Goal: Task Accomplishment & Management: Manage account settings

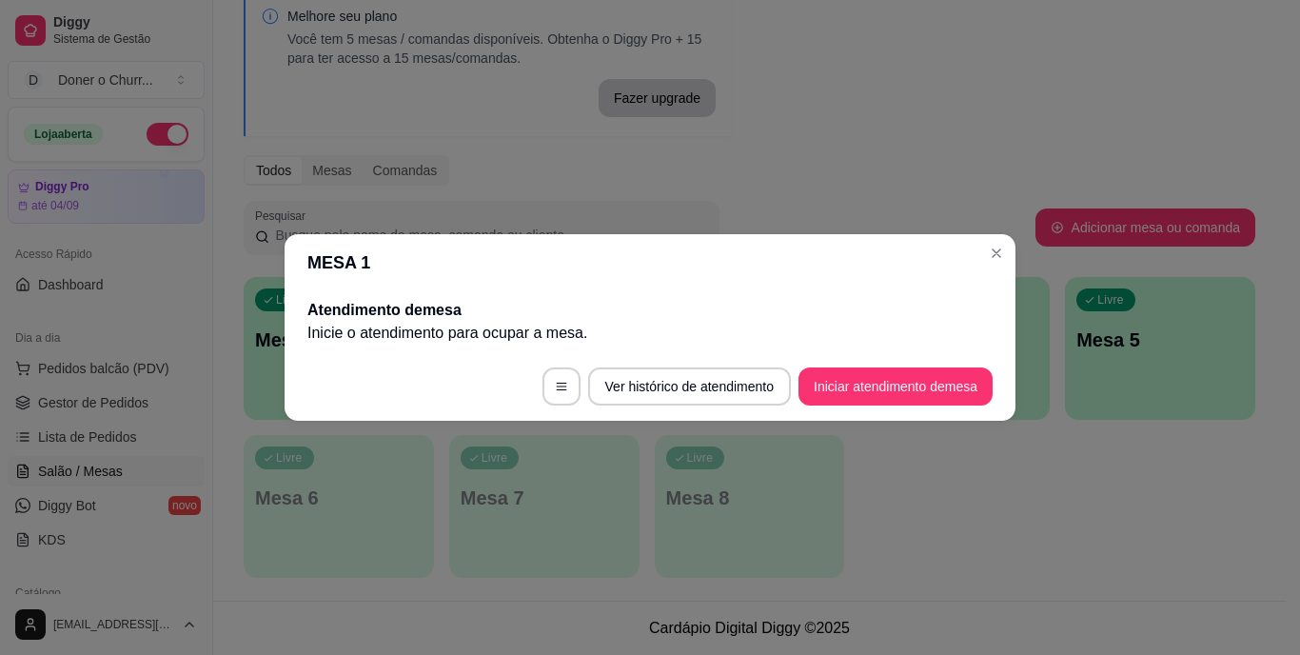
scroll to position [190, 0]
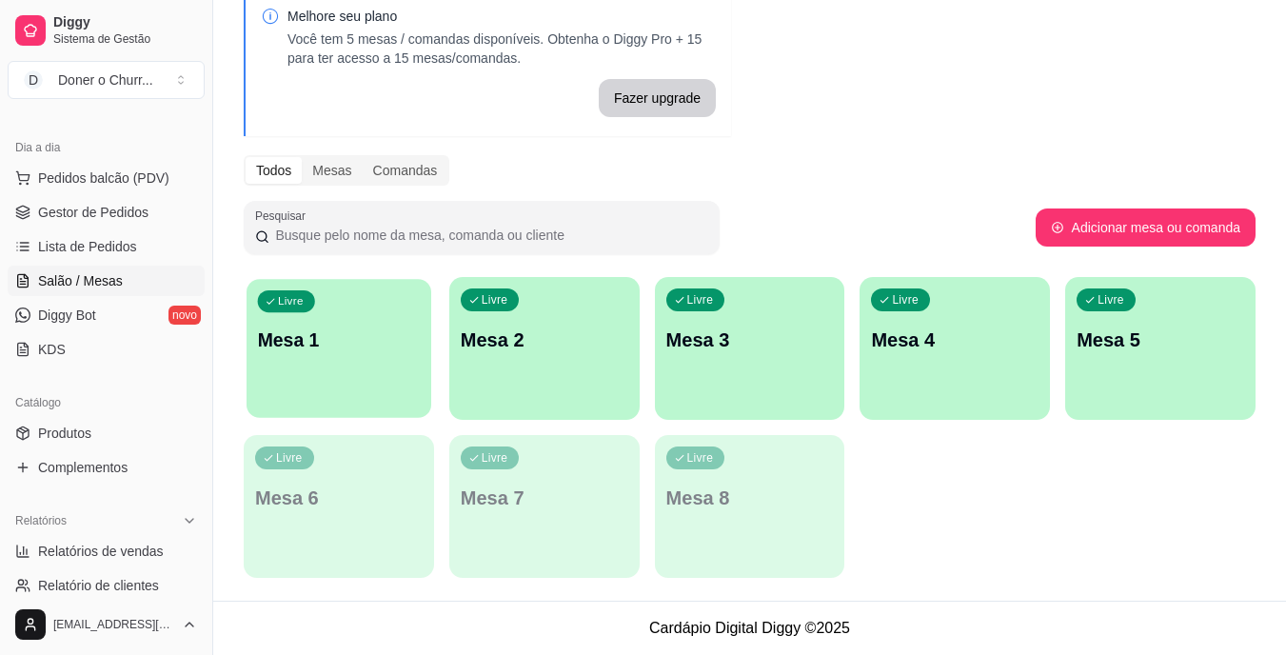
click at [361, 386] on div "Livre Mesa 1" at bounding box center [339, 337] width 185 height 116
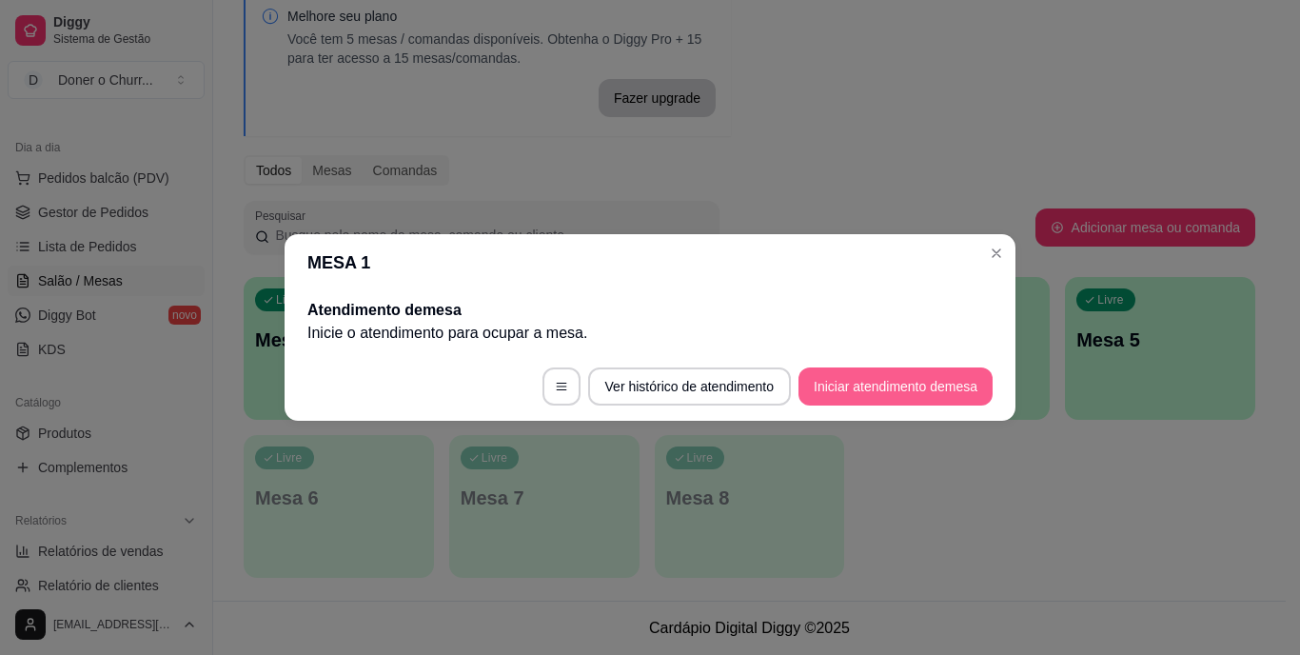
click at [887, 396] on button "Iniciar atendimento de mesa" at bounding box center [896, 386] width 194 height 38
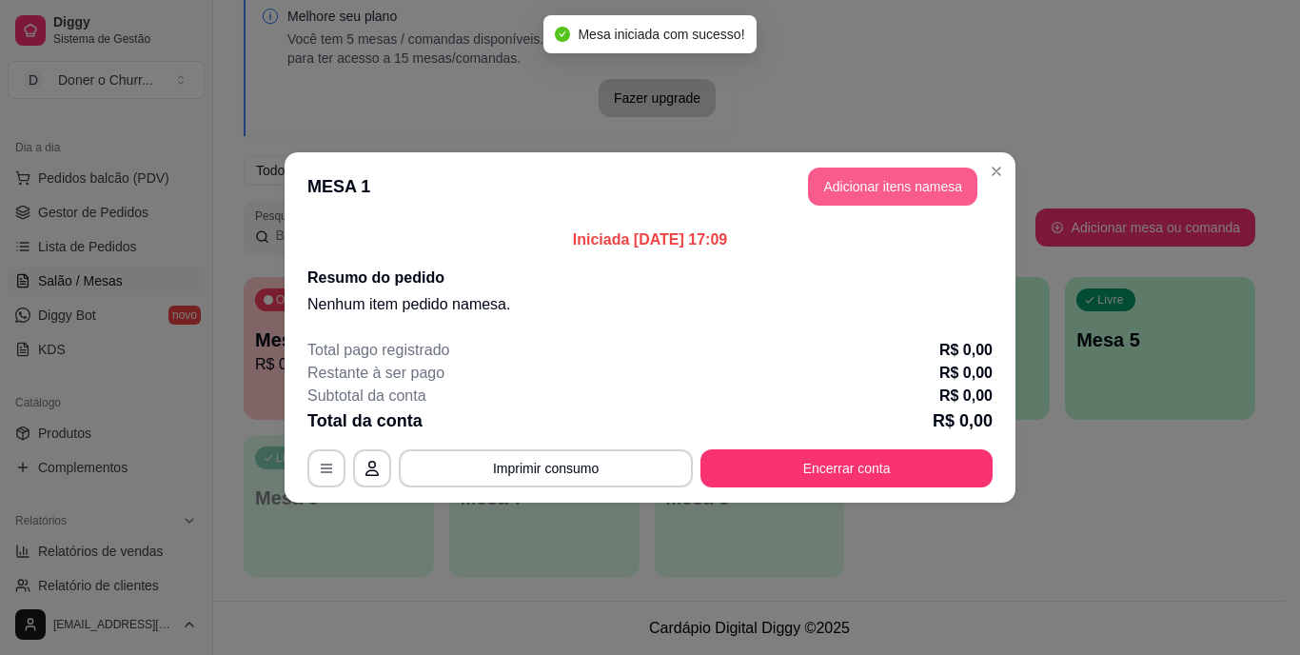
click at [887, 193] on button "Adicionar itens na mesa" at bounding box center [892, 187] width 169 height 38
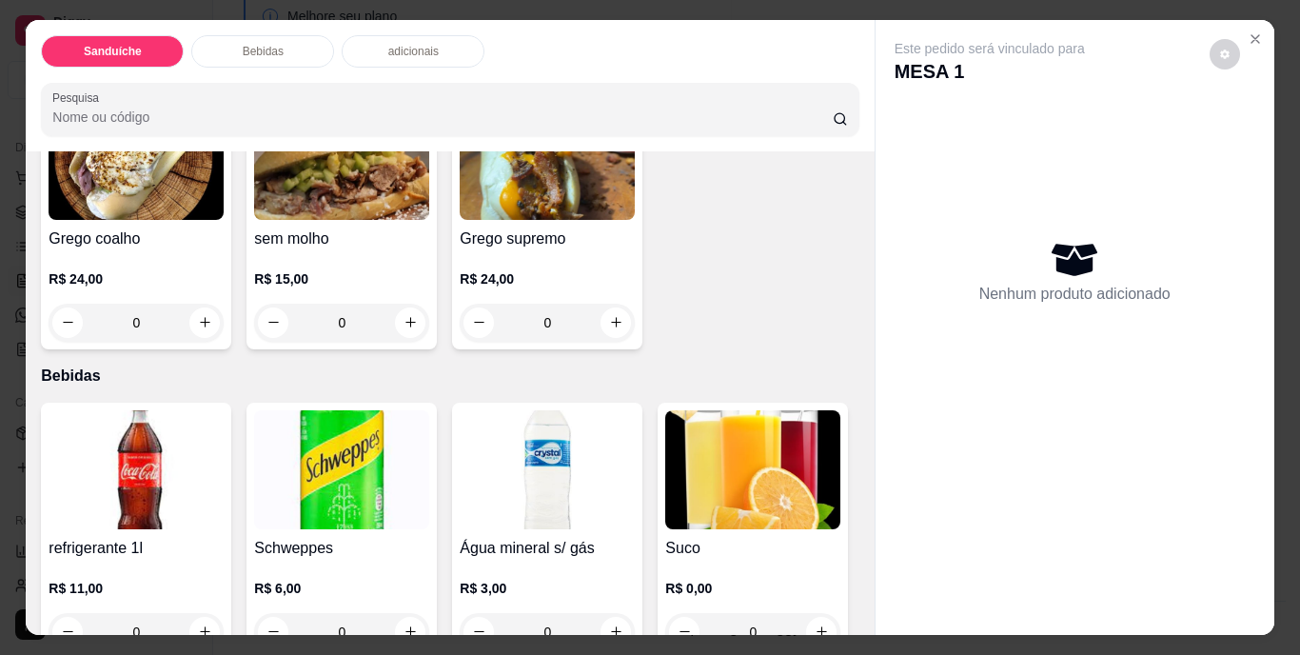
scroll to position [666, 0]
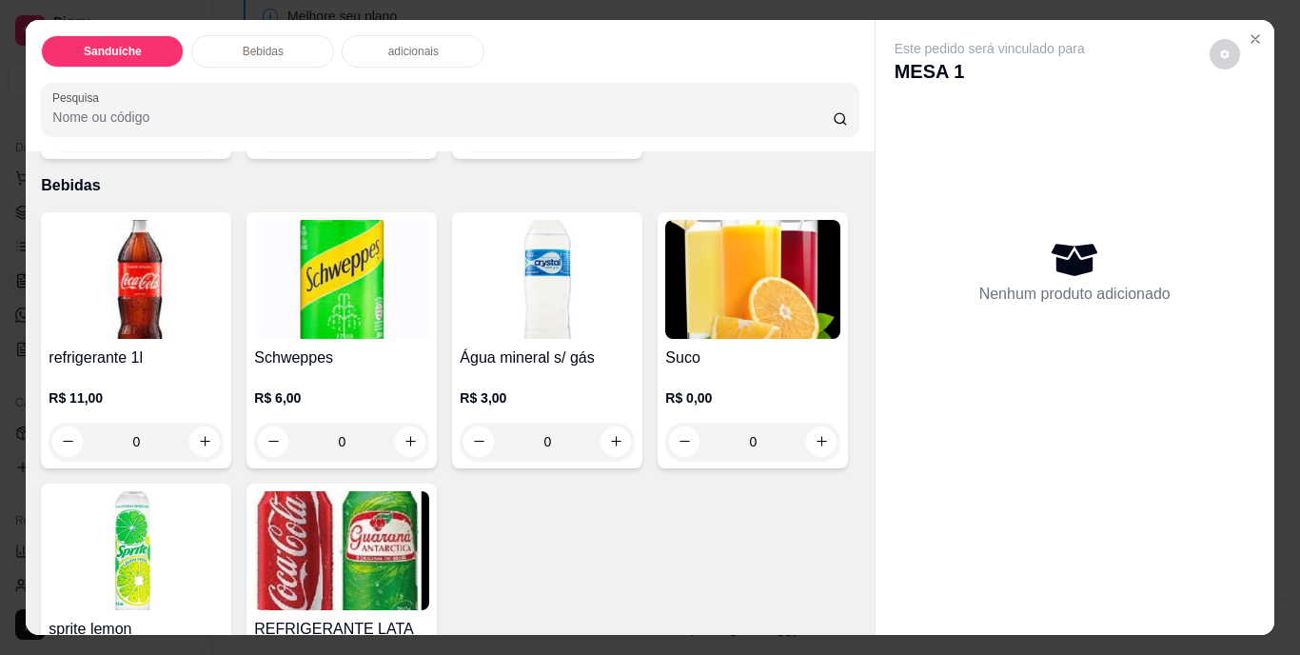
click at [601, 148] on button "increase-product-quantity" at bounding box center [616, 132] width 30 height 30
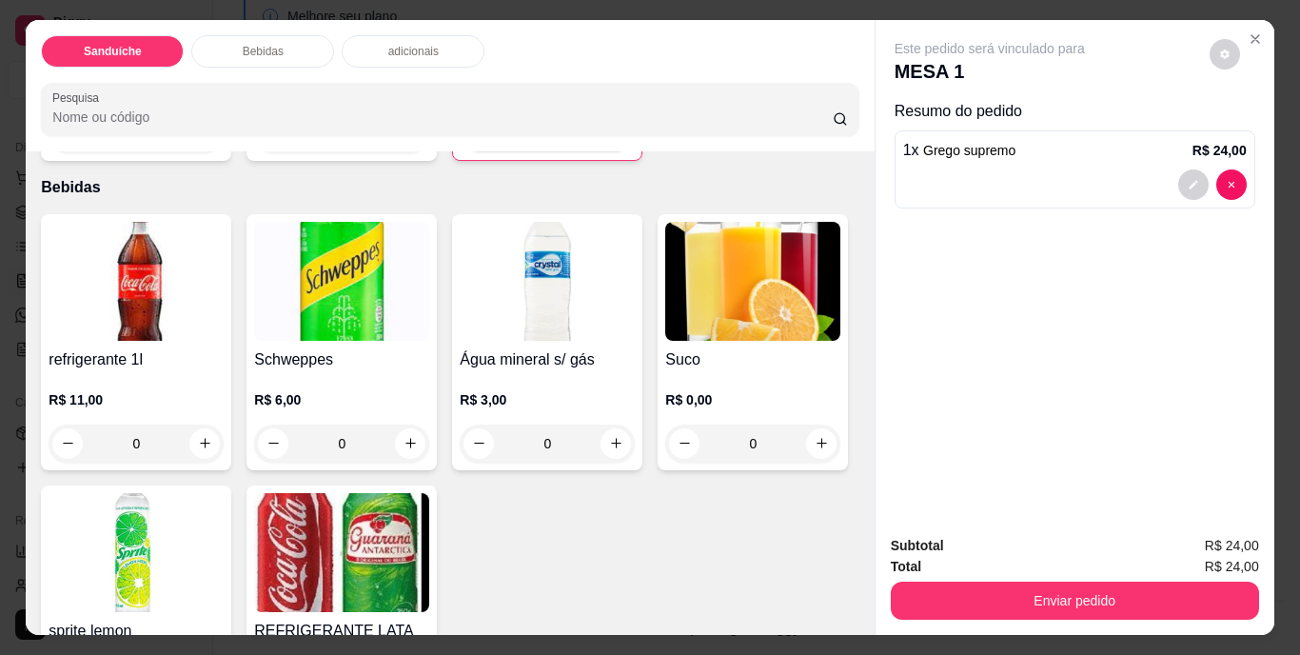
click at [610, 138] on icon "increase-product-quantity" at bounding box center [615, 134] width 10 height 10
click at [466, 148] on button "decrease-product-quantity" at bounding box center [481, 133] width 30 height 30
type input "1"
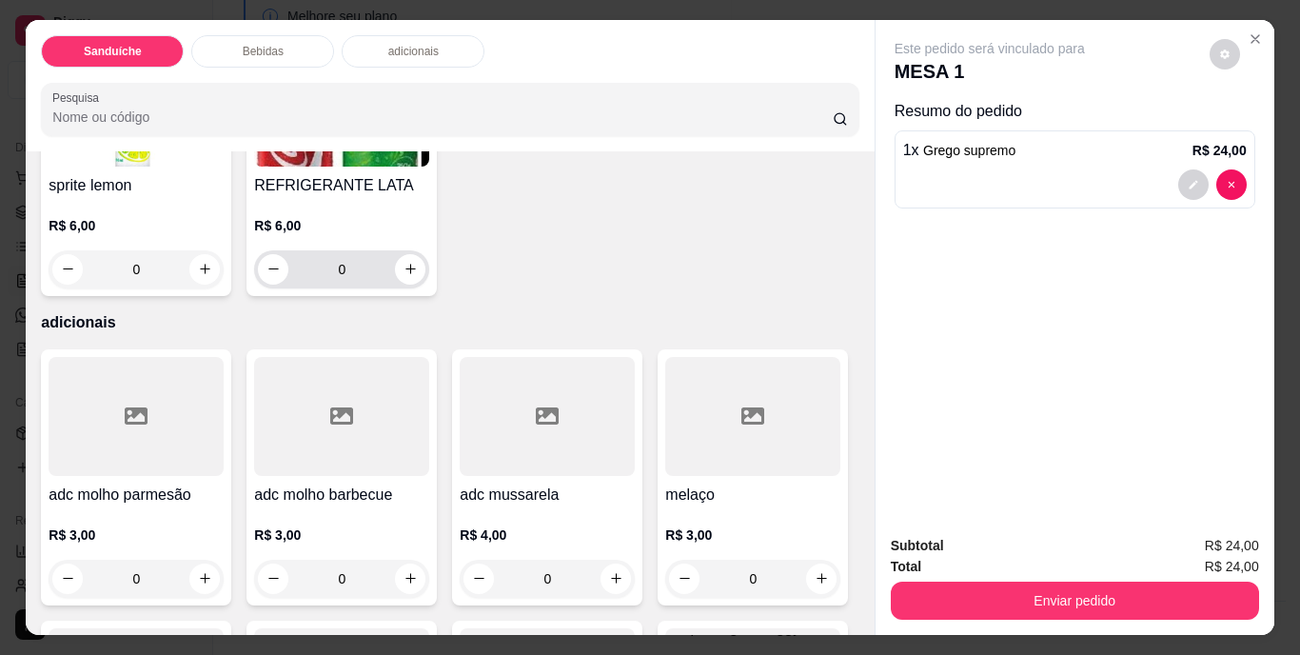
scroll to position [1142, 0]
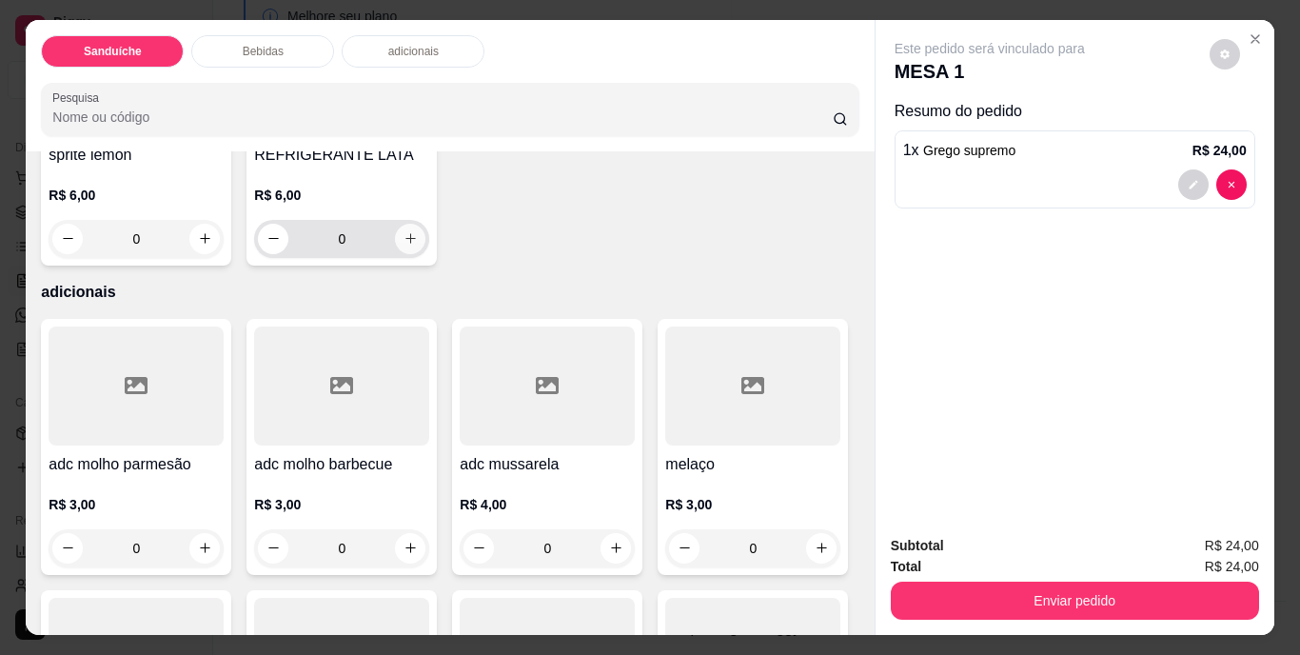
click at [426, 254] on button "increase-product-quantity" at bounding box center [410, 239] width 30 height 30
type input "1"
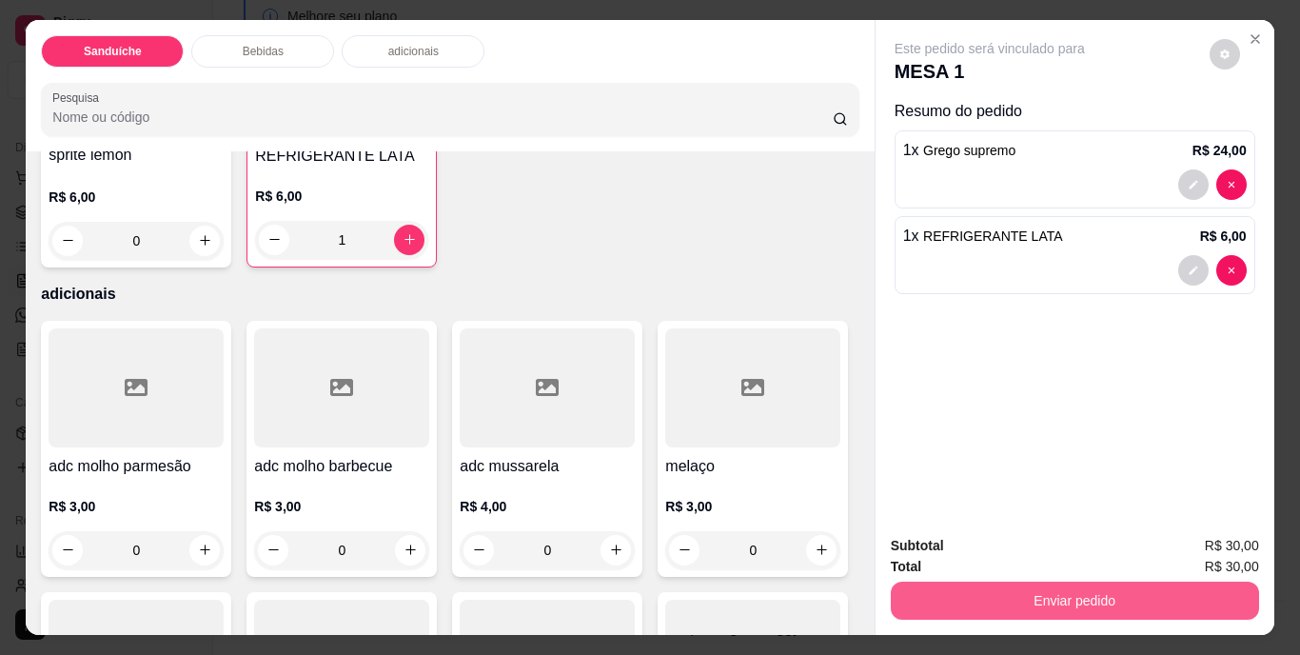
click at [1020, 595] on button "Enviar pedido" at bounding box center [1075, 601] width 368 height 38
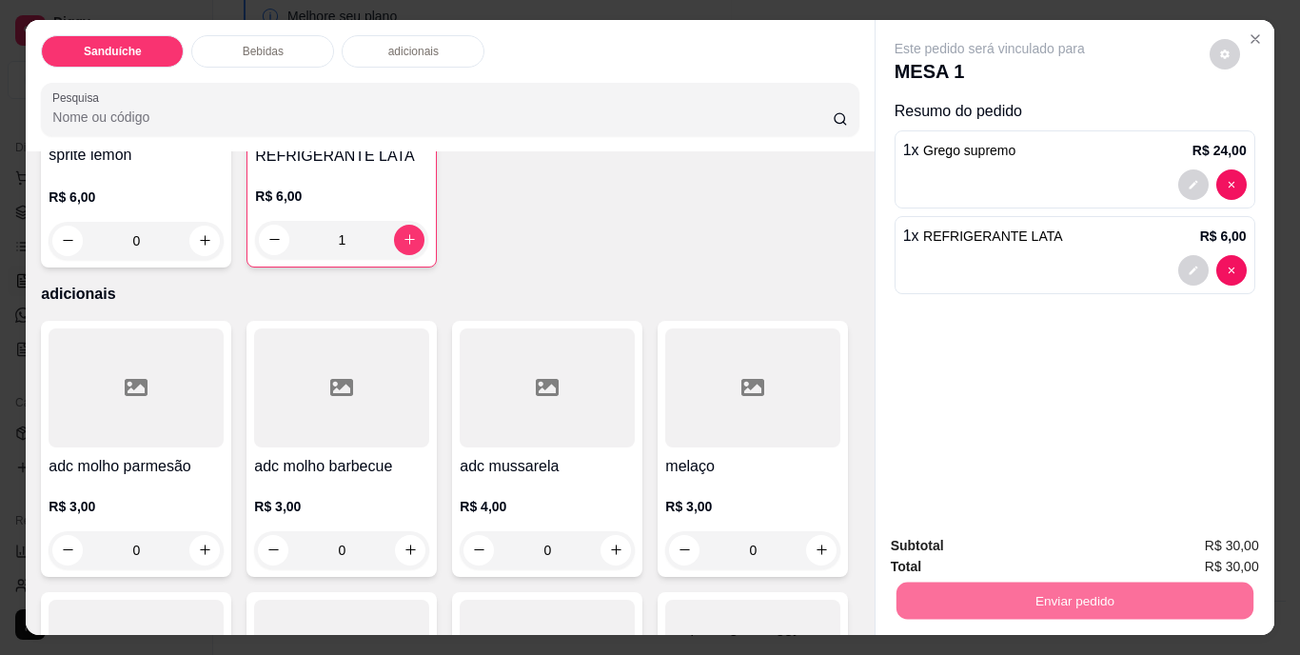
click at [1009, 548] on button "Não registrar e enviar pedido" at bounding box center [1012, 547] width 198 height 36
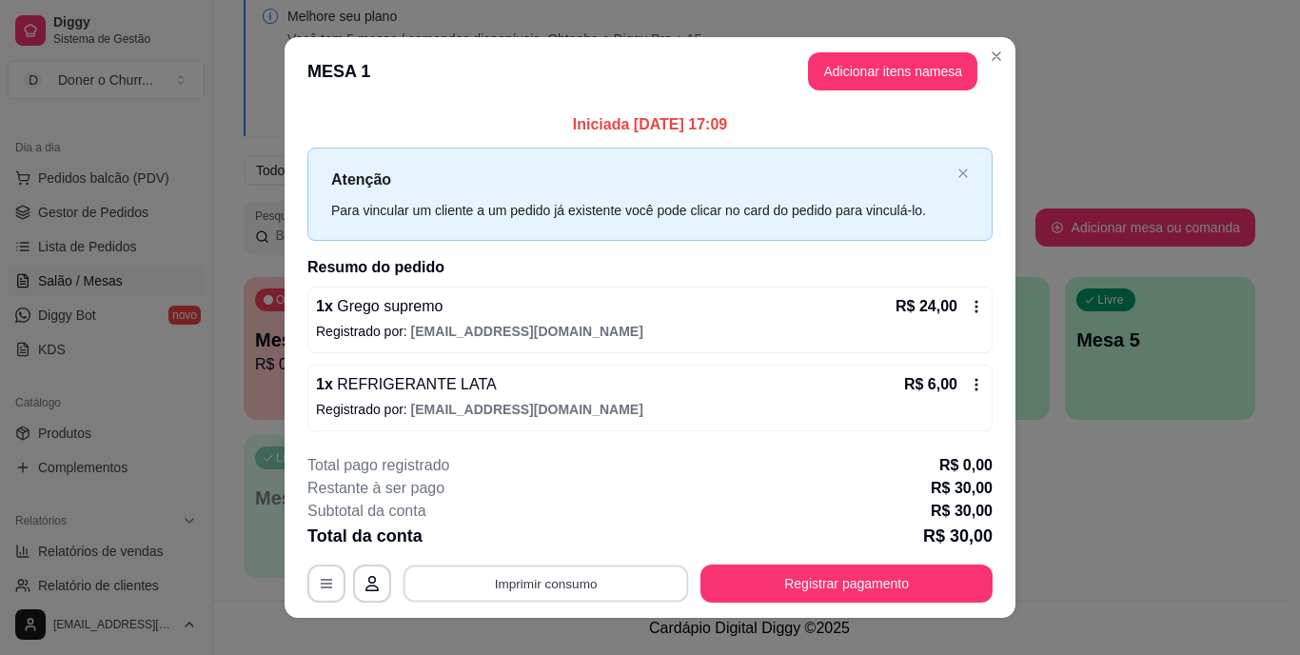
click at [535, 580] on button "Imprimir consumo" at bounding box center [547, 583] width 286 height 37
click at [560, 537] on button "IMPRESSORA" at bounding box center [545, 540] width 138 height 30
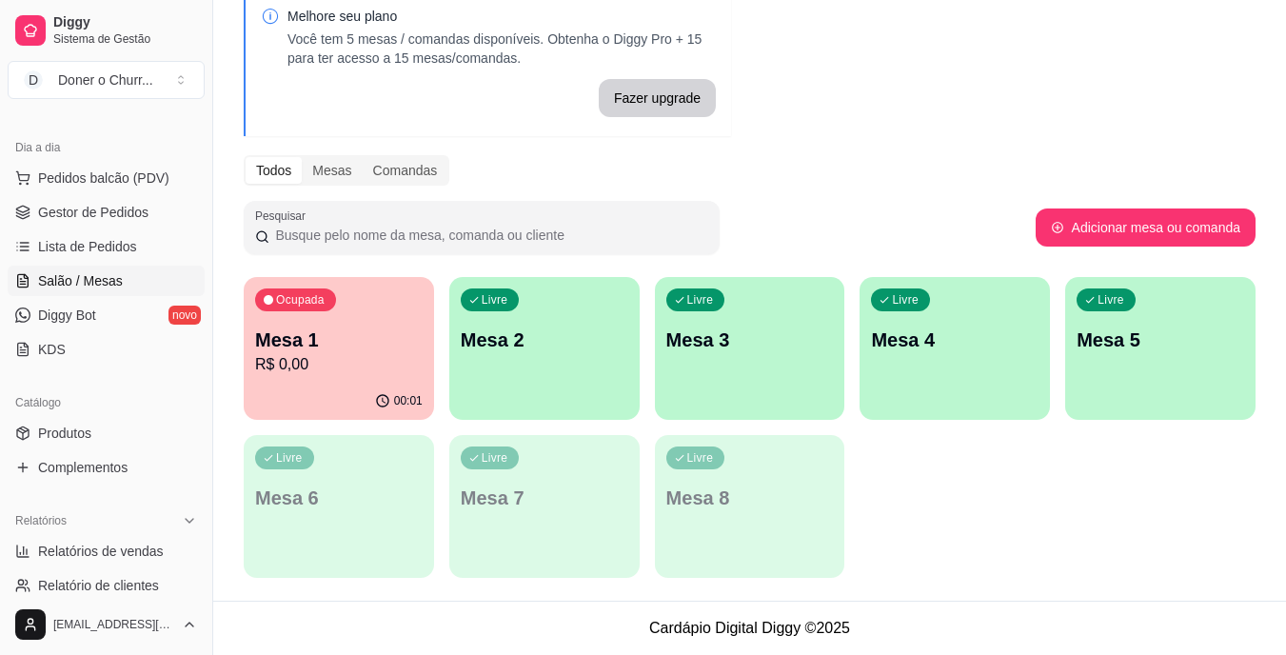
click at [494, 365] on div "Livre Mesa 2" at bounding box center [544, 337] width 190 height 120
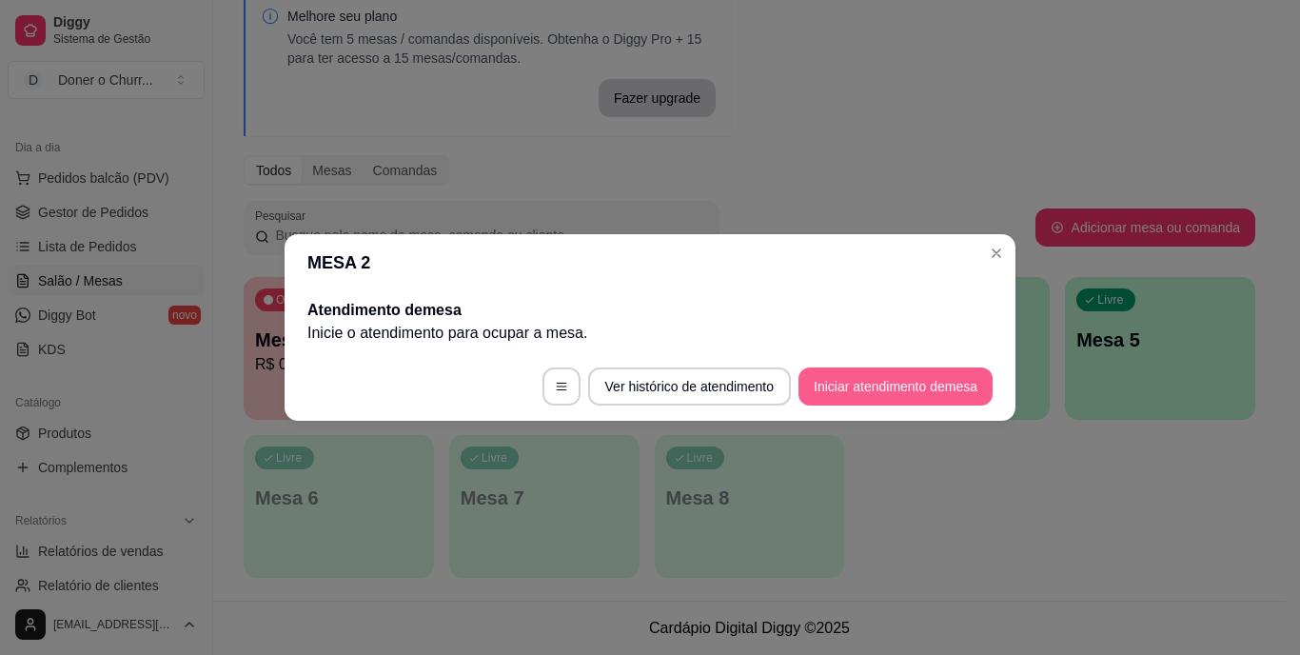
click at [866, 384] on button "Iniciar atendimento de mesa" at bounding box center [896, 386] width 194 height 38
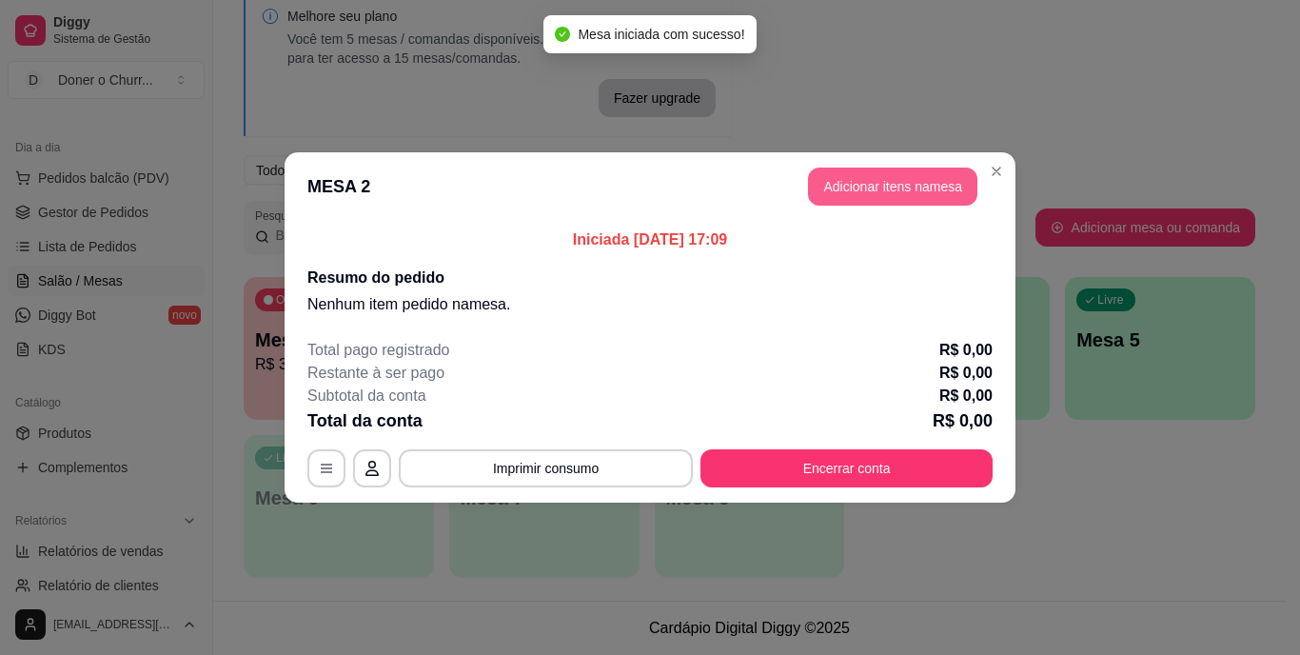
click at [872, 183] on button "Adicionar itens na mesa" at bounding box center [892, 187] width 169 height 38
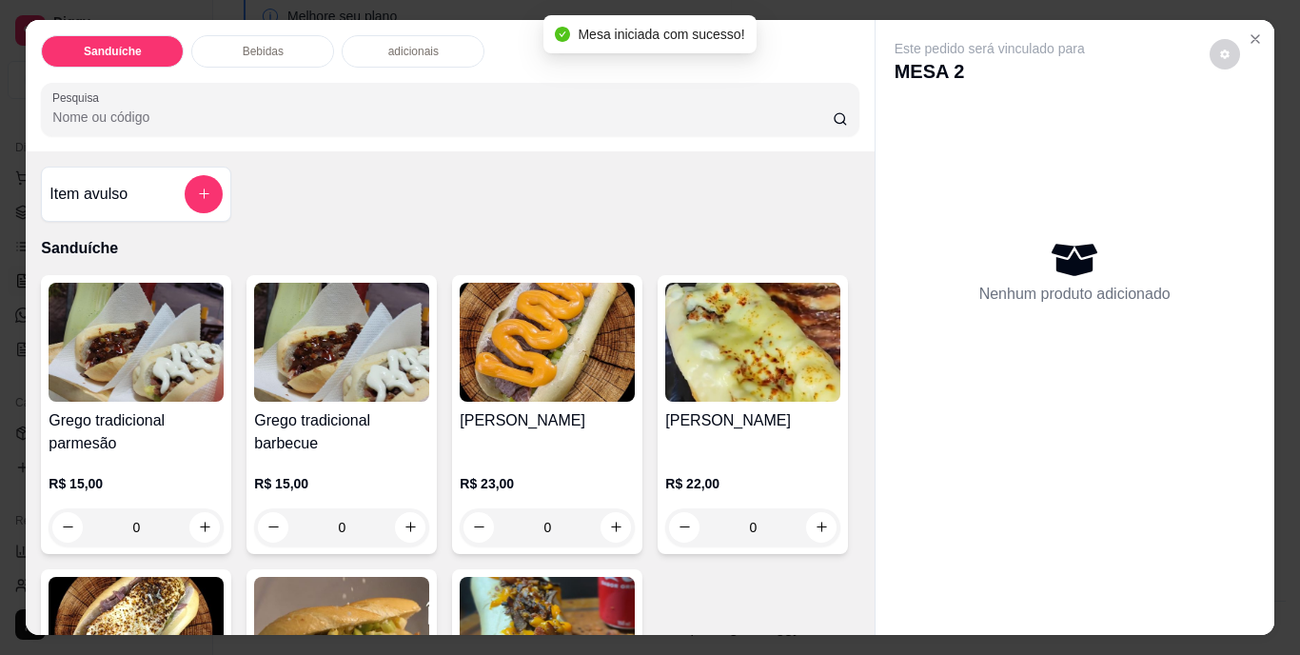
click at [204, 520] on icon "increase-product-quantity" at bounding box center [205, 527] width 14 height 14
type input "1"
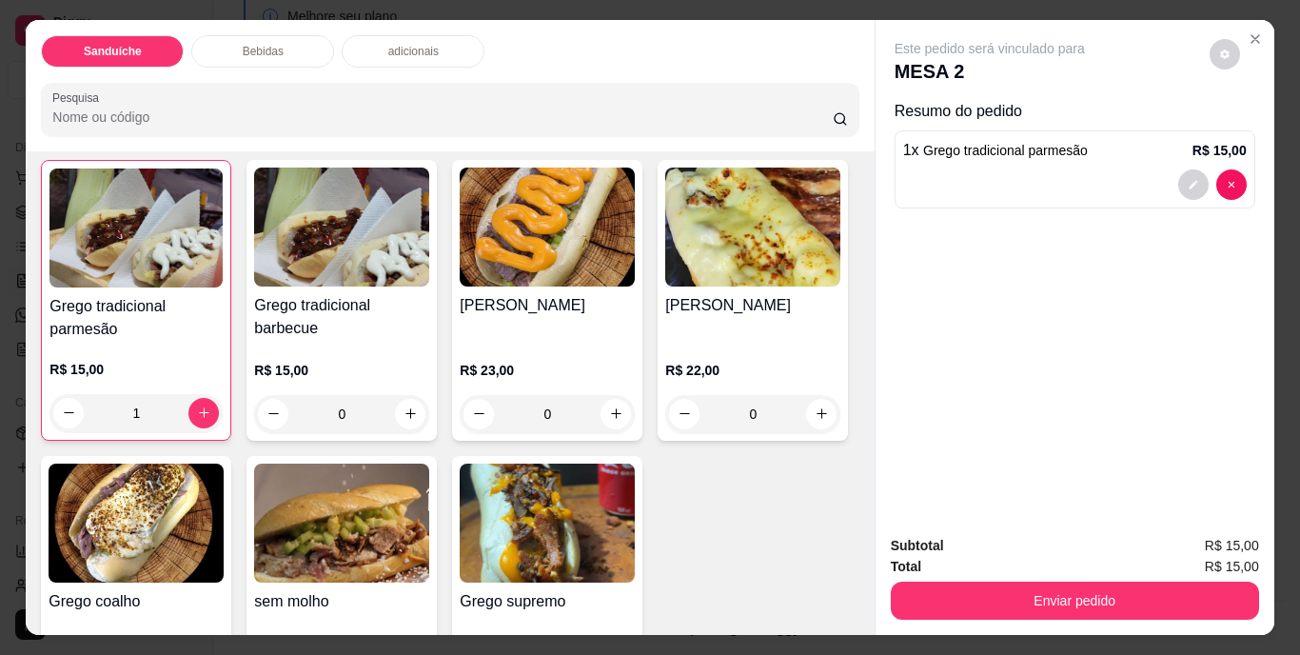
scroll to position [286, 0]
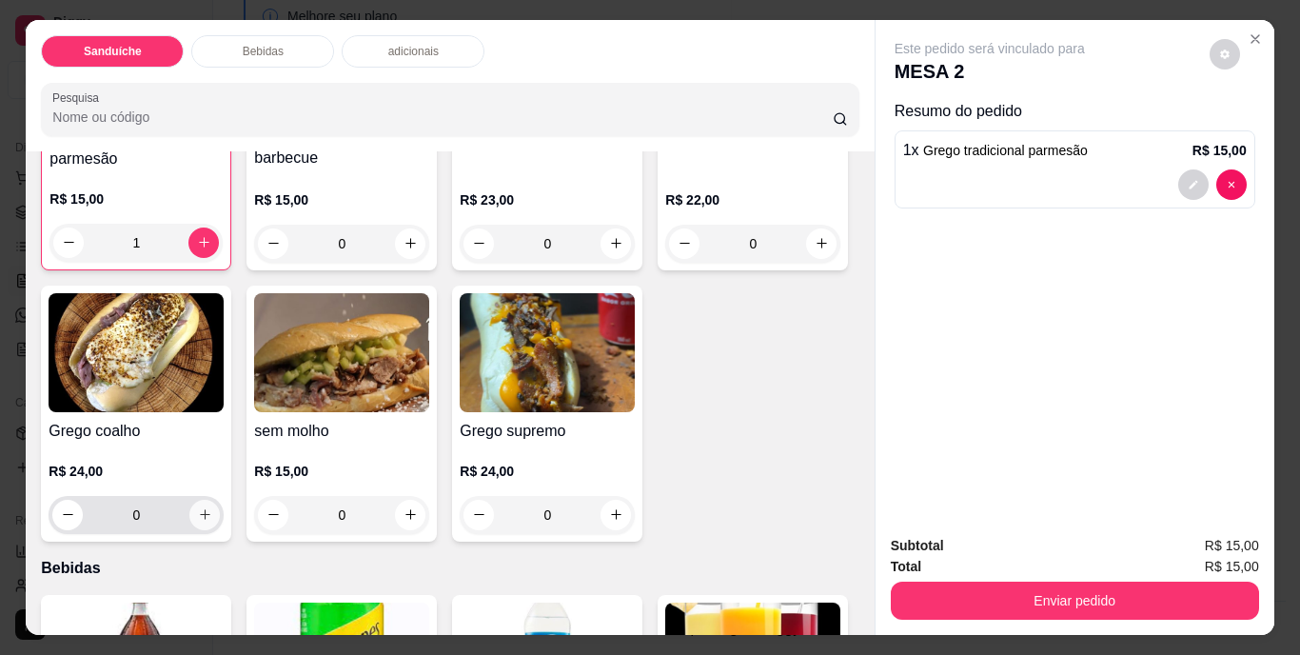
click at [212, 507] on icon "increase-product-quantity" at bounding box center [205, 514] width 14 height 14
type input "1"
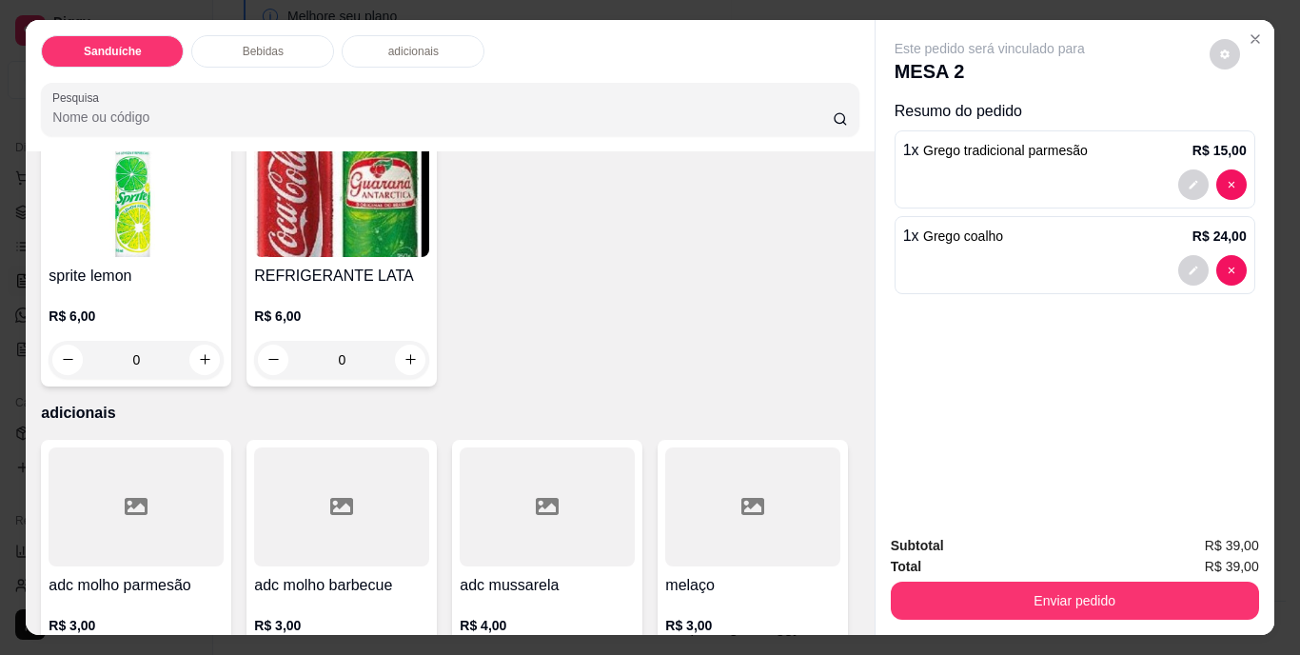
scroll to position [857, 0]
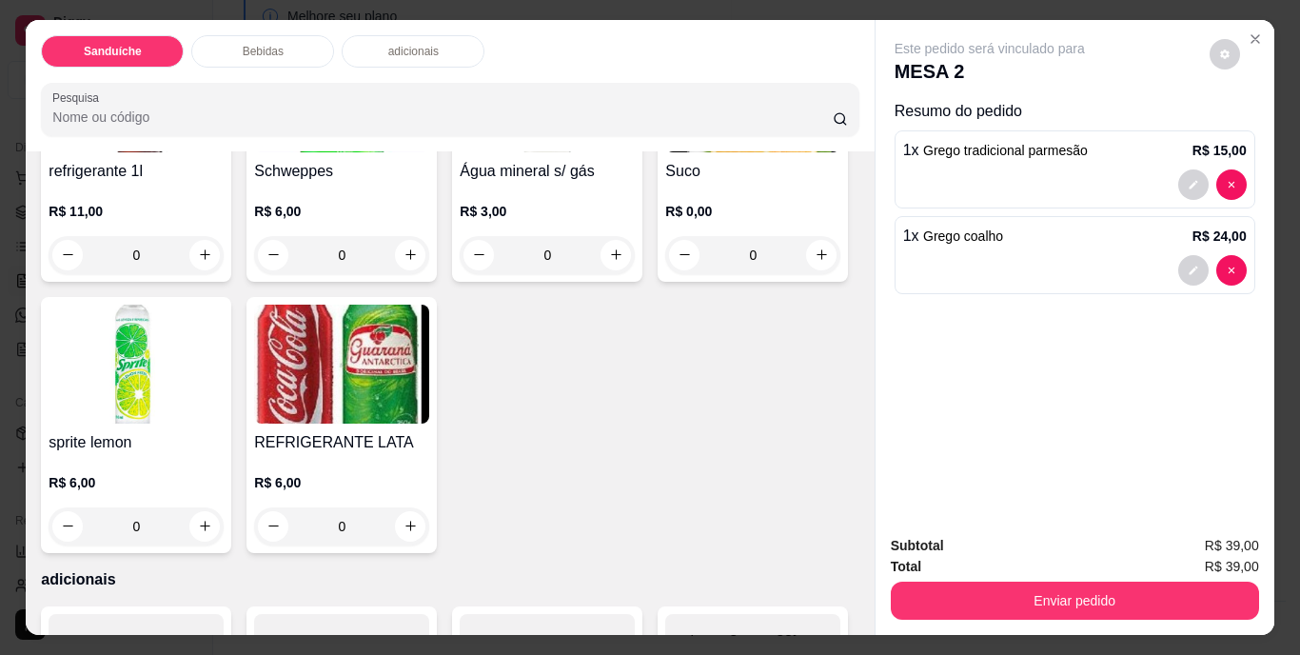
type input "1"
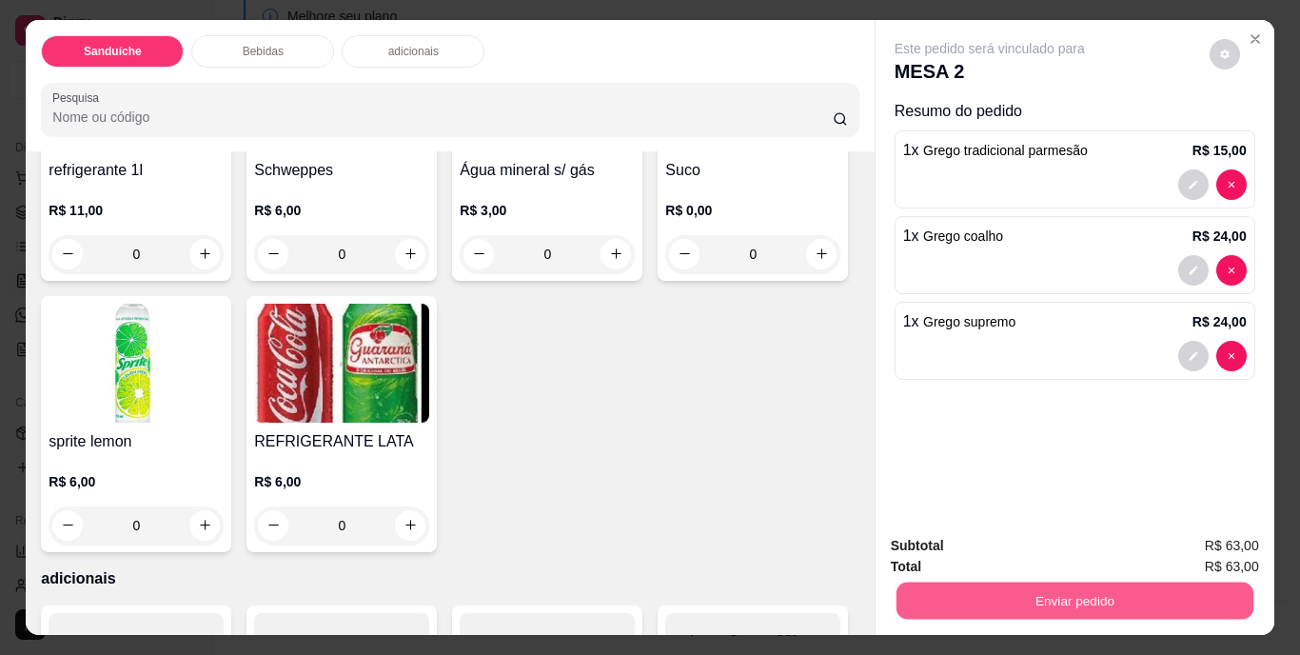
click at [1061, 593] on button "Enviar pedido" at bounding box center [1074, 601] width 357 height 37
click at [1013, 541] on button "Não registrar e enviar pedido" at bounding box center [1012, 547] width 198 height 36
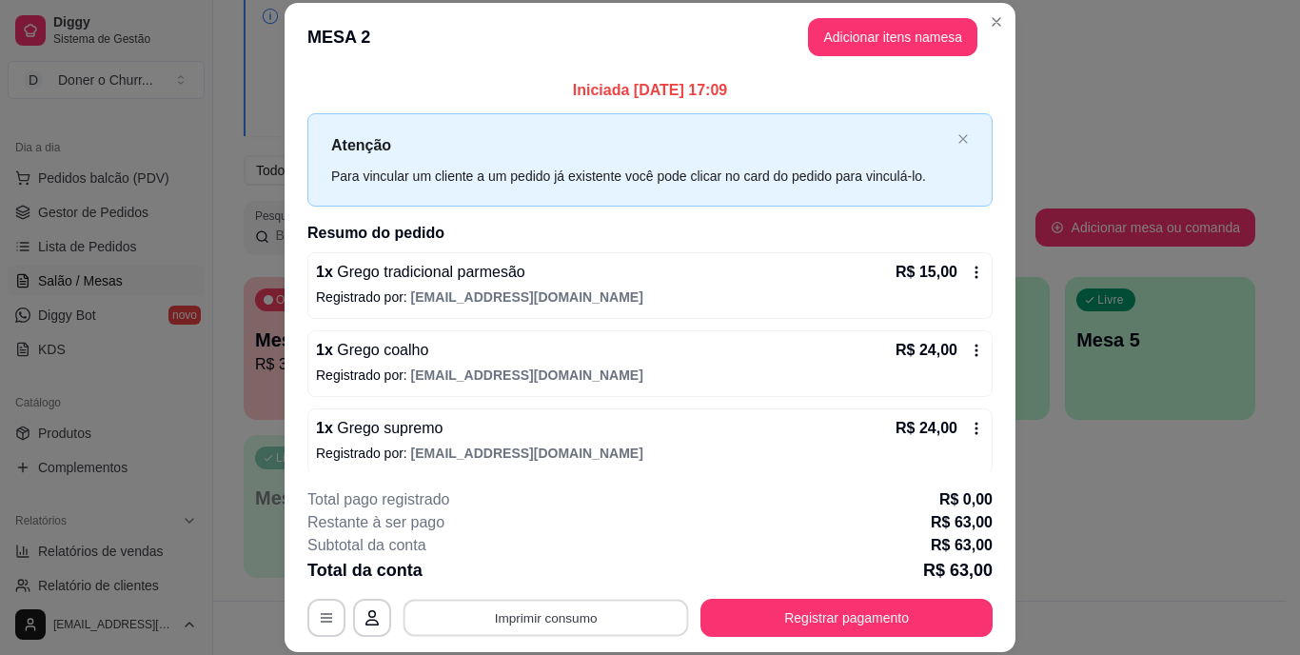
click at [527, 611] on button "Imprimir consumo" at bounding box center [547, 617] width 286 height 37
click at [548, 554] on div "Escolha a impressora IMPRESSORA" at bounding box center [544, 560] width 157 height 65
click at [541, 568] on button "IMPRESSORA" at bounding box center [545, 574] width 138 height 30
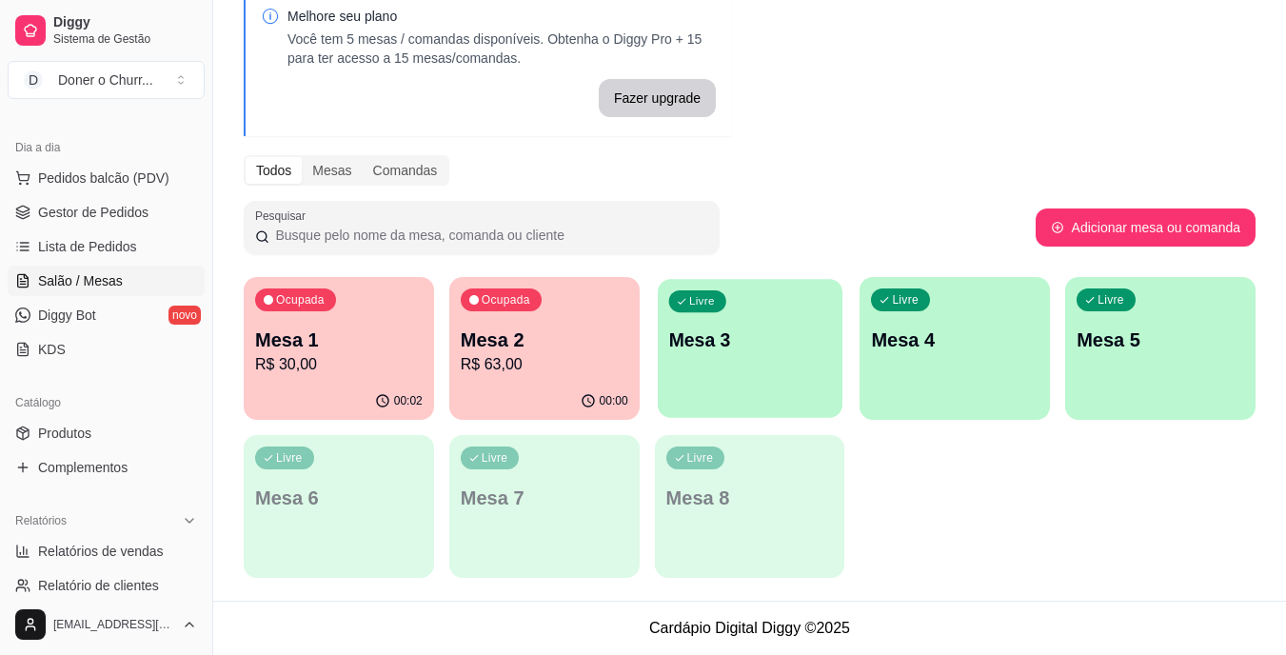
click at [808, 382] on div "Livre Mesa 3" at bounding box center [750, 337] width 185 height 116
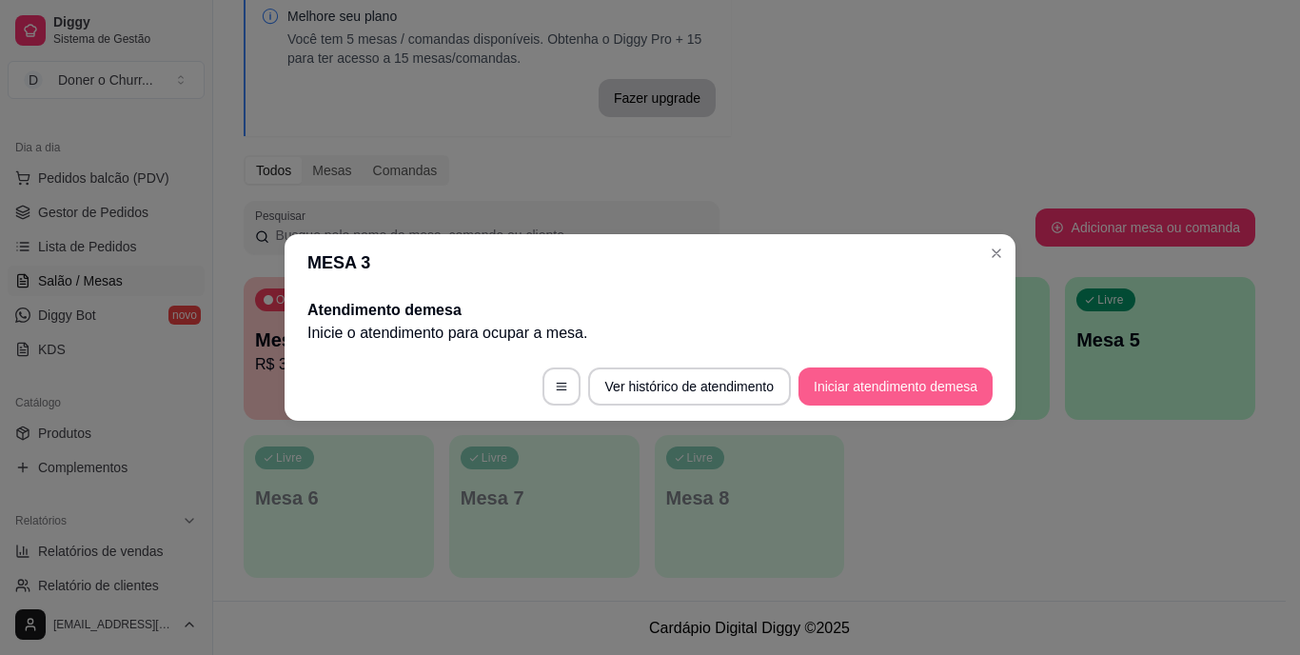
click at [867, 386] on button "Iniciar atendimento de mesa" at bounding box center [896, 386] width 194 height 38
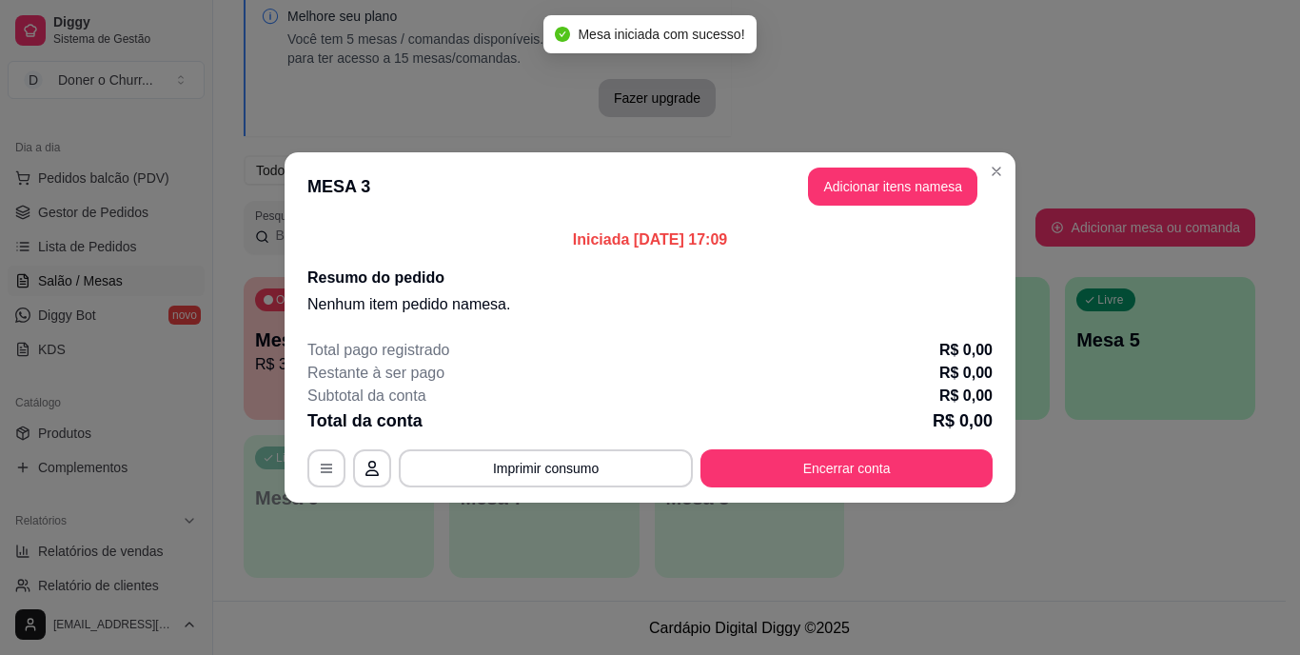
click at [909, 187] on button "Adicionar itens na mesa" at bounding box center [892, 187] width 169 height 38
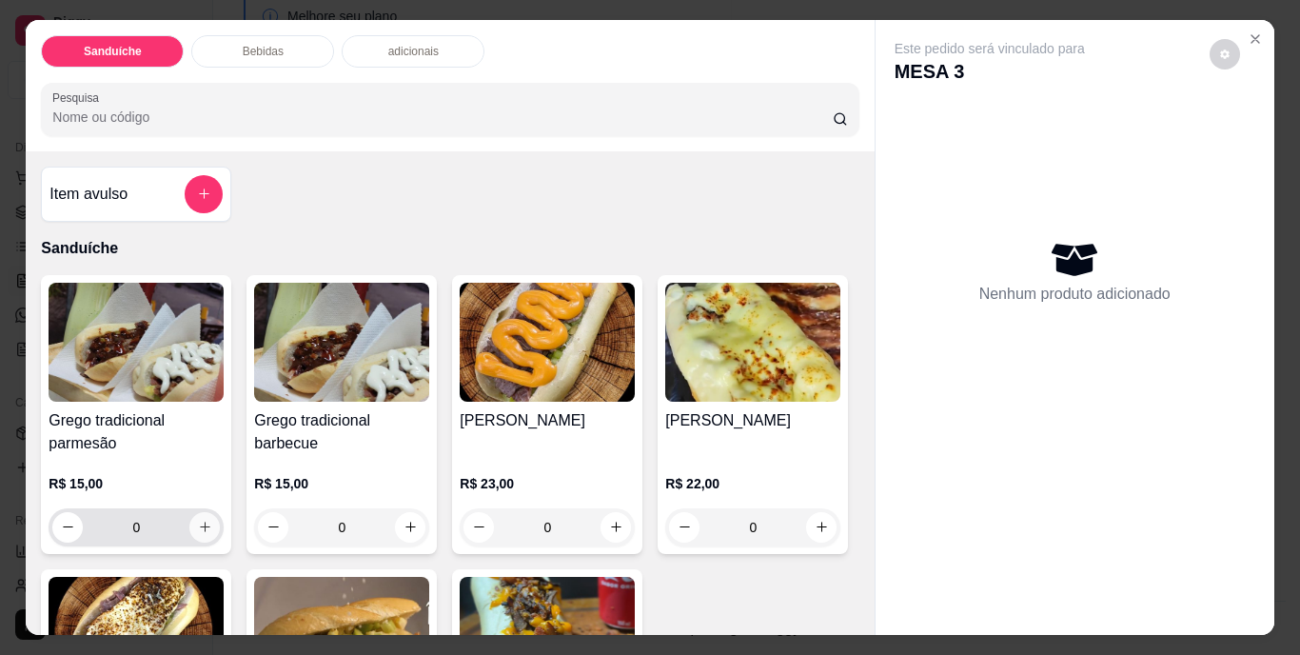
click at [200, 522] on icon "increase-product-quantity" at bounding box center [205, 527] width 10 height 10
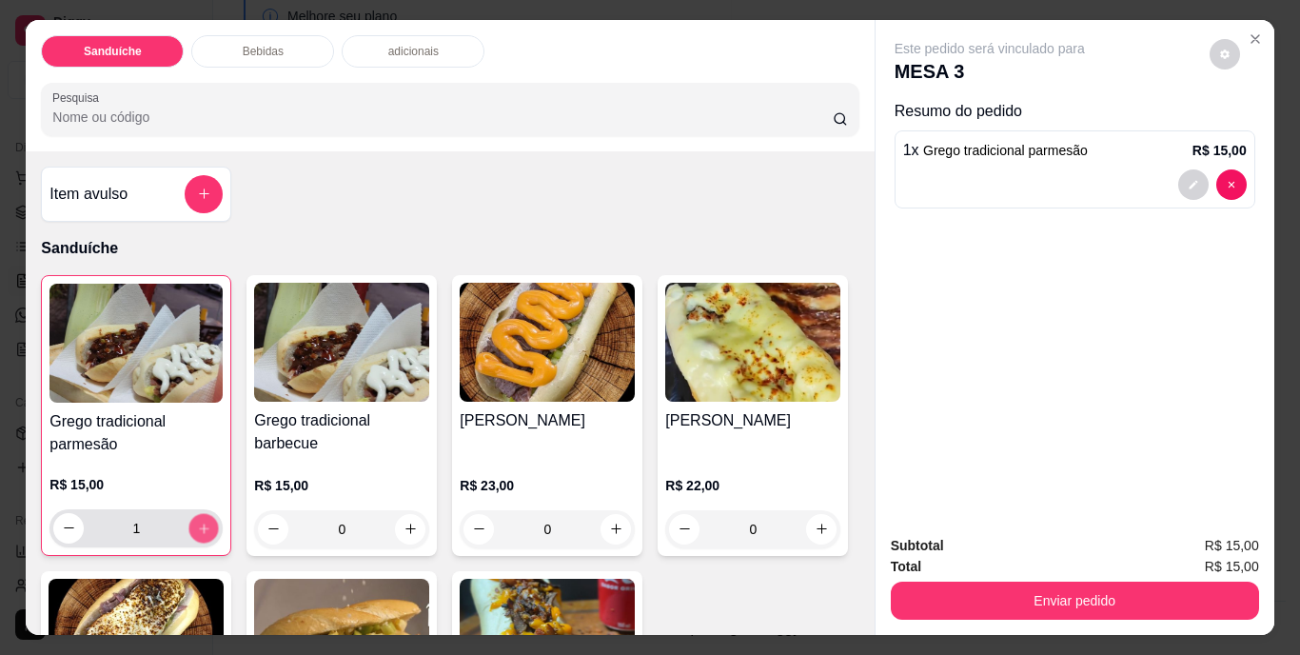
click at [197, 521] on icon "increase-product-quantity" at bounding box center [204, 528] width 14 height 14
type input "2"
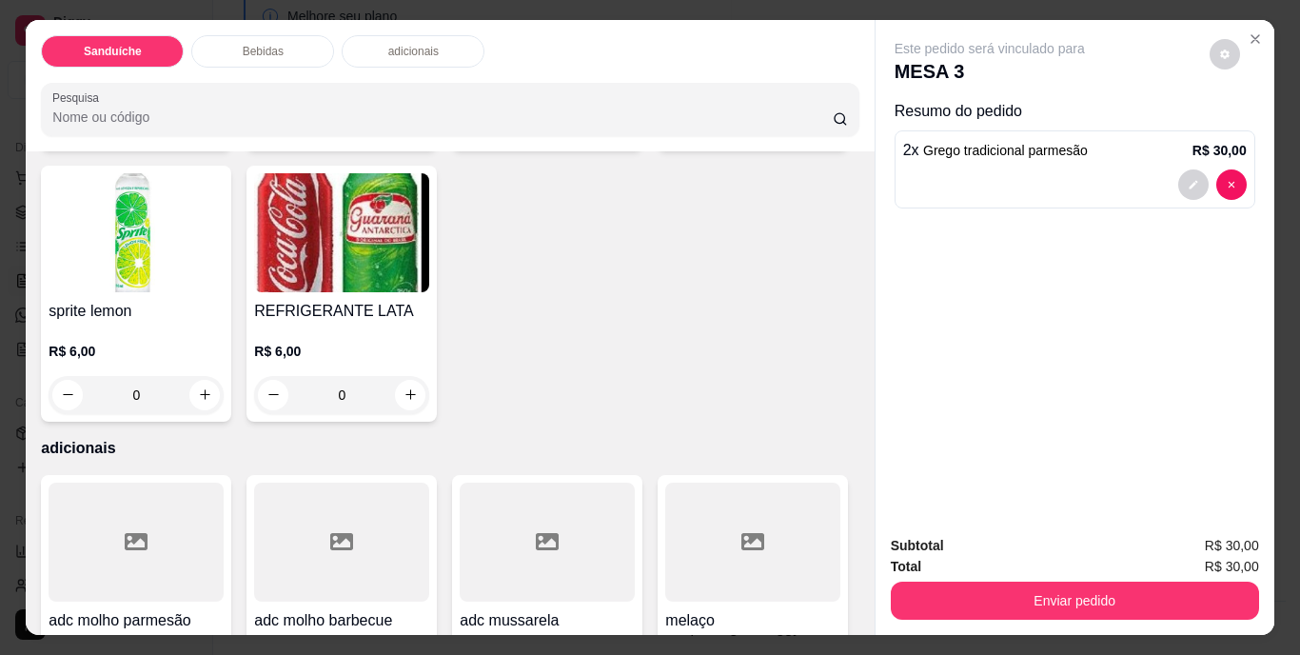
scroll to position [857, 0]
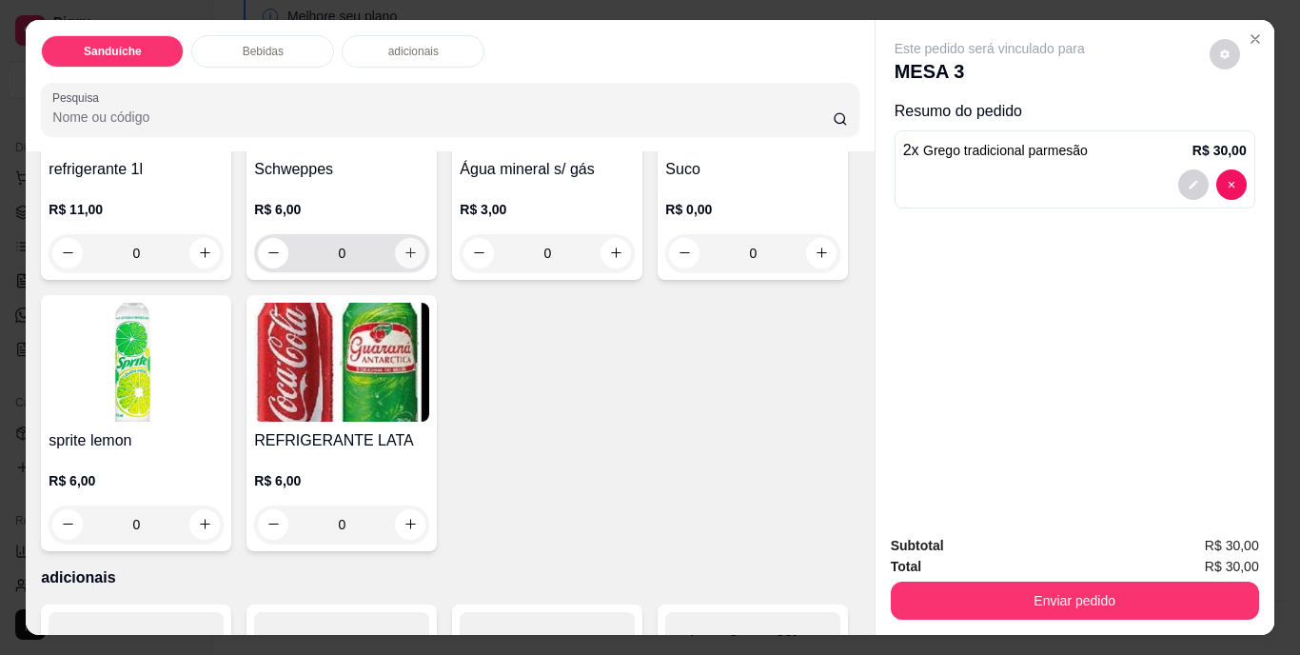
click at [406, 258] on icon "increase-product-quantity" at bounding box center [411, 253] width 10 height 10
type input "1"
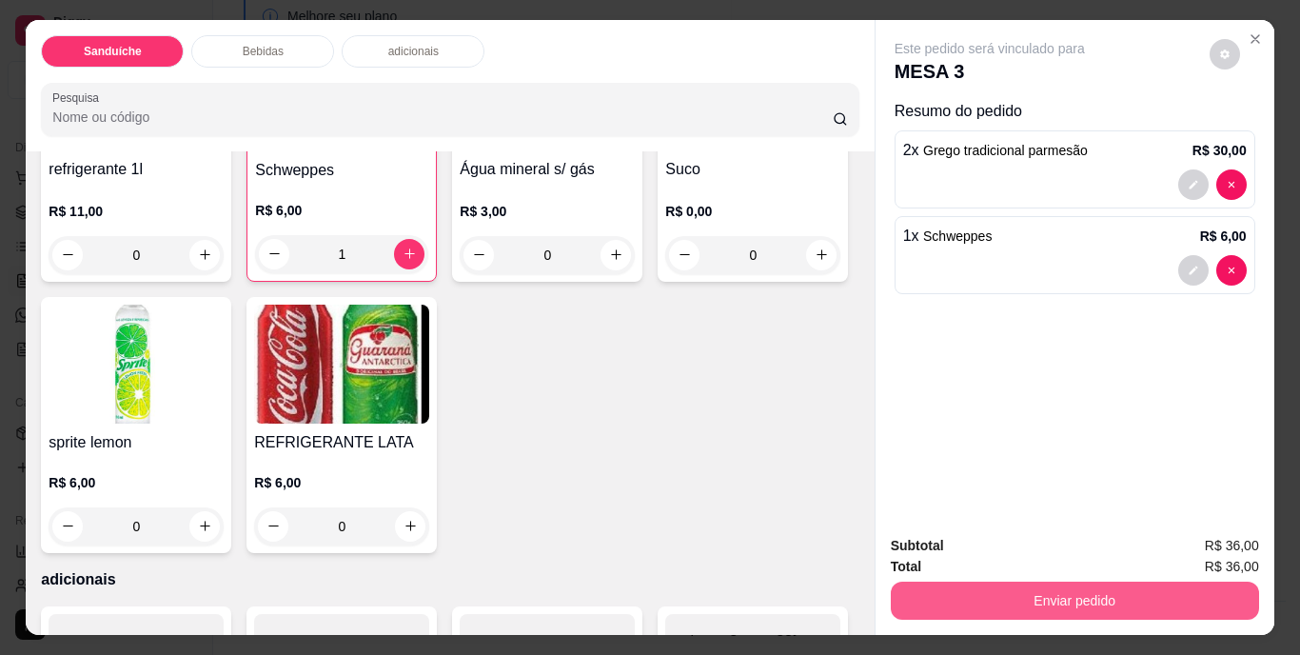
click at [1145, 585] on button "Enviar pedido" at bounding box center [1075, 601] width 368 height 38
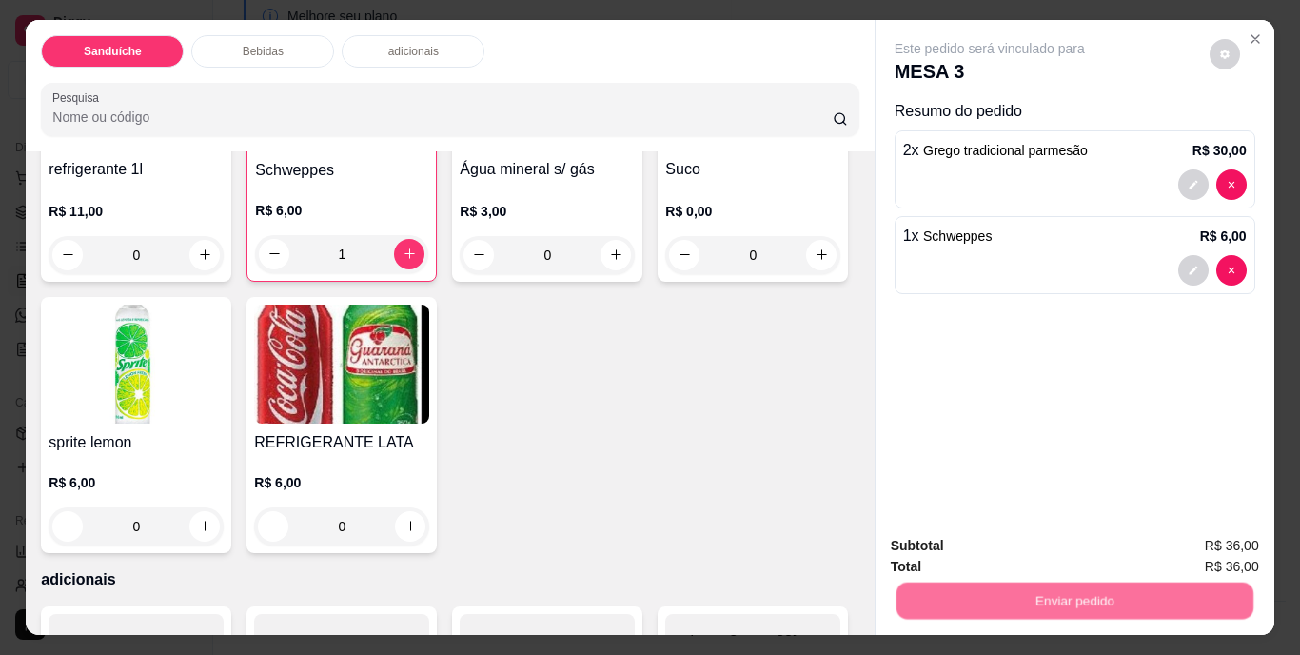
click at [1024, 535] on button "Não registrar e enviar pedido" at bounding box center [1012, 547] width 198 height 36
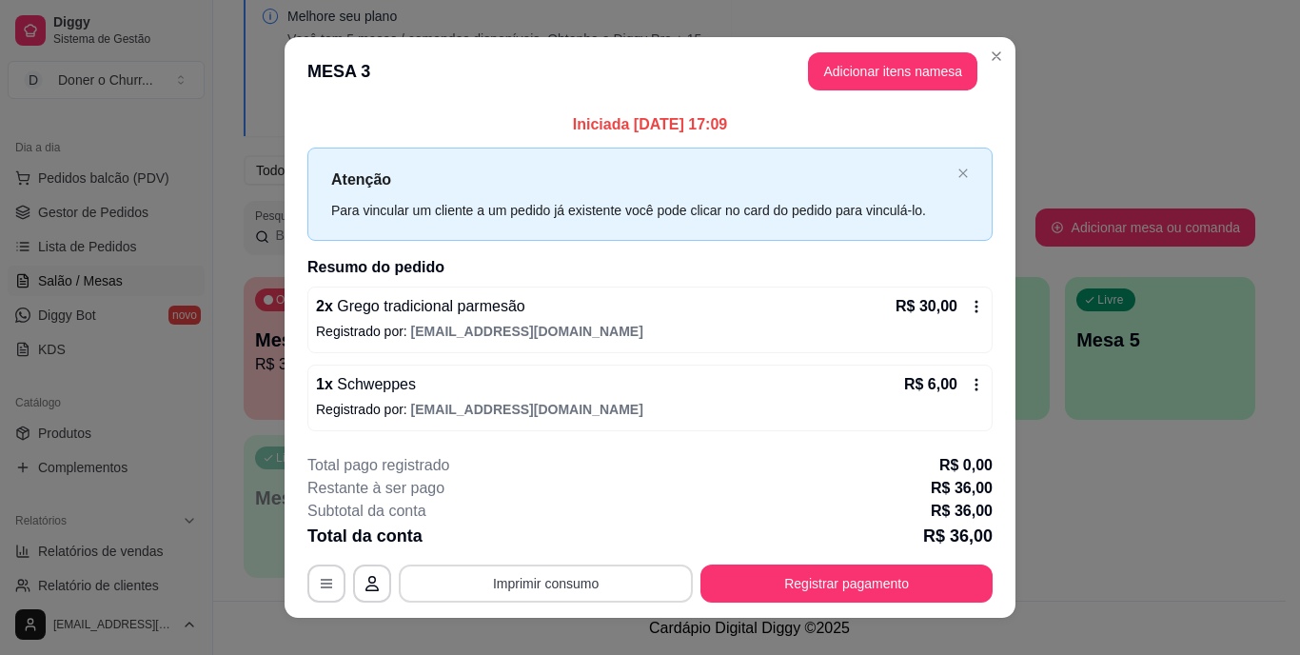
click at [545, 596] on button "Imprimir consumo" at bounding box center [546, 584] width 294 height 38
click at [532, 535] on button "IMPRESSORA" at bounding box center [545, 539] width 138 height 30
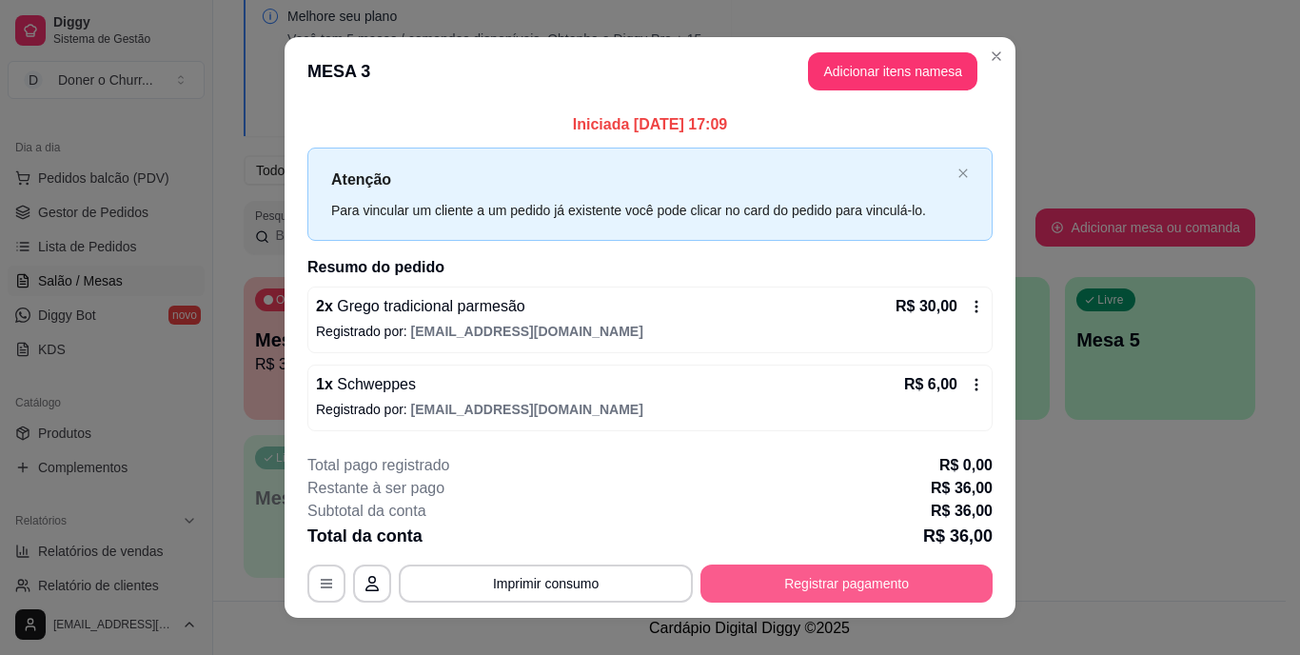
click at [804, 593] on button "Registrar pagamento" at bounding box center [847, 584] width 292 height 38
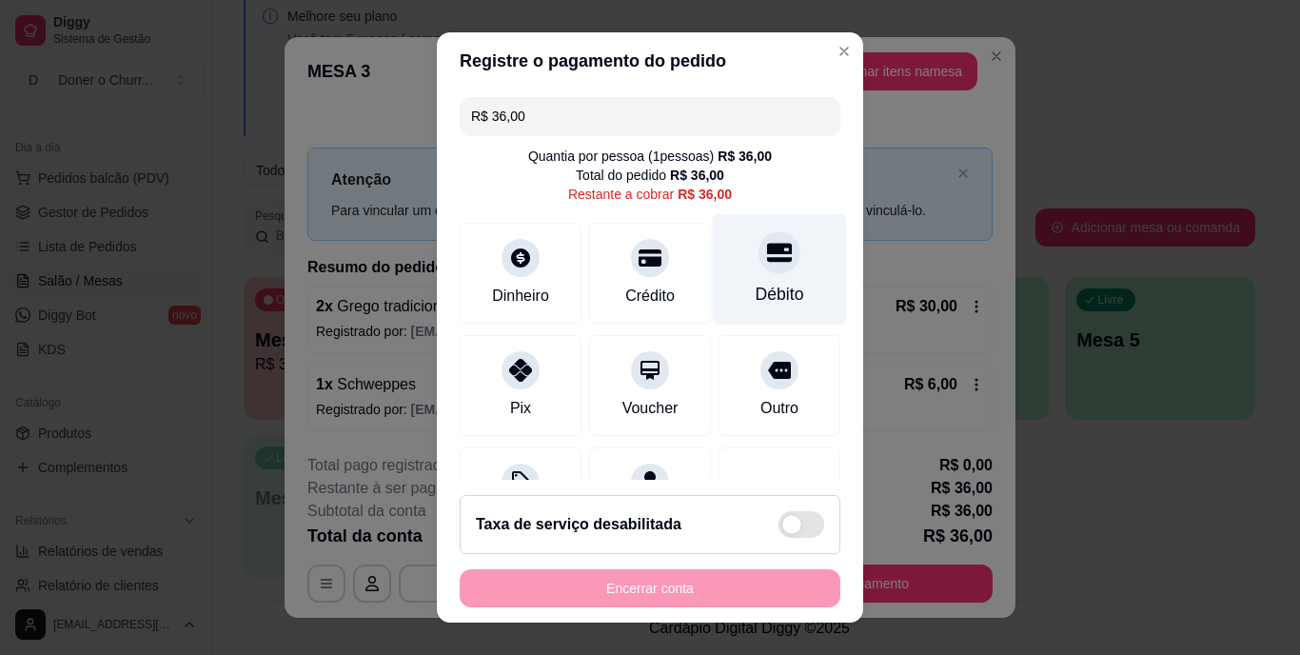
click at [767, 263] on icon at bounding box center [779, 253] width 25 height 25
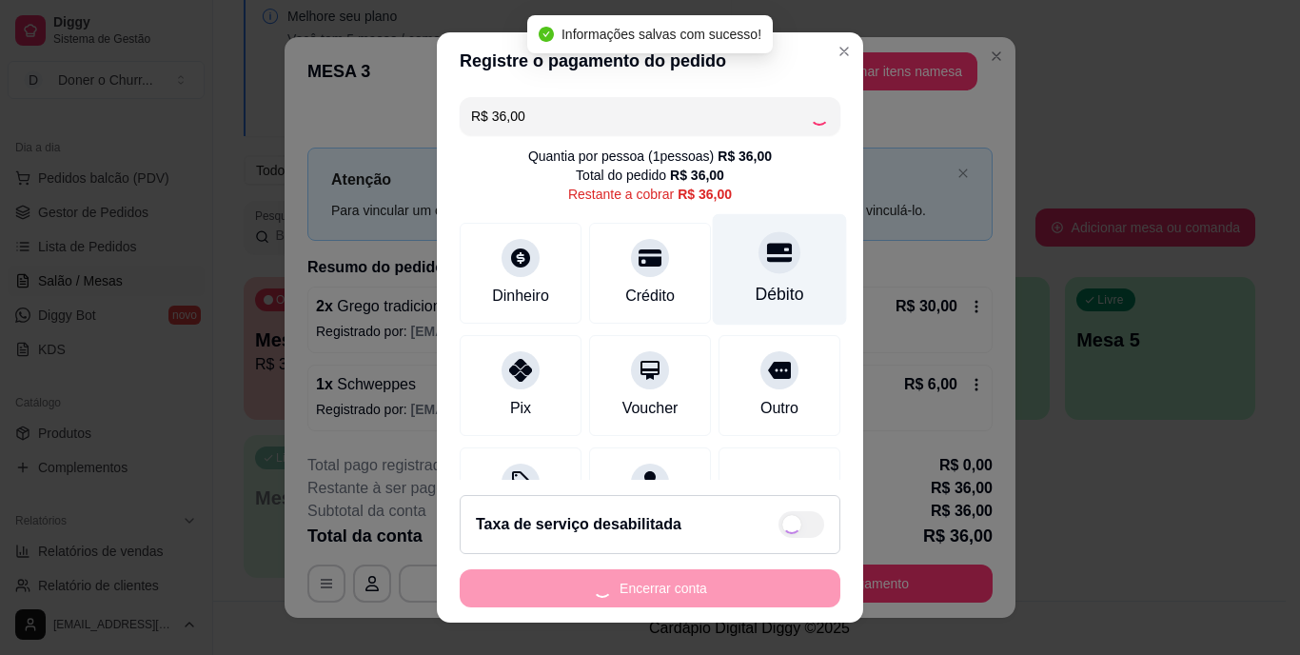
type input "R$ 0,00"
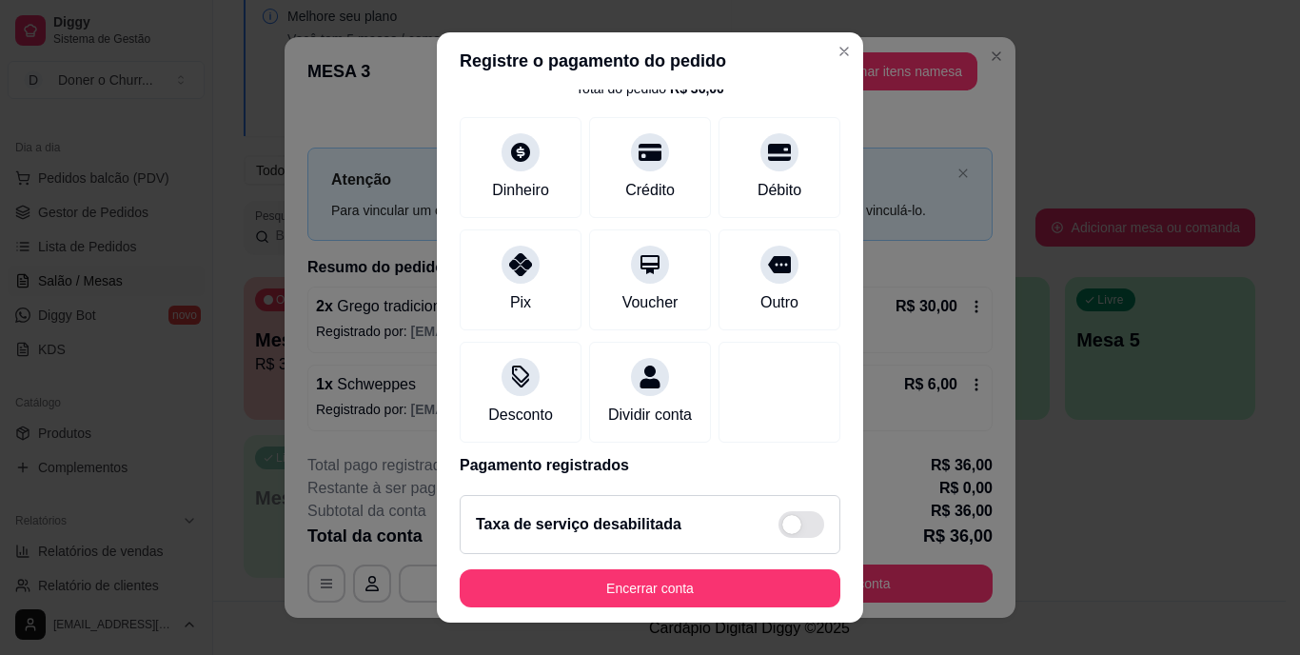
scroll to position [95, 0]
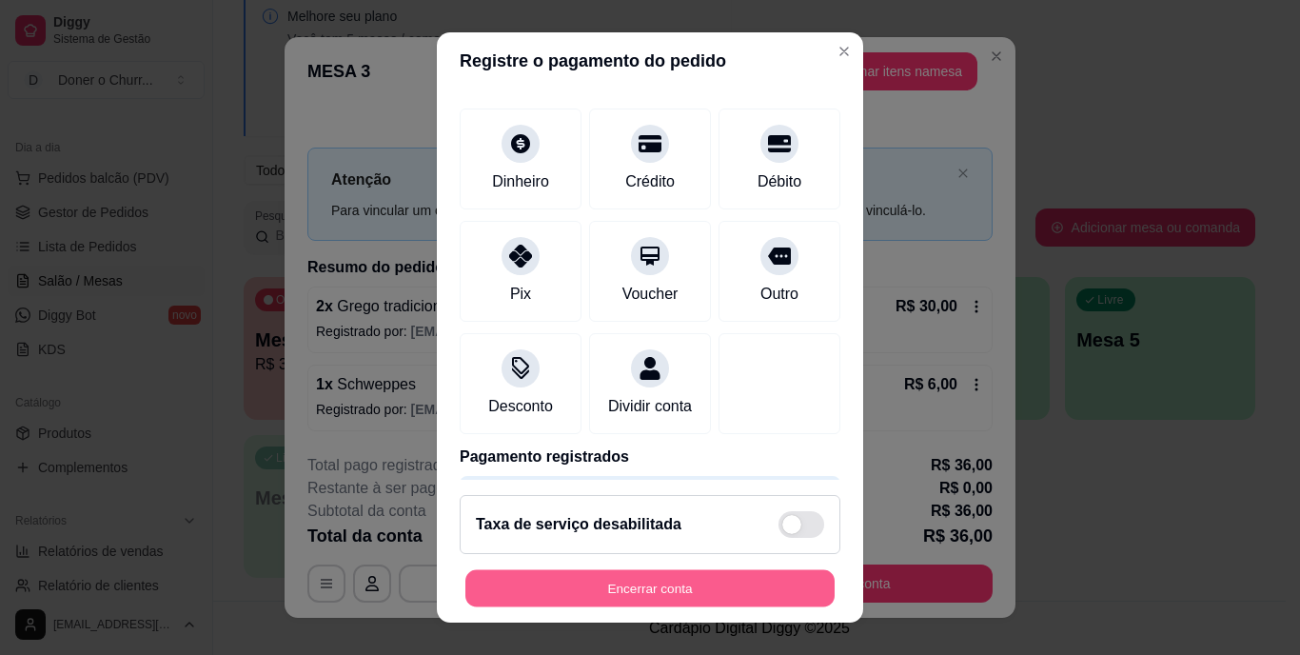
click at [609, 592] on button "Encerrar conta" at bounding box center [650, 587] width 369 height 37
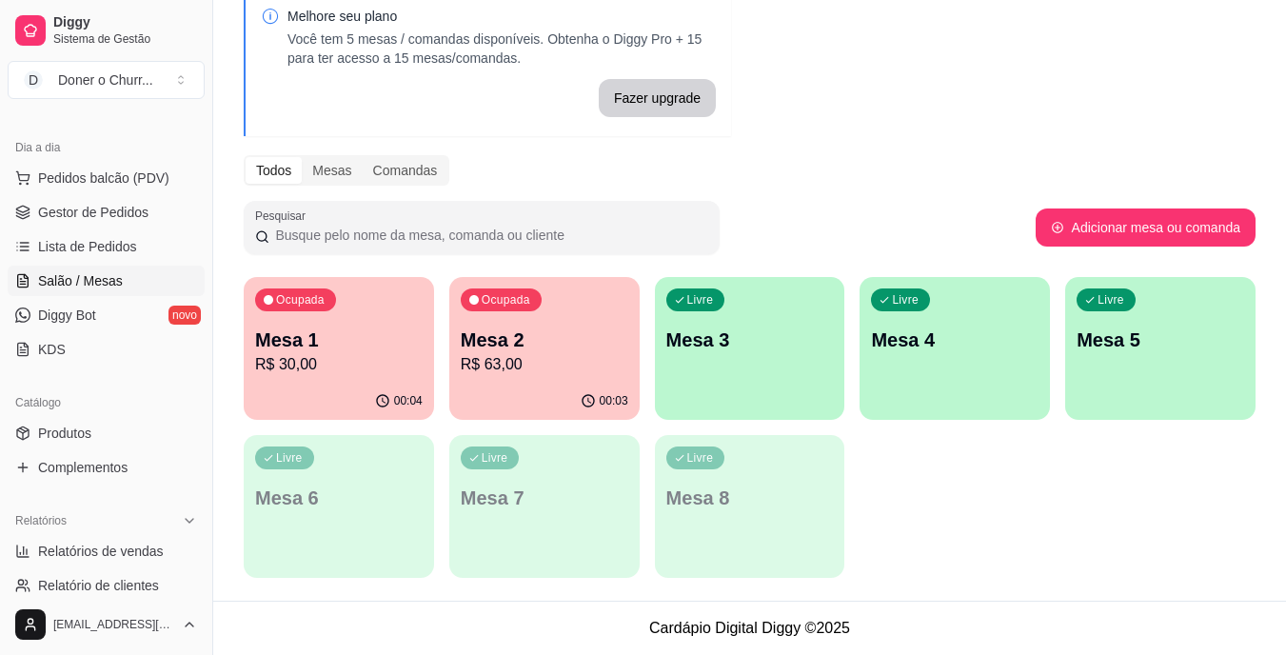
click at [518, 322] on div "Ocupada Mesa 2 R$ 63,00" at bounding box center [544, 330] width 190 height 106
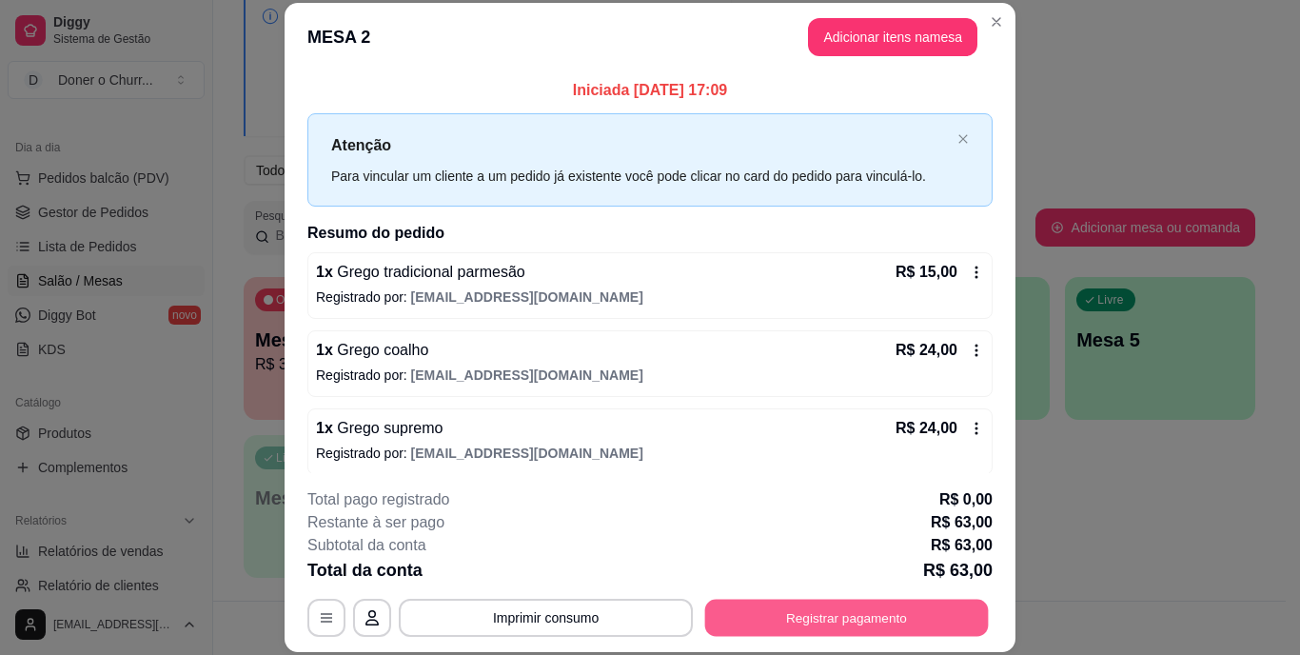
click at [835, 616] on button "Registrar pagamento" at bounding box center [847, 617] width 284 height 37
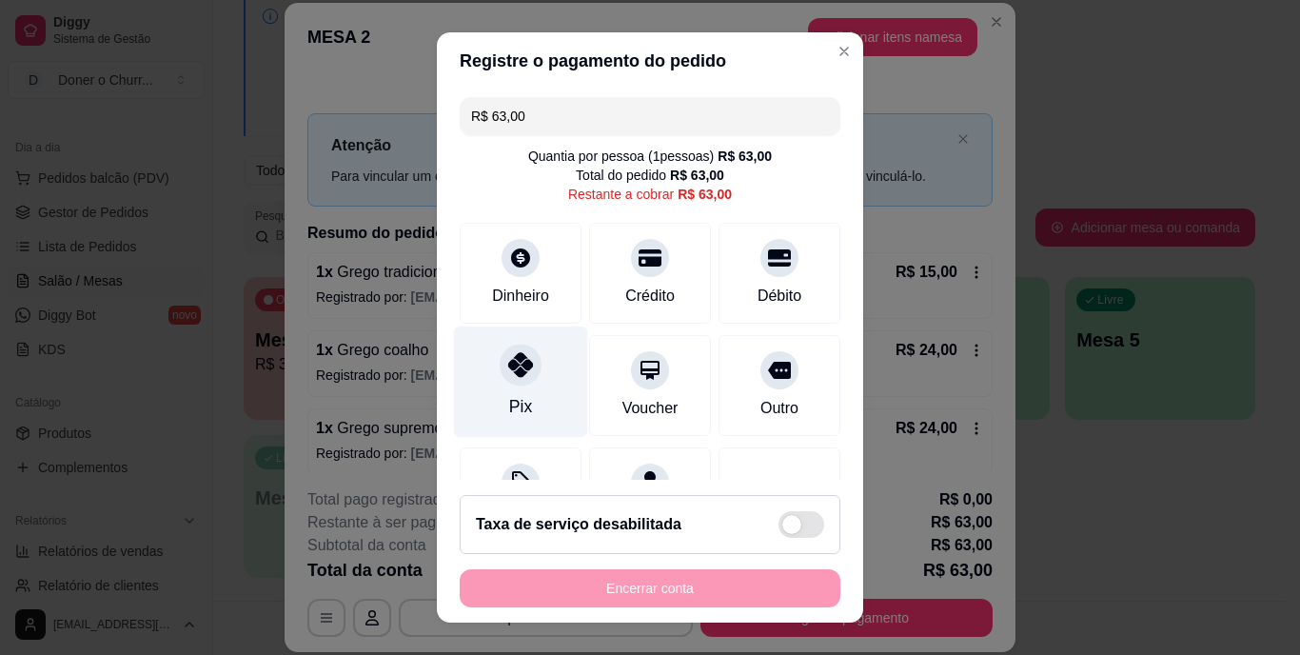
click at [508, 366] on icon at bounding box center [520, 365] width 25 height 25
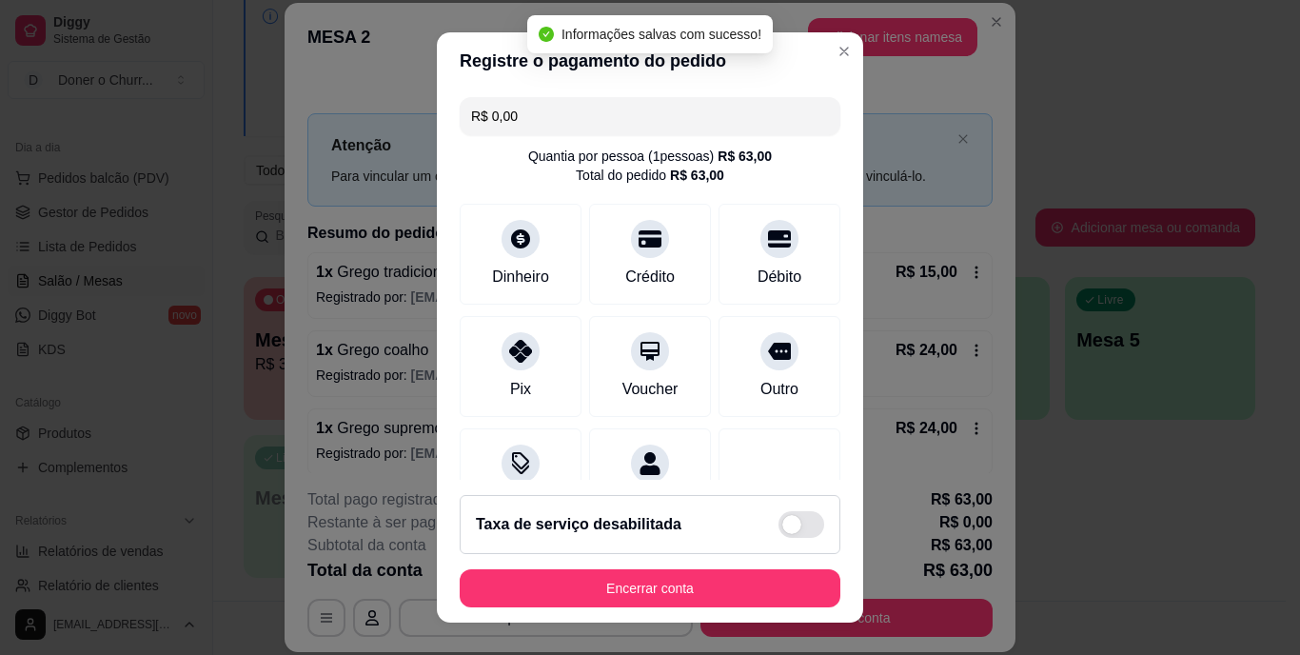
type input "R$ 0,00"
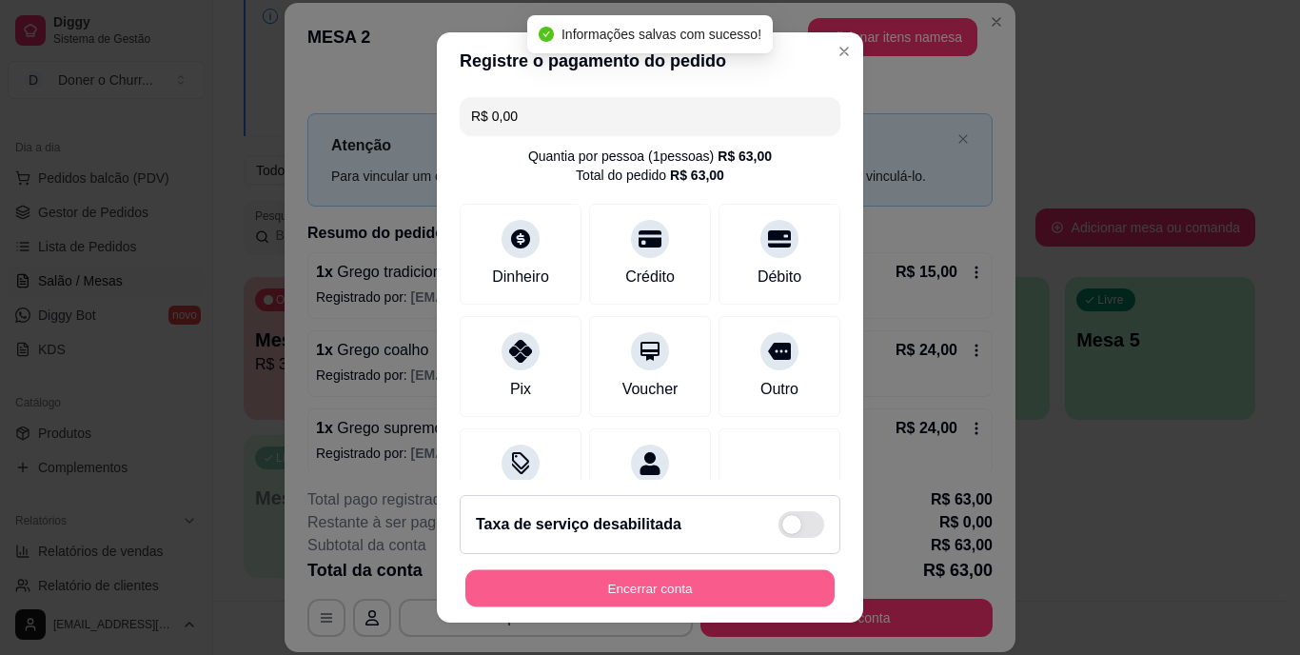
click at [649, 581] on button "Encerrar conta" at bounding box center [650, 587] width 369 height 37
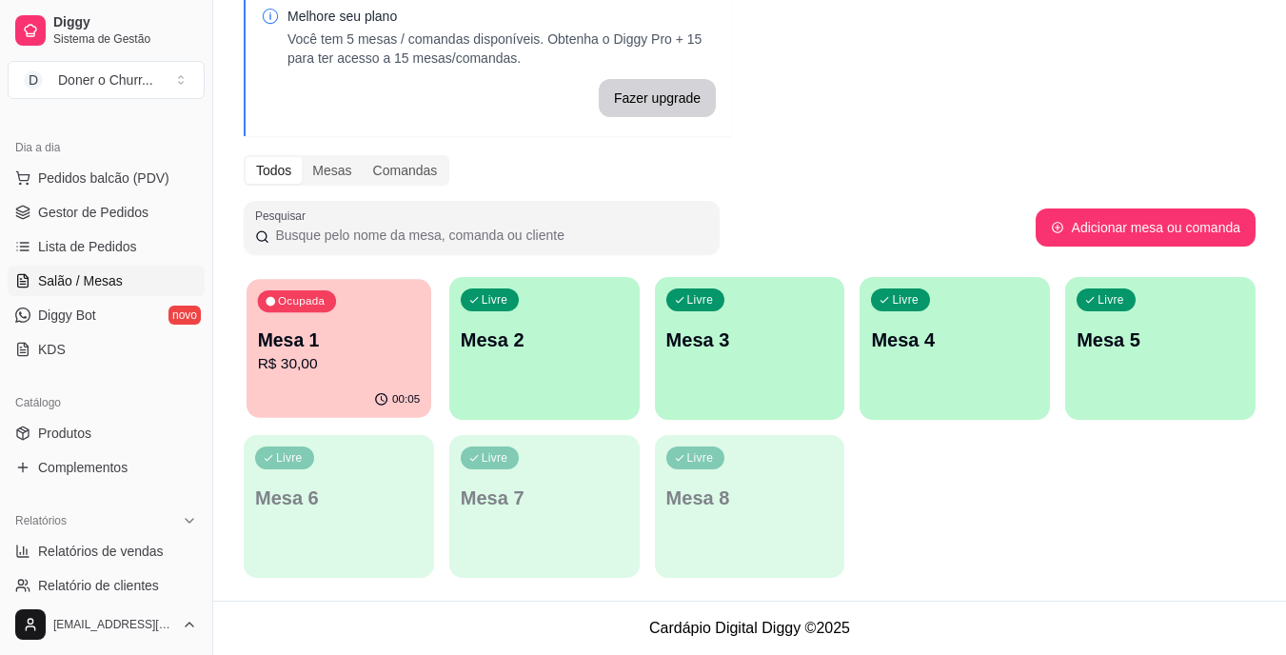
click at [313, 357] on p "R$ 30,00" at bounding box center [339, 364] width 163 height 22
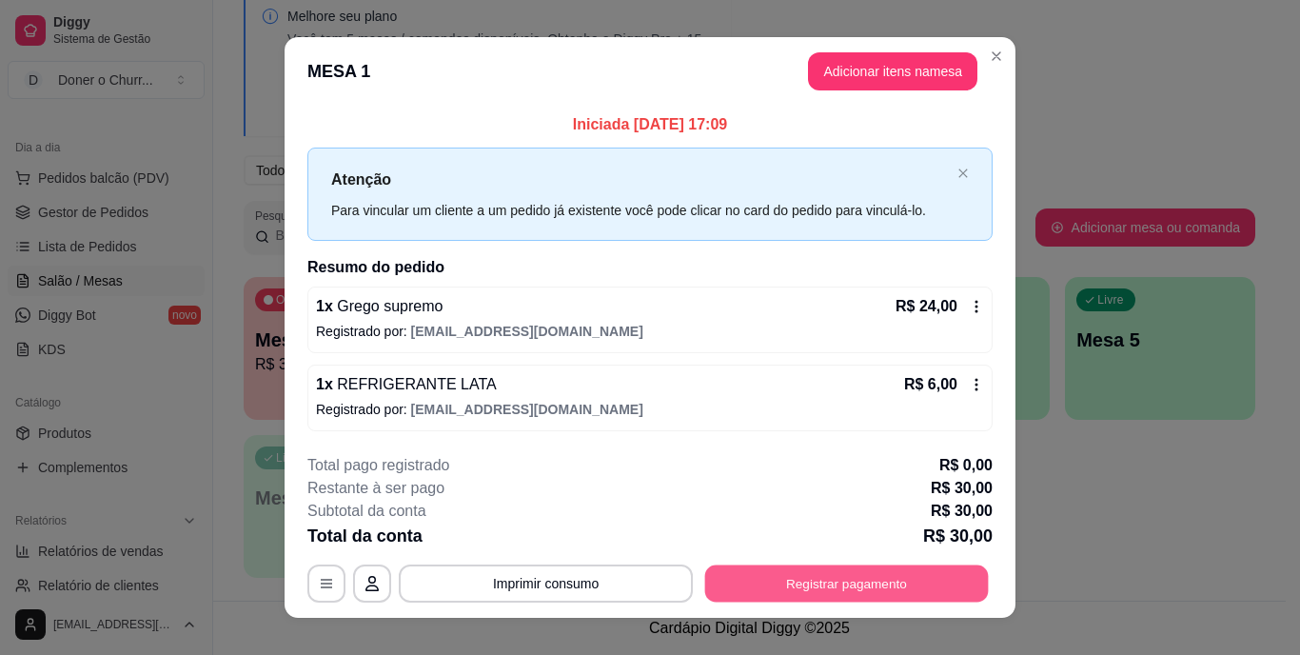
click at [821, 582] on button "Registrar pagamento" at bounding box center [847, 583] width 284 height 37
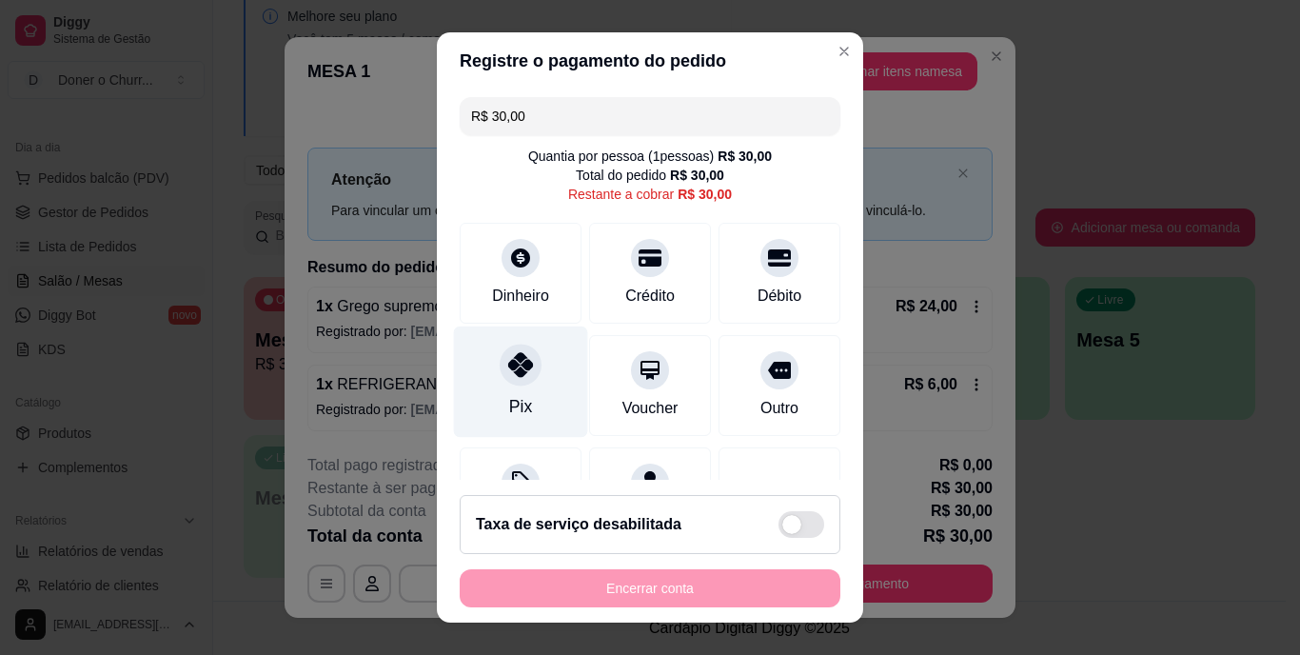
click at [500, 381] on div at bounding box center [521, 366] width 42 height 42
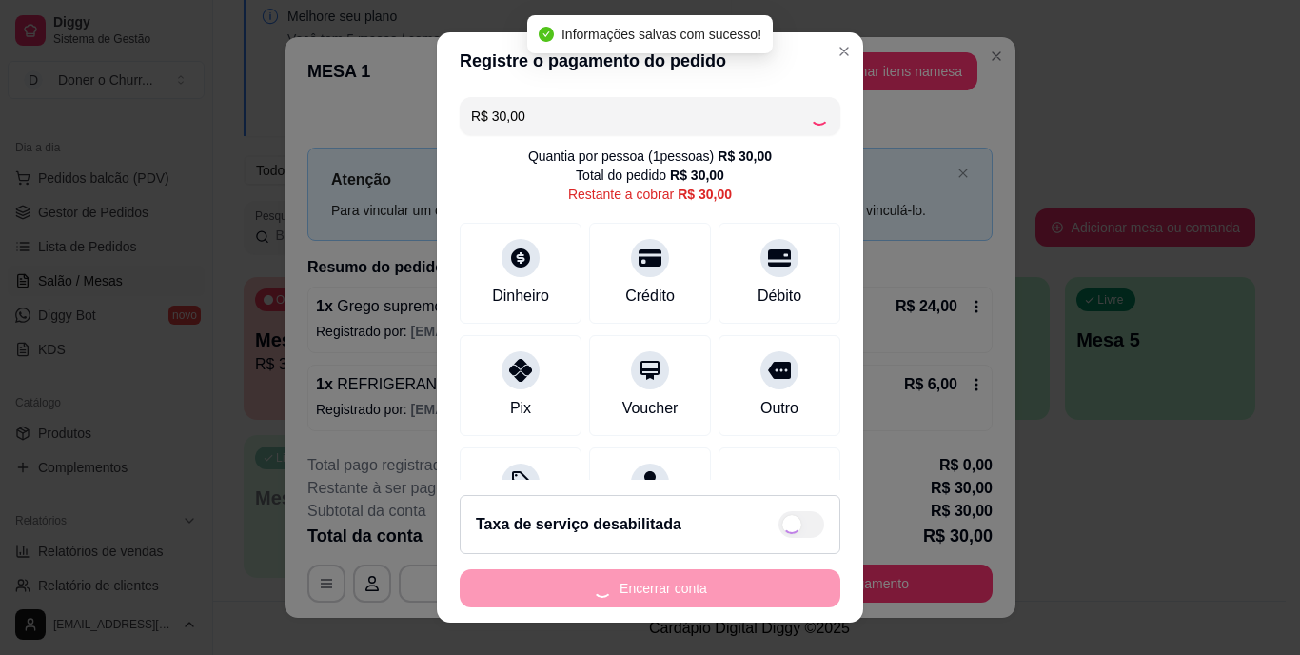
type input "R$ 0,00"
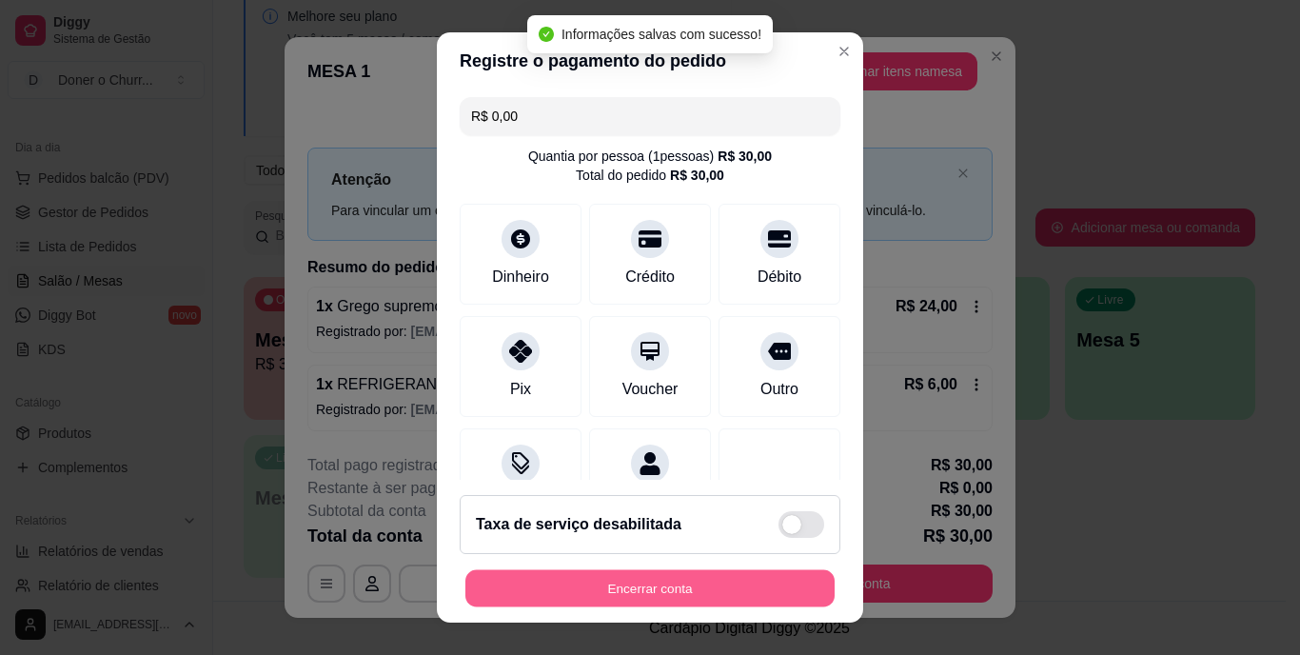
click at [697, 592] on button "Encerrar conta" at bounding box center [650, 587] width 369 height 37
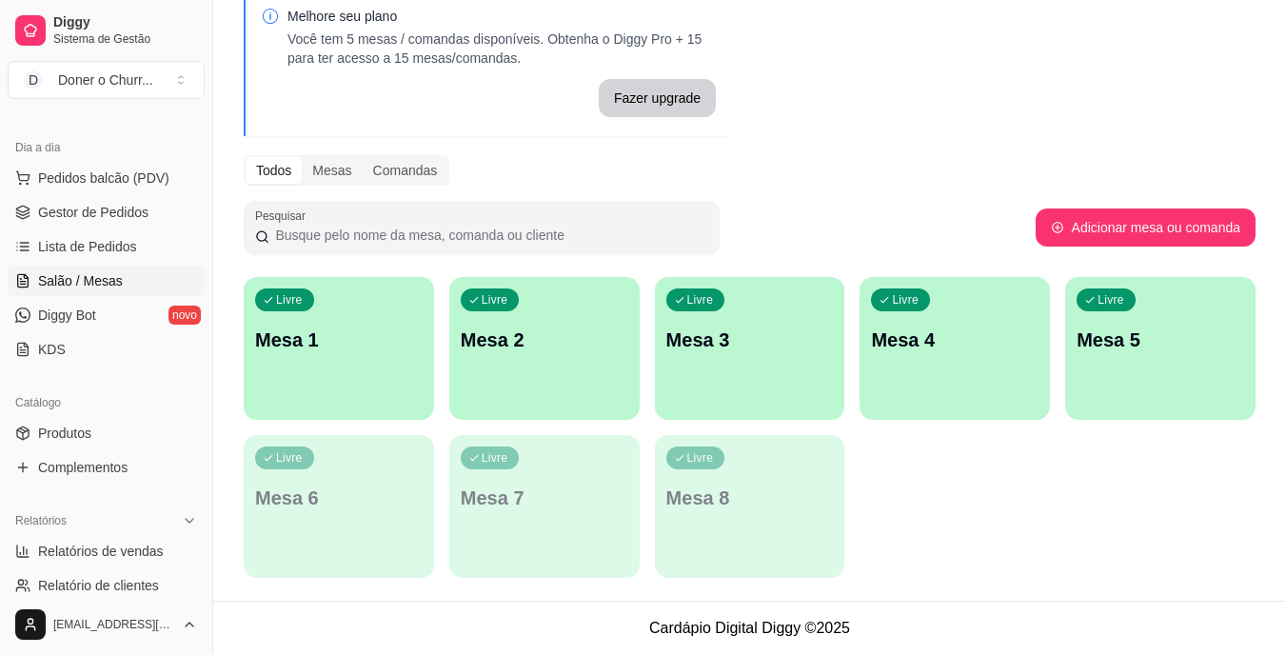
click at [630, 547] on div "Livre Mesa 7" at bounding box center [544, 495] width 190 height 120
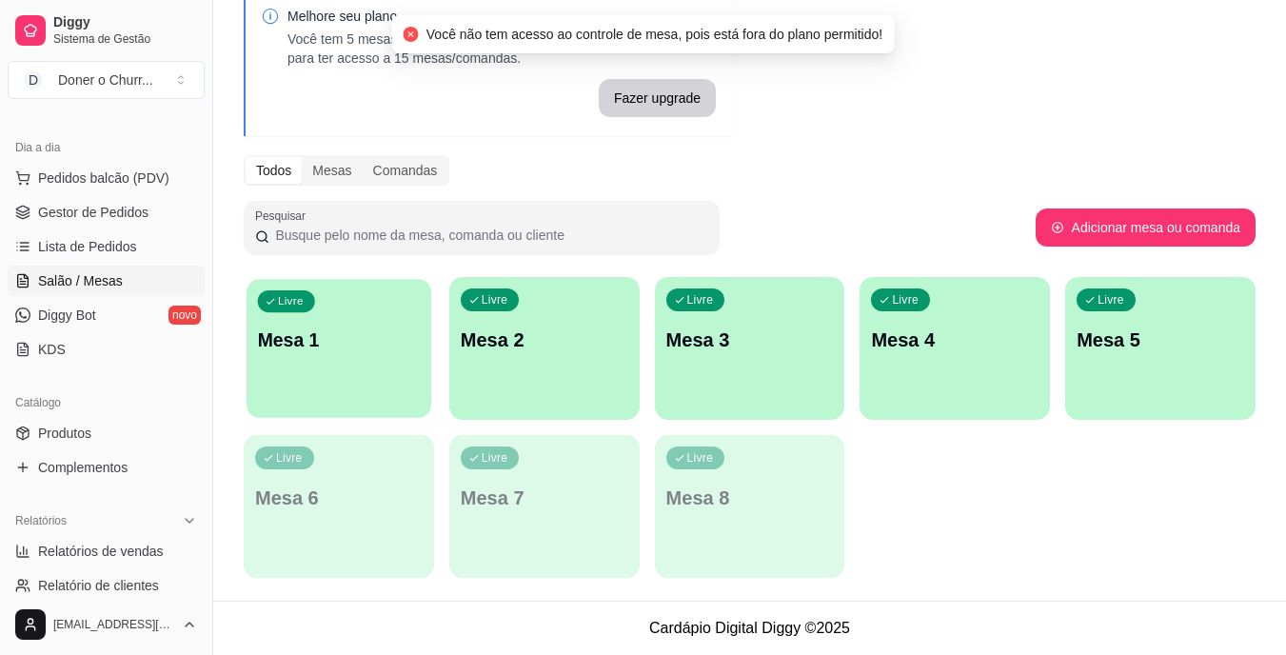
click at [371, 313] on div "Livre Mesa 1" at bounding box center [339, 337] width 185 height 116
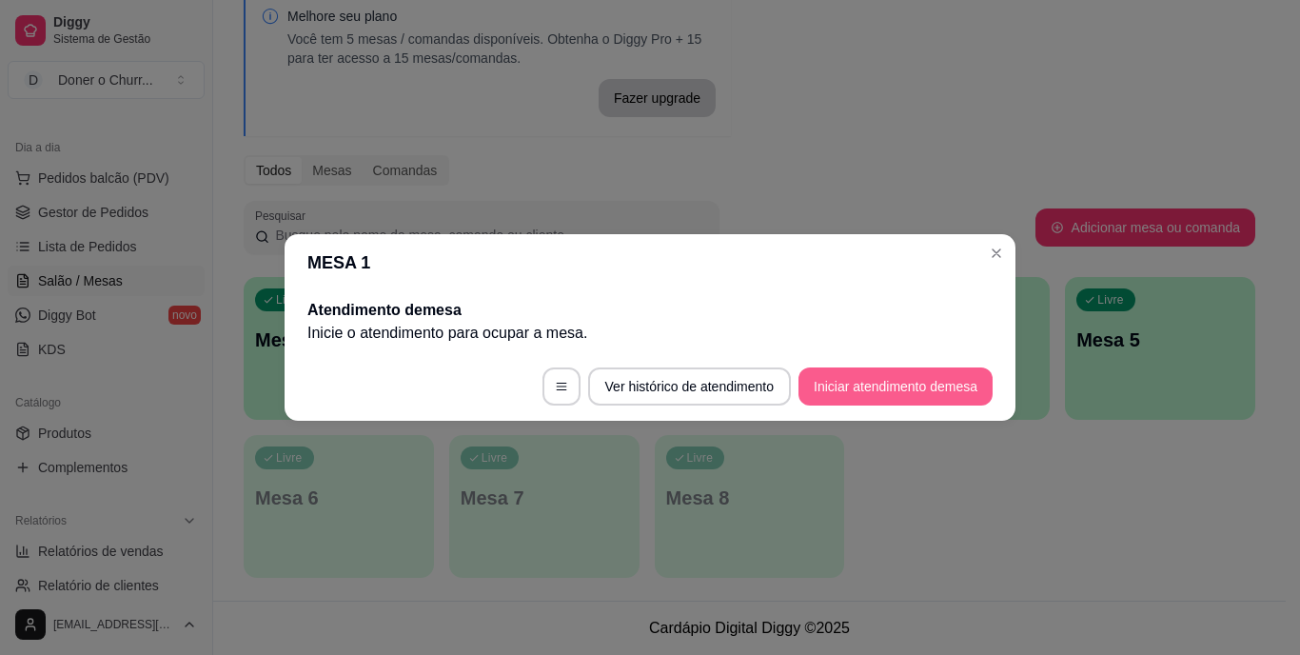
click at [890, 384] on button "Iniciar atendimento de mesa" at bounding box center [896, 386] width 194 height 38
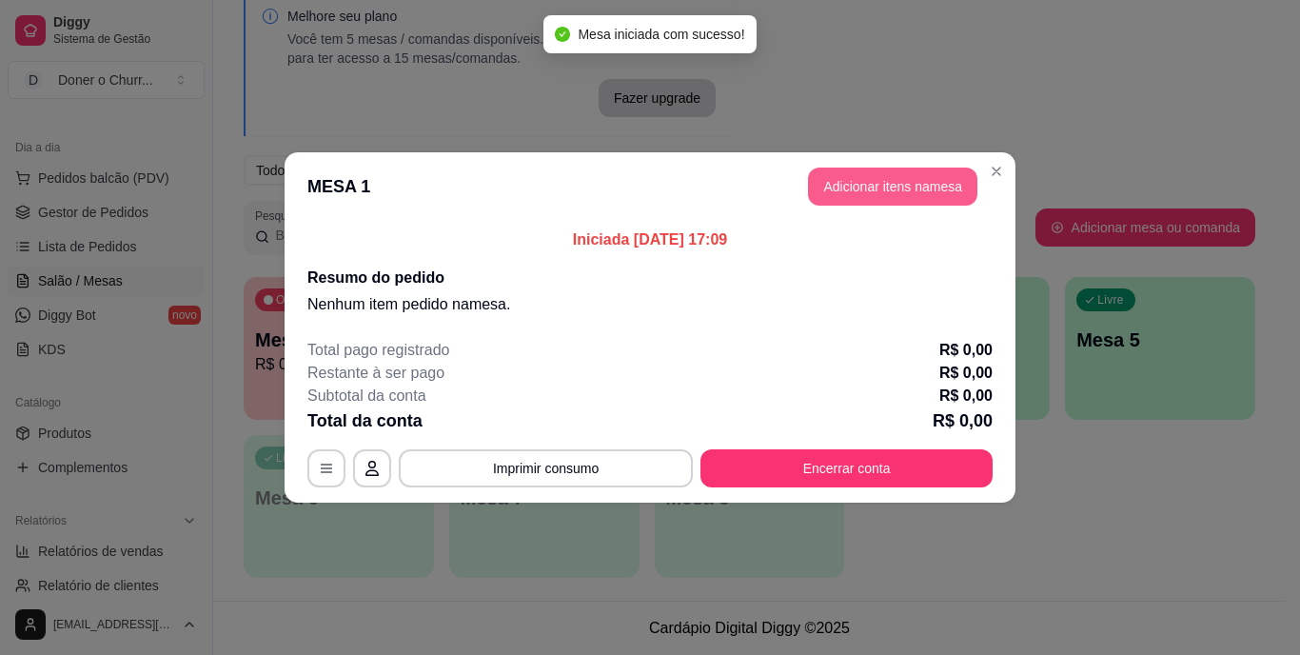
click at [866, 187] on button "Adicionar itens na mesa" at bounding box center [892, 187] width 169 height 38
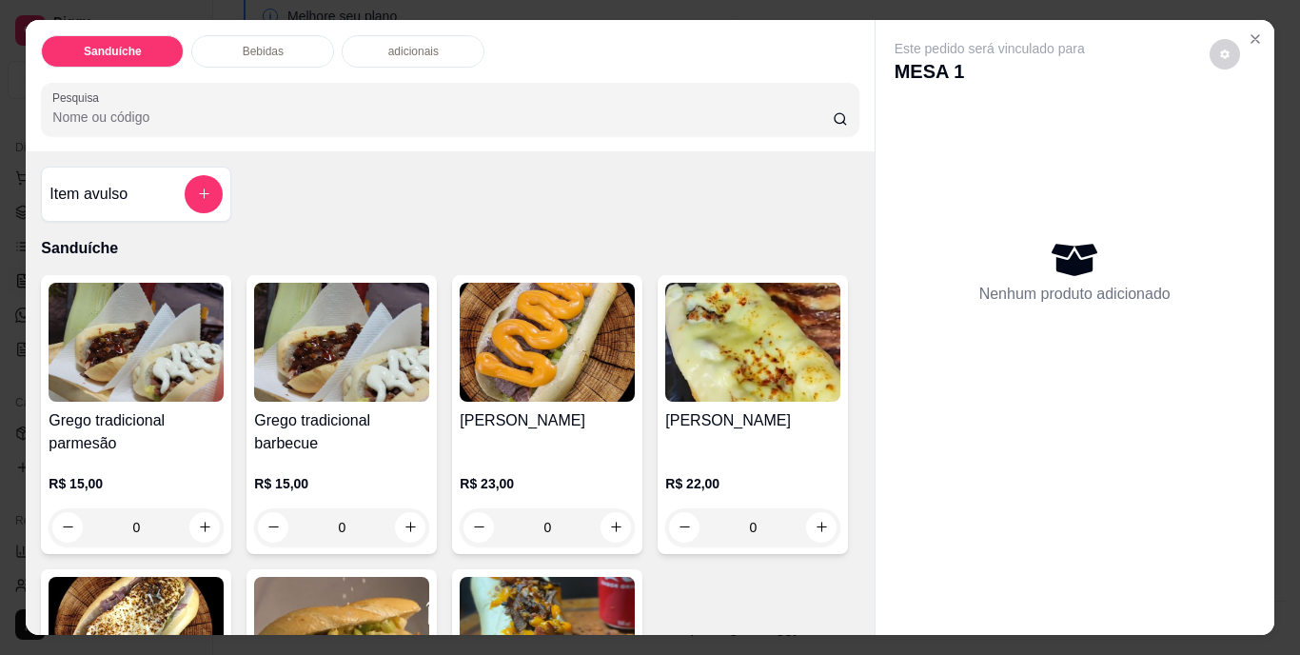
click at [207, 522] on button "increase-product-quantity" at bounding box center [204, 527] width 30 height 30
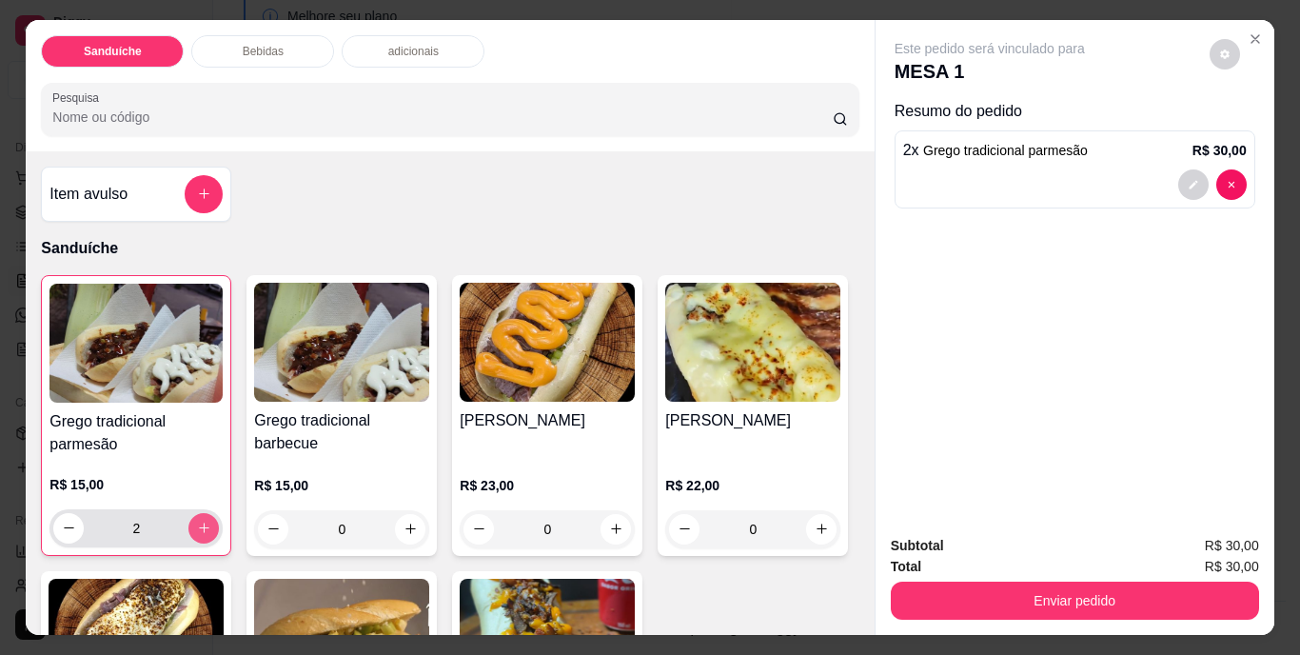
type input "2"
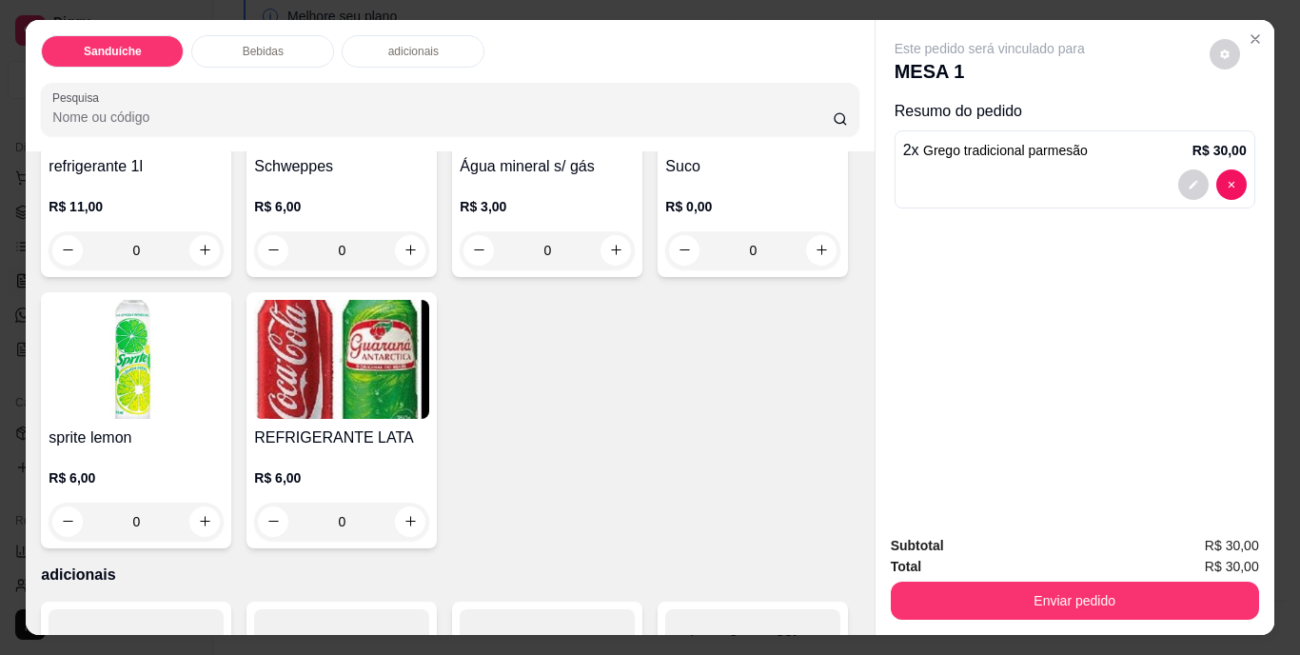
scroll to position [952, 0]
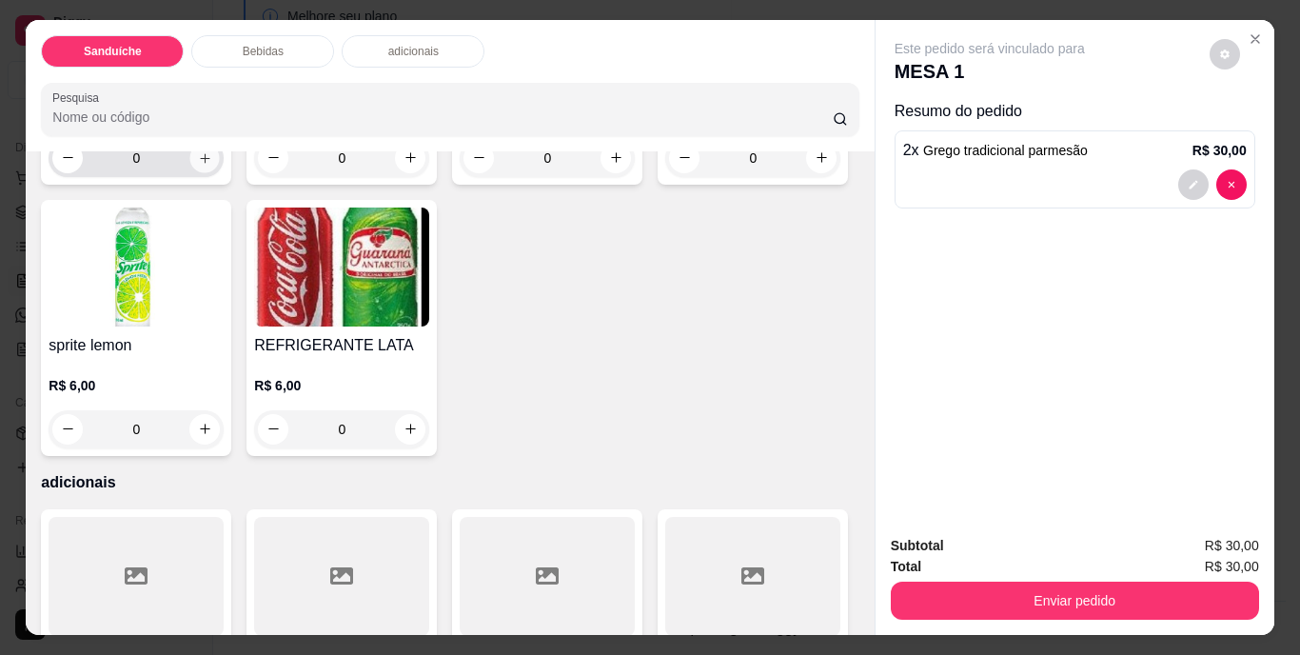
click at [201, 165] on icon "increase-product-quantity" at bounding box center [205, 157] width 14 height 14
type input "1"
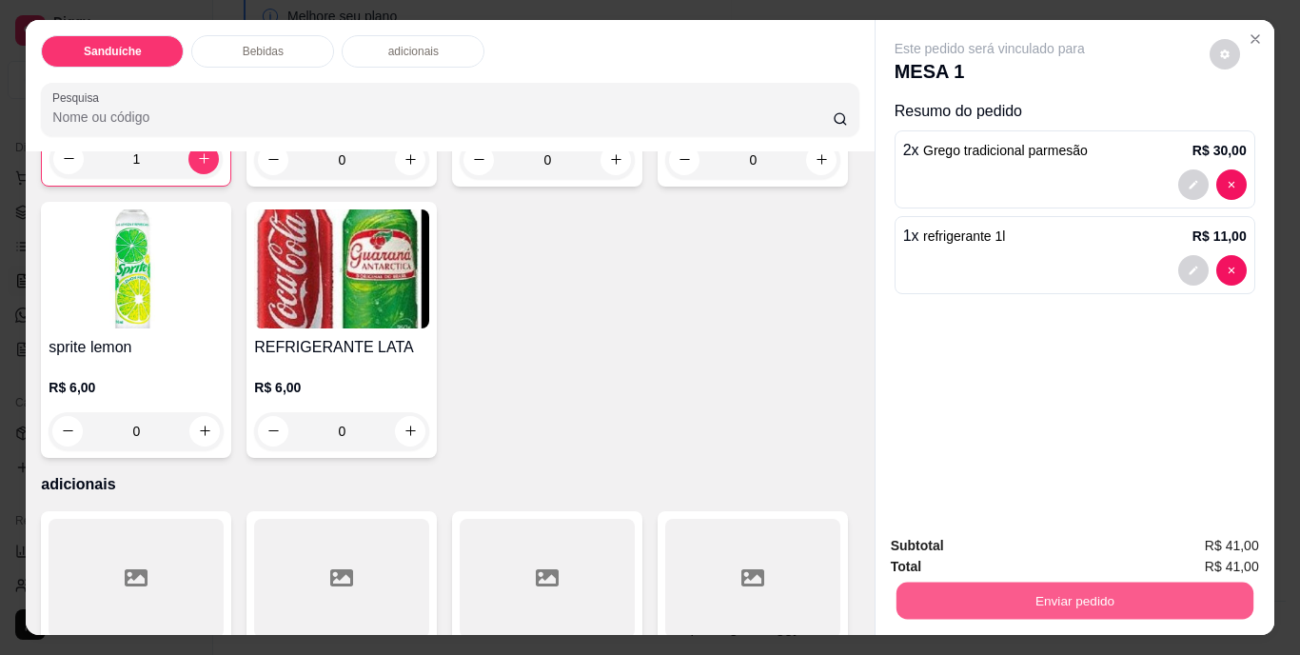
click at [1013, 583] on button "Enviar pedido" at bounding box center [1074, 601] width 357 height 37
click at [1018, 544] on button "Não registrar e enviar pedido" at bounding box center [1012, 546] width 192 height 35
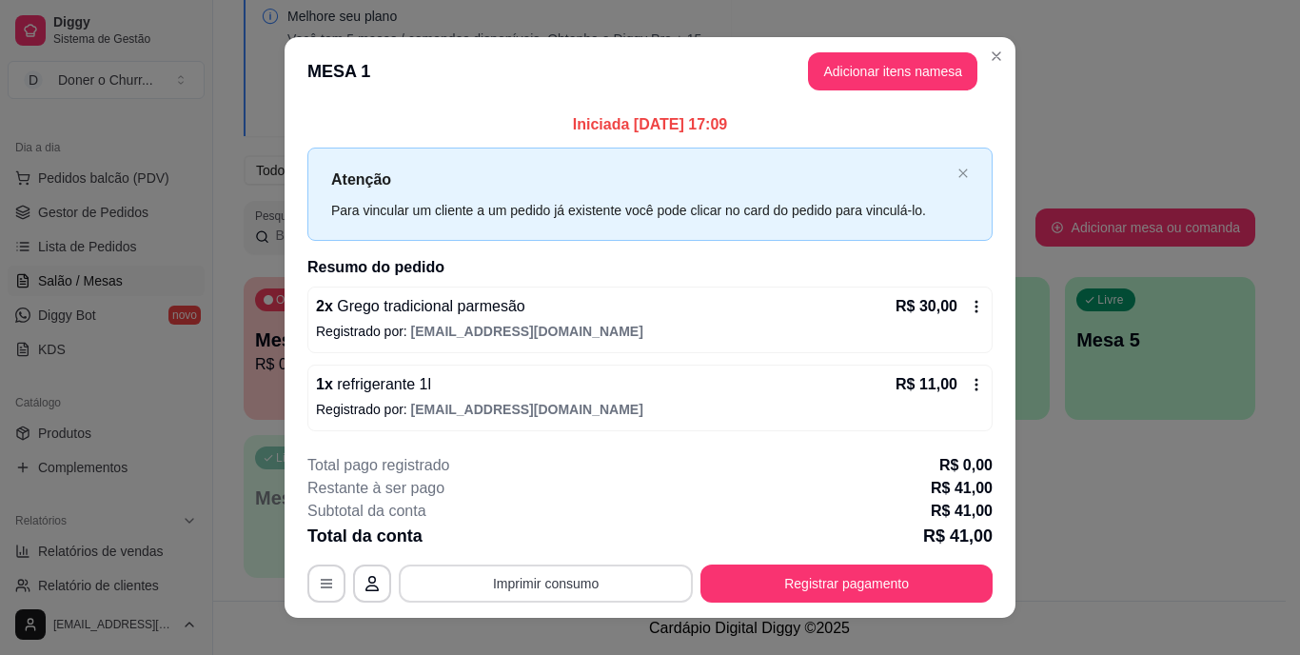
click at [578, 583] on button "Imprimir consumo" at bounding box center [546, 584] width 294 height 38
click at [572, 531] on button "IMPRESSORA" at bounding box center [544, 540] width 133 height 30
click at [1064, 513] on div "**********" at bounding box center [650, 327] width 1300 height 655
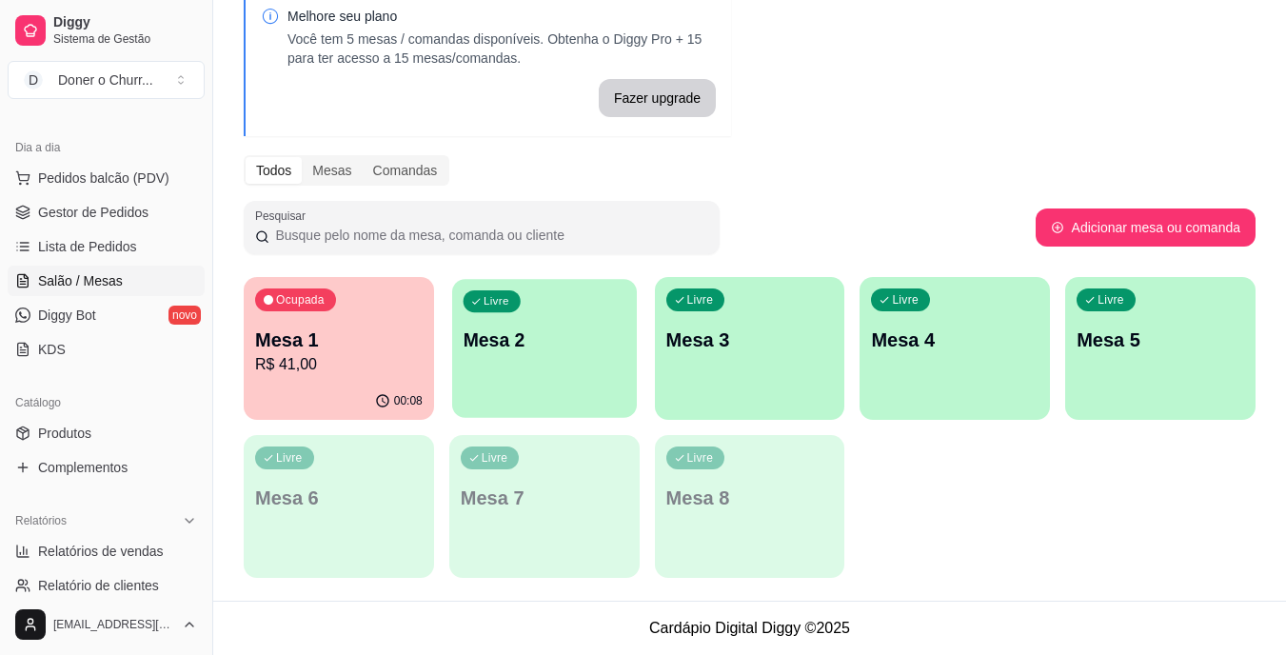
click at [520, 329] on p "Mesa 2" at bounding box center [544, 340] width 163 height 26
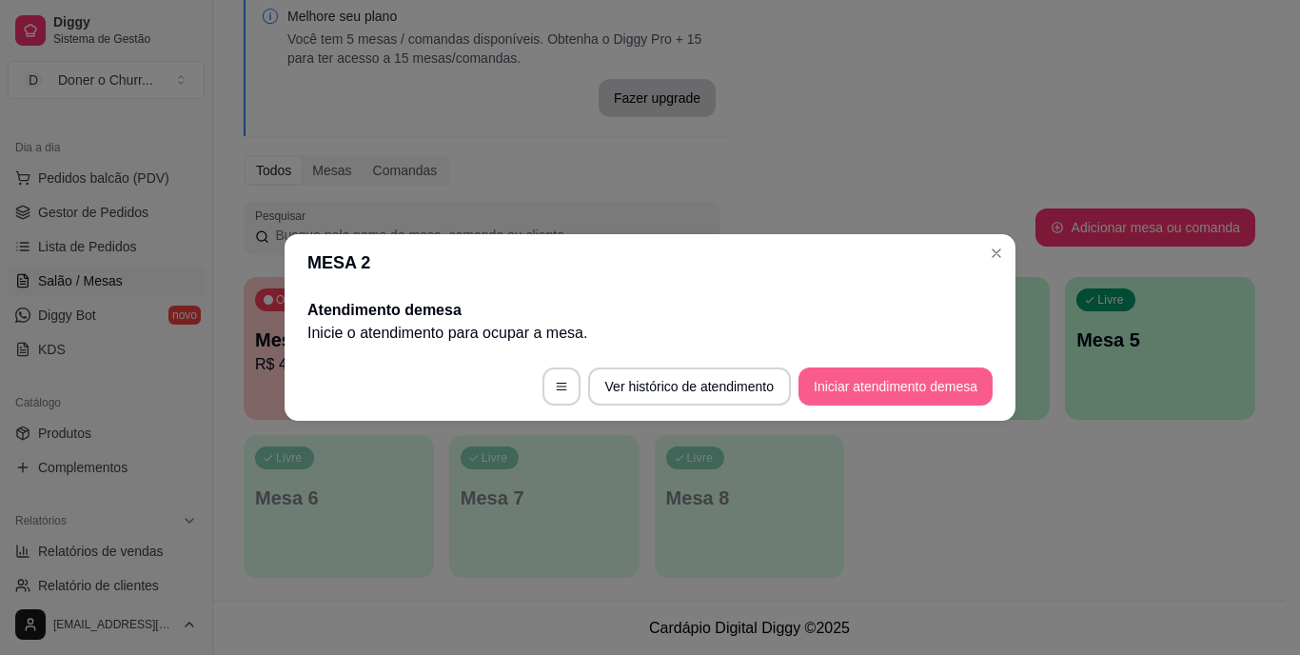
click at [876, 380] on button "Iniciar atendimento de mesa" at bounding box center [896, 386] width 194 height 38
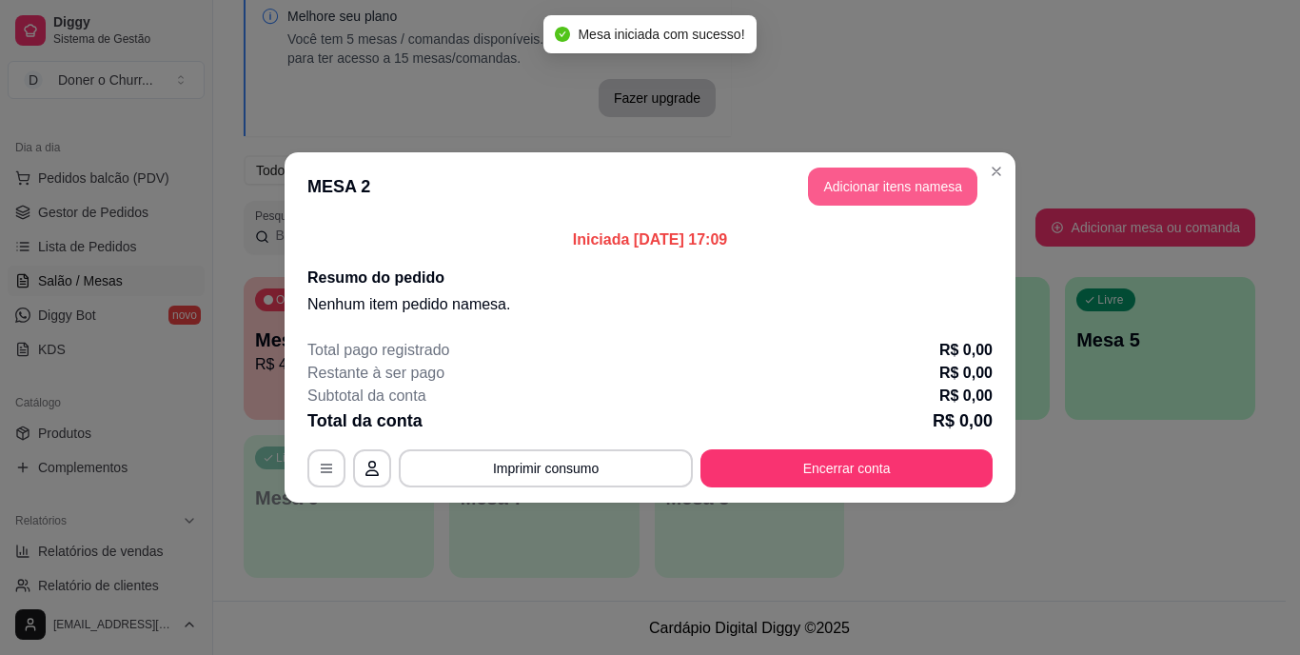
click at [889, 186] on button "Adicionar itens na mesa" at bounding box center [892, 187] width 169 height 38
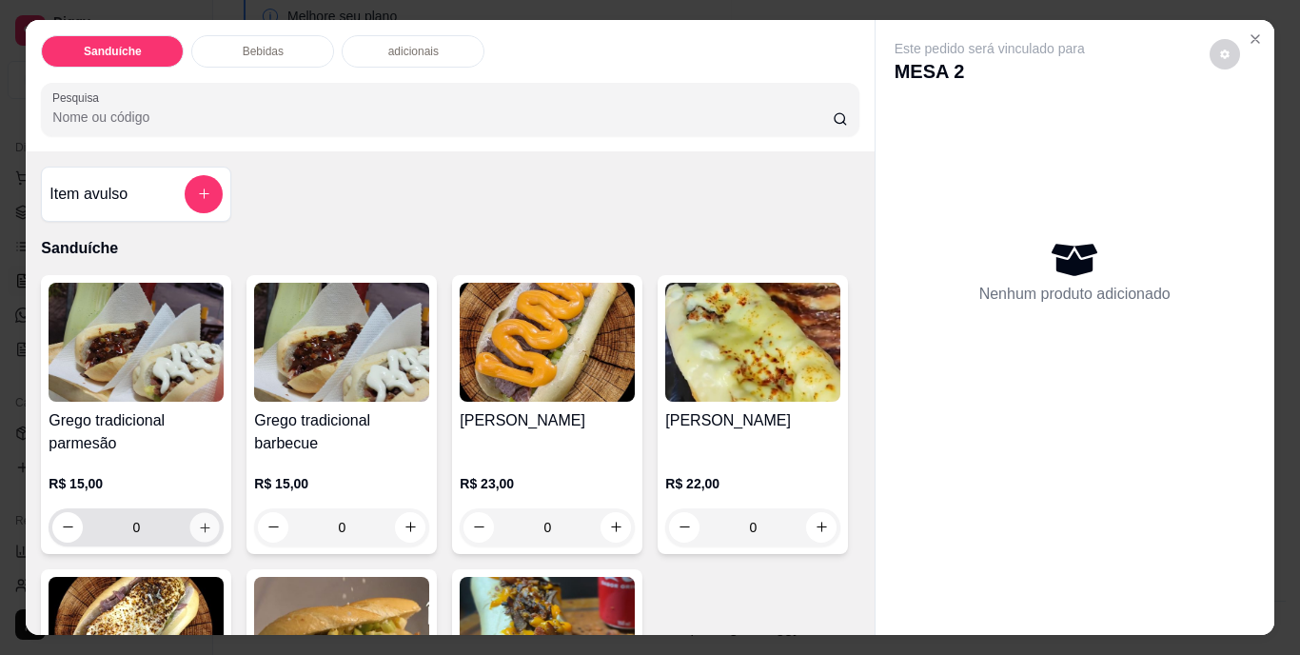
click at [198, 520] on icon "increase-product-quantity" at bounding box center [205, 527] width 14 height 14
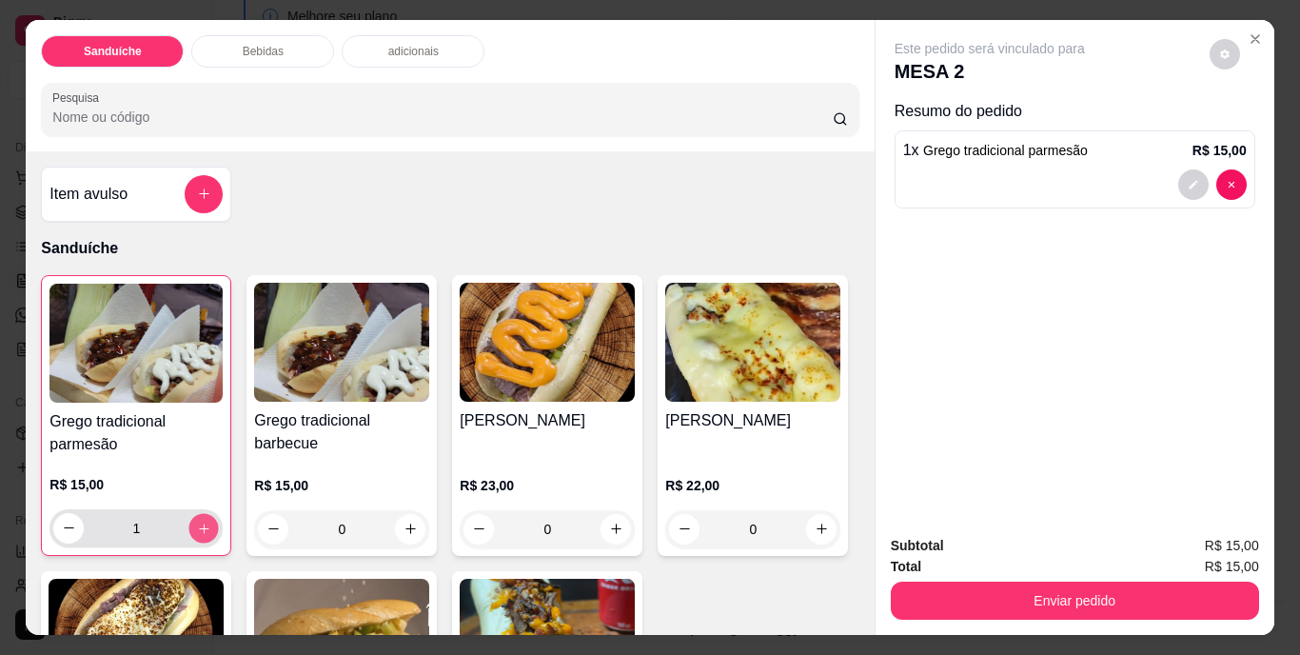
click at [196, 513] on button "increase-product-quantity" at bounding box center [204, 528] width 30 height 30
type input "2"
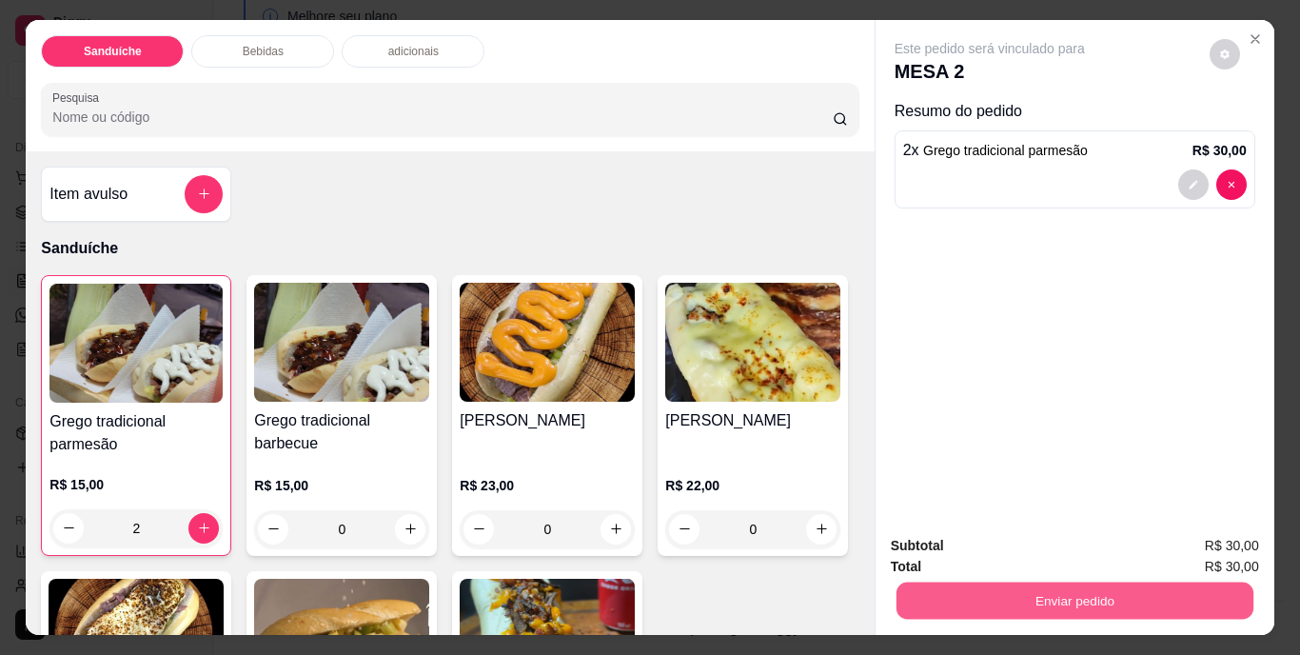
click at [1001, 583] on button "Enviar pedido" at bounding box center [1074, 601] width 357 height 37
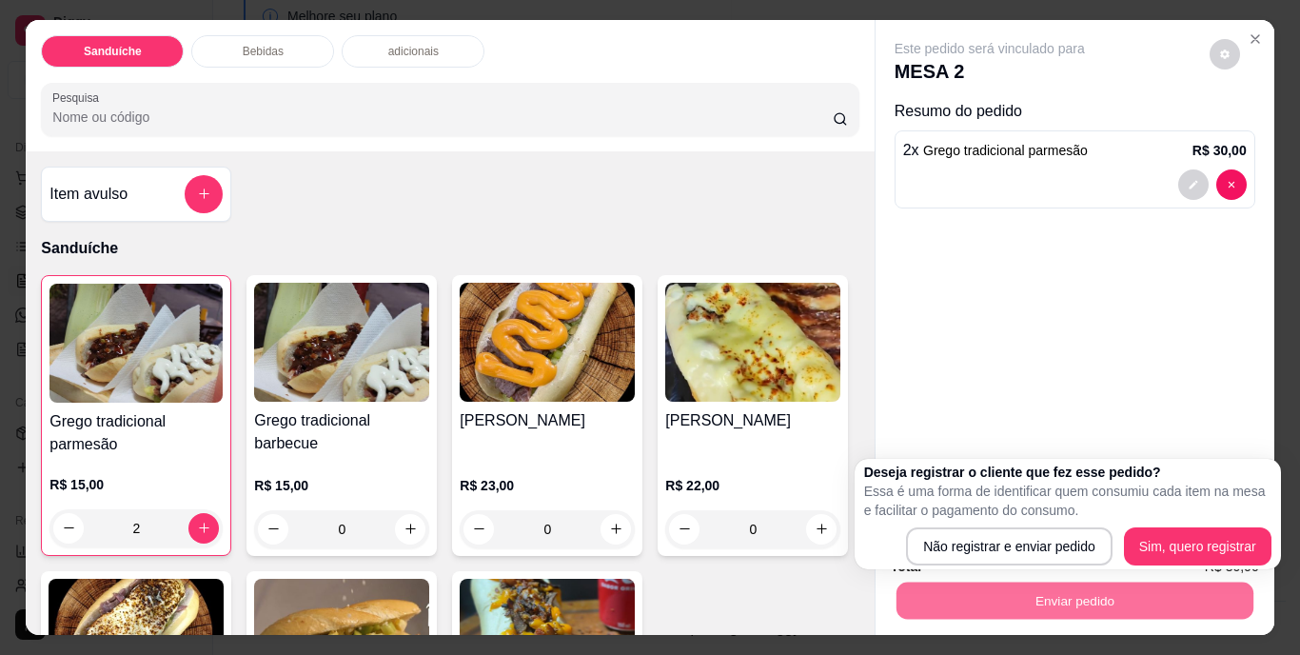
drag, startPoint x: 1001, startPoint y: 522, endPoint x: 1005, endPoint y: 533, distance: 12.0
click at [1002, 522] on div "Deseja registrar o cliente que fez esse pedido? Essa é uma forma de identificar…" at bounding box center [1067, 514] width 407 height 103
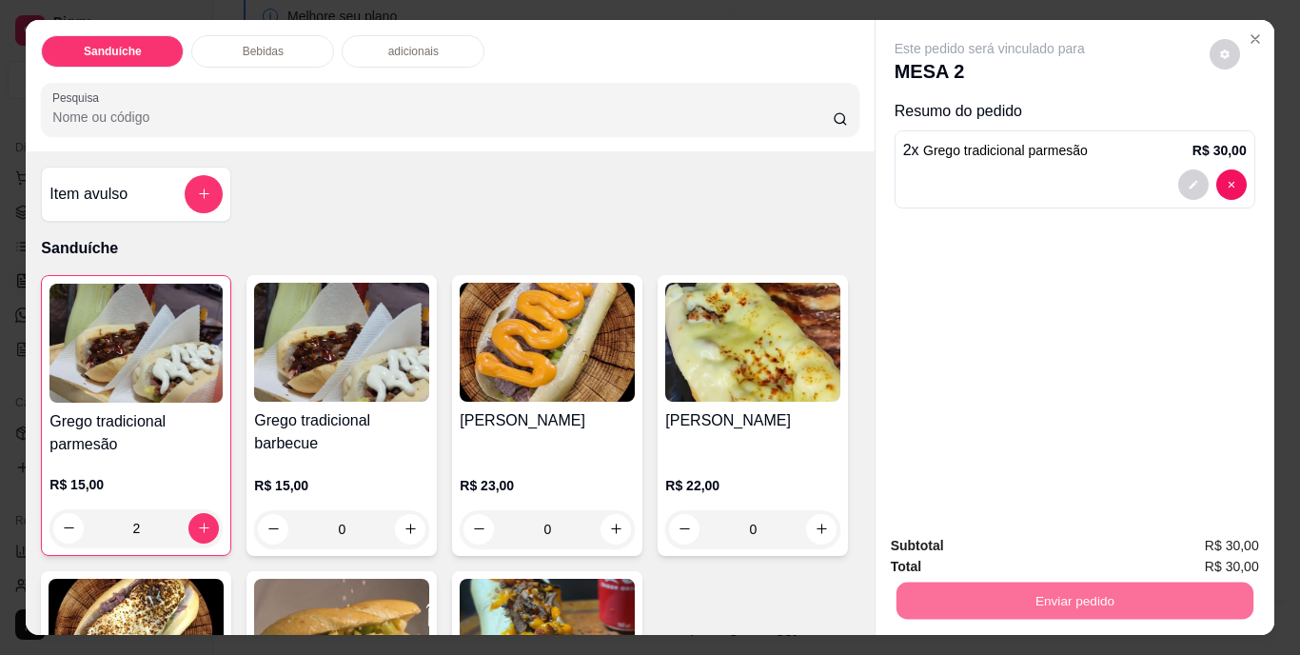
click at [1005, 537] on button "Não registrar e enviar pedido" at bounding box center [1012, 547] width 198 height 36
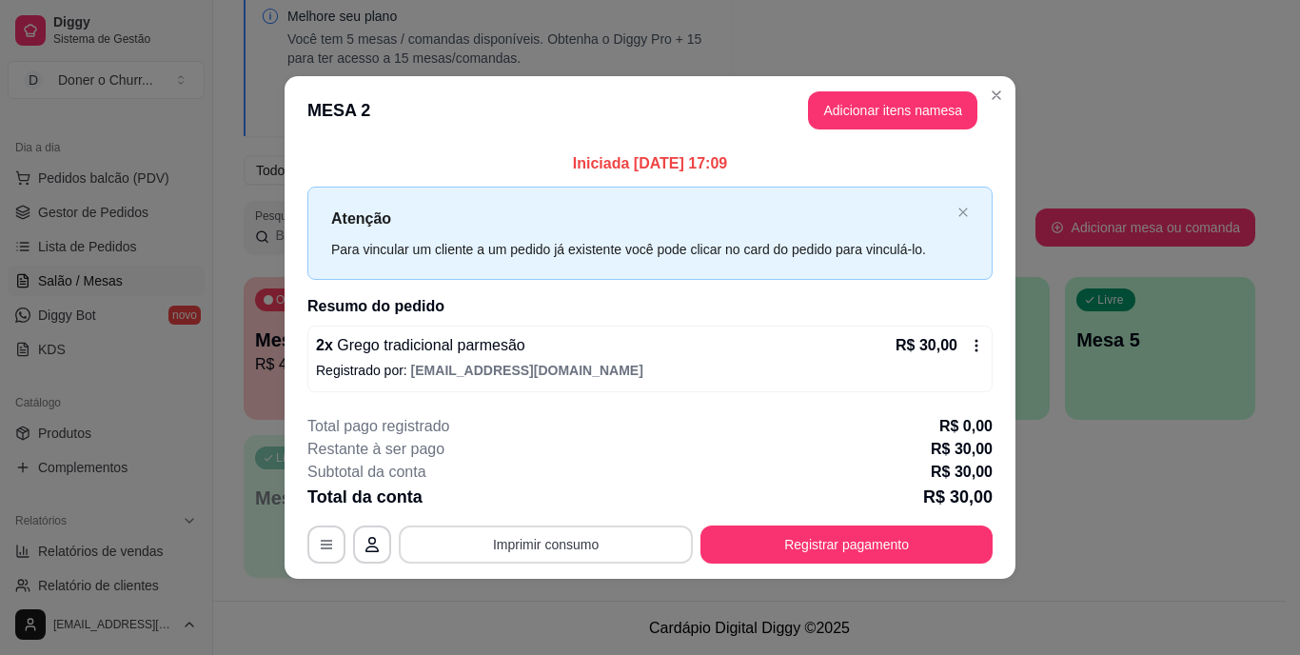
click at [531, 543] on button "Imprimir consumo" at bounding box center [546, 544] width 294 height 38
click at [556, 501] on button "IMPRESSORA" at bounding box center [552, 500] width 138 height 30
click at [1218, 501] on div "**********" at bounding box center [650, 327] width 1300 height 655
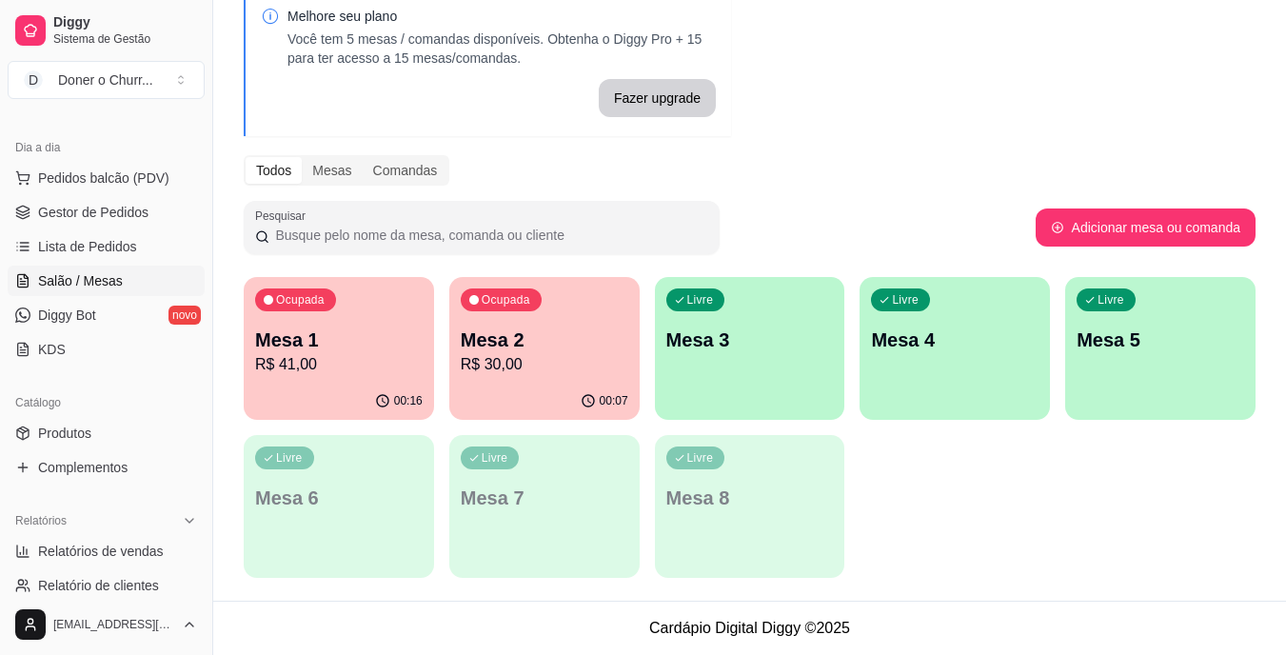
click at [773, 312] on div "Livre Mesa 3" at bounding box center [750, 337] width 190 height 120
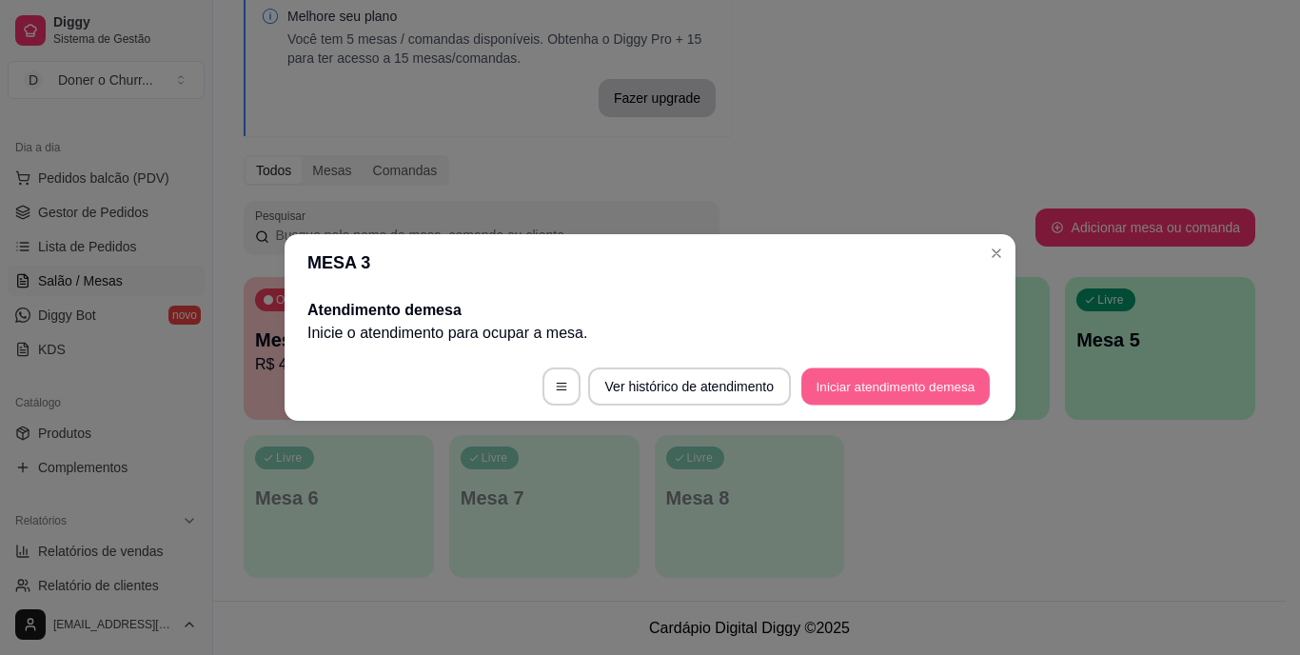
click at [893, 382] on button "Iniciar atendimento de mesa" at bounding box center [896, 386] width 188 height 37
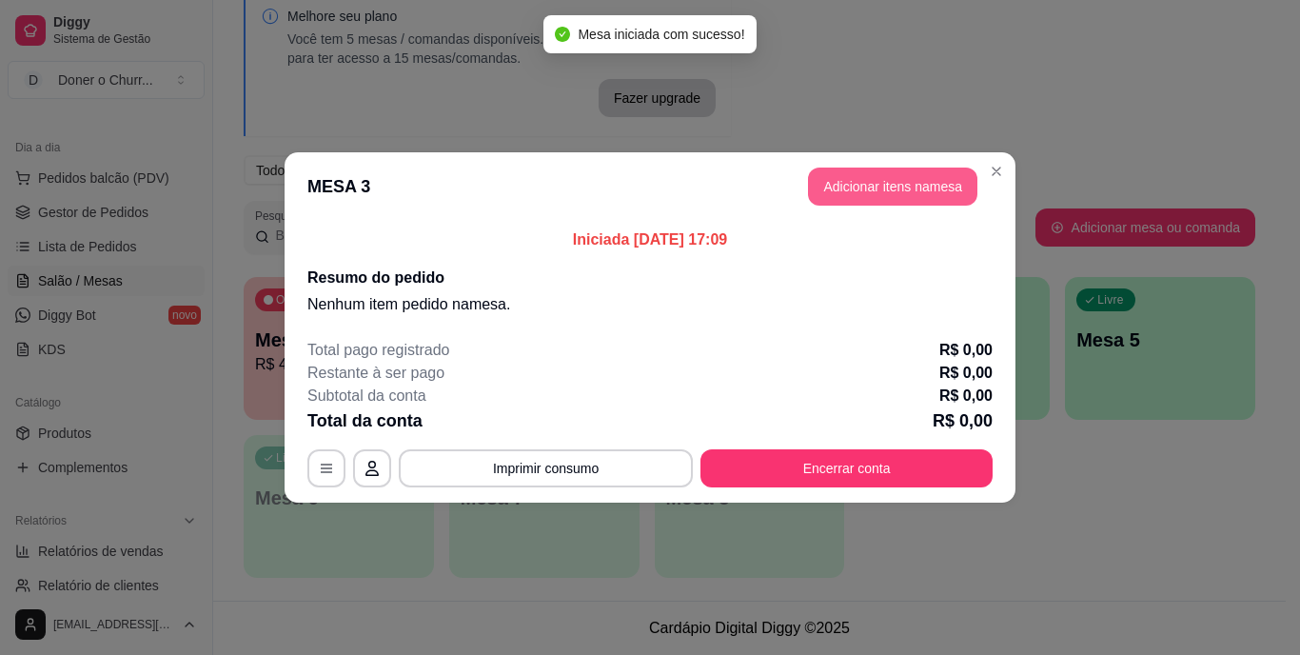
click at [882, 174] on button "Adicionar itens na mesa" at bounding box center [892, 187] width 169 height 38
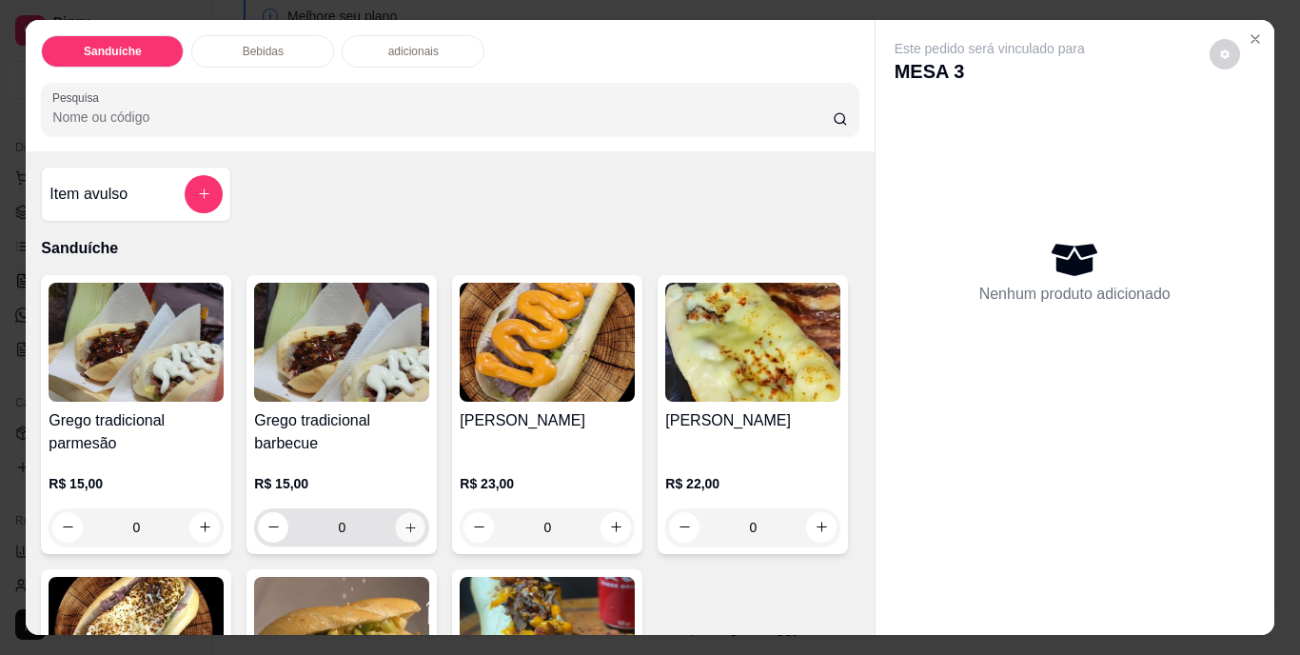
click at [404, 520] on icon "increase-product-quantity" at bounding box center [411, 527] width 14 height 14
type input "1"
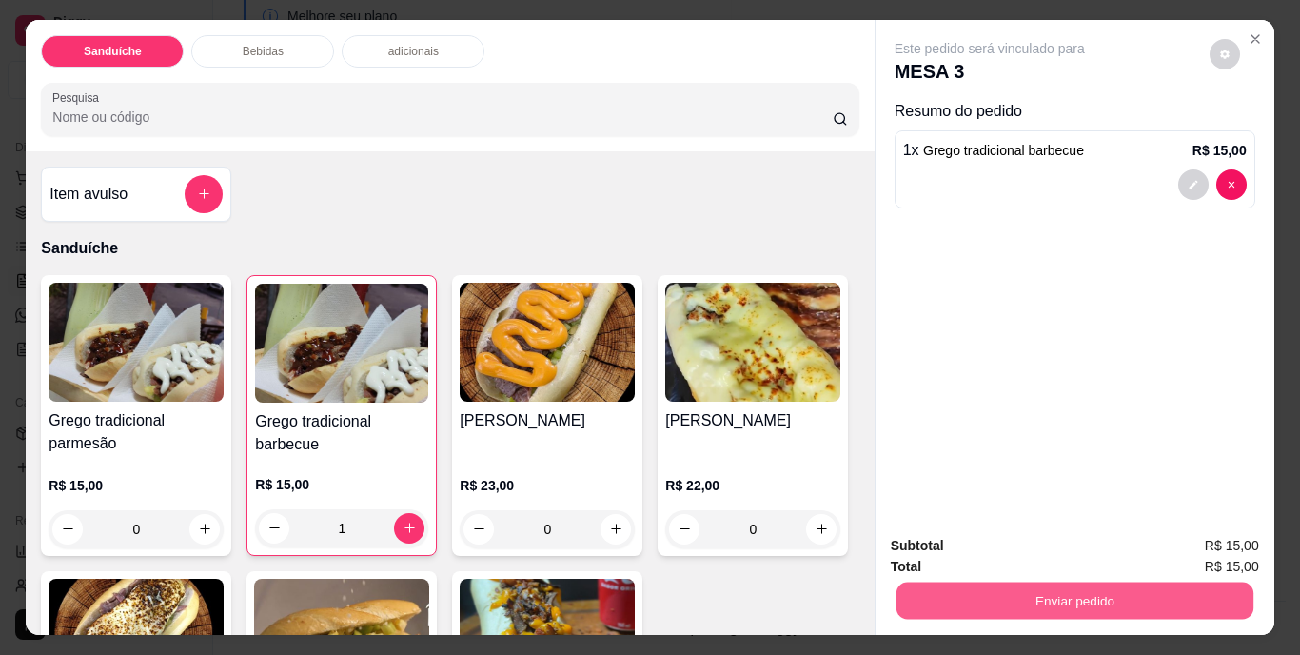
click at [1049, 585] on button "Enviar pedido" at bounding box center [1074, 601] width 357 height 37
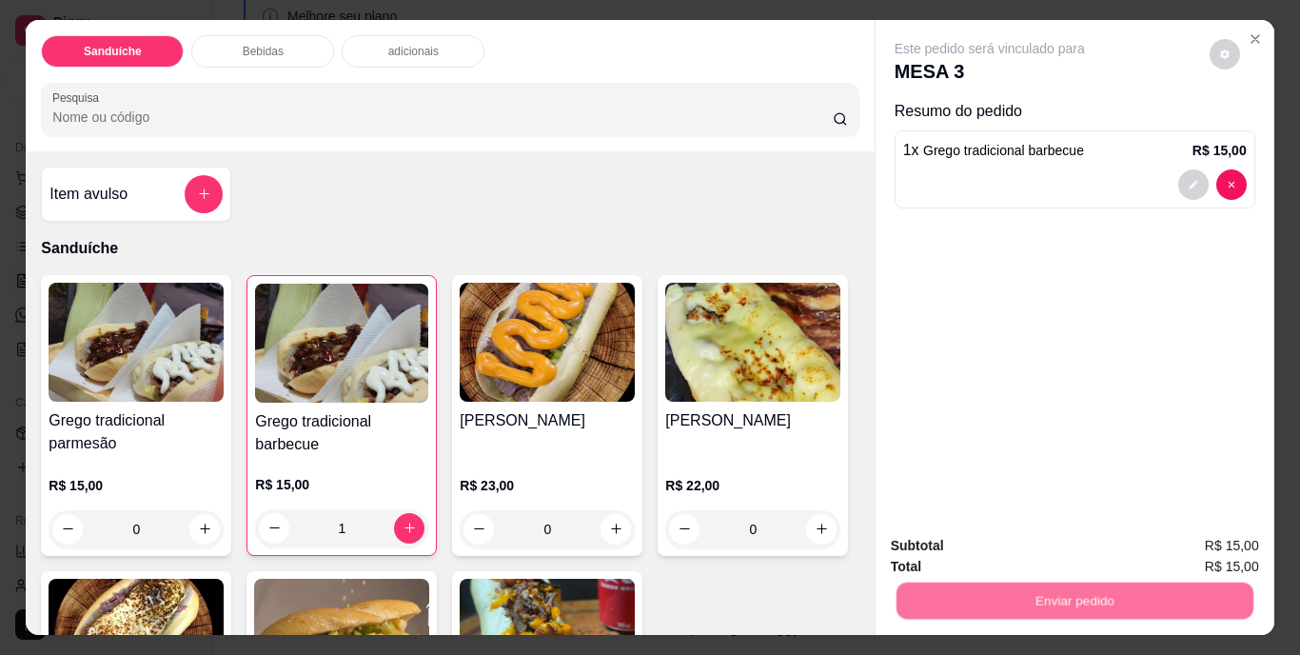
click at [1041, 545] on button "Não registrar e enviar pedido" at bounding box center [1012, 546] width 192 height 35
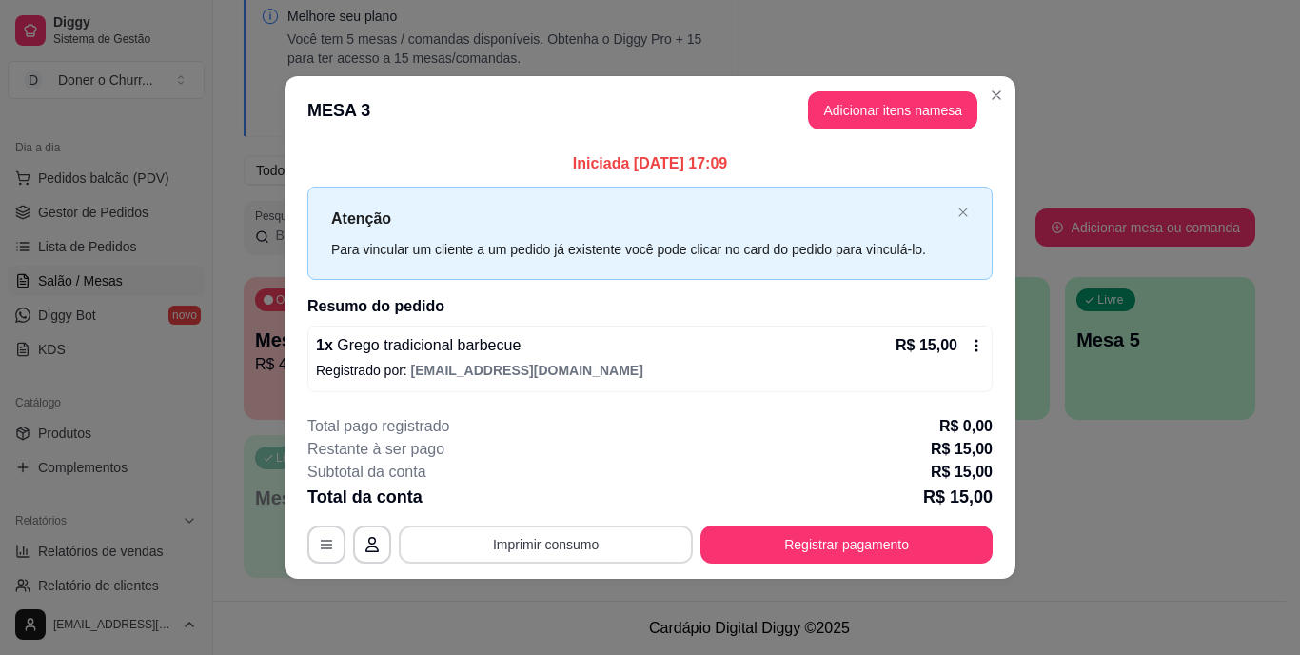
click at [520, 540] on button "Imprimir consumo" at bounding box center [546, 544] width 294 height 38
click at [571, 492] on button "IMPRESSORA" at bounding box center [551, 500] width 133 height 30
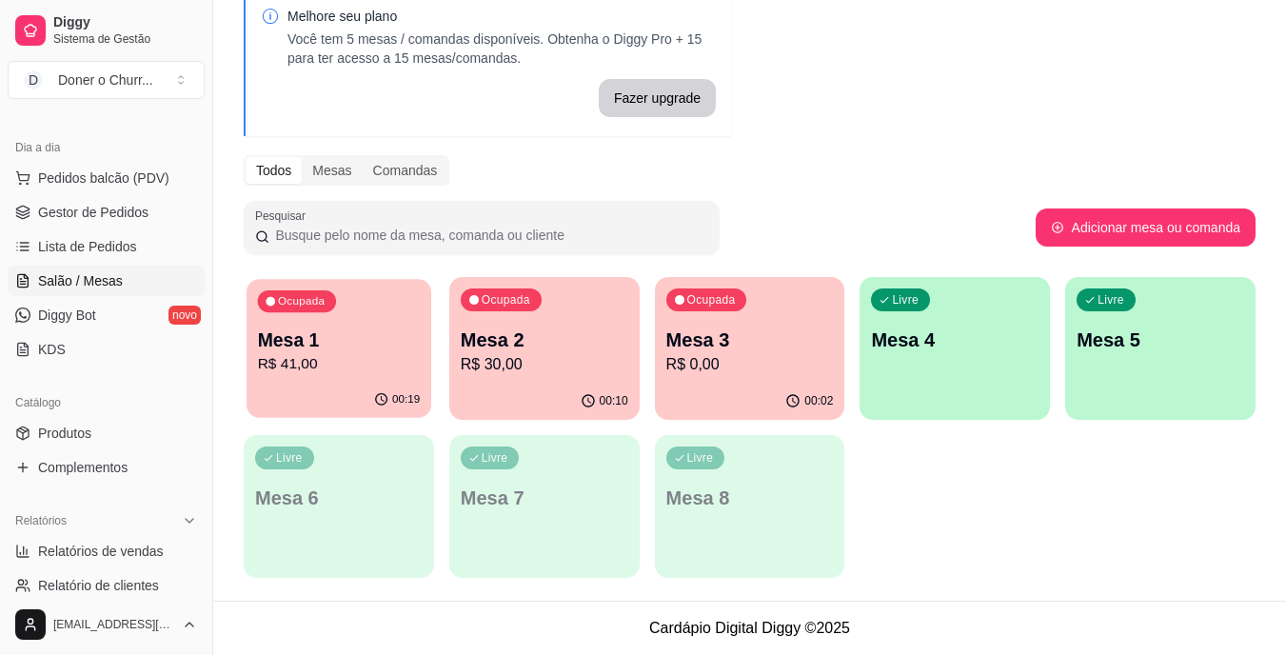
click at [317, 360] on p "R$ 41,00" at bounding box center [339, 364] width 163 height 22
click at [349, 329] on p "Mesa 1" at bounding box center [339, 340] width 168 height 27
click at [566, 343] on p "Mesa 2" at bounding box center [545, 340] width 168 height 27
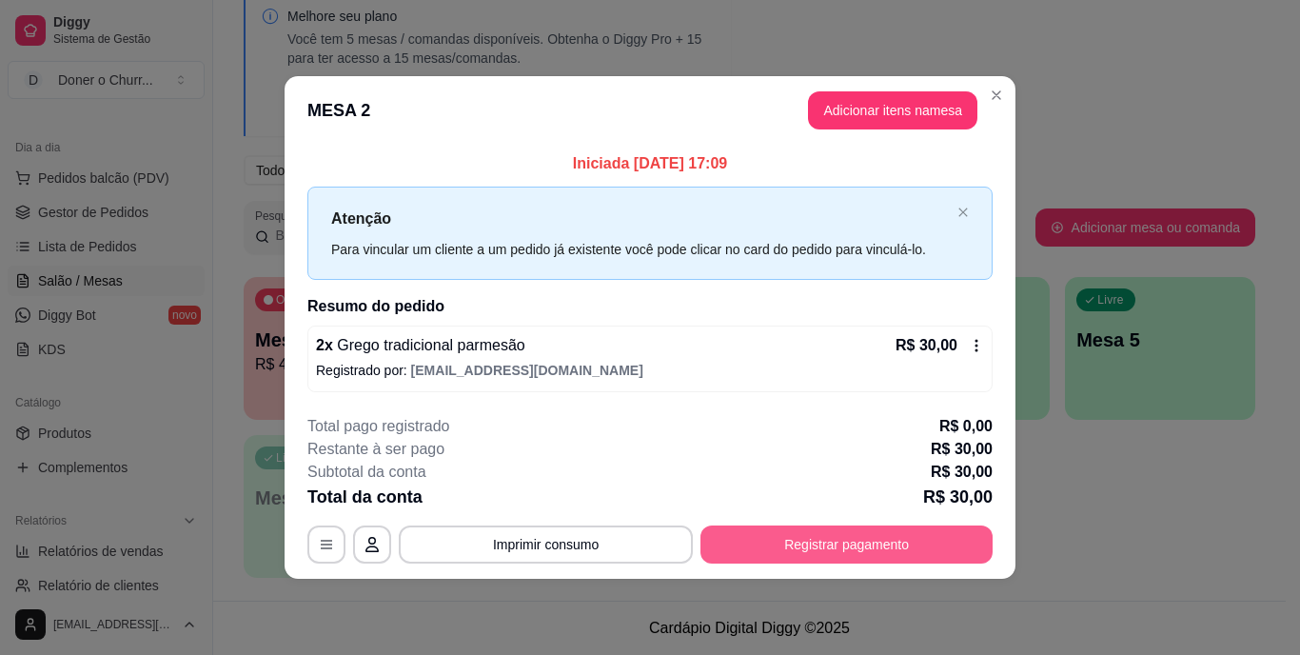
click at [853, 544] on button "Registrar pagamento" at bounding box center [847, 544] width 292 height 38
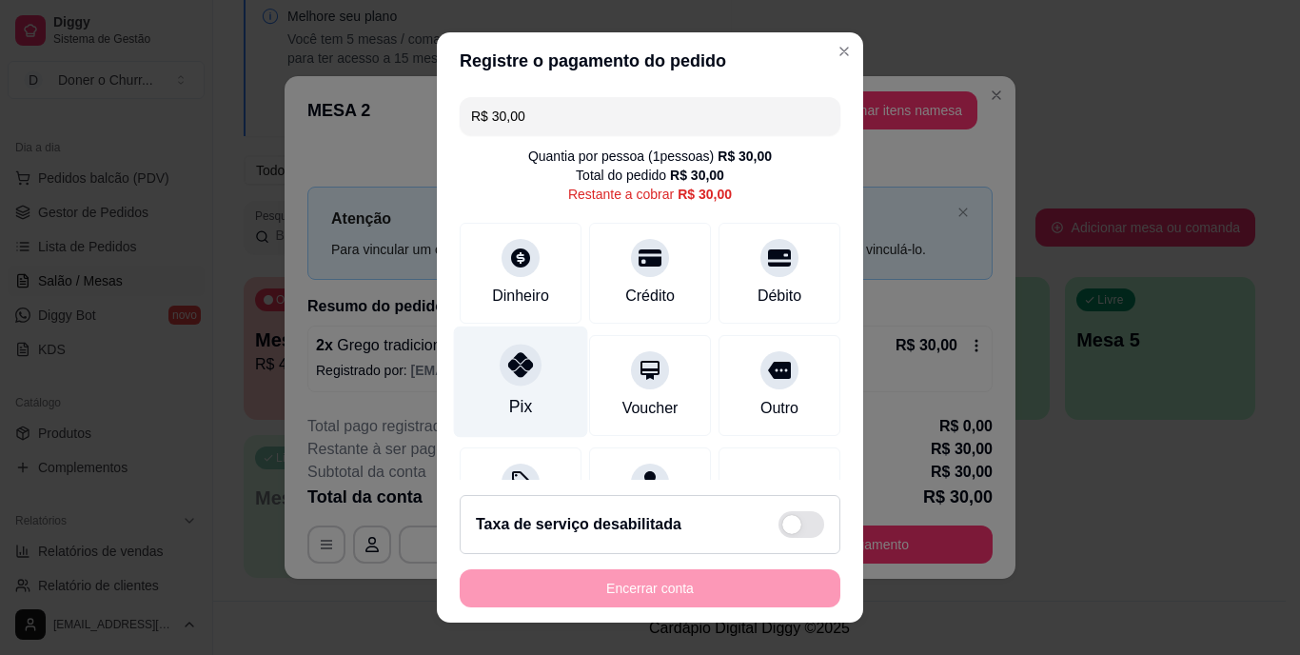
click at [508, 376] on icon at bounding box center [520, 365] width 25 height 25
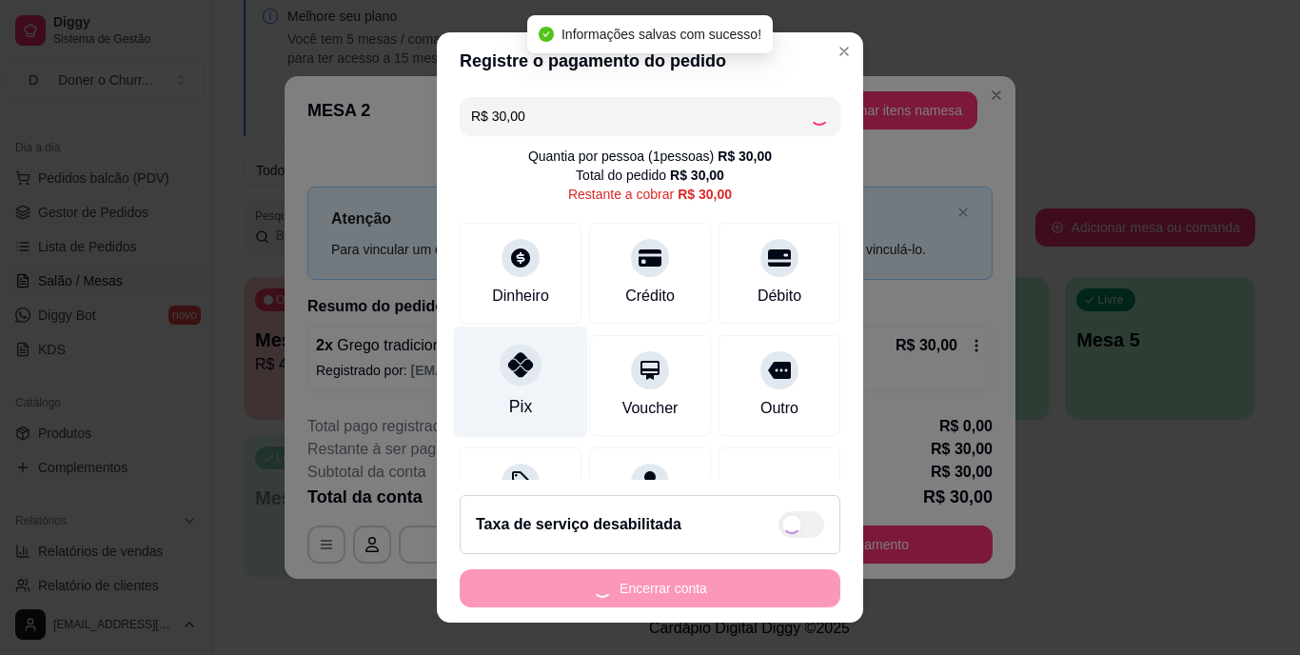
type input "R$ 0,00"
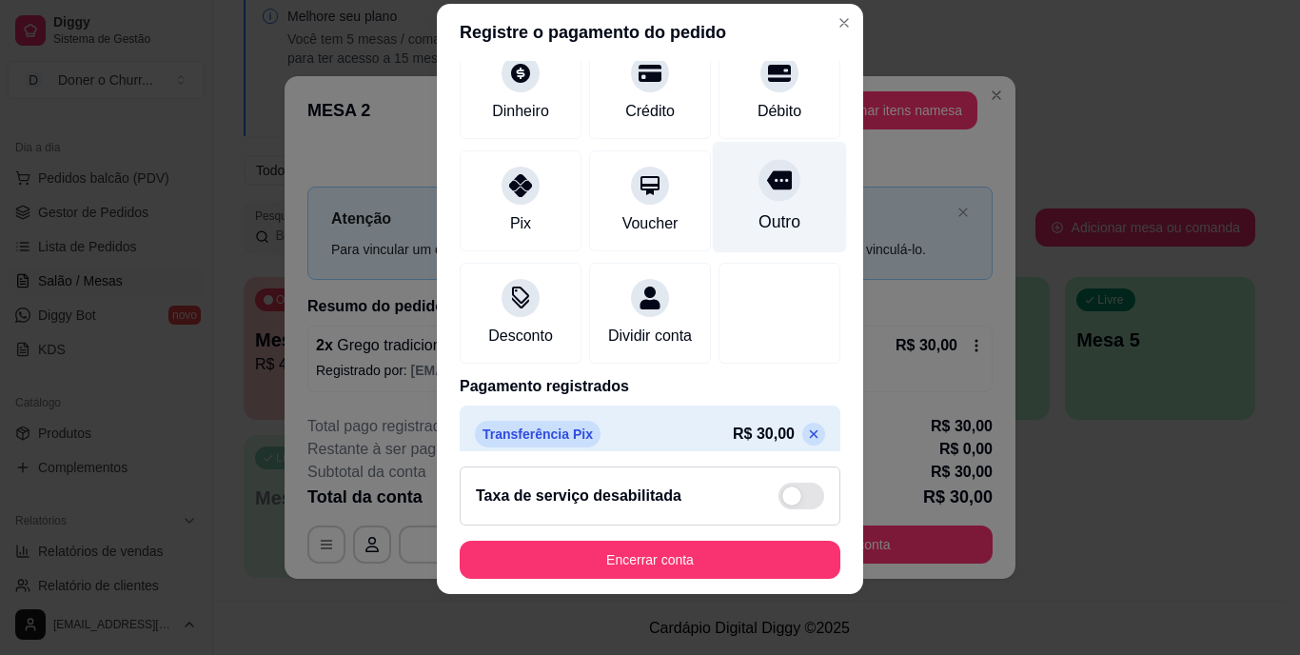
scroll to position [179, 0]
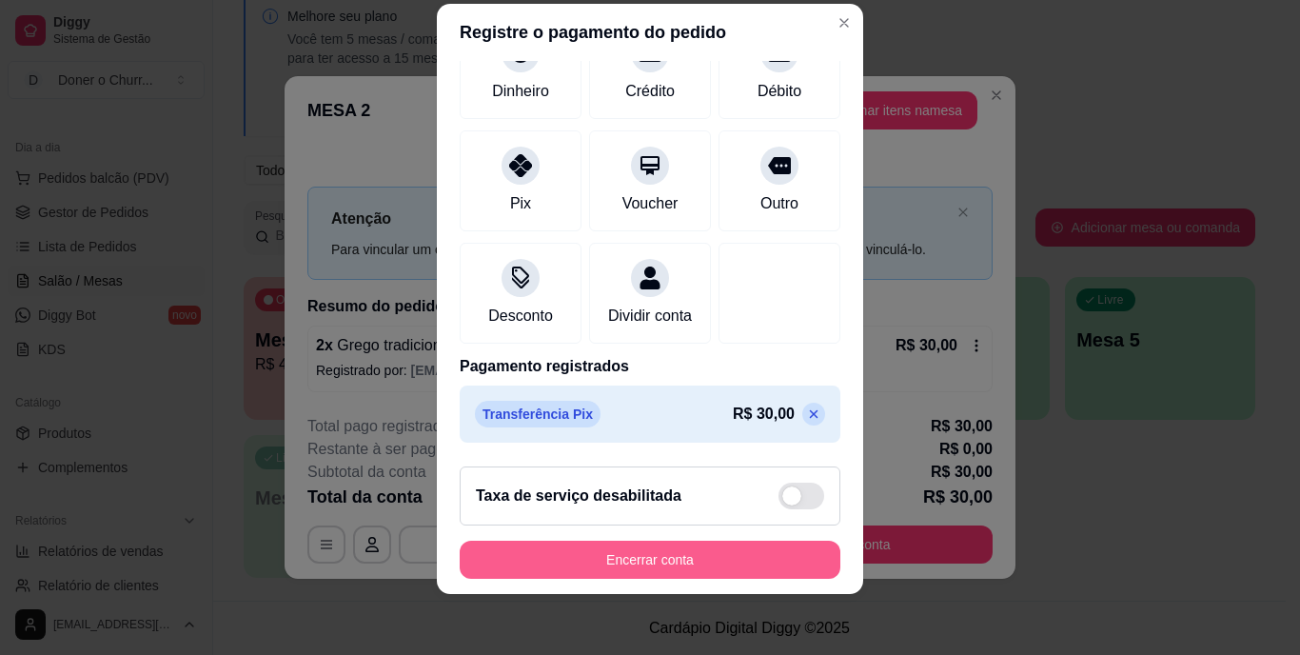
click at [598, 551] on button "Encerrar conta" at bounding box center [650, 560] width 381 height 38
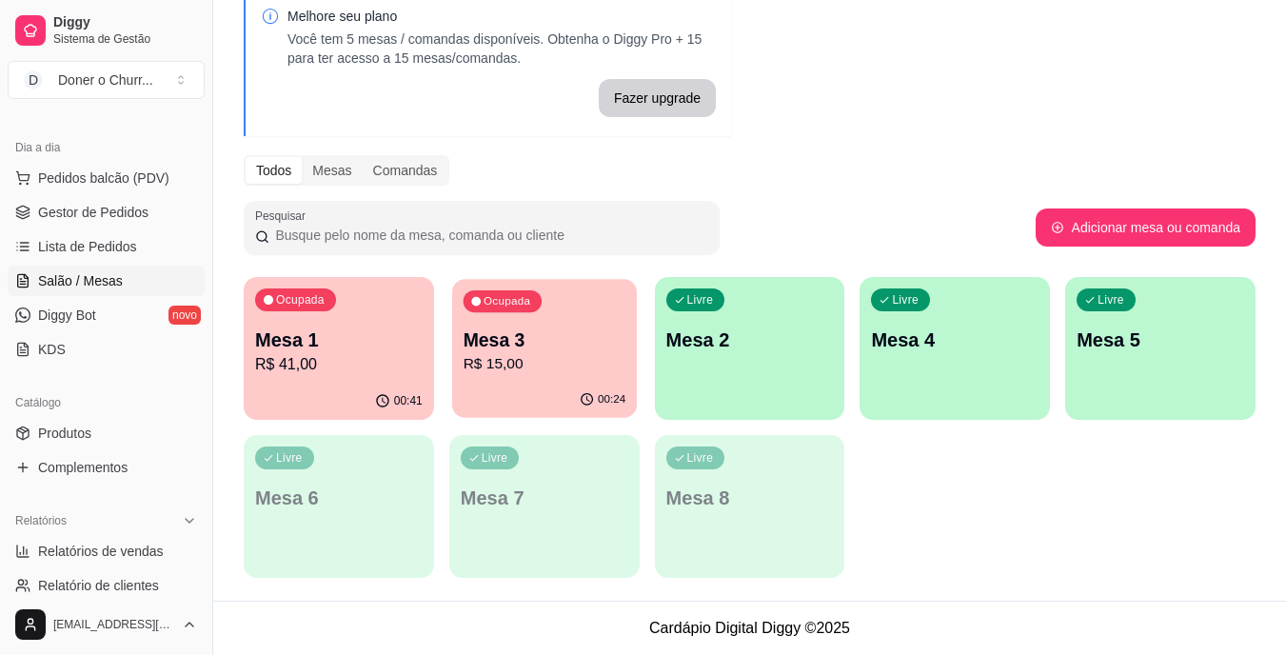
click at [577, 355] on p "R$ 15,00" at bounding box center [544, 364] width 163 height 22
click at [314, 345] on p "Mesa 1" at bounding box center [339, 340] width 168 height 27
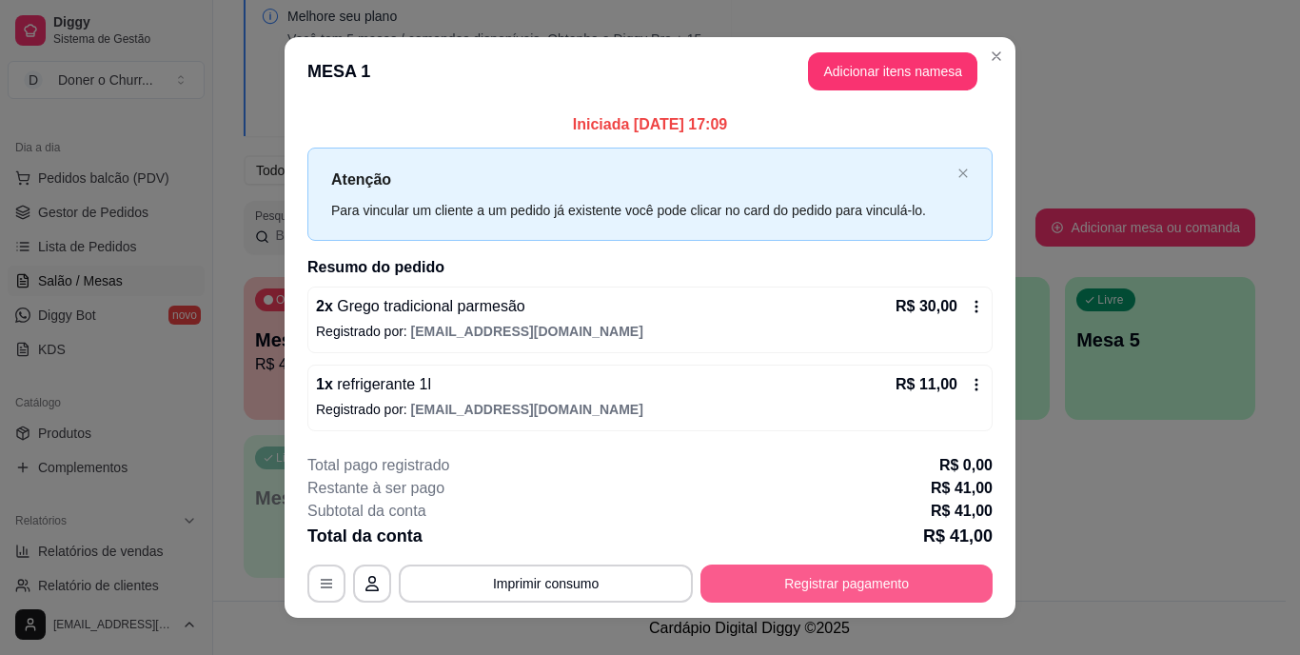
click at [810, 586] on button "Registrar pagamento" at bounding box center [847, 584] width 292 height 38
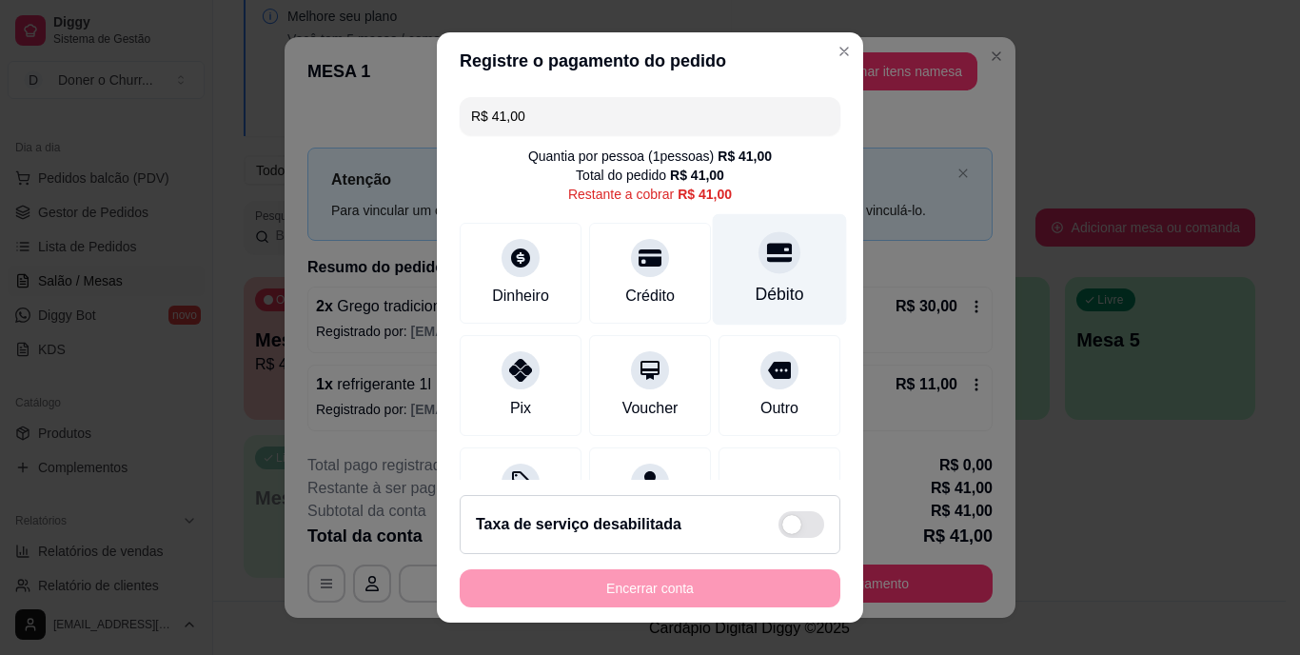
click at [736, 275] on div "Débito" at bounding box center [780, 269] width 134 height 111
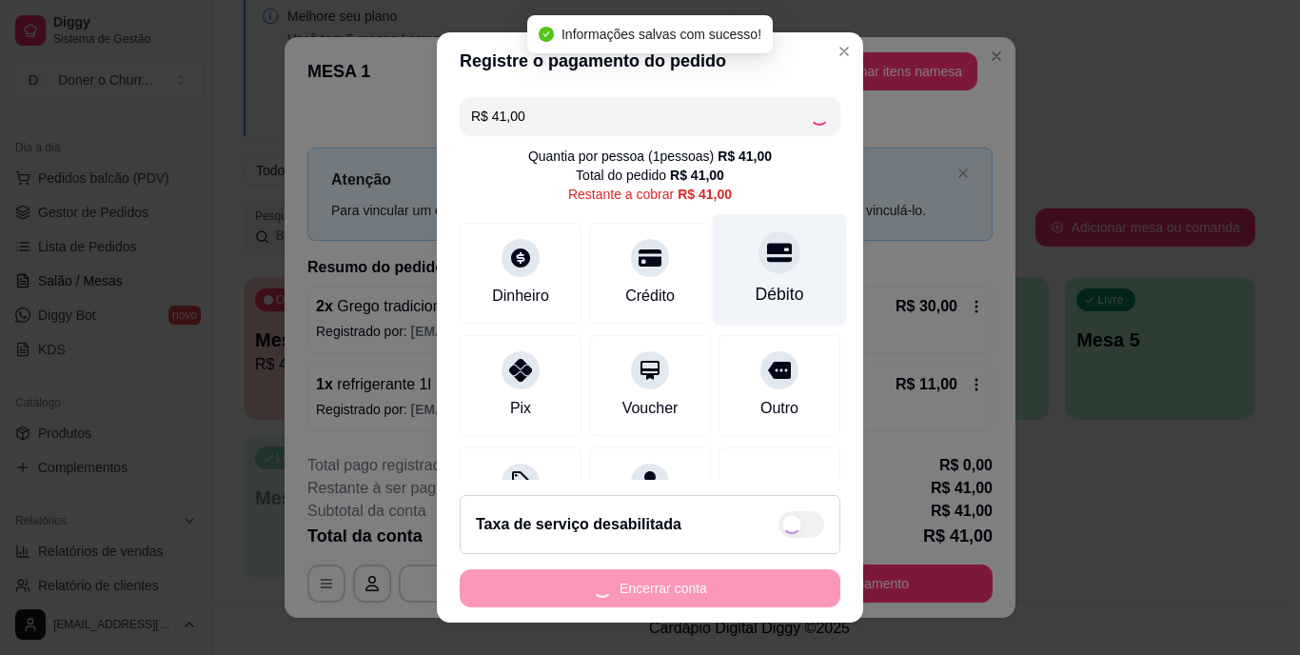
type input "R$ 0,00"
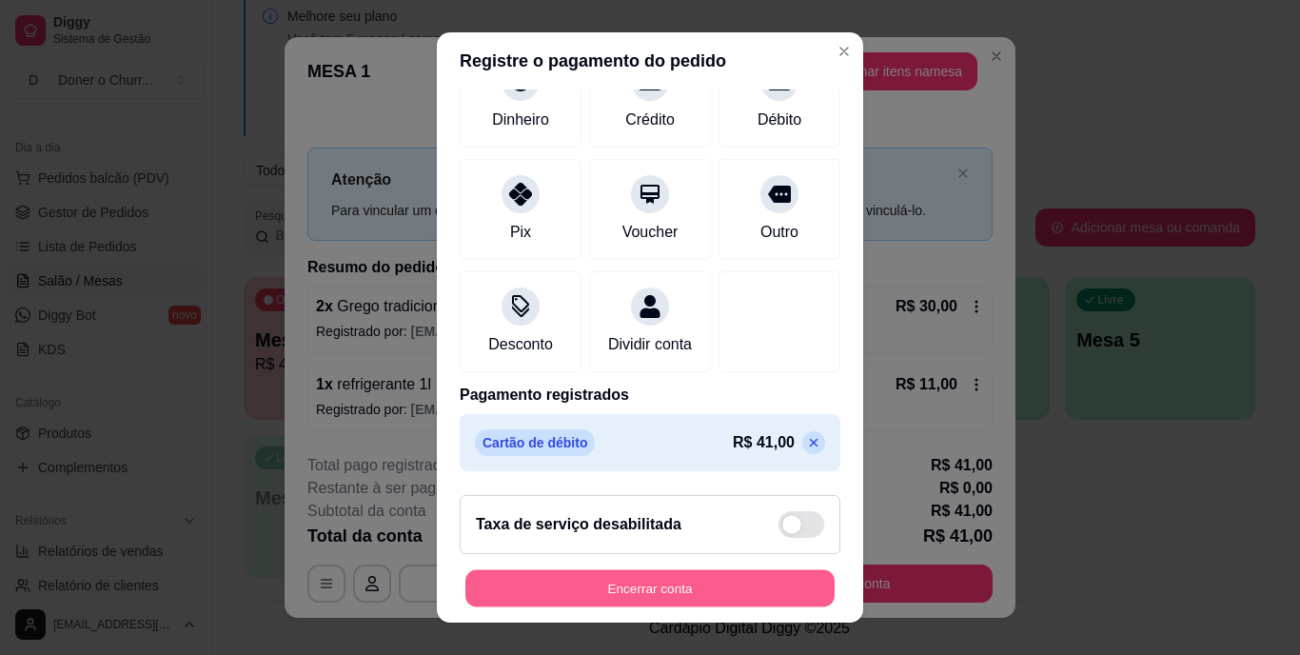
click at [661, 591] on button "Encerrar conta" at bounding box center [650, 587] width 369 height 37
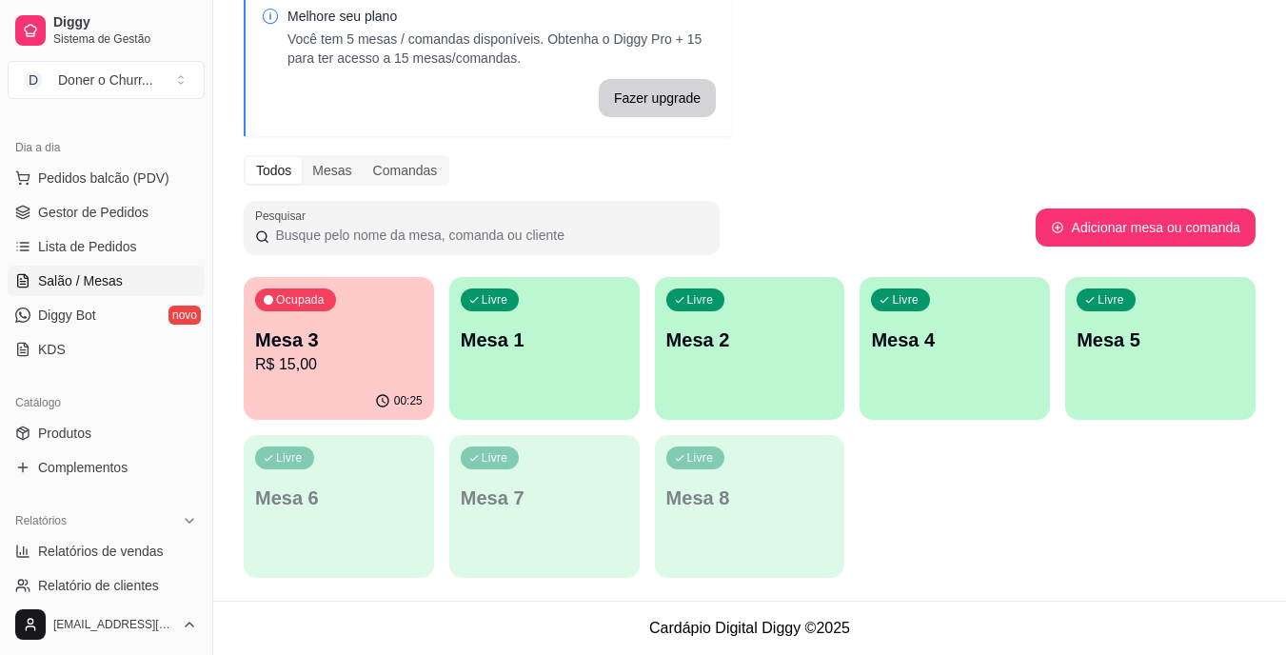
click at [584, 359] on div "Livre Mesa 1" at bounding box center [544, 337] width 190 height 120
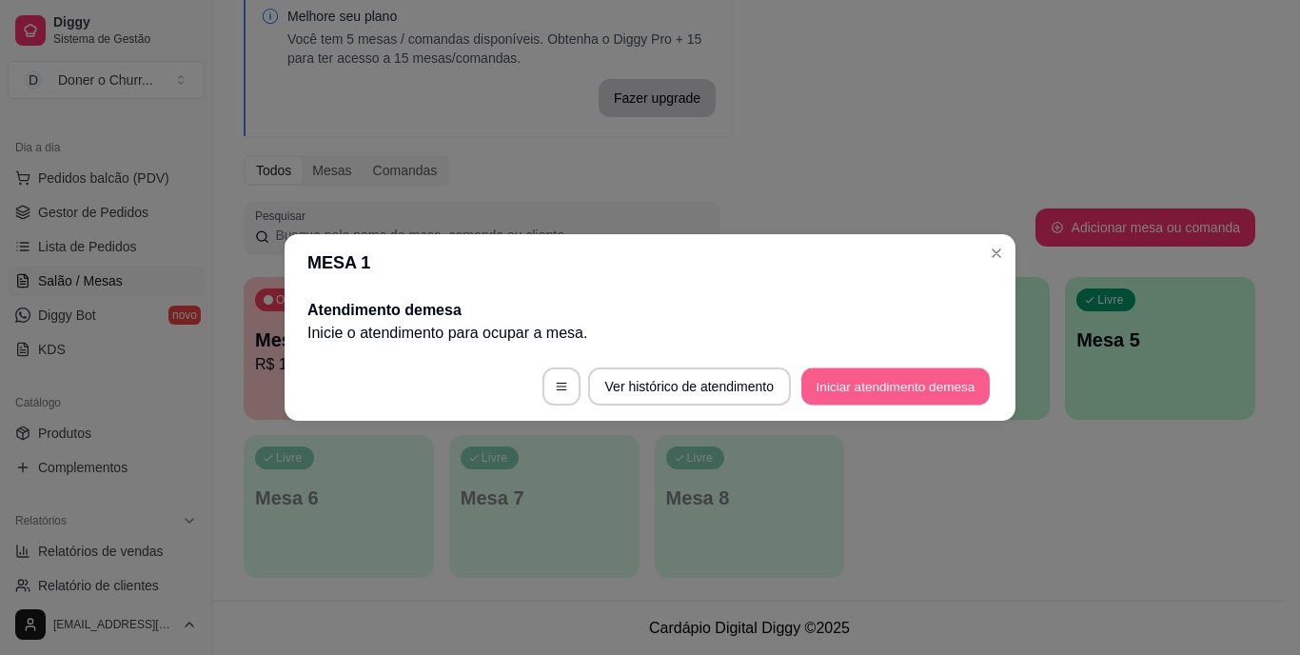
click at [854, 380] on button "Iniciar atendimento de mesa" at bounding box center [896, 386] width 188 height 37
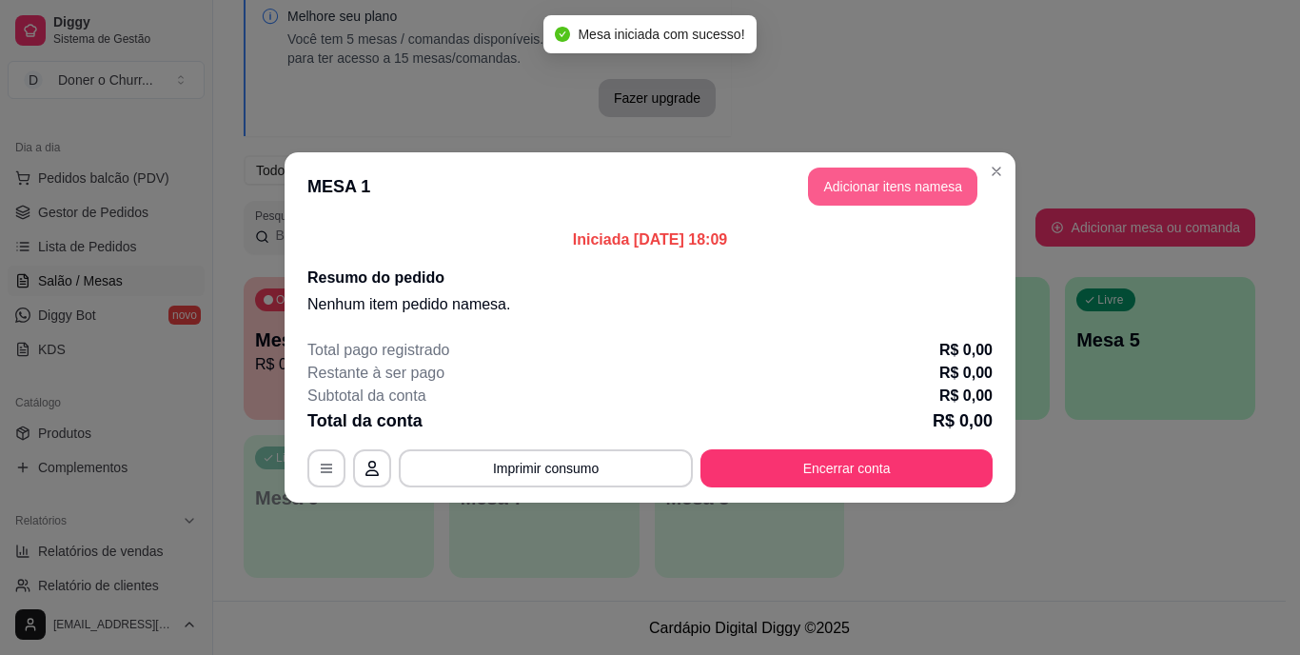
click at [922, 185] on button "Adicionar itens na mesa" at bounding box center [892, 187] width 169 height 38
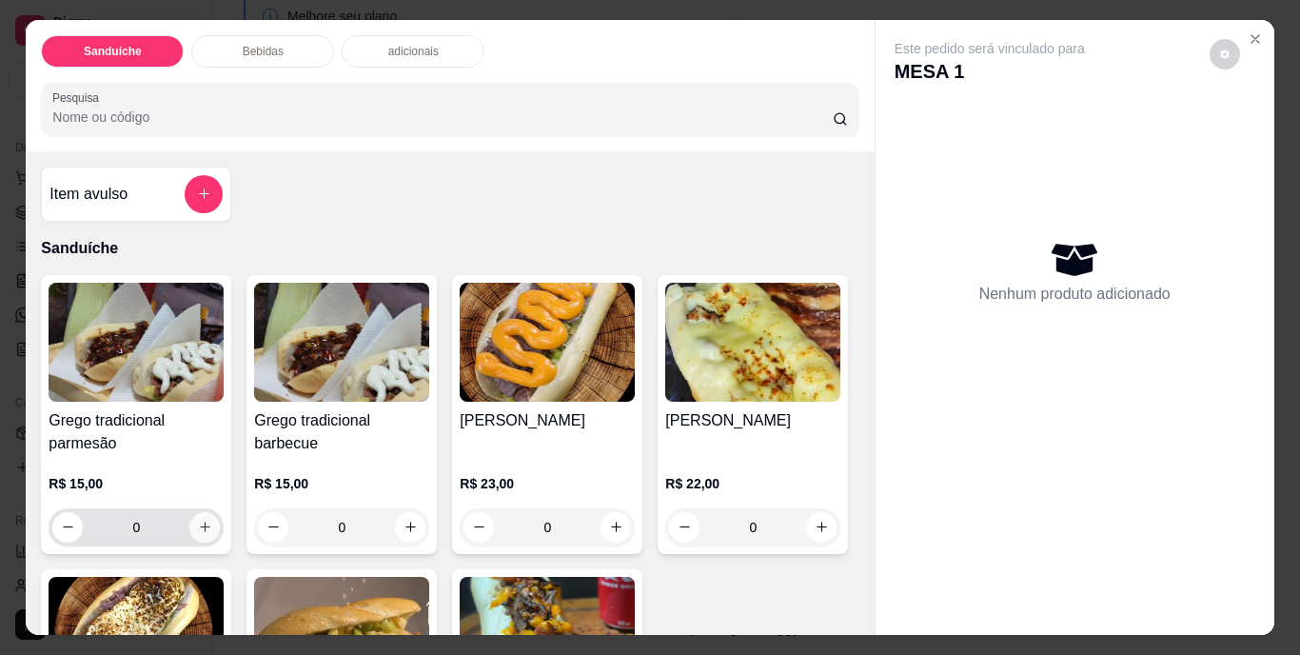
click at [202, 523] on icon "increase-product-quantity" at bounding box center [205, 527] width 14 height 14
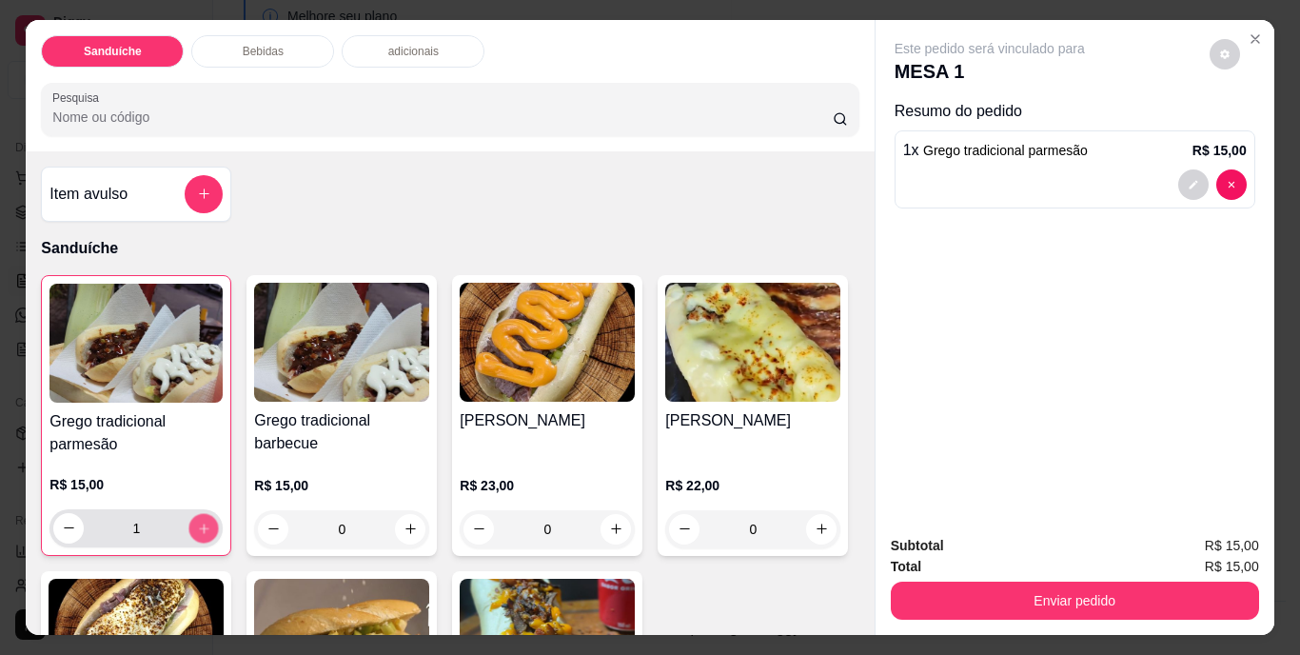
click at [202, 523] on icon "increase-product-quantity" at bounding box center [204, 528] width 14 height 14
type input "2"
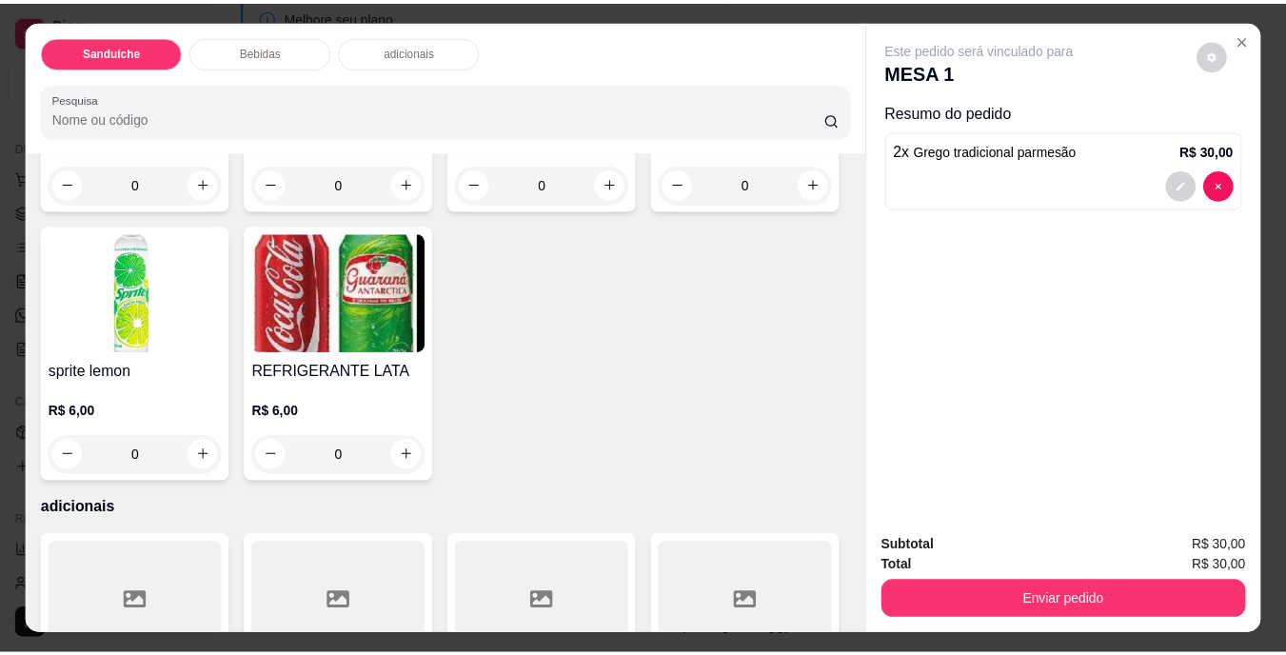
scroll to position [1047, 0]
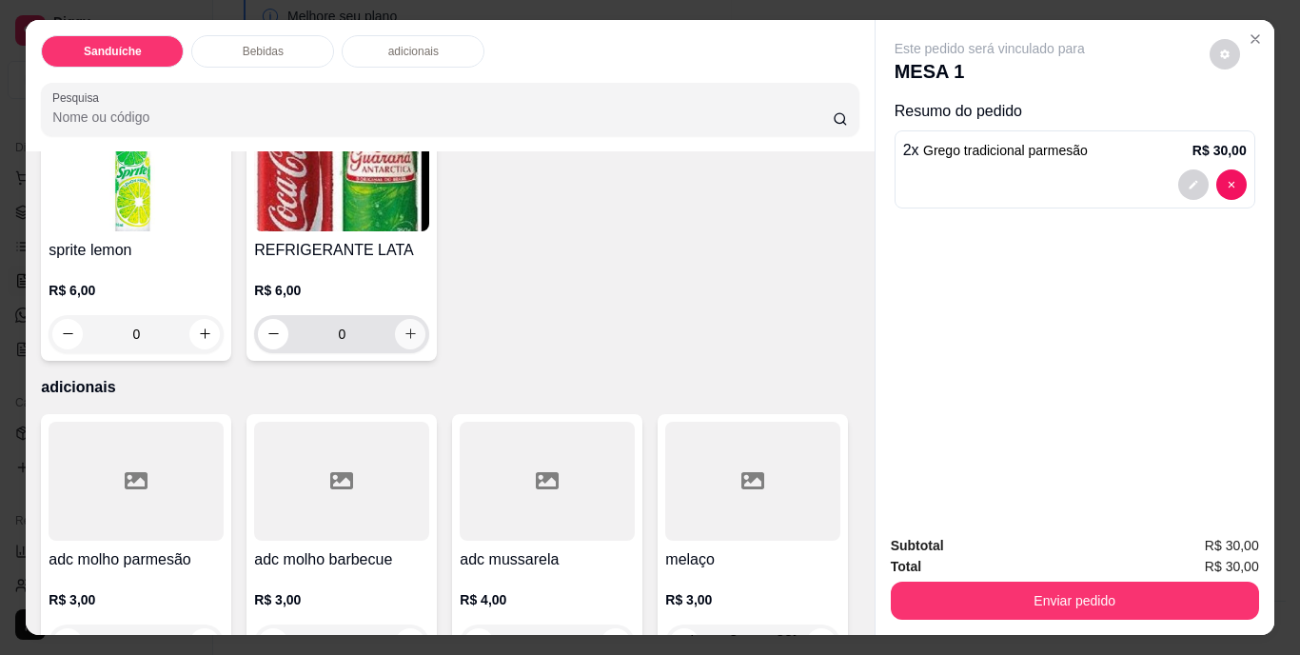
click at [418, 341] on icon "increase-product-quantity" at bounding box center [411, 334] width 14 height 14
type input "1"
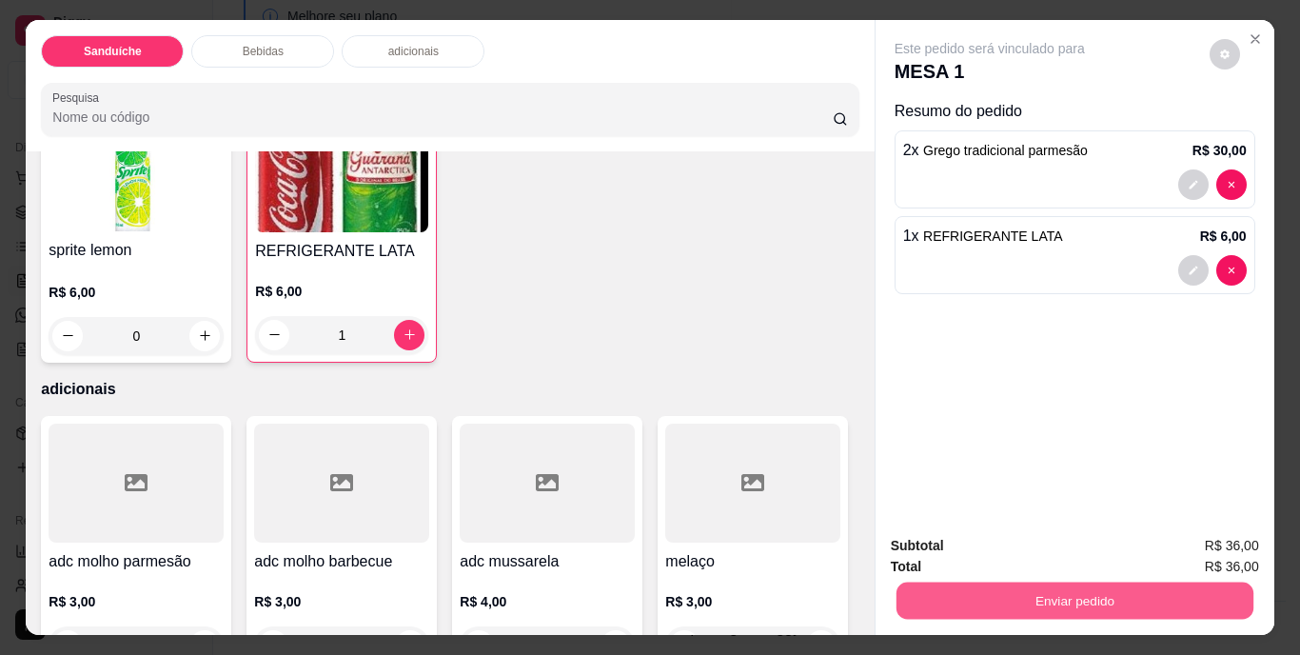
click at [1051, 588] on button "Enviar pedido" at bounding box center [1074, 601] width 357 height 37
click at [1026, 541] on button "Não registrar e enviar pedido" at bounding box center [1012, 547] width 198 height 36
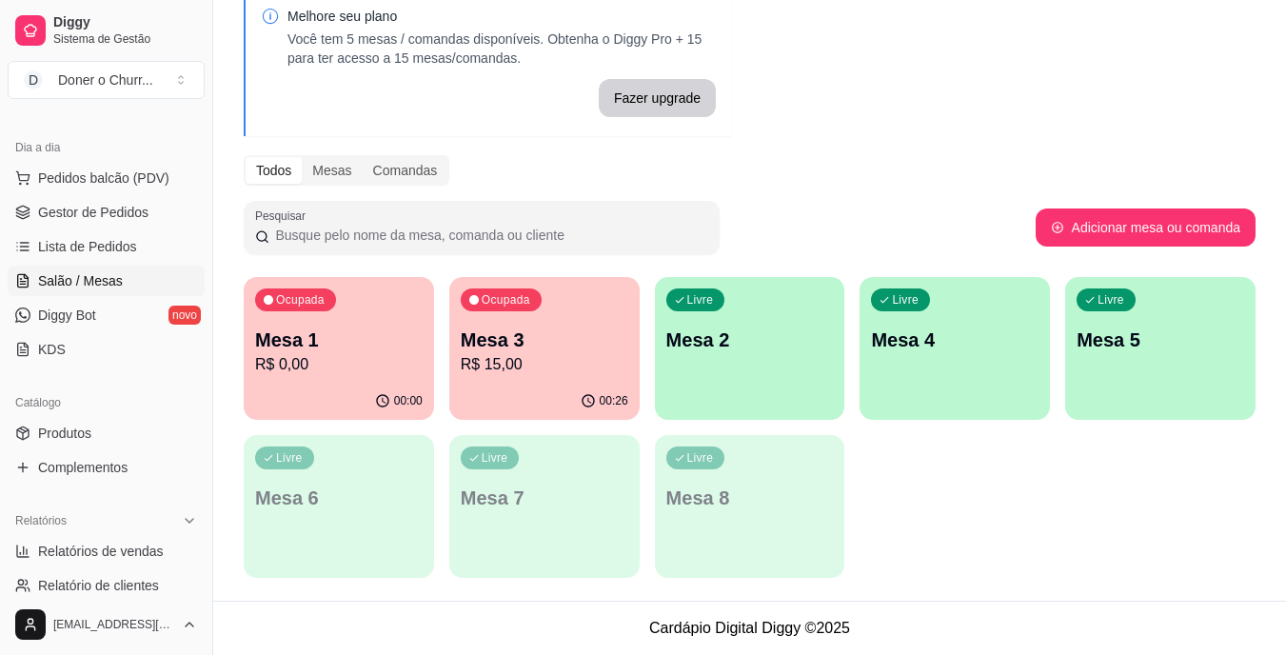
click at [516, 362] on p "R$ 15,00" at bounding box center [545, 364] width 168 height 23
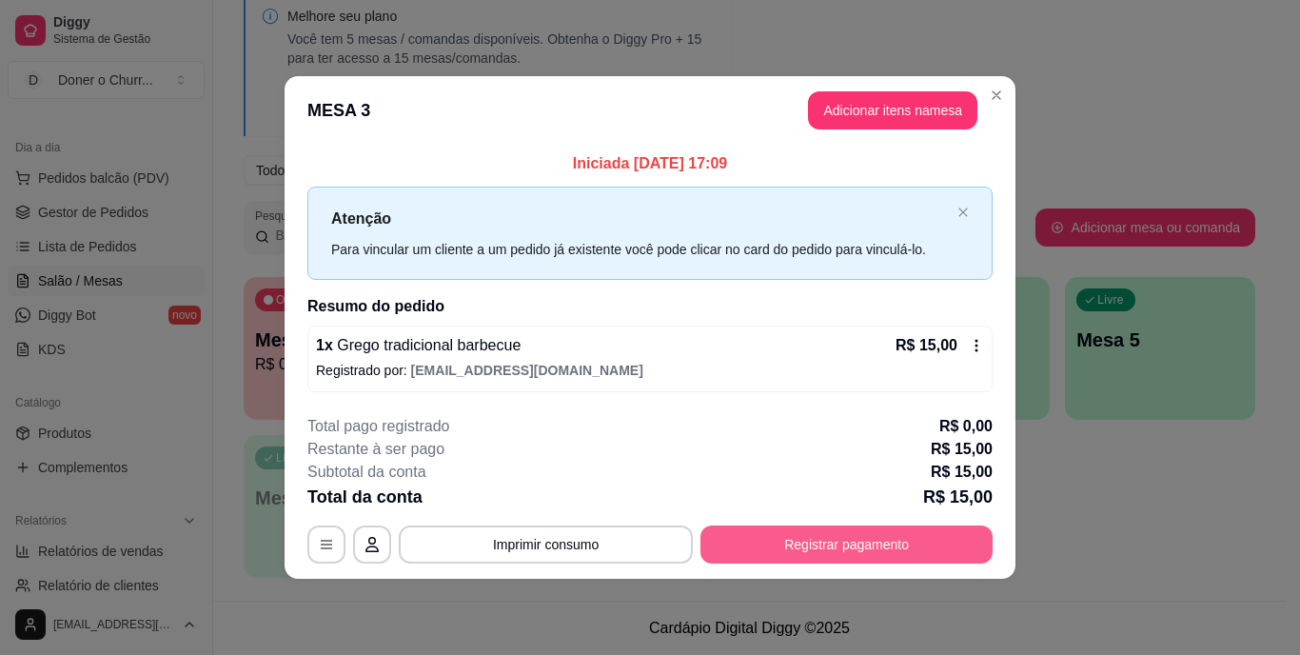
click at [839, 535] on button "Registrar pagamento" at bounding box center [847, 544] width 292 height 38
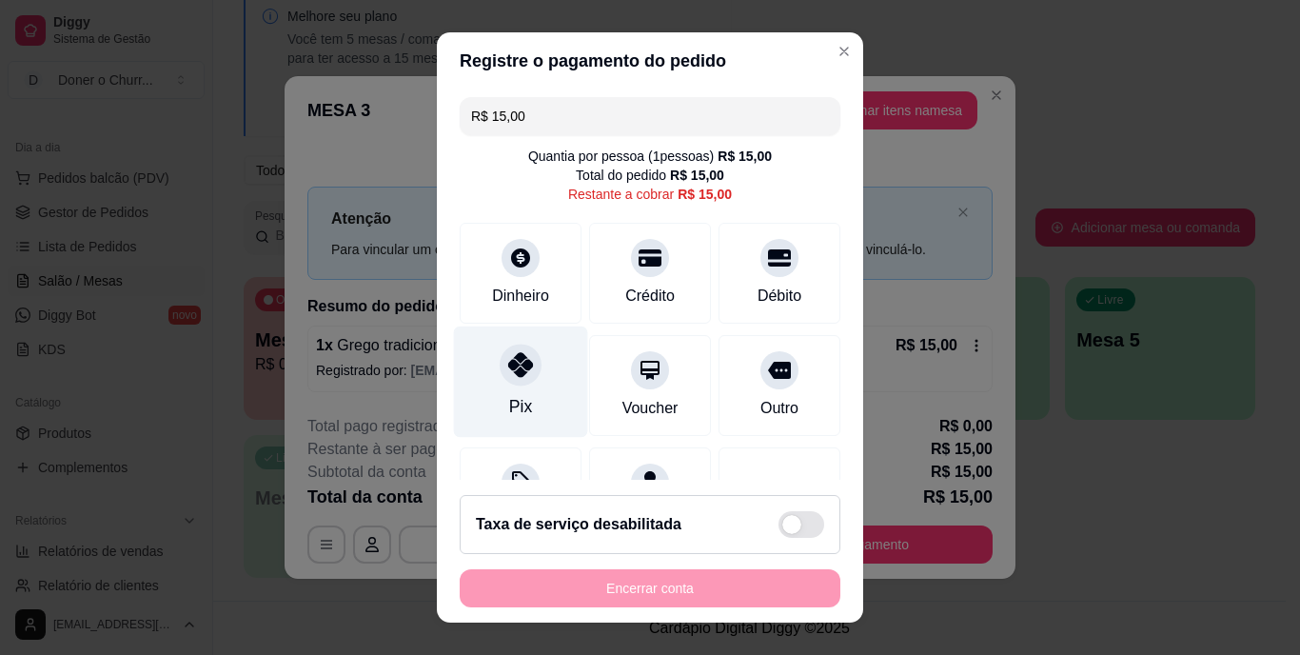
click at [520, 384] on div "Pix" at bounding box center [521, 382] width 134 height 111
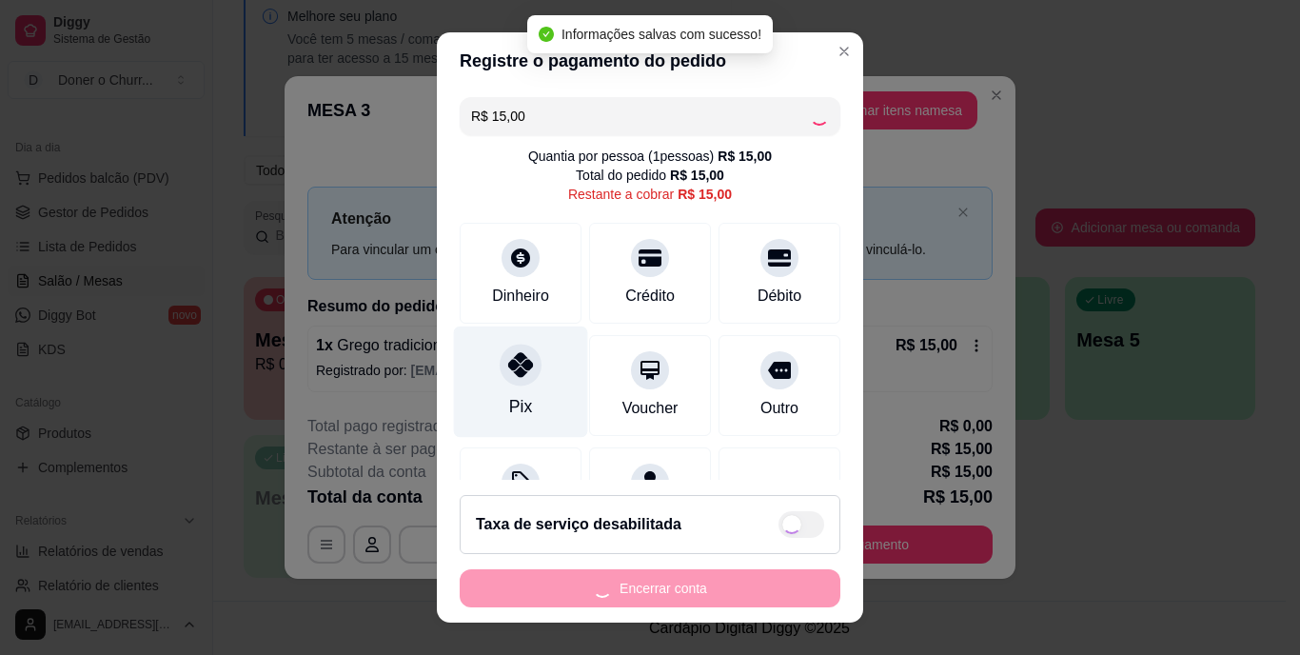
type input "R$ 0,00"
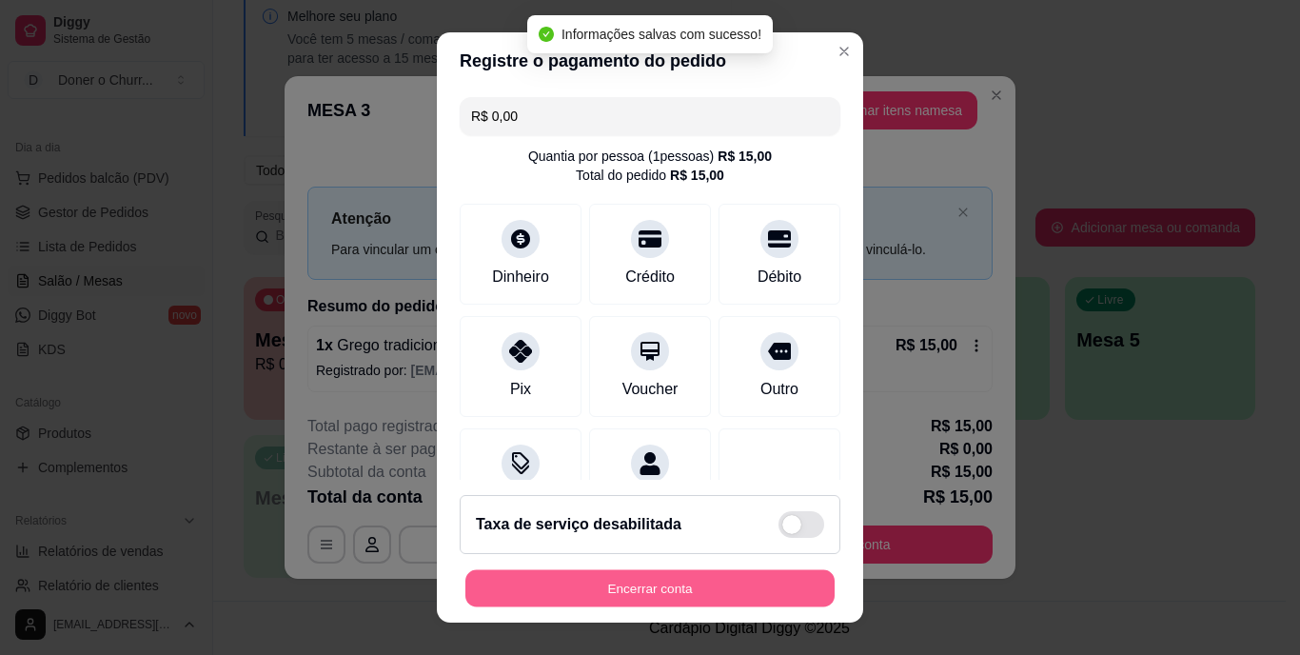
click at [606, 581] on button "Encerrar conta" at bounding box center [650, 587] width 369 height 37
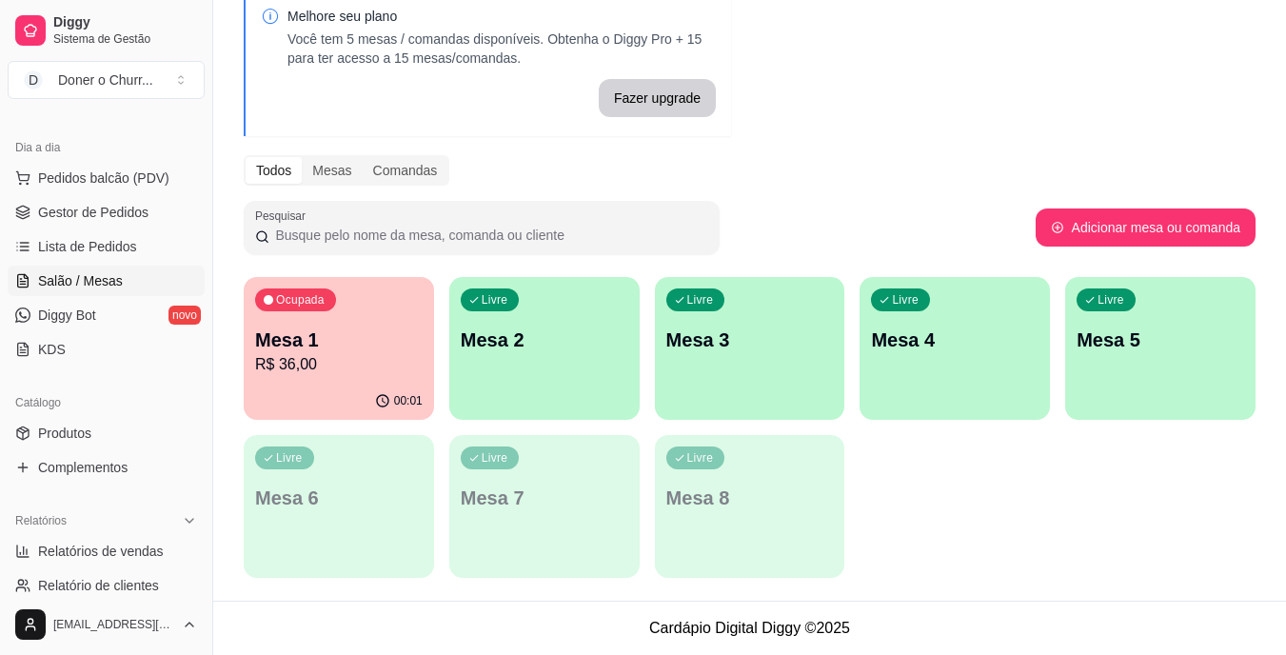
click at [925, 483] on div "Ocupada Mesa 1 R$ 36,00 00:01 Livre Mesa 2 Livre Mesa 3 Livre Mesa 4 Livre Mesa…" at bounding box center [750, 427] width 1012 height 301
drag, startPoint x: 903, startPoint y: 492, endPoint x: 1177, endPoint y: 227, distance: 381.0
click at [905, 495] on div "Ocupada Mesa 1 R$ 36,00 00:01 Livre Mesa 2 Livre Mesa 3 Livre Mesa 4 Livre Mesa…" at bounding box center [750, 427] width 1012 height 301
click at [571, 354] on div "Livre Mesa 2" at bounding box center [544, 337] width 190 height 120
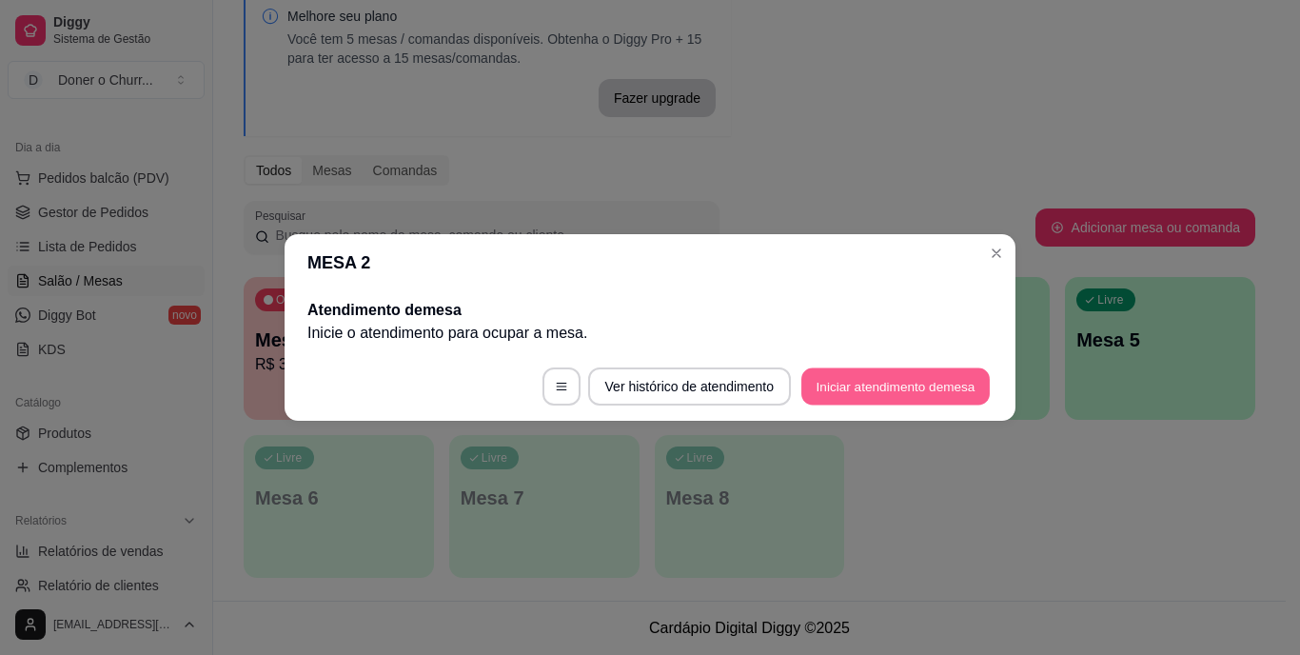
click at [901, 394] on button "Iniciar atendimento de mesa" at bounding box center [896, 386] width 188 height 37
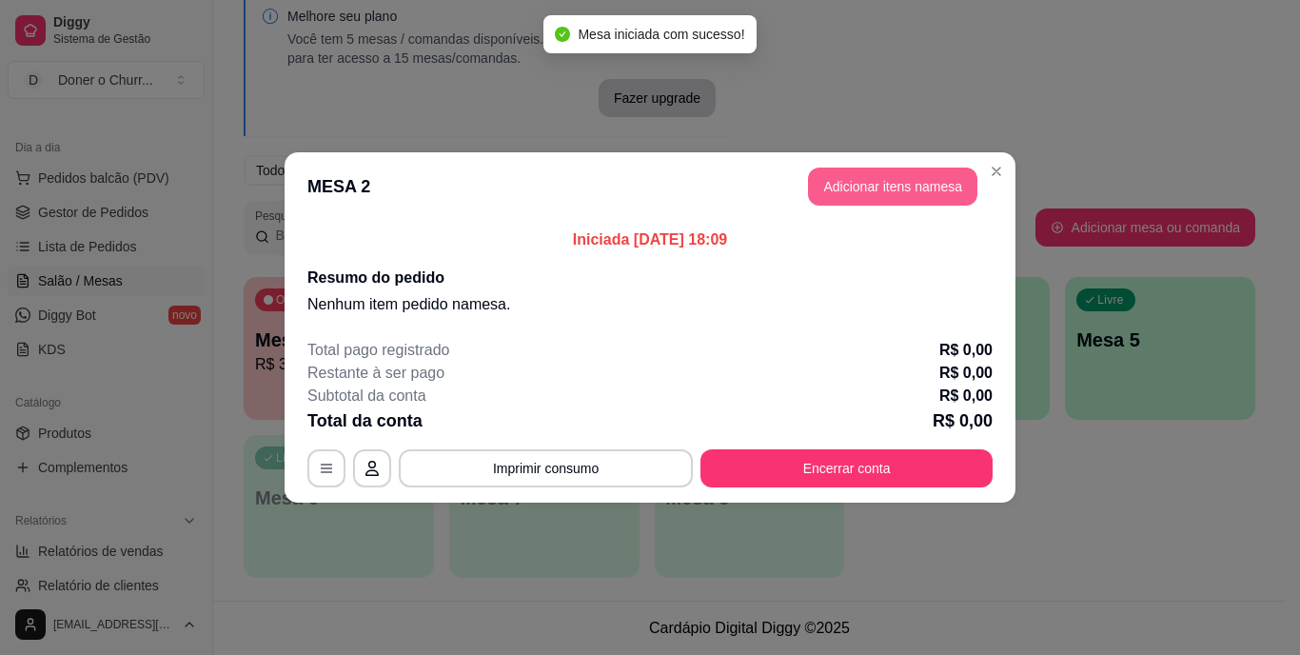
click at [916, 185] on button "Adicionar itens na mesa" at bounding box center [892, 187] width 169 height 38
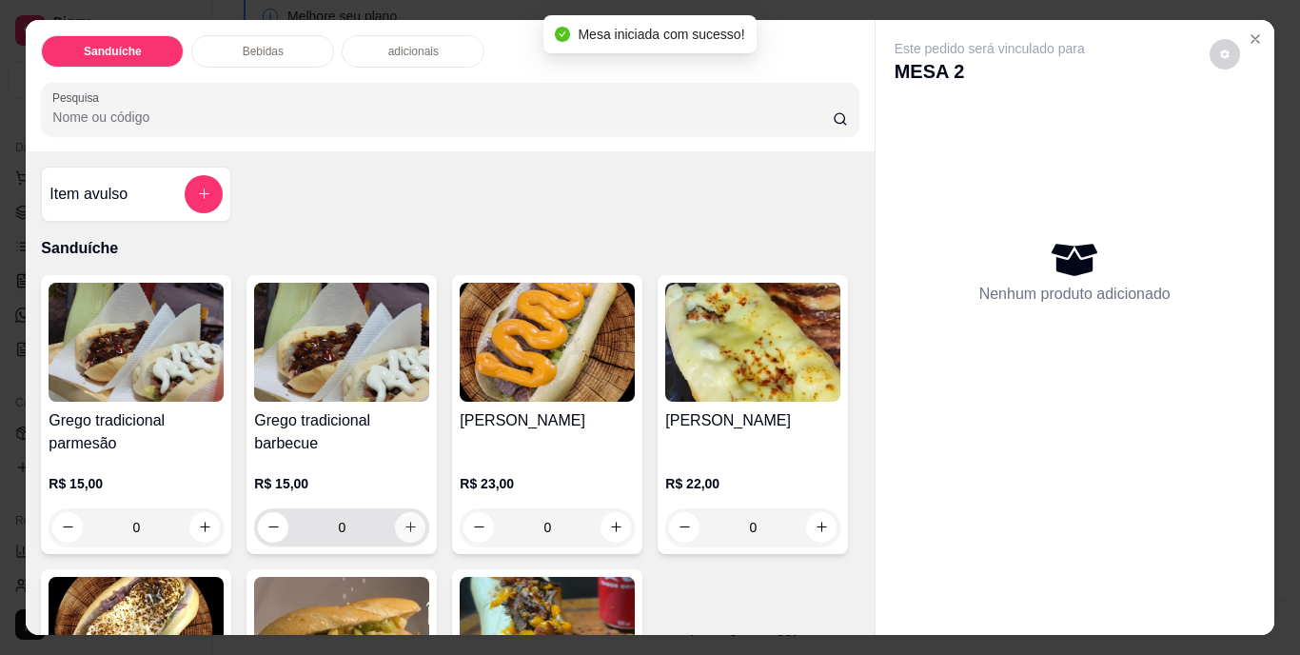
click at [404, 522] on icon "increase-product-quantity" at bounding box center [411, 527] width 14 height 14
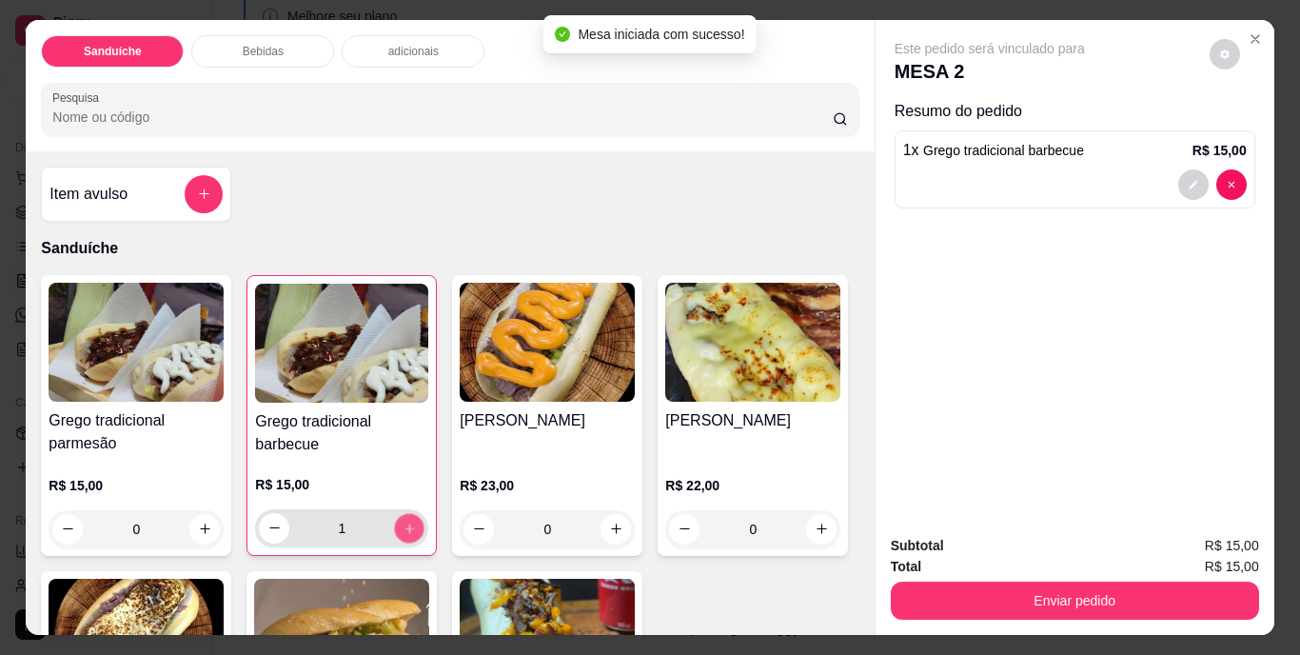
click at [403, 522] on icon "increase-product-quantity" at bounding box center [410, 528] width 14 height 14
type input "2"
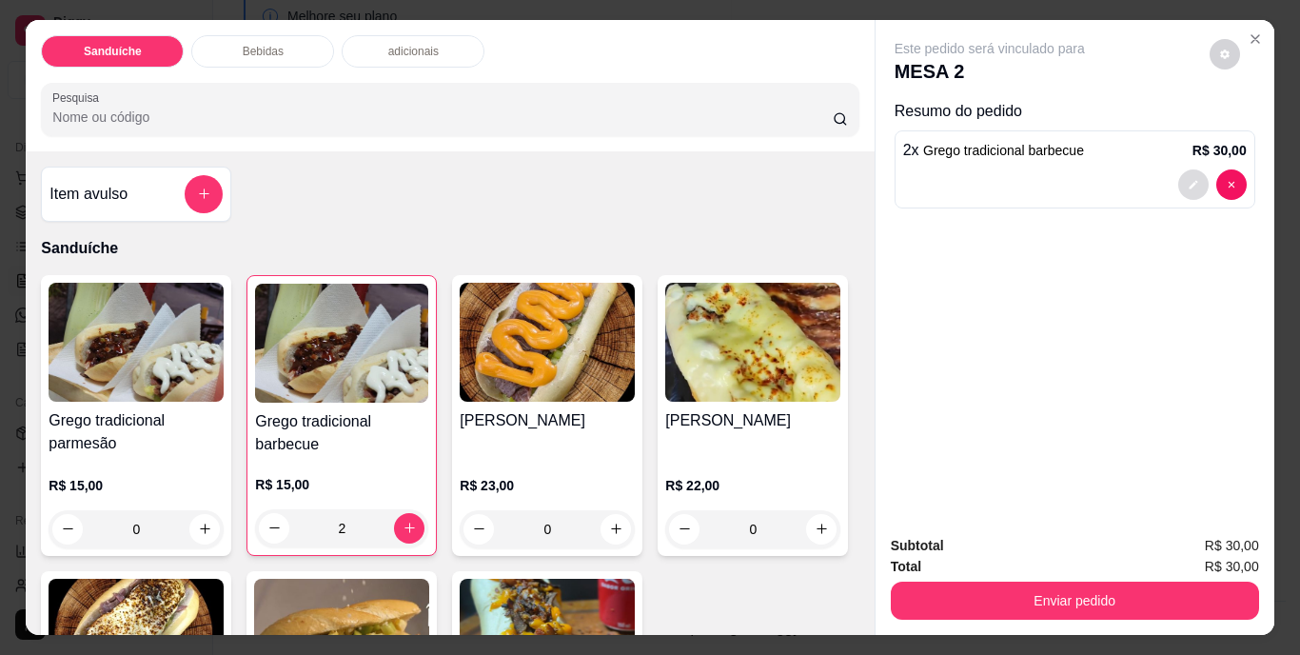
click at [1188, 179] on icon "decrease-product-quantity" at bounding box center [1193, 184] width 11 height 11
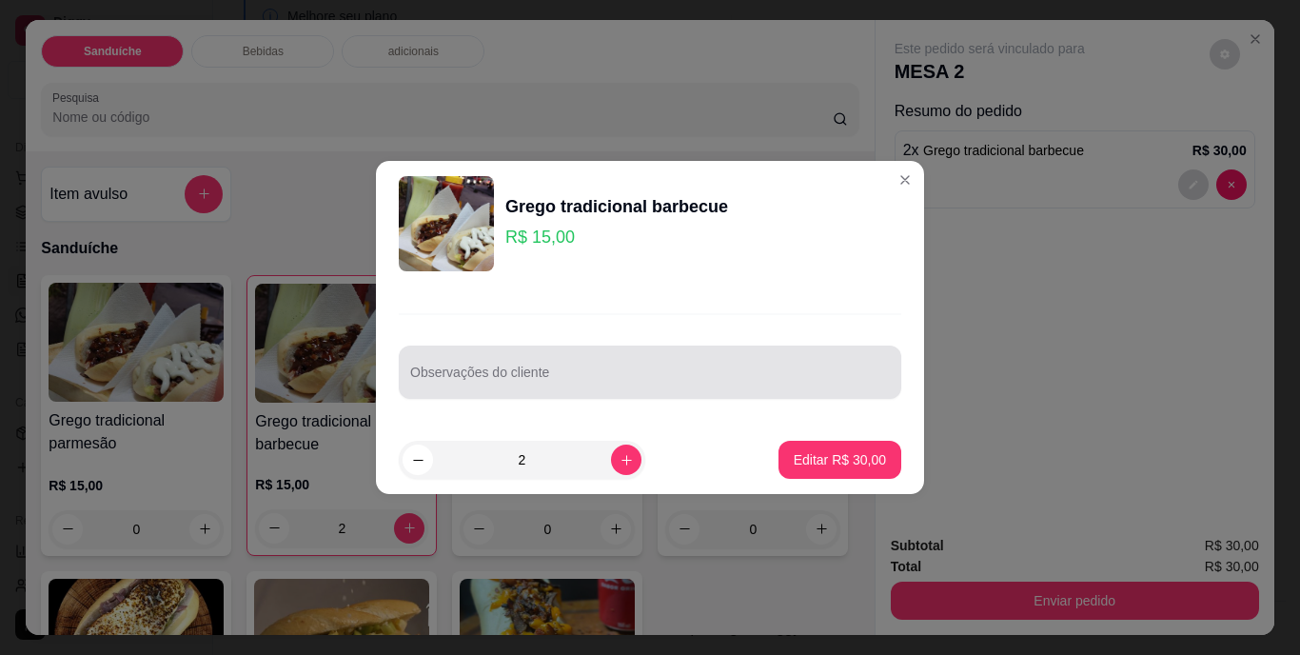
drag, startPoint x: 513, startPoint y: 369, endPoint x: 503, endPoint y: 381, distance: 15.5
click at [513, 371] on div at bounding box center [650, 372] width 480 height 38
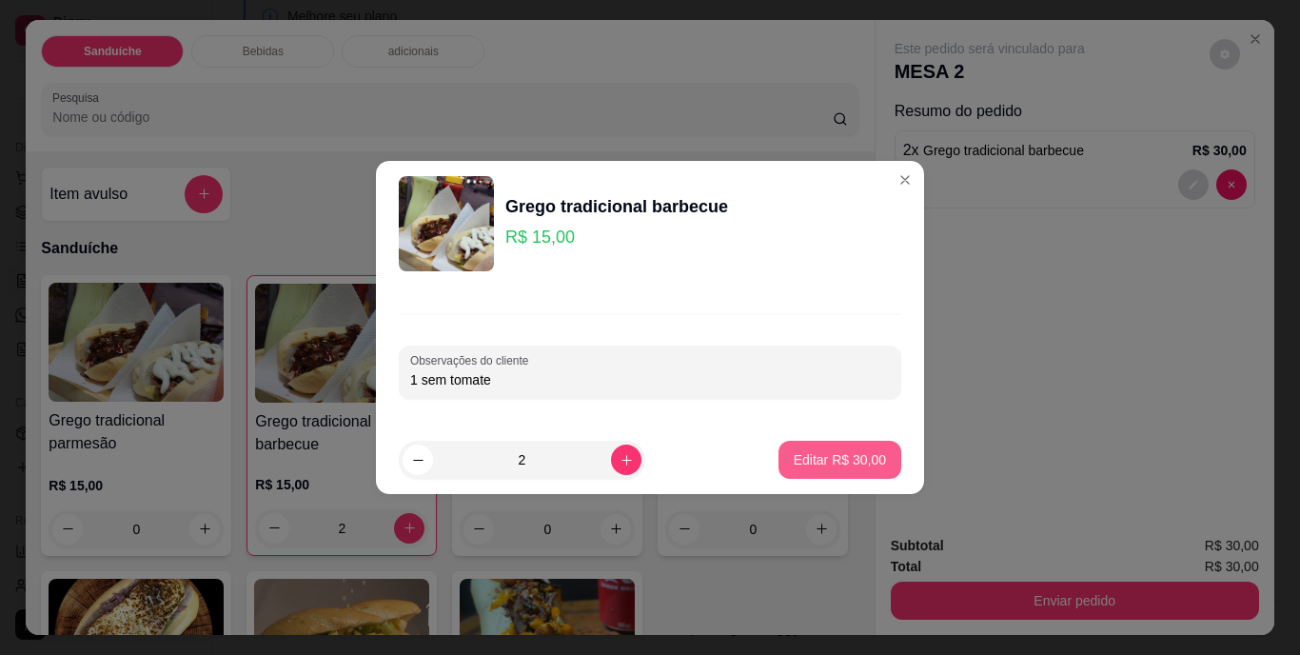
type input "1 sem tomate"
click at [808, 462] on p "Editar R$ 30,00" at bounding box center [839, 459] width 89 height 18
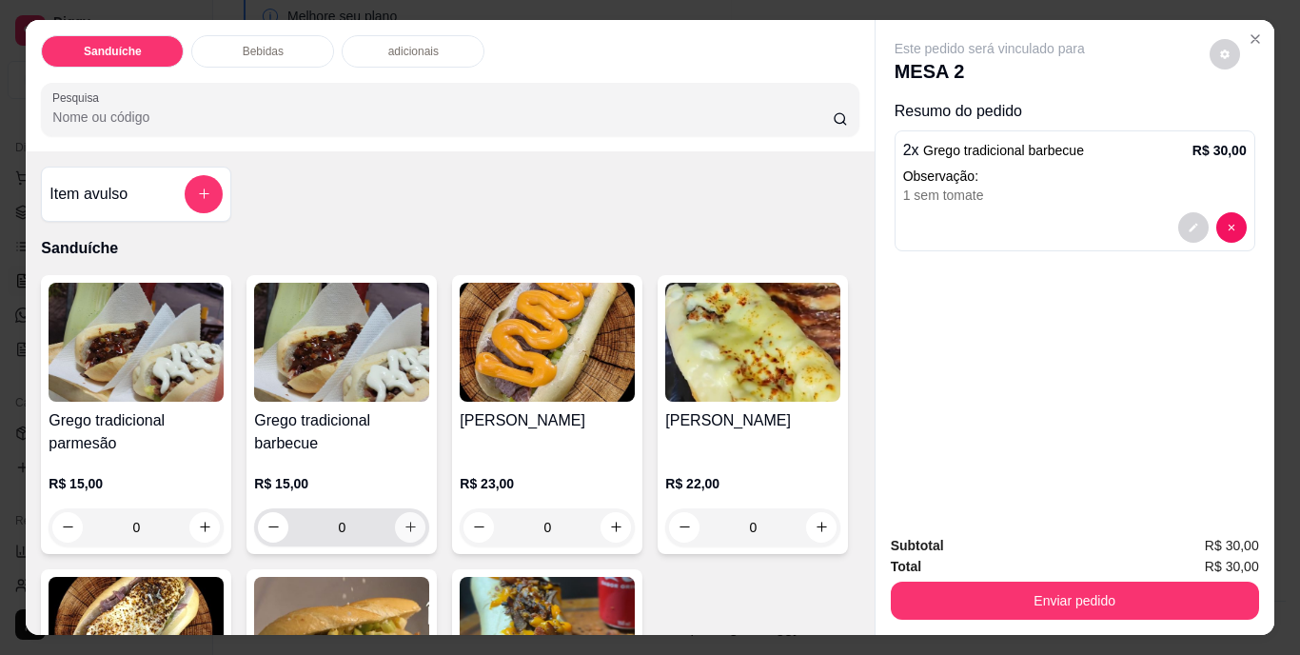
click at [406, 520] on icon "increase-product-quantity" at bounding box center [411, 527] width 14 height 14
type input "1"
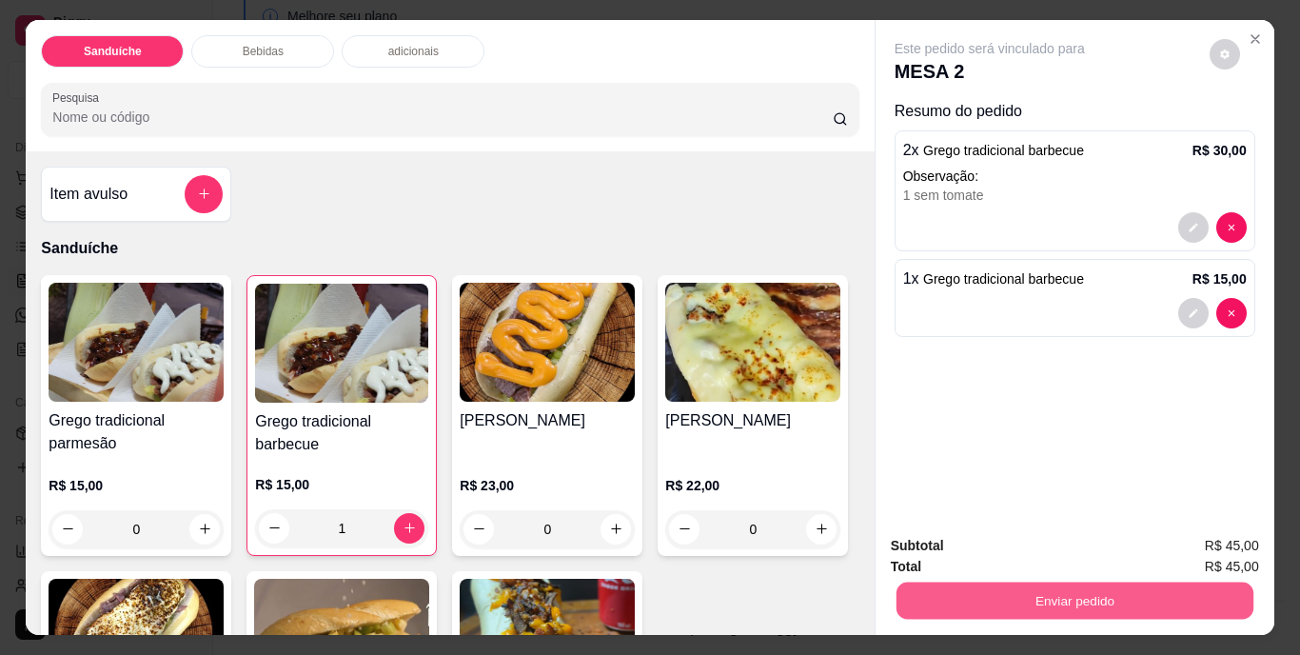
click at [1086, 593] on button "Enviar pedido" at bounding box center [1074, 601] width 357 height 37
click at [994, 538] on button "Não registrar e enviar pedido" at bounding box center [1012, 546] width 192 height 35
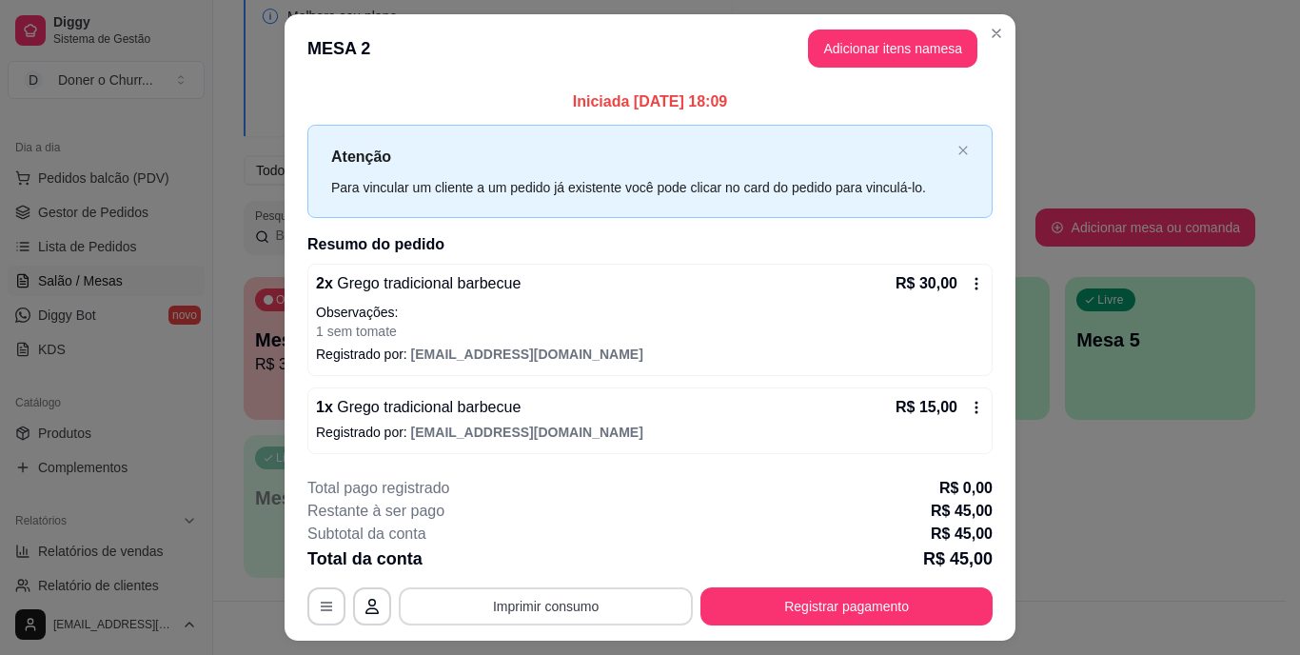
click at [589, 606] on button "Imprimir consumo" at bounding box center [546, 606] width 294 height 38
click at [568, 564] on button "IMPRESSORA" at bounding box center [545, 561] width 138 height 30
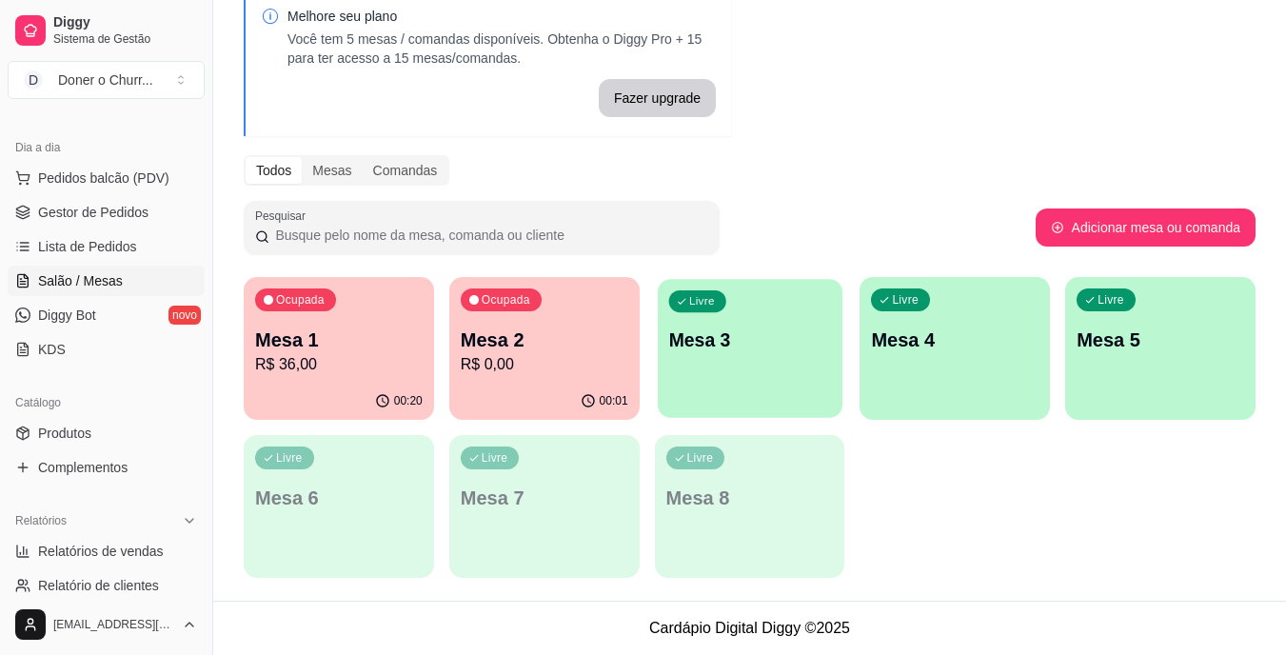
click at [726, 350] on p "Mesa 3" at bounding box center [749, 340] width 163 height 26
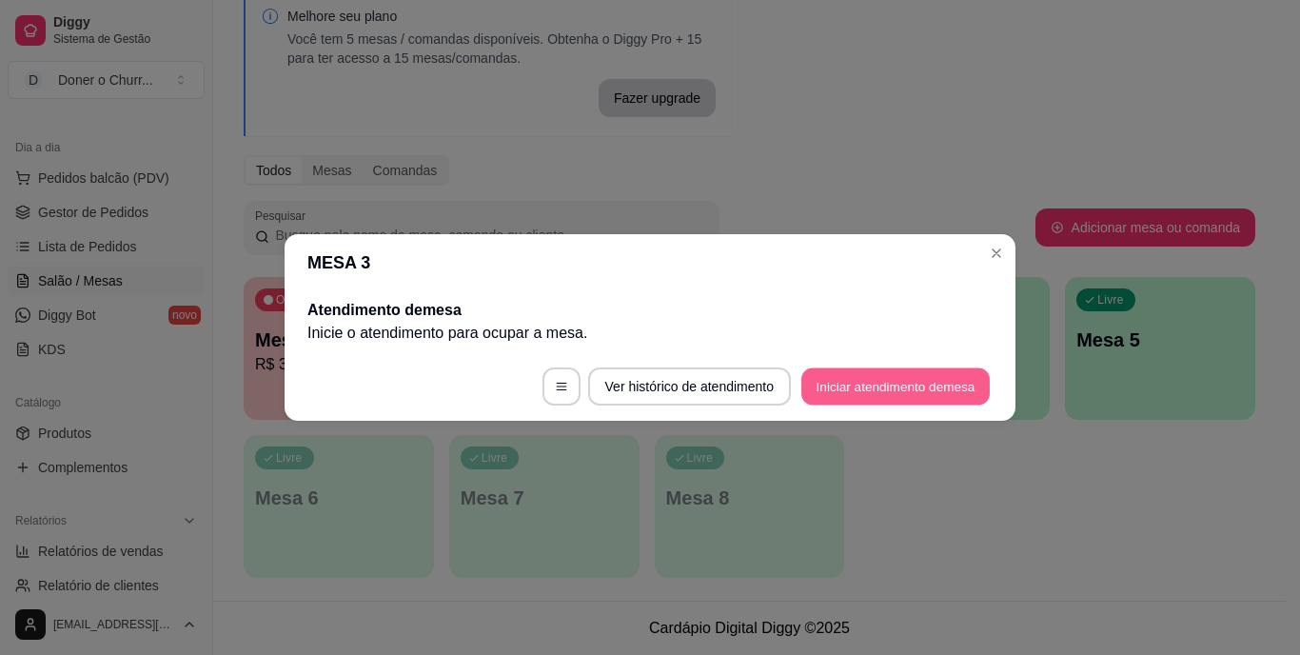
click at [898, 386] on button "Iniciar atendimento de mesa" at bounding box center [896, 386] width 188 height 37
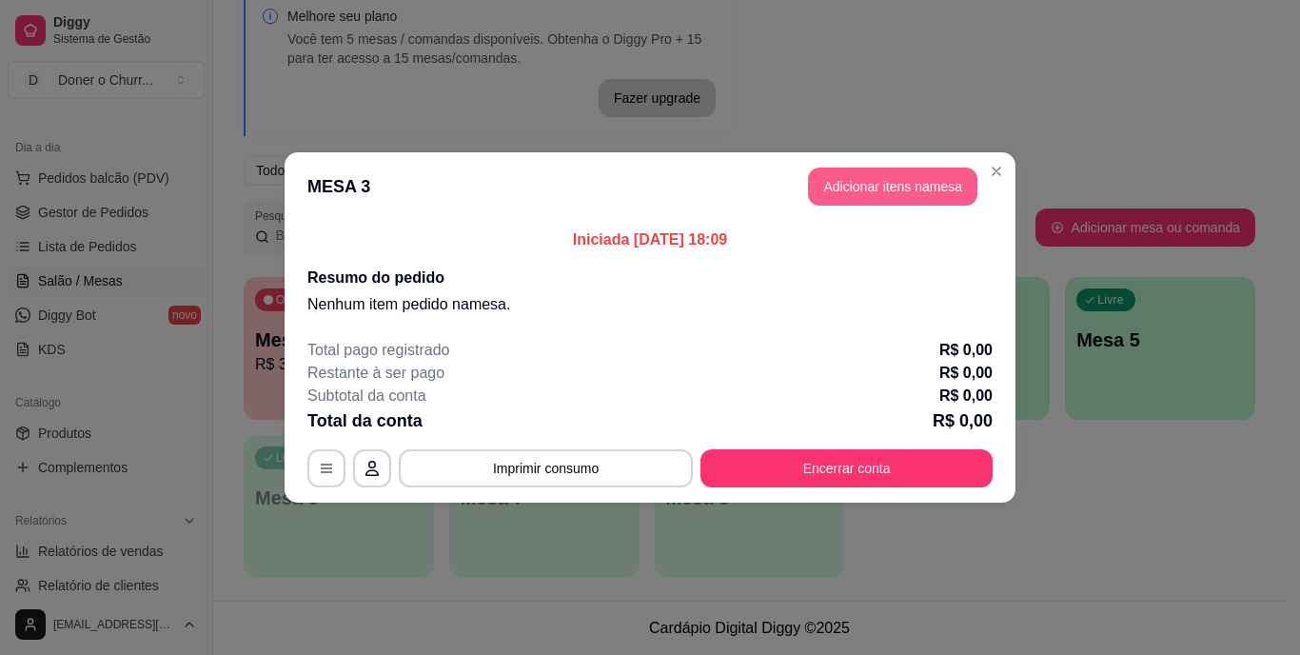
click at [868, 190] on button "Adicionar itens na mesa" at bounding box center [892, 187] width 169 height 38
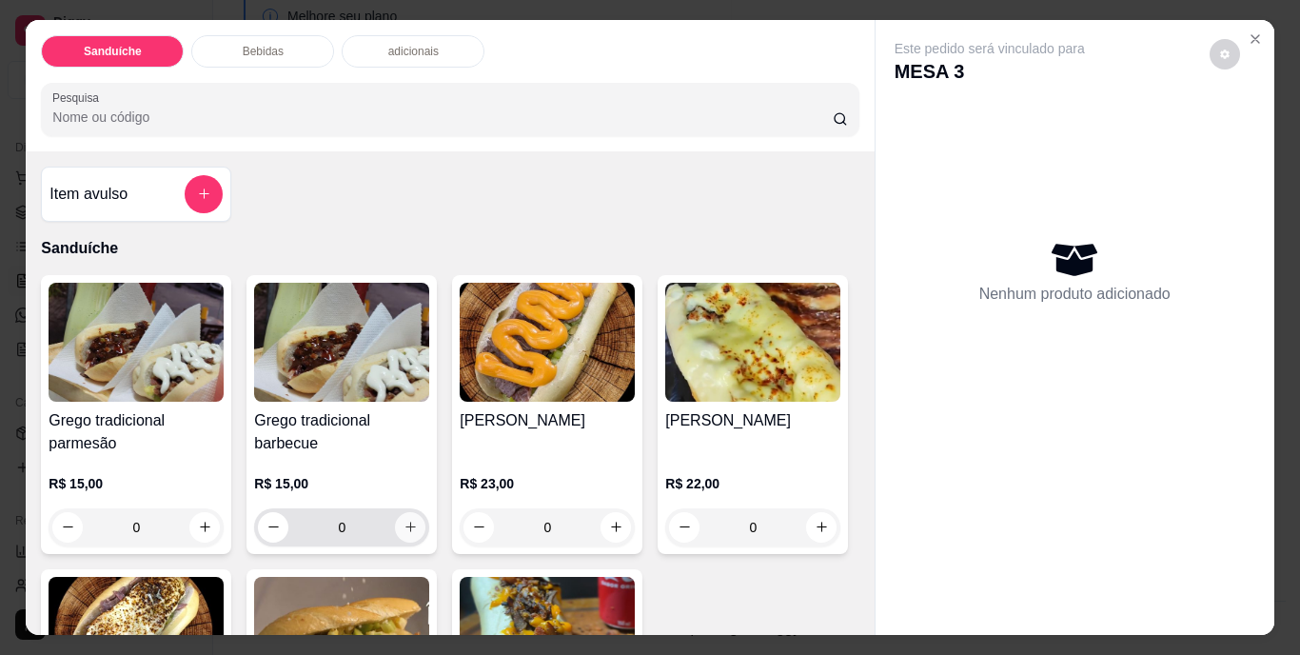
click at [404, 522] on icon "increase-product-quantity" at bounding box center [411, 527] width 14 height 14
type input "1"
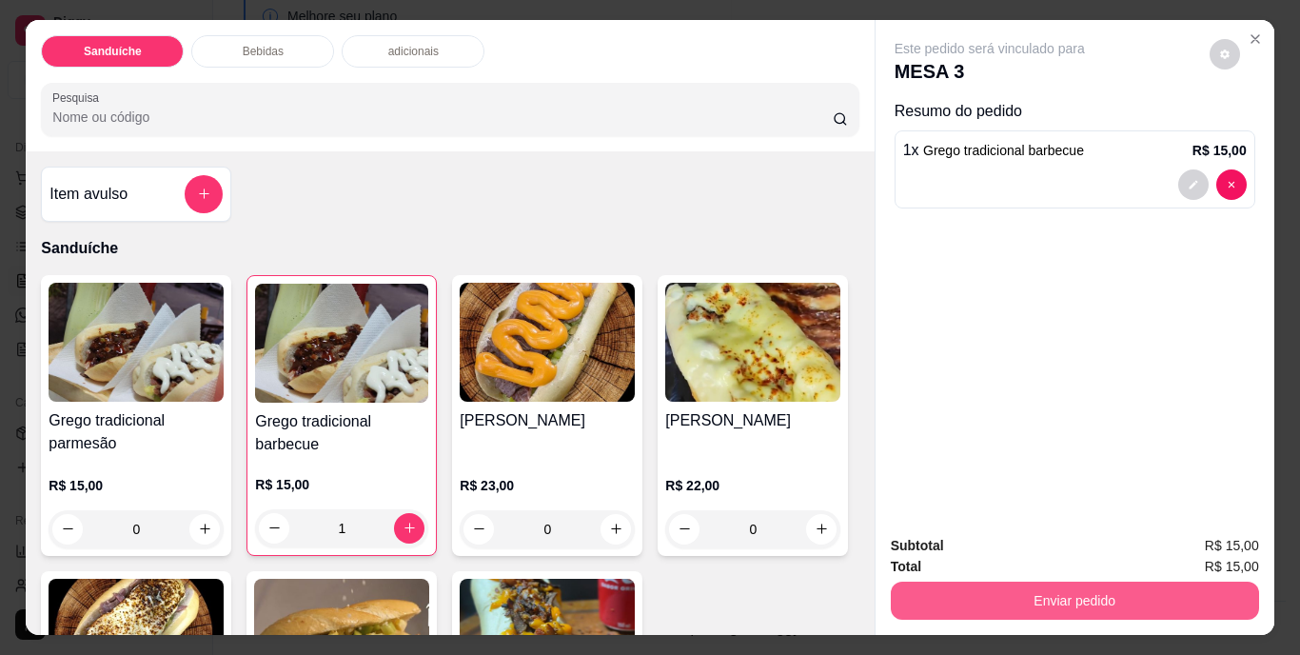
click at [1079, 598] on button "Enviar pedido" at bounding box center [1075, 601] width 368 height 38
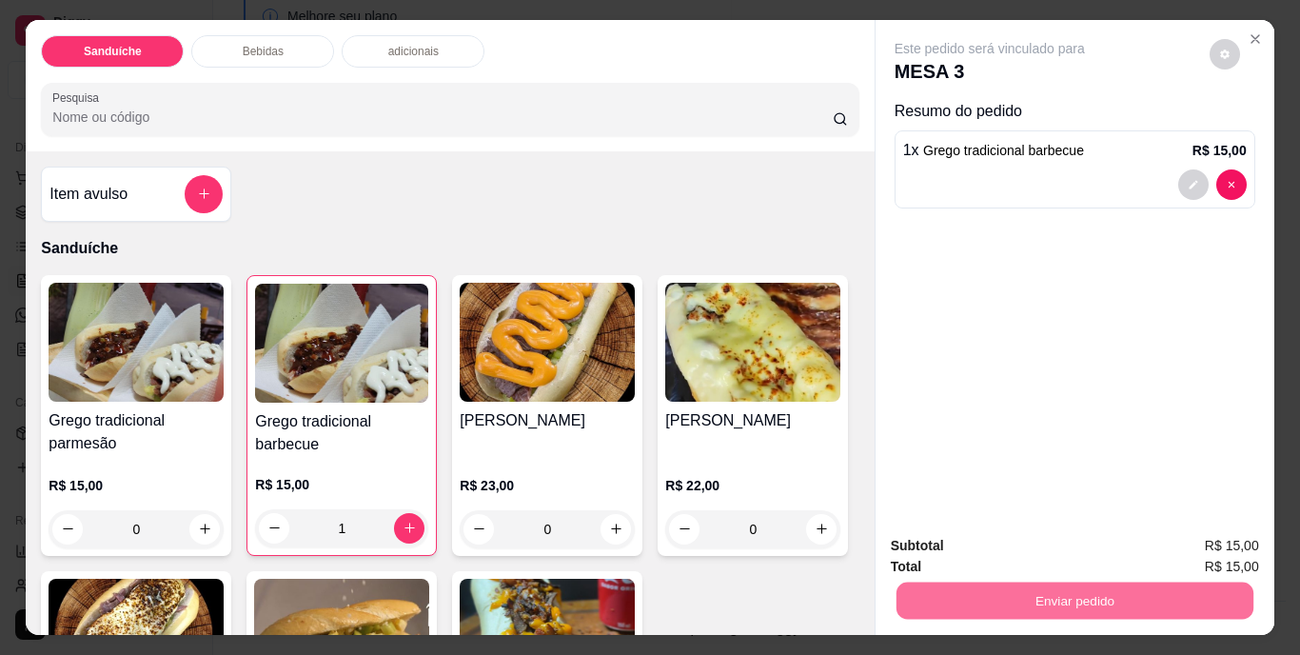
click at [1029, 543] on button "Não registrar e enviar pedido" at bounding box center [1012, 547] width 198 height 36
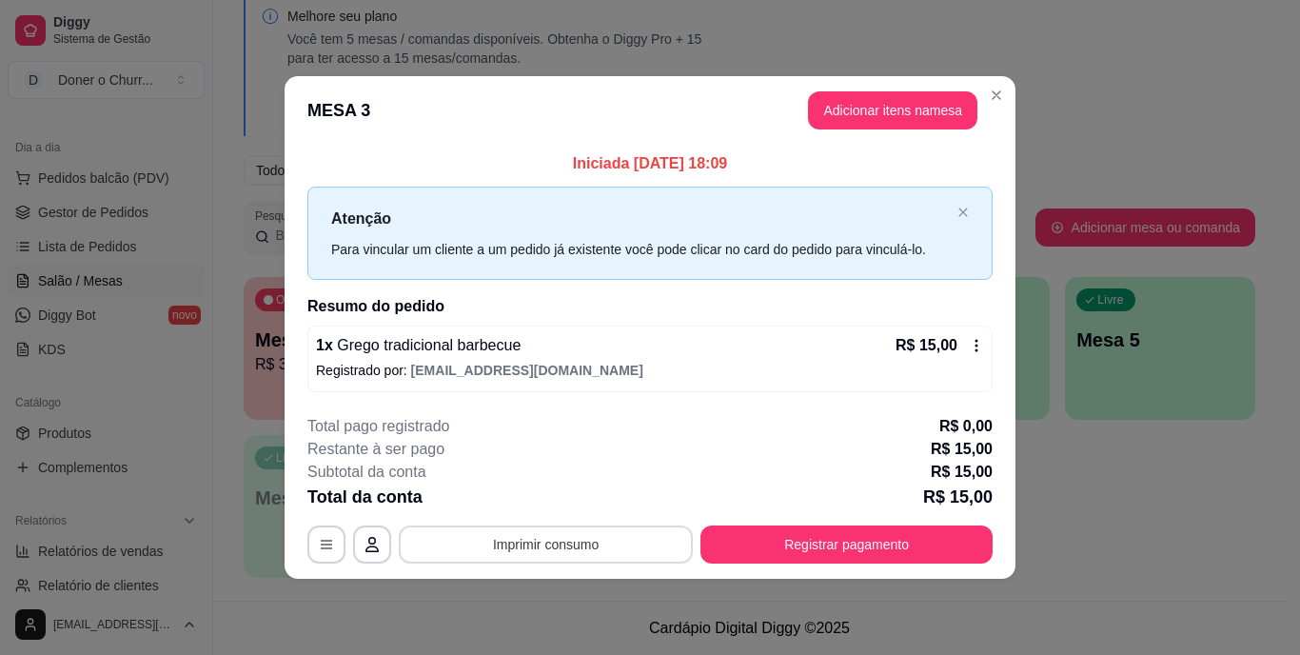
click at [591, 545] on button "Imprimir consumo" at bounding box center [546, 544] width 294 height 38
click at [555, 510] on button "IMPRESSORA" at bounding box center [552, 500] width 138 height 30
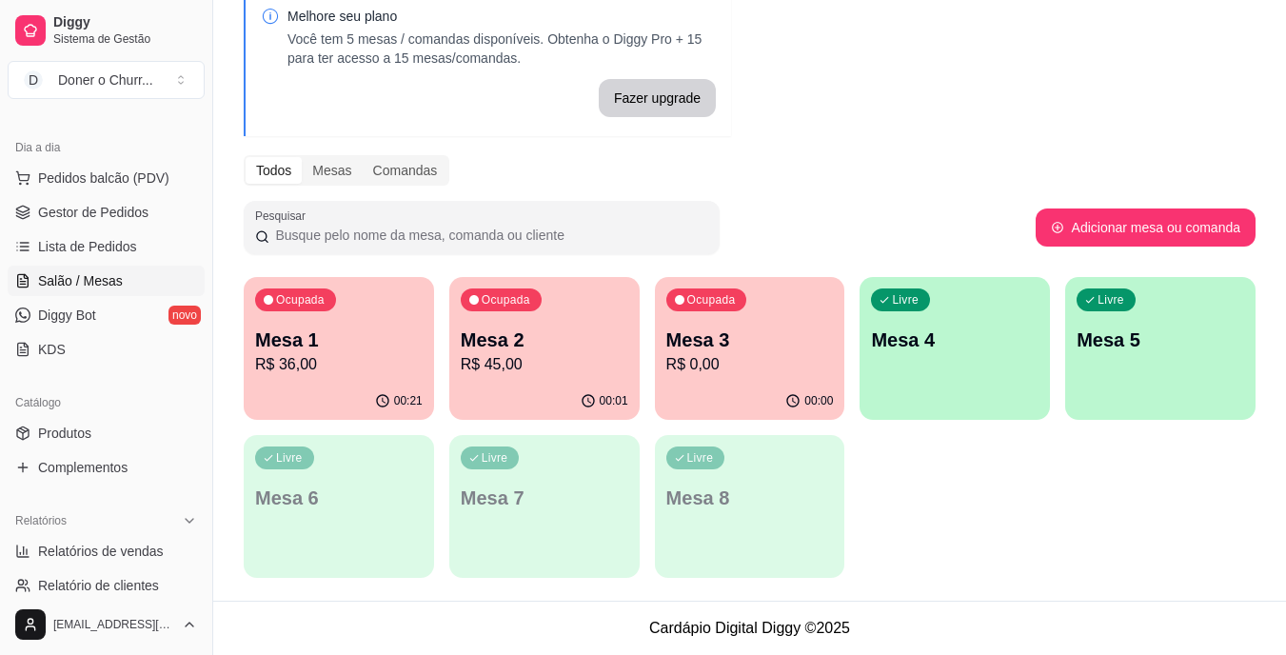
click at [945, 340] on p "Mesa 4" at bounding box center [955, 340] width 168 height 27
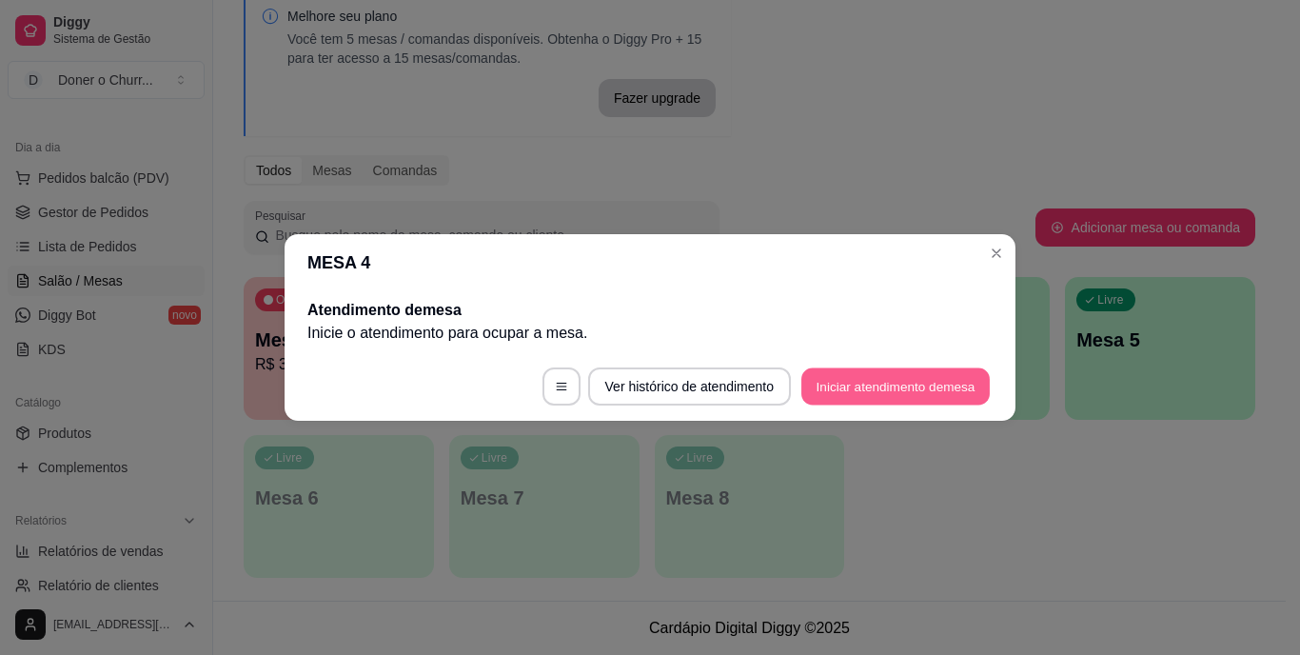
click at [901, 395] on button "Iniciar atendimento de mesa" at bounding box center [896, 386] width 188 height 37
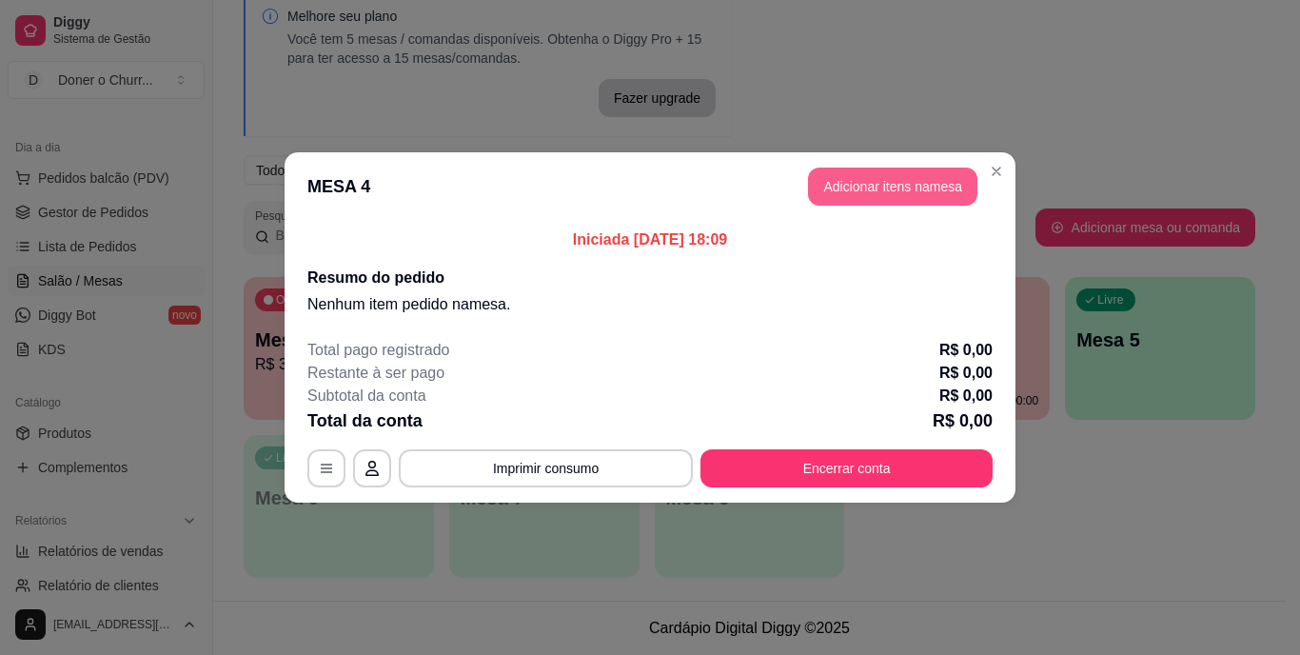
click at [895, 181] on button "Adicionar itens na mesa" at bounding box center [892, 187] width 169 height 38
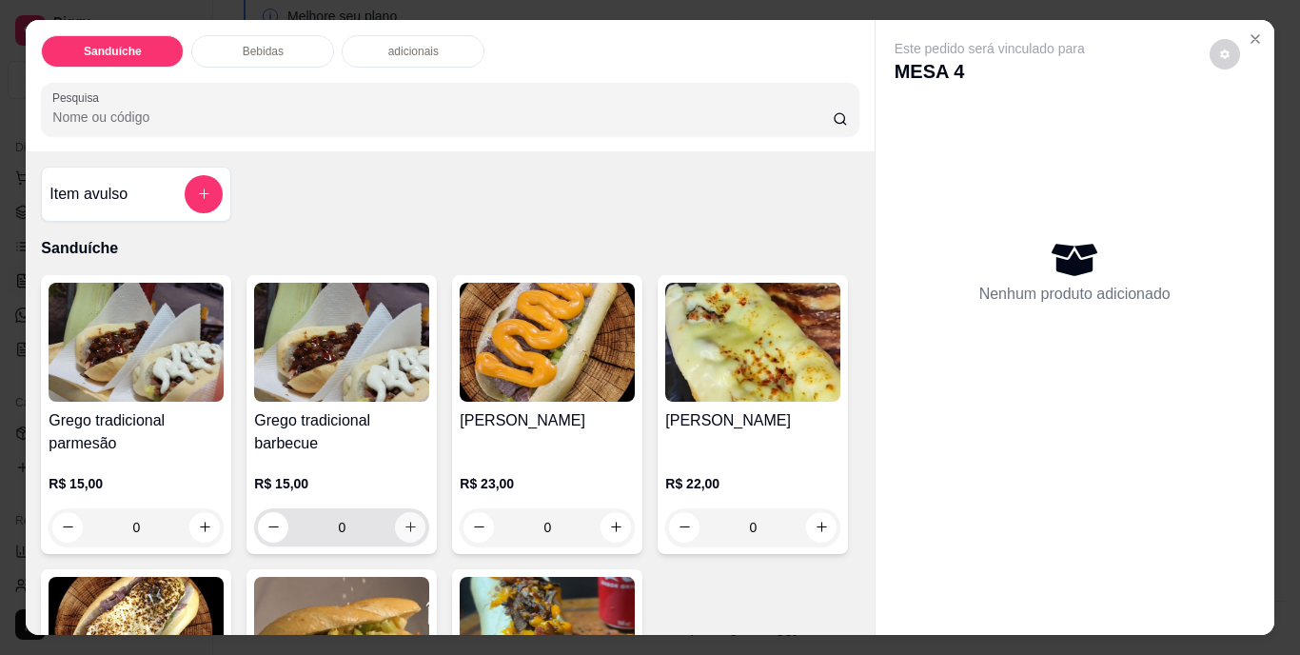
click at [406, 522] on icon "increase-product-quantity" at bounding box center [411, 527] width 14 height 14
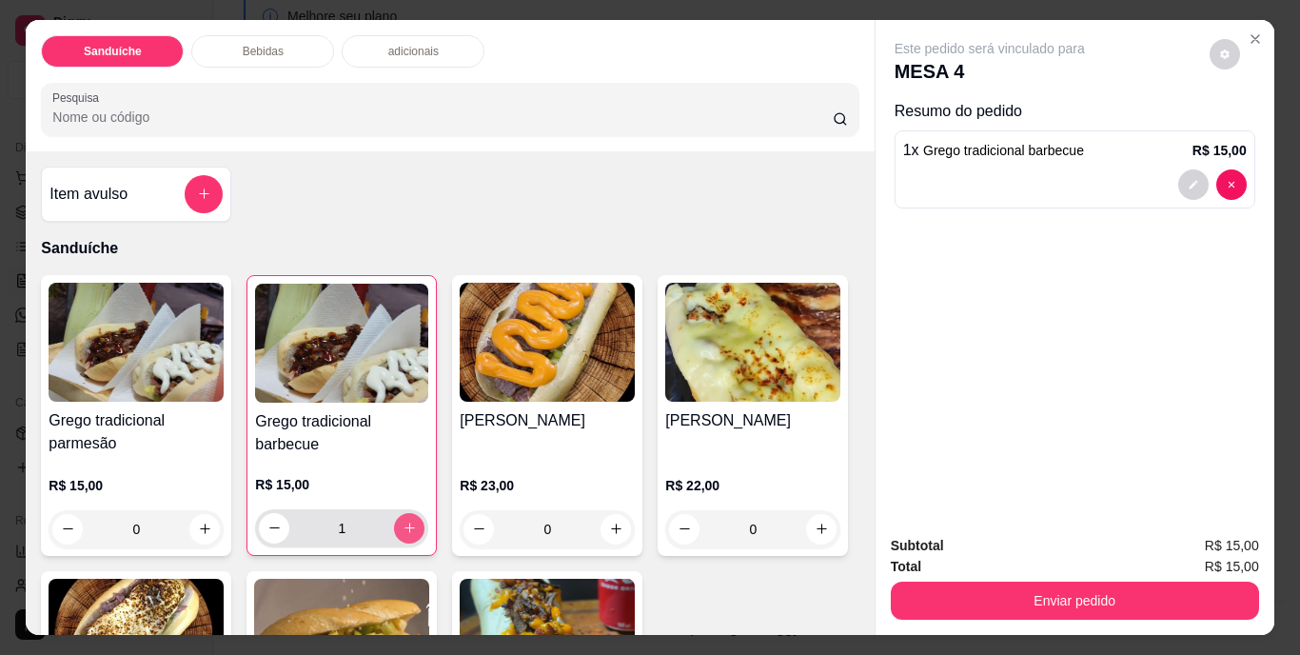
click at [406, 522] on icon "increase-product-quantity" at bounding box center [410, 528] width 14 height 14
type input "2"
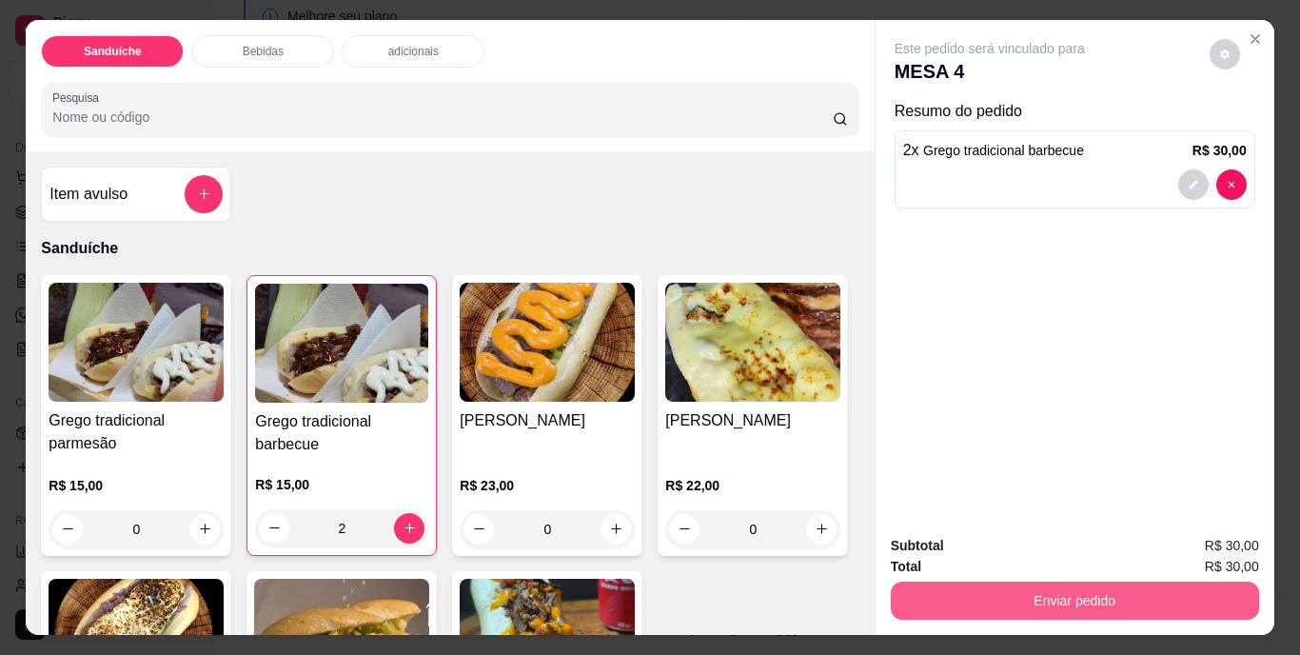
click at [1090, 594] on button "Enviar pedido" at bounding box center [1075, 601] width 368 height 38
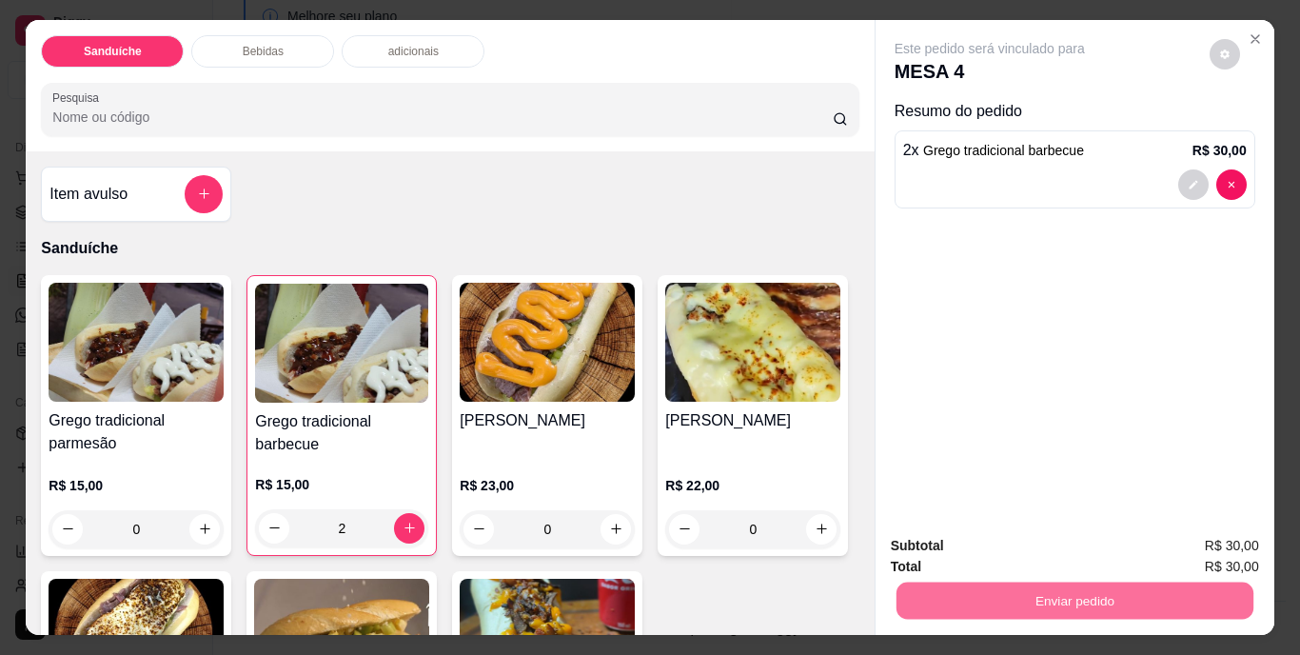
click at [1028, 548] on button "Não registrar e enviar pedido" at bounding box center [1012, 547] width 198 height 36
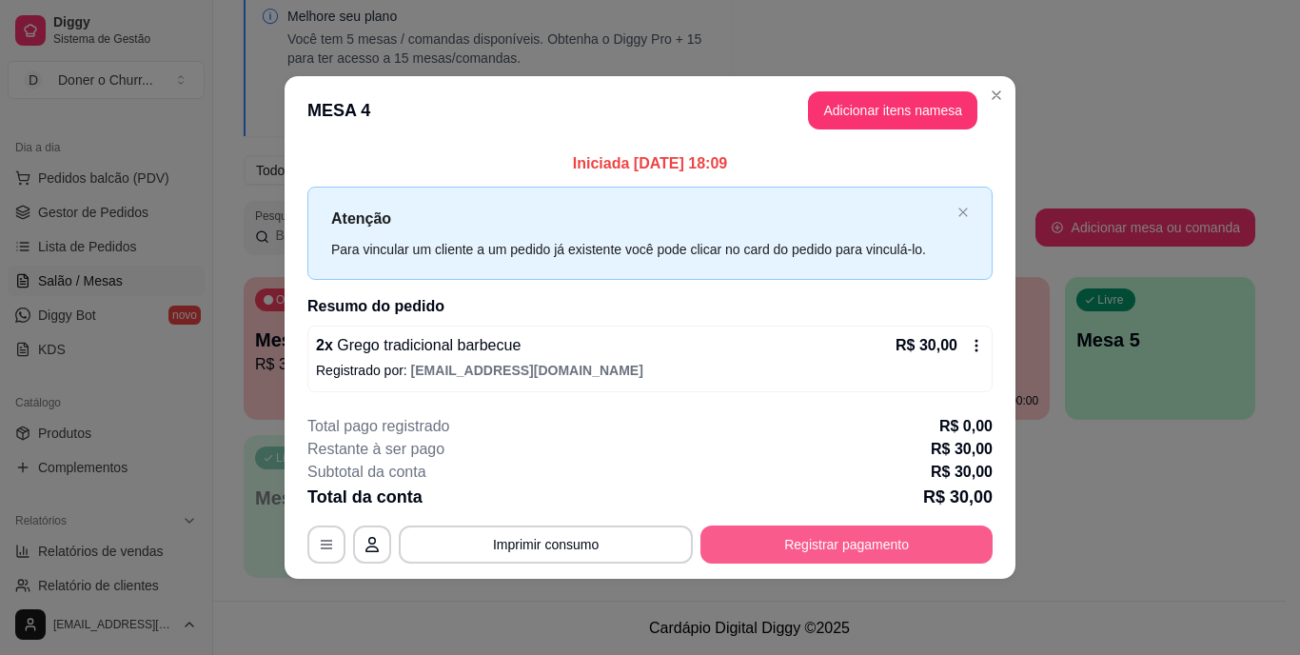
click at [816, 546] on button "Registrar pagamento" at bounding box center [847, 544] width 292 height 38
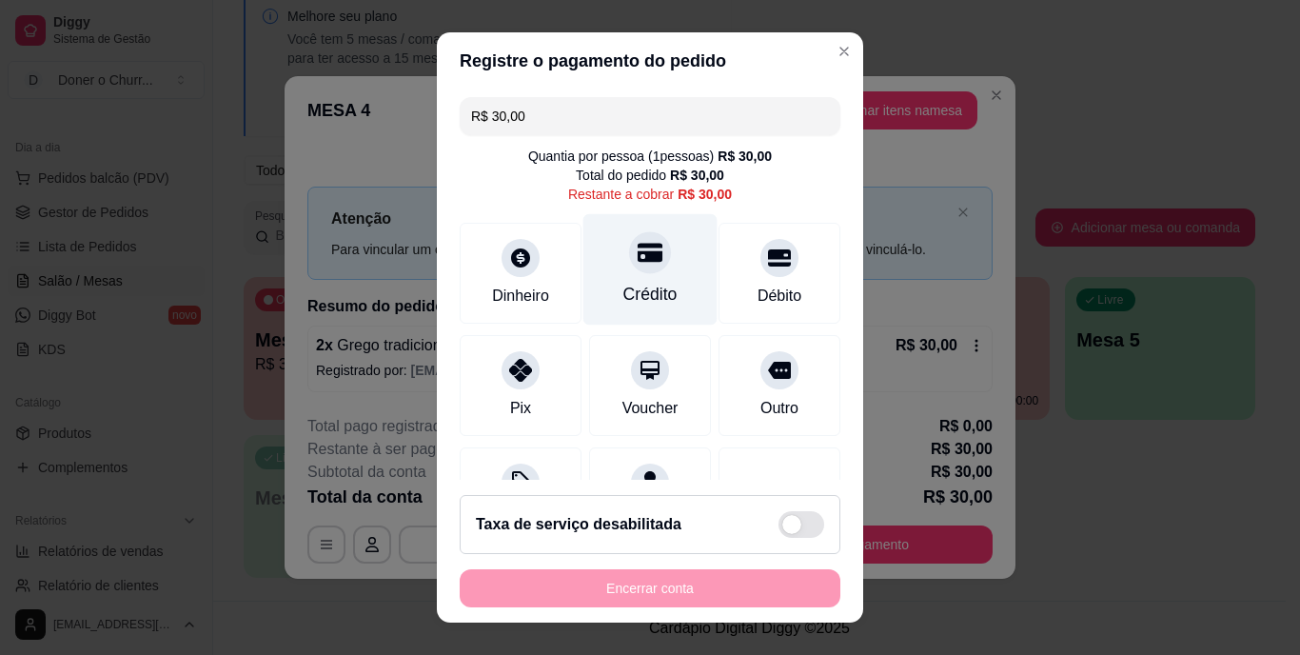
click at [637, 266] on div at bounding box center [650, 253] width 42 height 42
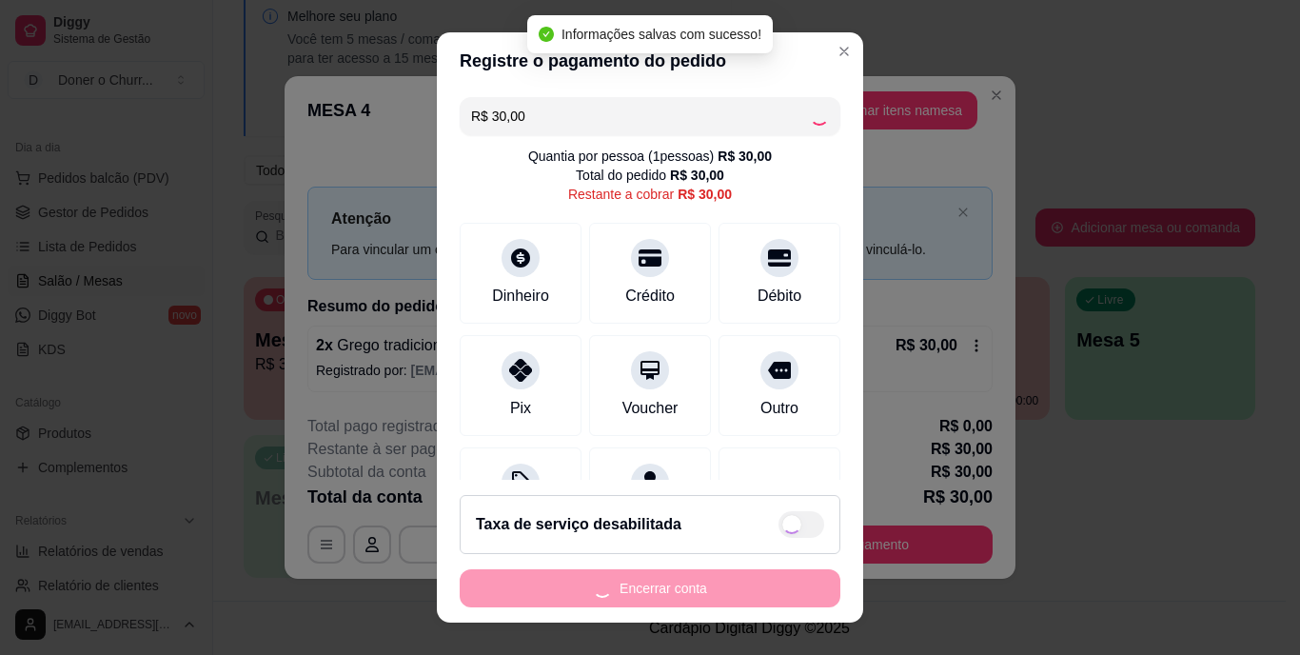
type input "R$ 0,00"
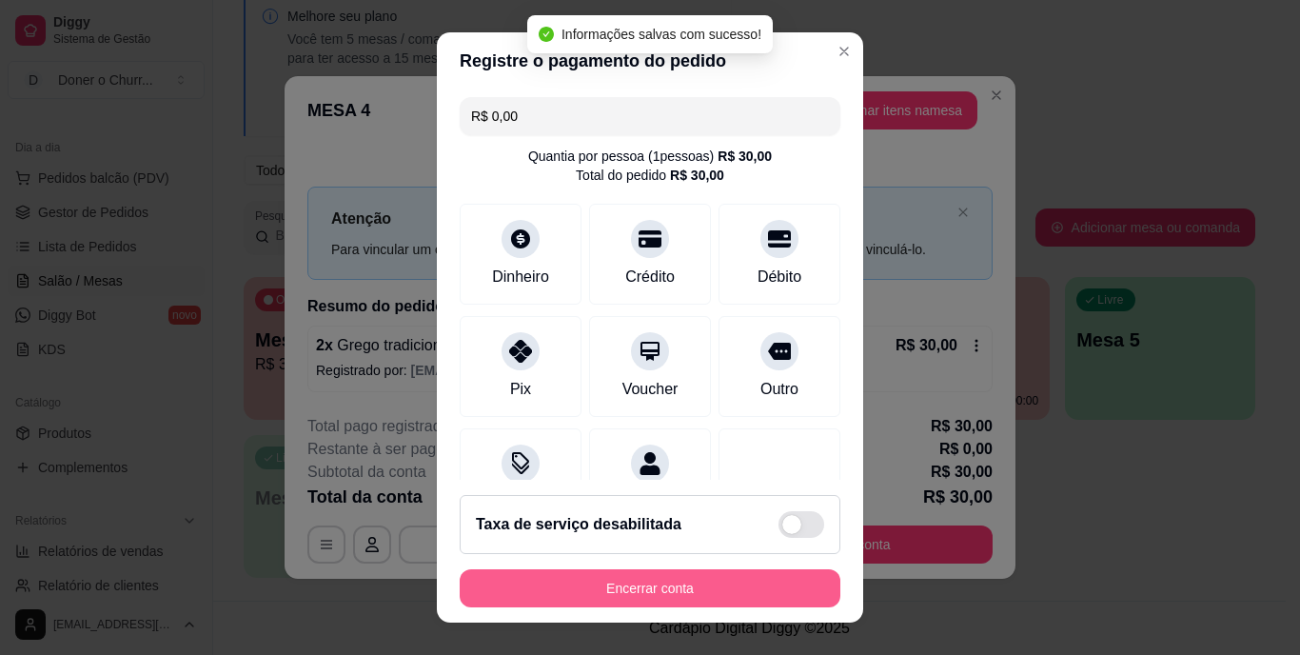
click at [628, 580] on button "Encerrar conta" at bounding box center [650, 588] width 381 height 38
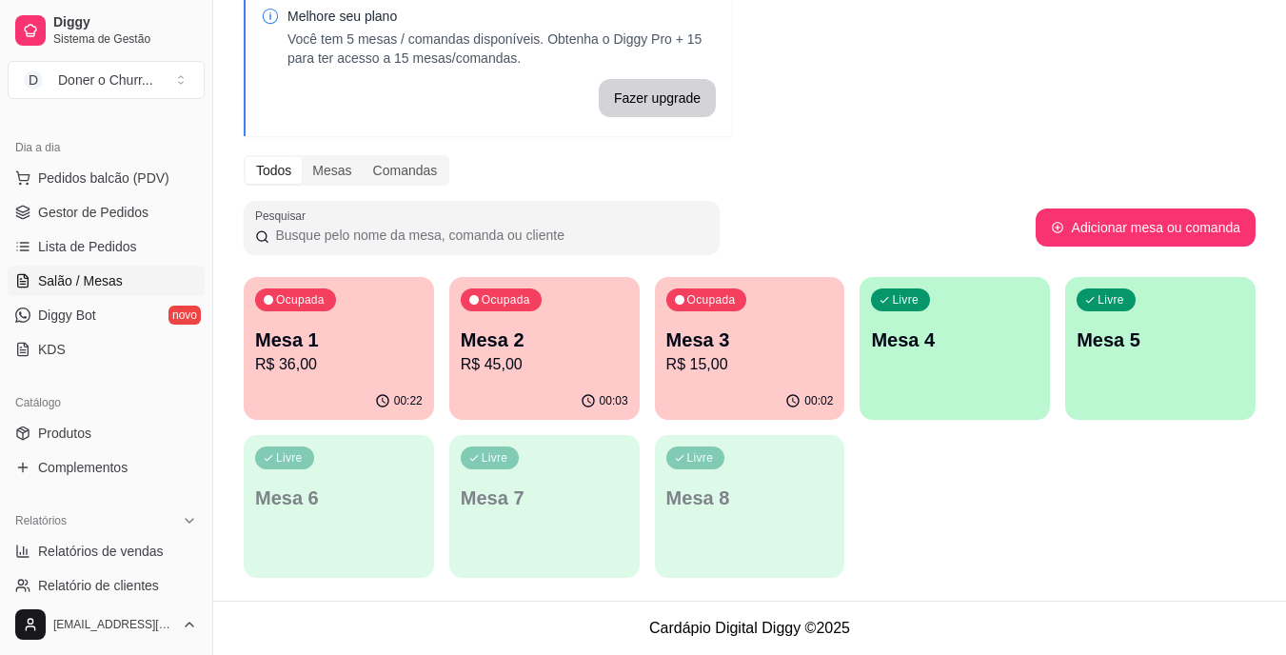
click at [334, 389] on div "00:22" at bounding box center [339, 401] width 190 height 37
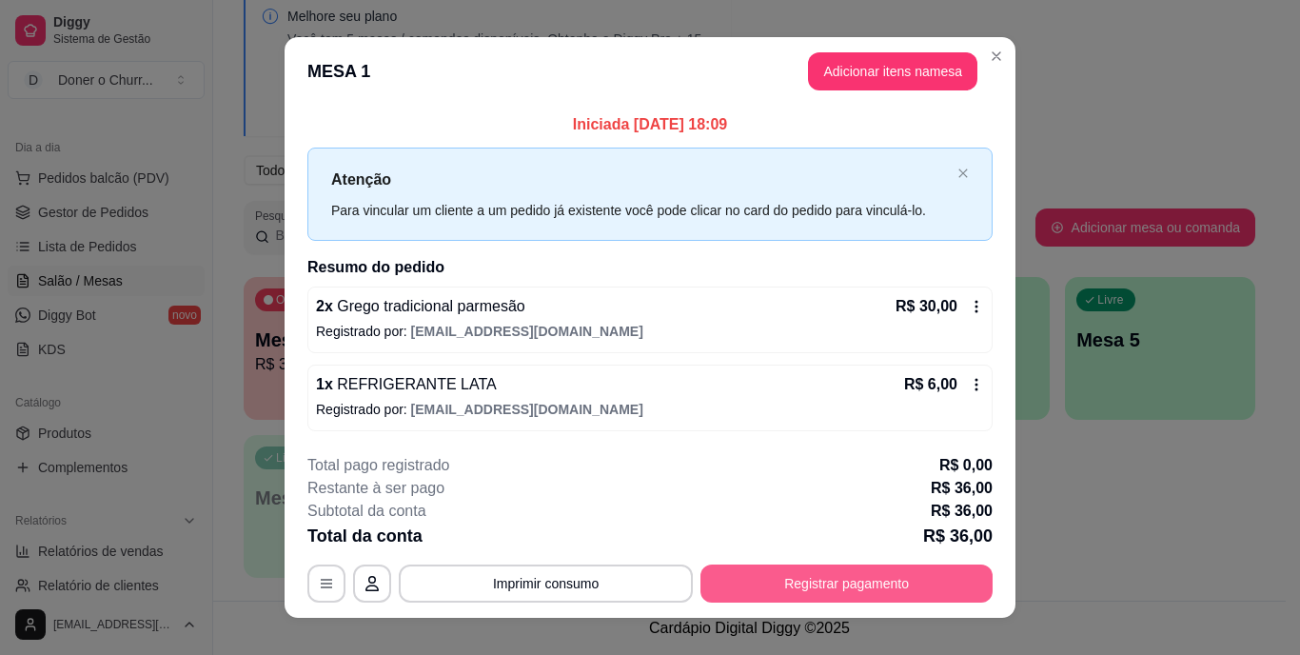
click at [839, 586] on button "Registrar pagamento" at bounding box center [847, 584] width 292 height 38
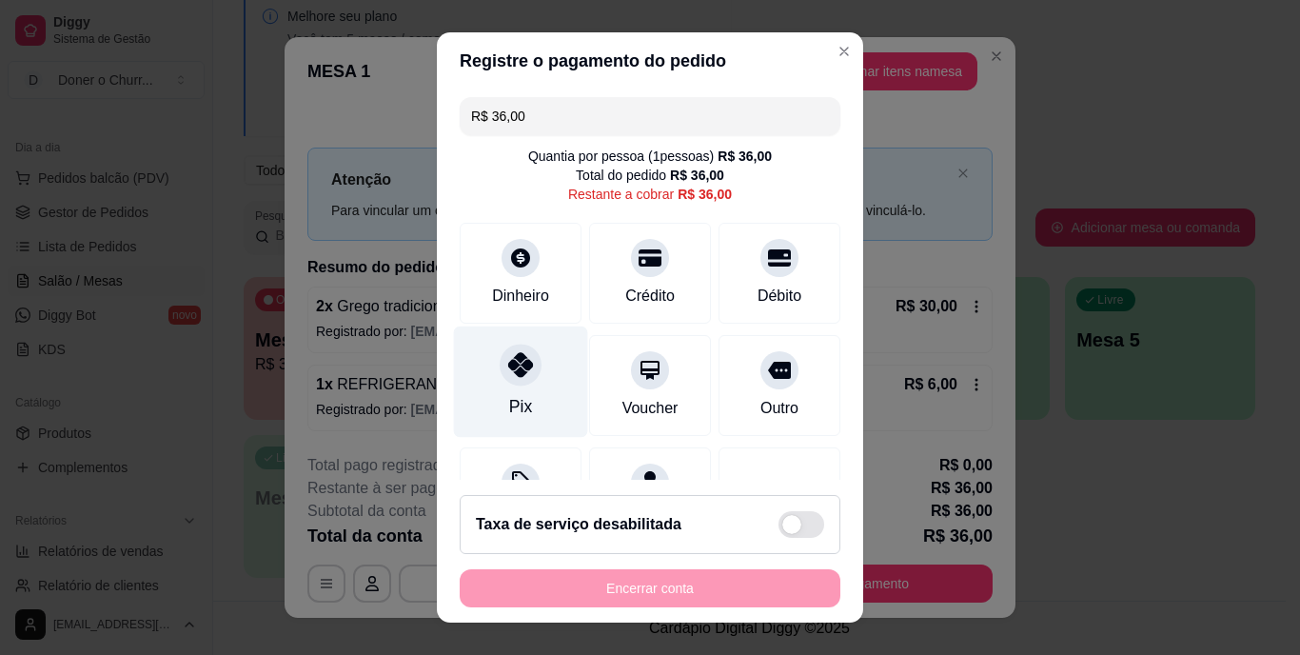
click at [506, 393] on div "Pix" at bounding box center [521, 382] width 134 height 111
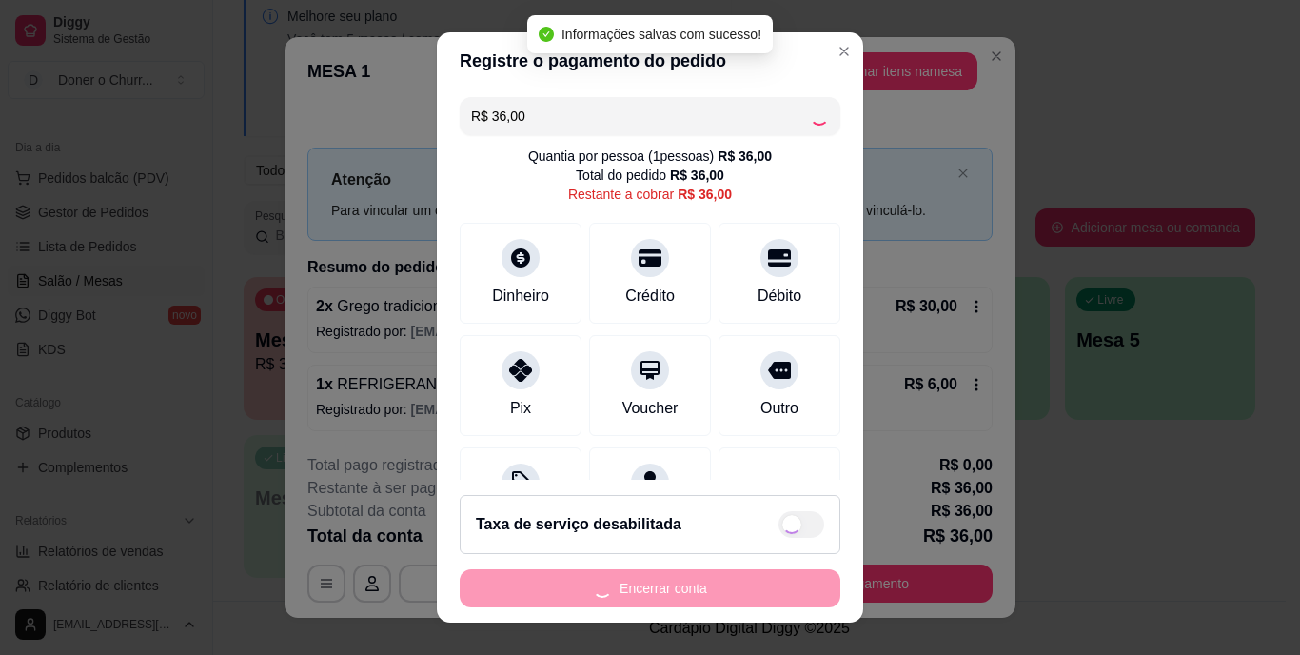
type input "R$ 0,00"
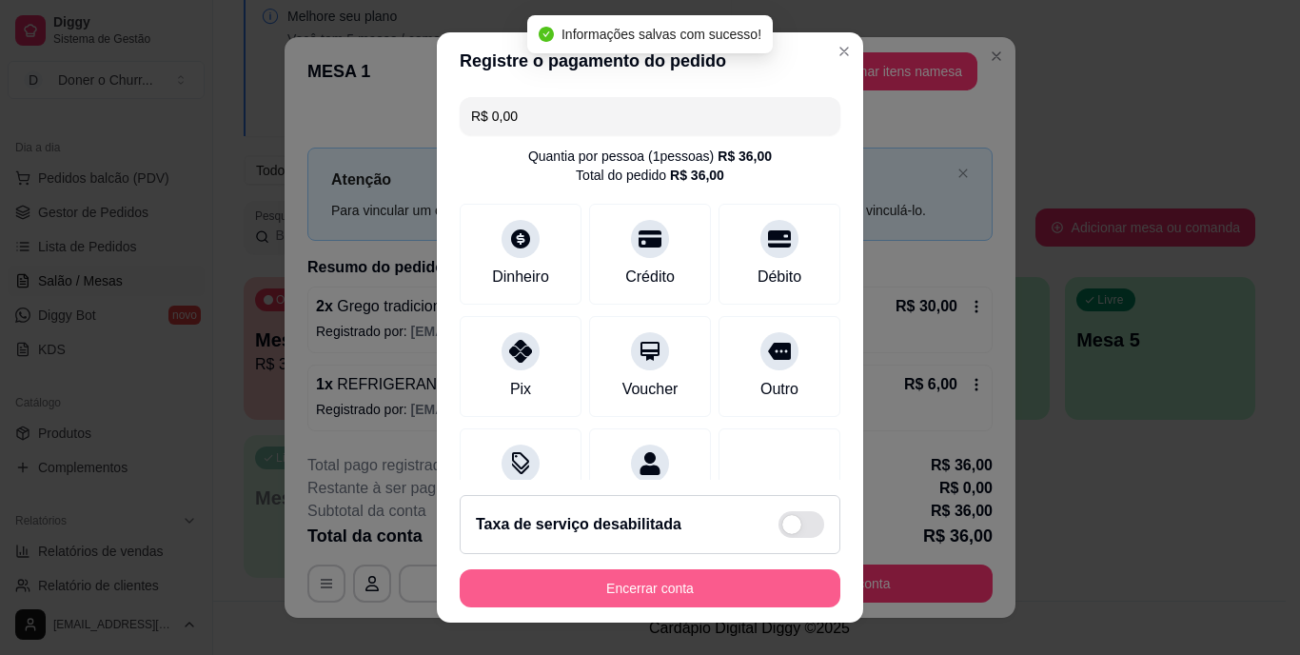
click at [664, 587] on button "Encerrar conta" at bounding box center [650, 588] width 381 height 38
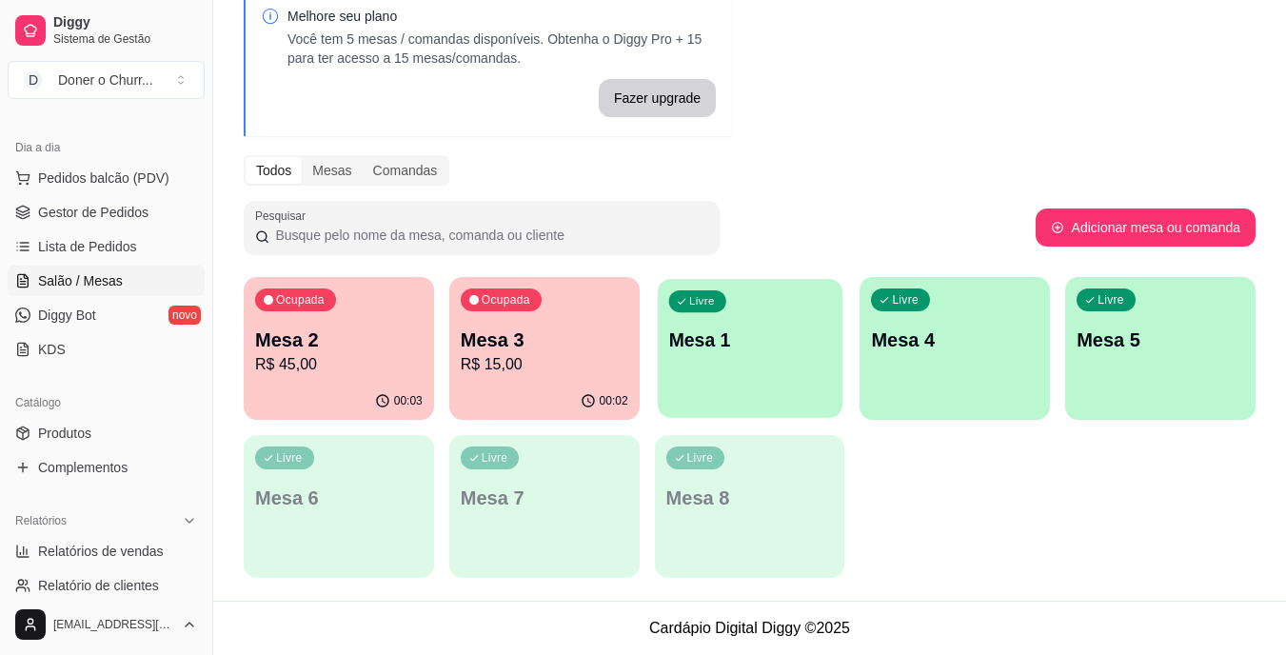
click at [747, 386] on div "Livre Mesa 1" at bounding box center [750, 337] width 185 height 116
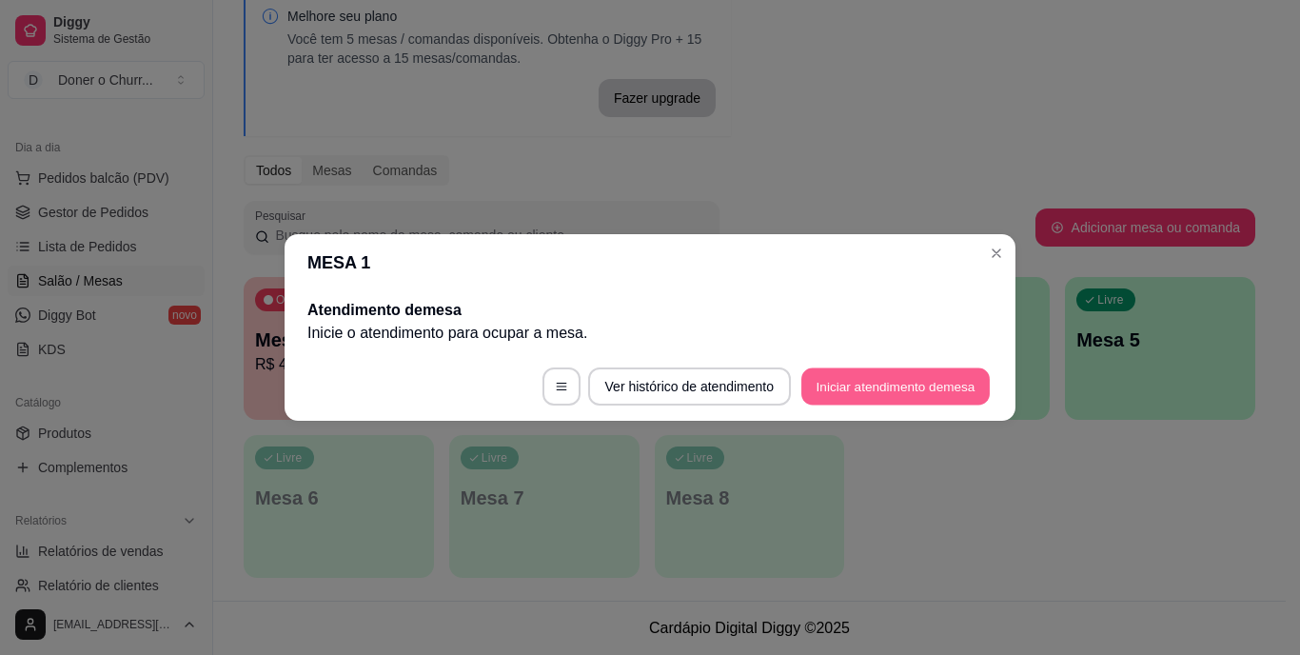
click at [939, 389] on button "Iniciar atendimento de mesa" at bounding box center [896, 386] width 188 height 37
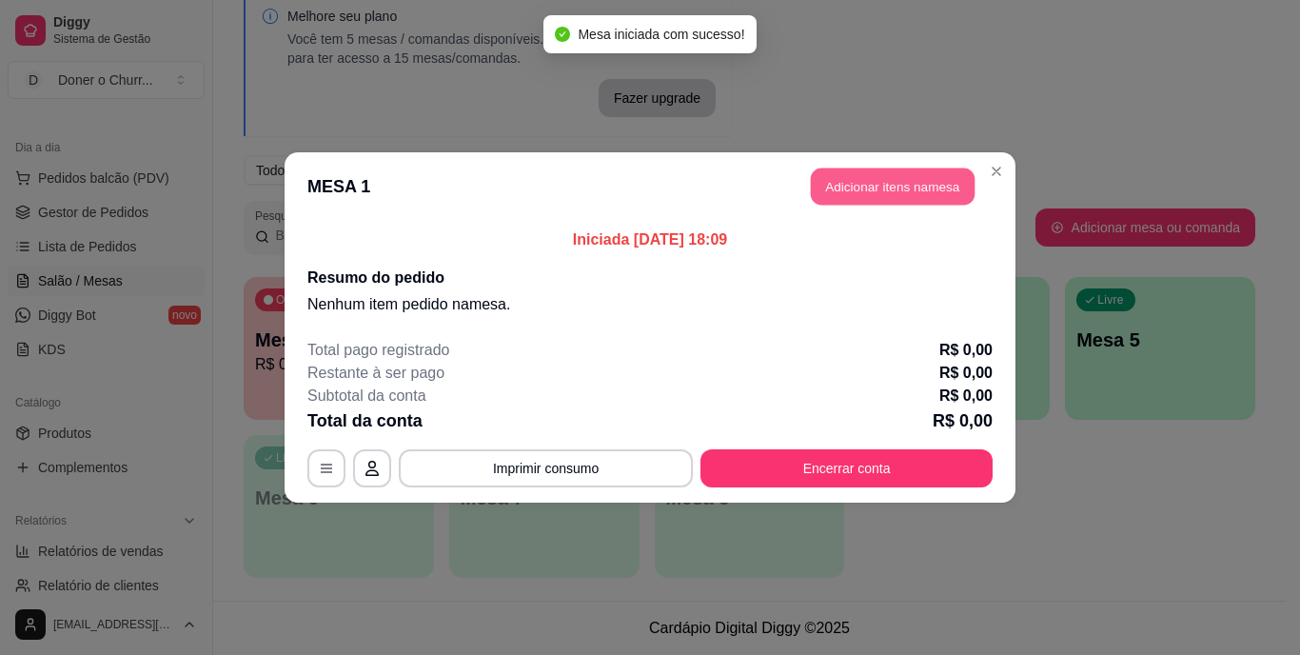
click at [919, 189] on button "Adicionar itens na mesa" at bounding box center [893, 186] width 164 height 37
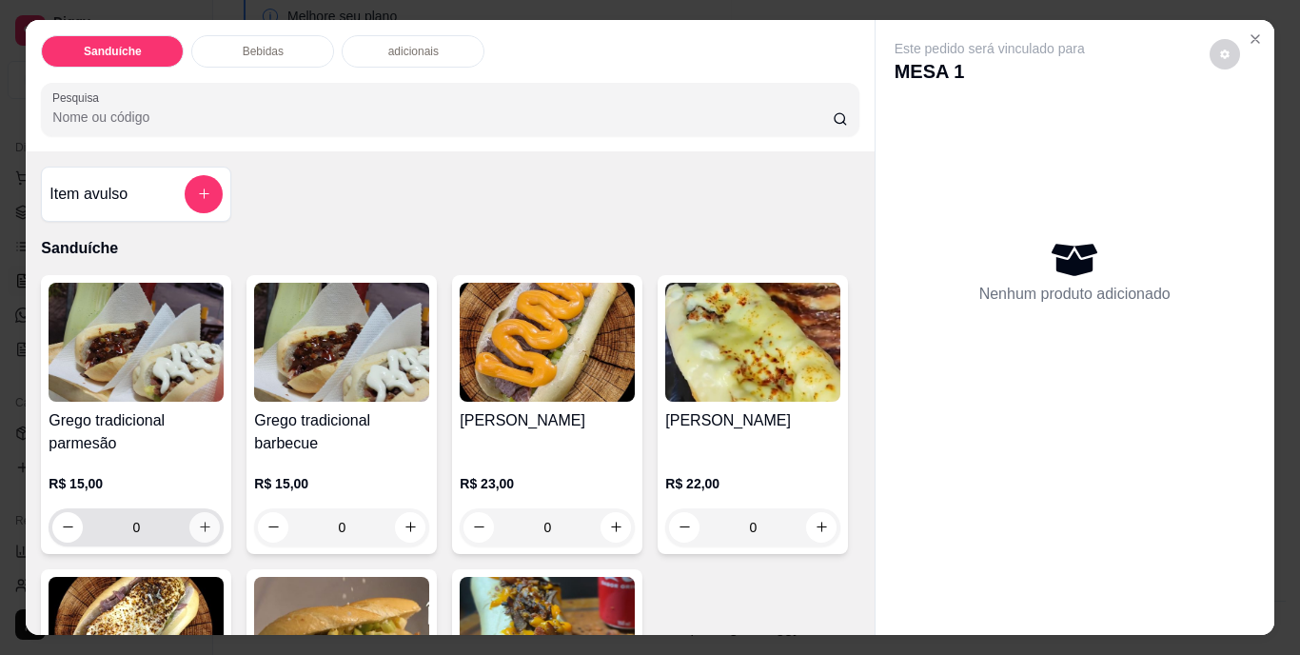
click at [200, 523] on icon "increase-product-quantity" at bounding box center [205, 527] width 10 height 10
type input "1"
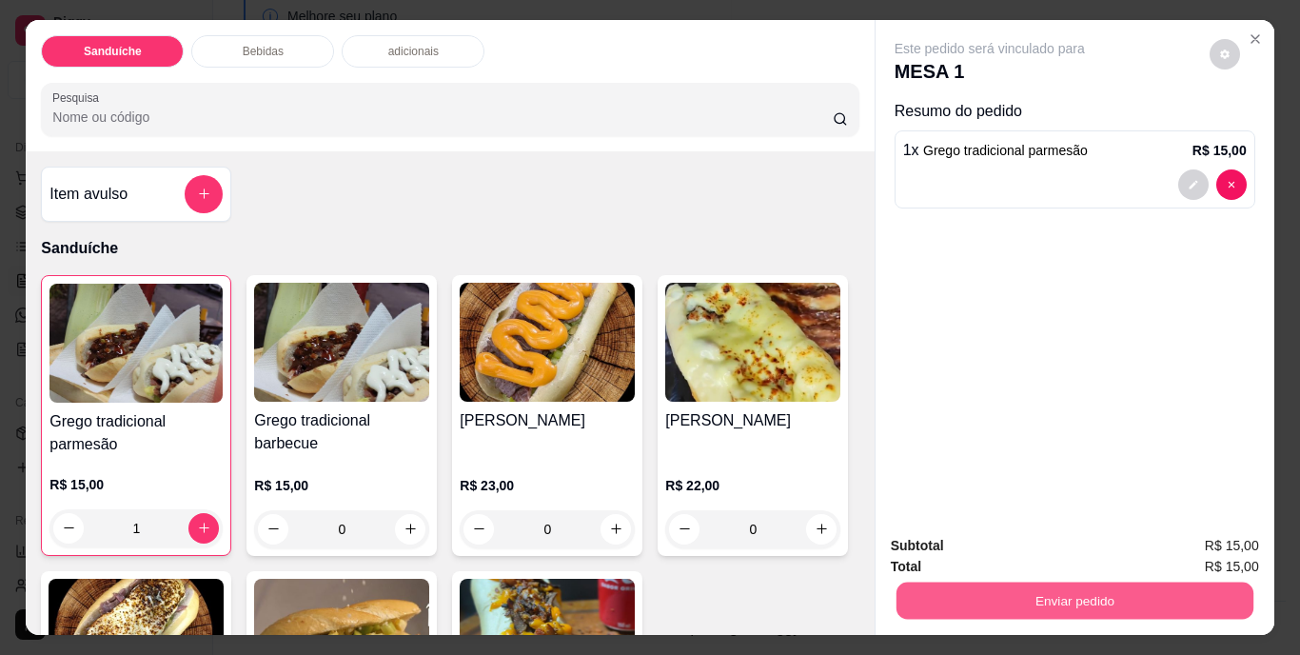
click at [1056, 590] on button "Enviar pedido" at bounding box center [1074, 601] width 357 height 37
click at [1020, 553] on button "Não registrar e enviar pedido" at bounding box center [1012, 546] width 192 height 35
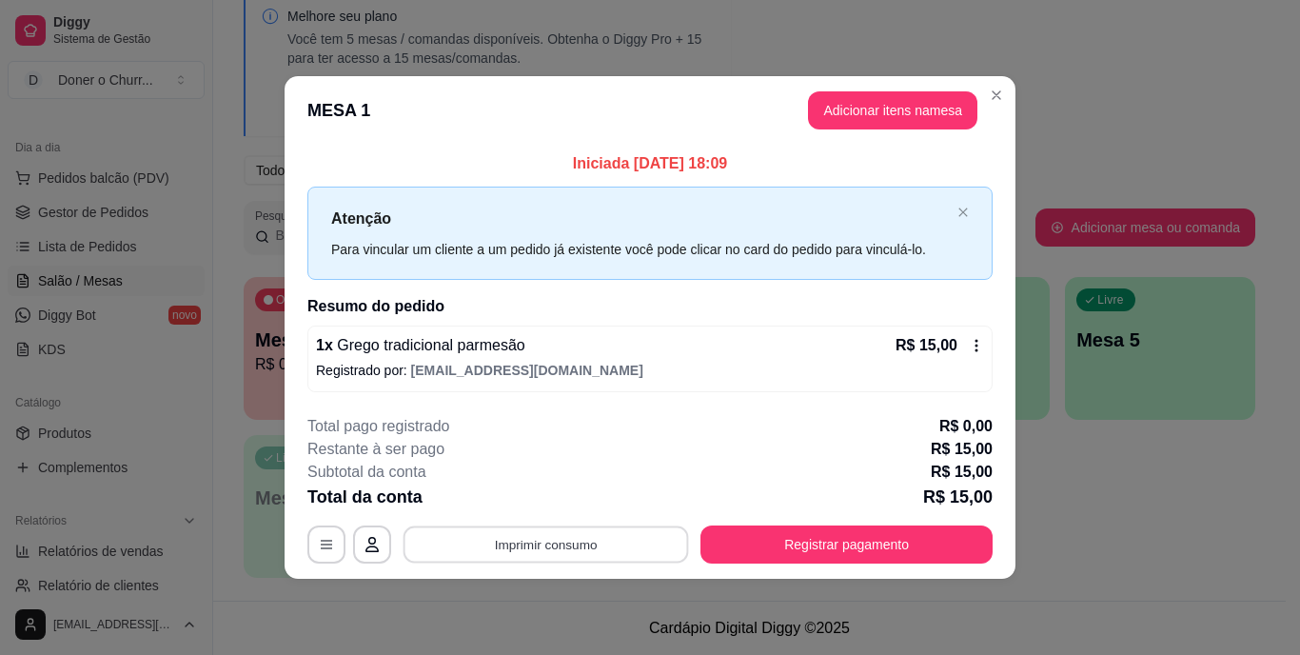
click at [604, 545] on button "Imprimir consumo" at bounding box center [547, 543] width 286 height 37
click at [556, 501] on button "IMPRESSORA" at bounding box center [551, 500] width 133 height 30
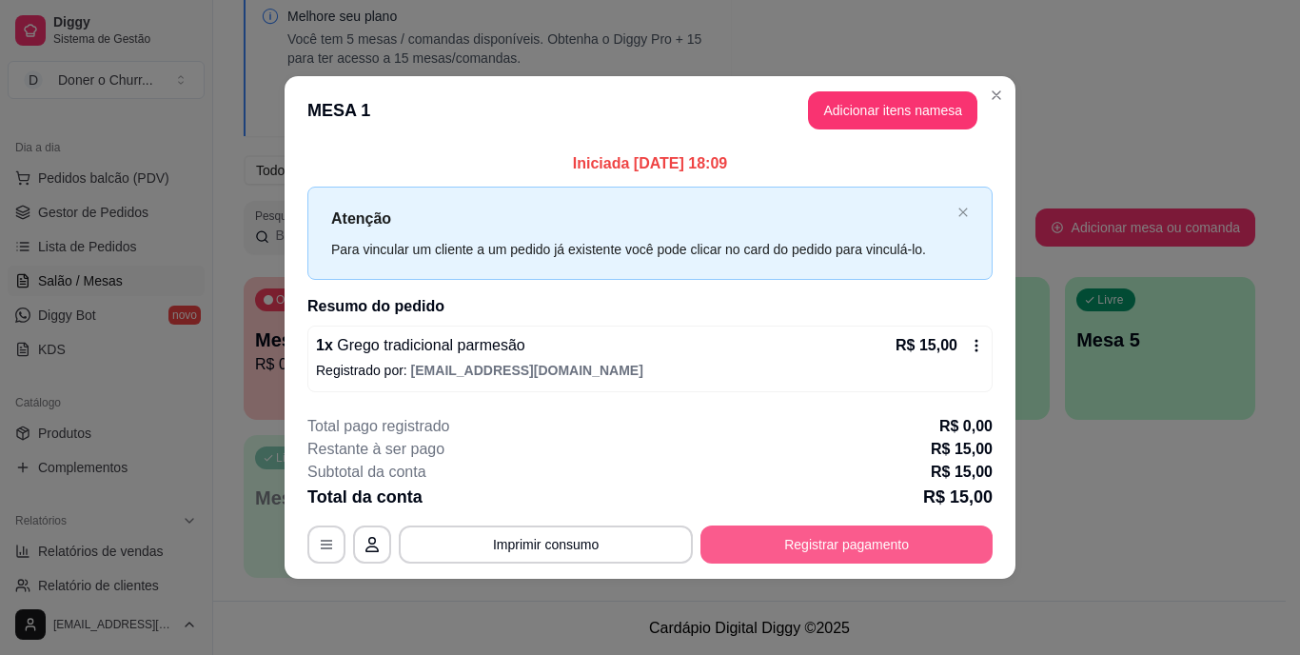
click at [848, 546] on button "Registrar pagamento" at bounding box center [847, 544] width 292 height 38
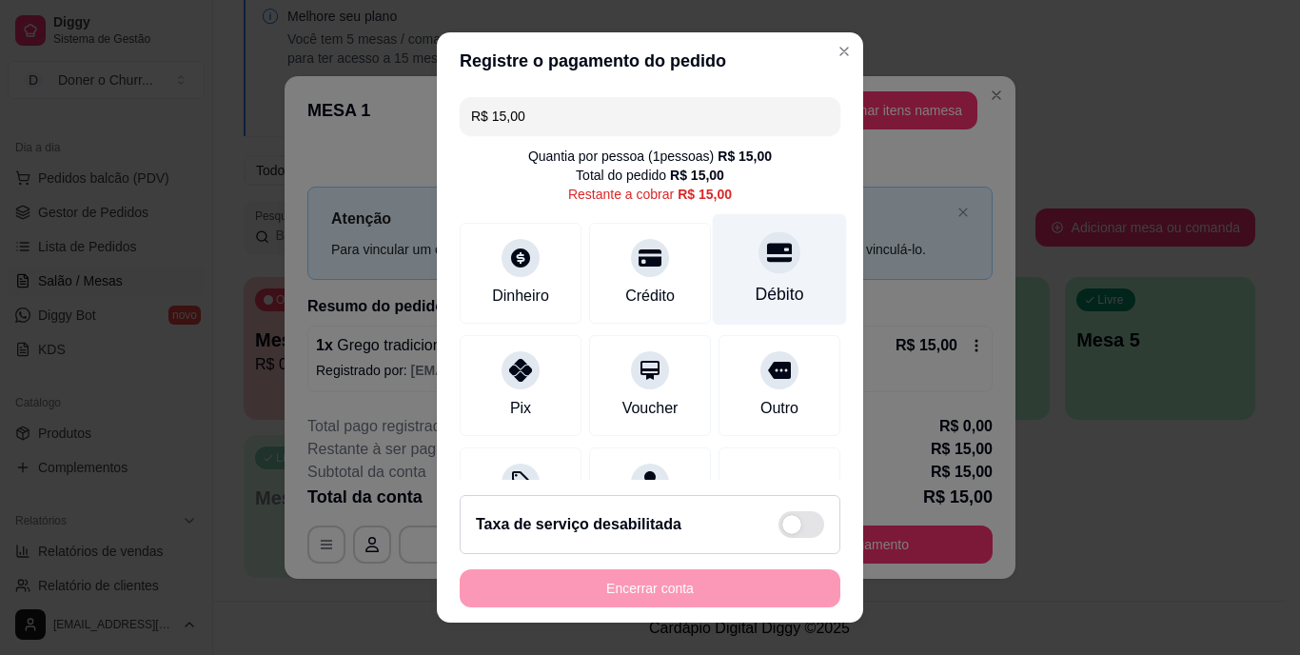
click at [756, 286] on div "Débito" at bounding box center [780, 295] width 49 height 25
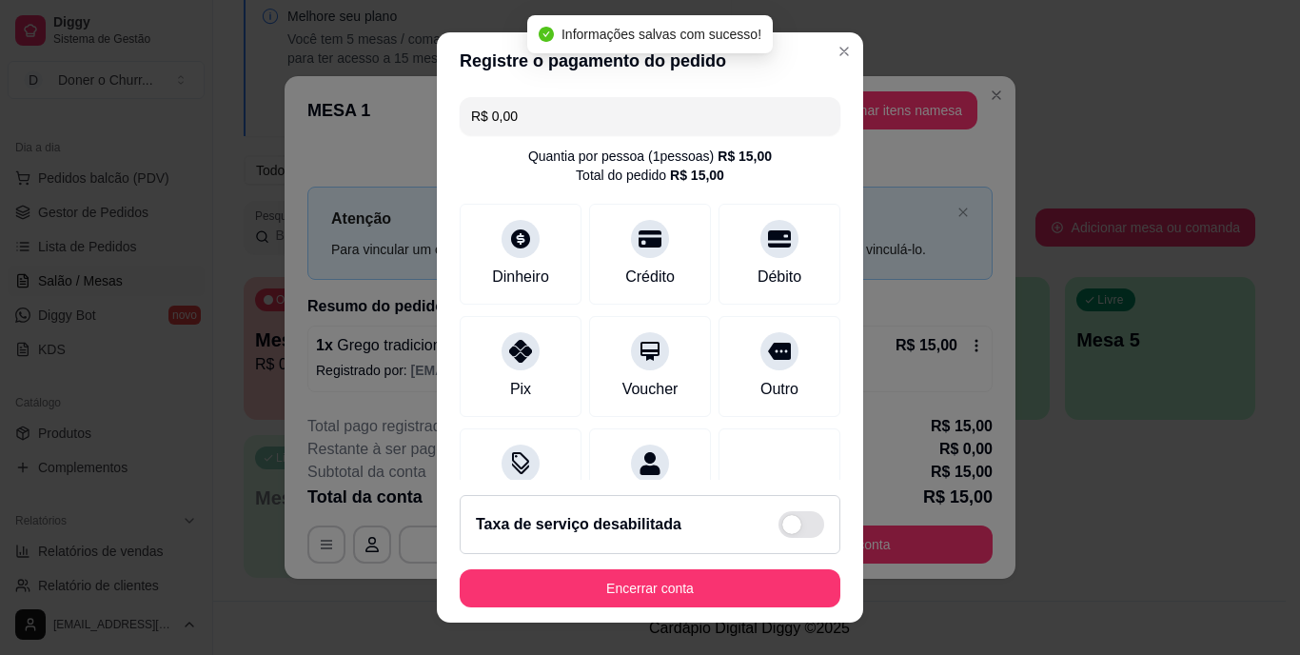
type input "R$ 0,00"
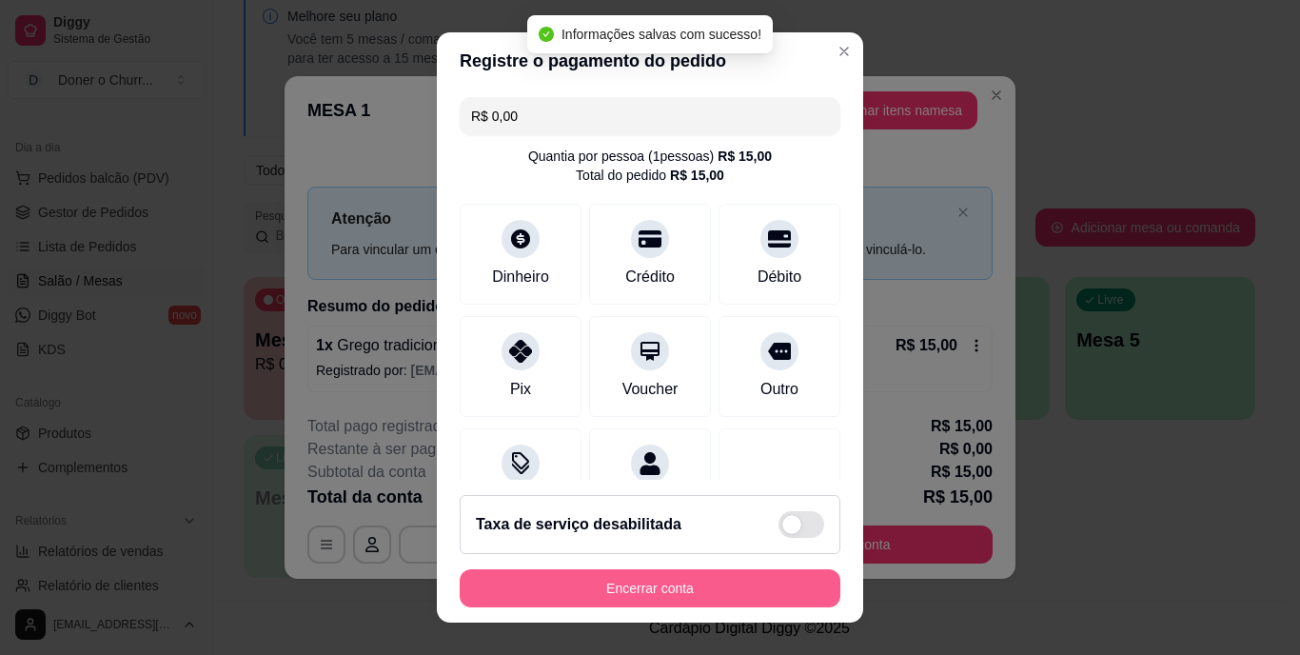
click at [641, 591] on button "Encerrar conta" at bounding box center [650, 588] width 381 height 38
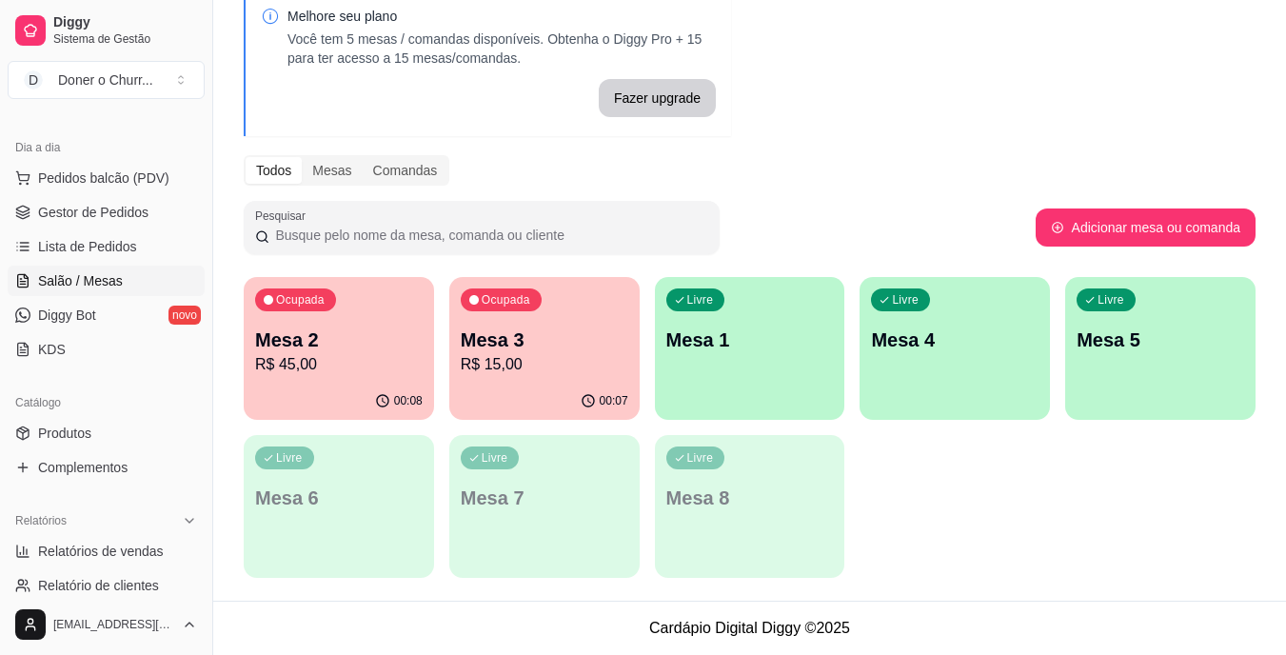
click at [1177, 500] on div "Ocupada Mesa 2 R$ 45,00 00:08 Ocupada Mesa 3 R$ 15,00 00:07 Livre Mesa 1 Livre …" at bounding box center [750, 427] width 1012 height 301
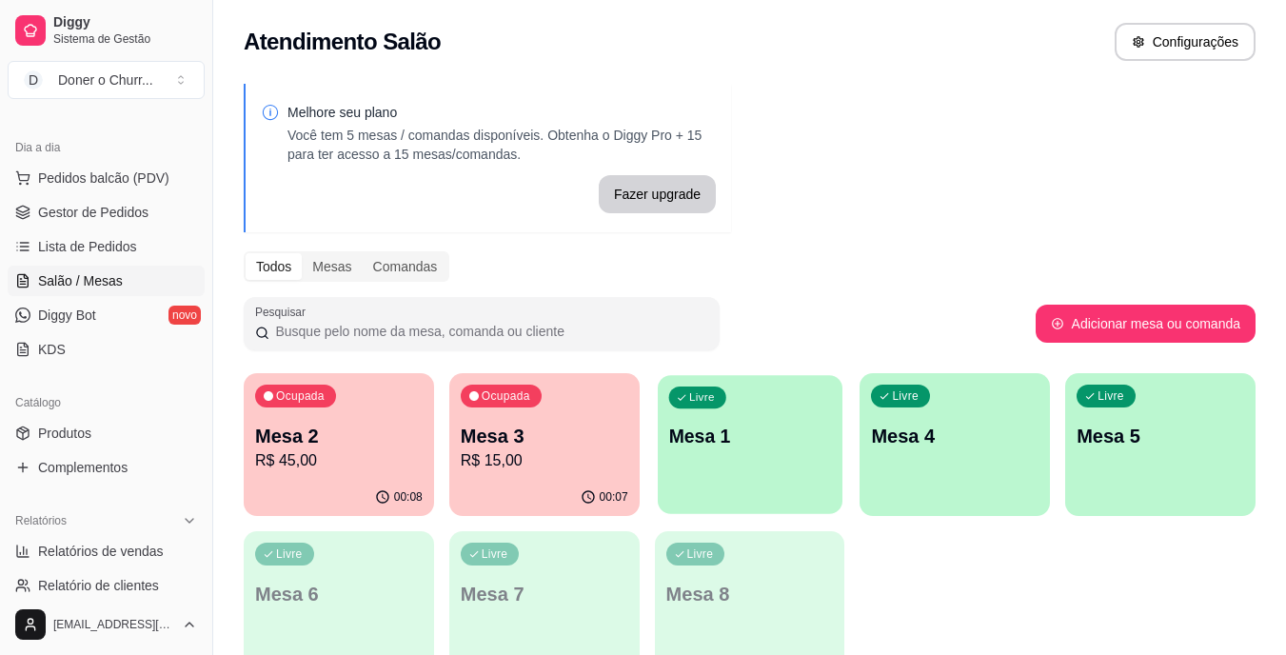
scroll to position [96, 0]
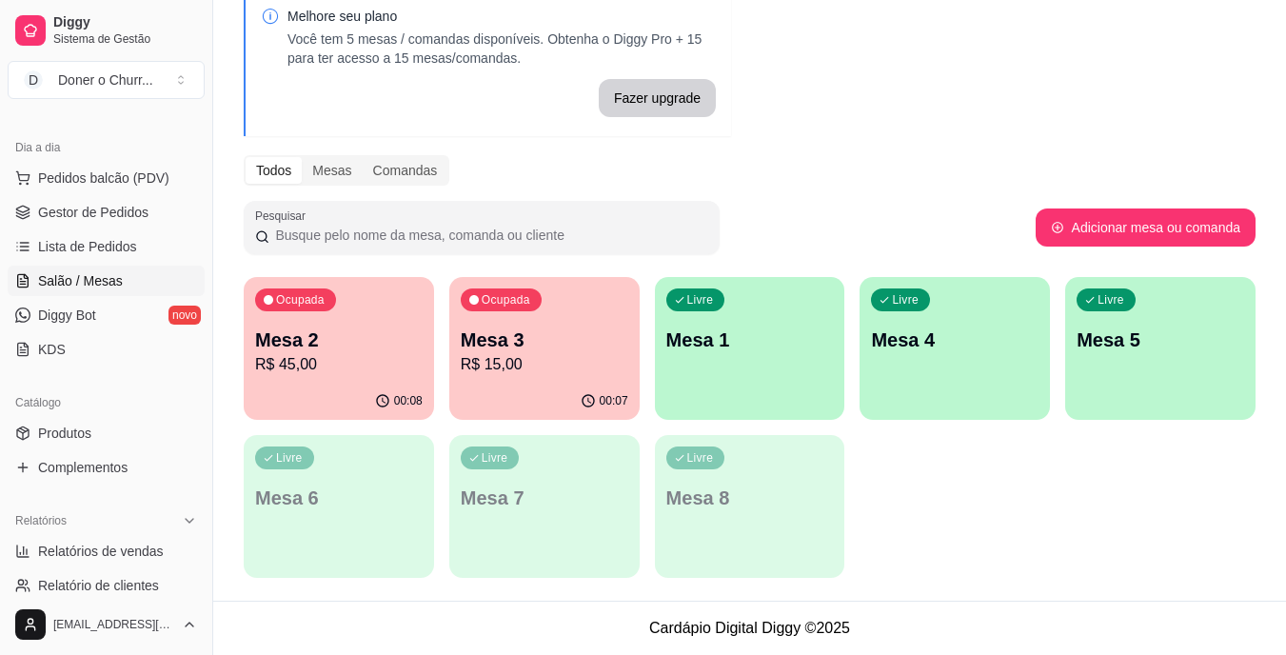
click at [860, 163] on div "Todos Mesas Comandas" at bounding box center [750, 170] width 1012 height 30
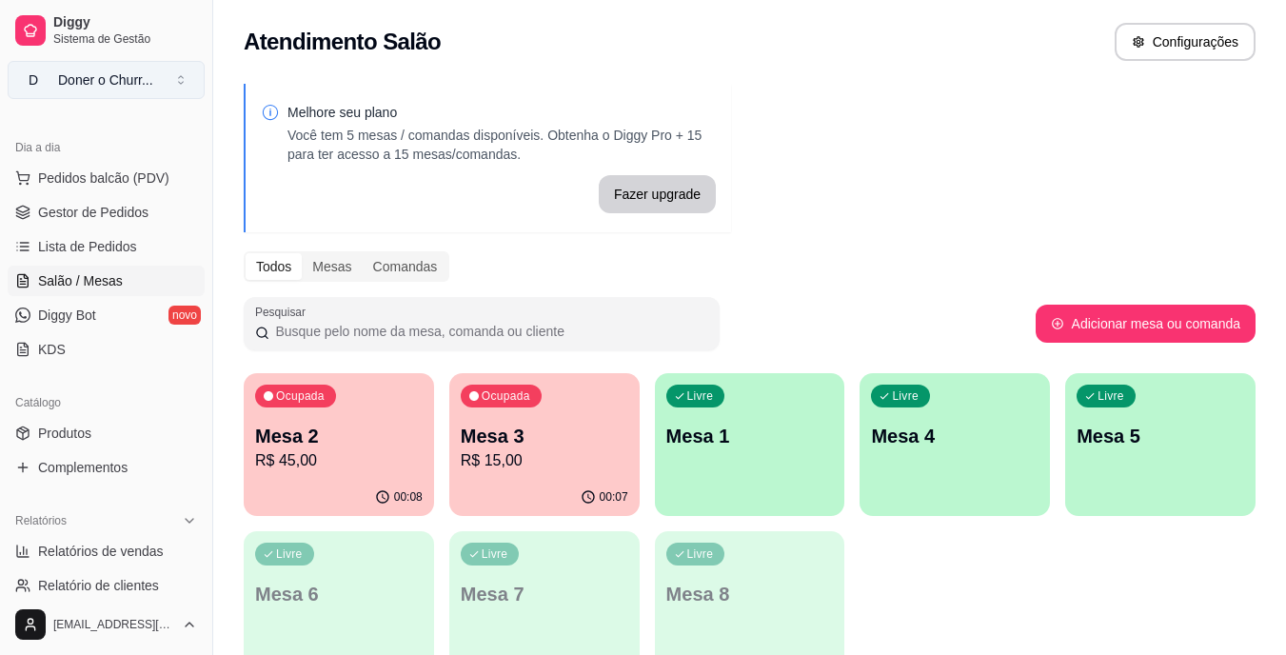
click at [132, 82] on div "Doner o Churr ..." at bounding box center [105, 79] width 95 height 19
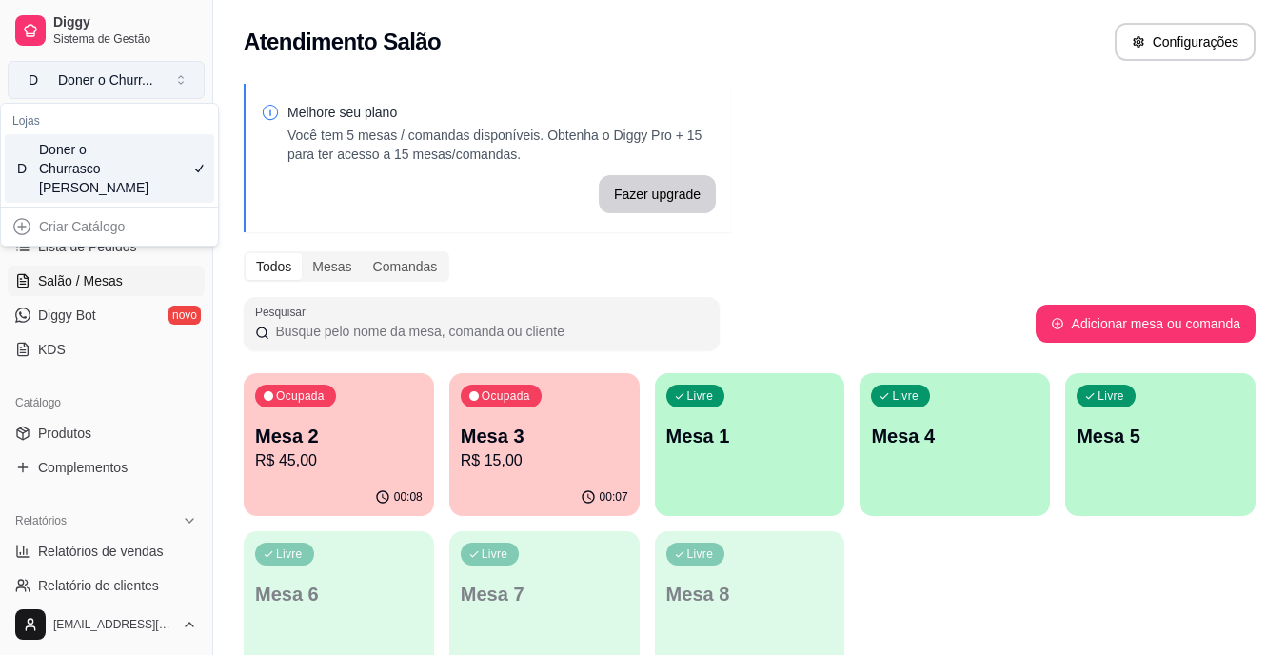
click at [188, 75] on button "D Doner o Churr ..." at bounding box center [106, 80] width 197 height 38
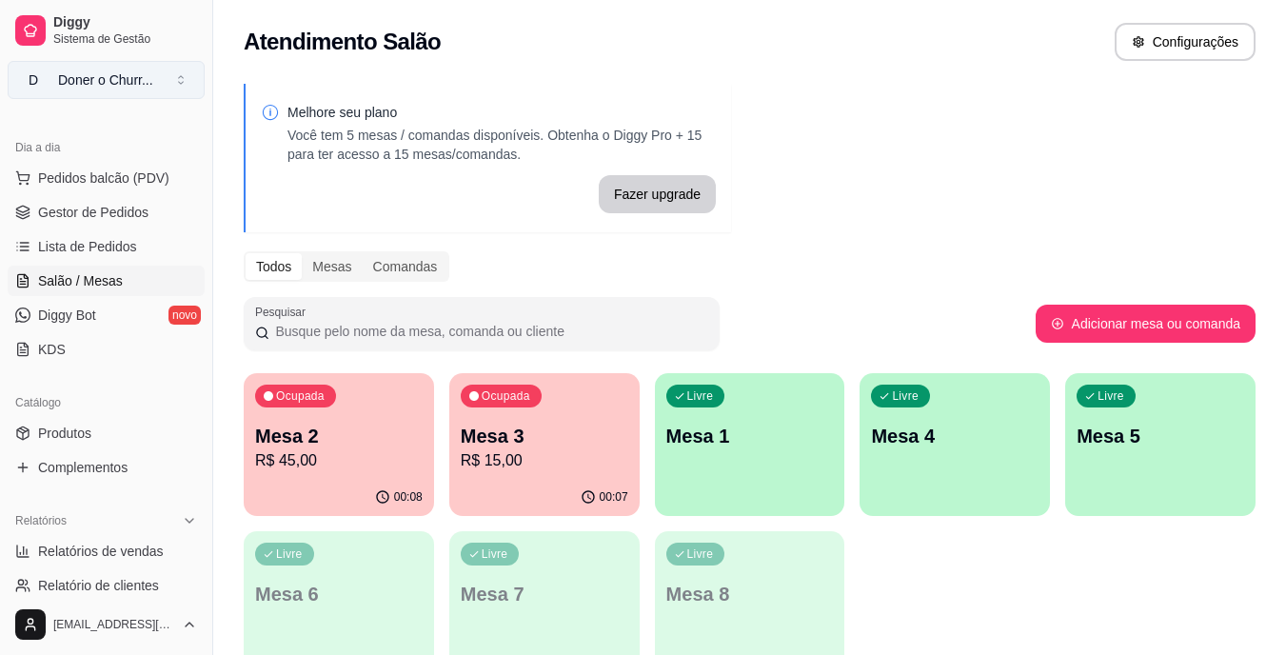
click at [175, 86] on button "D Doner o Churr ..." at bounding box center [106, 80] width 197 height 38
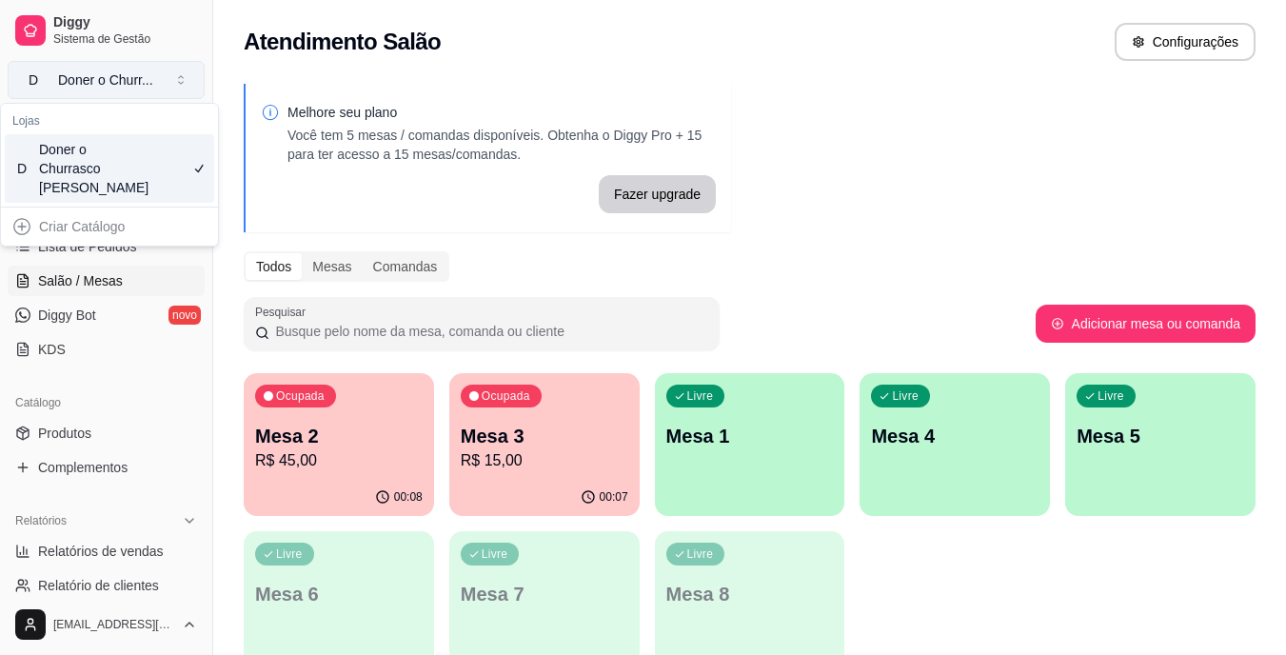
click at [101, 93] on button "D Doner o Churr ..." at bounding box center [106, 80] width 197 height 38
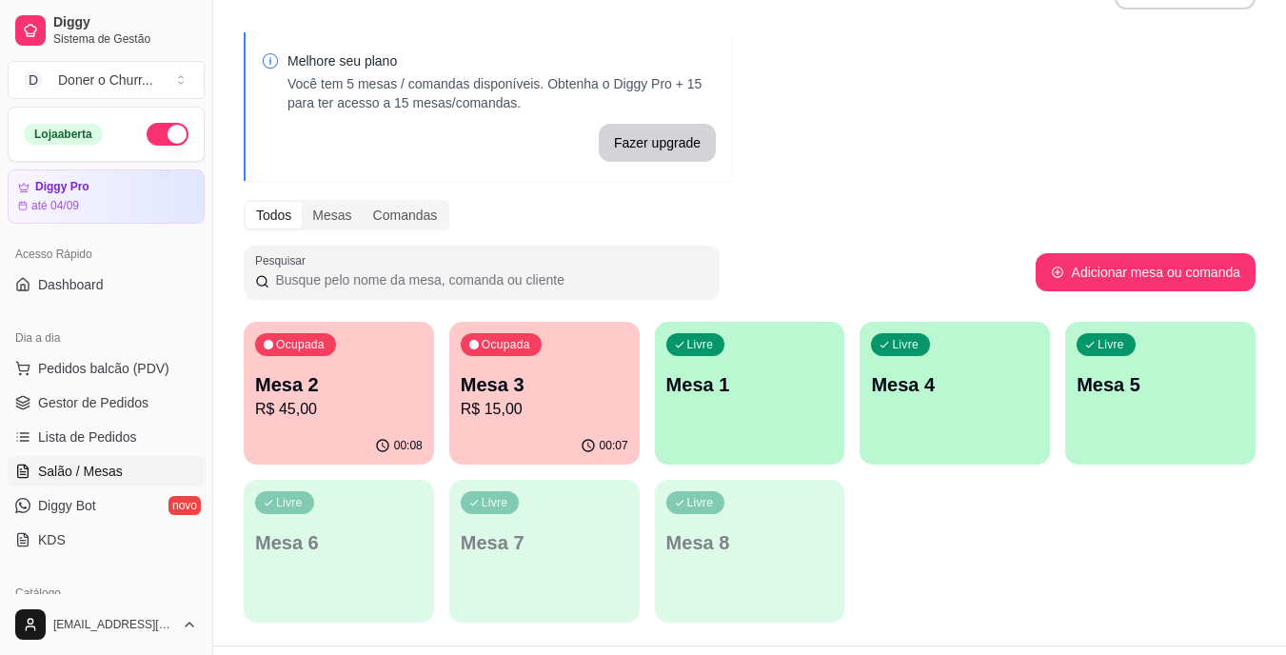
scroll to position [96, 0]
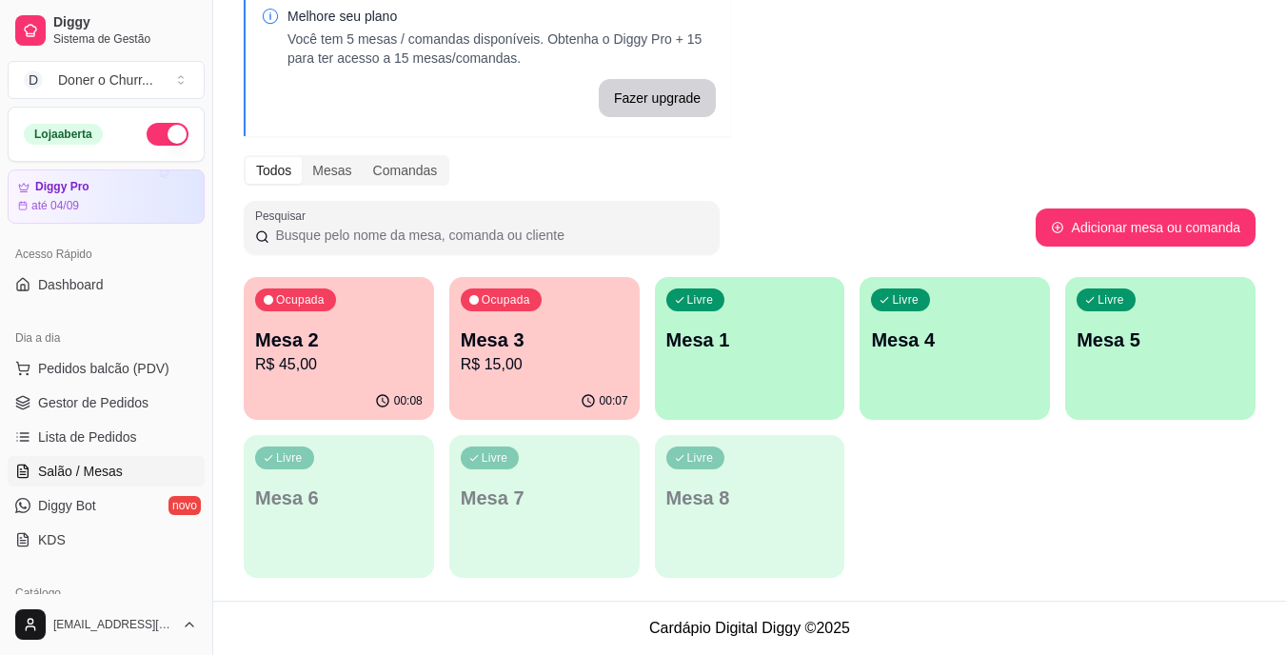
click at [973, 484] on div "Ocupada Mesa 2 R$ 45,00 00:08 Ocupada Mesa 3 R$ 15,00 00:07 Livre Mesa 1 Livre …" at bounding box center [750, 427] width 1012 height 301
click at [551, 382] on div "Ocupada Mesa 3 R$ 15,00" at bounding box center [544, 330] width 190 height 106
click at [723, 347] on p "Mesa 1" at bounding box center [750, 340] width 168 height 27
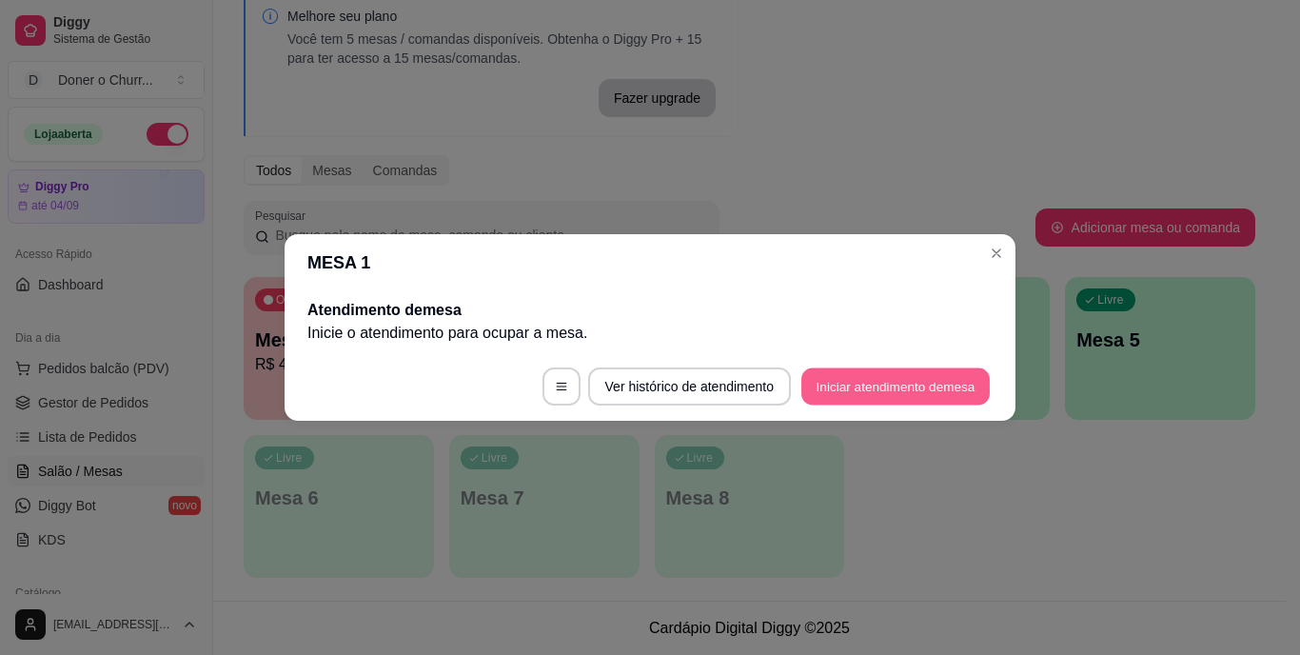
click at [866, 393] on button "Iniciar atendimento de mesa" at bounding box center [896, 386] width 188 height 37
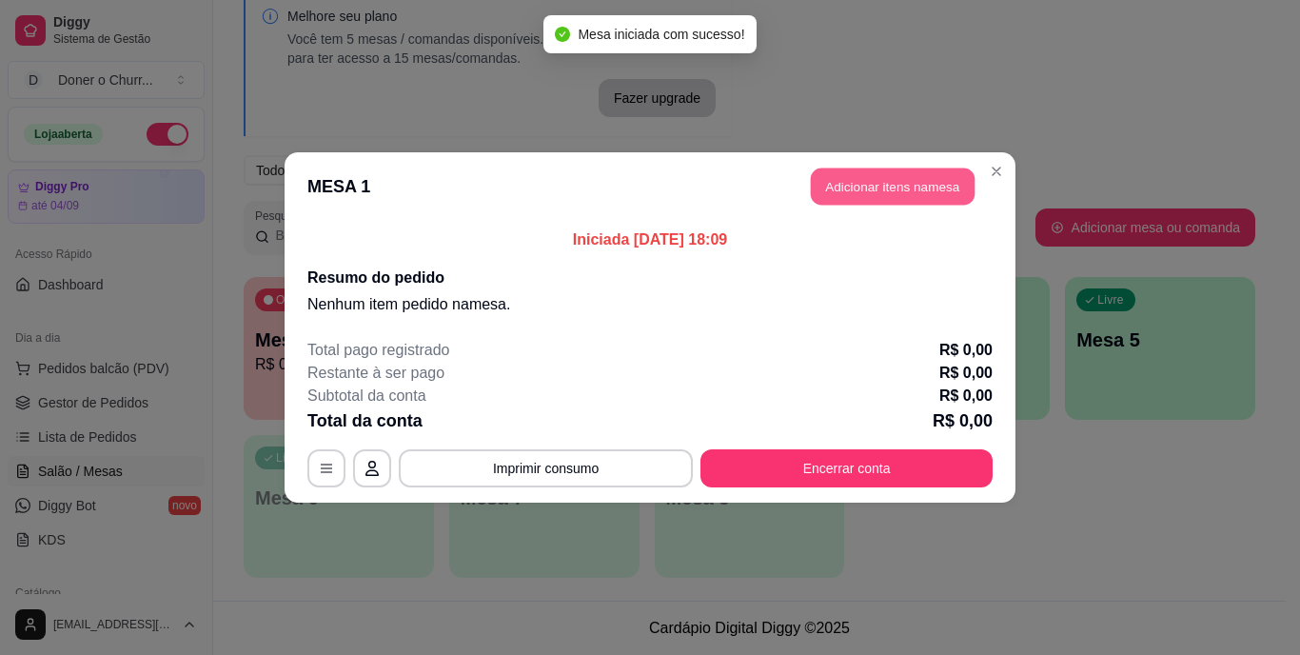
click at [881, 181] on button "Adicionar itens na mesa" at bounding box center [893, 186] width 164 height 37
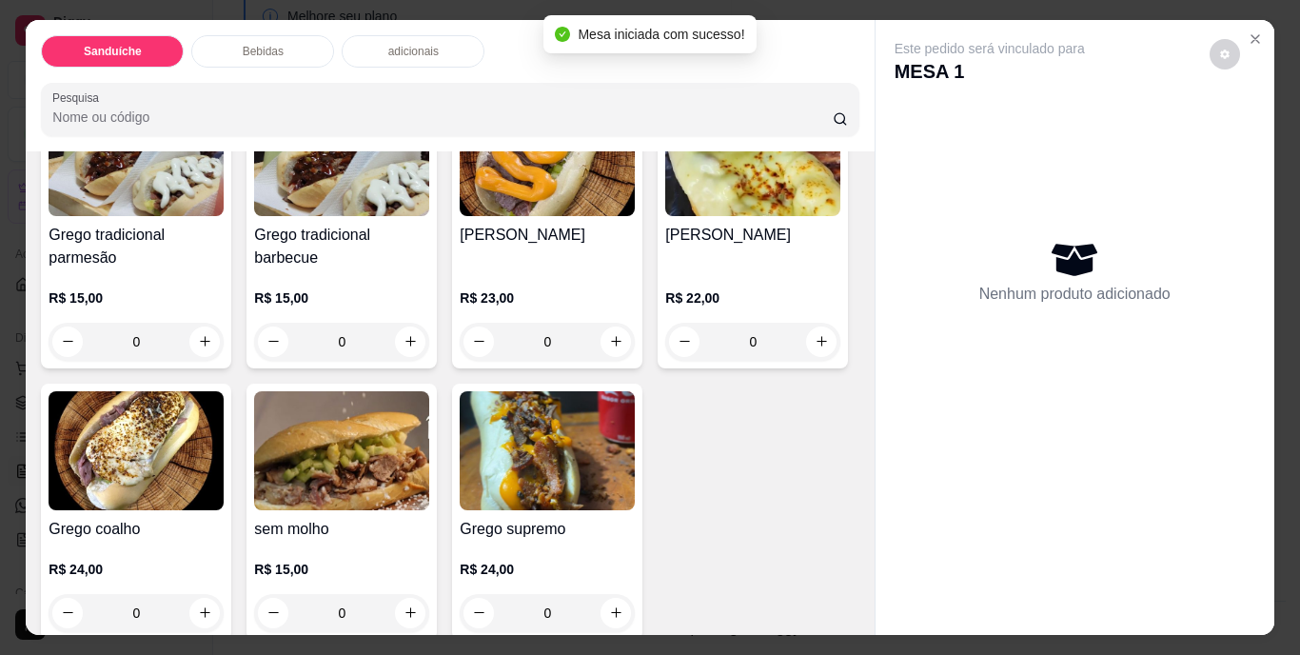
scroll to position [190, 0]
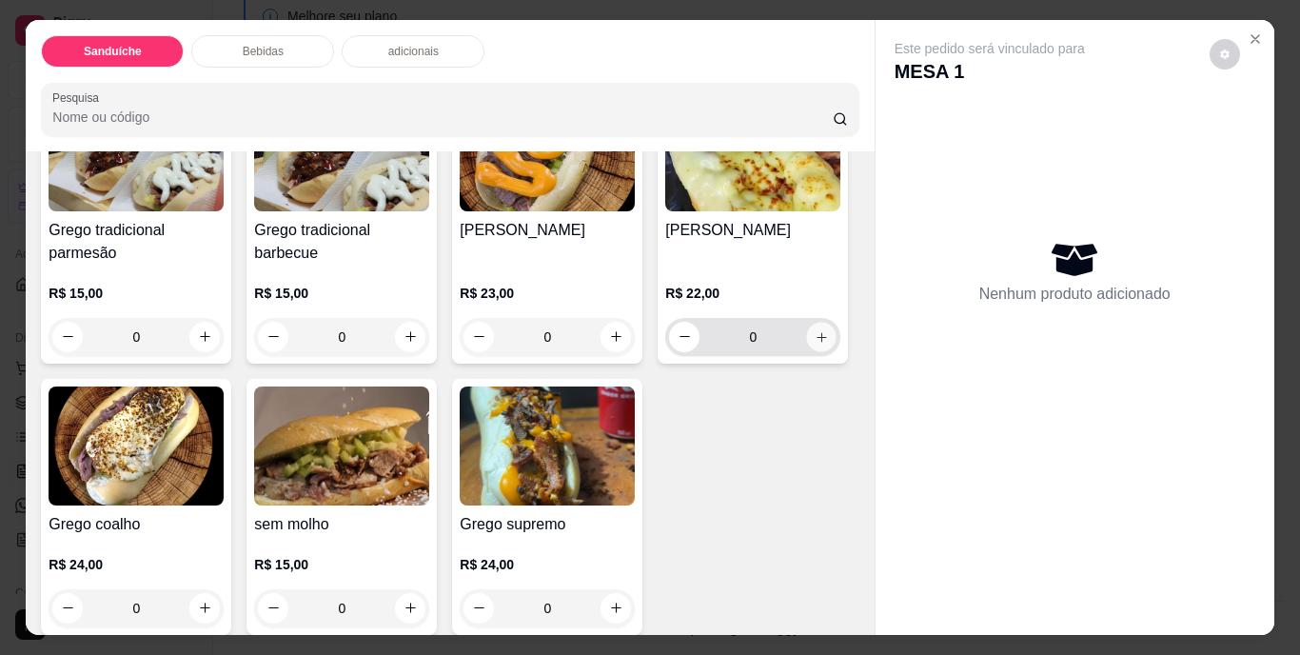
click at [815, 344] on icon "increase-product-quantity" at bounding box center [822, 336] width 14 height 14
type input "1"
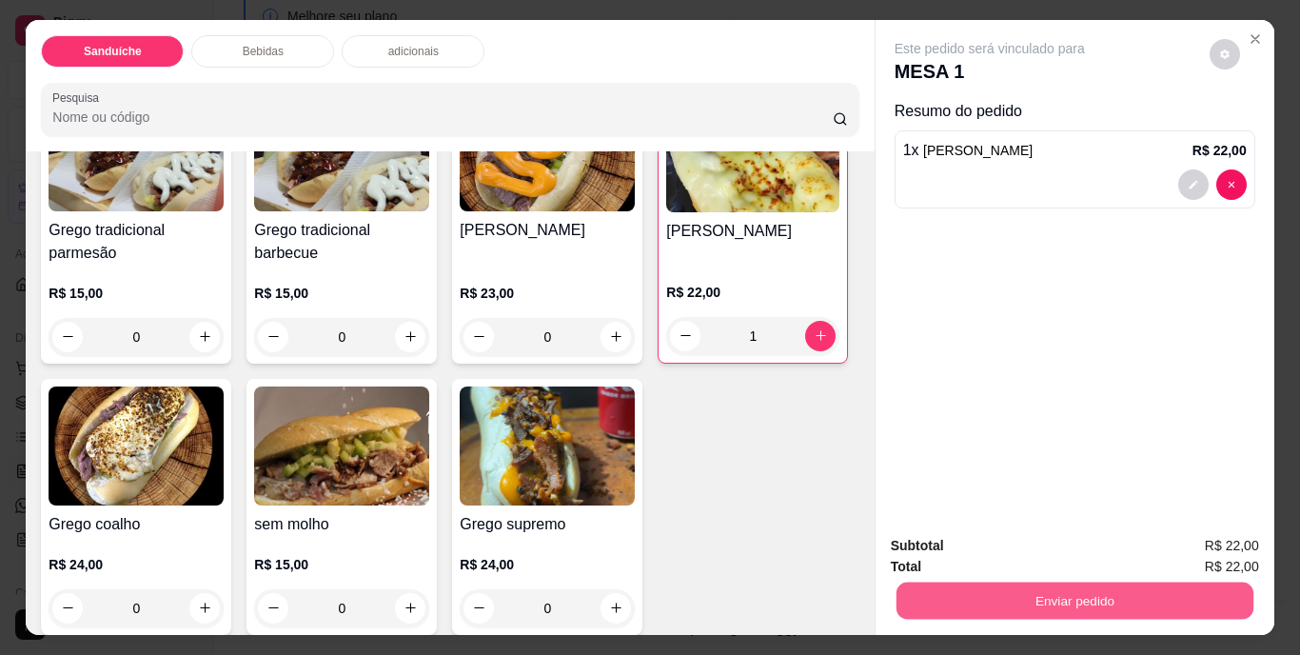
click at [1068, 586] on button "Enviar pedido" at bounding box center [1074, 601] width 357 height 37
click at [1040, 544] on button "Não registrar e enviar pedido" at bounding box center [1012, 546] width 192 height 35
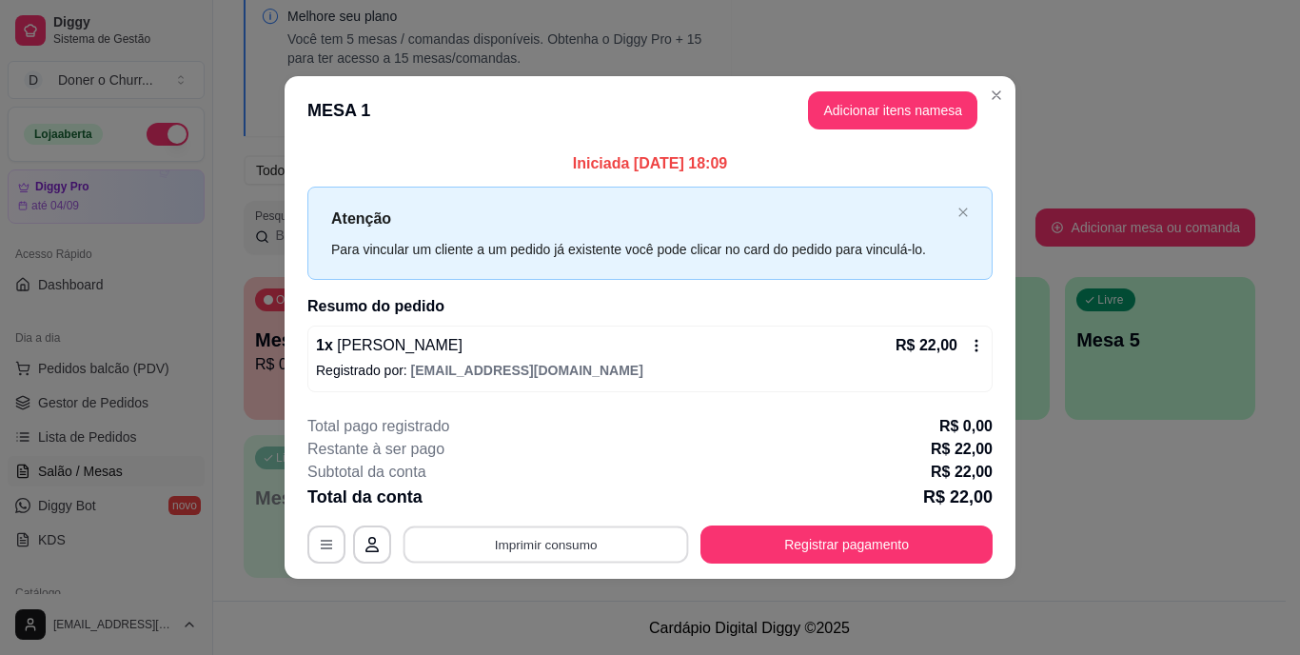
click at [541, 540] on button "Imprimir consumo" at bounding box center [547, 543] width 286 height 37
click at [561, 500] on button "IMPRESSORA" at bounding box center [551, 500] width 133 height 30
drag, startPoint x: 625, startPoint y: 428, endPoint x: 746, endPoint y: 411, distance: 122.1
click at [640, 435] on div "Total pago registrado R$ 0,00" at bounding box center [649, 426] width 685 height 23
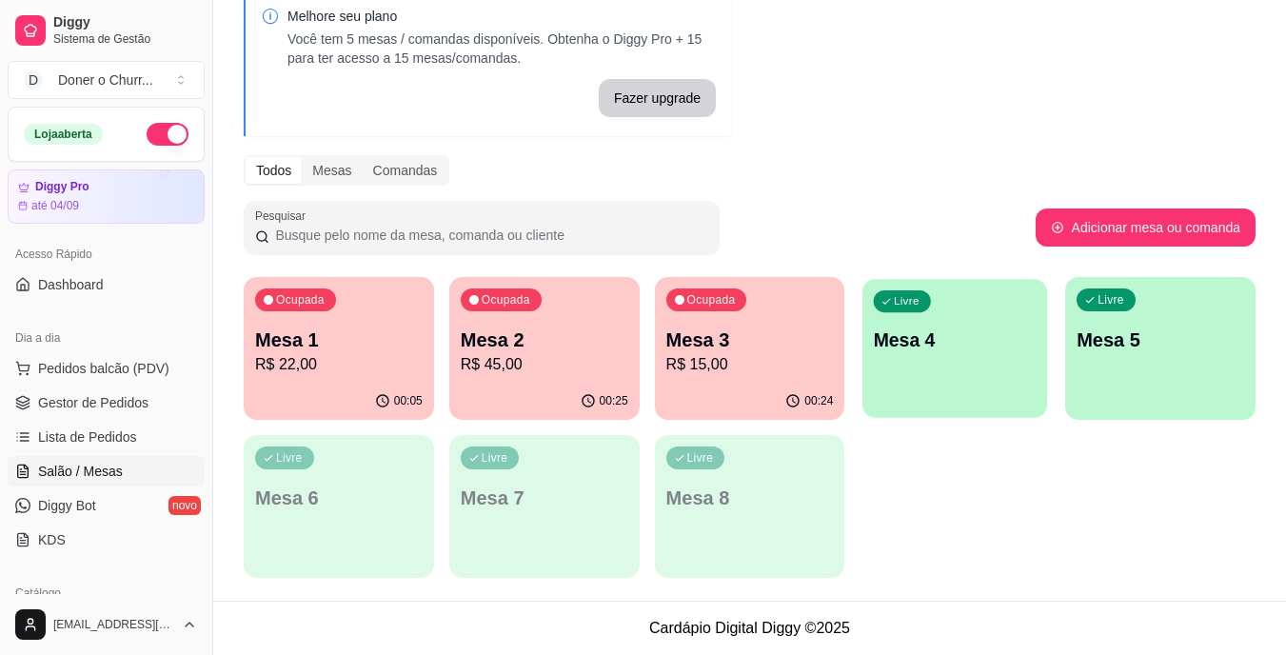
click at [904, 350] on p "Mesa 4" at bounding box center [955, 340] width 163 height 26
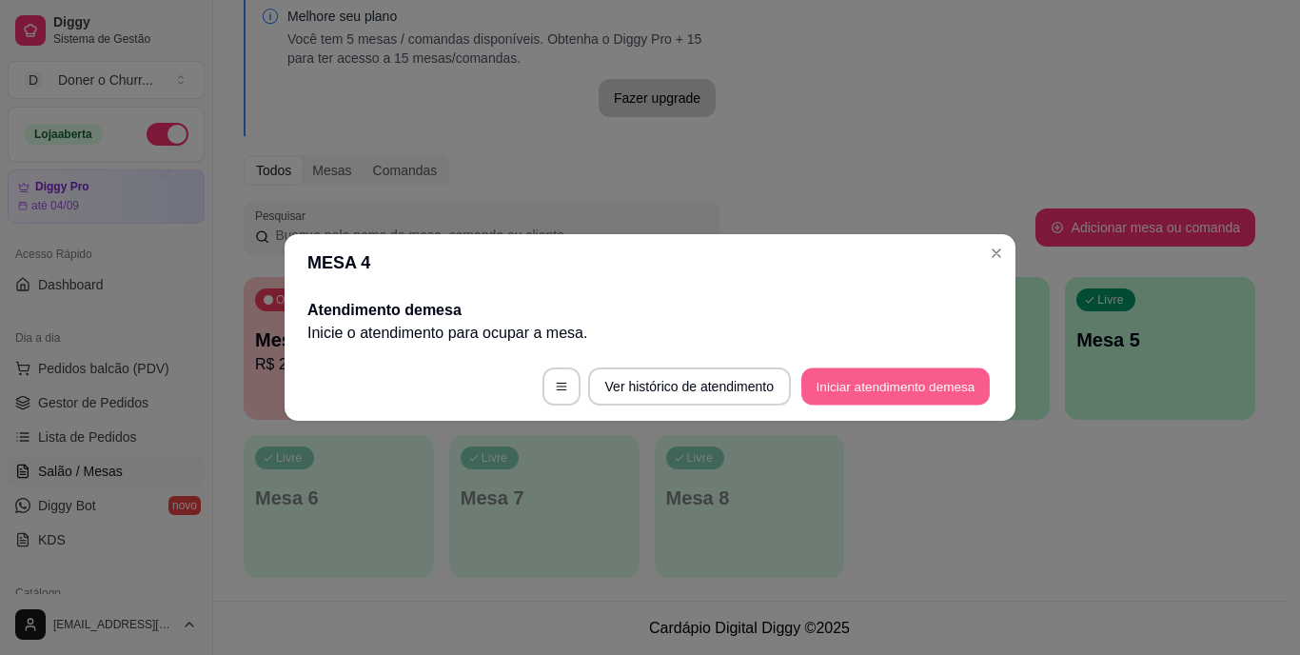
click at [876, 392] on button "Iniciar atendimento de mesa" at bounding box center [896, 386] width 188 height 37
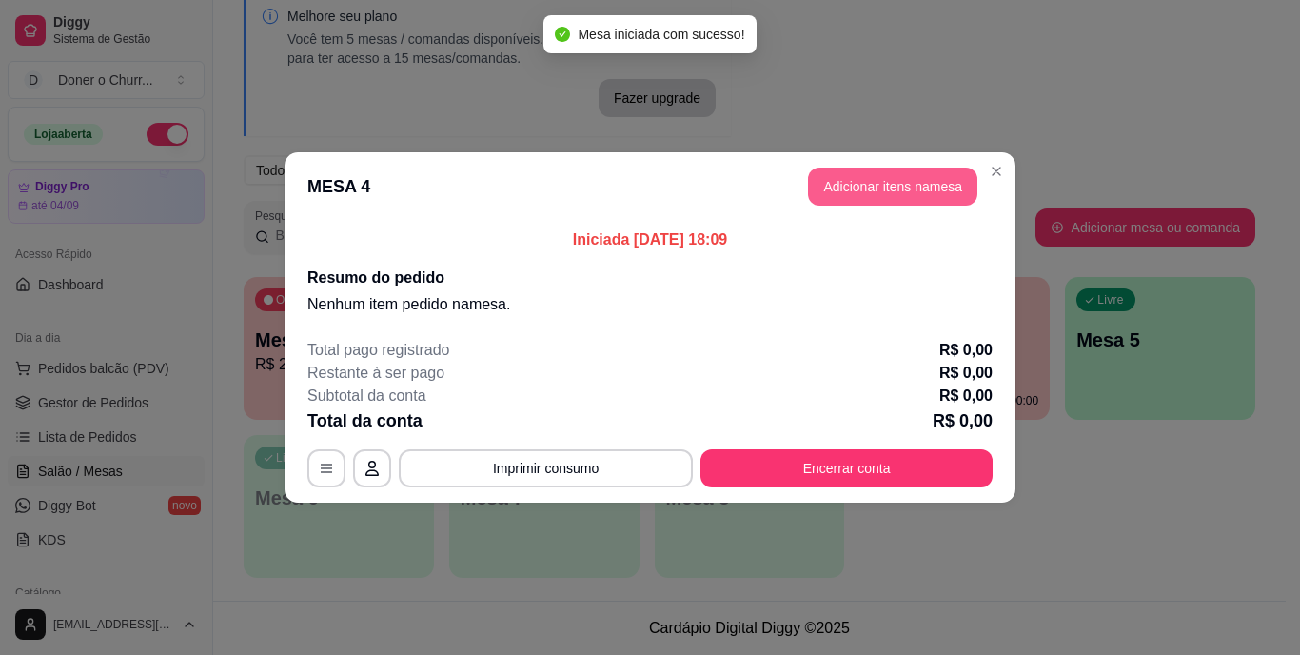
click at [871, 183] on button "Adicionar itens na mesa" at bounding box center [892, 187] width 169 height 38
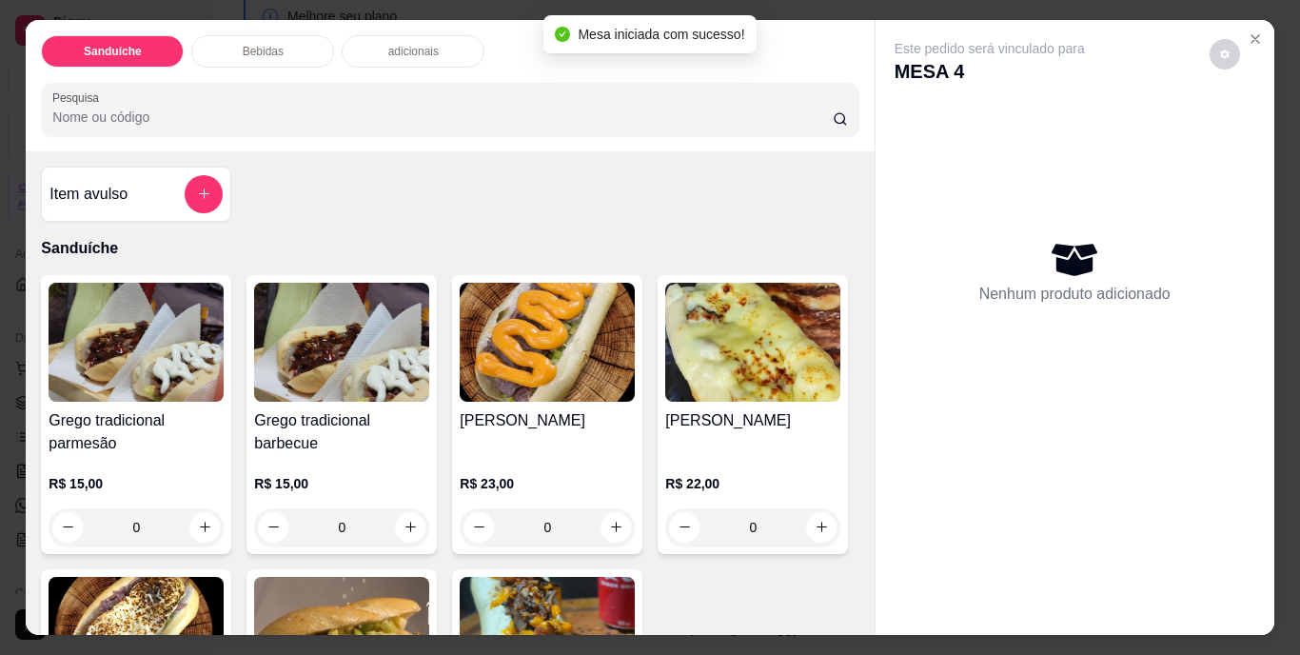
click at [198, 525] on icon "increase-product-quantity" at bounding box center [205, 527] width 14 height 14
type input "1"
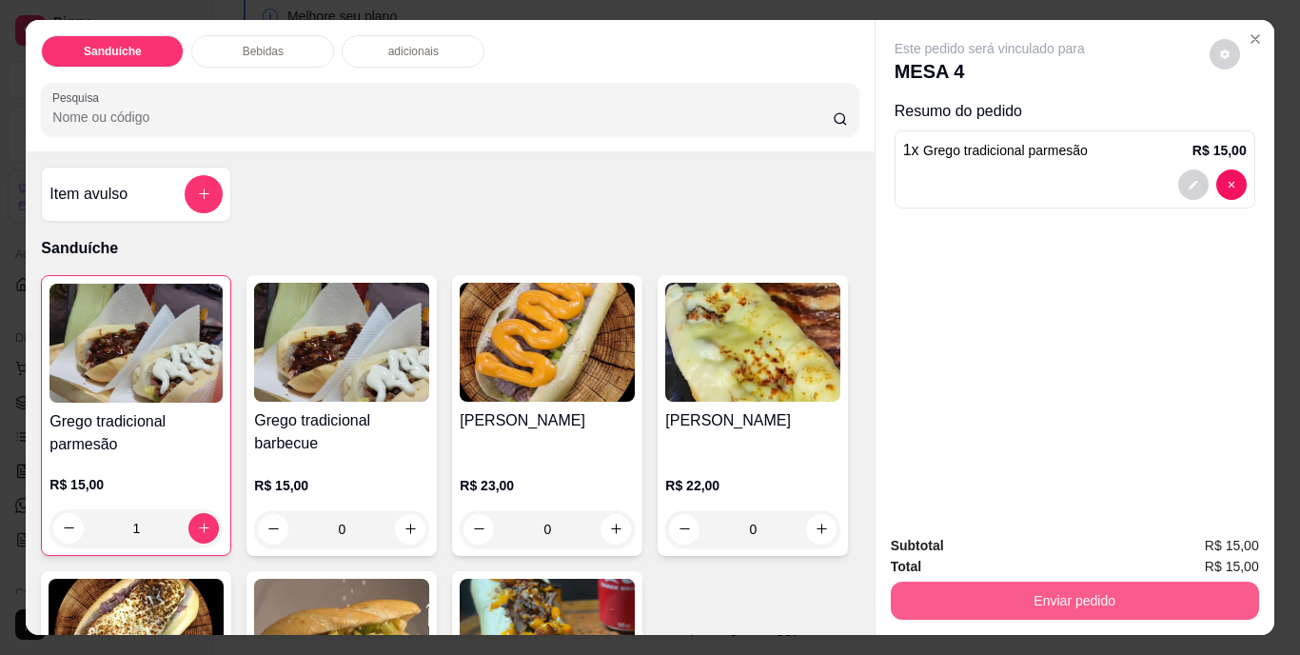
click at [1035, 584] on button "Enviar pedido" at bounding box center [1075, 601] width 368 height 38
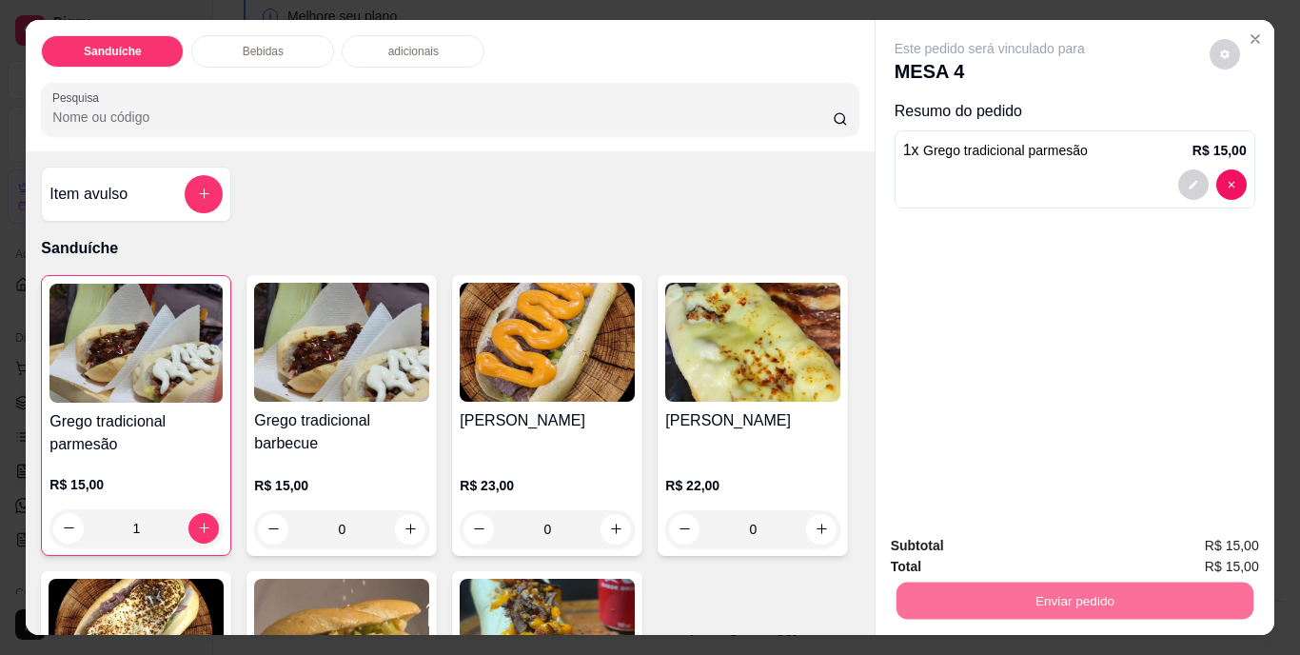
click at [1041, 545] on button "Não registrar e enviar pedido" at bounding box center [1012, 546] width 198 height 36
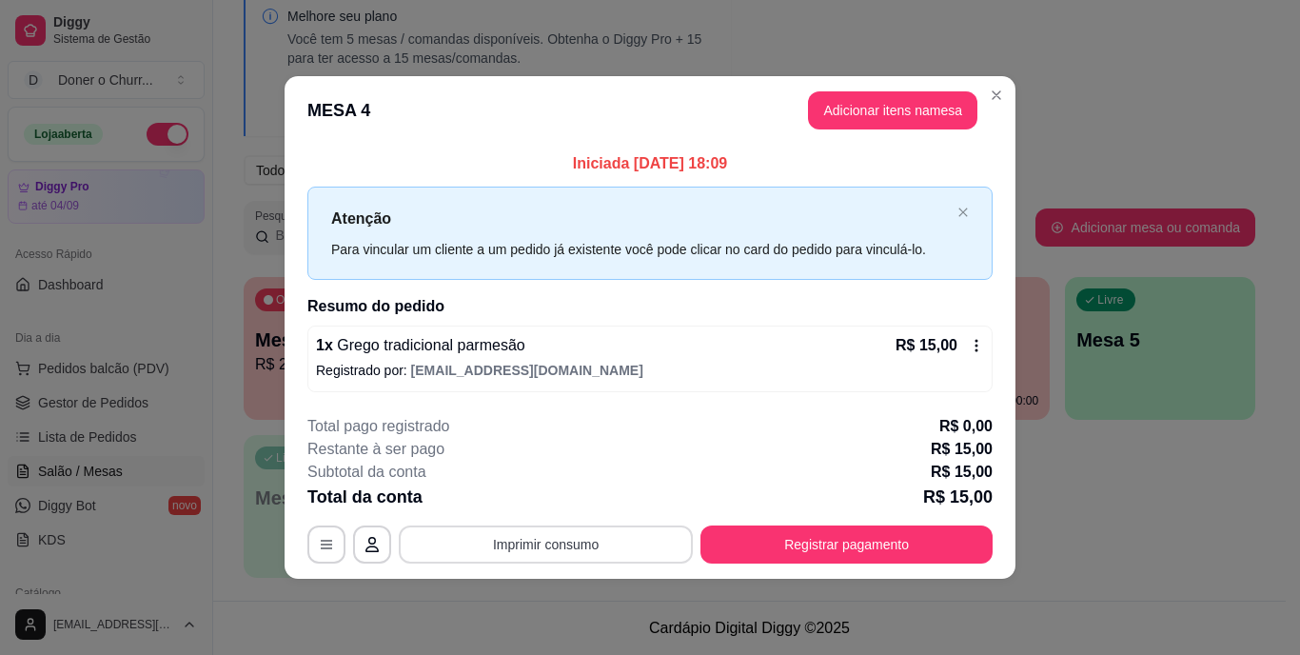
click at [542, 551] on button "Imprimir consumo" at bounding box center [546, 544] width 294 height 38
click at [581, 502] on button "IMPRESSORA" at bounding box center [551, 500] width 133 height 30
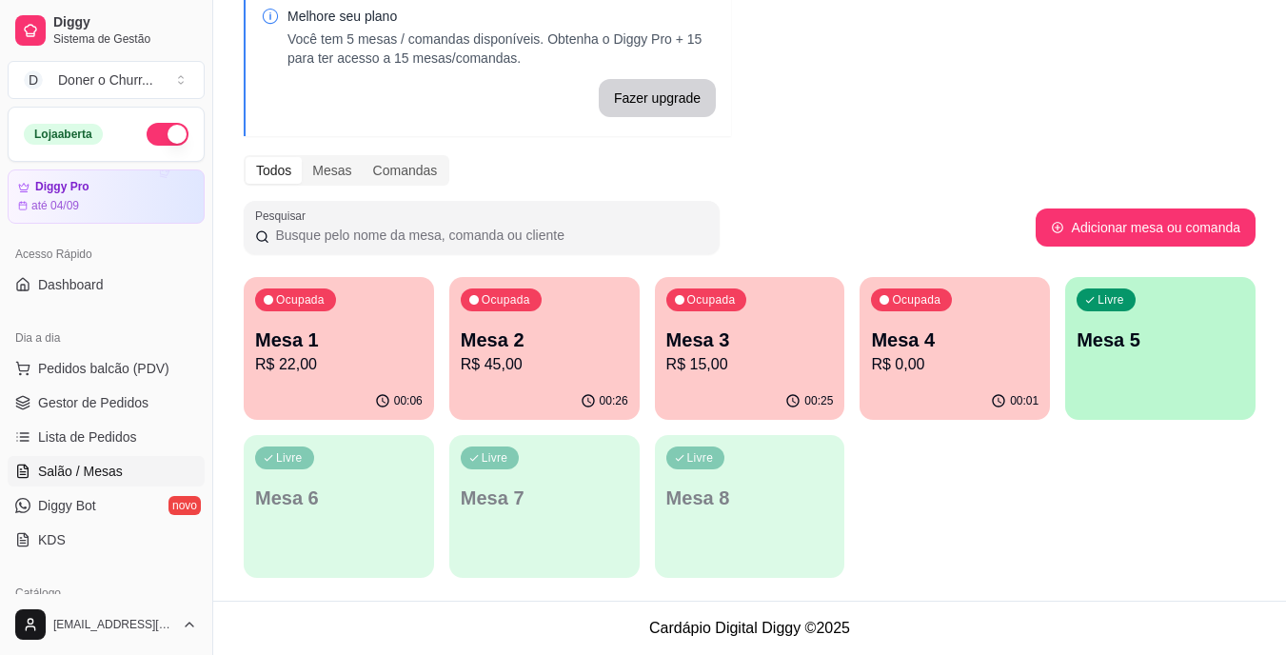
click at [717, 338] on p "Mesa 3" at bounding box center [750, 340] width 168 height 27
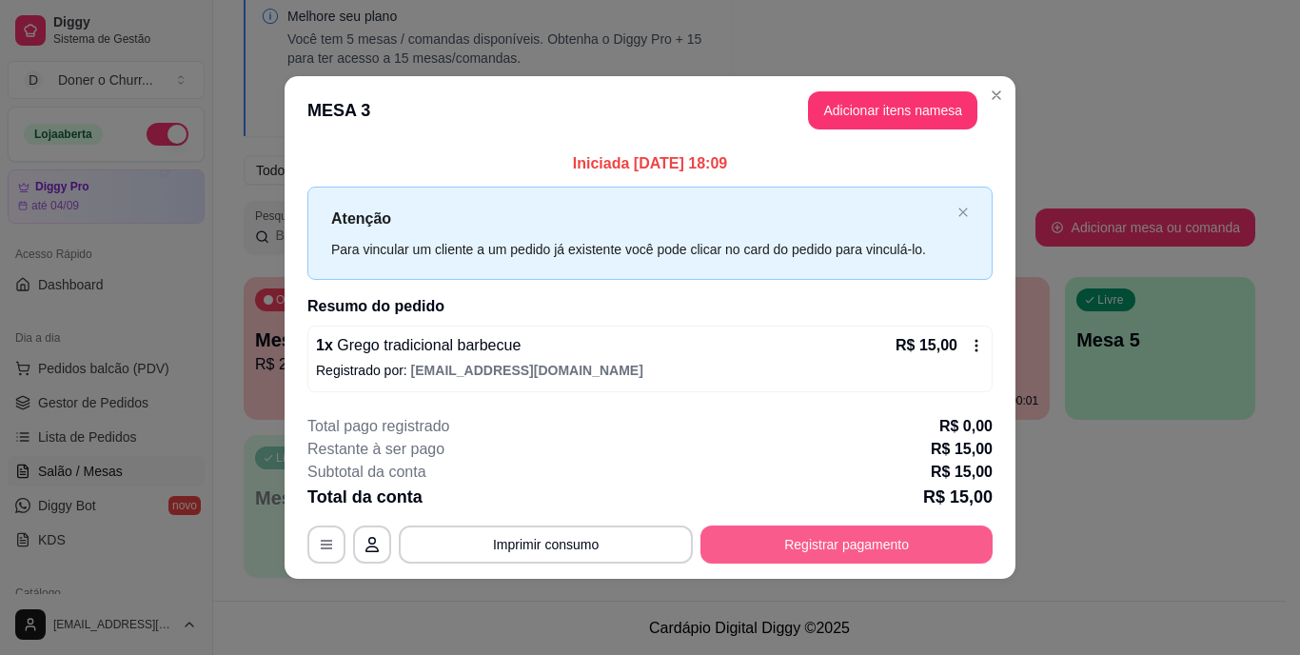
click at [815, 543] on button "Registrar pagamento" at bounding box center [847, 544] width 292 height 38
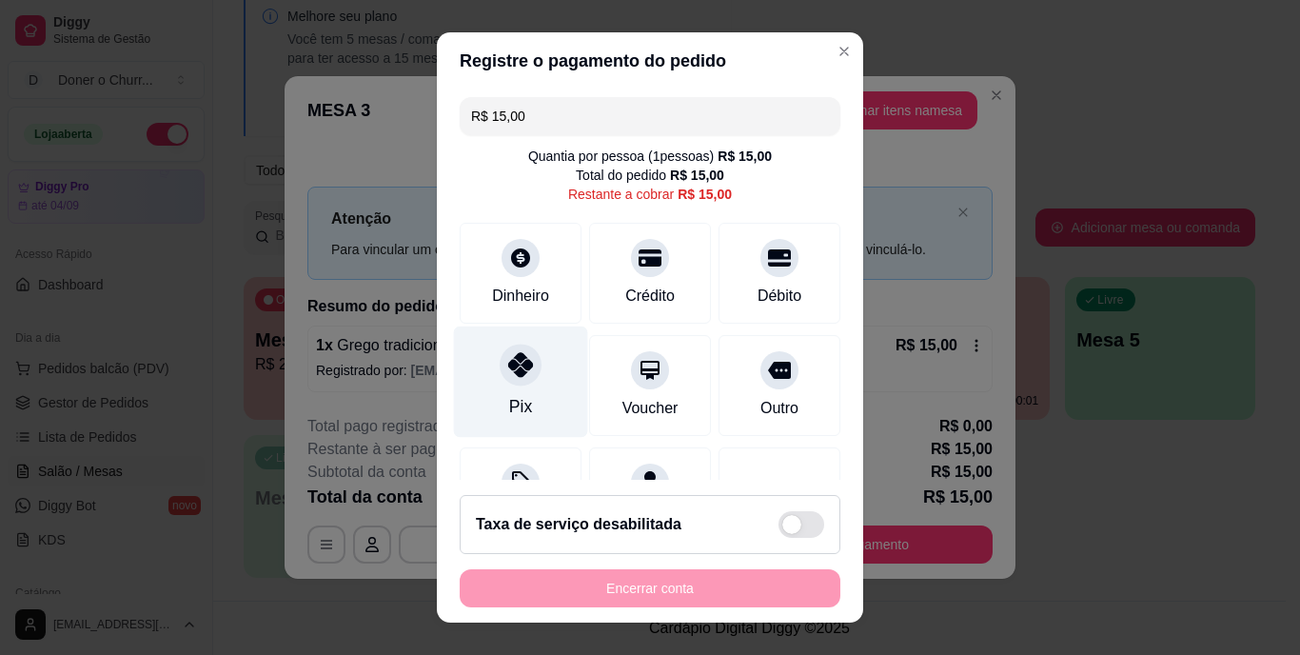
click at [508, 375] on icon at bounding box center [520, 365] width 25 height 25
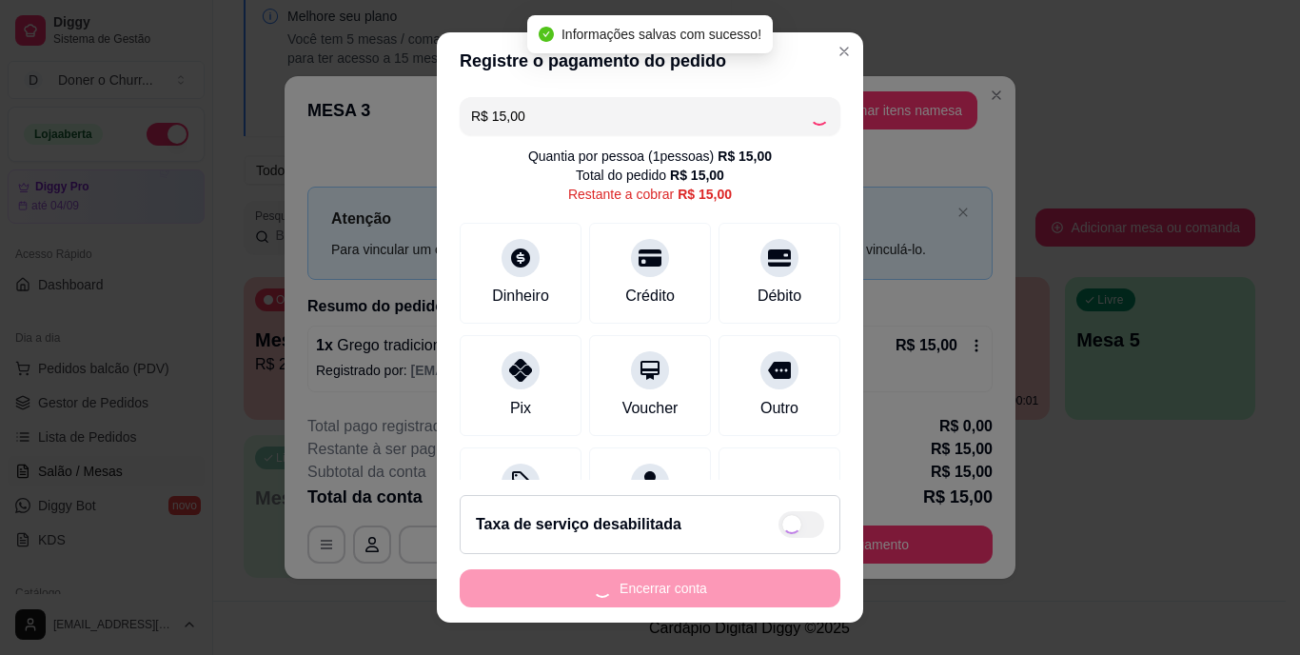
type input "R$ 0,00"
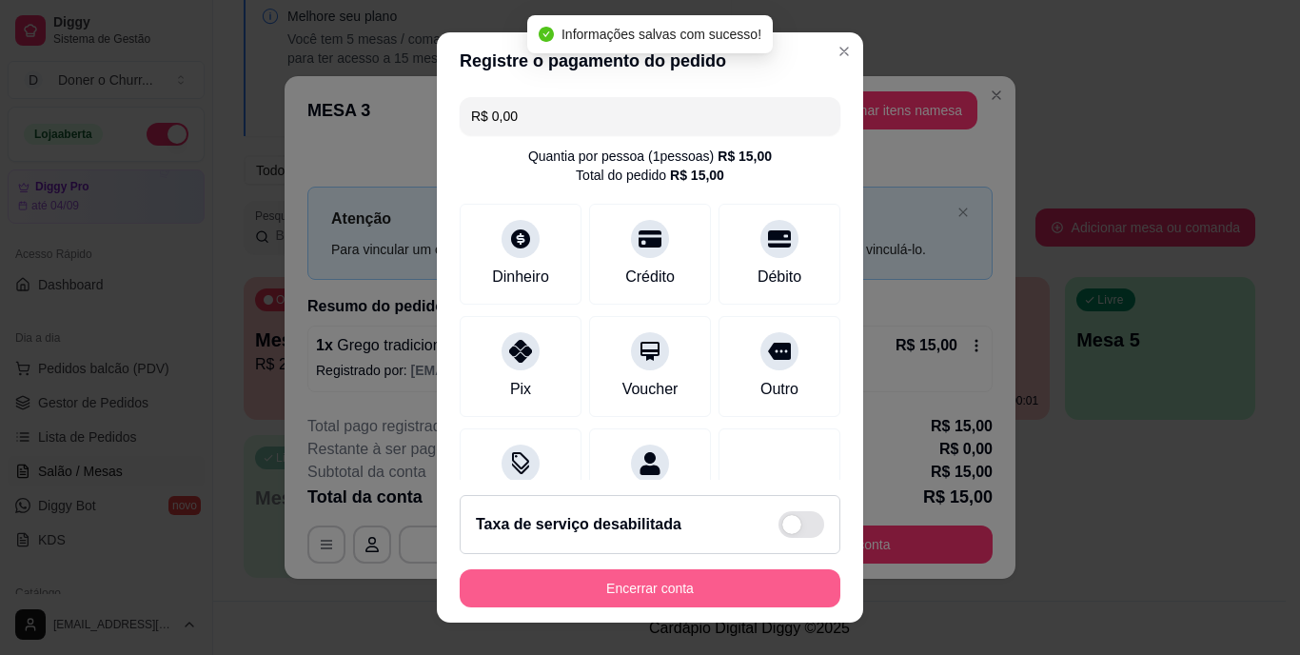
click at [663, 580] on button "Encerrar conta" at bounding box center [650, 588] width 381 height 38
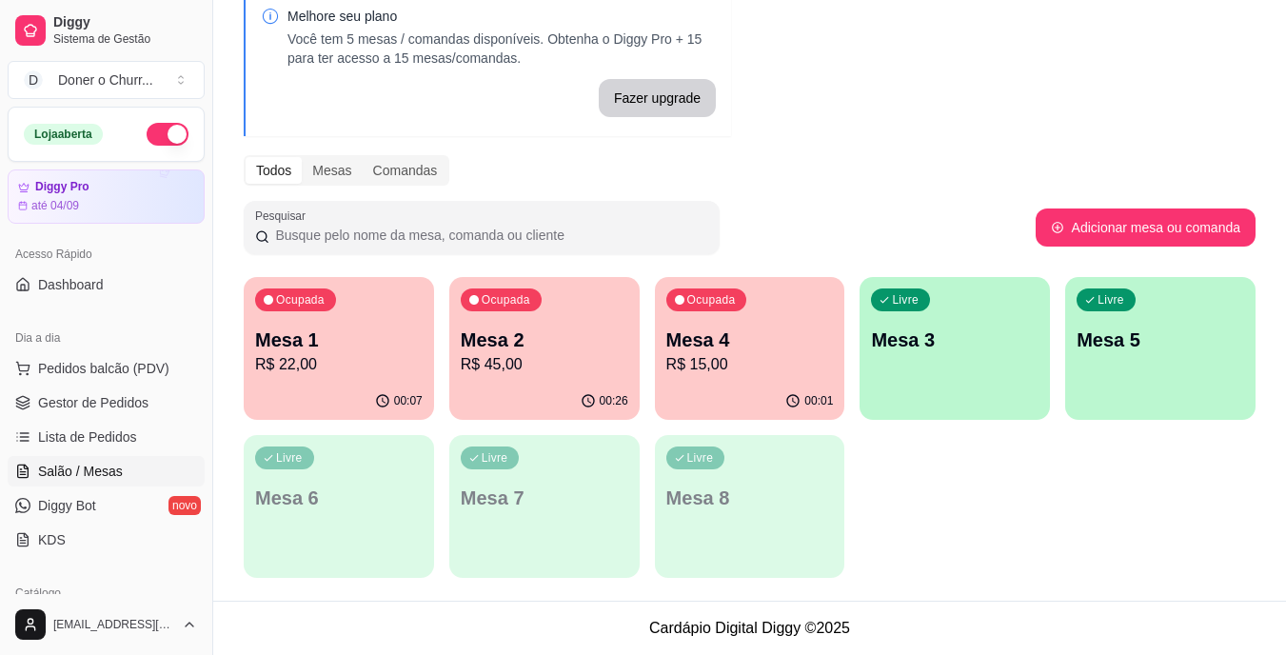
click at [385, 364] on p "R$ 22,00" at bounding box center [339, 364] width 168 height 23
click at [545, 342] on p "Mesa 2" at bounding box center [544, 340] width 163 height 26
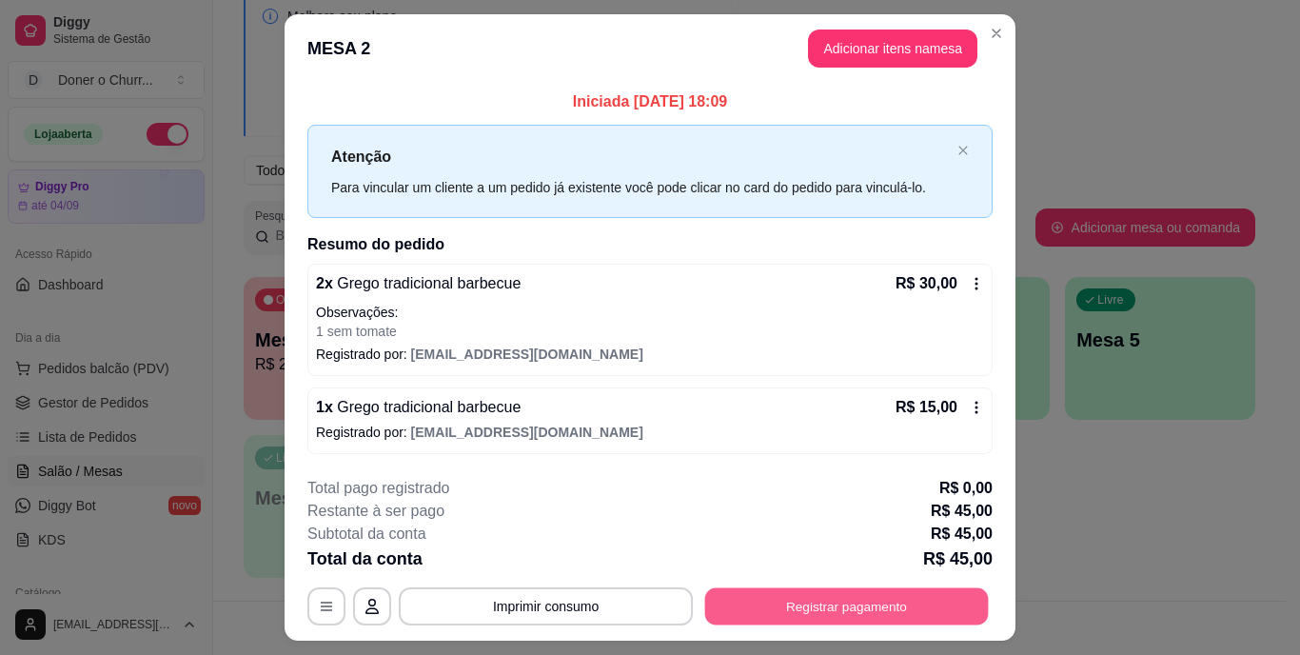
click at [807, 594] on button "Registrar pagamento" at bounding box center [847, 605] width 284 height 37
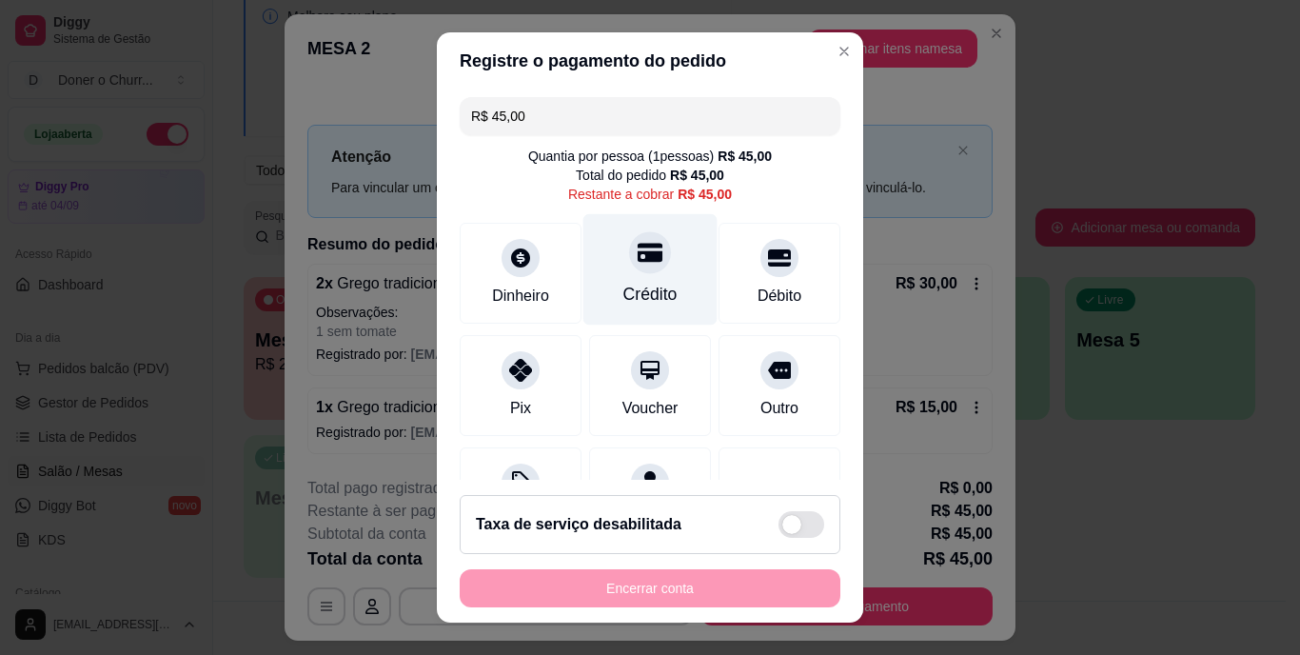
click at [629, 258] on div at bounding box center [650, 253] width 42 height 42
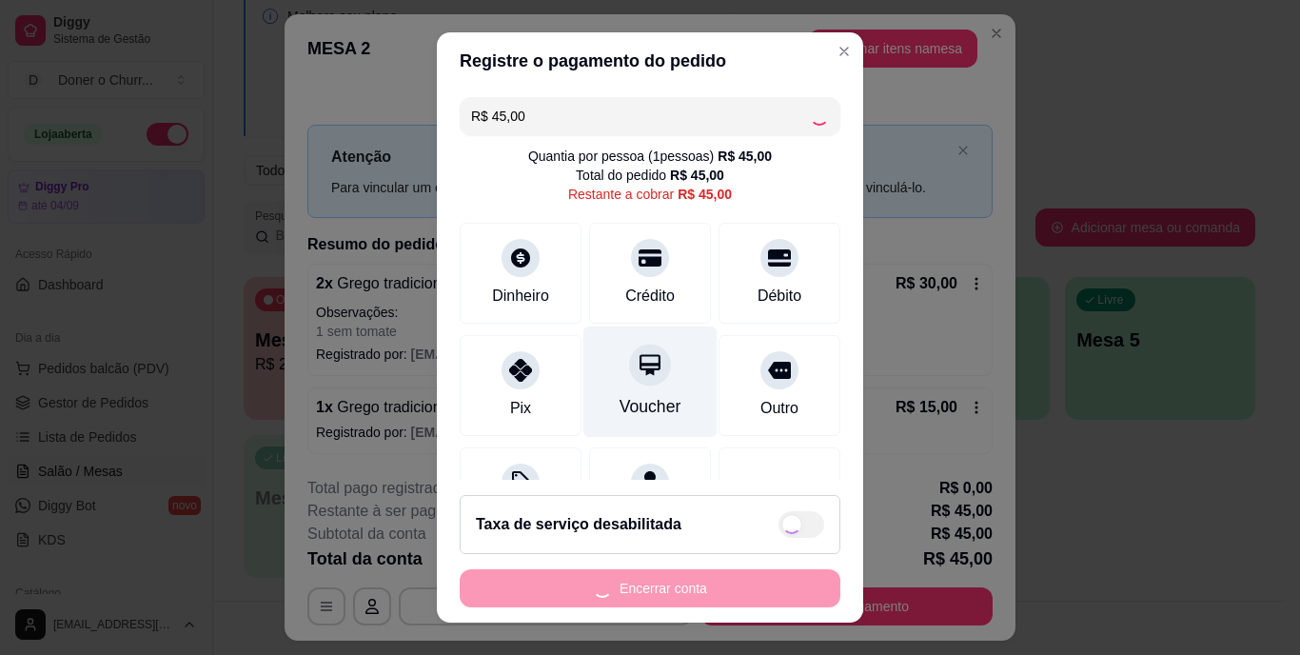
type input "R$ 0,00"
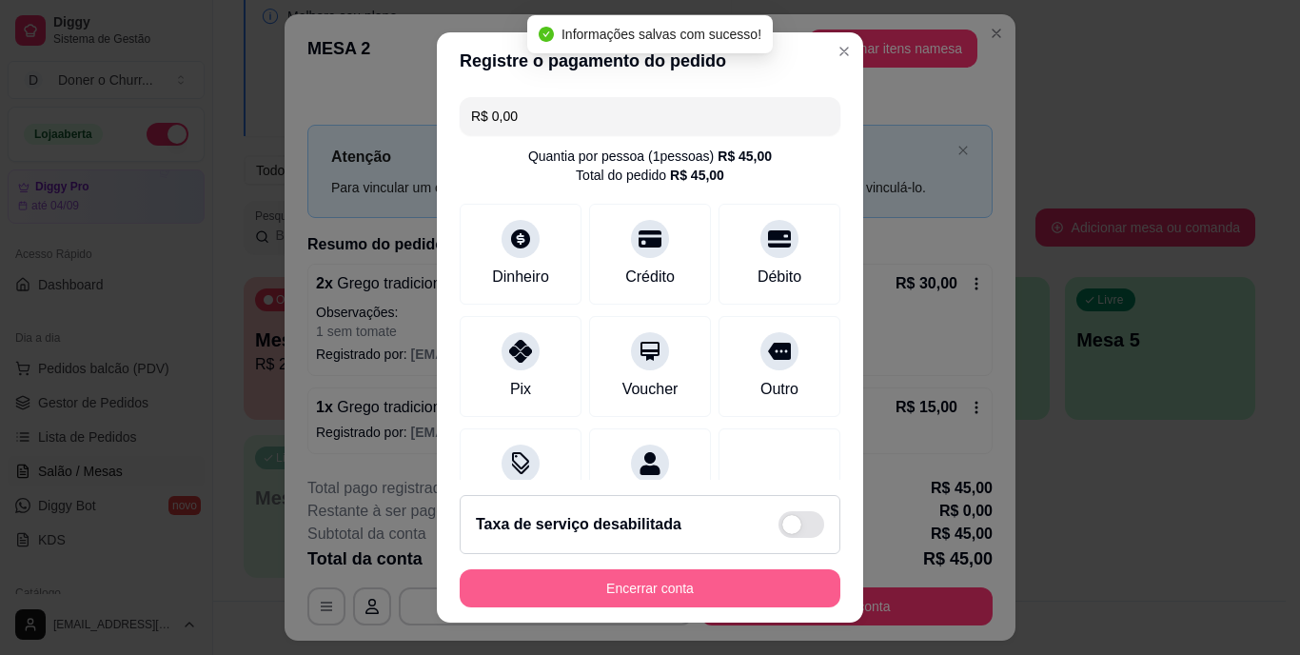
click at [657, 585] on button "Encerrar conta" at bounding box center [650, 588] width 381 height 38
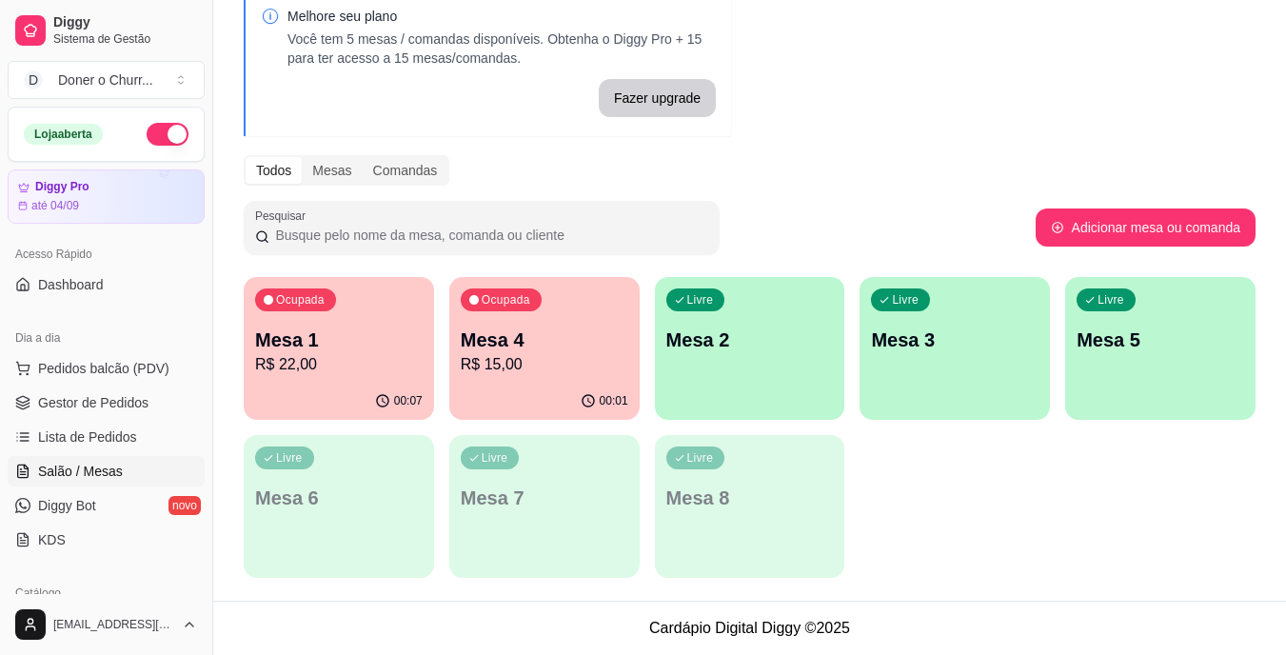
click at [547, 326] on div "Ocupada Mesa 4 R$ 15,00" at bounding box center [544, 330] width 190 height 106
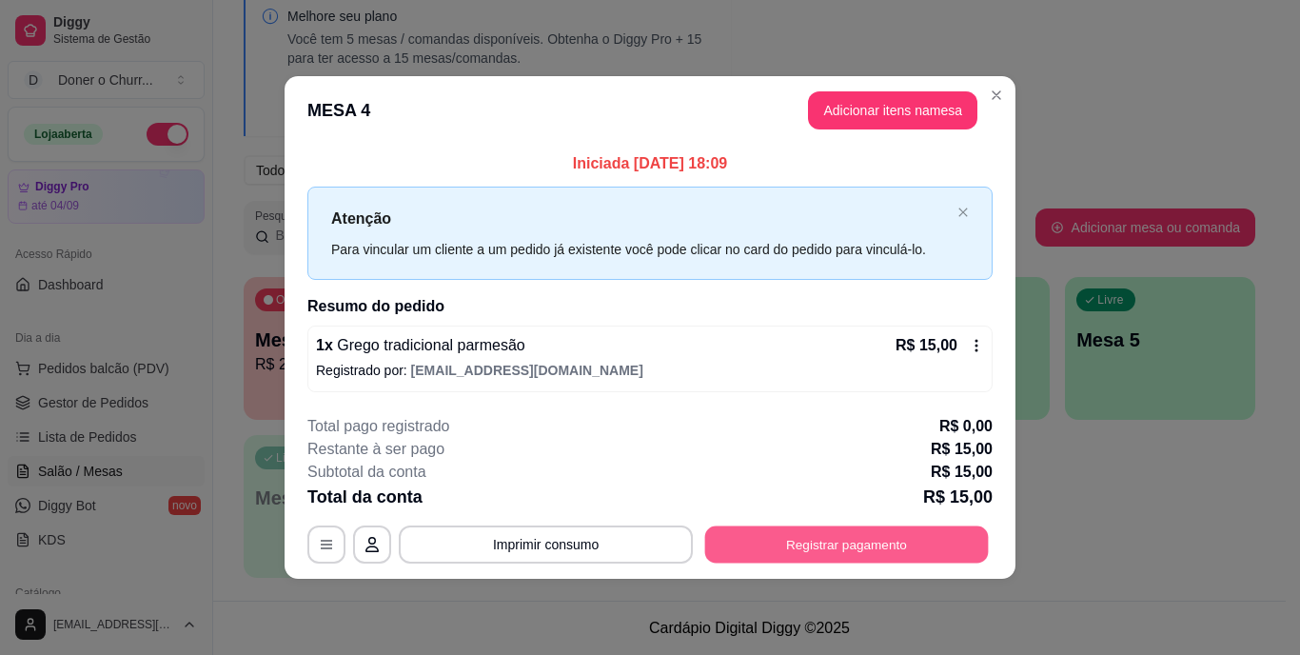
click at [856, 556] on button "Registrar pagamento" at bounding box center [847, 543] width 284 height 37
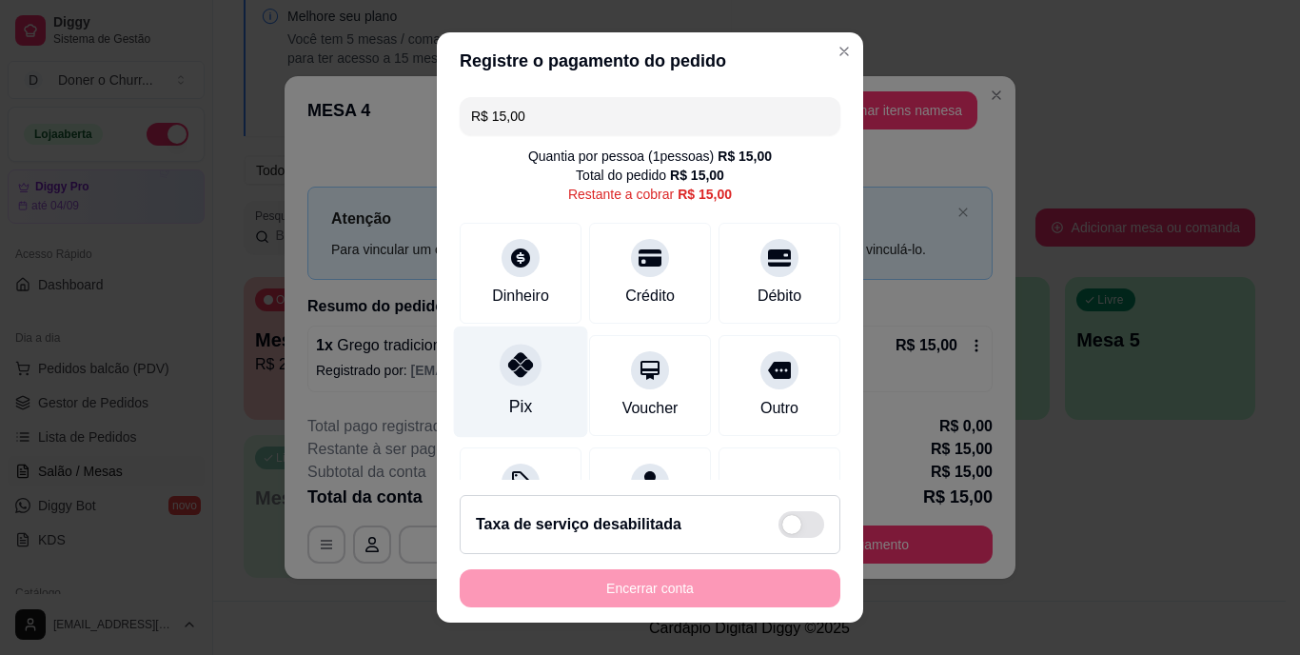
click at [508, 371] on icon at bounding box center [520, 365] width 25 height 25
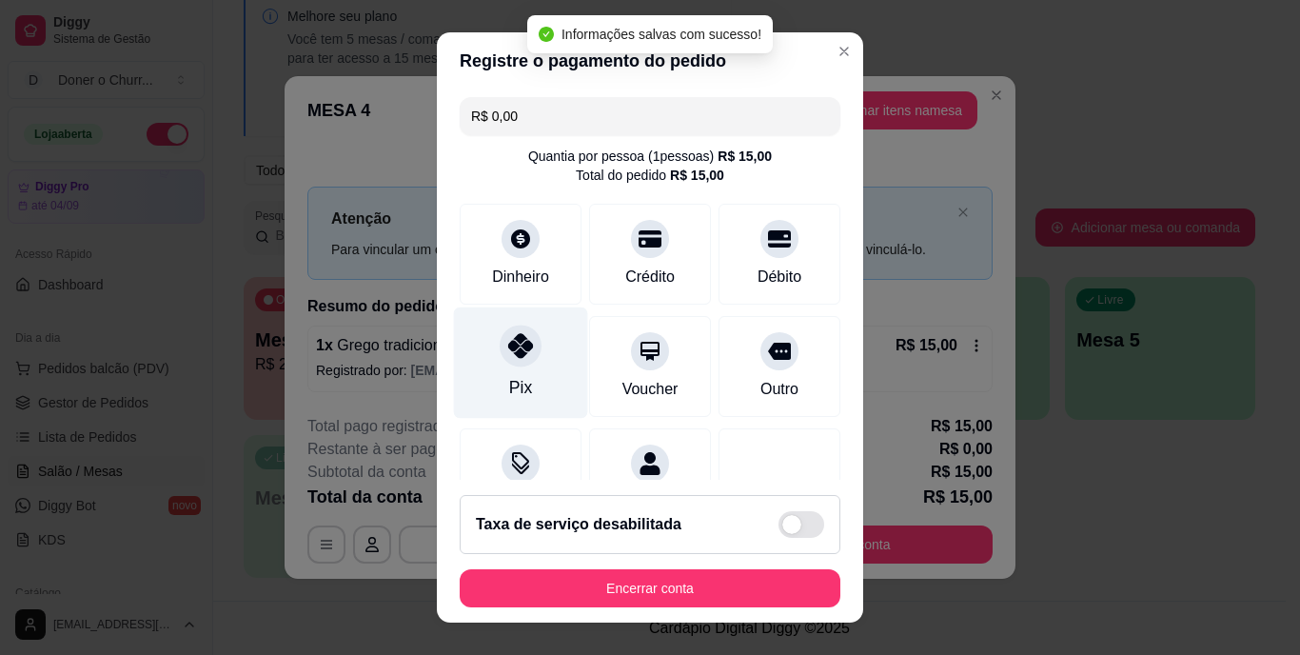
type input "R$ 0,00"
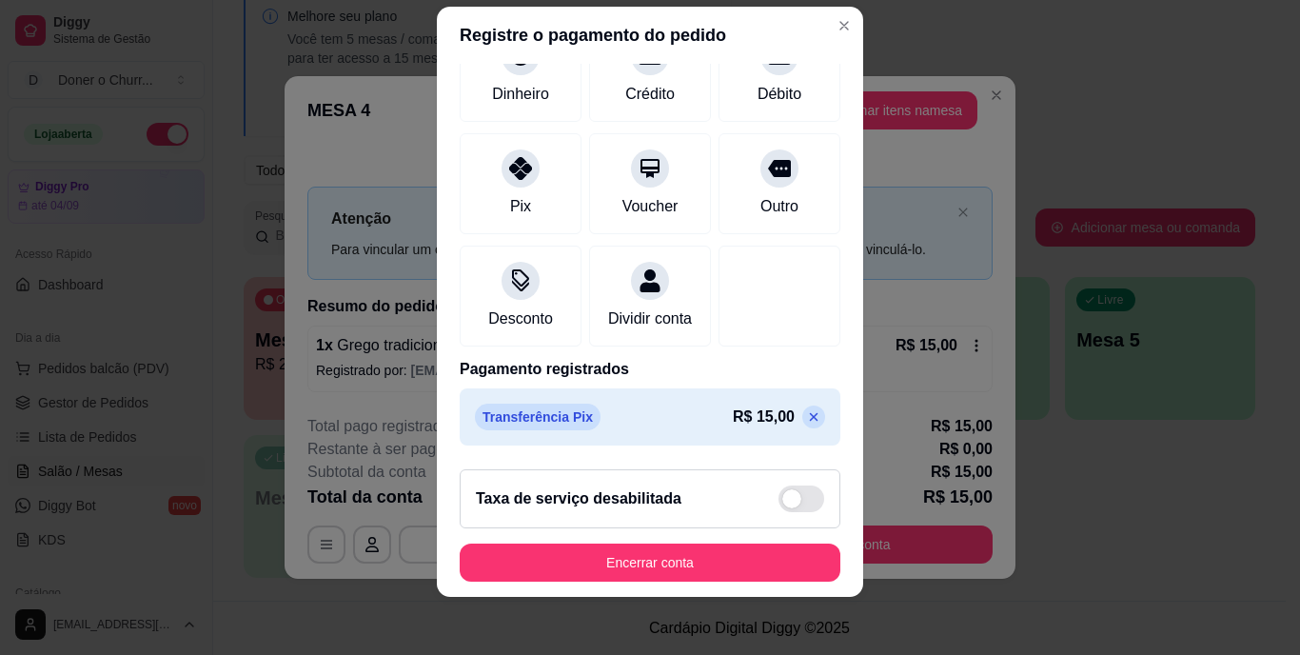
scroll to position [29, 0]
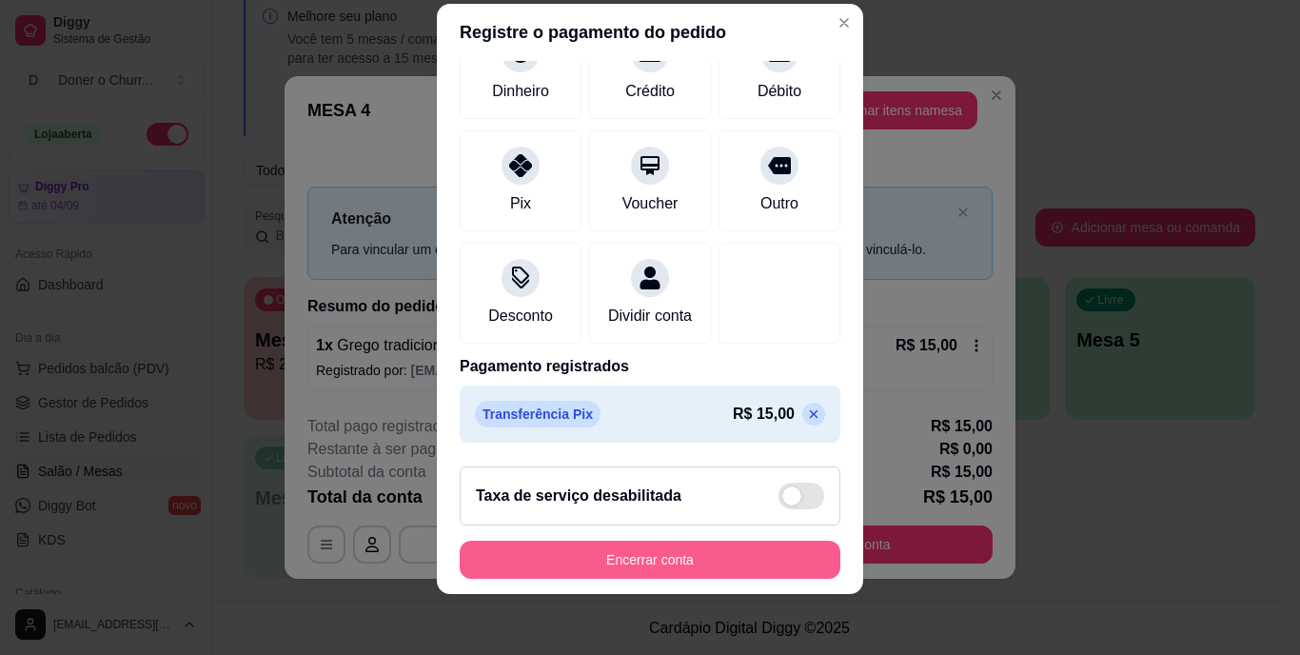
click at [591, 556] on button "Encerrar conta" at bounding box center [650, 560] width 381 height 38
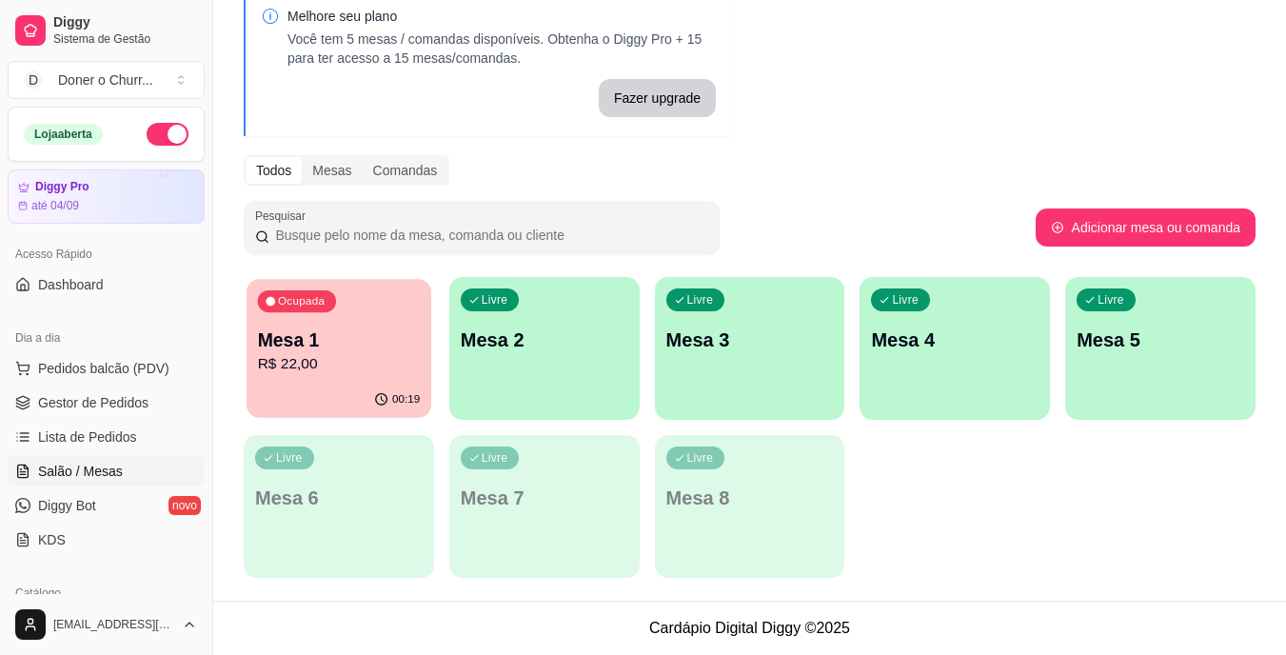
click at [347, 380] on div "Ocupada Mesa 1 R$ 22,00" at bounding box center [339, 330] width 185 height 103
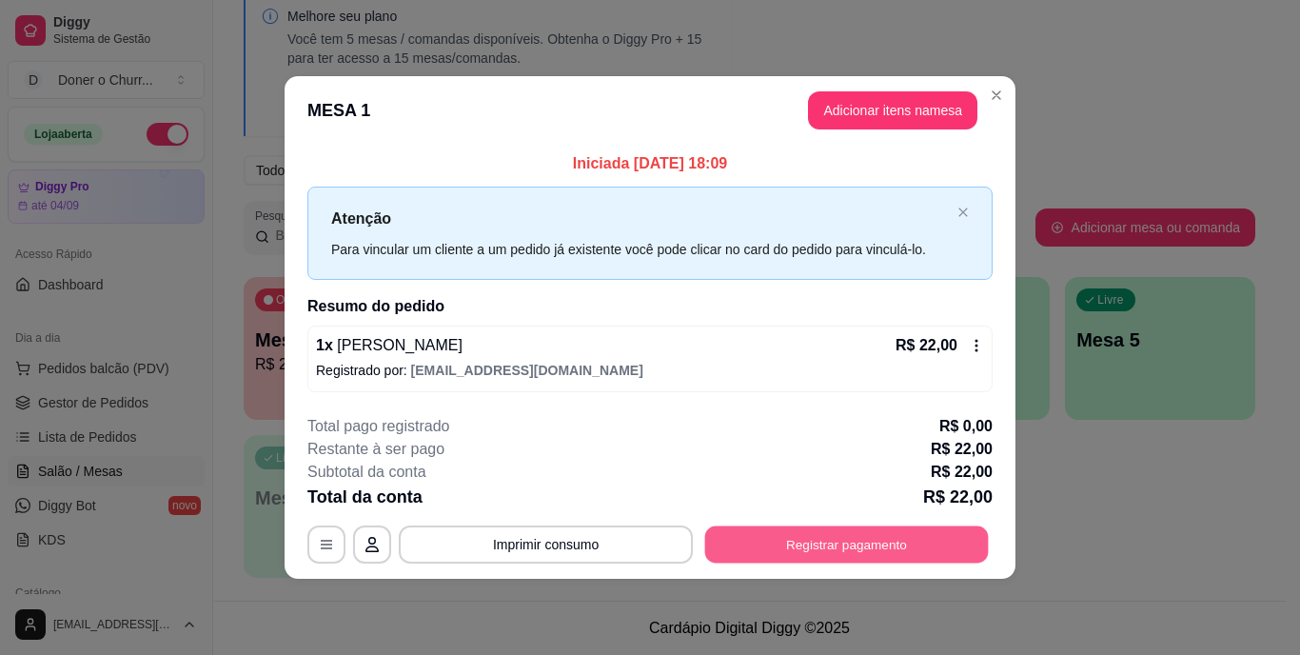
click at [826, 540] on button "Registrar pagamento" at bounding box center [847, 543] width 284 height 37
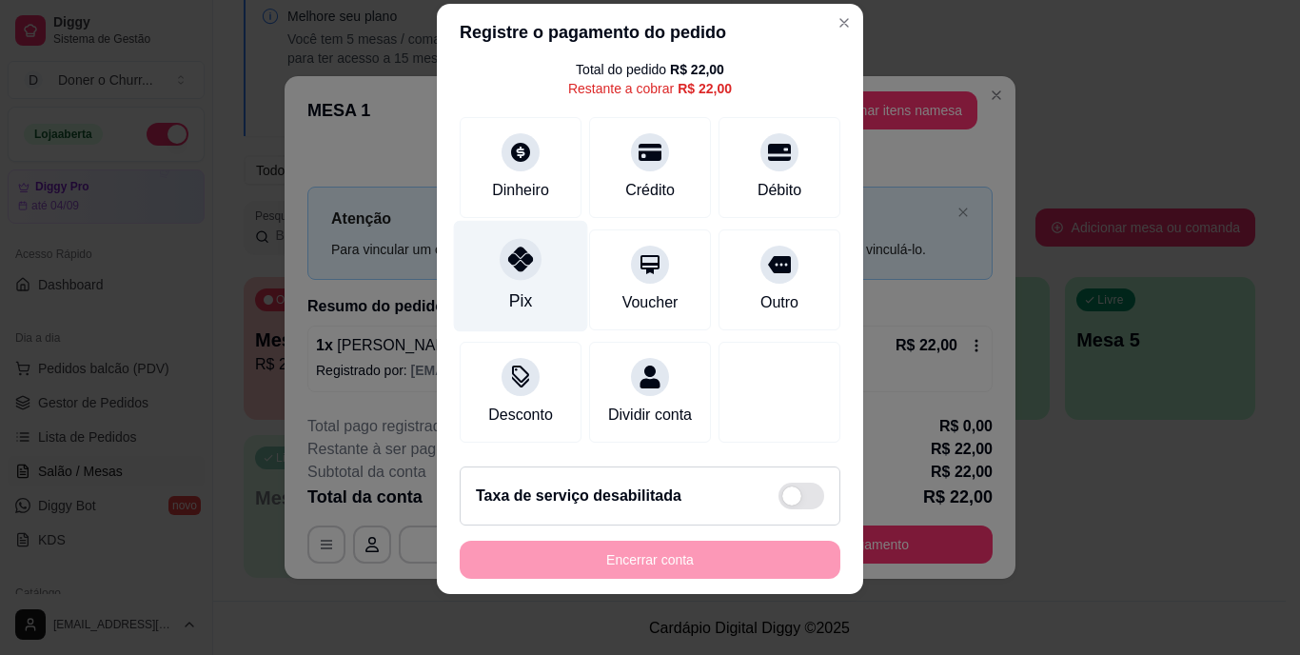
click at [509, 289] on div "Pix" at bounding box center [520, 301] width 23 height 25
type input "R$ 0,00"
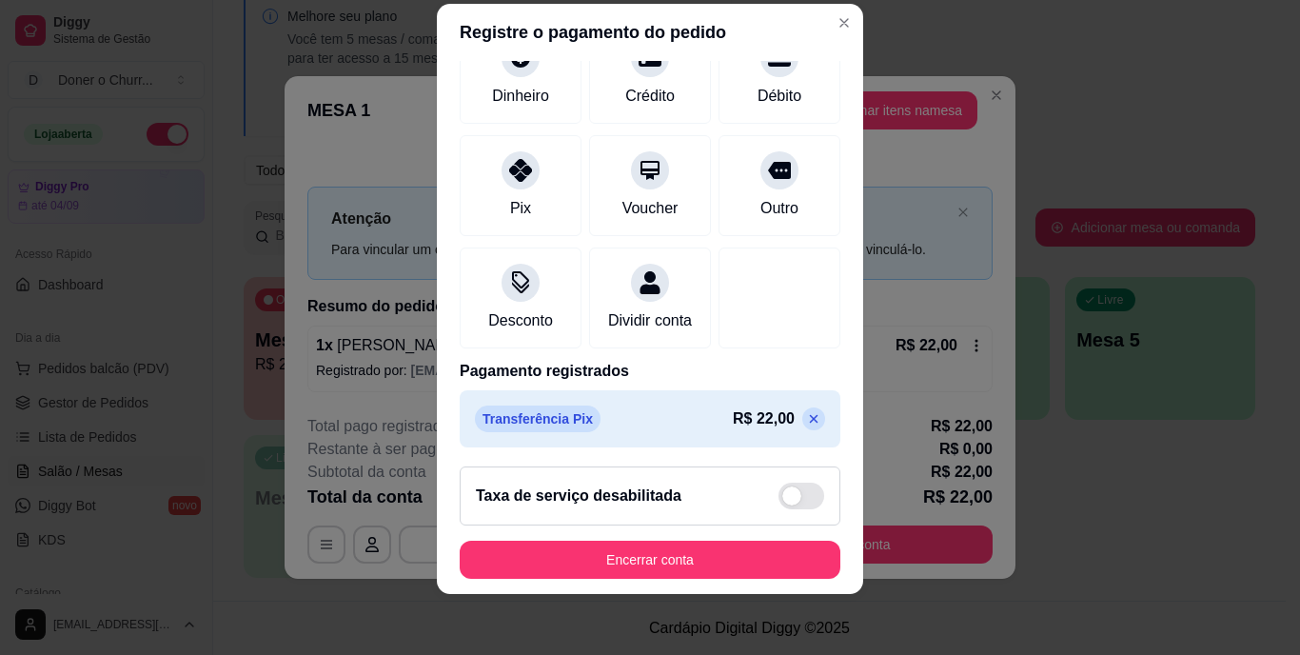
scroll to position [179, 0]
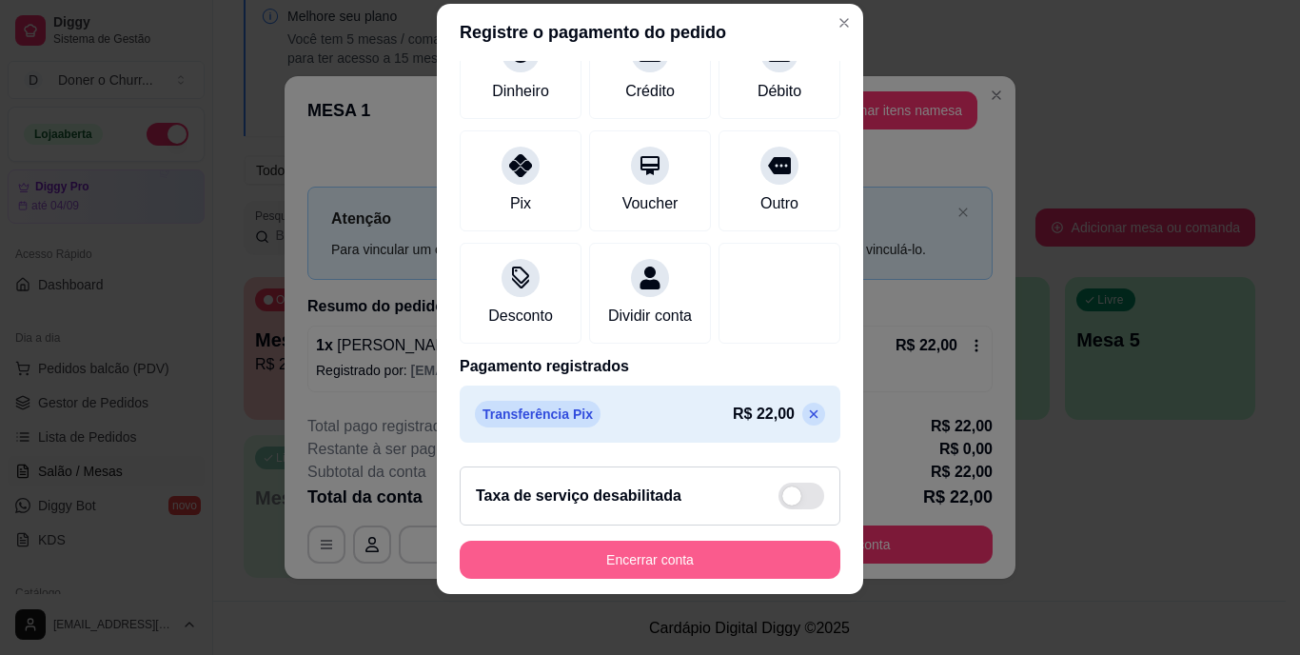
click at [593, 563] on button "Encerrar conta" at bounding box center [650, 560] width 381 height 38
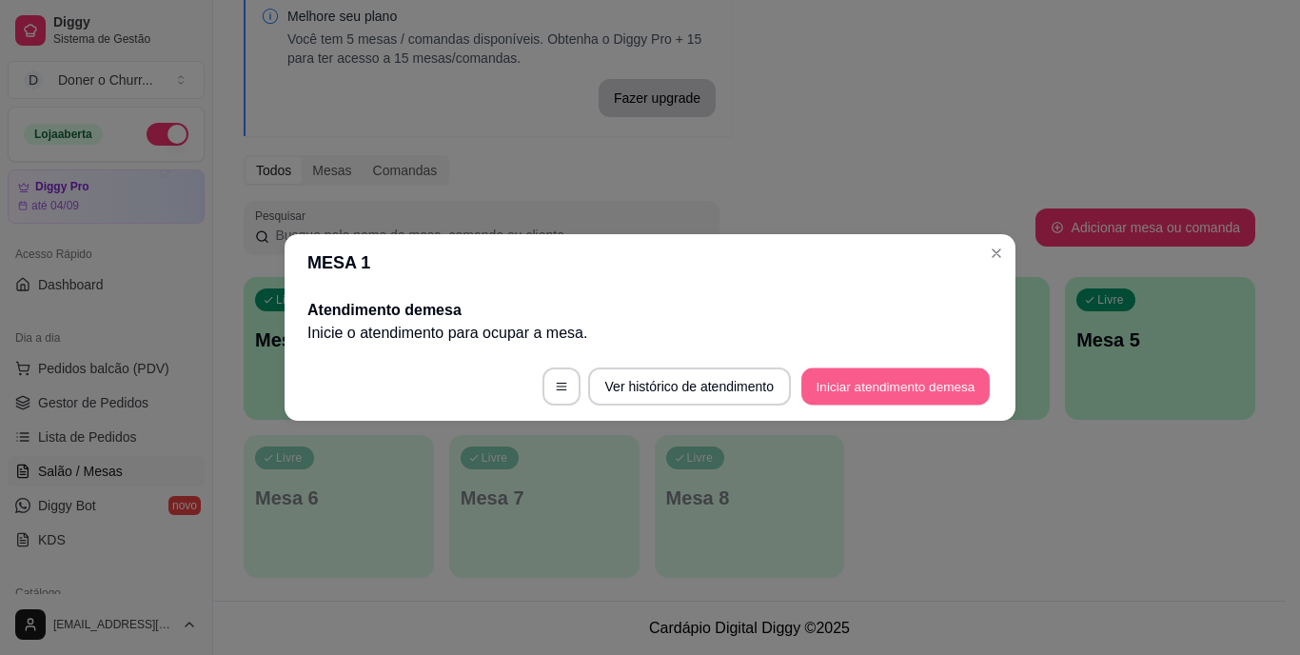
click at [886, 382] on button "Iniciar atendimento de mesa" at bounding box center [896, 386] width 188 height 37
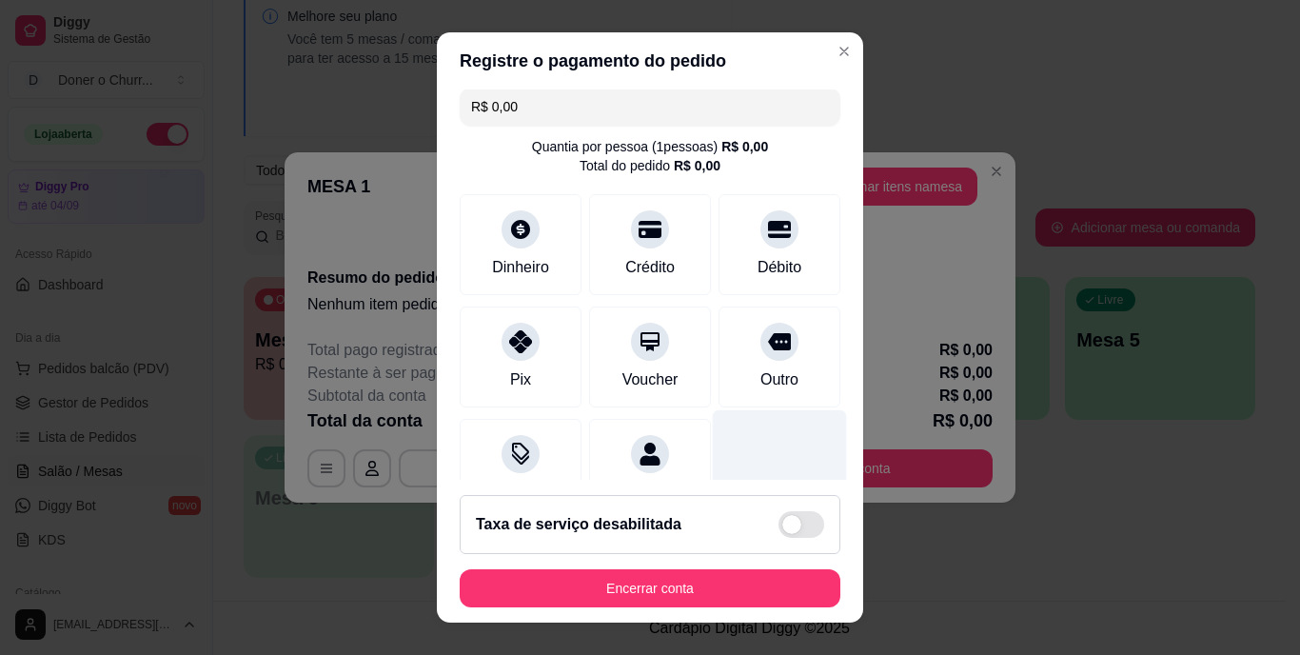
scroll to position [0, 0]
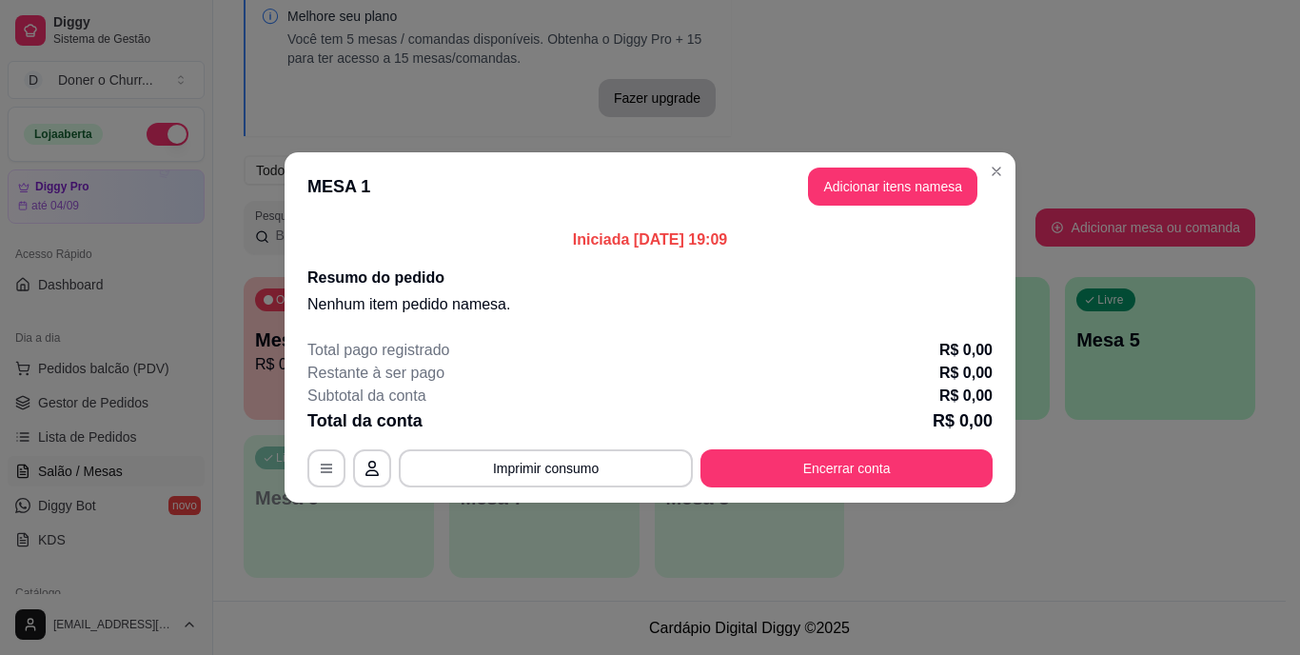
click at [888, 177] on button "Adicionar itens na mesa" at bounding box center [892, 187] width 169 height 38
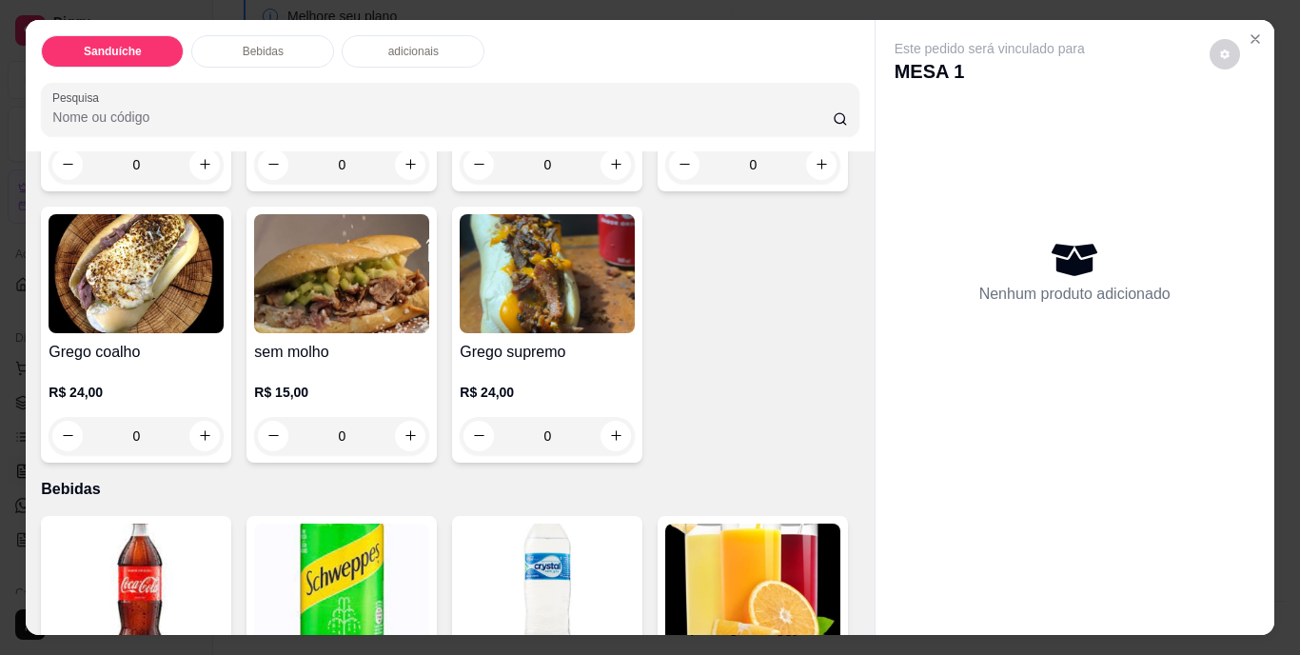
scroll to position [571, 0]
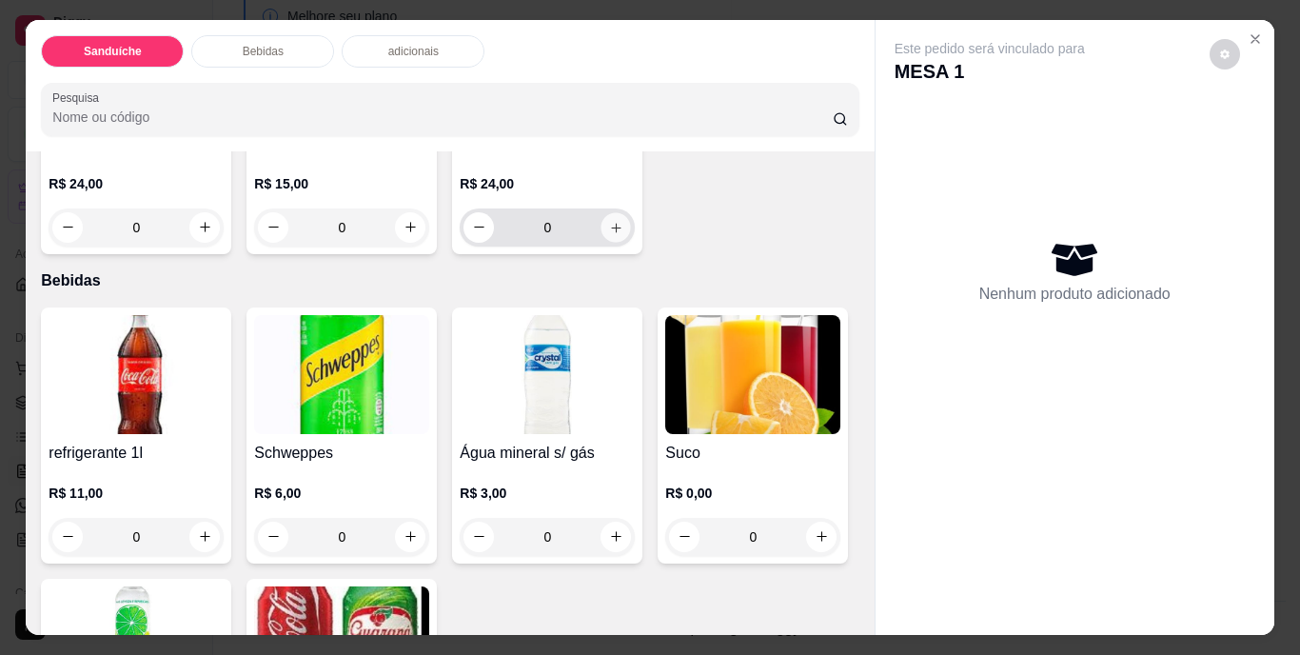
click at [602, 242] on button "increase-product-quantity" at bounding box center [617, 227] width 30 height 30
type input "1"
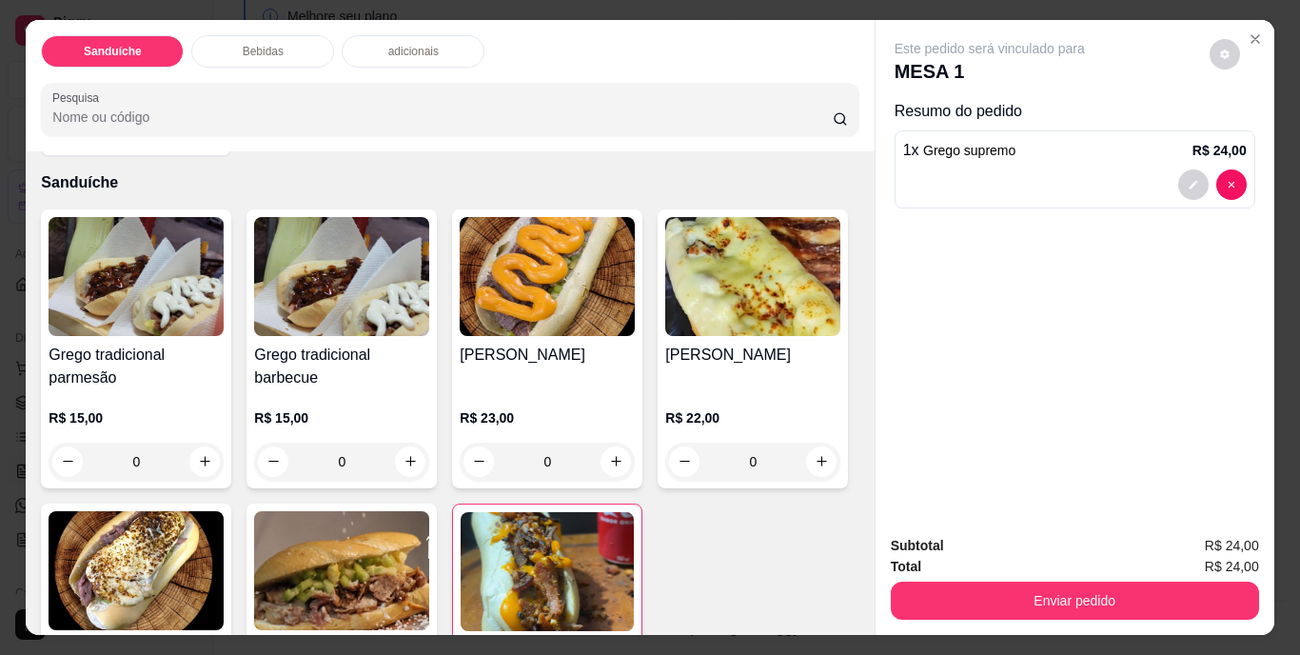
scroll to position [95, 0]
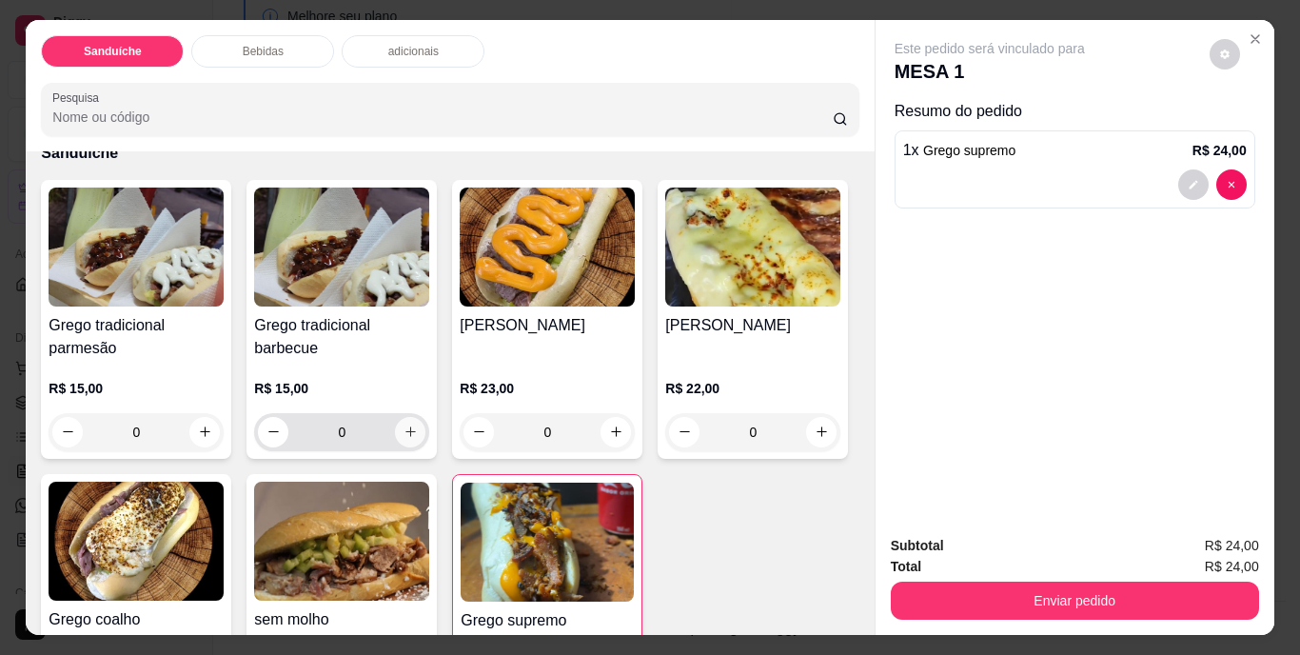
click at [406, 425] on icon "increase-product-quantity" at bounding box center [411, 432] width 14 height 14
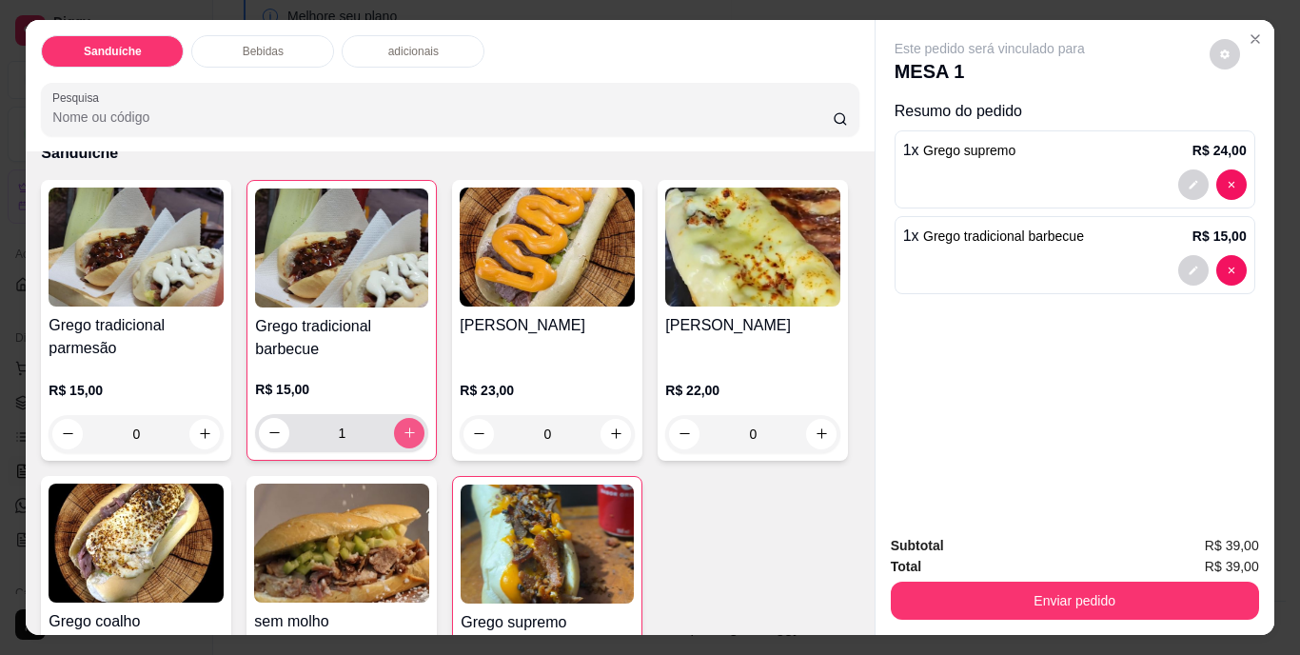
type input "1"
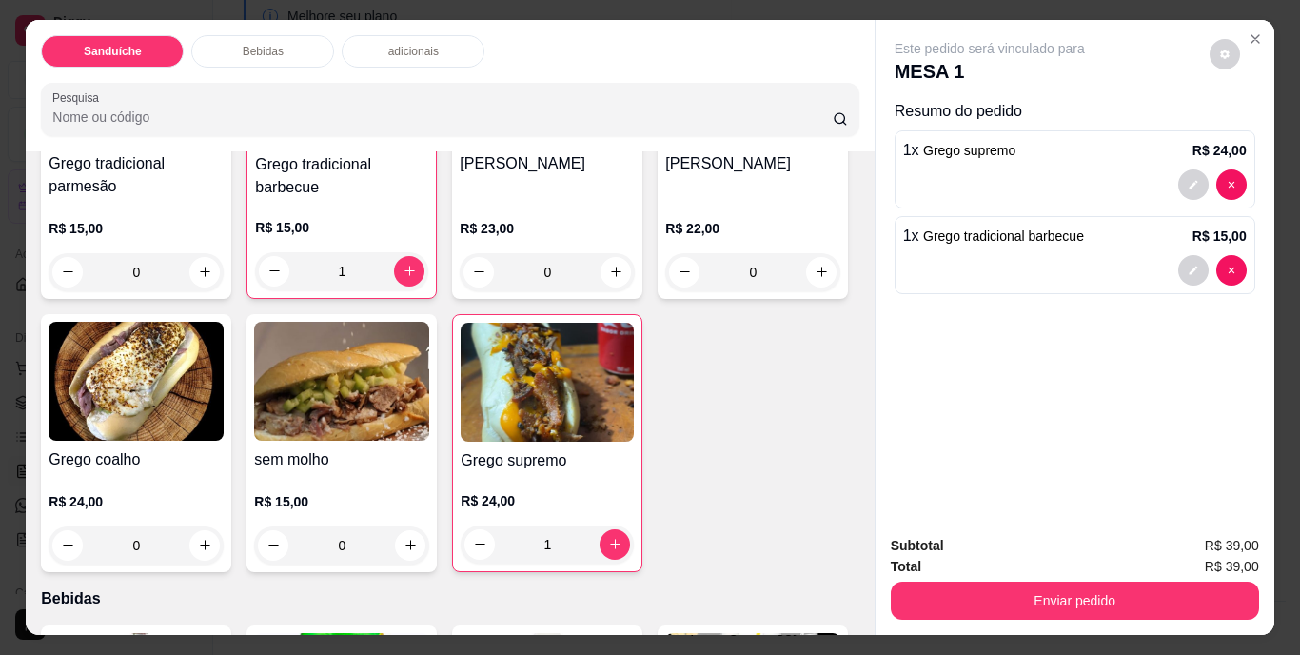
scroll to position [286, 0]
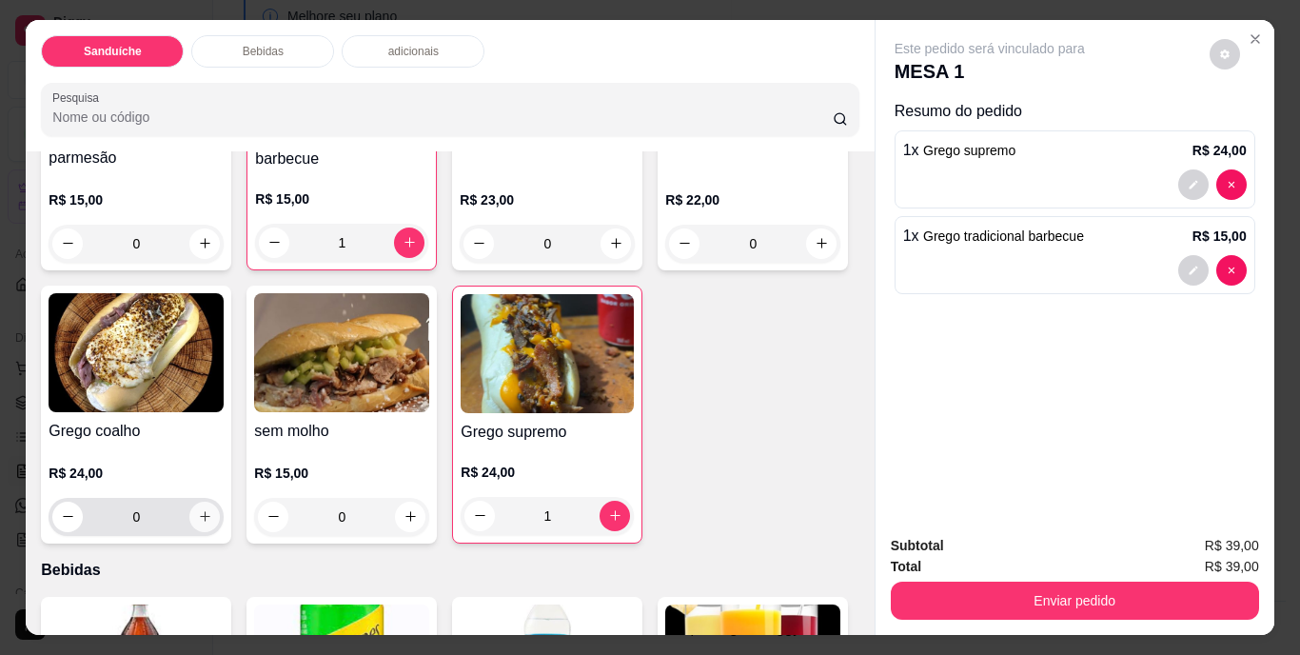
click at [220, 502] on button "increase-product-quantity" at bounding box center [204, 517] width 30 height 30
type input "1"
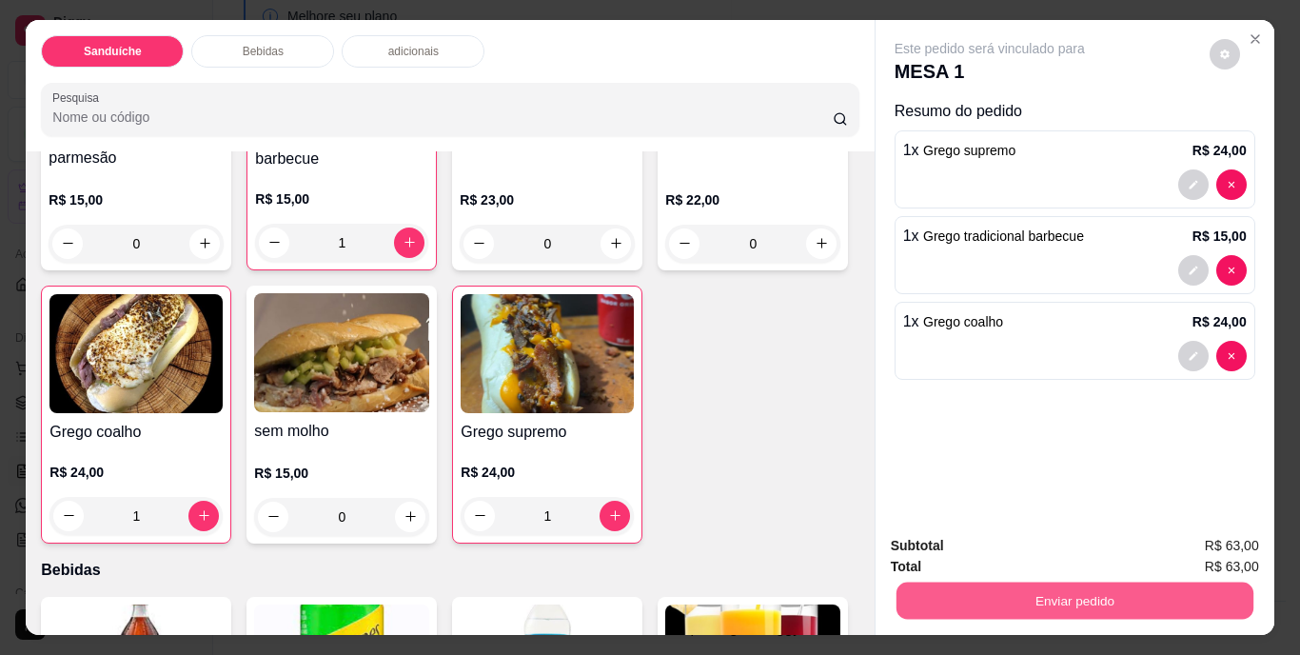
click at [1021, 588] on button "Enviar pedido" at bounding box center [1074, 601] width 357 height 37
click at [1038, 553] on button "Não registrar e enviar pedido" at bounding box center [1012, 546] width 192 height 35
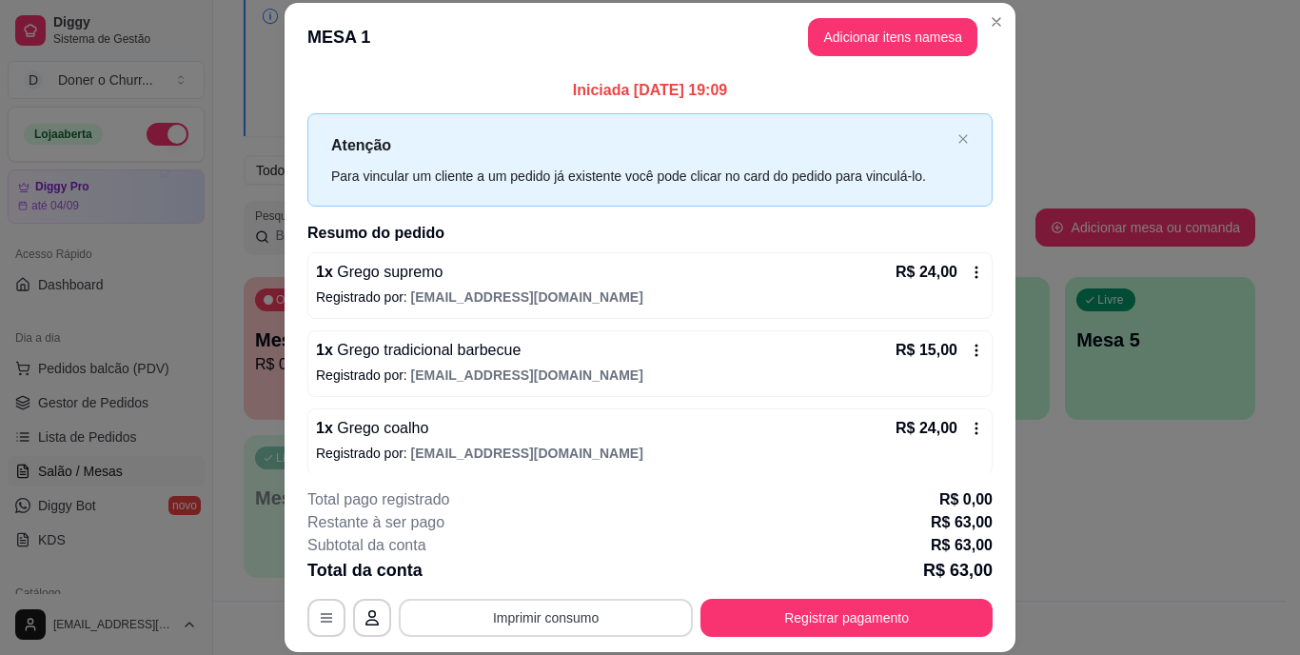
click at [537, 615] on button "Imprimir consumo" at bounding box center [546, 618] width 294 height 38
click at [560, 576] on button "IMPRESSORA" at bounding box center [544, 574] width 133 height 30
click at [554, 621] on button "Imprimir consumo" at bounding box center [546, 618] width 294 height 38
click at [556, 577] on button "IMPRESSORA" at bounding box center [544, 574] width 133 height 30
click at [556, 579] on div "Total da conta R$ 63,00" at bounding box center [649, 570] width 685 height 27
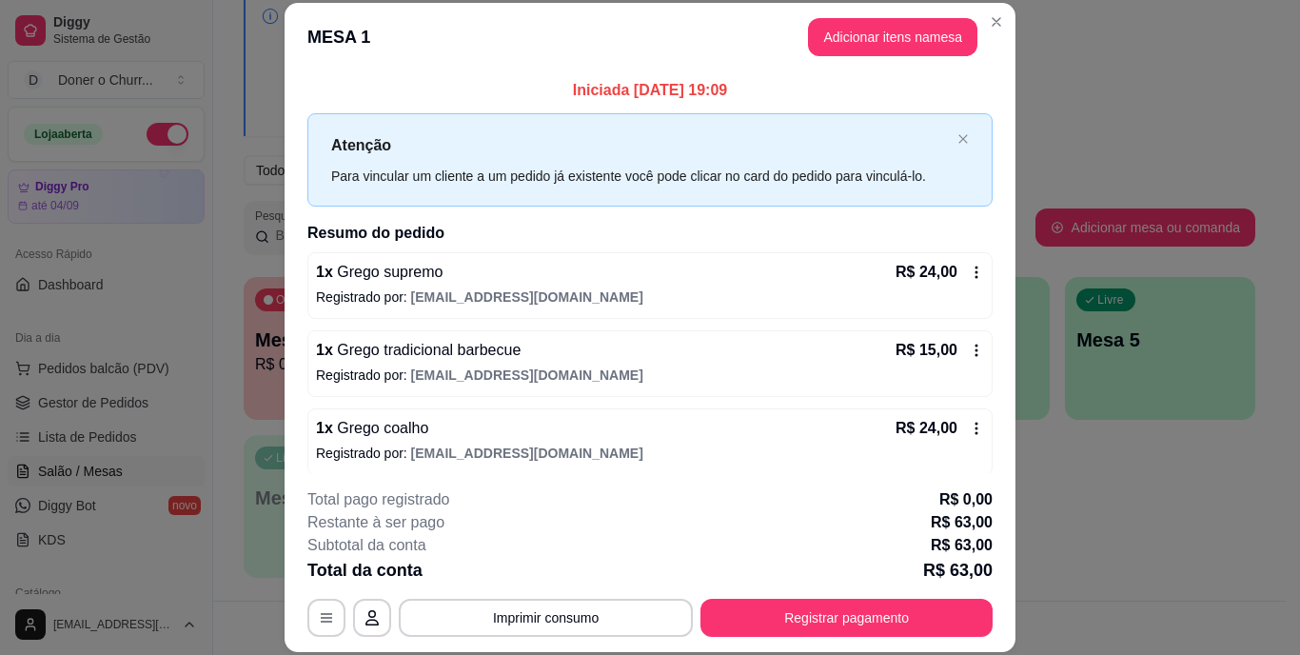
click at [556, 579] on div "Total da conta R$ 63,00" at bounding box center [649, 570] width 685 height 27
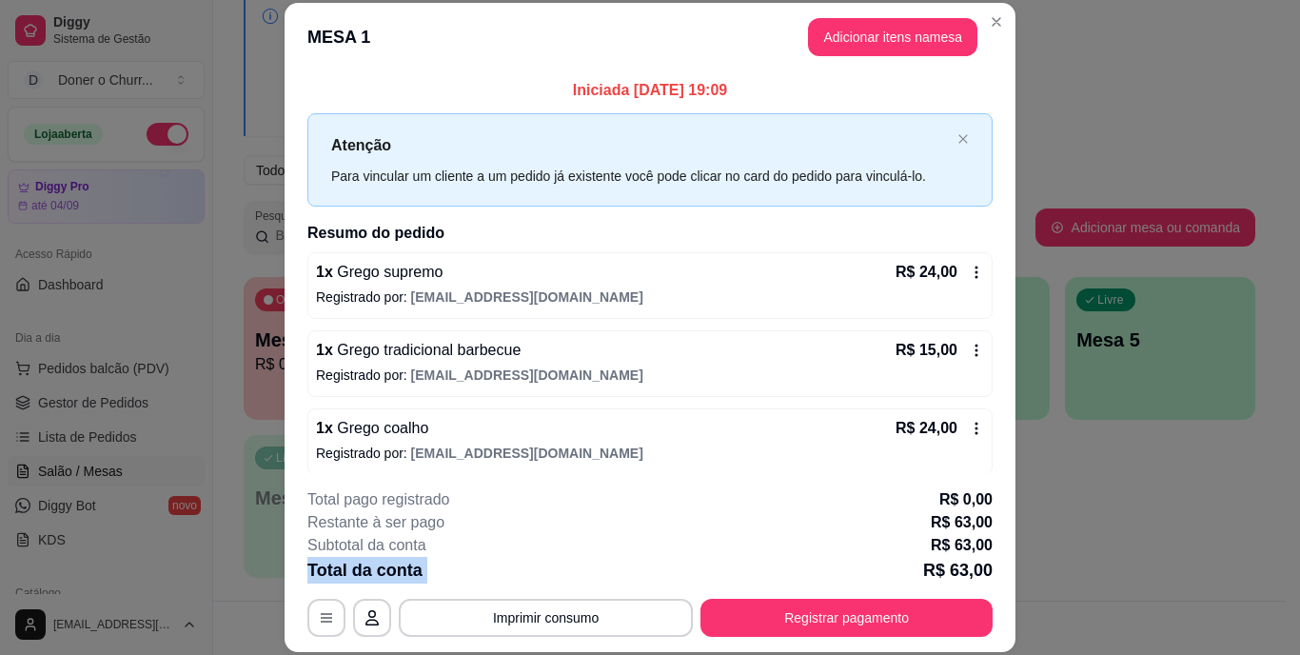
click at [556, 579] on div "Total da conta R$ 63,00" at bounding box center [649, 570] width 685 height 27
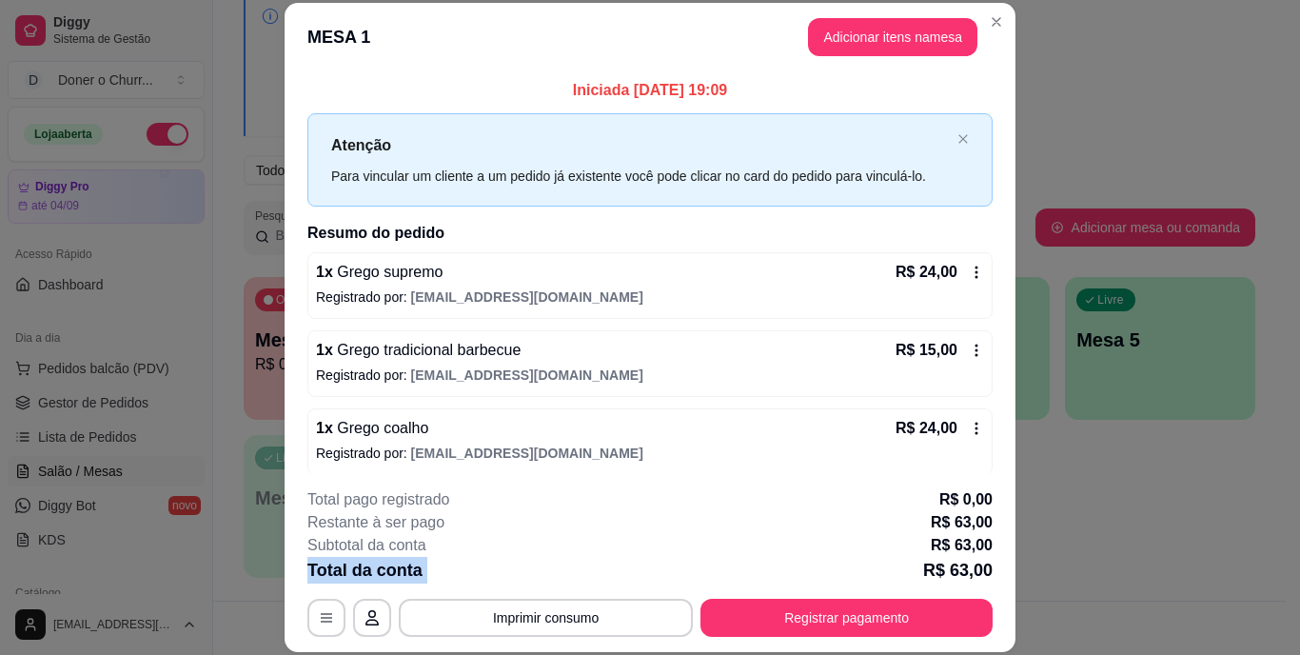
click at [556, 579] on div "Total da conta R$ 63,00" at bounding box center [649, 570] width 685 height 27
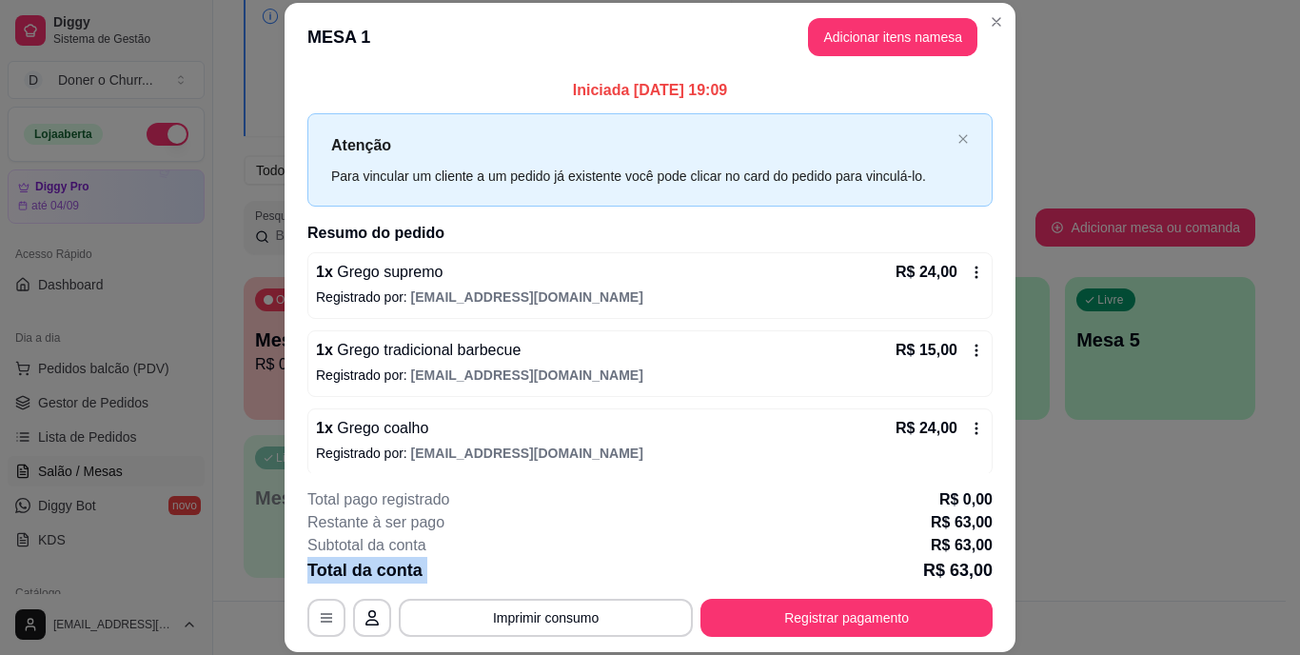
click at [556, 579] on div "Total da conta R$ 63,00" at bounding box center [649, 570] width 685 height 27
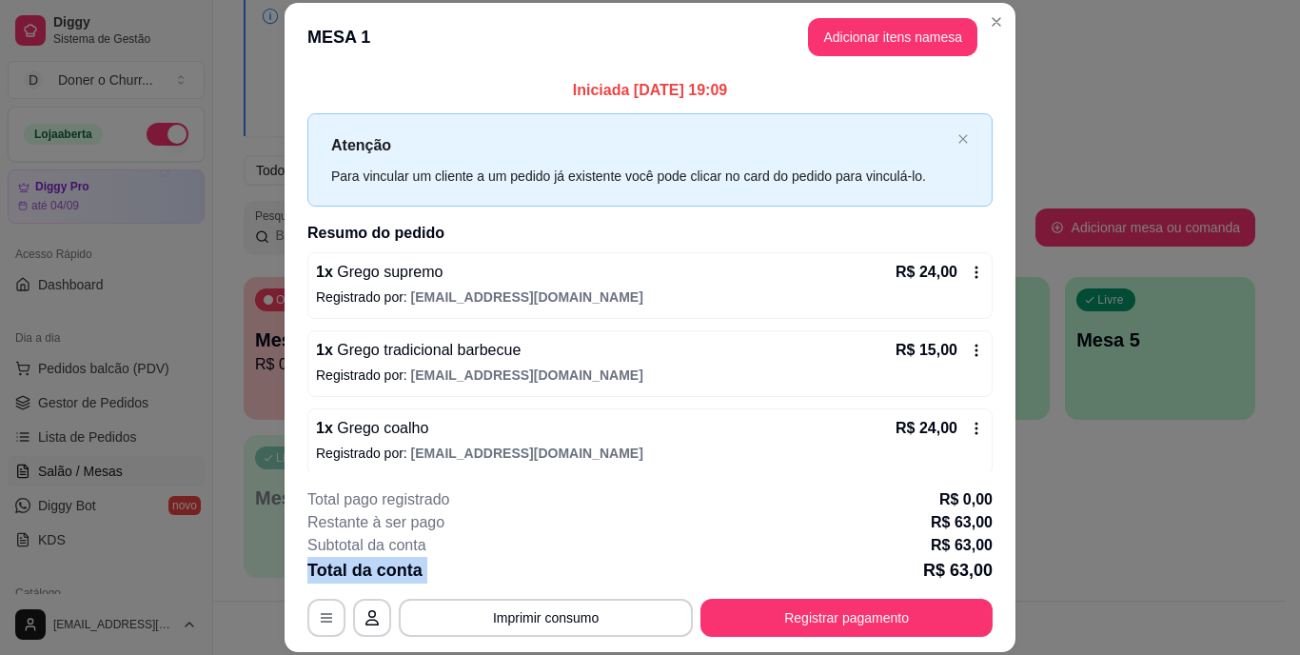
click at [556, 579] on div "Total da conta R$ 63,00" at bounding box center [649, 570] width 685 height 27
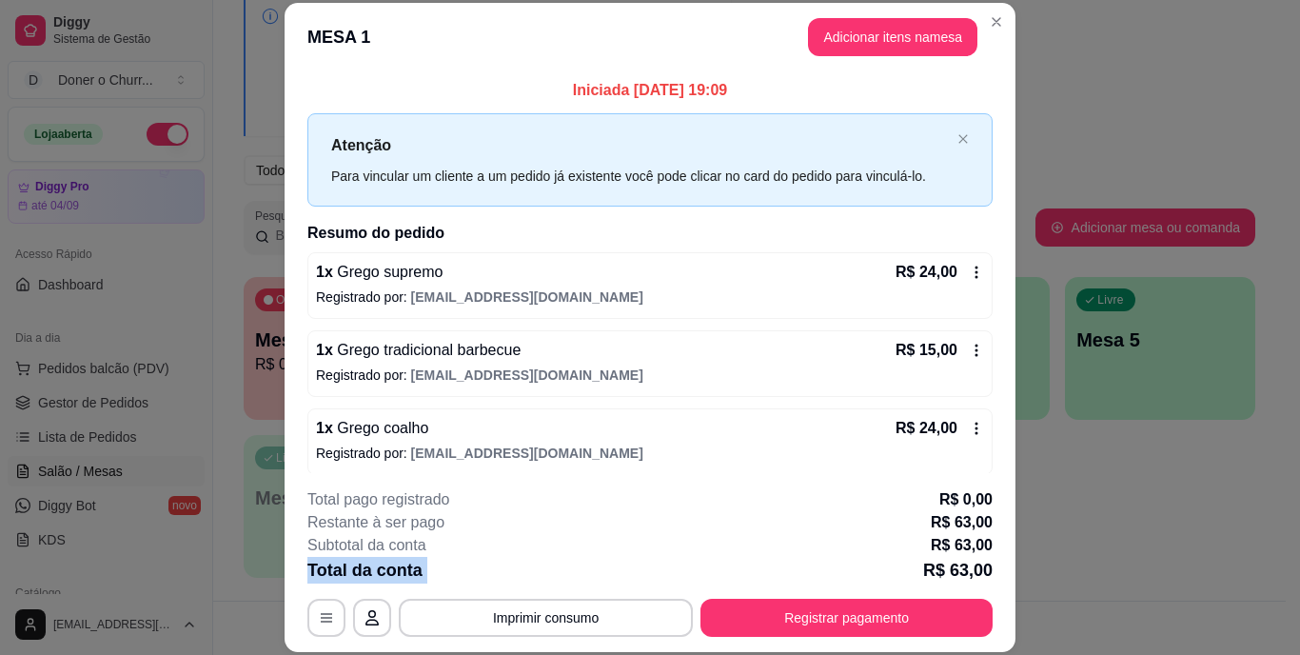
click at [556, 579] on div "Total da conta R$ 63,00" at bounding box center [649, 570] width 685 height 27
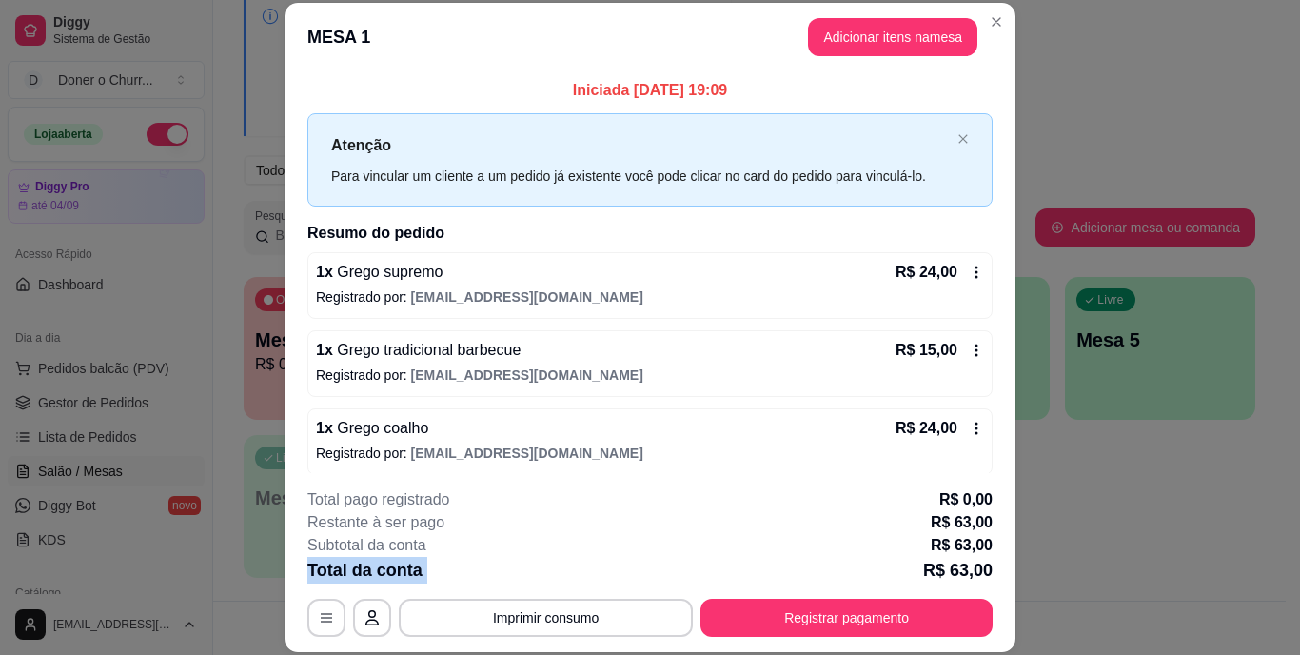
click at [556, 579] on div "Total da conta R$ 63,00" at bounding box center [649, 570] width 685 height 27
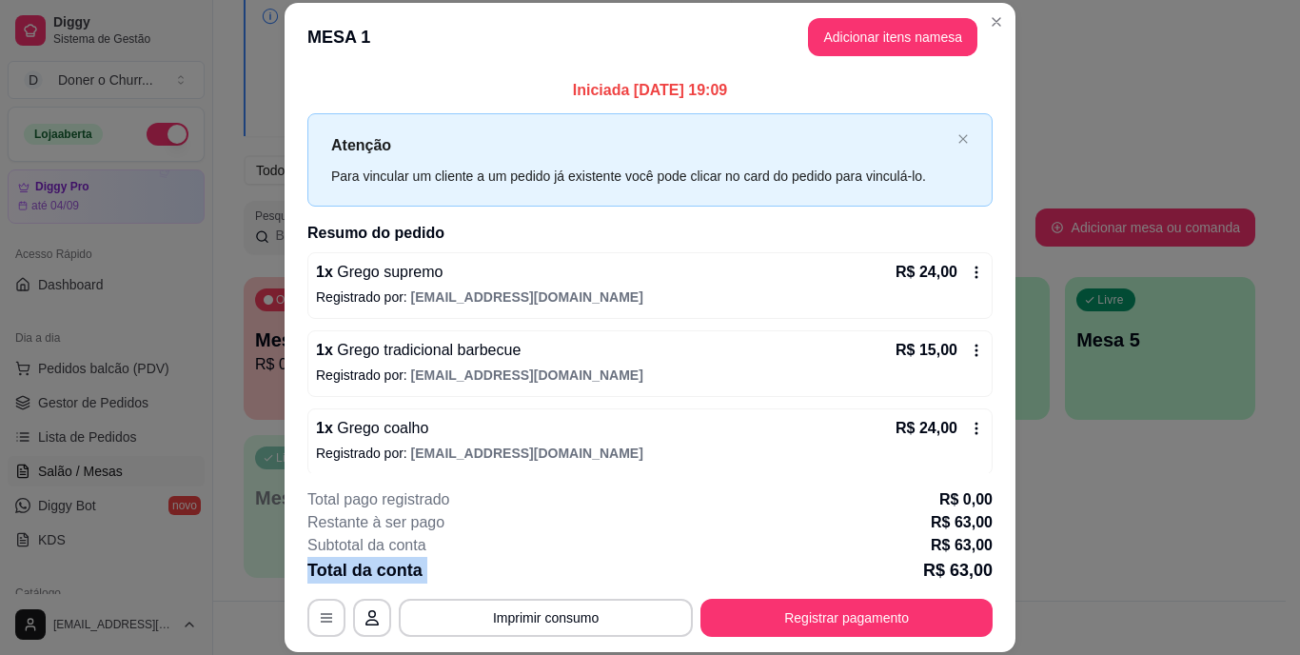
click at [556, 579] on div "Total da conta R$ 63,00" at bounding box center [649, 570] width 685 height 27
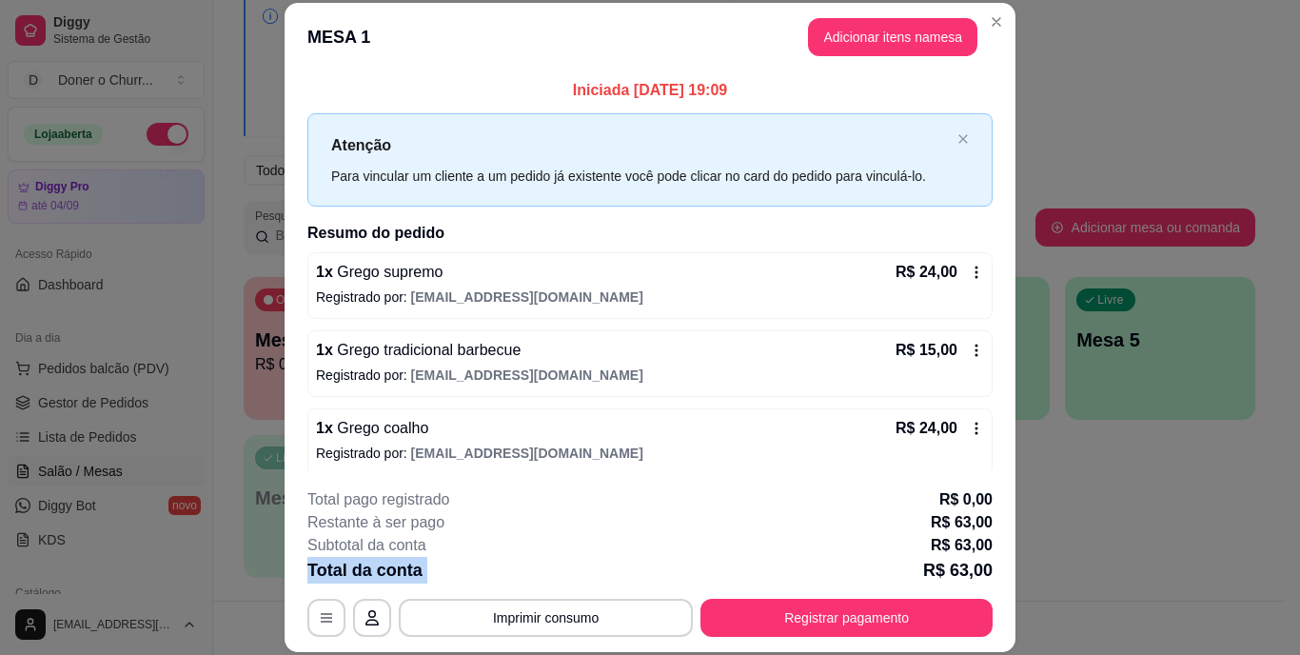
click at [556, 579] on div "Total da conta R$ 63,00" at bounding box center [649, 570] width 685 height 27
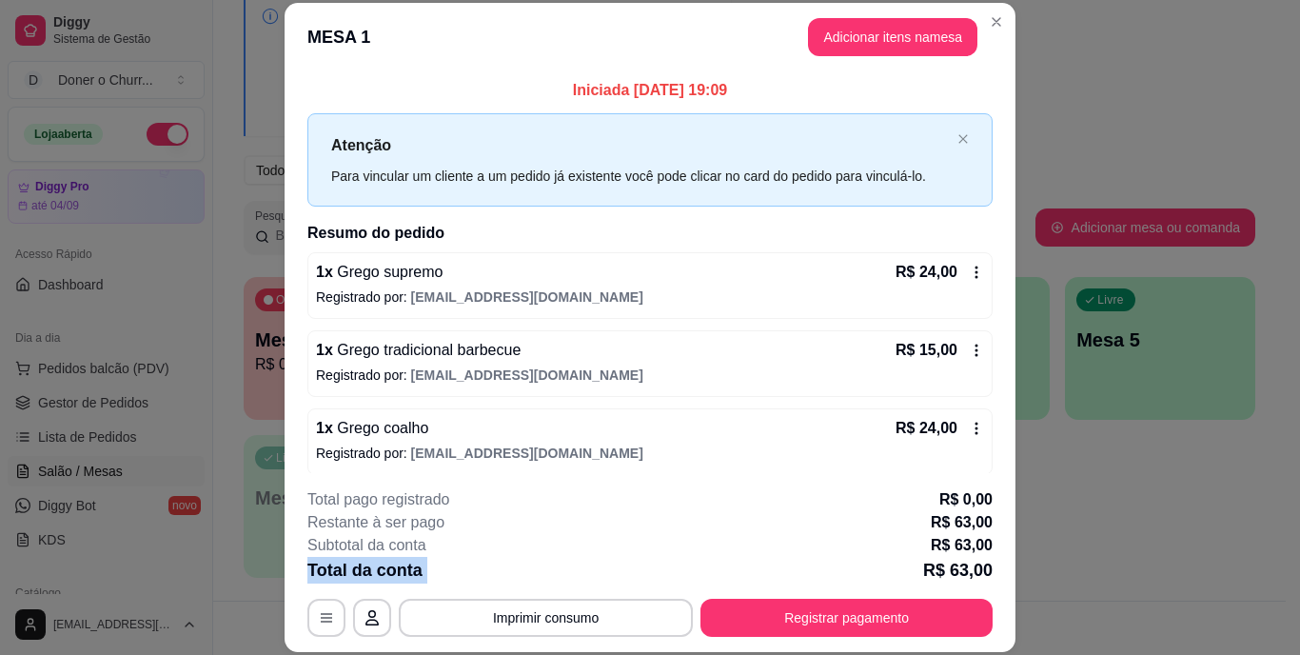
click at [556, 579] on div "Total da conta R$ 63,00" at bounding box center [649, 570] width 685 height 27
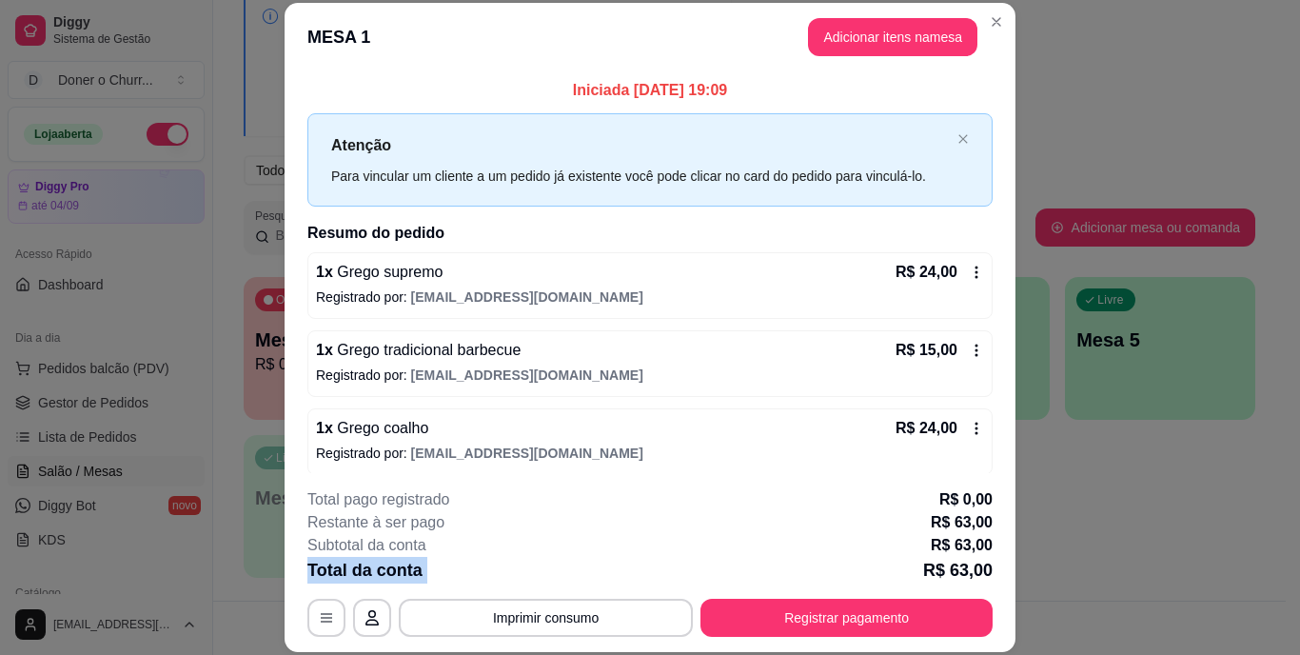
click at [556, 579] on div "Total da conta R$ 63,00" at bounding box center [649, 570] width 685 height 27
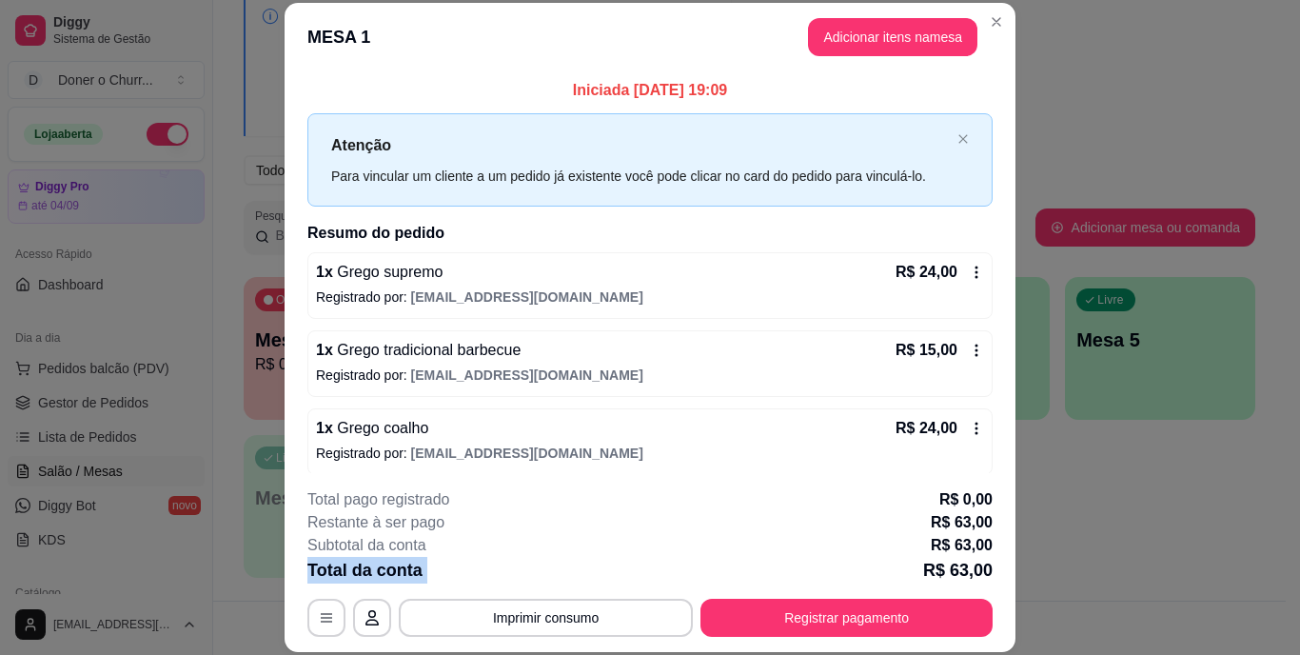
click at [556, 579] on div "Total da conta R$ 63,00" at bounding box center [649, 570] width 685 height 27
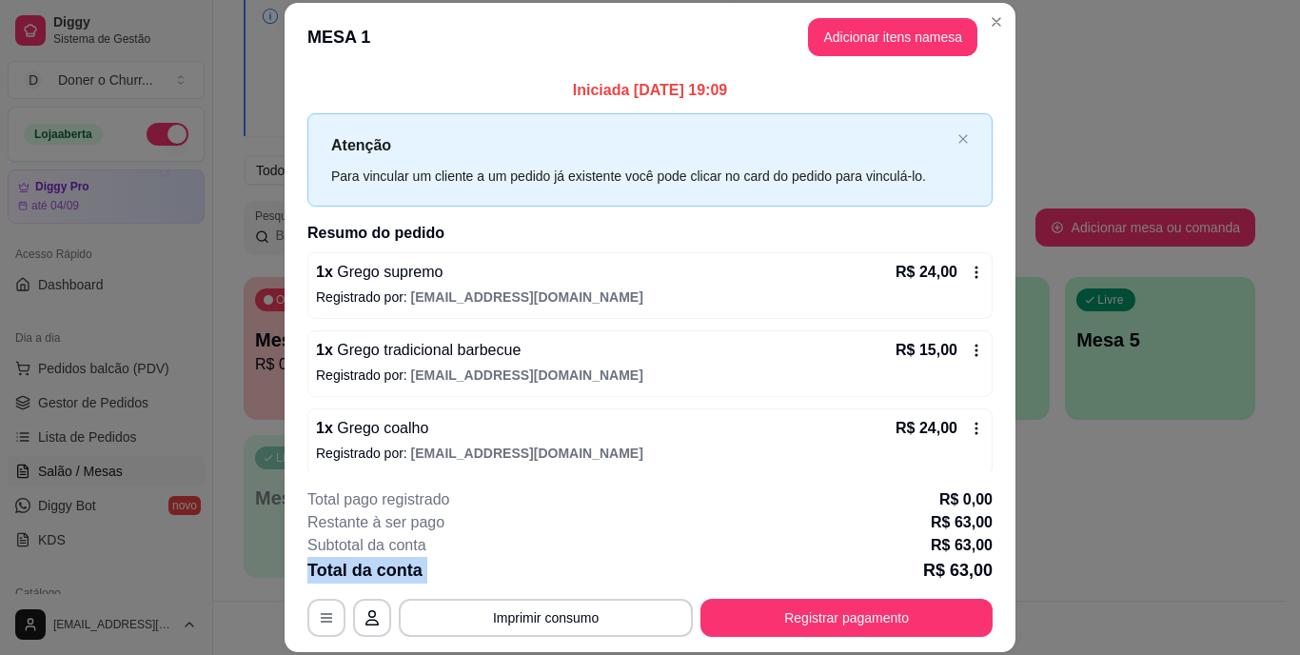
click at [556, 579] on div "Total da conta R$ 63,00" at bounding box center [649, 570] width 685 height 27
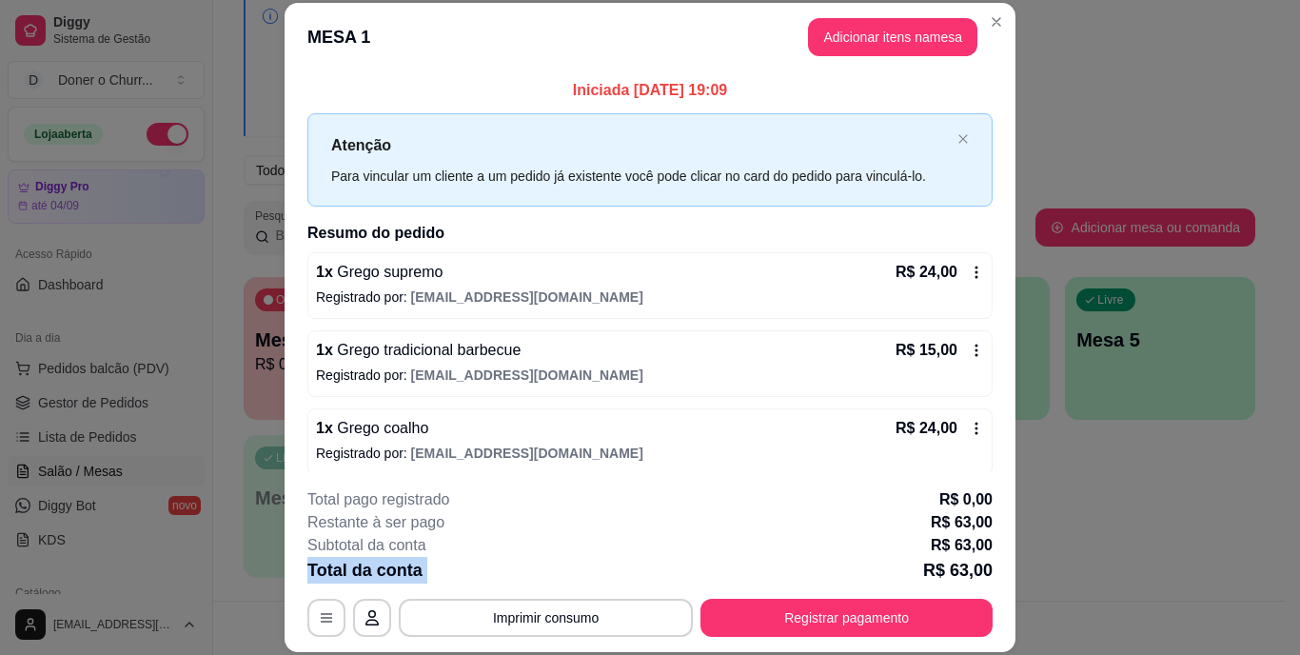
click at [556, 579] on div "Total da conta R$ 63,00" at bounding box center [649, 570] width 685 height 27
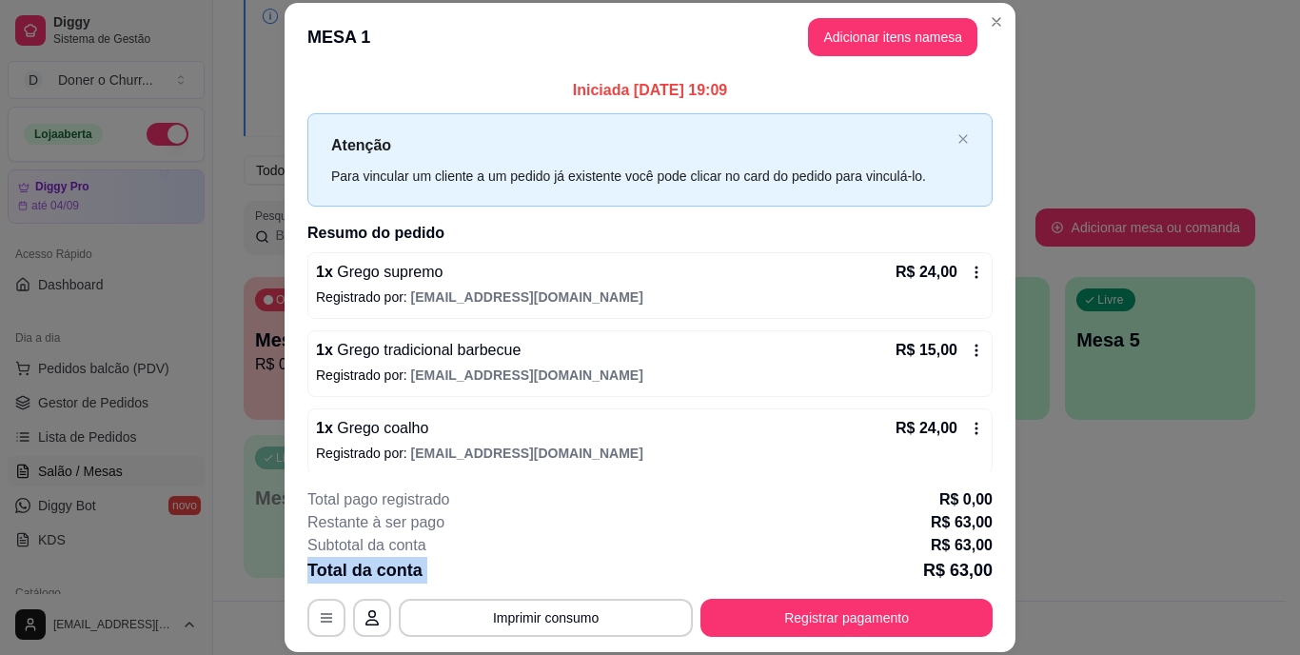
click at [556, 579] on div "Total da conta R$ 63,00" at bounding box center [649, 570] width 685 height 27
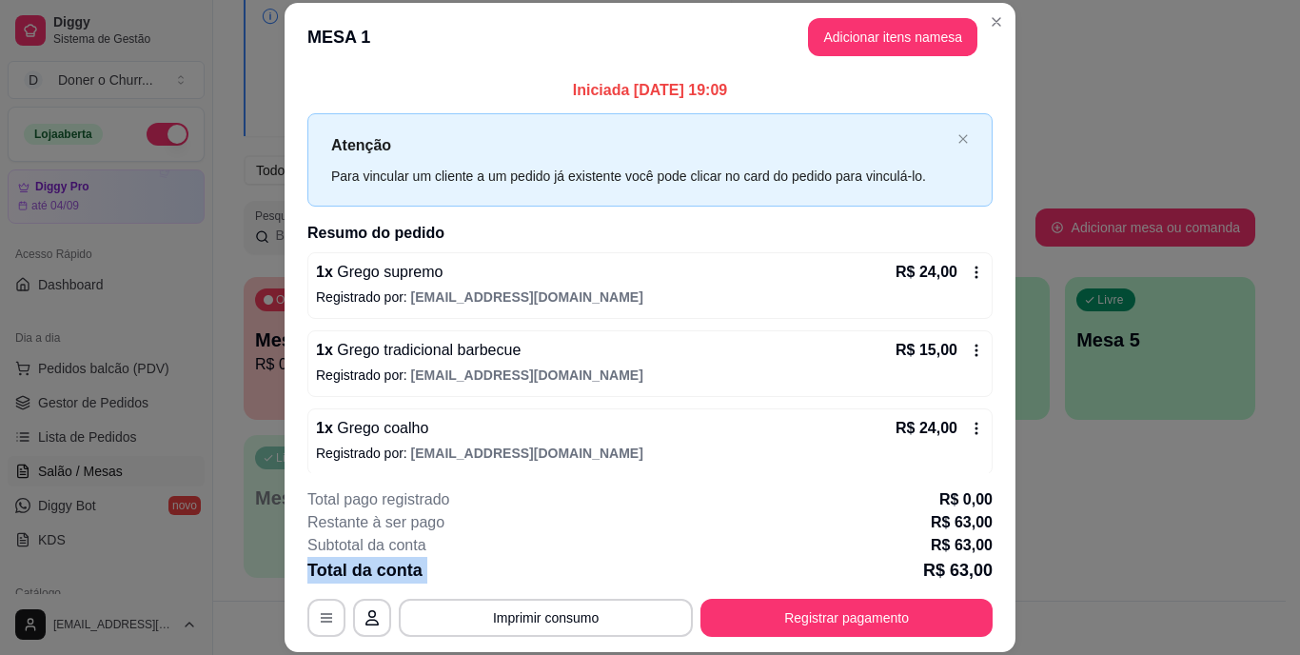
click at [556, 579] on div "Total da conta R$ 63,00" at bounding box center [649, 570] width 685 height 27
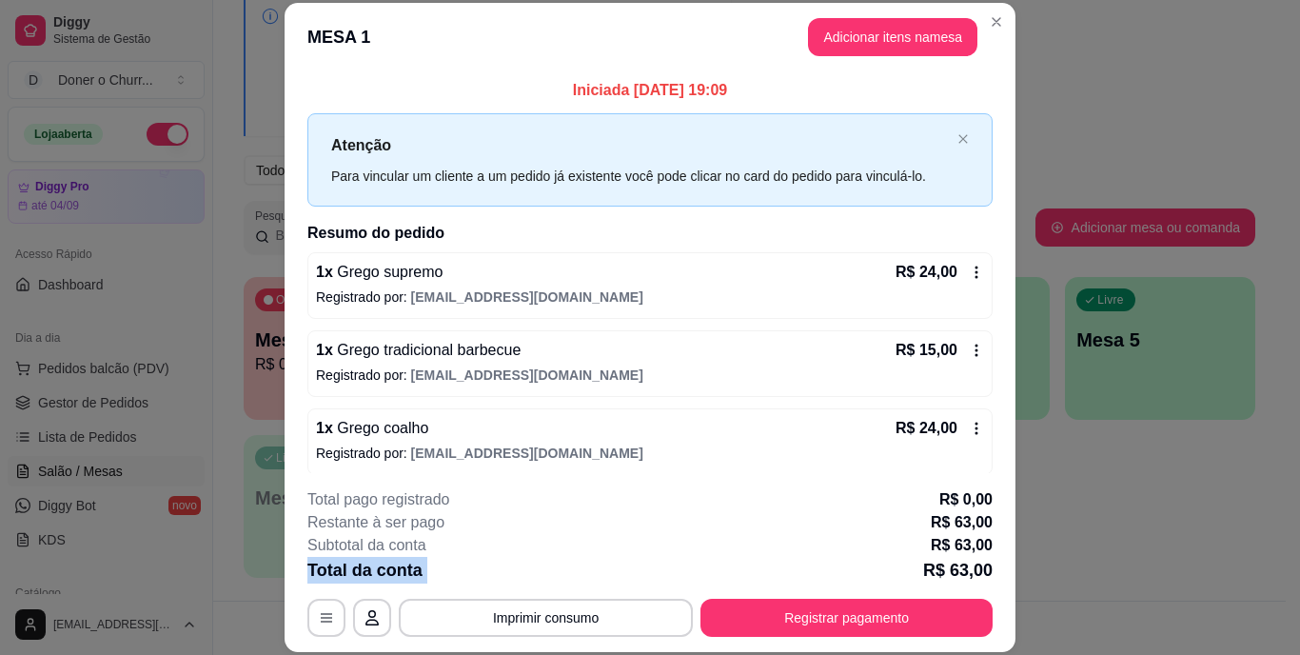
click at [556, 579] on div "Total da conta R$ 63,00" at bounding box center [649, 570] width 685 height 27
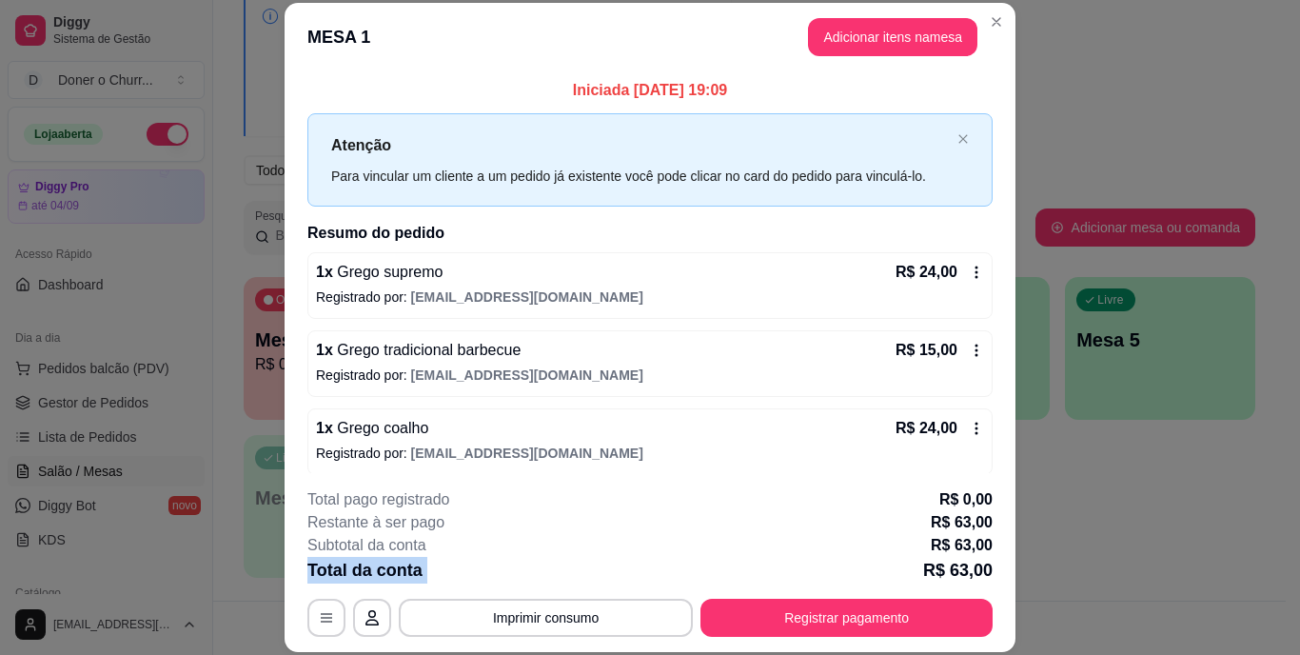
click at [556, 579] on div "Total da conta R$ 63,00" at bounding box center [649, 570] width 685 height 27
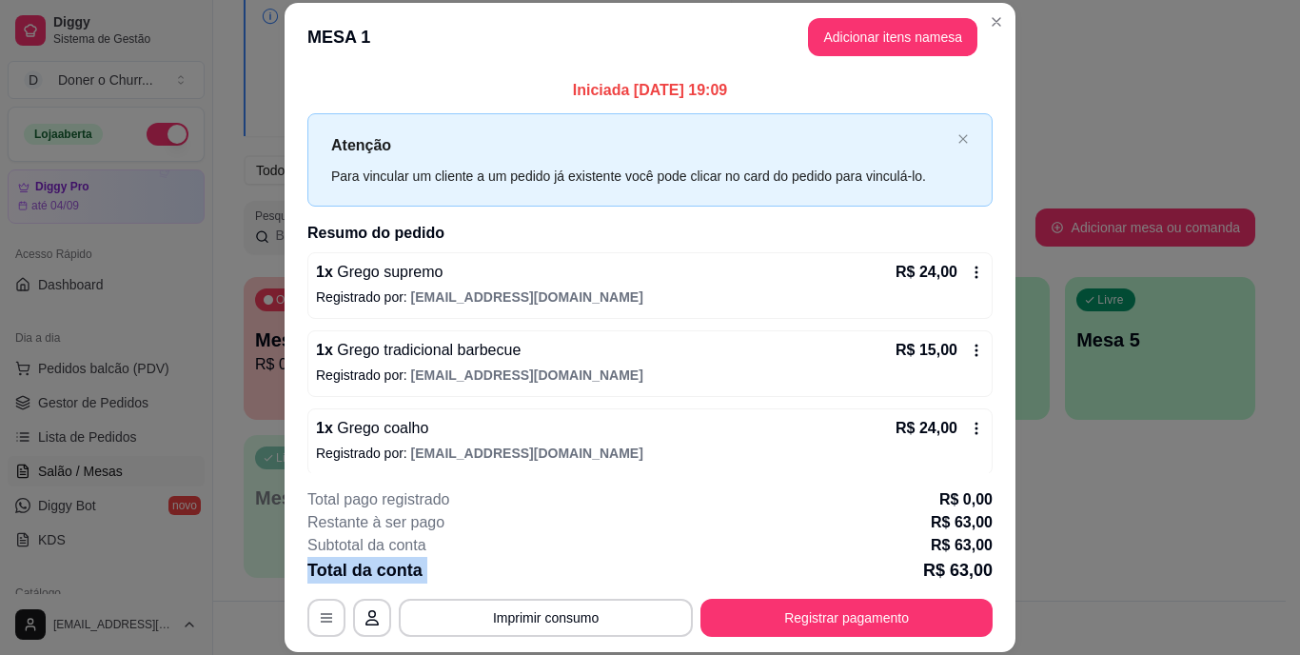
click at [556, 579] on div "Total da conta R$ 63,00" at bounding box center [649, 570] width 685 height 27
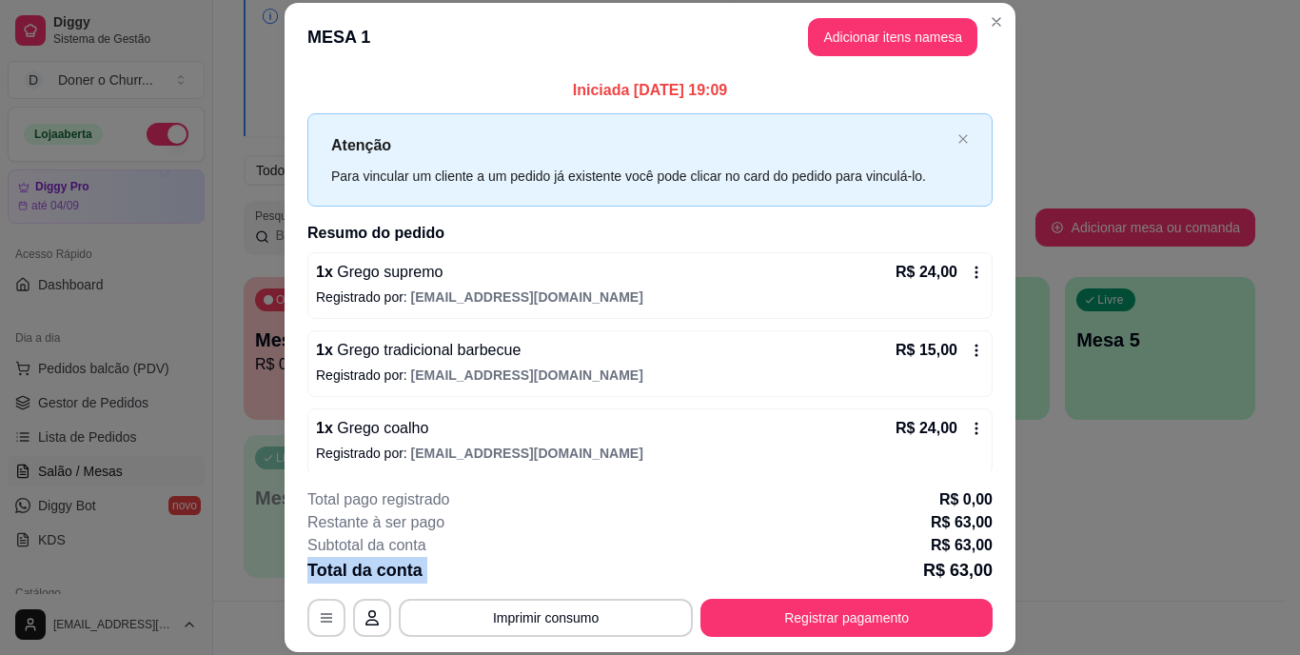
click at [556, 579] on div "Total da conta R$ 63,00" at bounding box center [649, 570] width 685 height 27
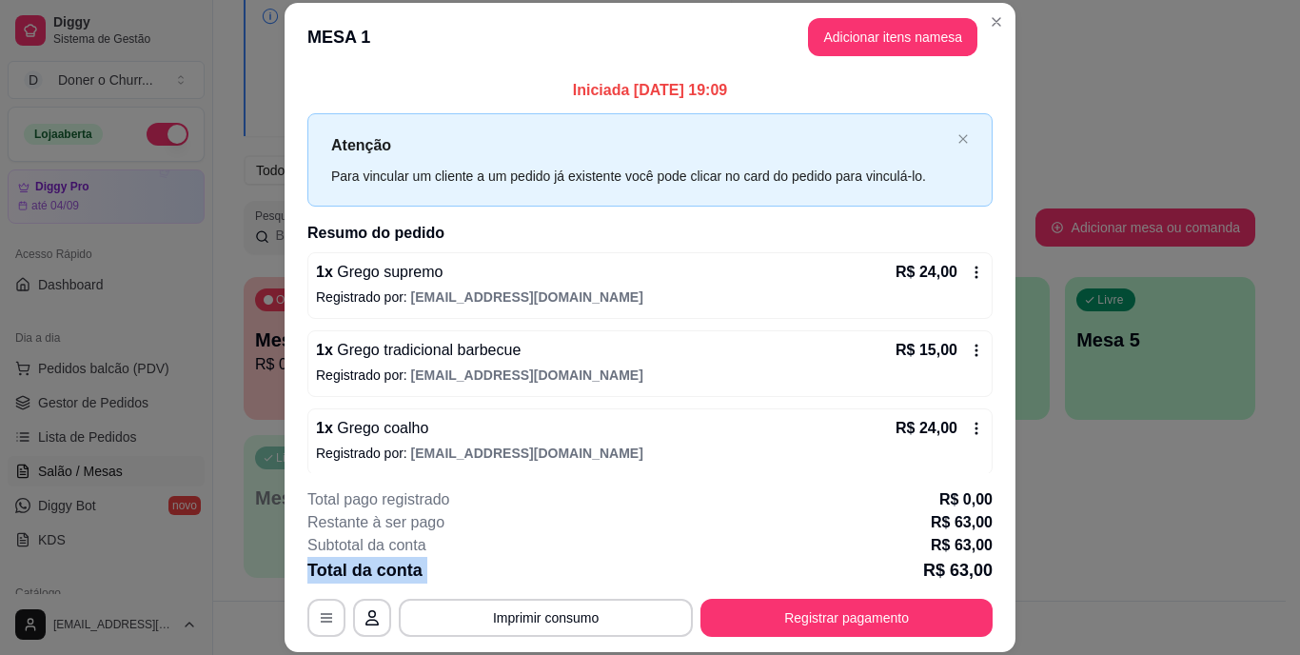
click at [556, 579] on div "Total da conta R$ 63,00" at bounding box center [649, 570] width 685 height 27
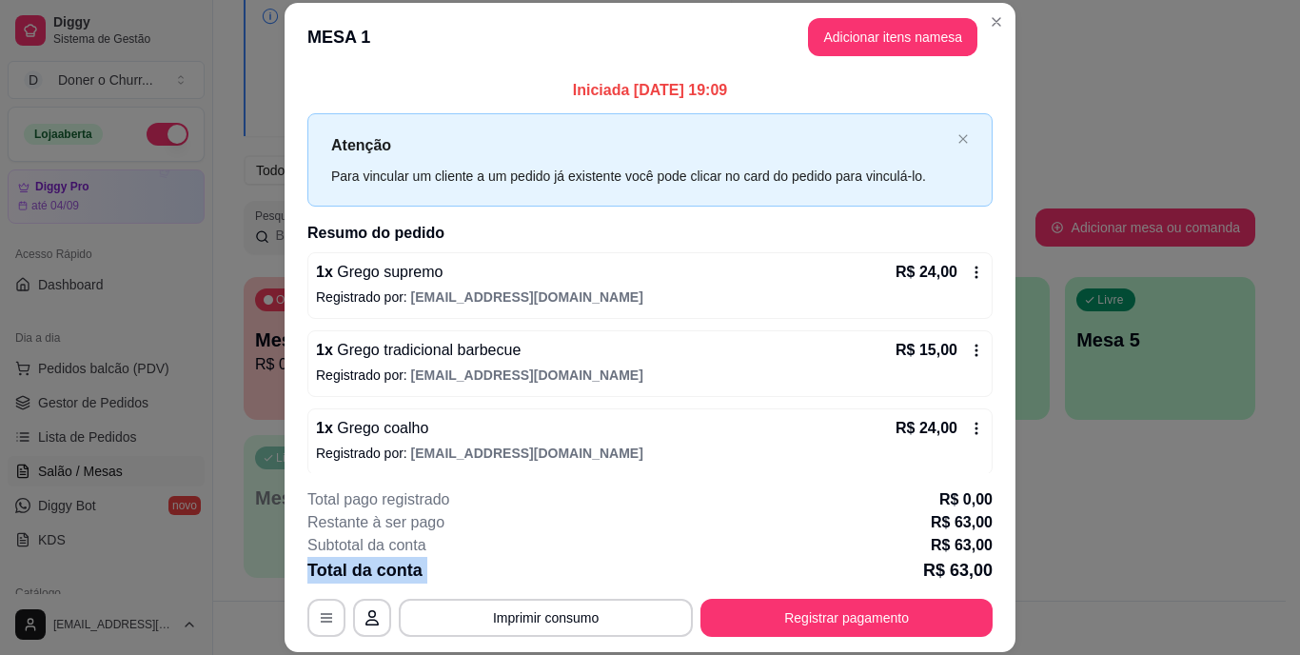
click at [556, 579] on div "Total da conta R$ 63,00" at bounding box center [649, 570] width 685 height 27
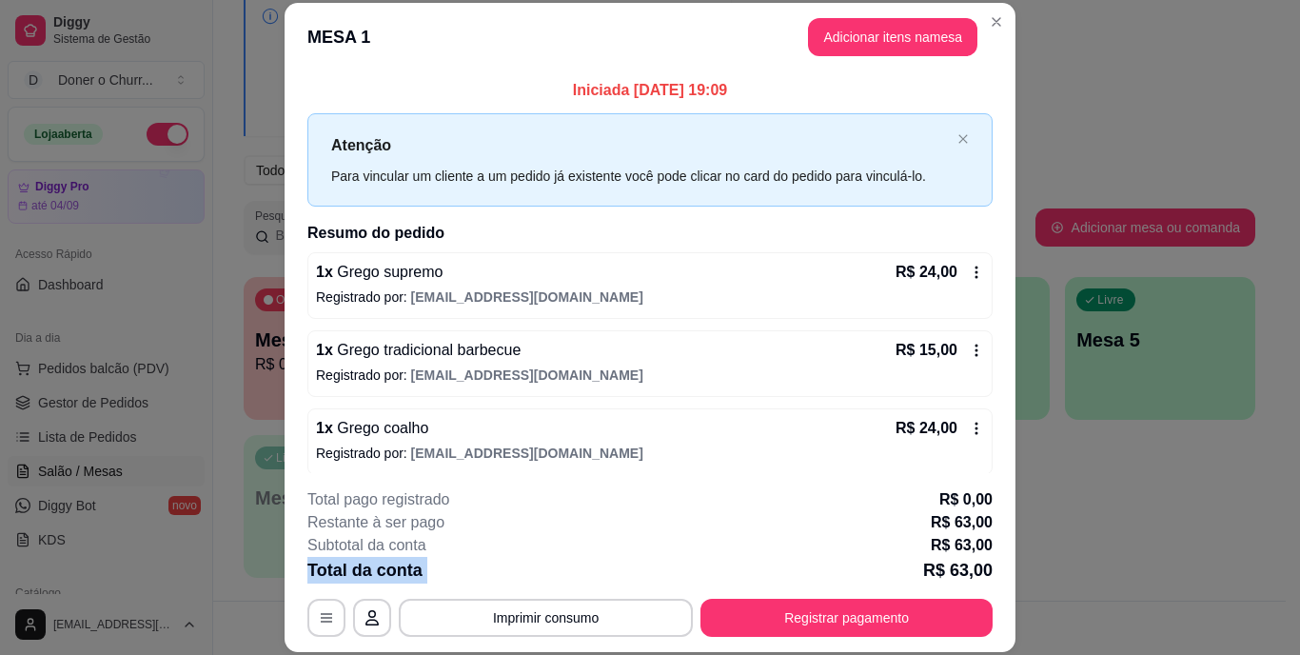
click at [556, 579] on div "Total da conta R$ 63,00" at bounding box center [649, 570] width 685 height 27
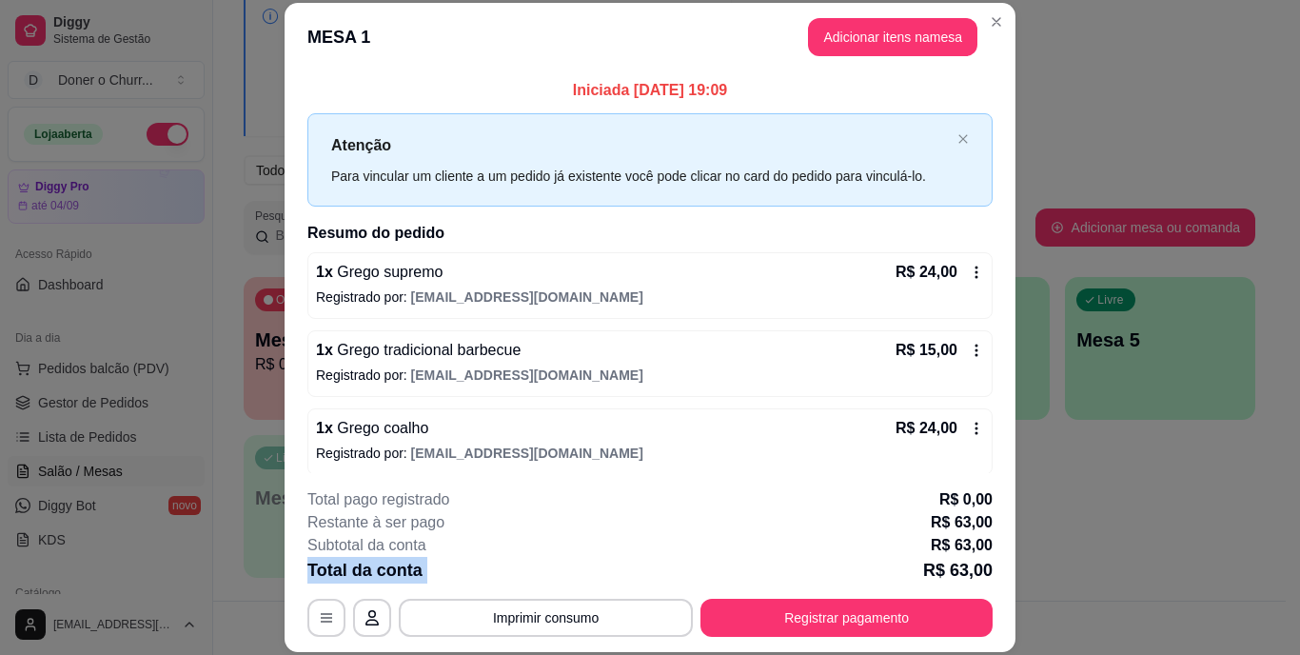
click at [556, 579] on div "Total da conta R$ 63,00" at bounding box center [649, 570] width 685 height 27
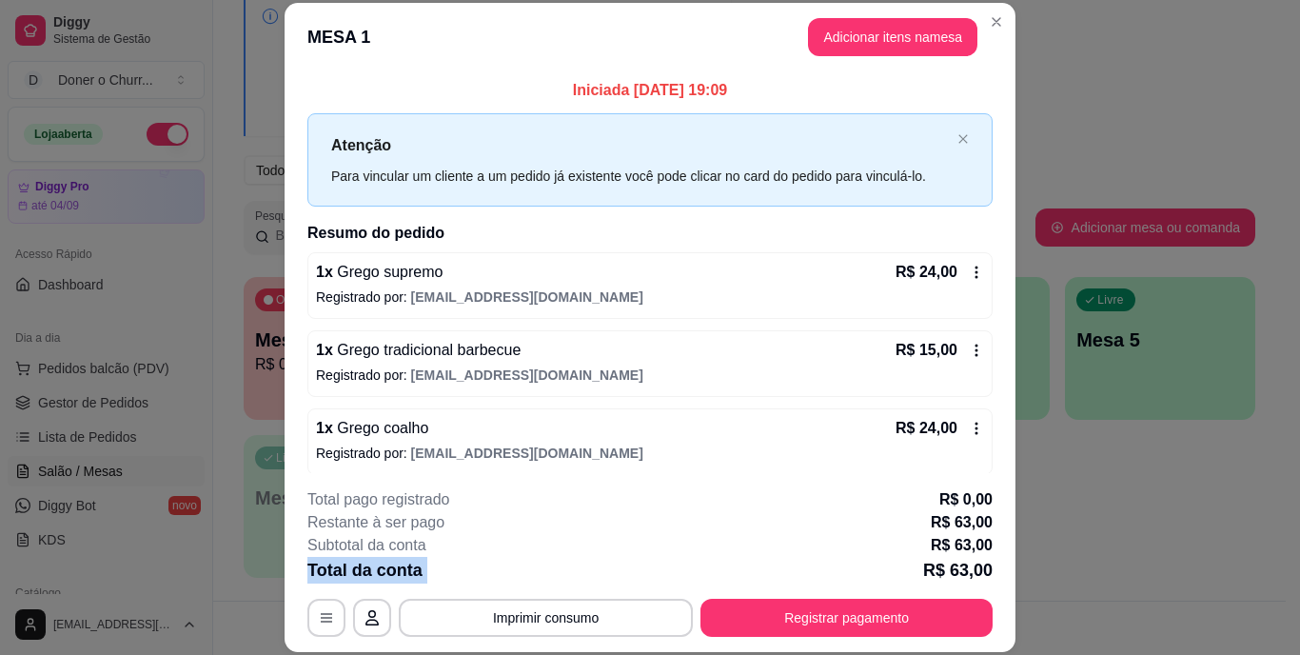
click at [556, 579] on div "Total da conta R$ 63,00" at bounding box center [649, 570] width 685 height 27
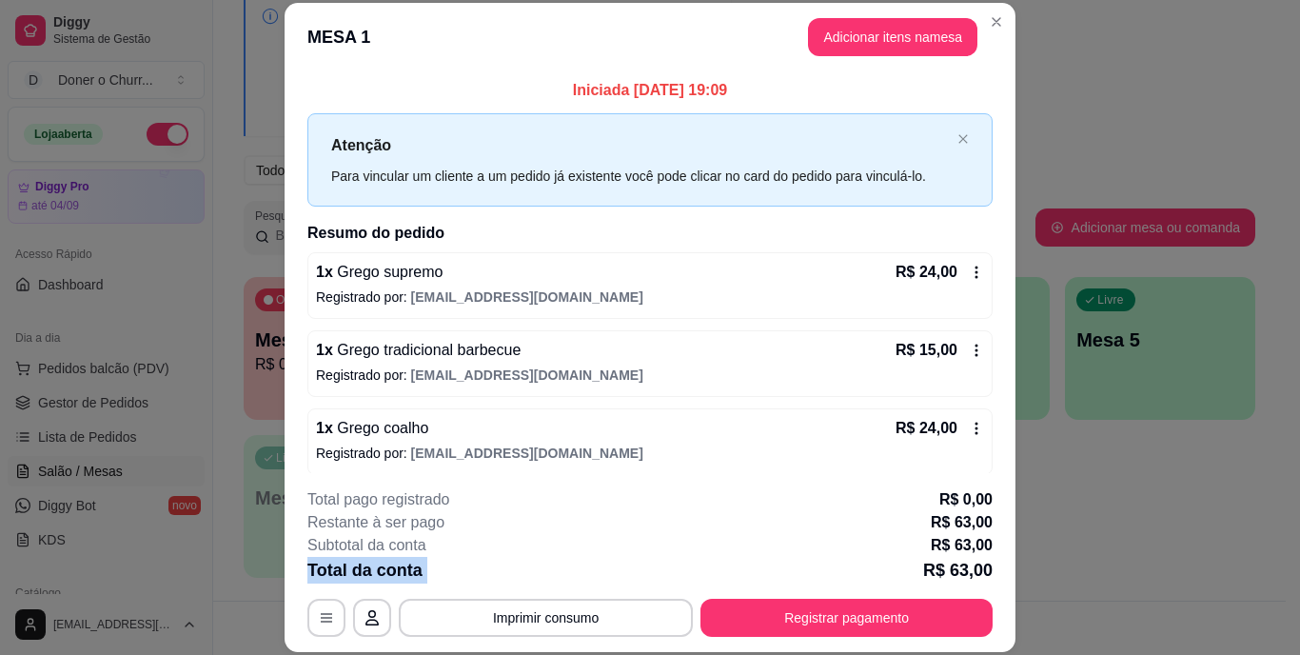
click at [556, 579] on div "Total da conta R$ 63,00" at bounding box center [649, 570] width 685 height 27
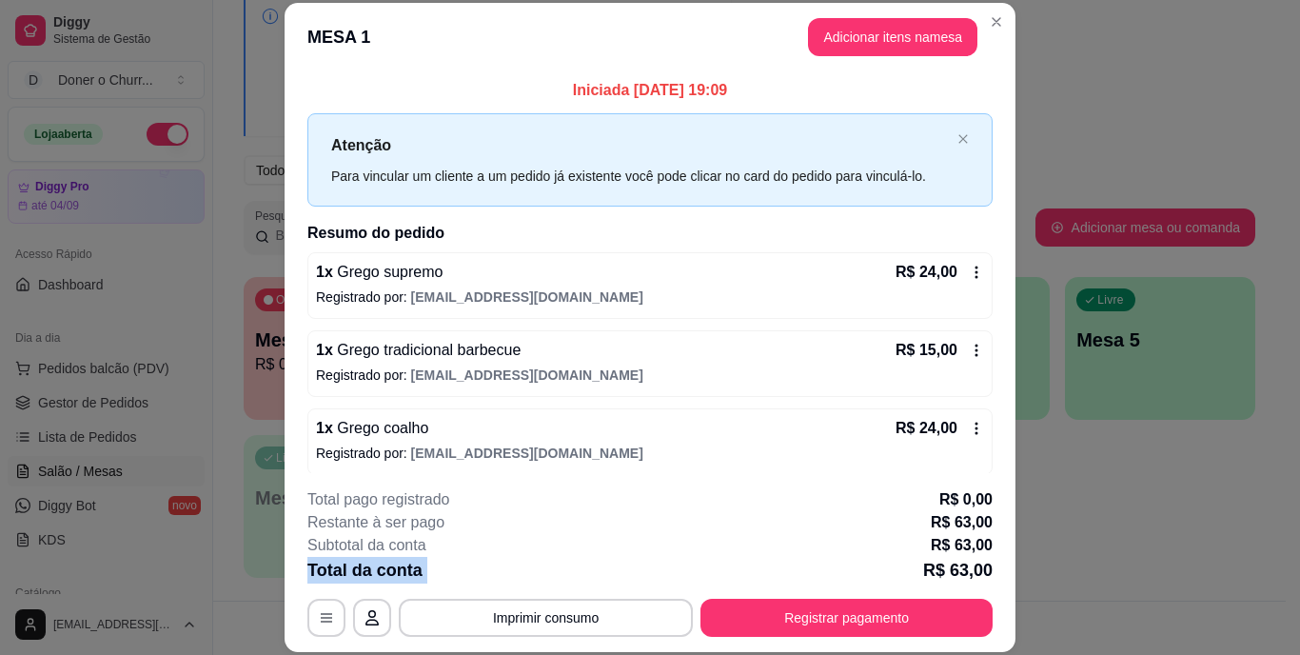
click at [556, 579] on div "Total da conta R$ 63,00" at bounding box center [649, 570] width 685 height 27
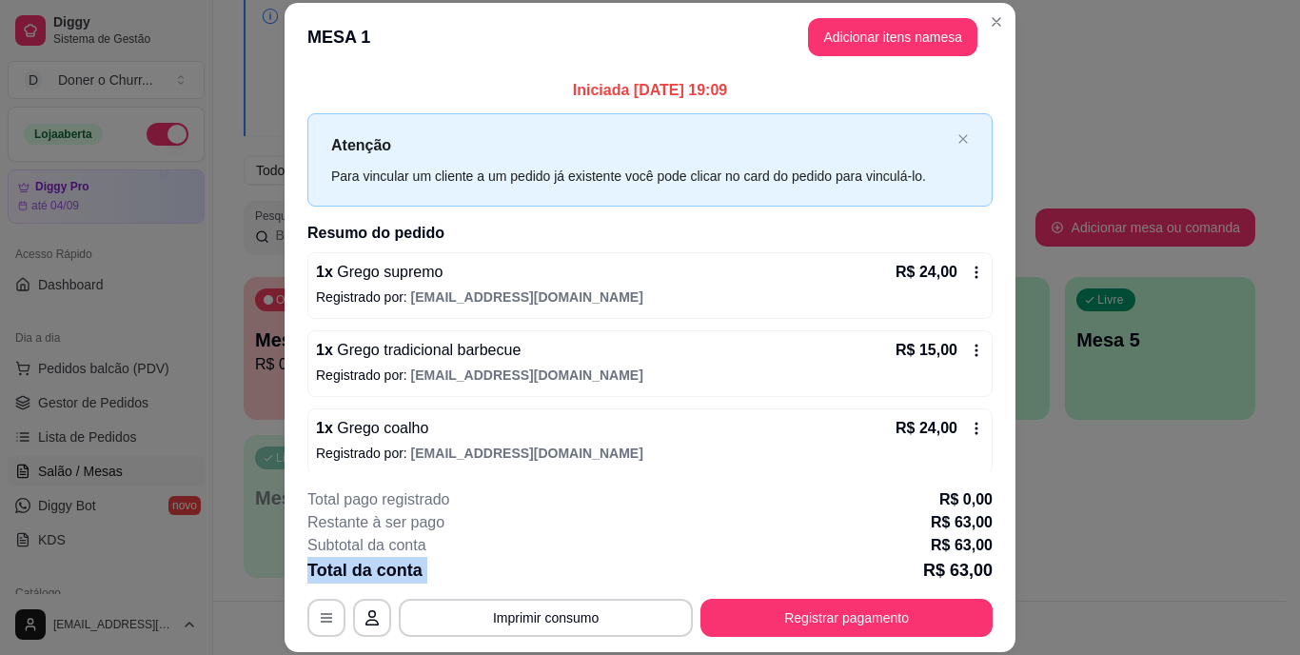
click at [556, 579] on div "Total da conta R$ 63,00" at bounding box center [649, 570] width 685 height 27
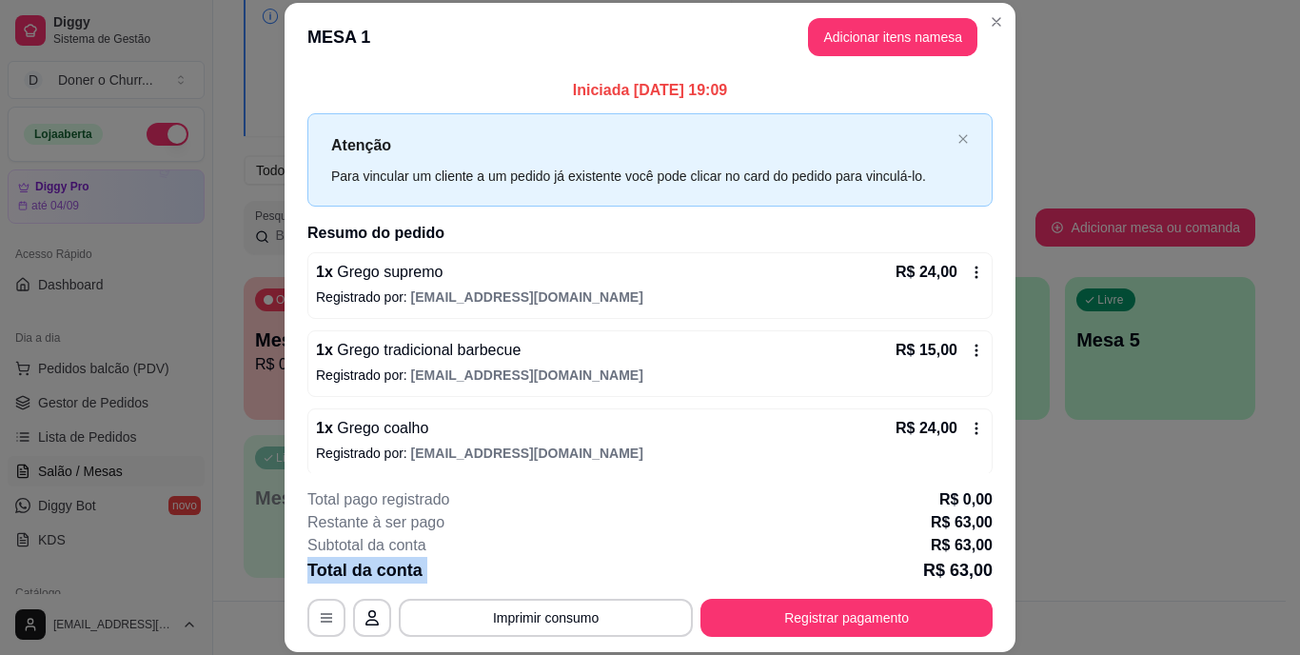
click at [556, 579] on div "Total da conta R$ 63,00" at bounding box center [649, 570] width 685 height 27
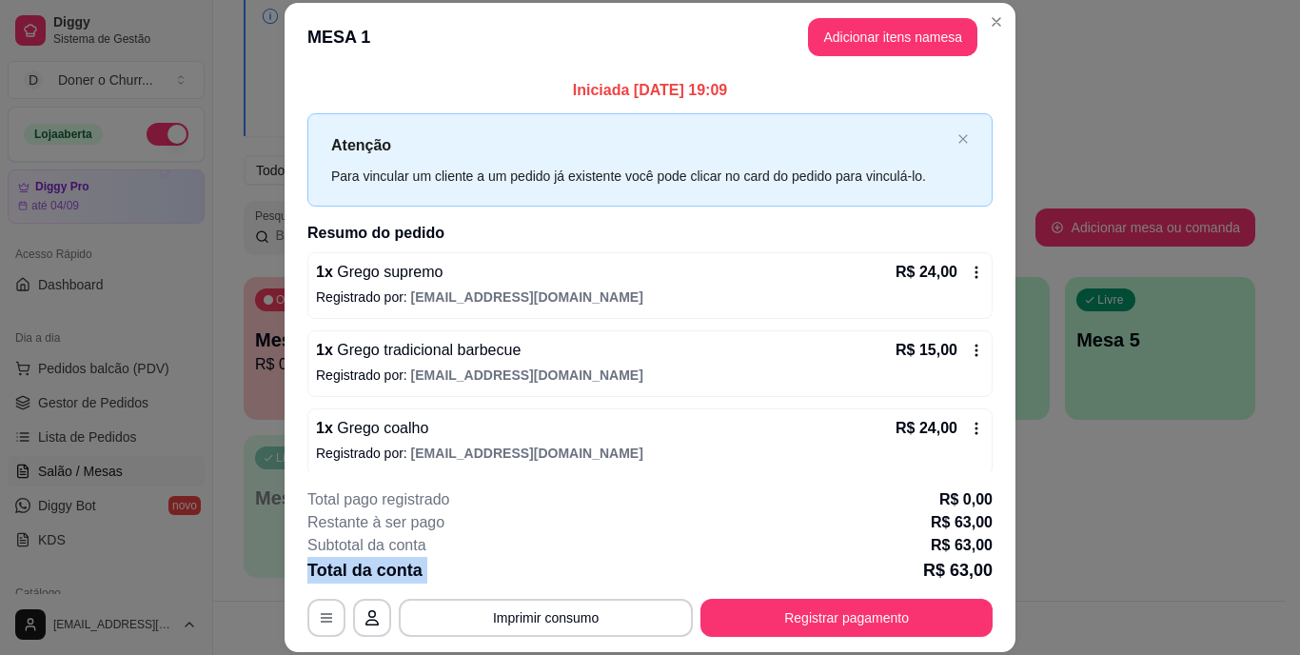
click at [556, 579] on div "Total da conta R$ 63,00" at bounding box center [649, 570] width 685 height 27
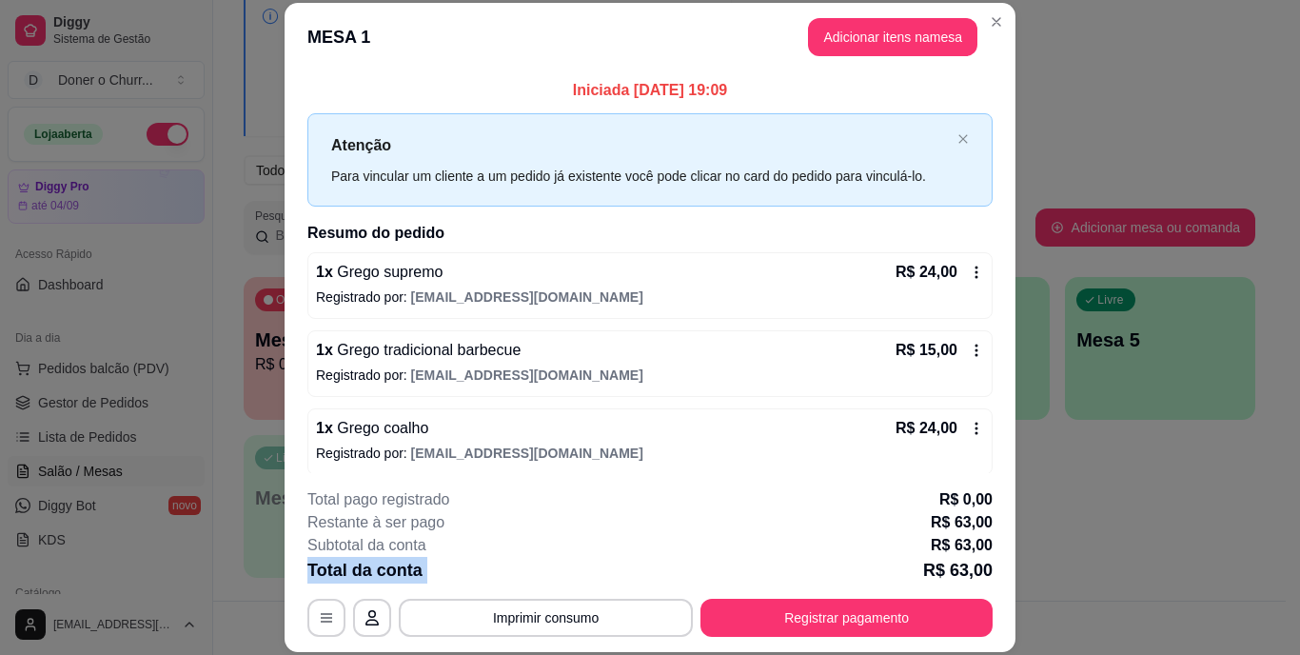
click at [556, 579] on div "Total da conta R$ 63,00" at bounding box center [649, 570] width 685 height 27
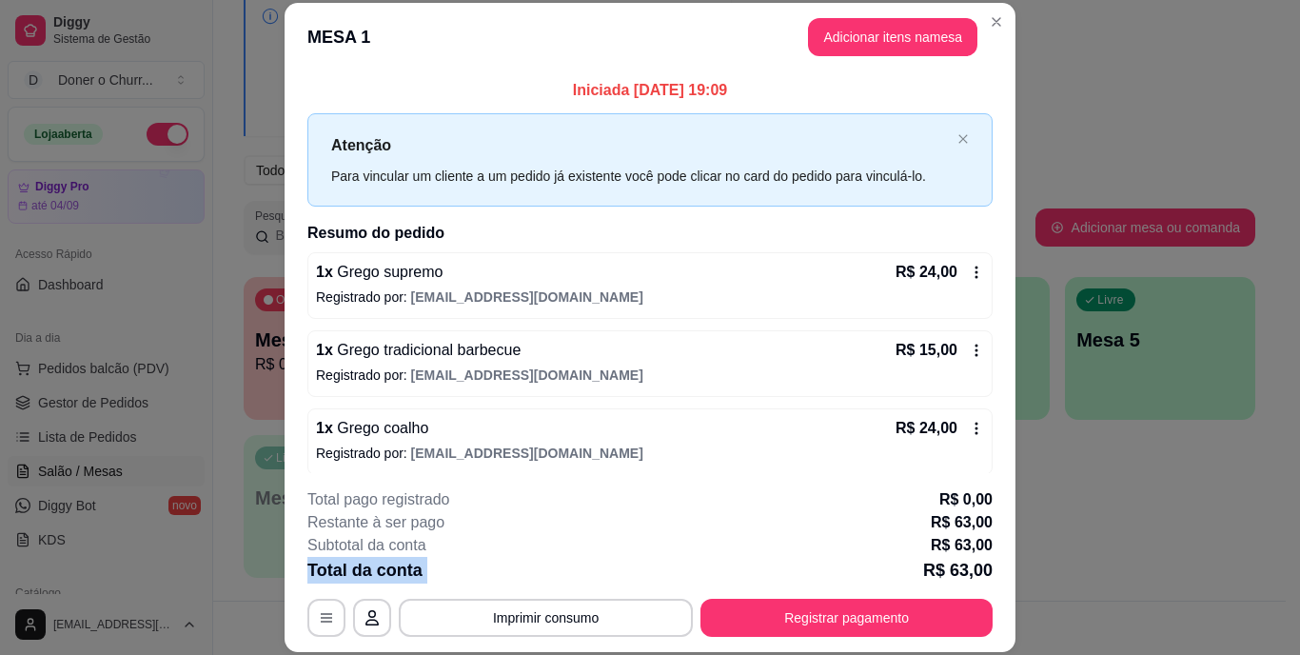
click at [556, 579] on div "Total da conta R$ 63,00" at bounding box center [649, 570] width 685 height 27
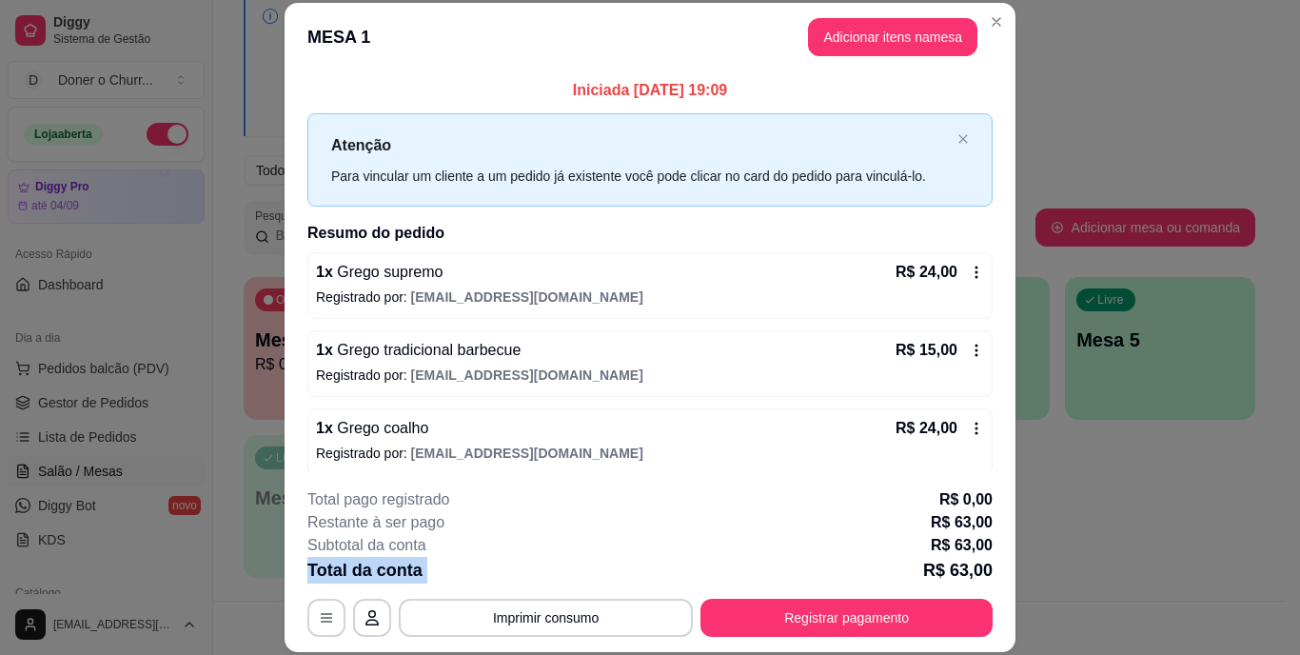
click at [556, 579] on div "Total da conta R$ 63,00" at bounding box center [649, 570] width 685 height 27
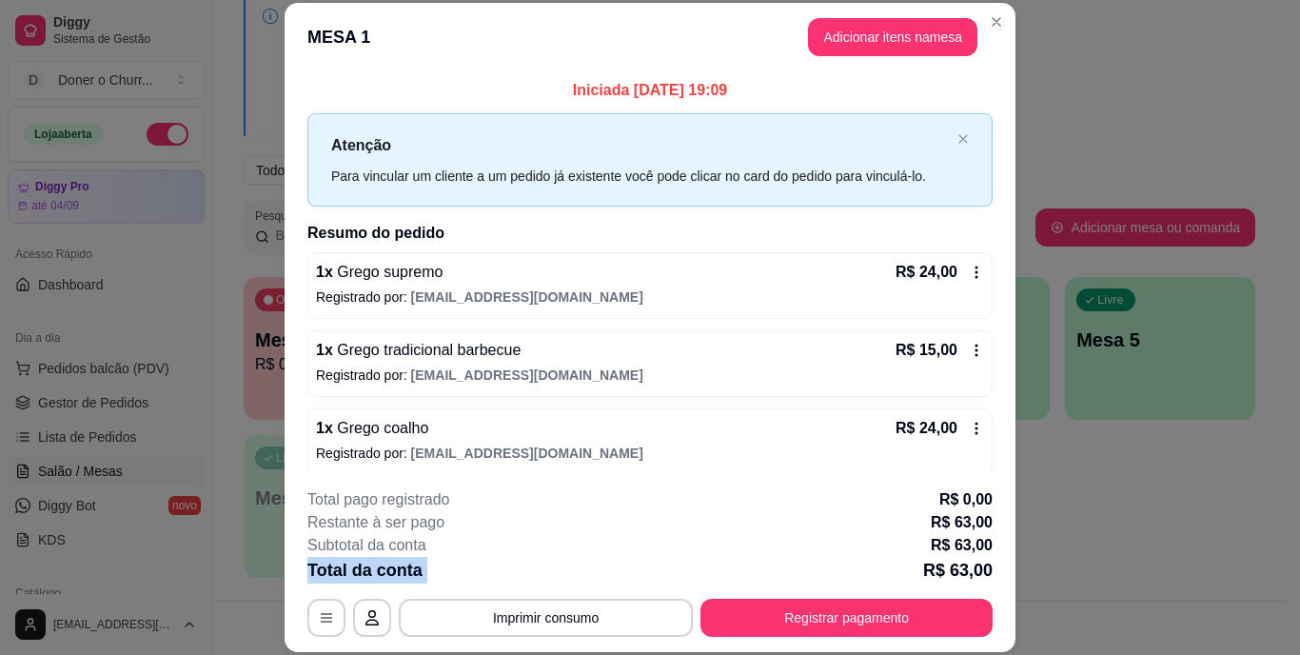
click at [556, 579] on div "Total da conta R$ 63,00" at bounding box center [649, 570] width 685 height 27
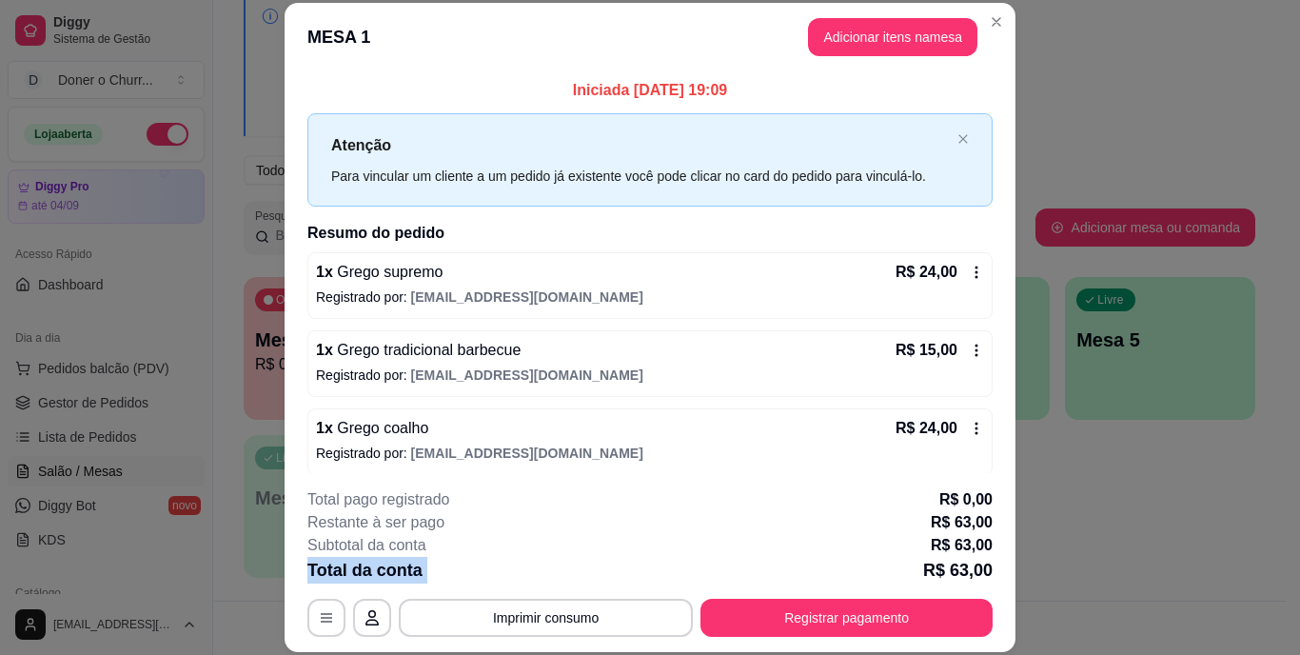
click at [556, 579] on div "Total da conta R$ 63,00" at bounding box center [649, 570] width 685 height 27
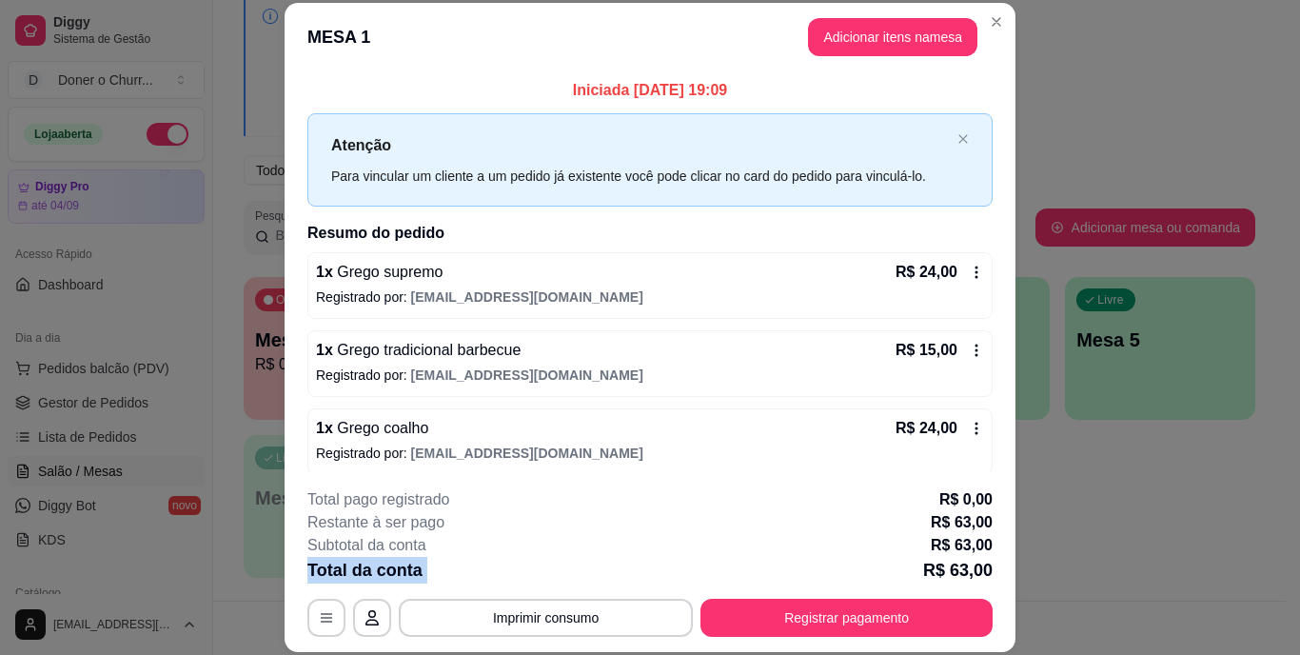
click at [556, 579] on div "Total da conta R$ 63,00" at bounding box center [649, 570] width 685 height 27
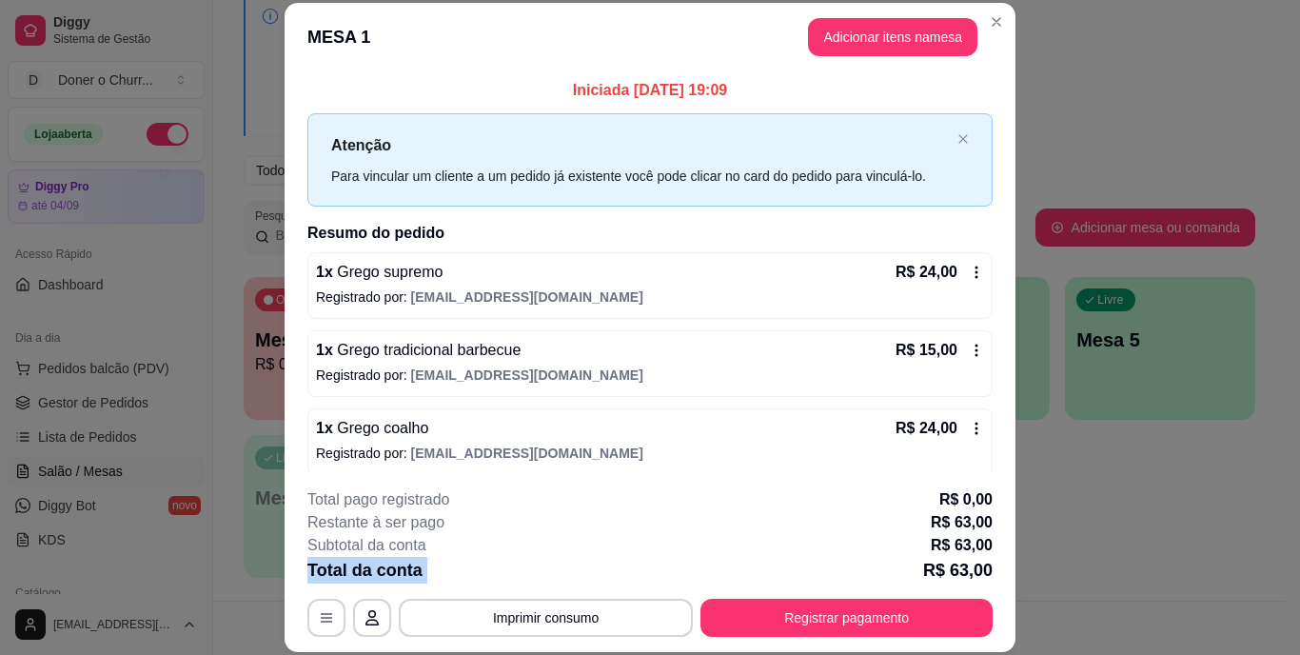
click at [556, 579] on div "Total da conta R$ 63,00" at bounding box center [649, 570] width 685 height 27
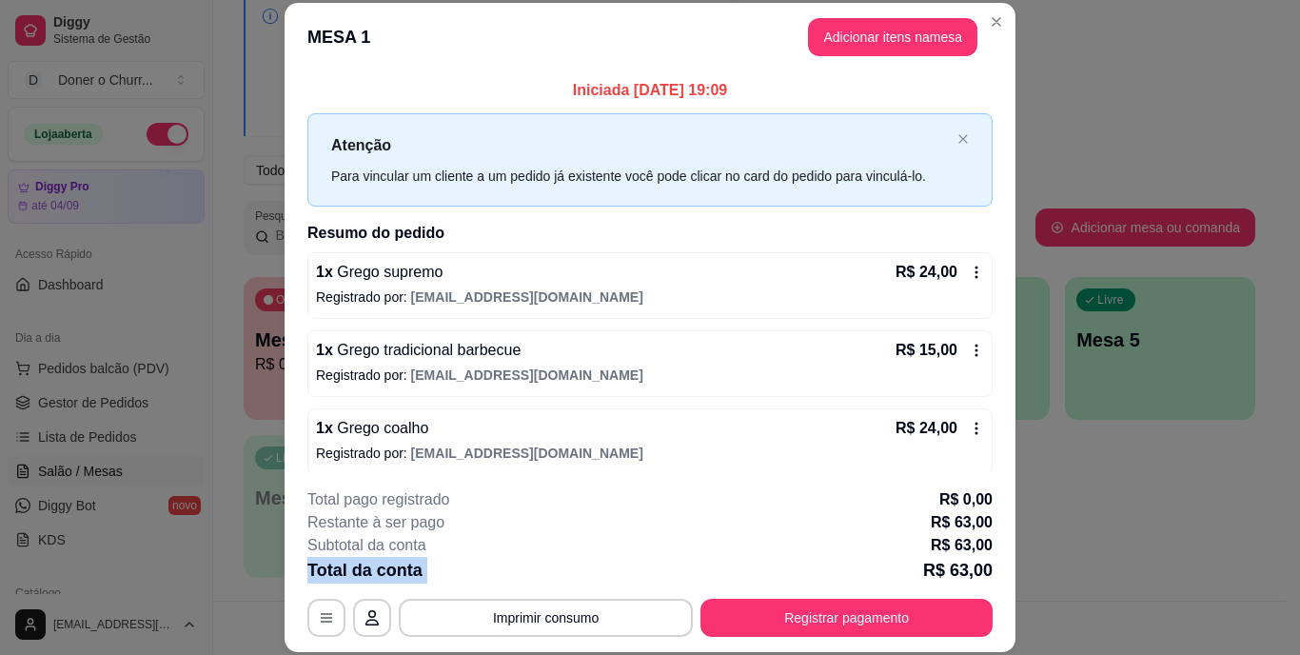
click at [556, 579] on div "Total da conta R$ 63,00" at bounding box center [649, 570] width 685 height 27
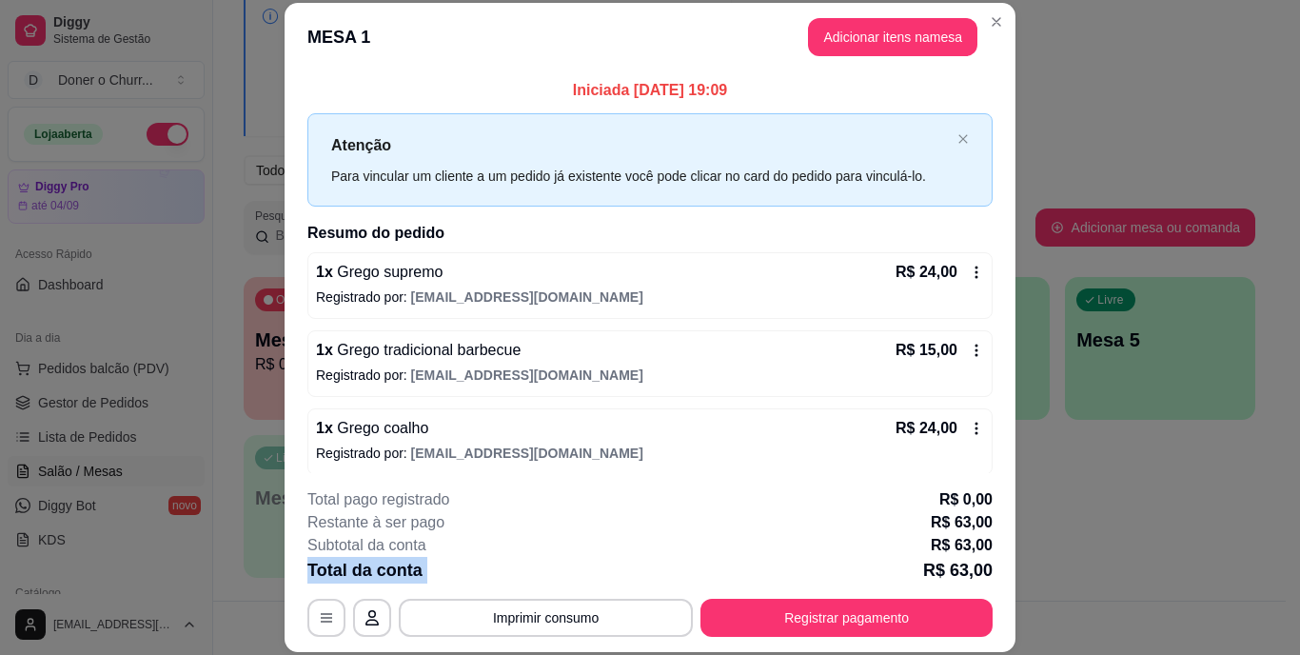
click at [556, 579] on div "Total da conta R$ 63,00" at bounding box center [649, 570] width 685 height 27
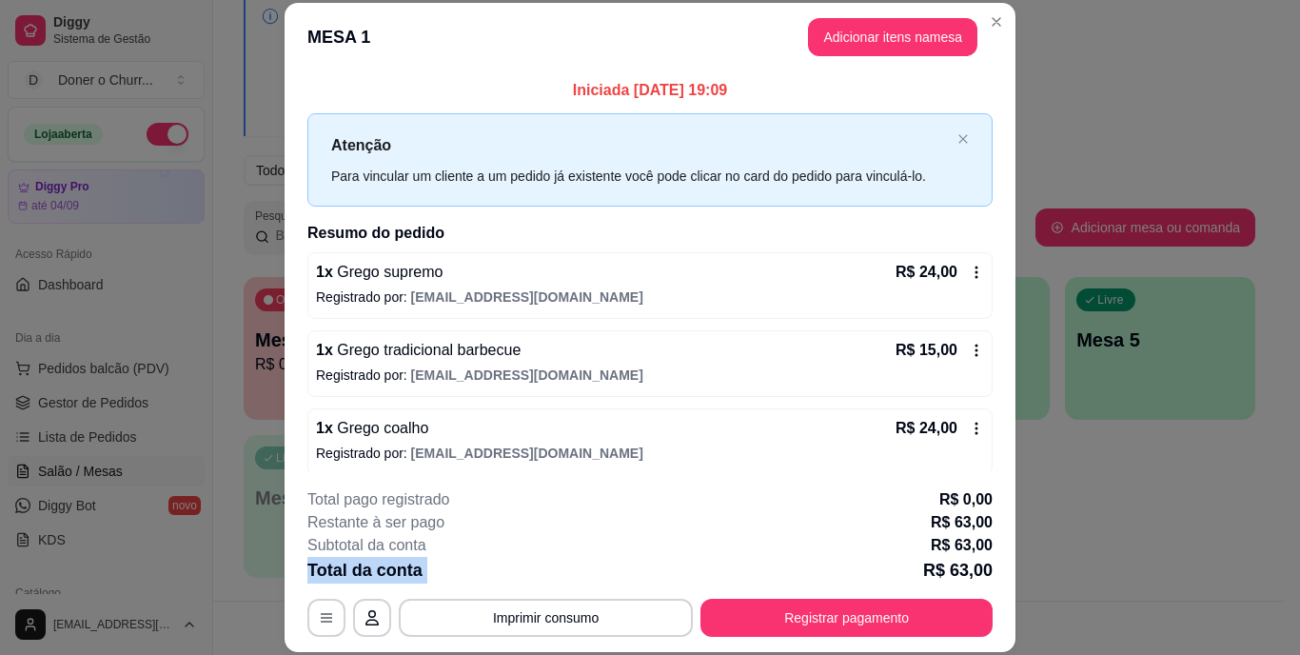
click at [556, 579] on div "Total da conta R$ 63,00" at bounding box center [649, 570] width 685 height 27
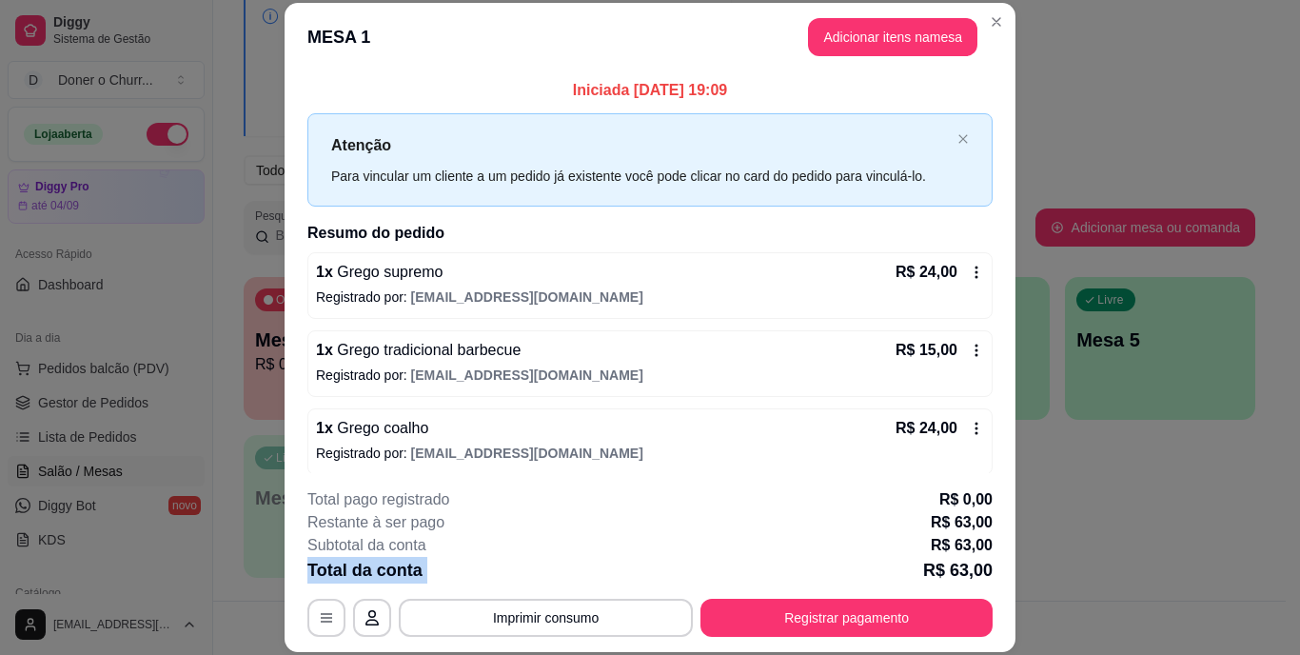
click at [556, 579] on div "Total da conta R$ 63,00" at bounding box center [649, 570] width 685 height 27
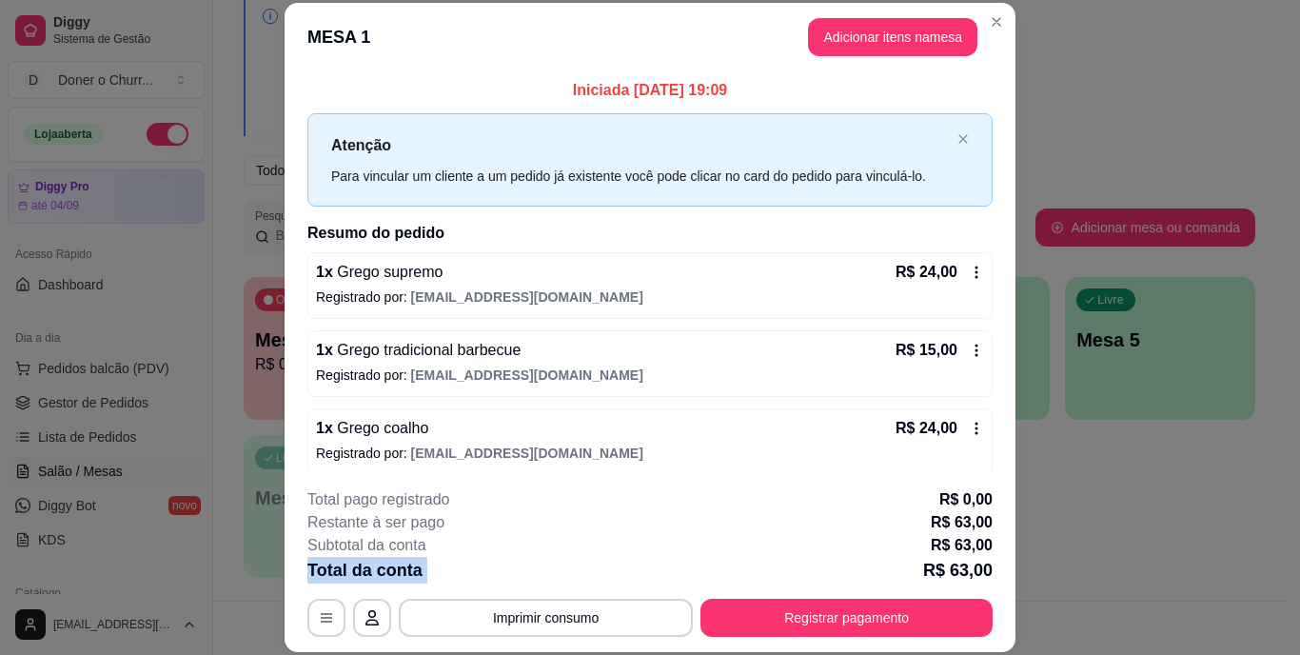
click at [556, 579] on div "Total da conta R$ 63,00" at bounding box center [649, 570] width 685 height 27
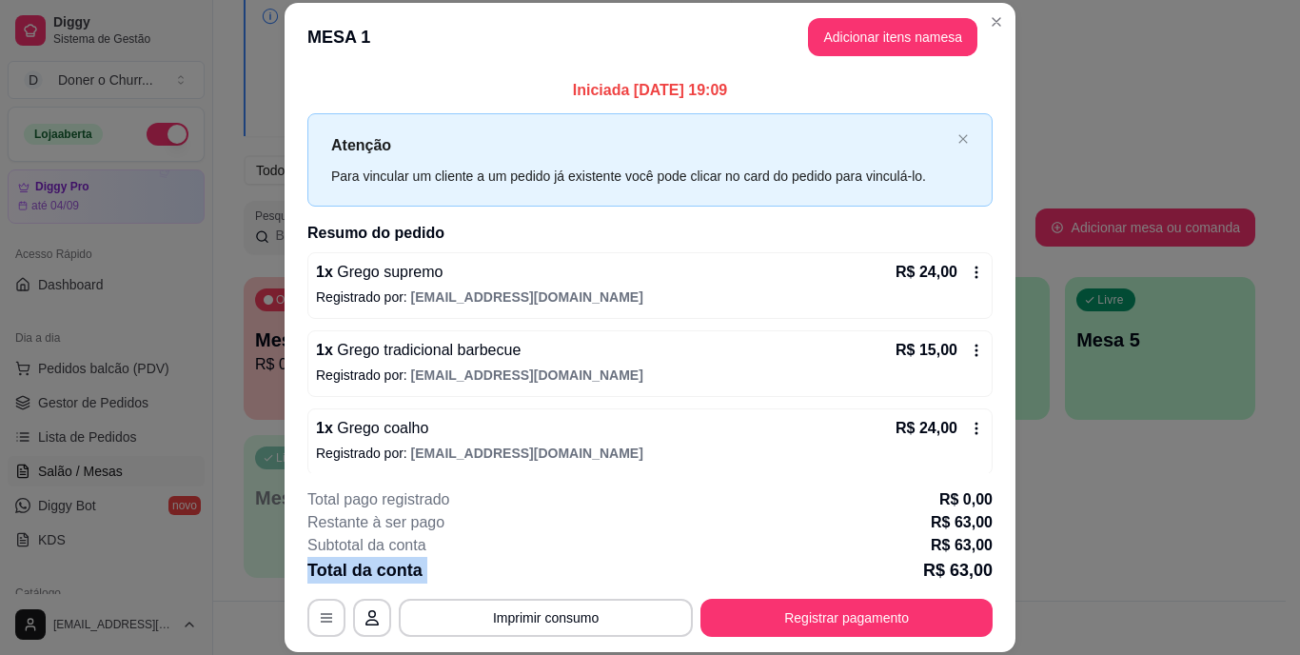
click at [556, 579] on div "Total da conta R$ 63,00" at bounding box center [649, 570] width 685 height 27
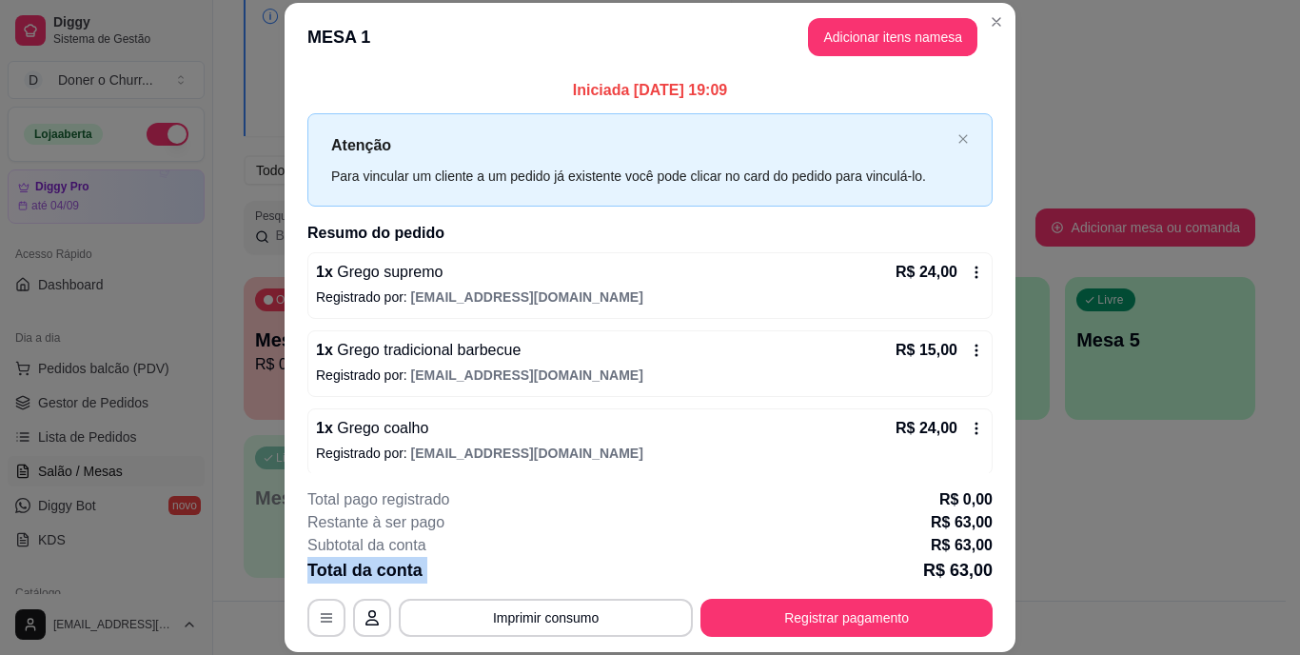
click at [556, 579] on div "Total da conta R$ 63,00" at bounding box center [649, 570] width 685 height 27
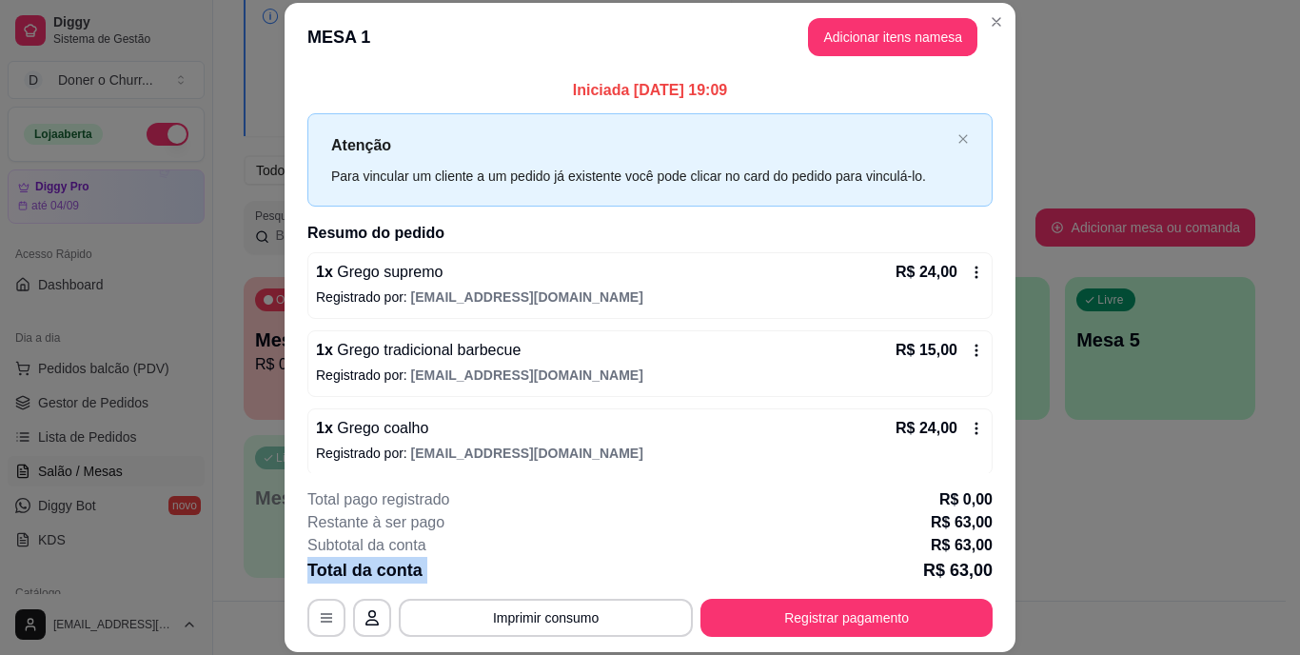
click at [556, 579] on div "Total da conta R$ 63,00" at bounding box center [649, 570] width 685 height 27
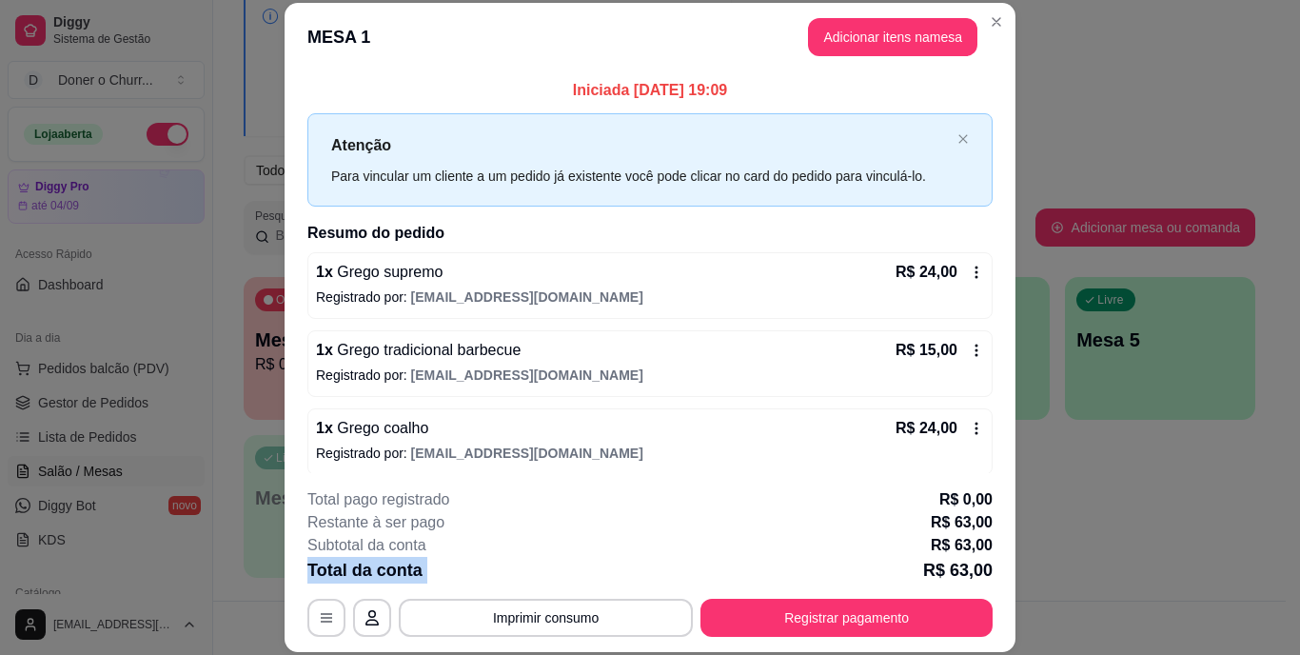
click at [556, 579] on div "Total da conta R$ 63,00" at bounding box center [649, 570] width 685 height 27
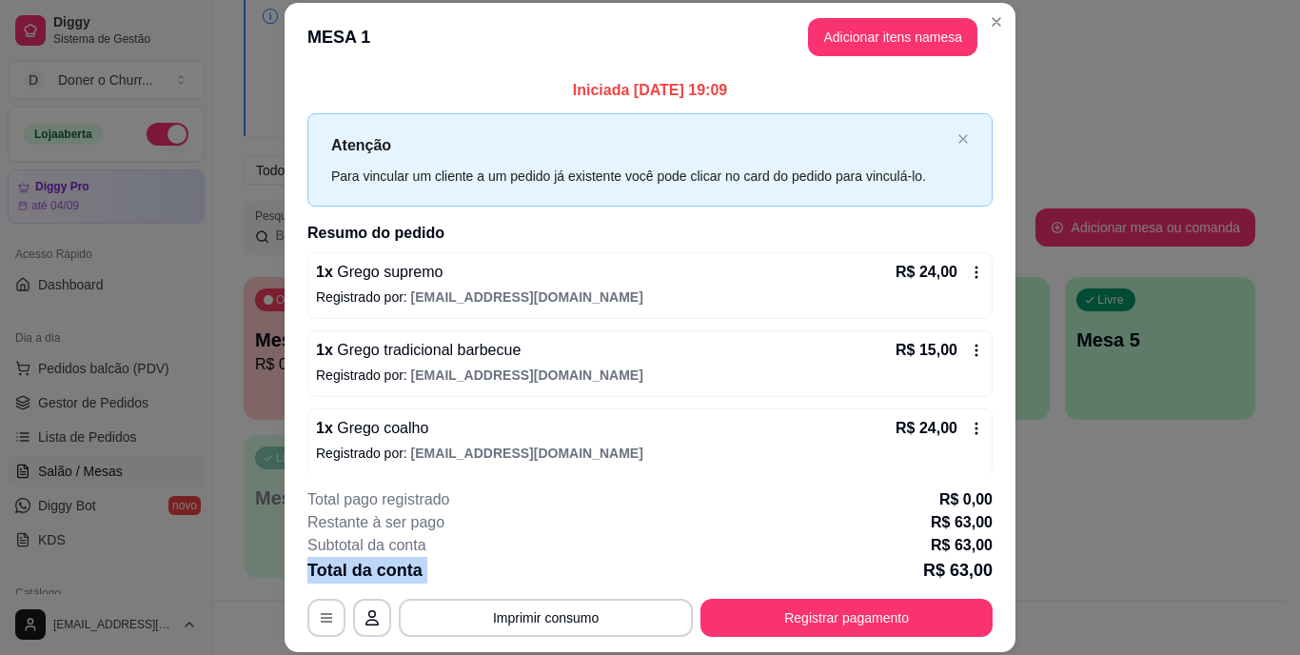
click at [556, 579] on div "Total da conta R$ 63,00" at bounding box center [649, 570] width 685 height 27
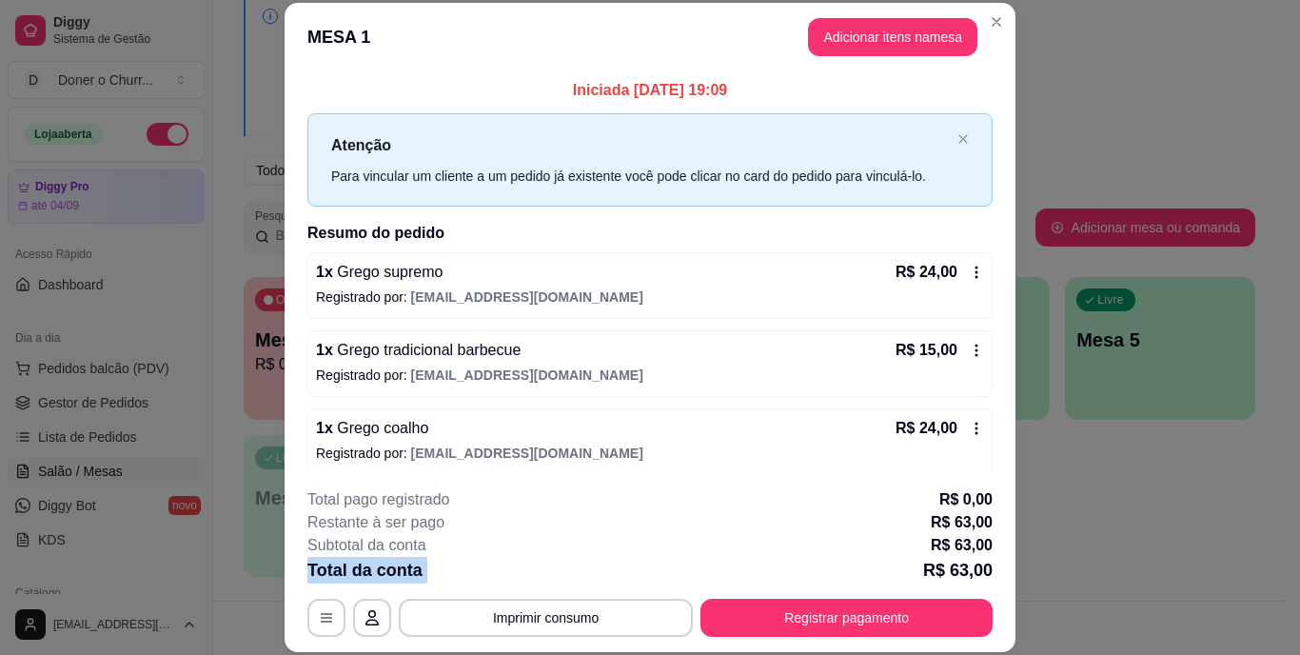
click at [556, 579] on div "Total da conta R$ 63,00" at bounding box center [649, 570] width 685 height 27
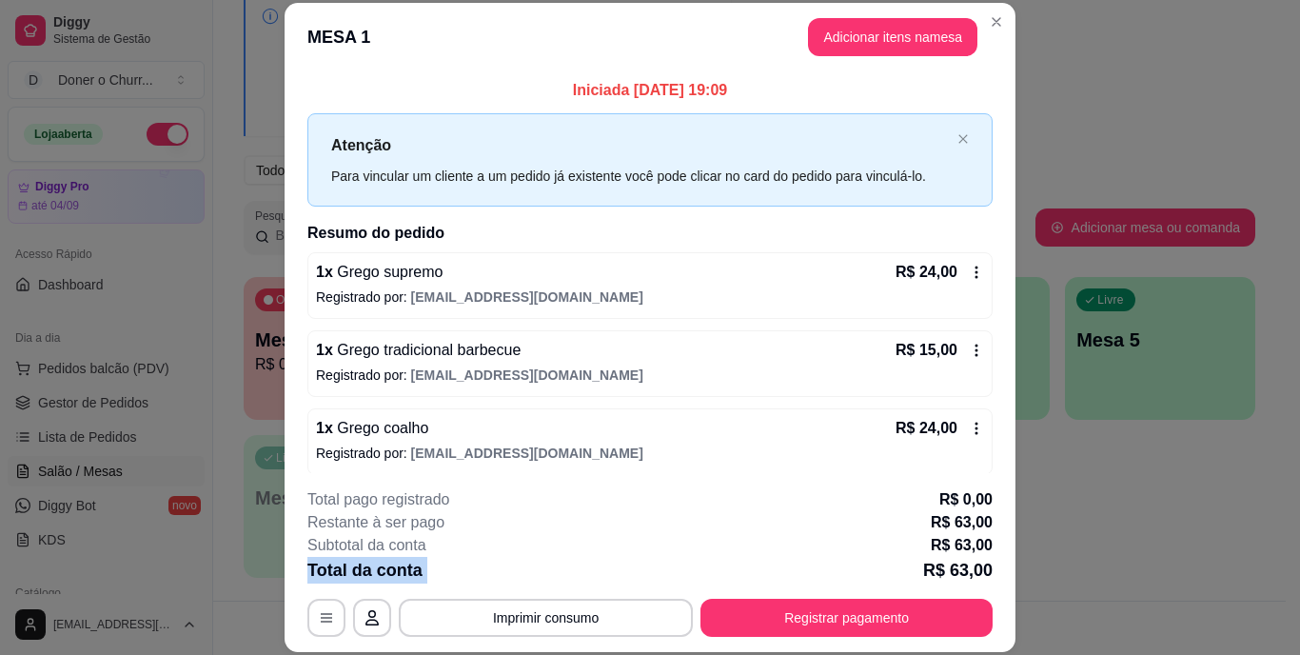
click at [556, 579] on div "Total da conta R$ 63,00" at bounding box center [649, 570] width 685 height 27
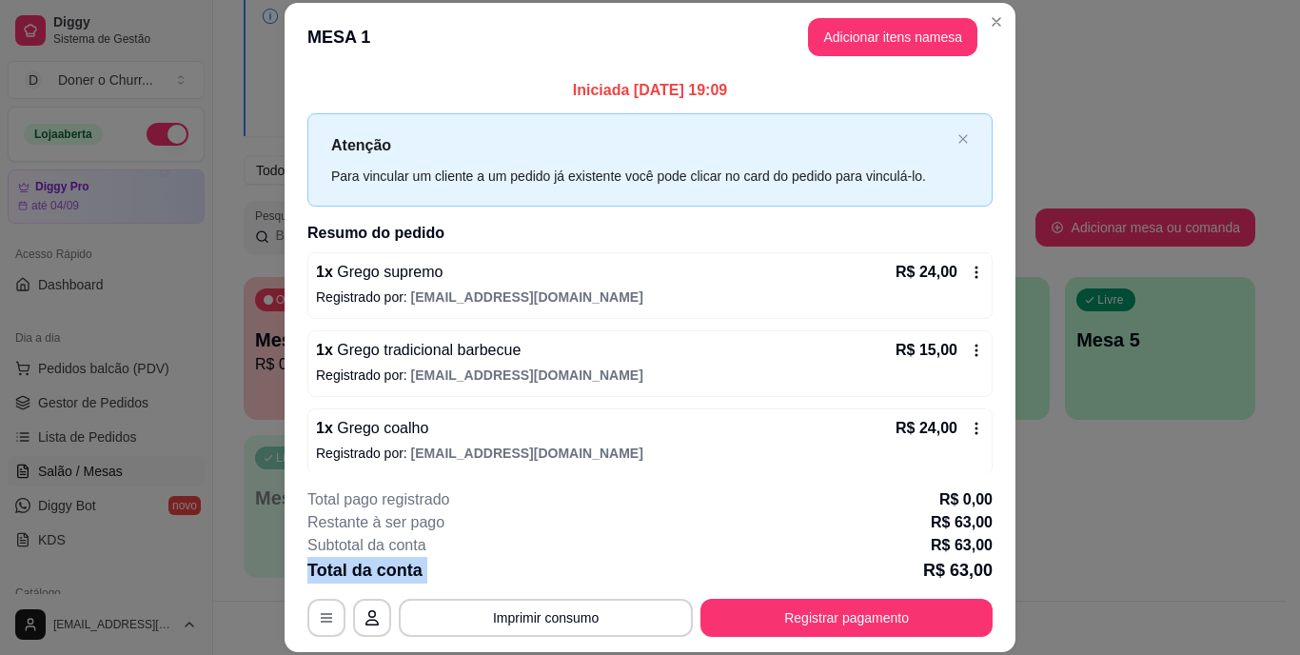
click at [556, 579] on div "Total da conta R$ 63,00" at bounding box center [649, 570] width 685 height 27
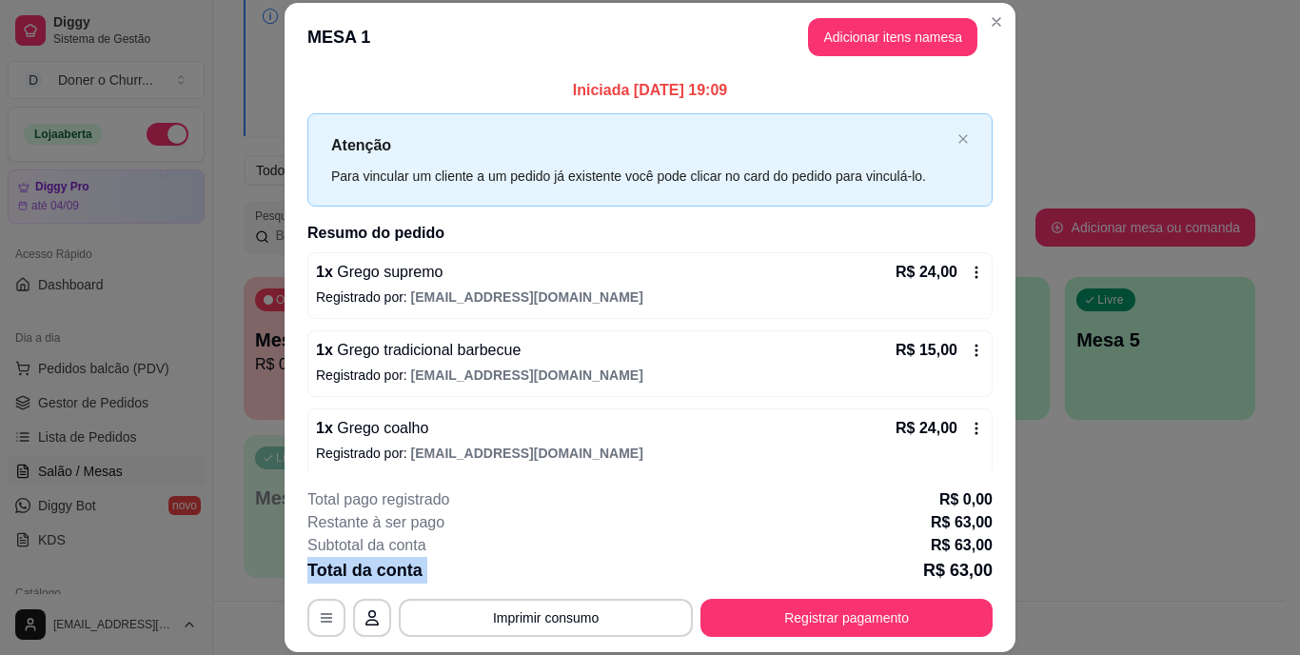
click at [556, 579] on div "Total da conta R$ 63,00" at bounding box center [649, 570] width 685 height 27
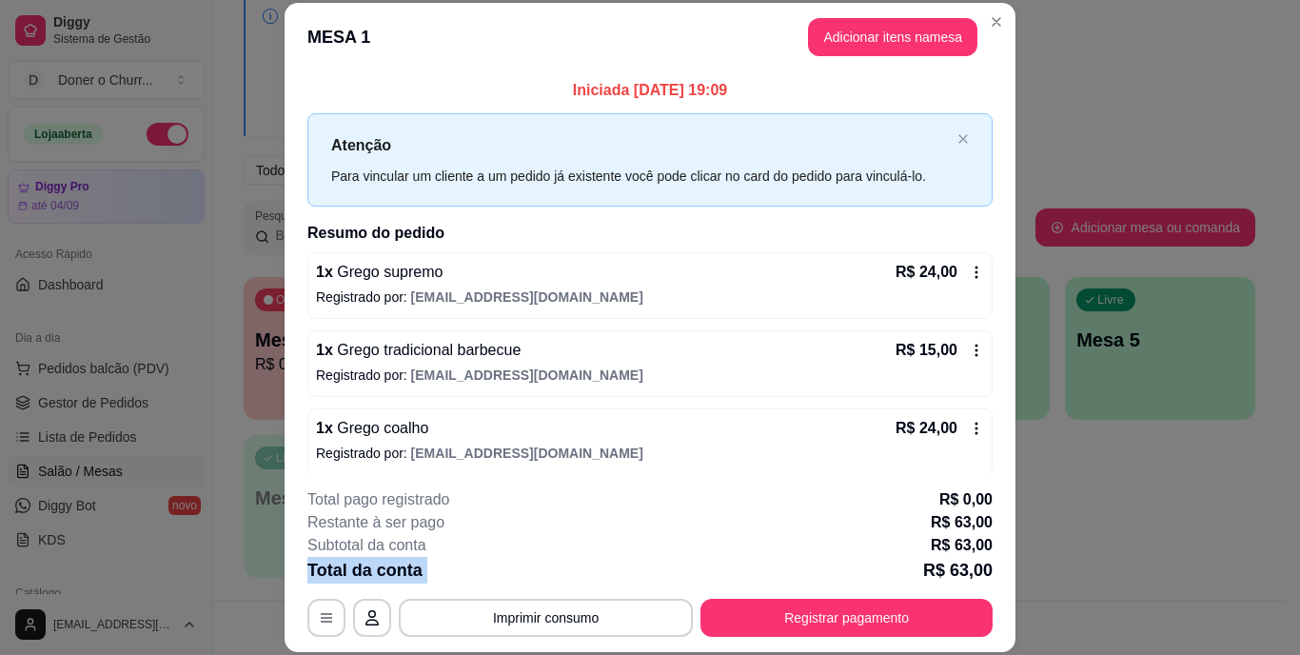
click at [556, 579] on div "Total da conta R$ 63,00" at bounding box center [649, 570] width 685 height 27
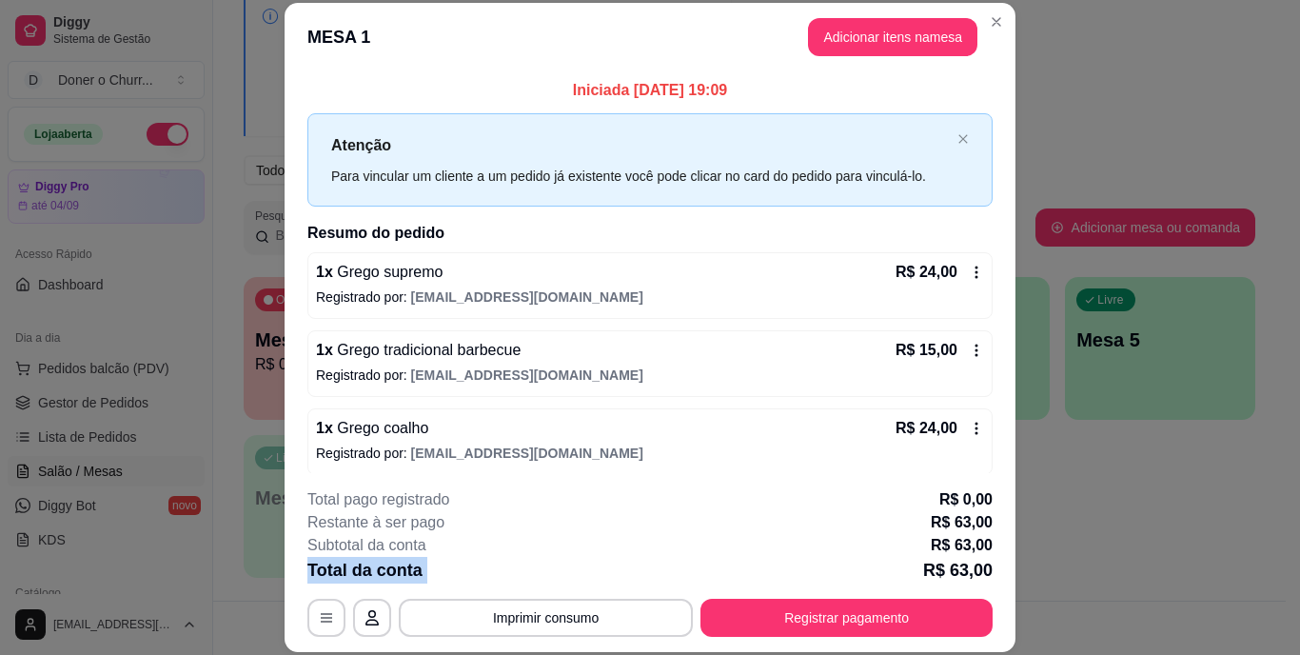
click at [556, 579] on div "Total da conta R$ 63,00" at bounding box center [649, 570] width 685 height 27
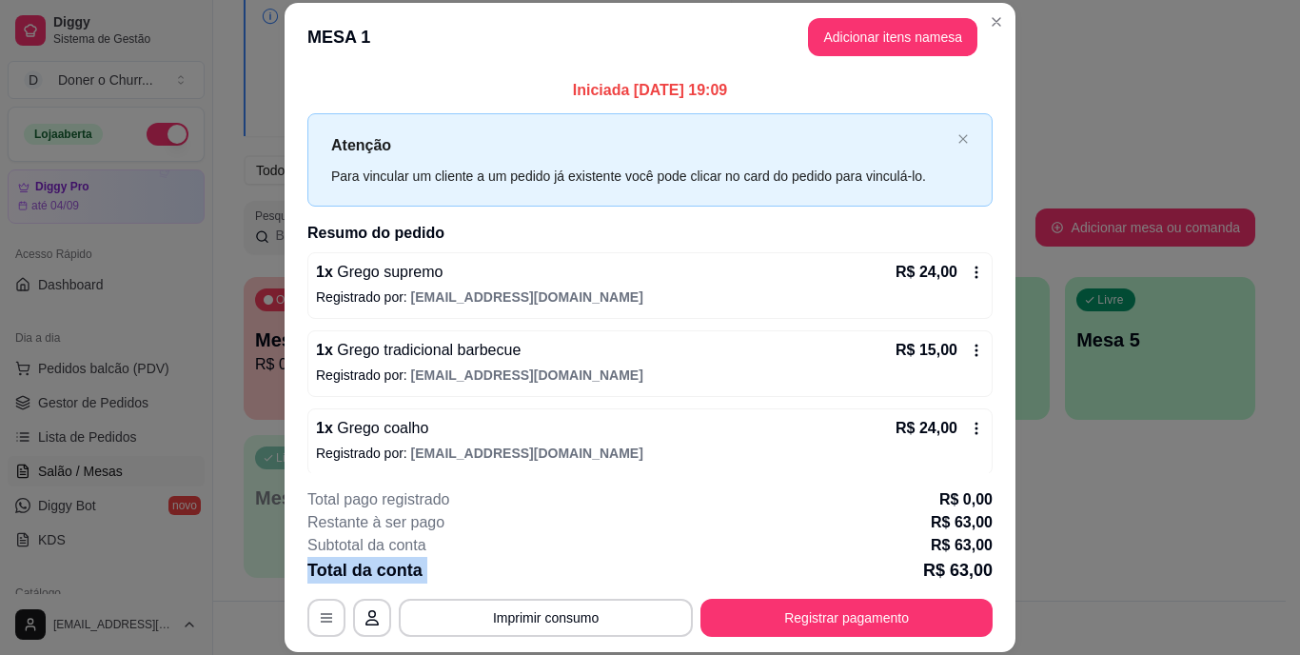
click at [556, 579] on div "Total da conta R$ 63,00" at bounding box center [649, 570] width 685 height 27
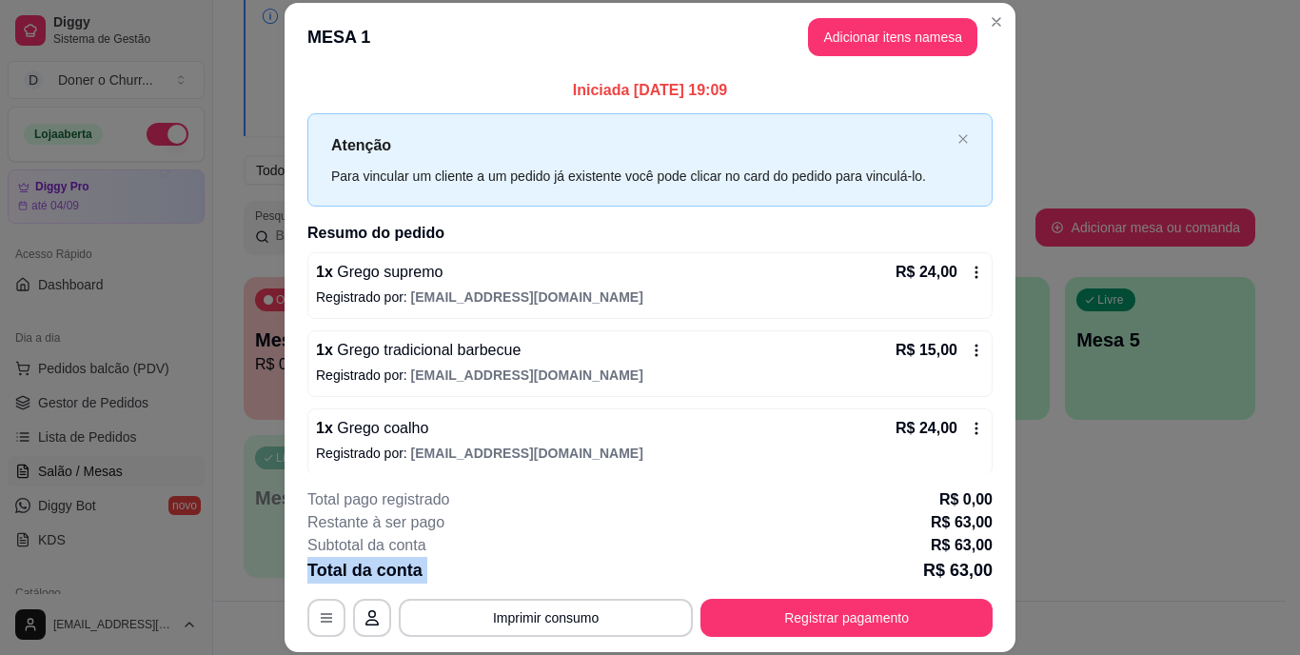
click at [556, 579] on div "Total da conta R$ 63,00" at bounding box center [649, 570] width 685 height 27
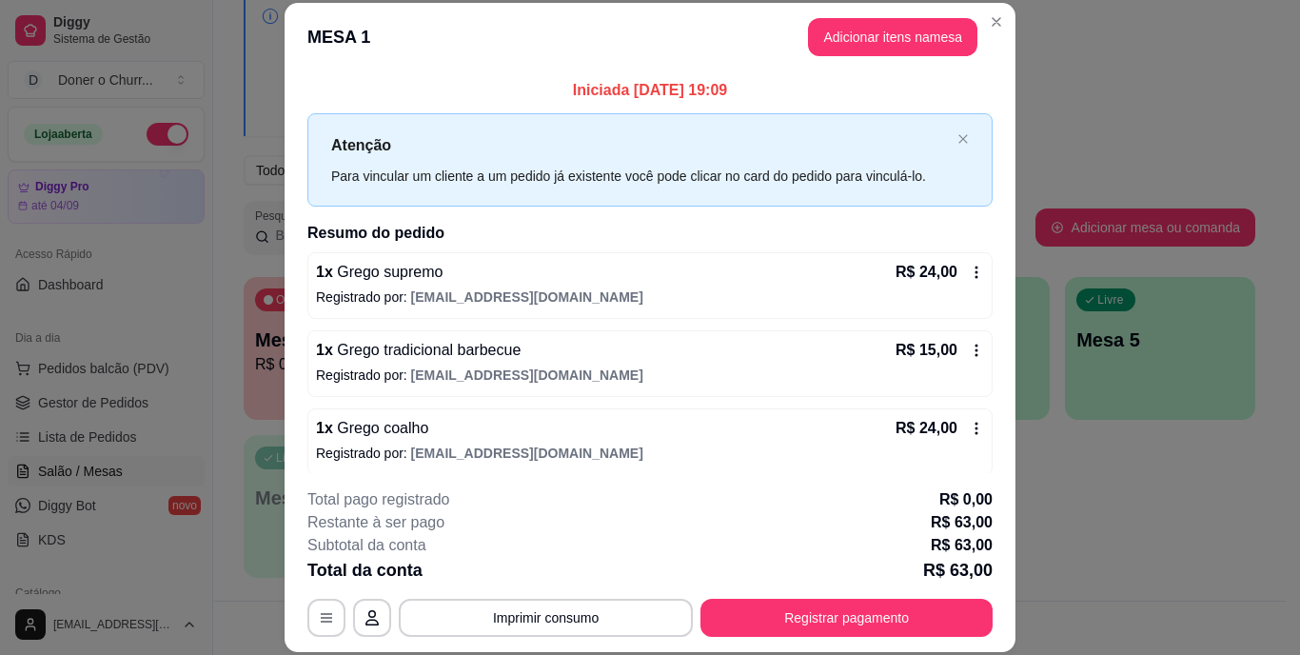
click at [556, 579] on div "Total da conta R$ 63,00" at bounding box center [649, 570] width 685 height 27
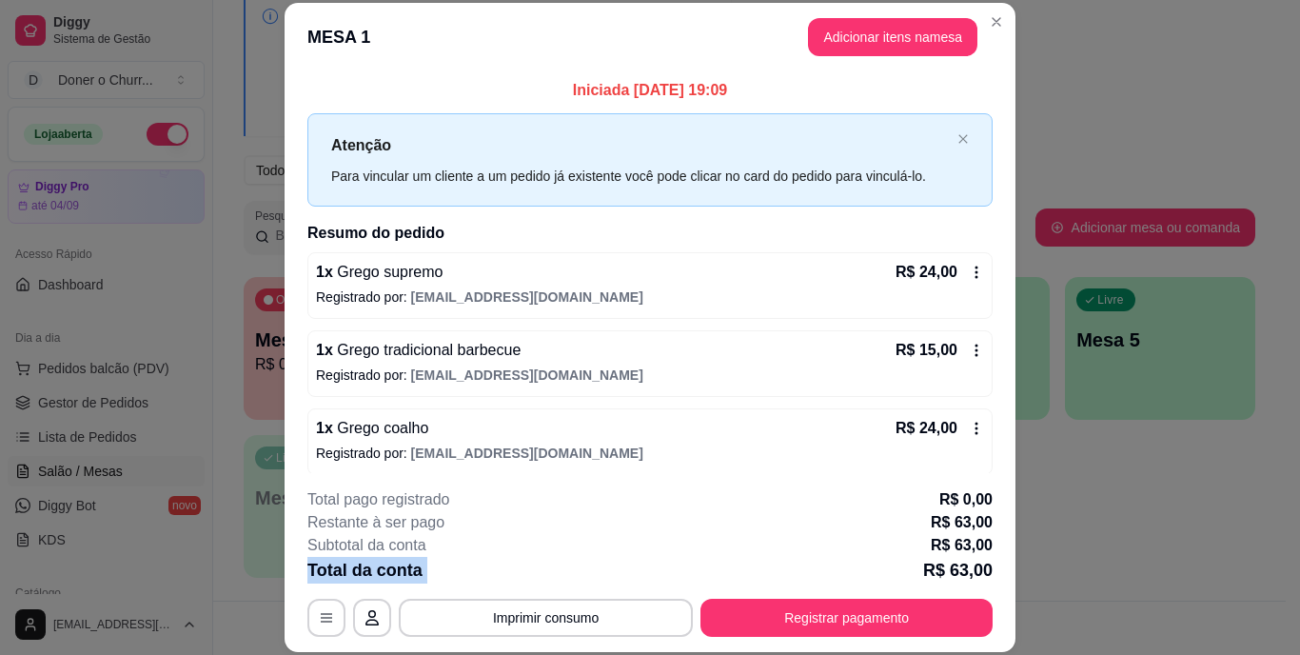
click at [556, 579] on div "Total da conta R$ 63,00" at bounding box center [649, 570] width 685 height 27
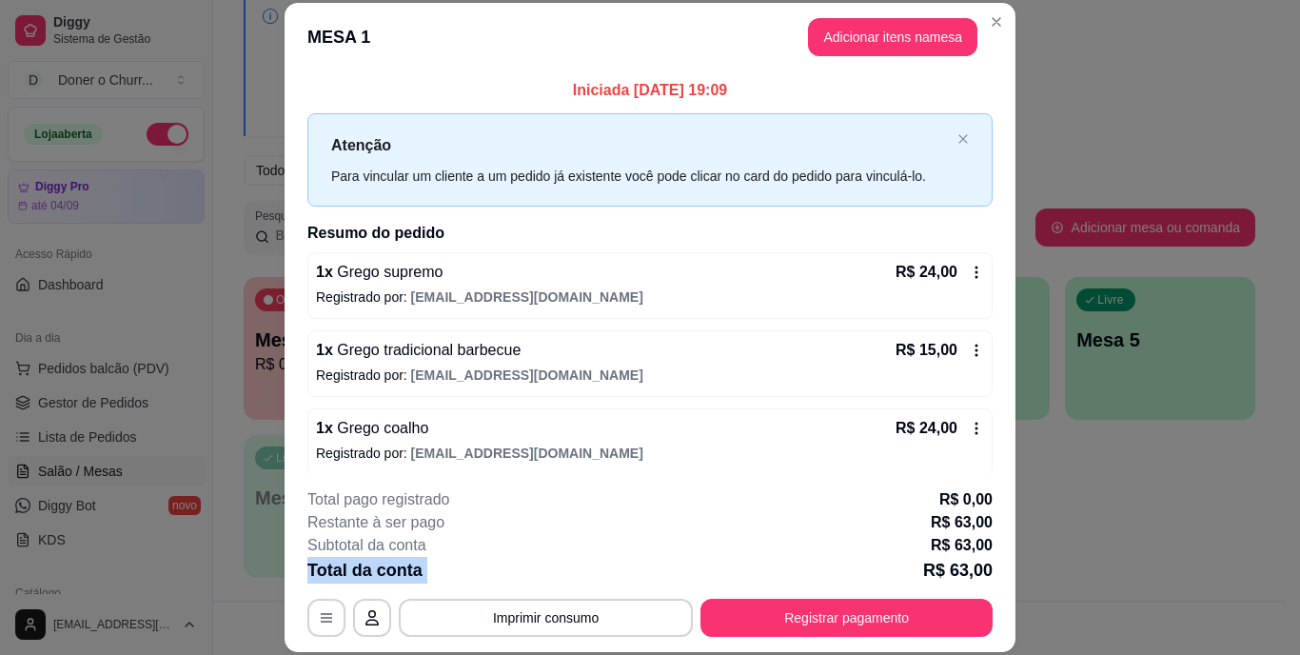
click at [556, 579] on div "Total da conta R$ 63,00" at bounding box center [649, 570] width 685 height 27
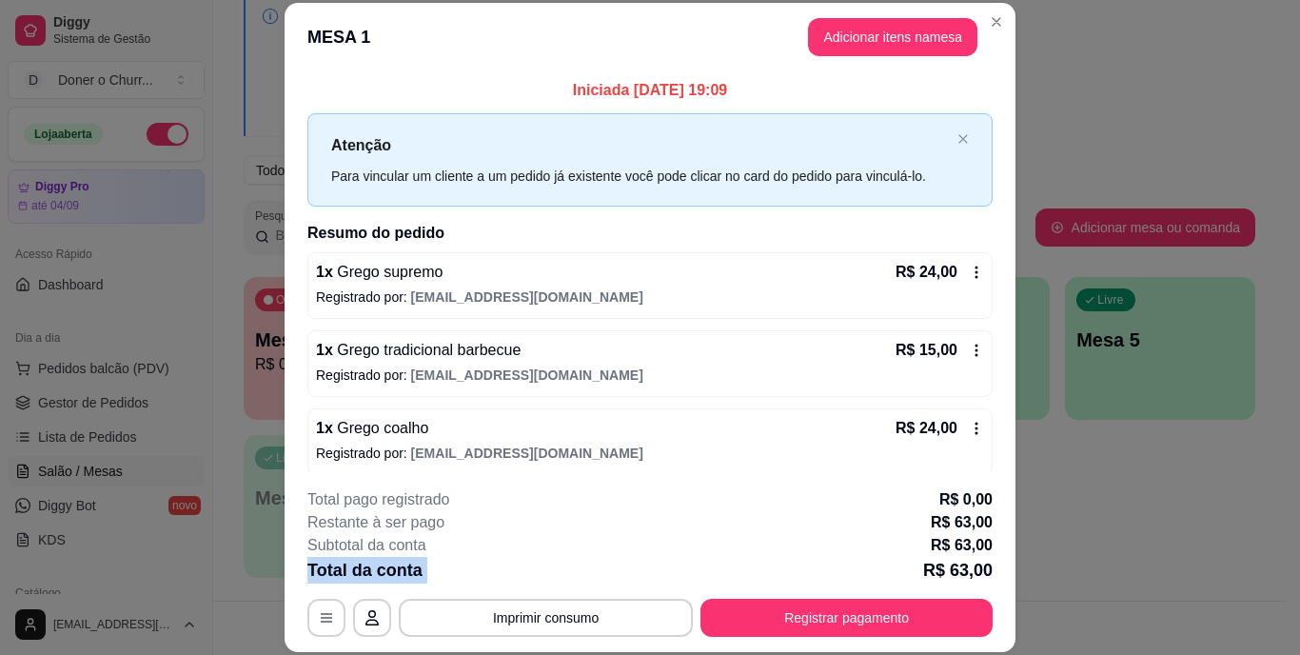
click at [556, 579] on div "Total da conta R$ 63,00" at bounding box center [649, 570] width 685 height 27
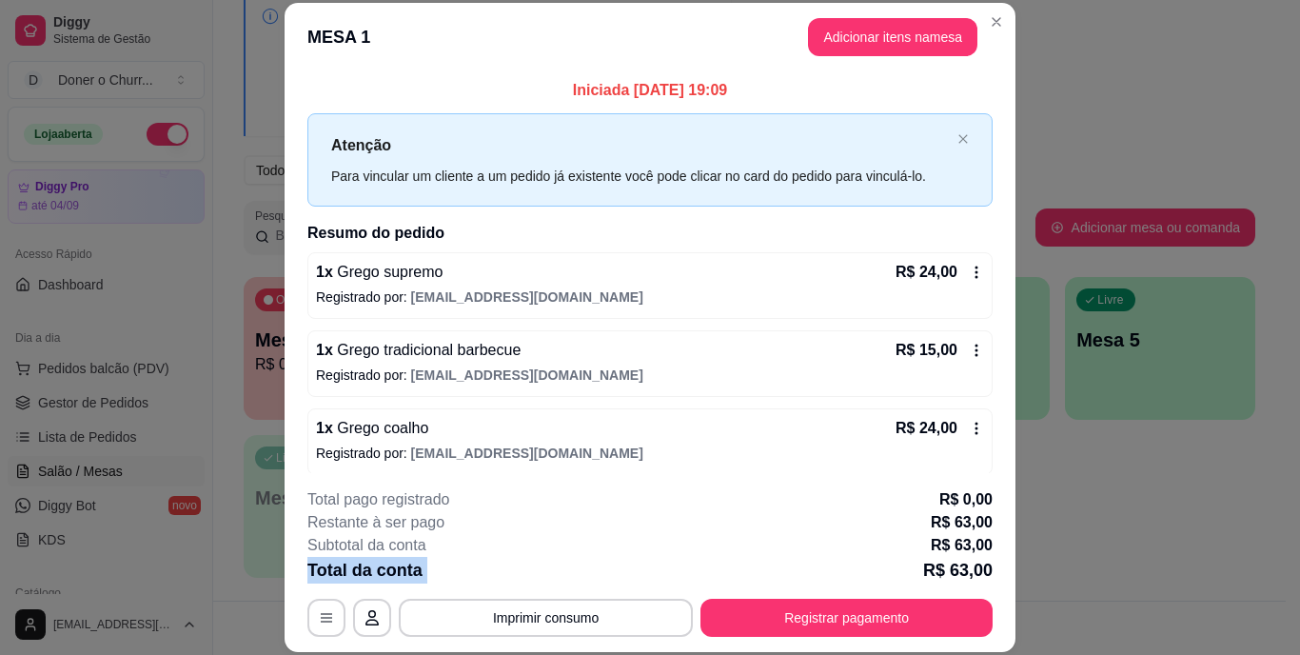
click at [556, 579] on div "Total da conta R$ 63,00" at bounding box center [649, 570] width 685 height 27
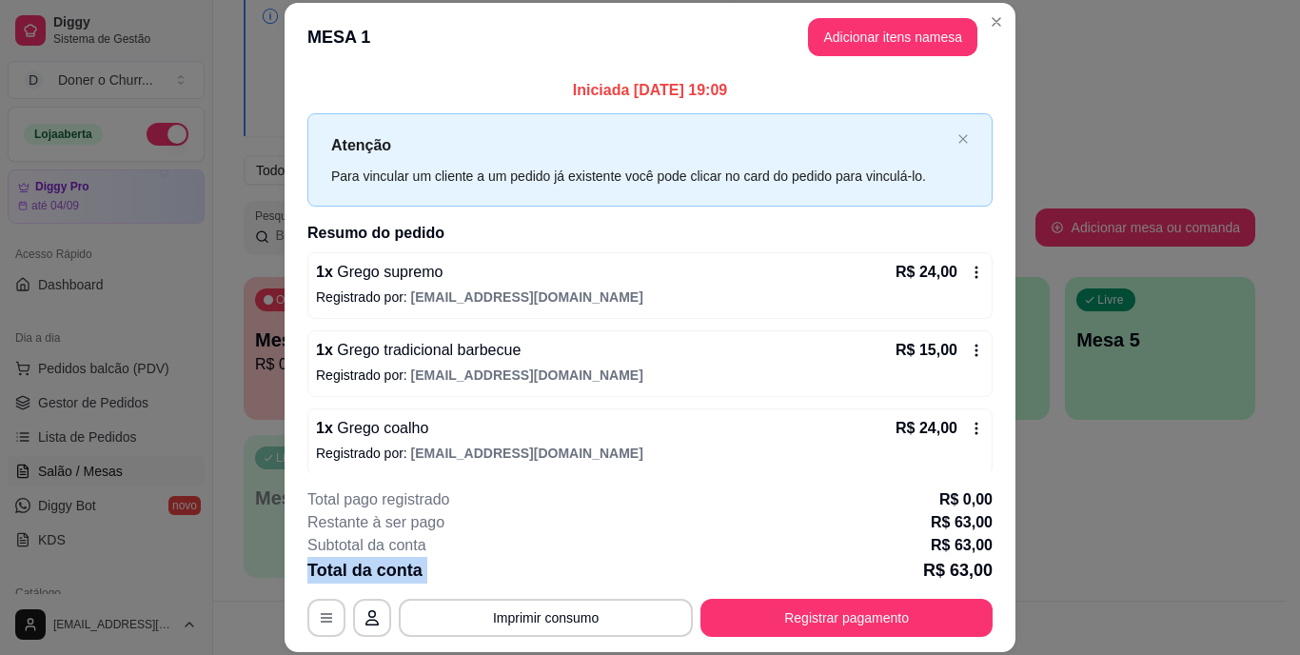
click at [556, 579] on div "Total da conta R$ 63,00" at bounding box center [649, 570] width 685 height 27
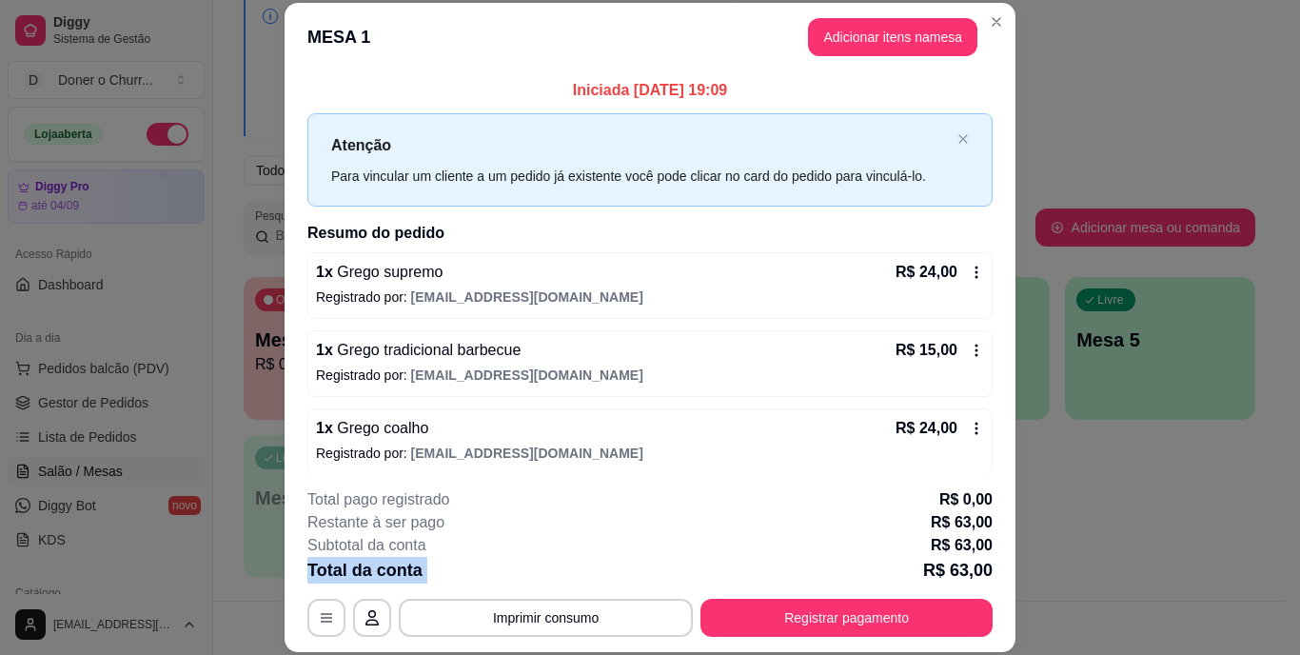
click at [556, 579] on div "Total da conta R$ 63,00" at bounding box center [649, 570] width 685 height 27
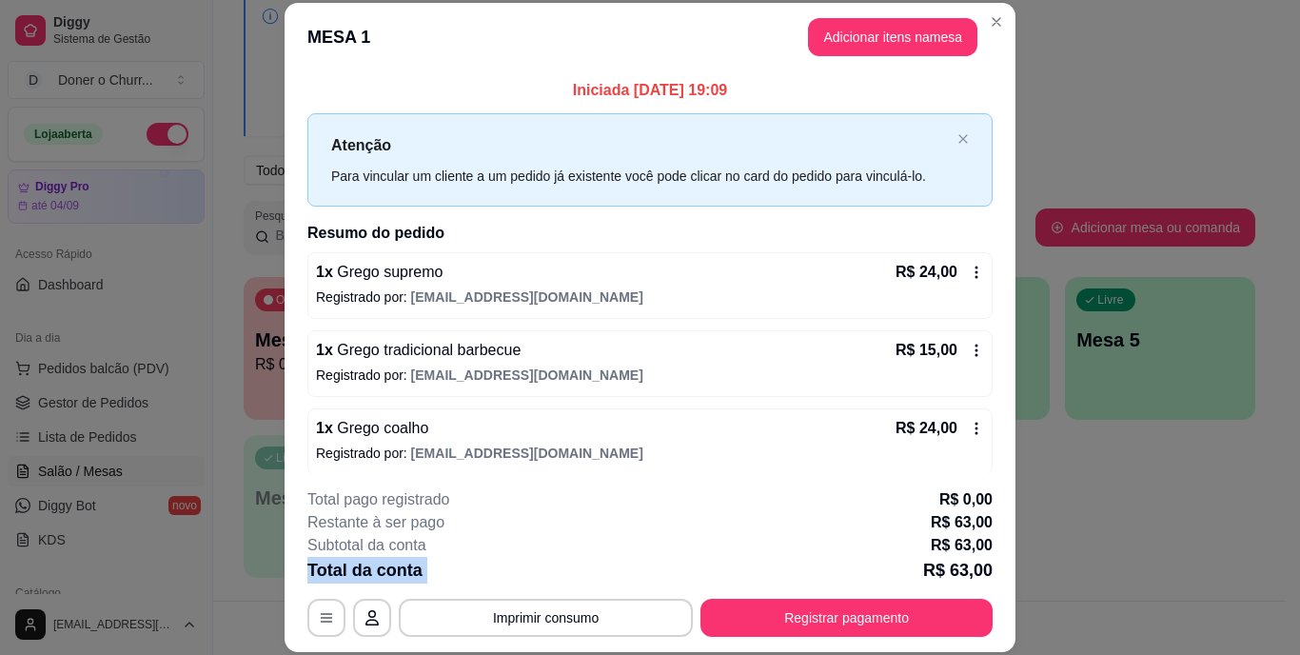
click at [556, 579] on div "Total da conta R$ 63,00" at bounding box center [649, 570] width 685 height 27
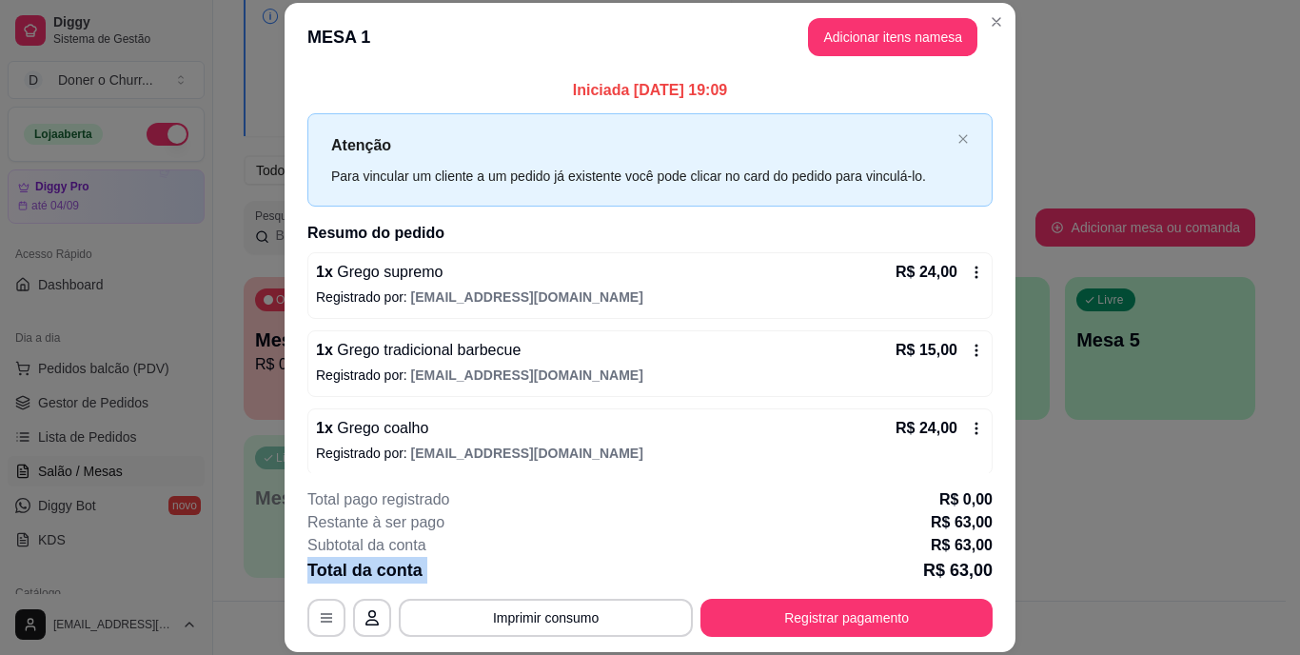
click at [556, 579] on div "Total da conta R$ 63,00" at bounding box center [649, 570] width 685 height 27
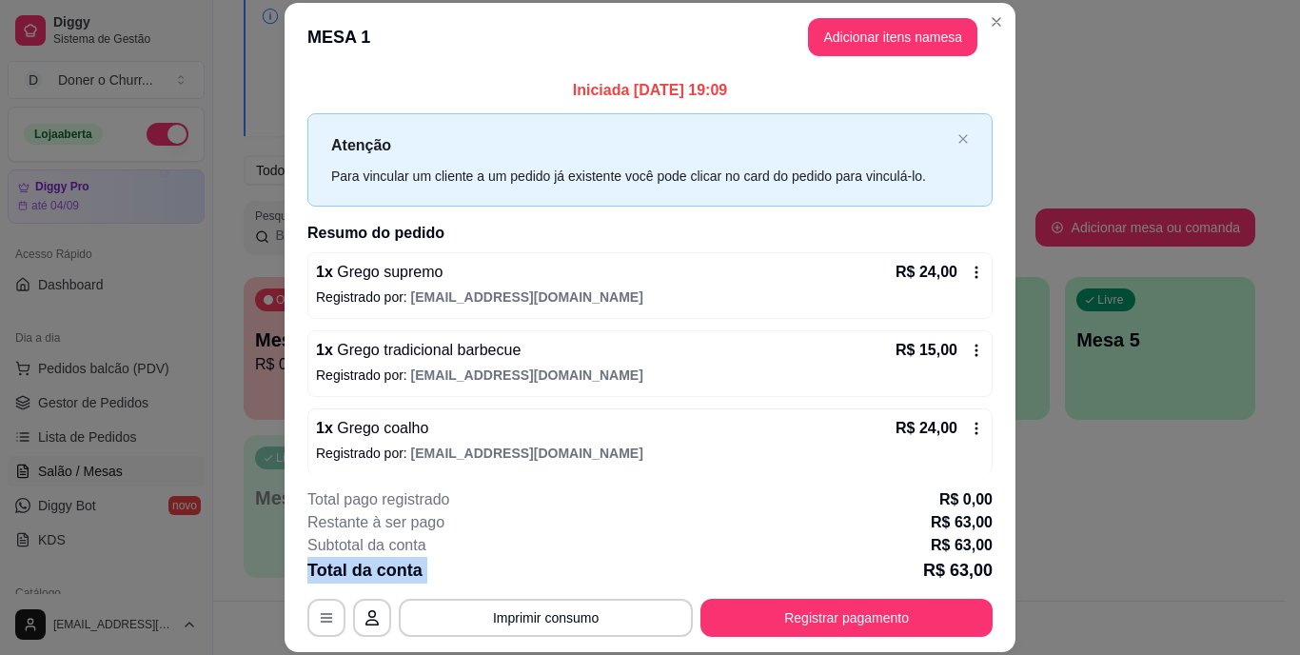
click at [556, 579] on div "Total da conta R$ 63,00" at bounding box center [649, 570] width 685 height 27
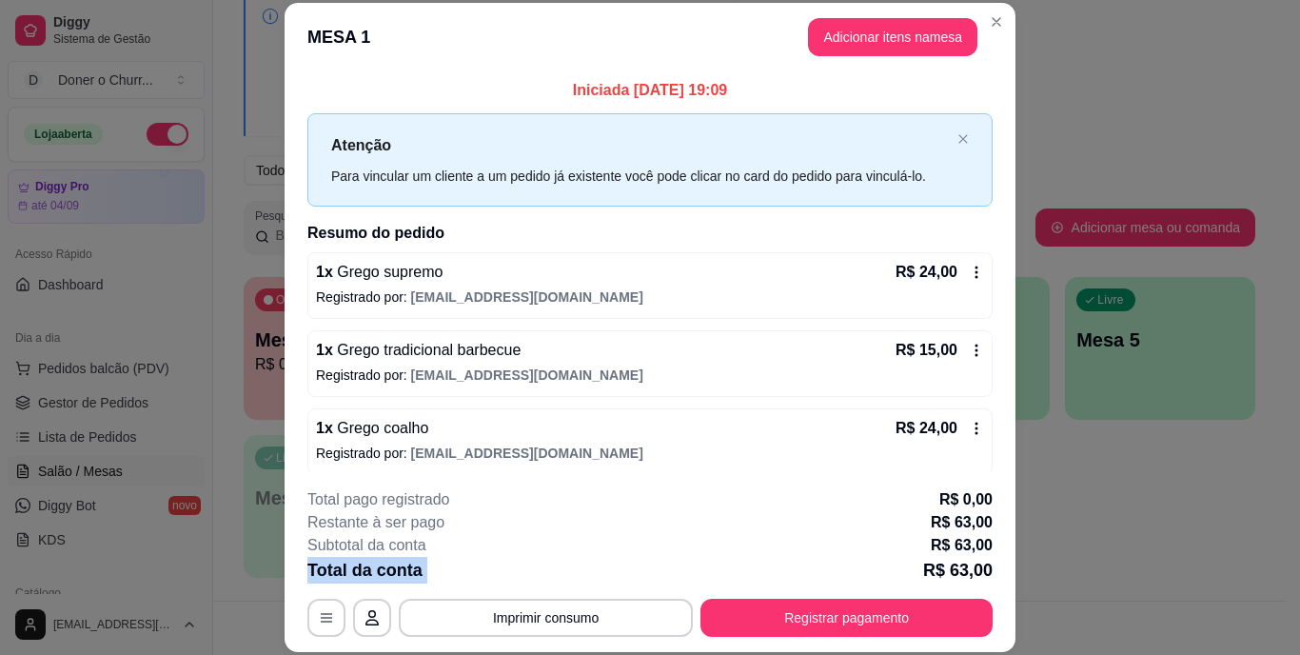
click at [556, 579] on div "Total da conta R$ 63,00" at bounding box center [649, 570] width 685 height 27
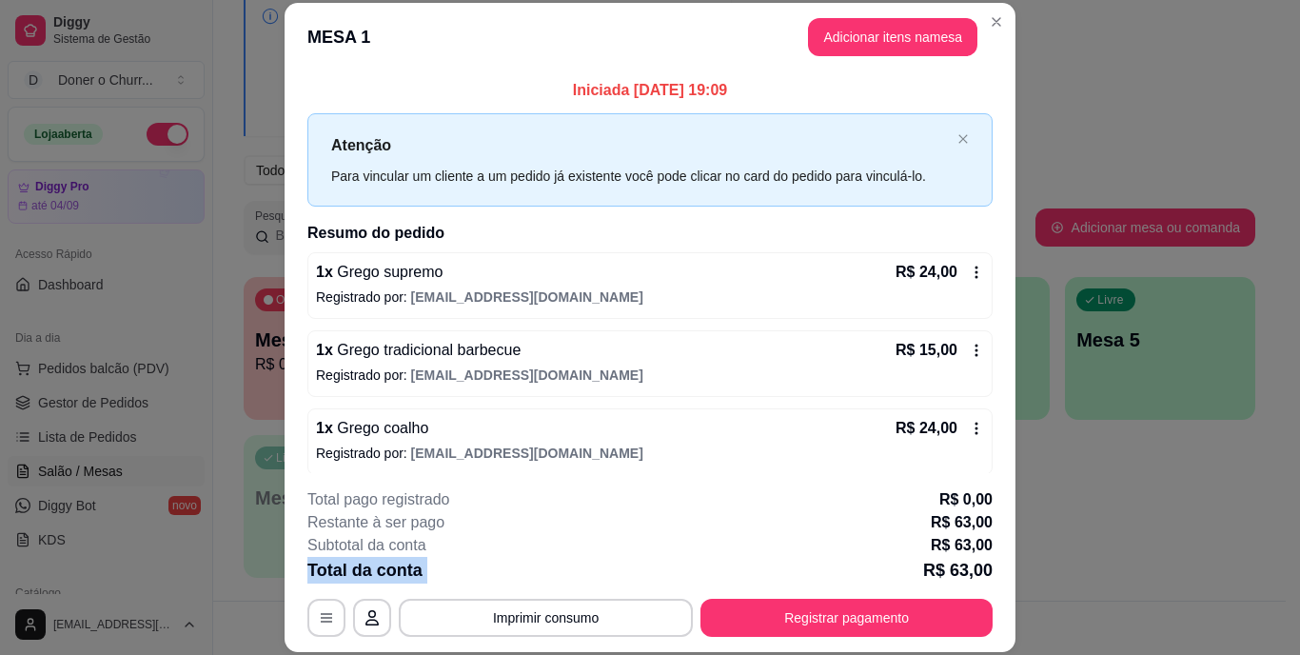
click at [556, 579] on div "Total da conta R$ 63,00" at bounding box center [649, 570] width 685 height 27
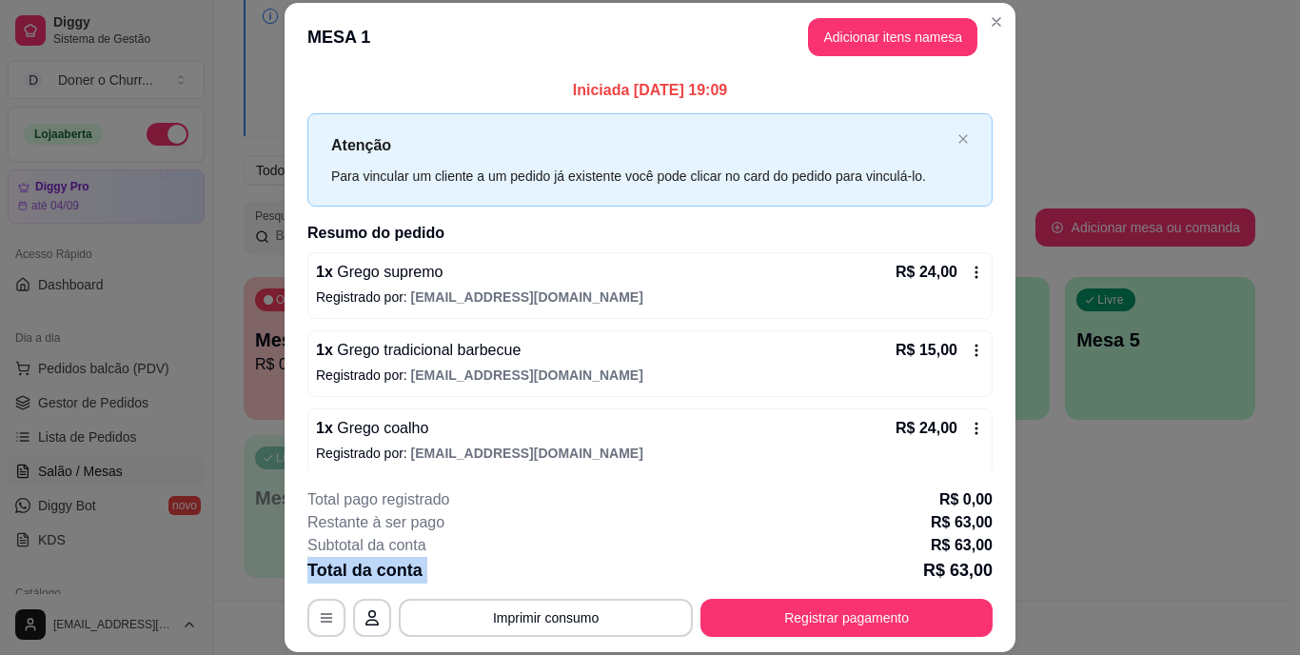
click at [556, 579] on div "Total da conta R$ 63,00" at bounding box center [649, 570] width 685 height 27
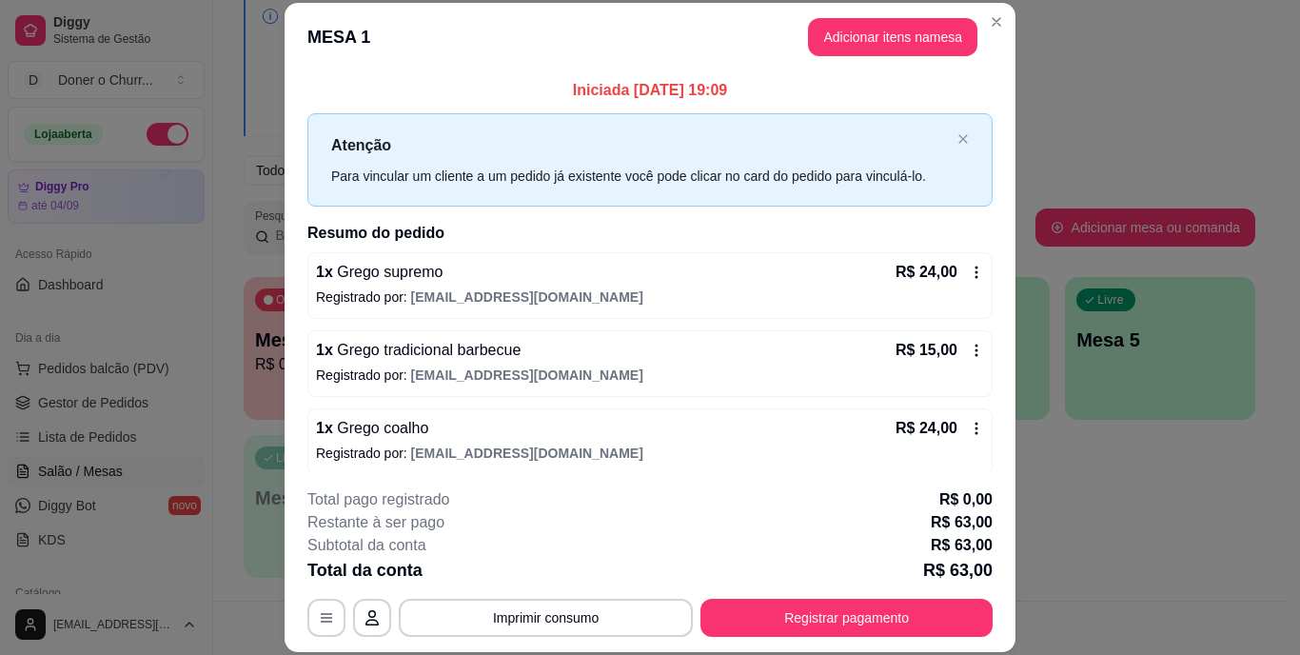
click at [556, 579] on div "Total da conta R$ 63,00" at bounding box center [649, 570] width 685 height 27
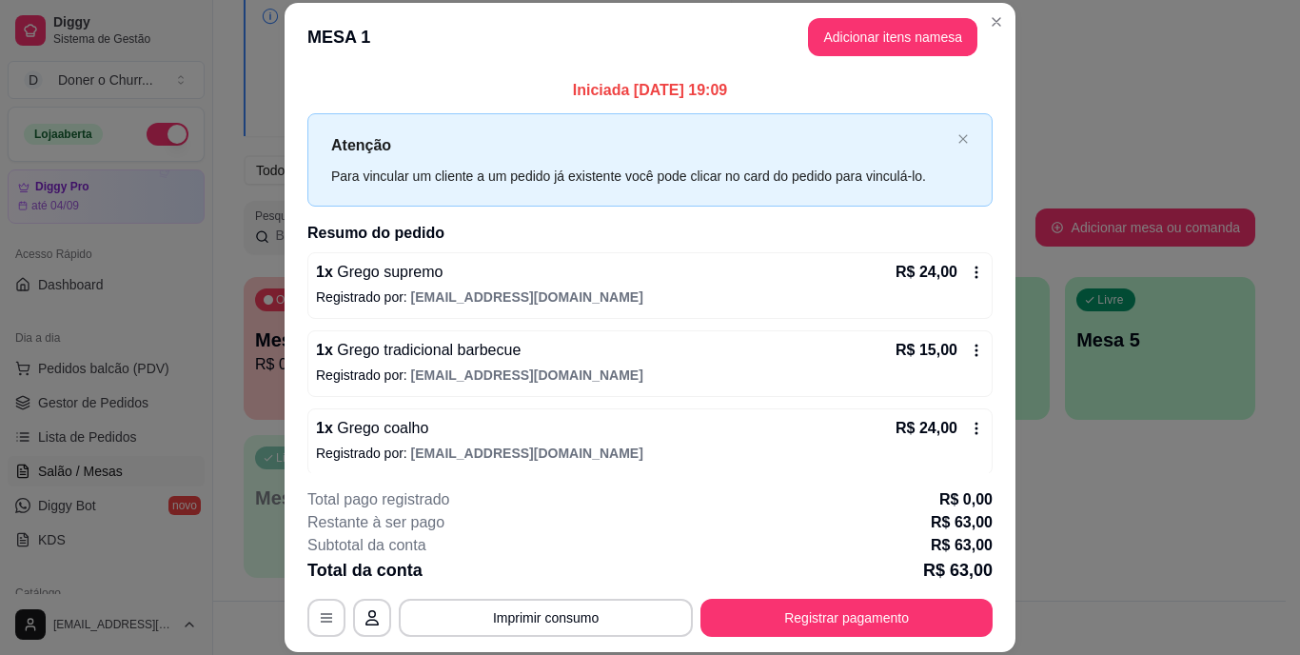
click at [556, 579] on div "Total da conta R$ 63,00" at bounding box center [649, 570] width 685 height 27
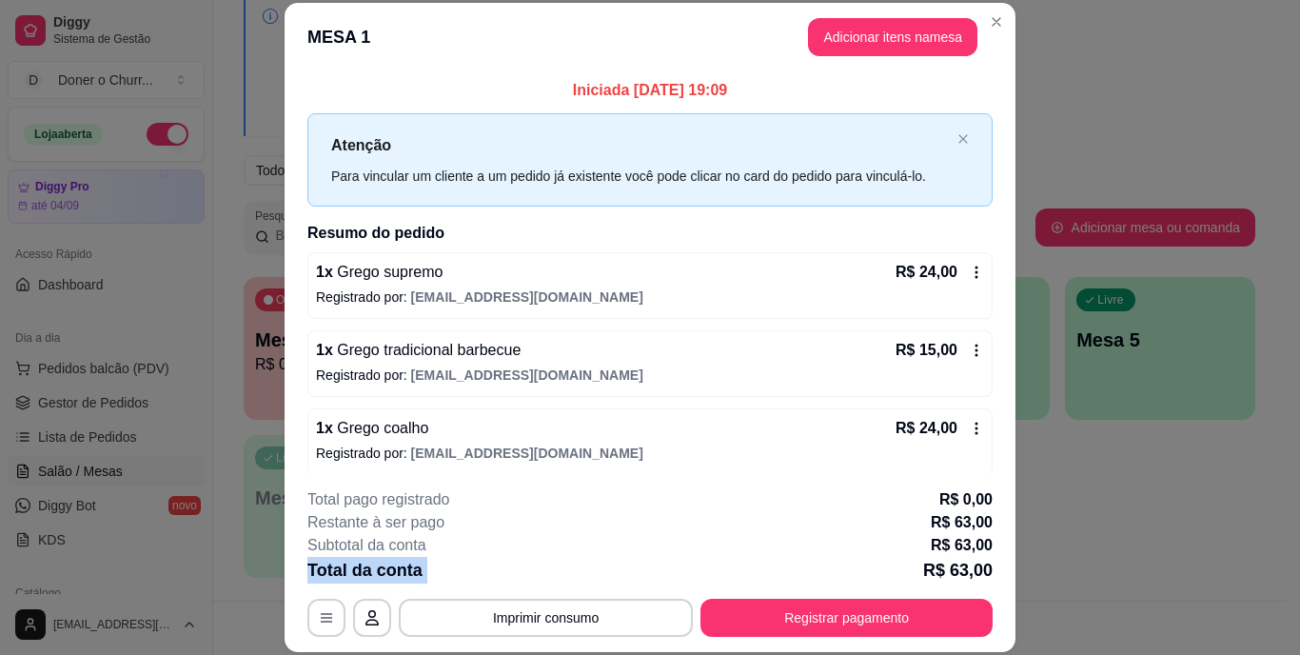
click at [556, 579] on div "Total da conta R$ 63,00" at bounding box center [649, 570] width 685 height 27
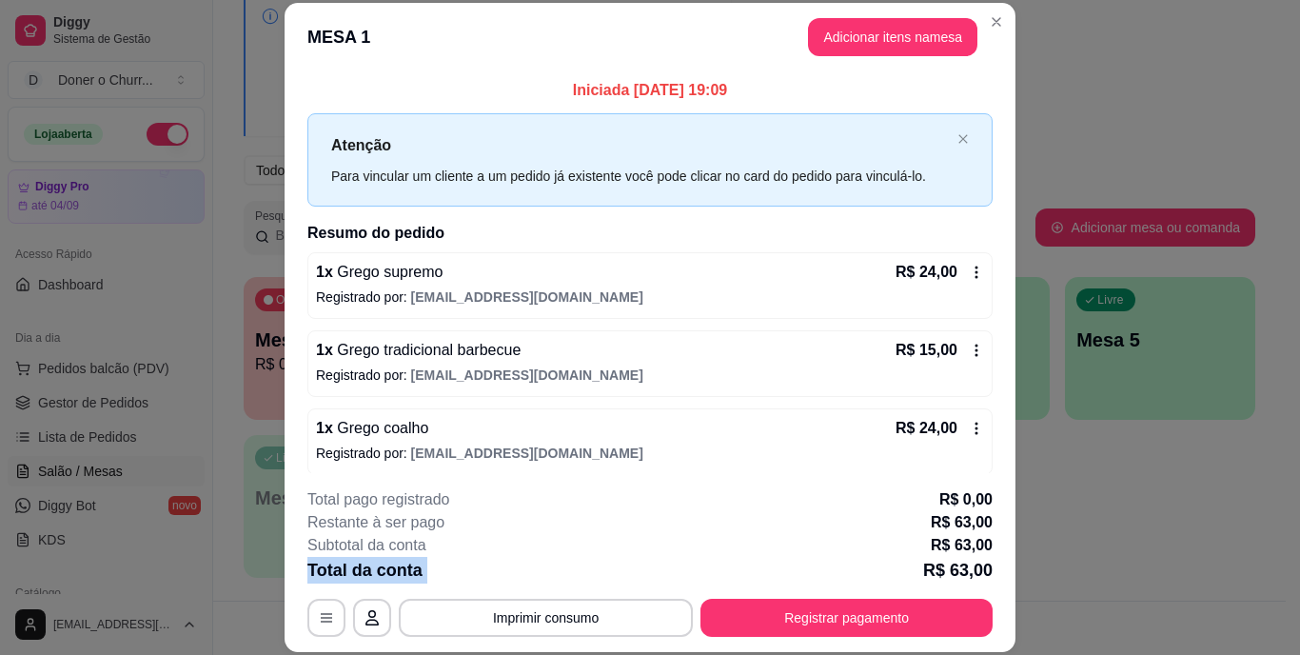
click at [556, 579] on div "Total da conta R$ 63,00" at bounding box center [649, 570] width 685 height 27
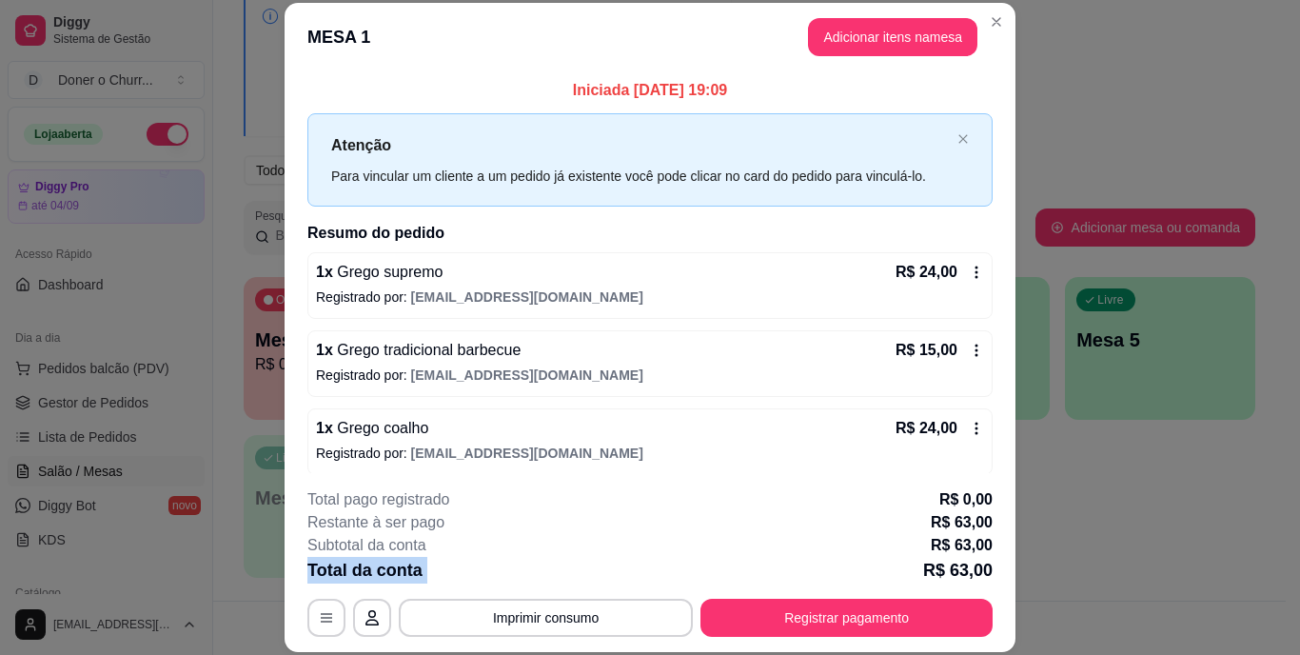
click at [556, 579] on div "Total da conta R$ 63,00" at bounding box center [649, 570] width 685 height 27
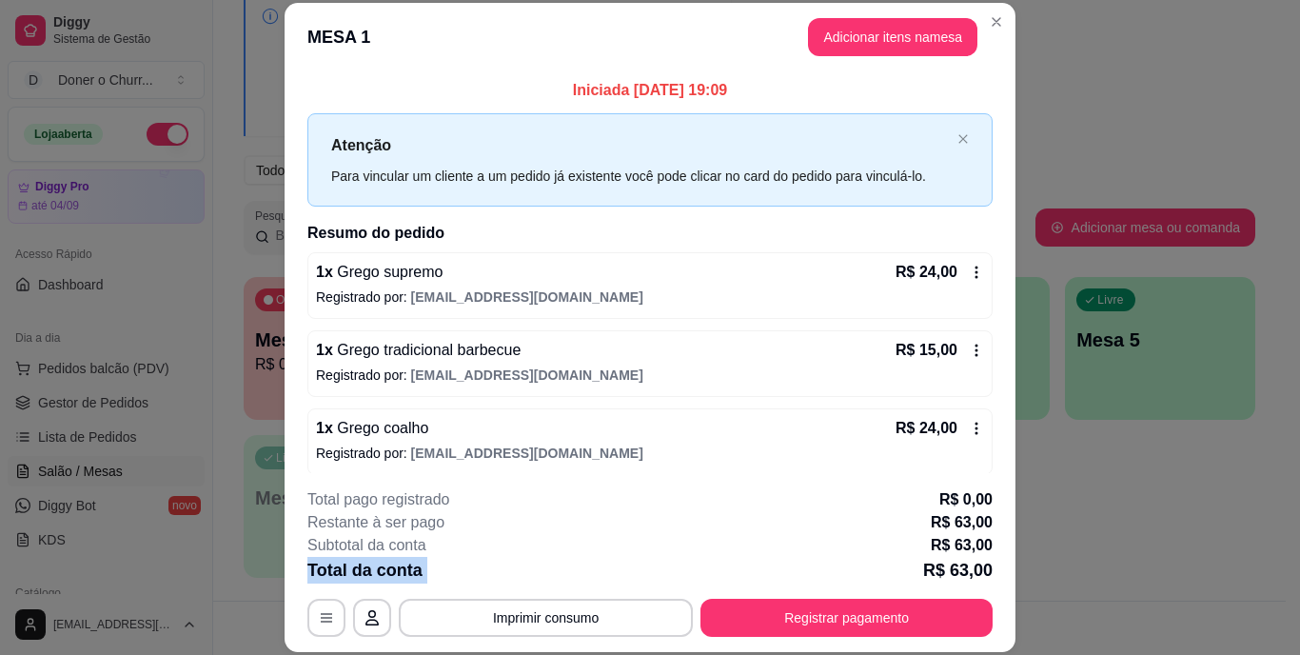
click at [556, 579] on div "Total da conta R$ 63,00" at bounding box center [649, 570] width 685 height 27
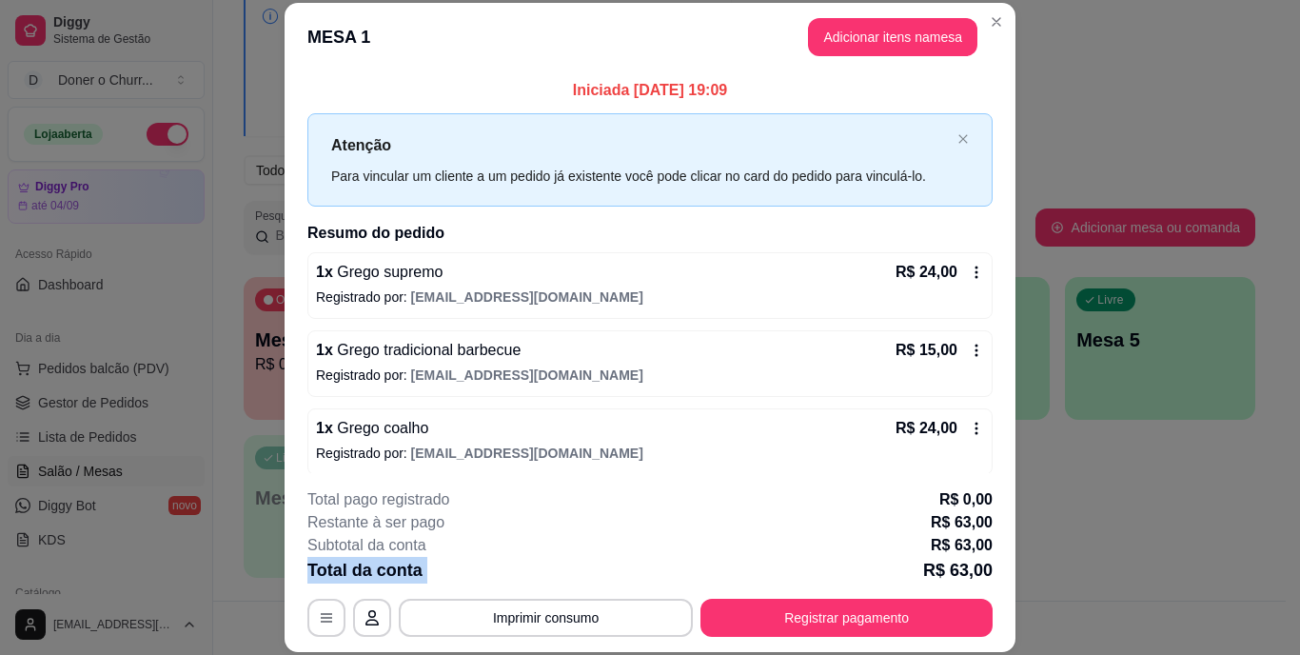
click at [556, 579] on div "Total da conta R$ 63,00" at bounding box center [649, 570] width 685 height 27
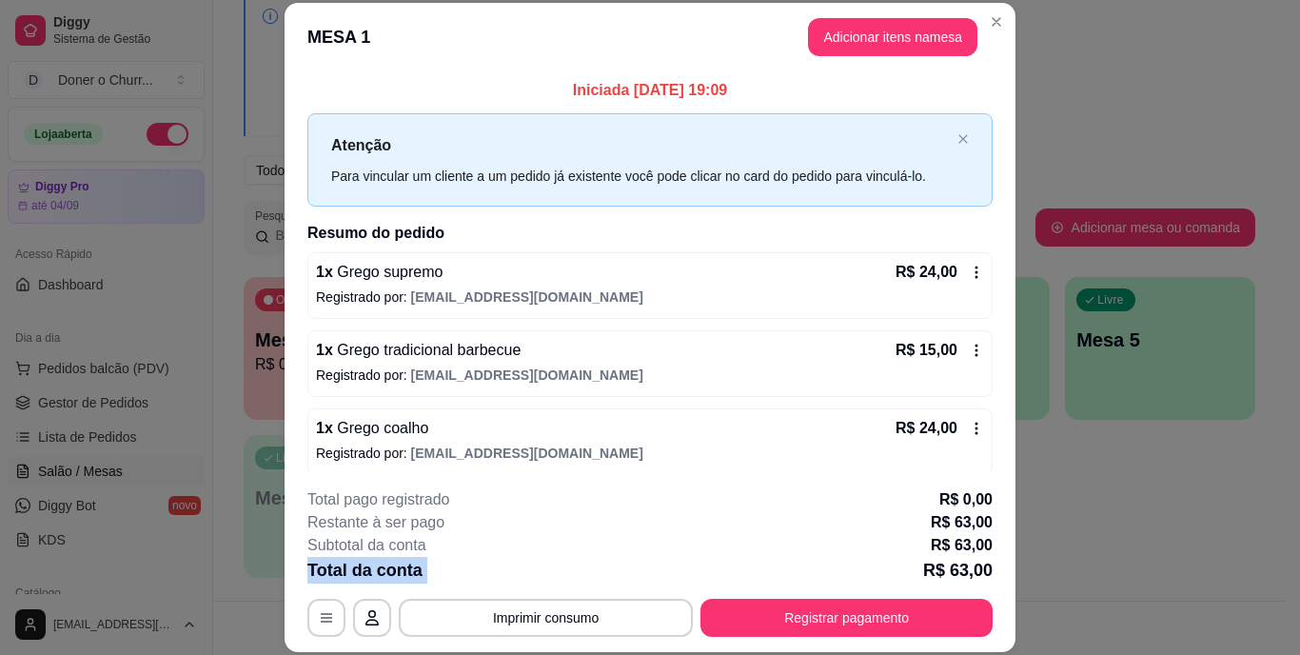
click at [556, 579] on div "Total da conta R$ 63,00" at bounding box center [649, 570] width 685 height 27
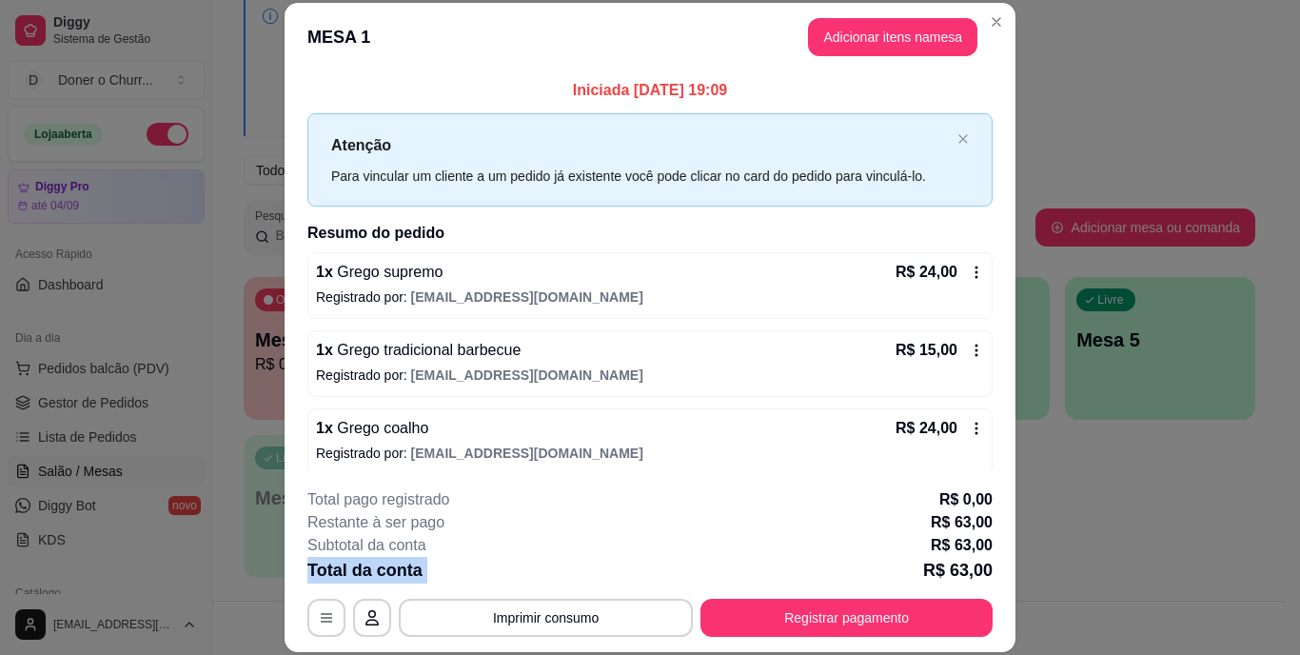
click at [556, 579] on div "Total da conta R$ 63,00" at bounding box center [649, 570] width 685 height 27
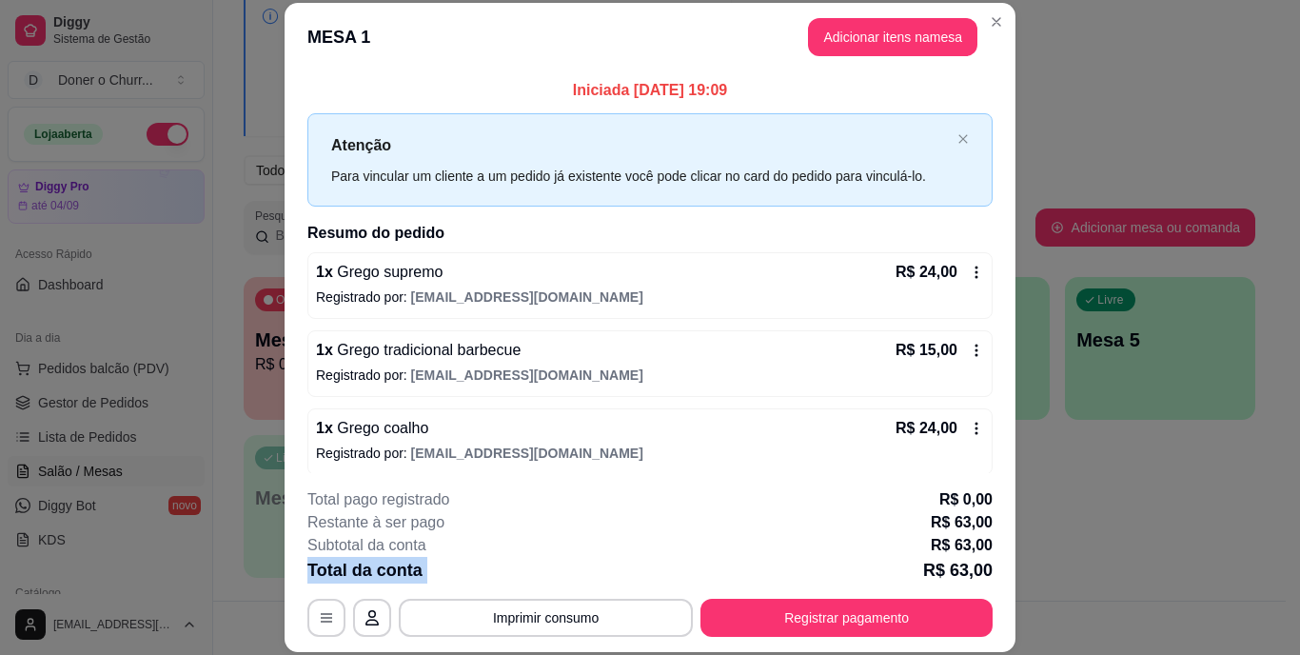
click at [556, 579] on div "Total da conta R$ 63,00" at bounding box center [649, 570] width 685 height 27
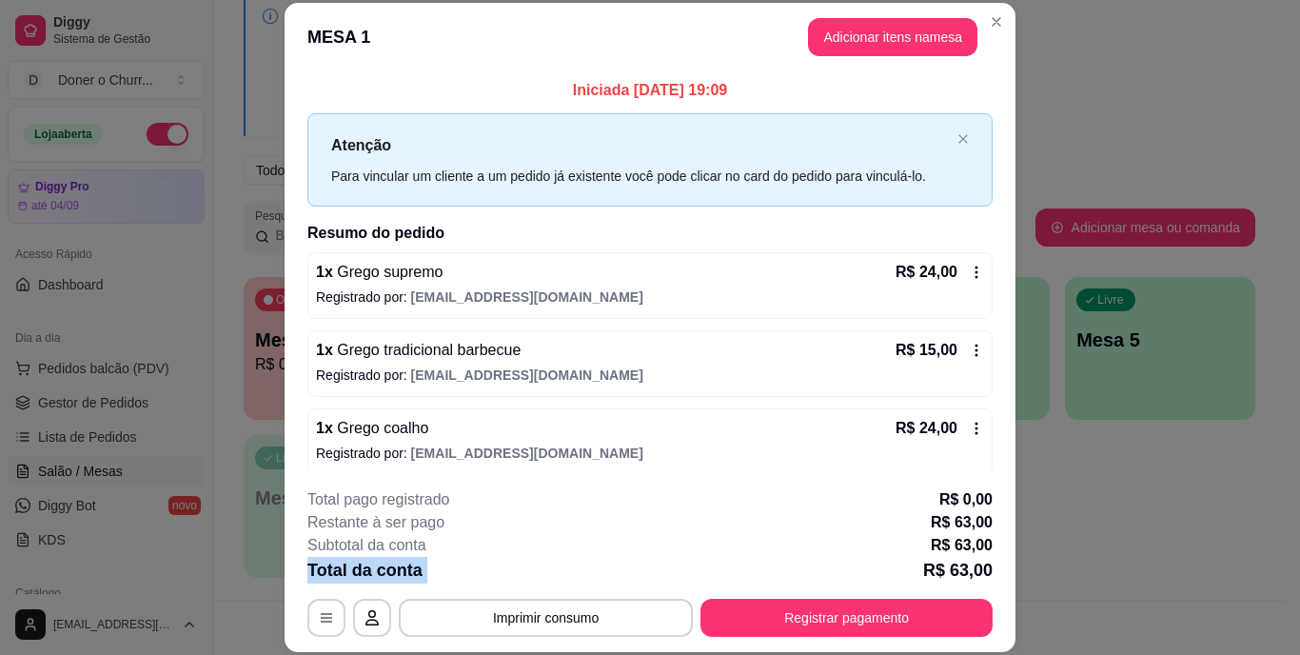
click at [556, 579] on div "Total da conta R$ 63,00" at bounding box center [649, 570] width 685 height 27
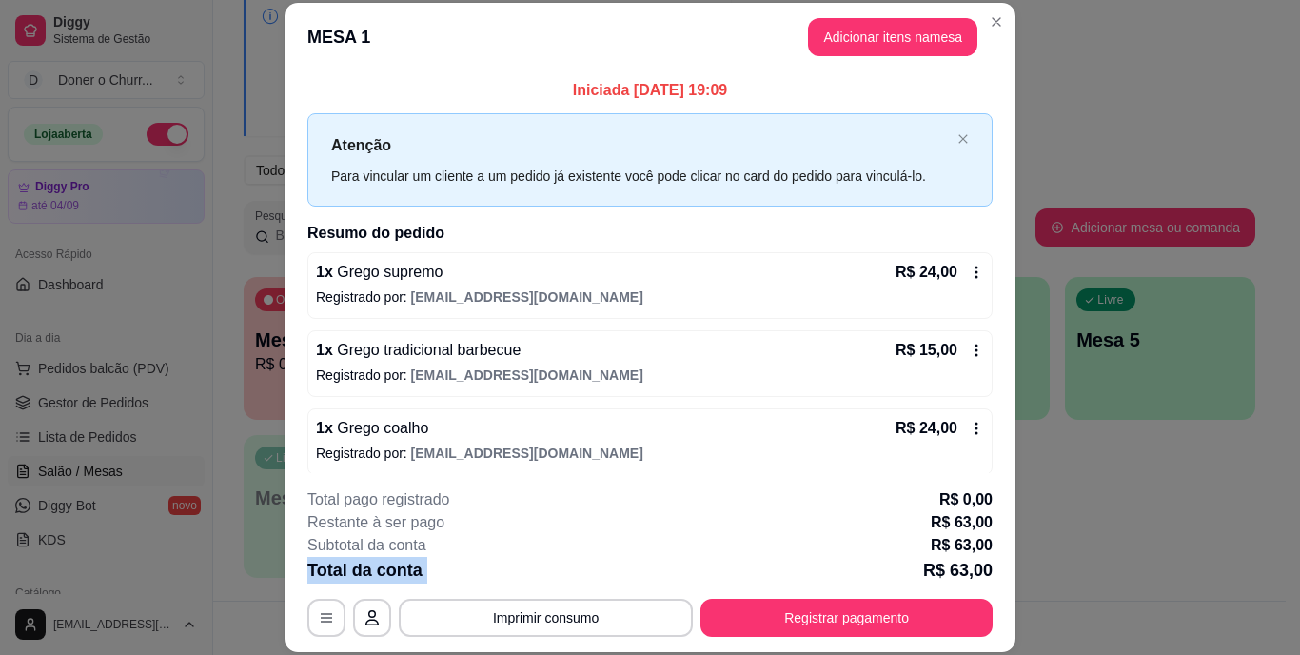
click at [556, 579] on div "Total da conta R$ 63,00" at bounding box center [649, 570] width 685 height 27
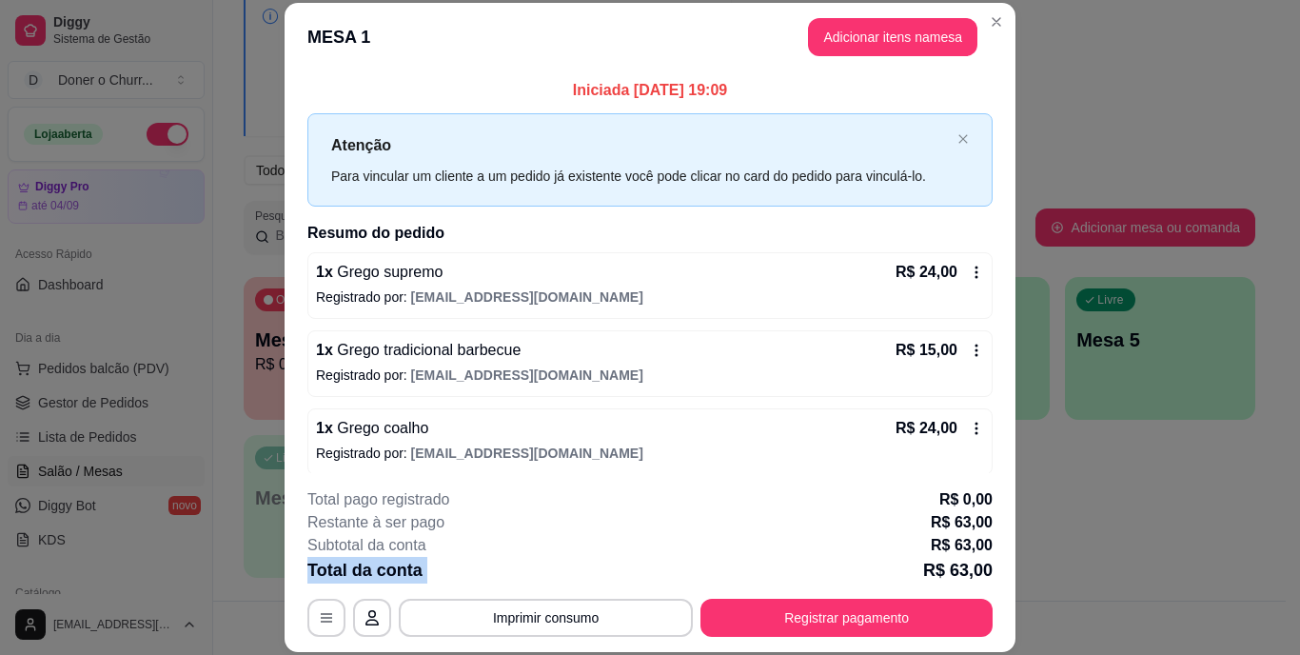
click at [556, 579] on div "Total da conta R$ 63,00" at bounding box center [649, 570] width 685 height 27
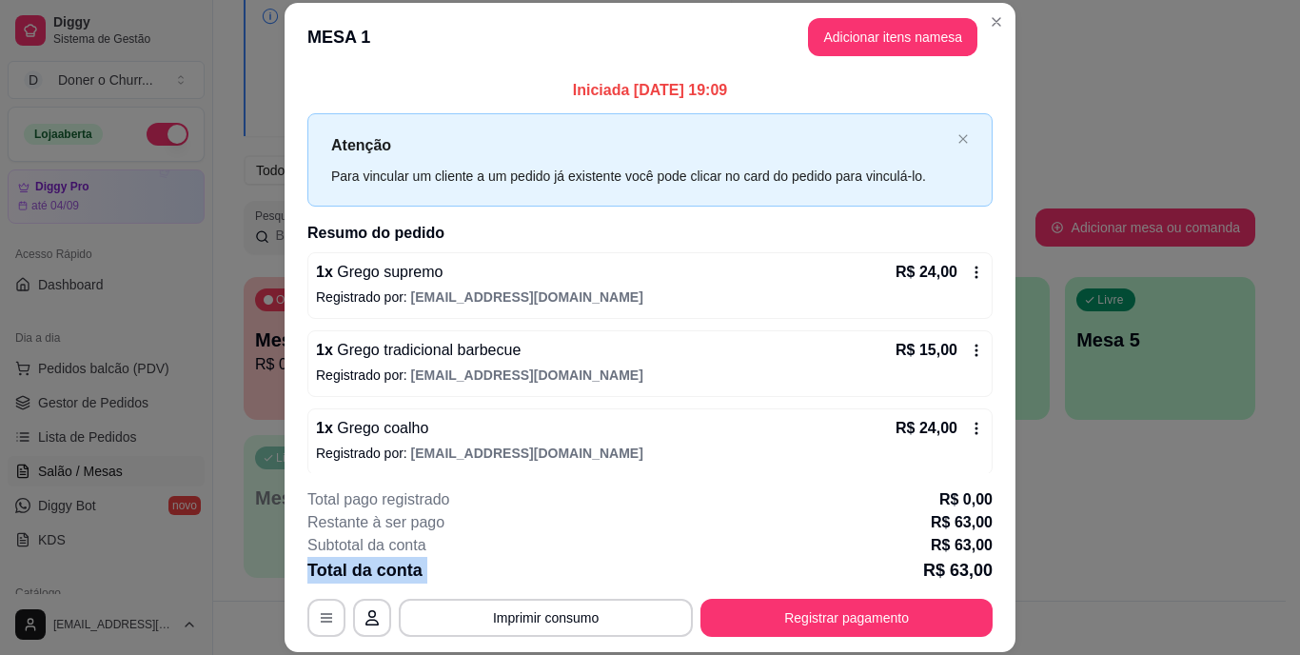
click at [556, 579] on div "Total da conta R$ 63,00" at bounding box center [649, 570] width 685 height 27
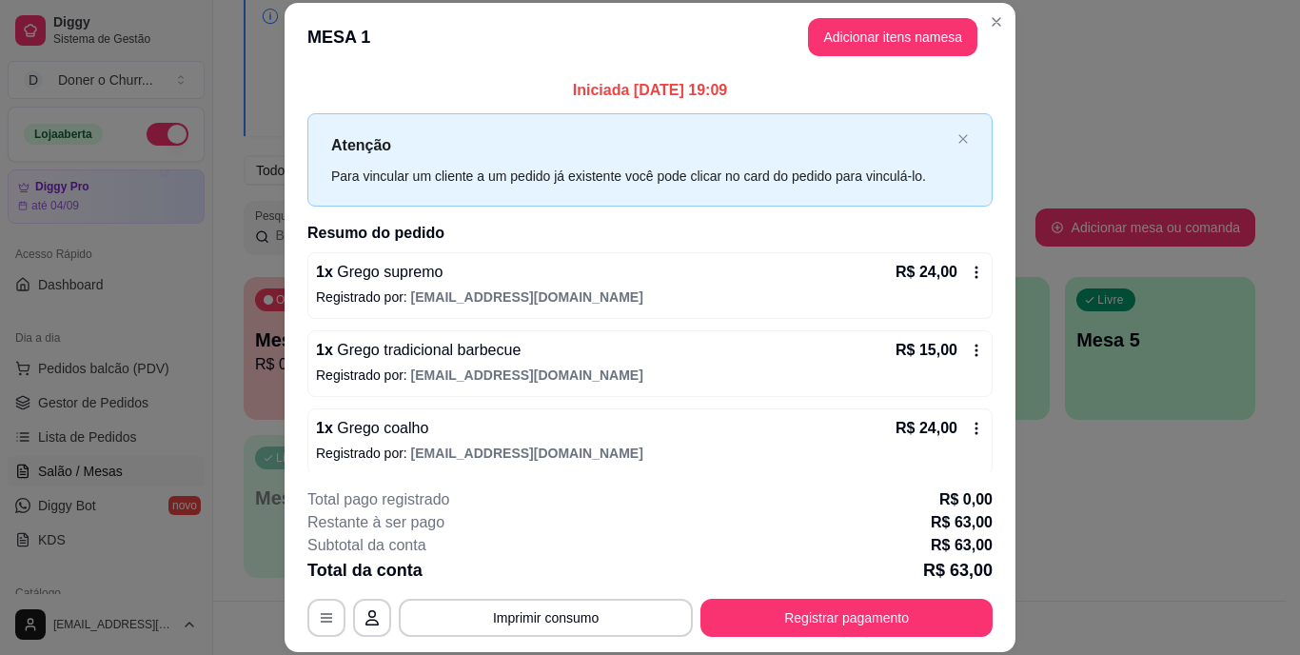
click at [556, 579] on div "Total da conta R$ 63,00" at bounding box center [649, 570] width 685 height 27
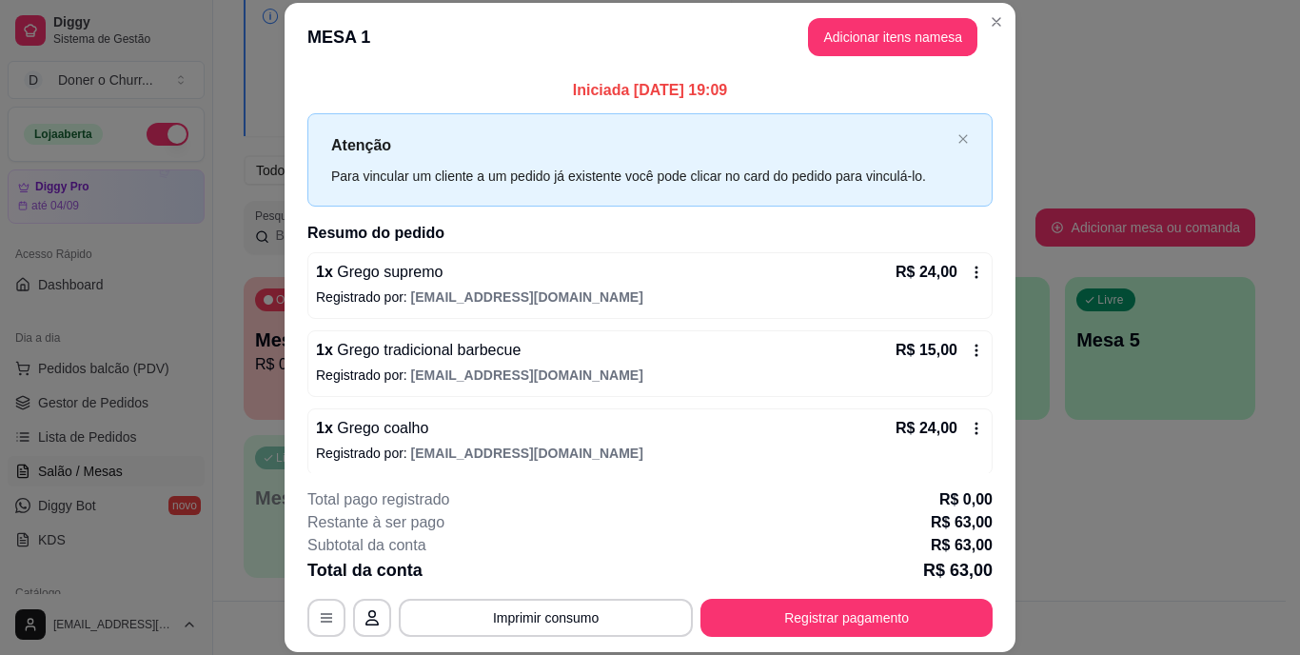
click at [556, 579] on div "Total da conta R$ 63,00" at bounding box center [649, 570] width 685 height 27
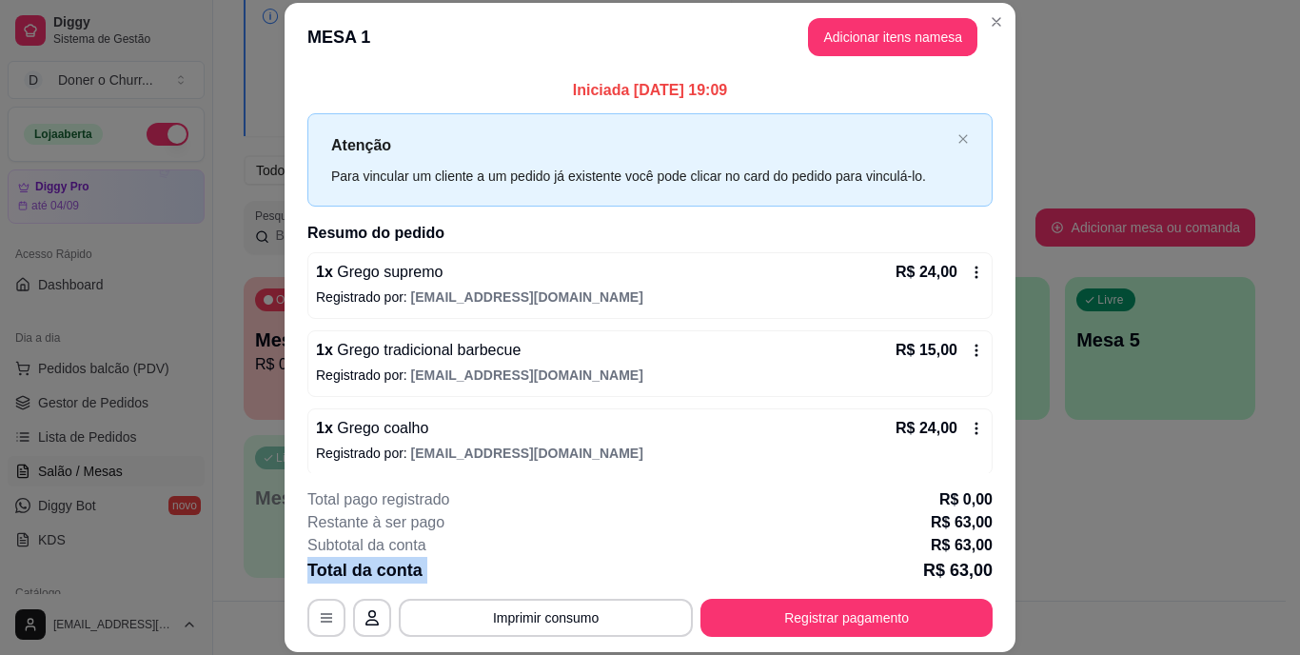
click at [556, 579] on div "Total da conta R$ 63,00" at bounding box center [649, 570] width 685 height 27
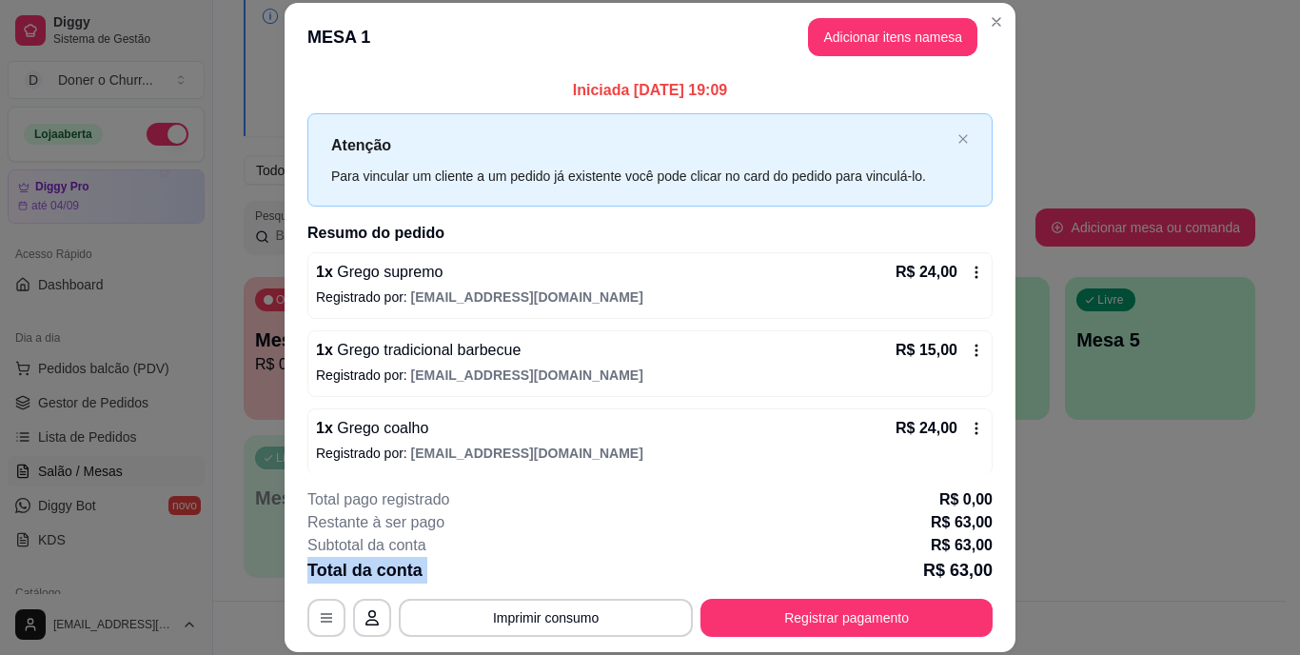
click at [556, 579] on div "Total da conta R$ 63,00" at bounding box center [649, 570] width 685 height 27
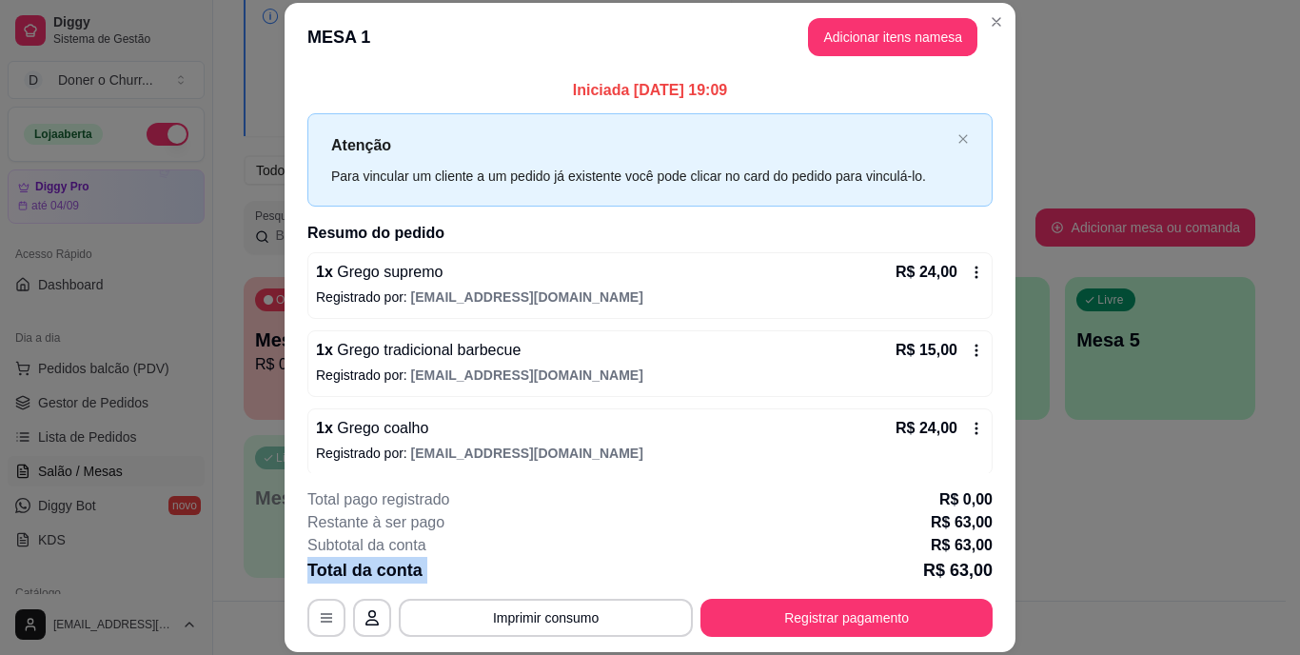
click at [556, 579] on div "Total da conta R$ 63,00" at bounding box center [649, 570] width 685 height 27
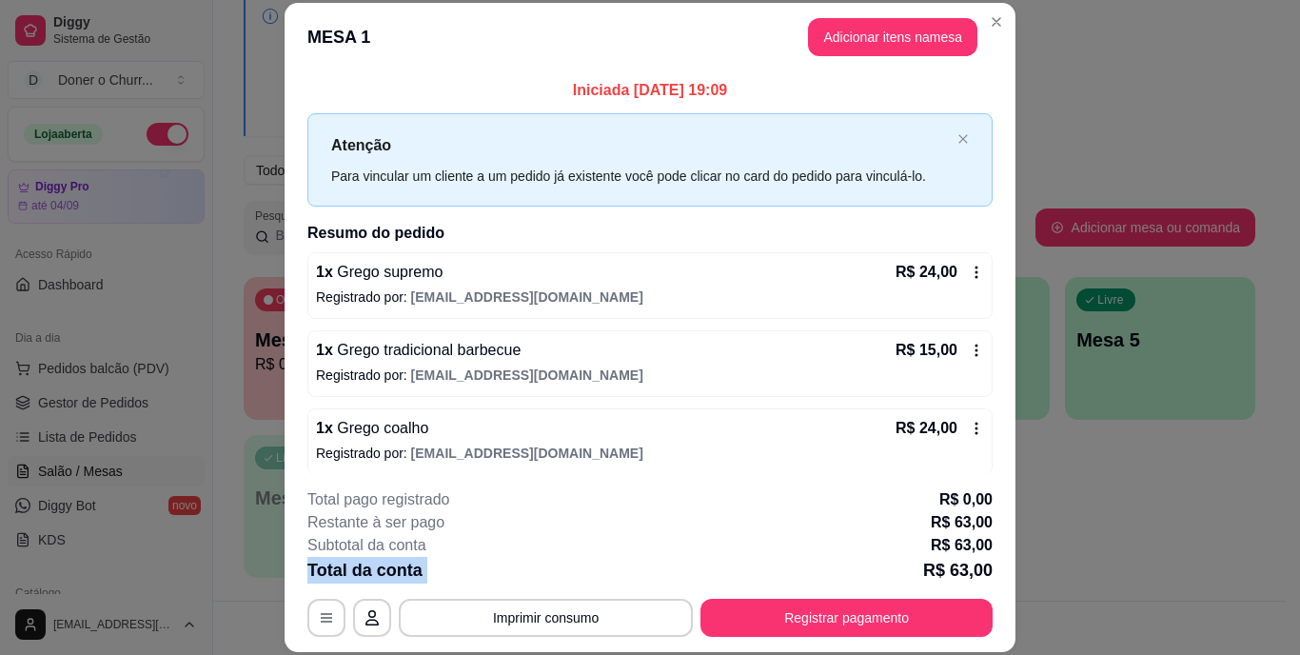
click at [556, 579] on div "Total da conta R$ 63,00" at bounding box center [649, 570] width 685 height 27
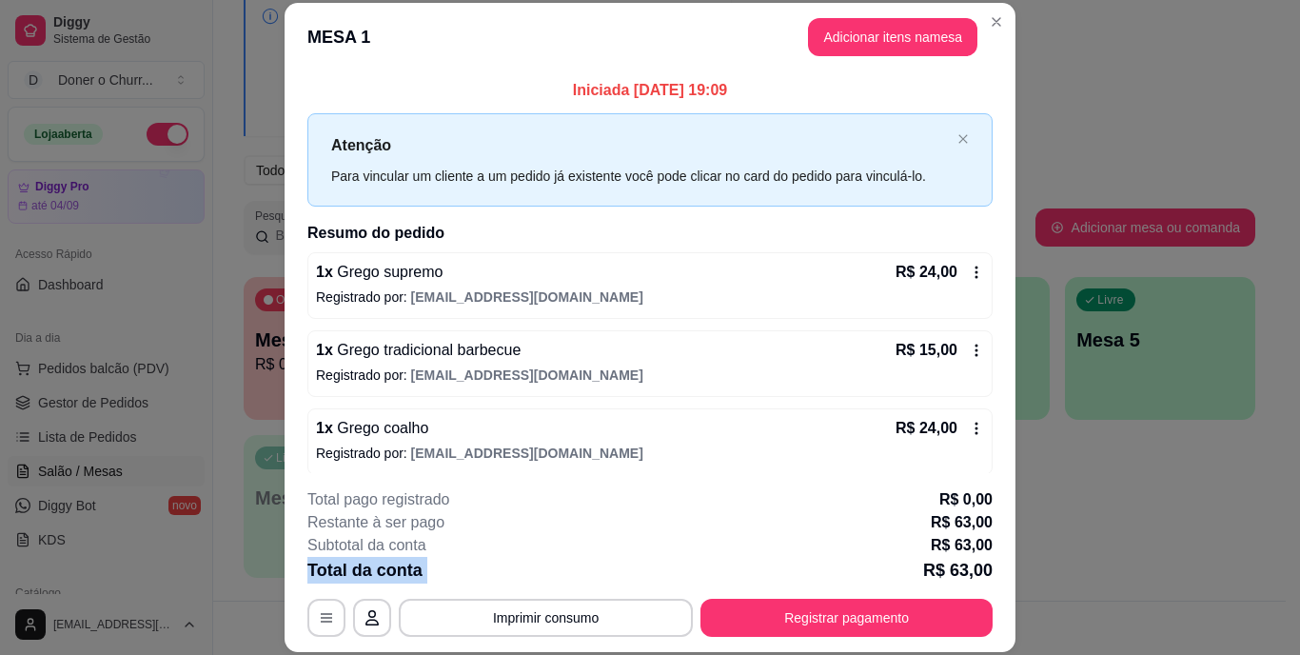
click at [556, 579] on div "Total da conta R$ 63,00" at bounding box center [649, 570] width 685 height 27
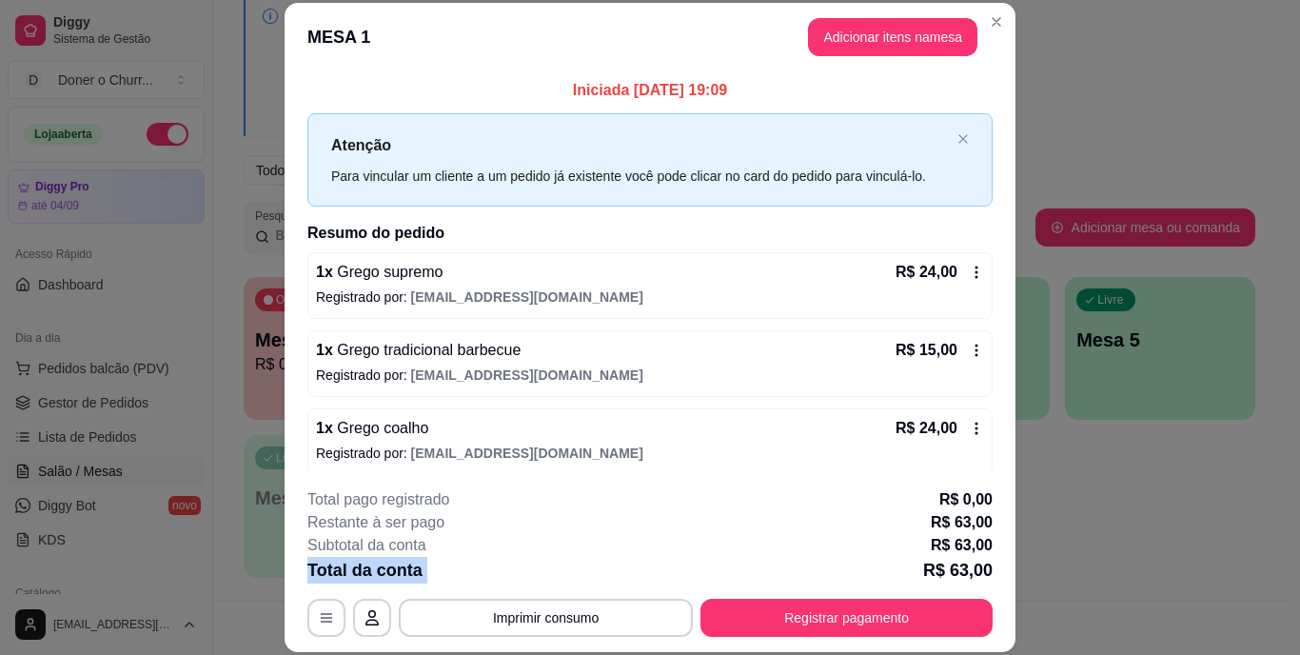
click at [556, 579] on div "Total da conta R$ 63,00" at bounding box center [649, 570] width 685 height 27
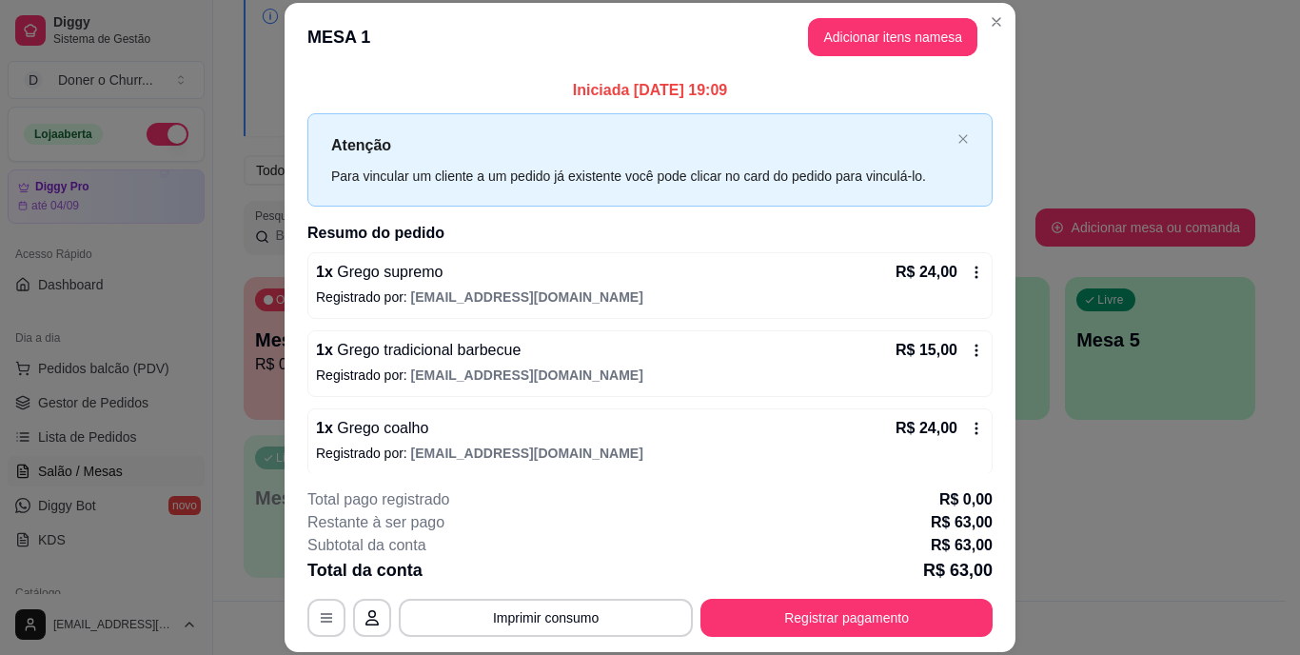
click at [556, 579] on div "Total da conta R$ 63,00" at bounding box center [649, 570] width 685 height 27
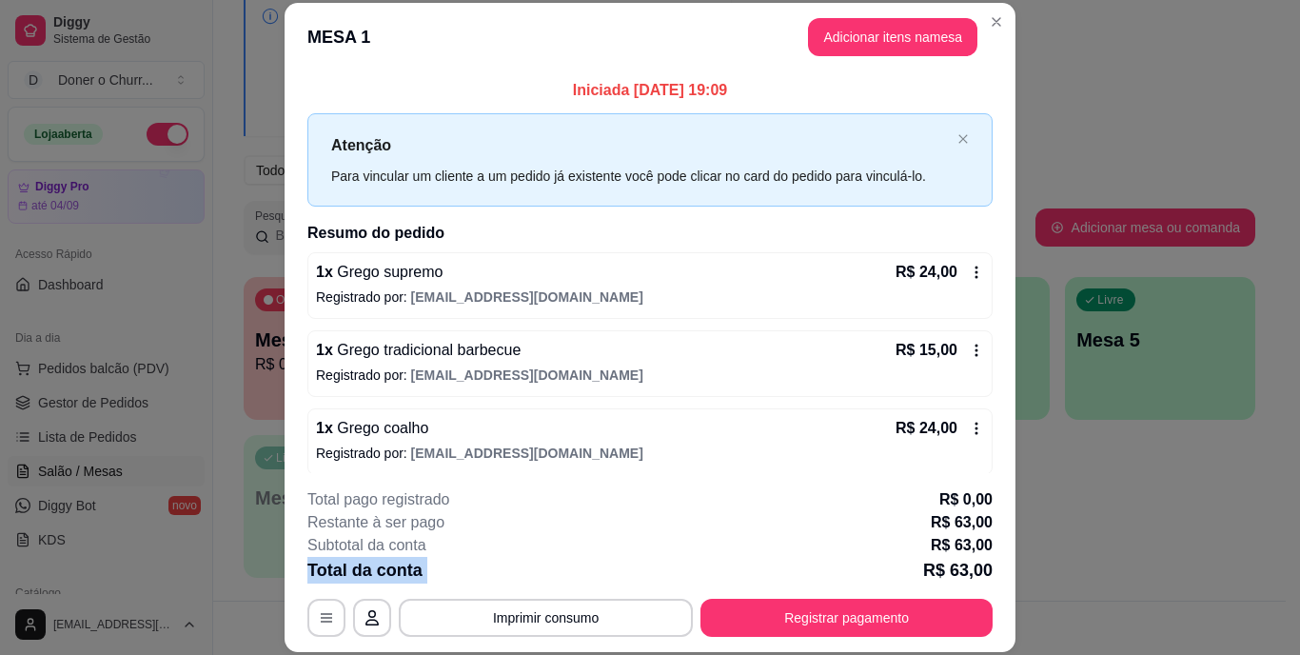
click at [556, 579] on div "Total da conta R$ 63,00" at bounding box center [649, 570] width 685 height 27
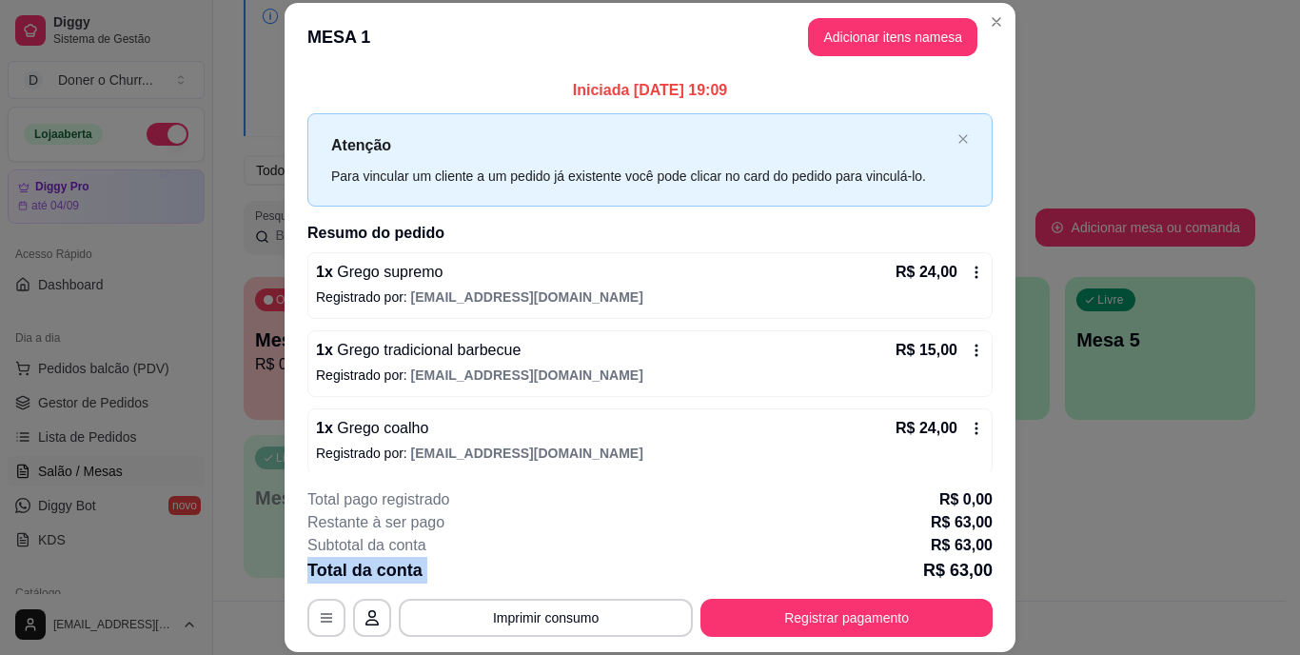
click at [556, 579] on div "Total da conta R$ 63,00" at bounding box center [649, 570] width 685 height 27
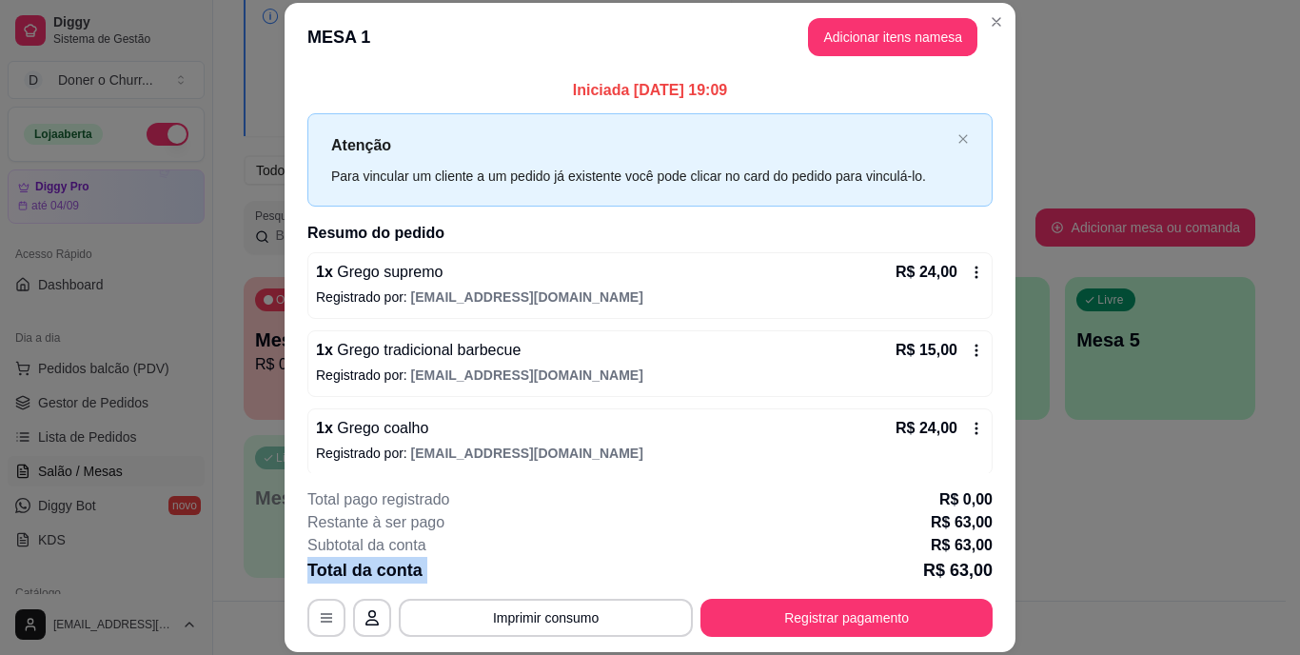
click at [556, 579] on div "Total da conta R$ 63,00" at bounding box center [649, 570] width 685 height 27
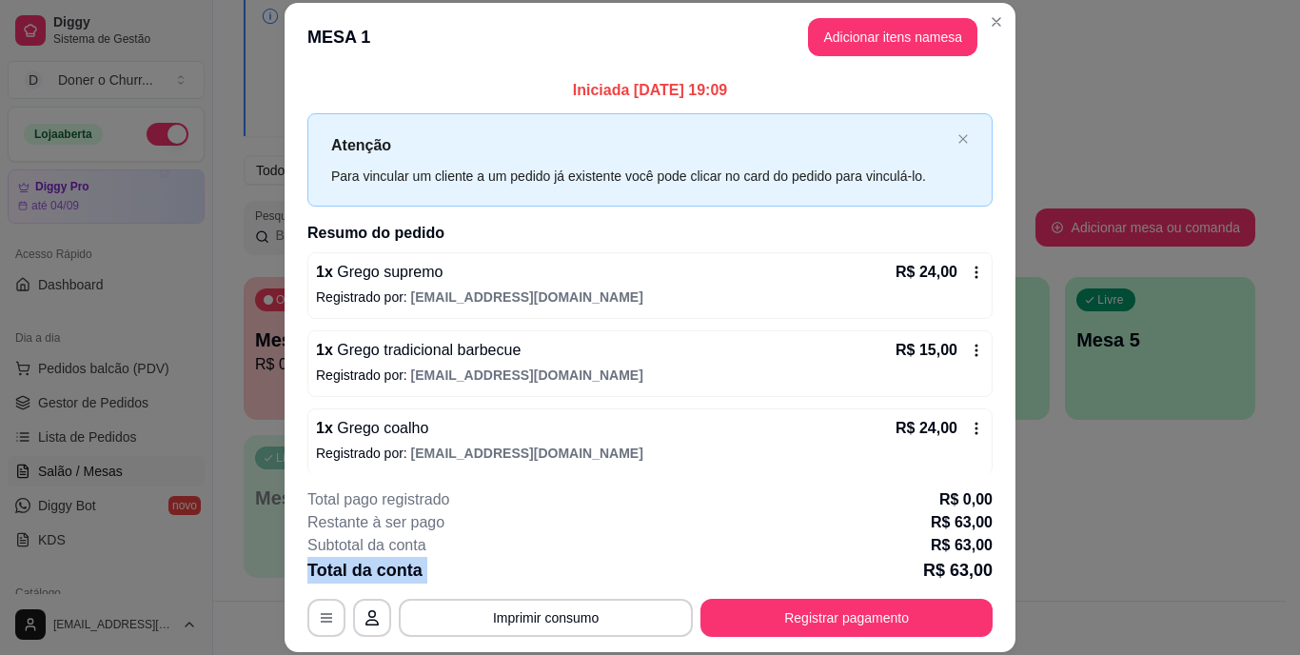
click at [556, 579] on div "Total da conta R$ 63,00" at bounding box center [649, 570] width 685 height 27
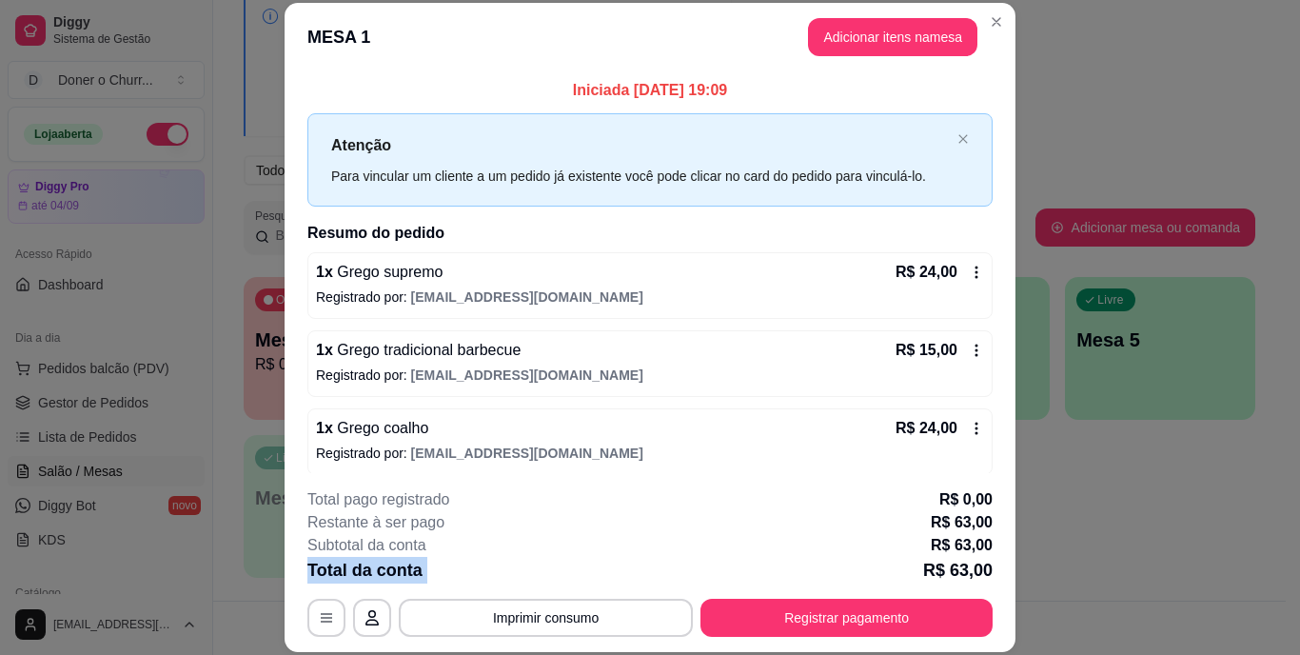
click at [556, 579] on div "Total da conta R$ 63,00" at bounding box center [649, 570] width 685 height 27
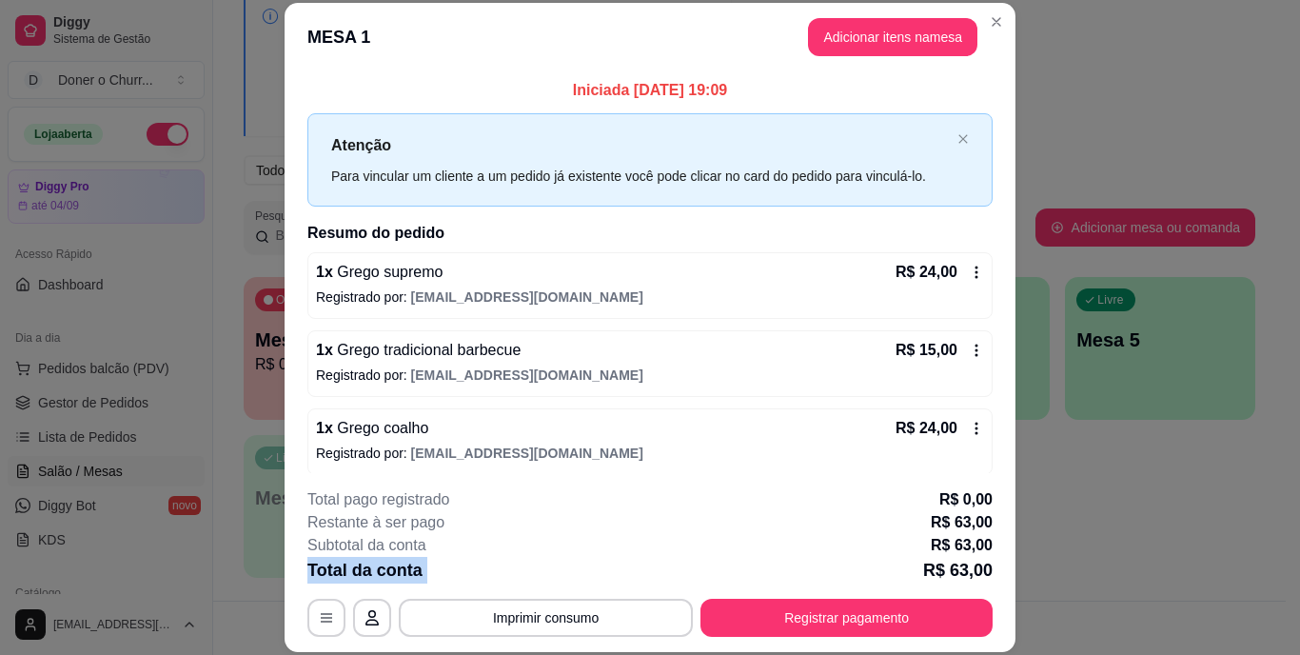
click at [556, 579] on div "Total da conta R$ 63,00" at bounding box center [649, 570] width 685 height 27
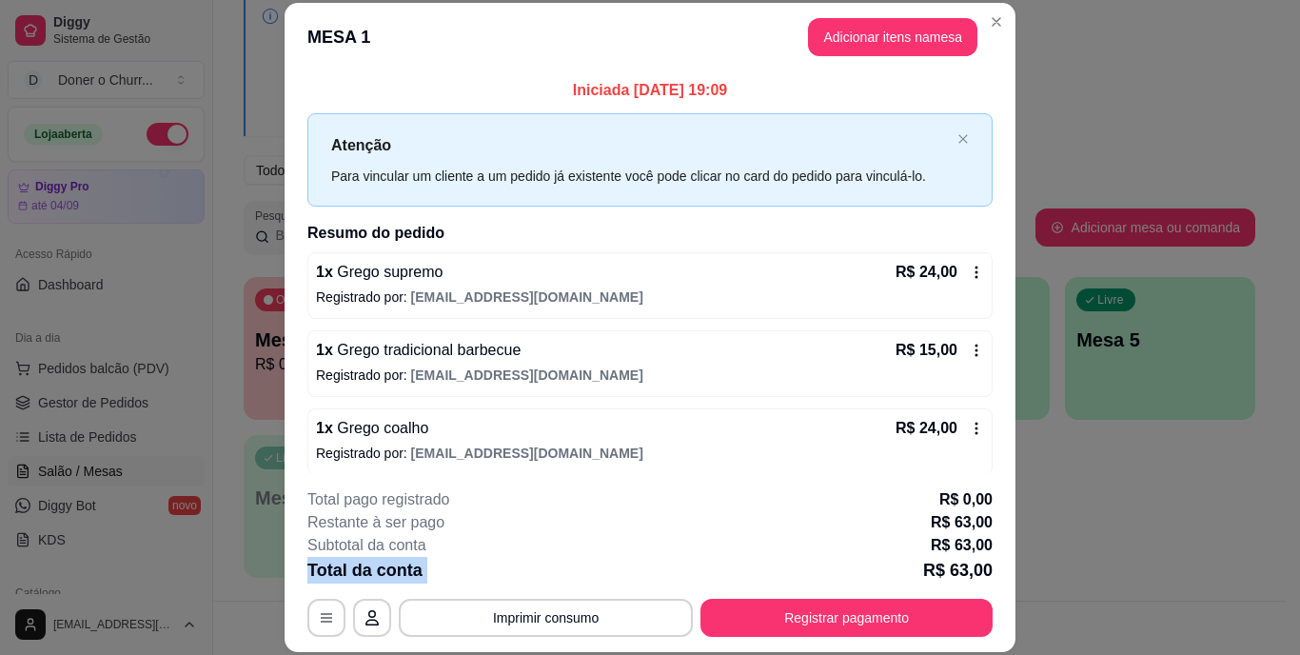
click at [556, 579] on div "Total da conta R$ 63,00" at bounding box center [649, 570] width 685 height 27
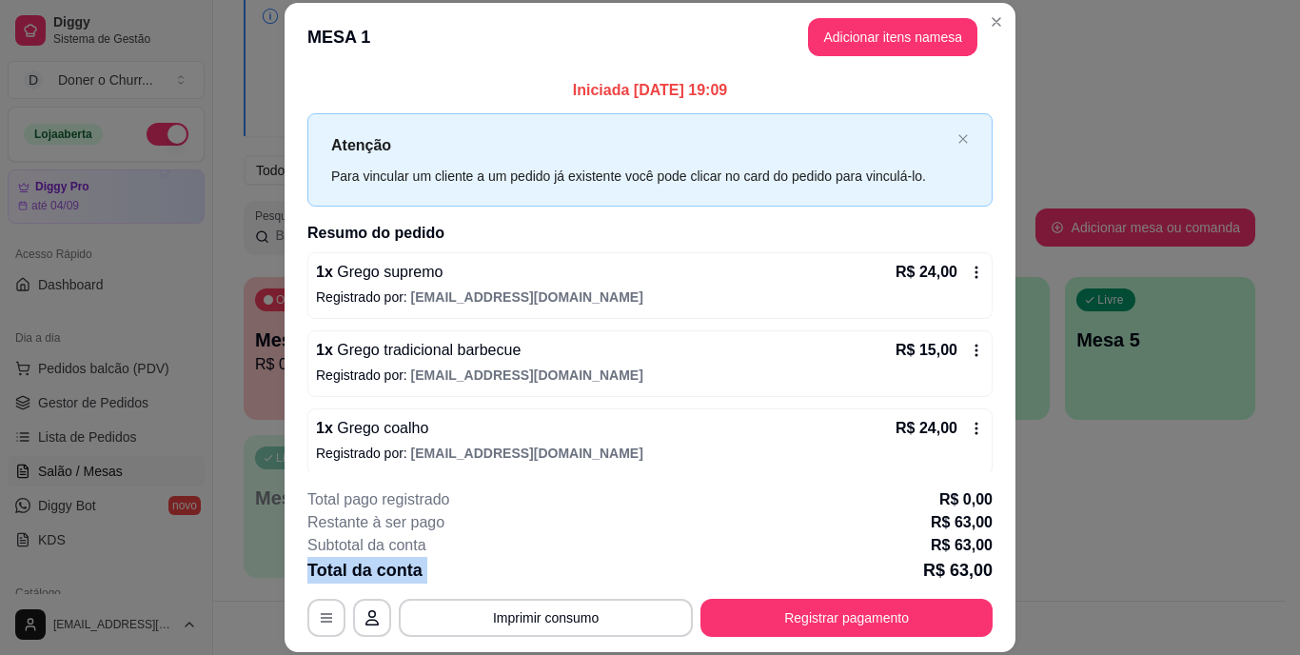
click at [556, 579] on div "Total da conta R$ 63,00" at bounding box center [649, 570] width 685 height 27
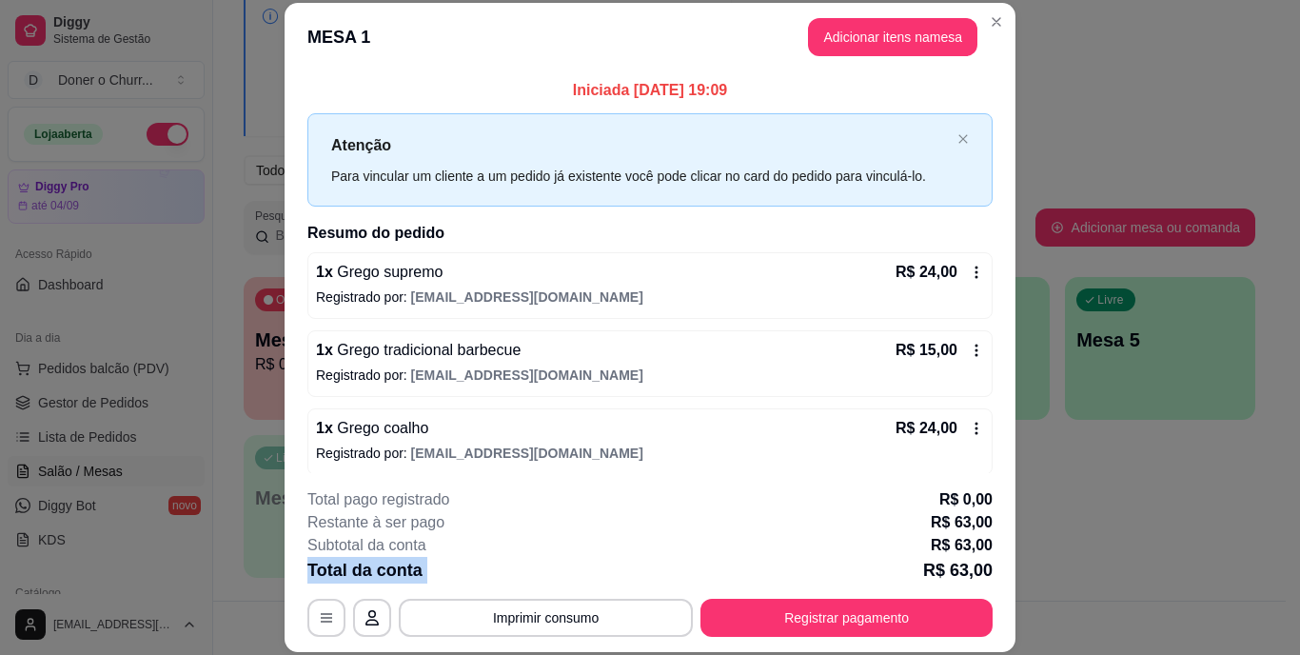
click at [556, 579] on div "Total da conta R$ 63,00" at bounding box center [649, 570] width 685 height 27
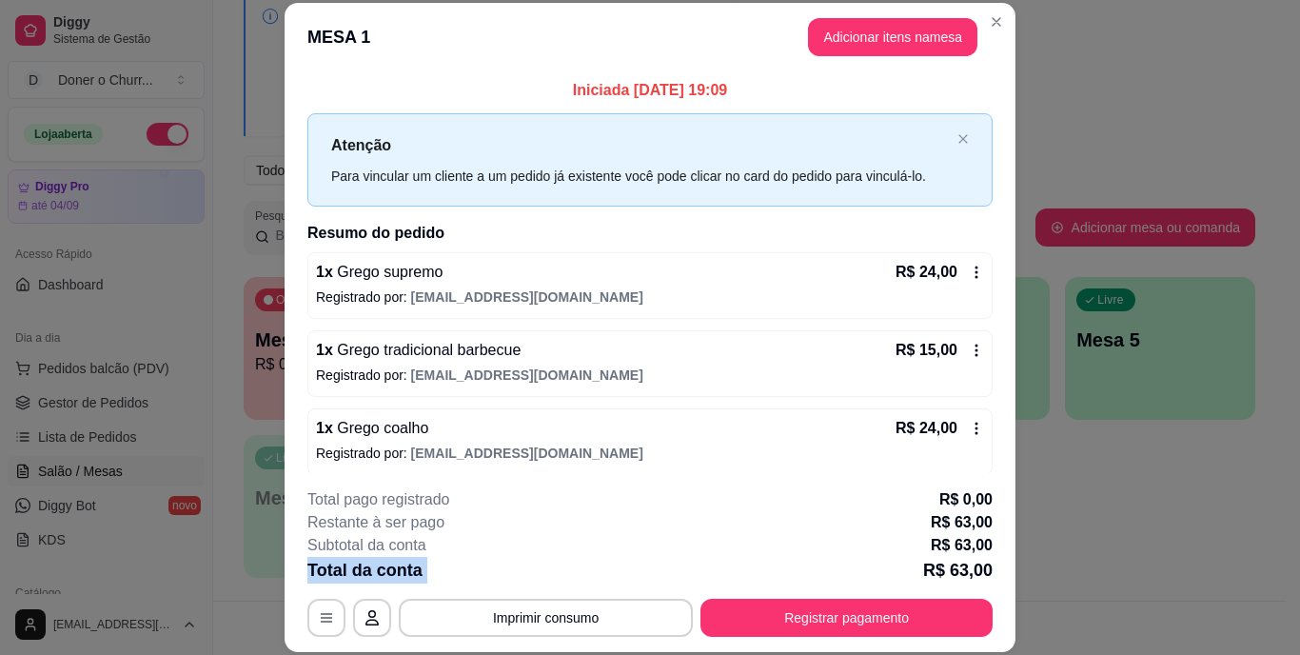
click at [556, 579] on div "Total da conta R$ 63,00" at bounding box center [649, 570] width 685 height 27
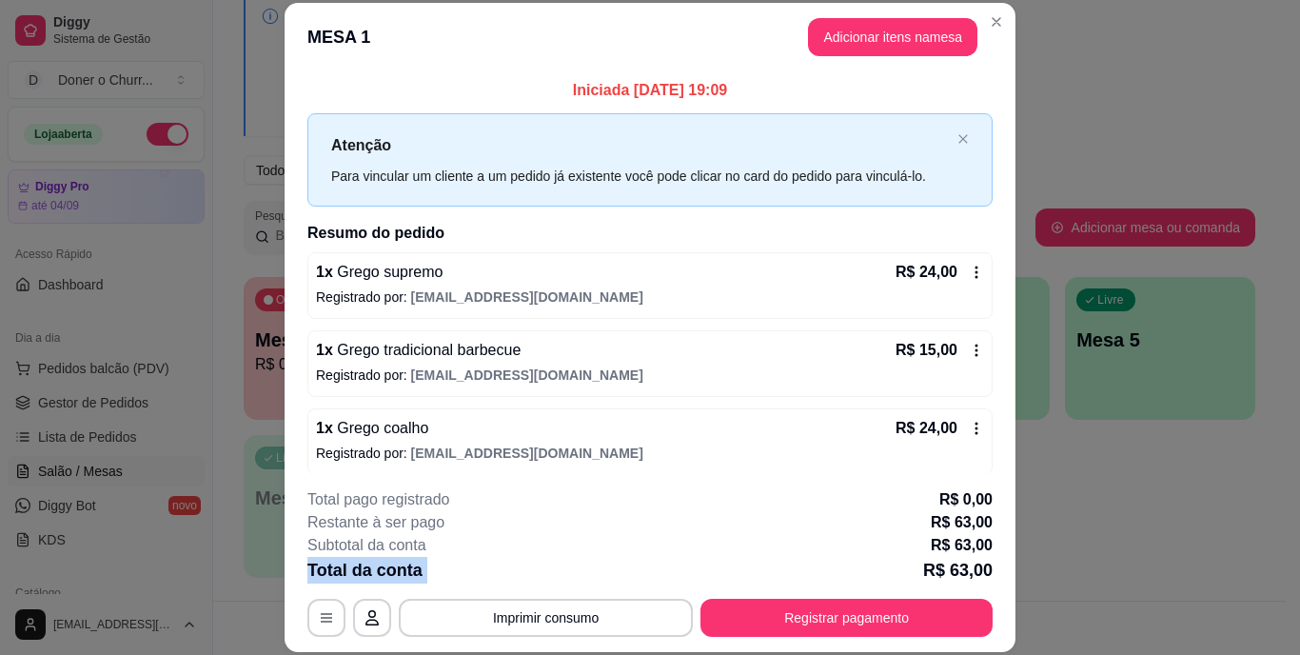
click at [556, 579] on div "Total da conta R$ 63,00" at bounding box center [649, 570] width 685 height 27
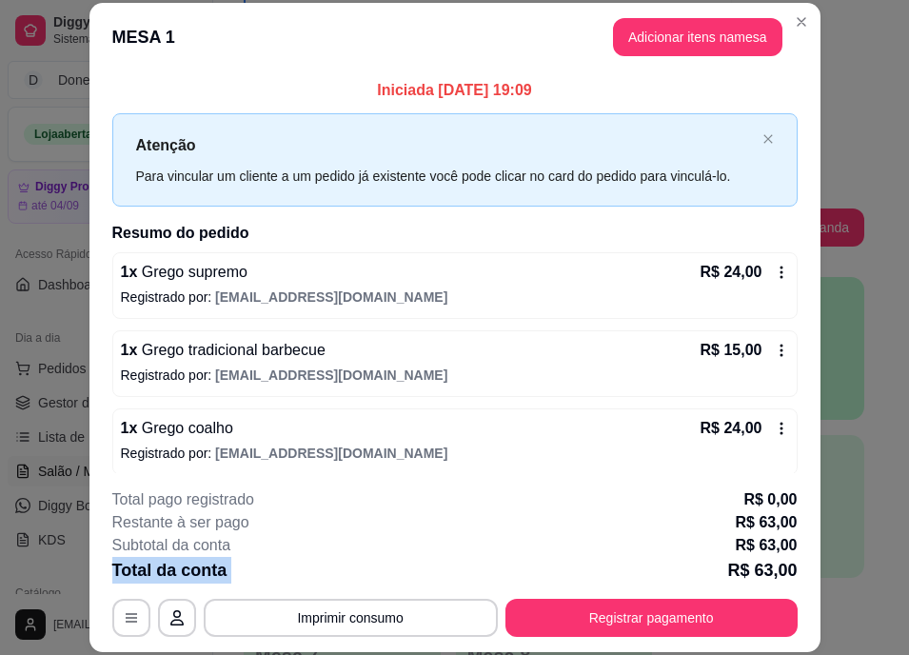
drag, startPoint x: 556, startPoint y: 579, endPoint x: 579, endPoint y: 534, distance: 50.2
click at [579, 534] on div "Subtotal da conta R$ 63,00" at bounding box center [454, 545] width 685 height 23
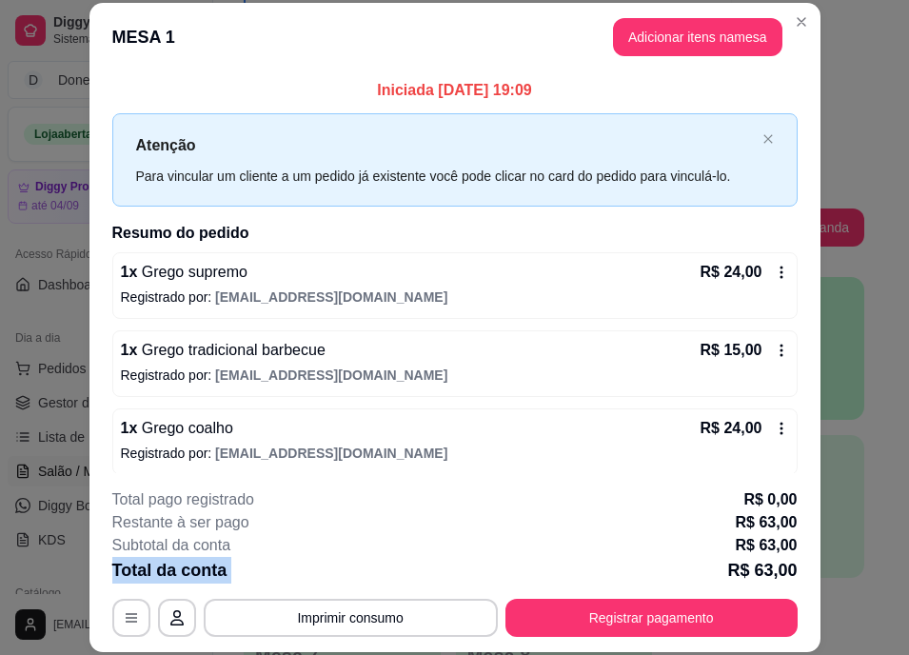
click at [579, 534] on div "Subtotal da conta R$ 63,00" at bounding box center [454, 545] width 685 height 23
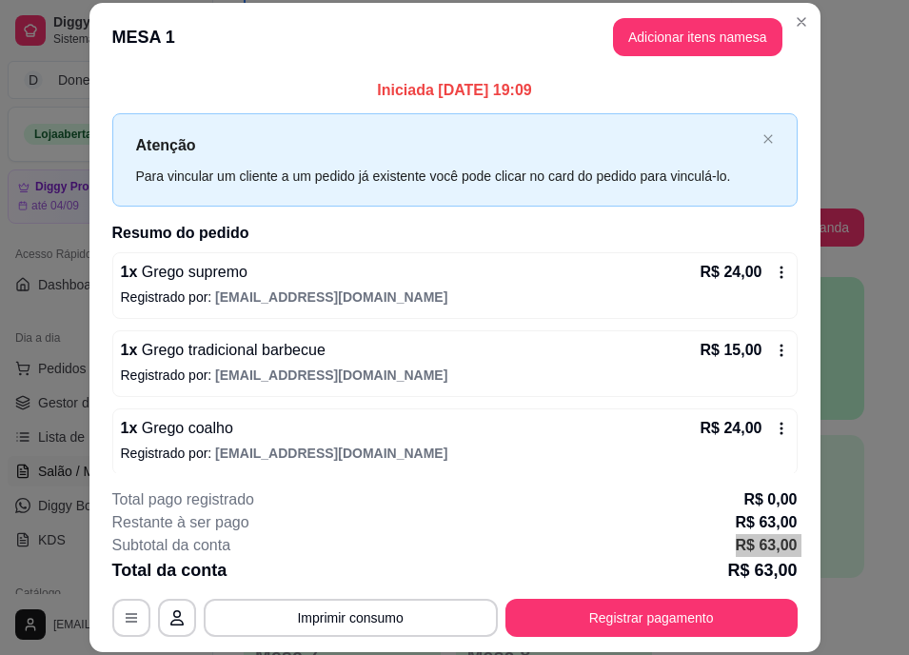
click at [579, 534] on div "Subtotal da conta R$ 63,00" at bounding box center [454, 545] width 685 height 23
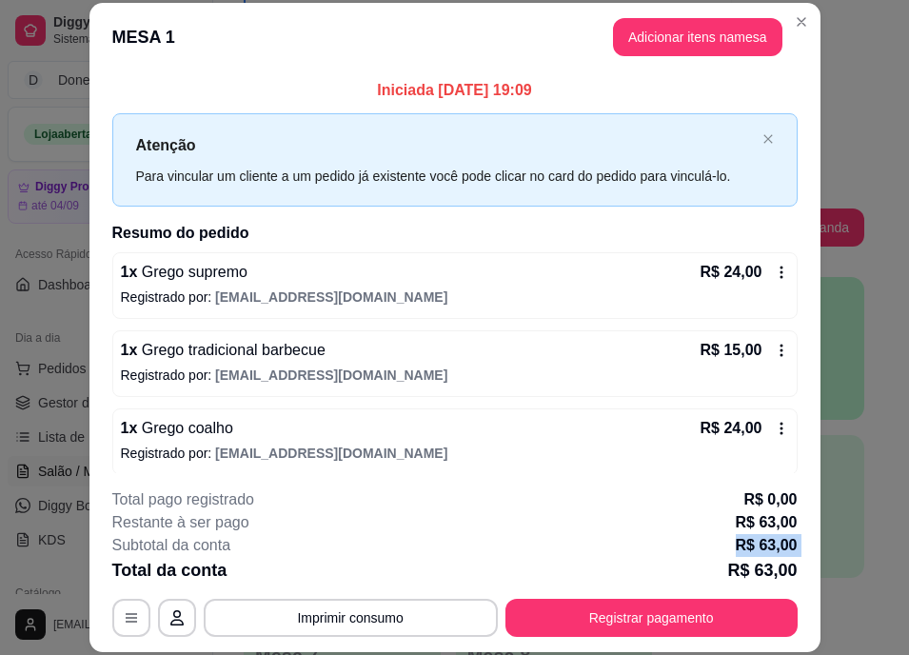
click at [579, 534] on div "Subtotal da conta R$ 63,00" at bounding box center [454, 545] width 685 height 23
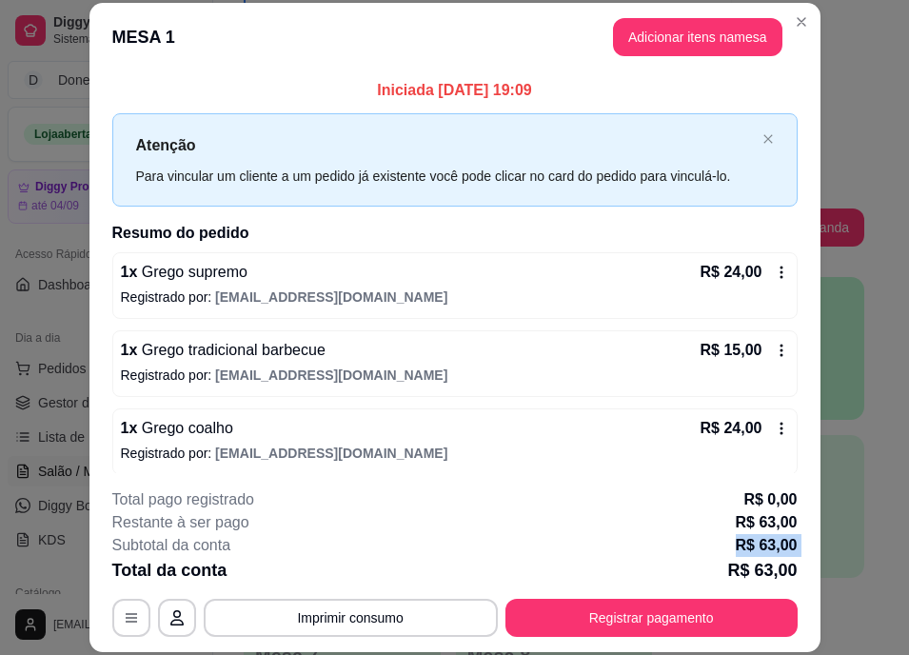
click at [579, 534] on div "Subtotal da conta R$ 63,00" at bounding box center [454, 545] width 685 height 23
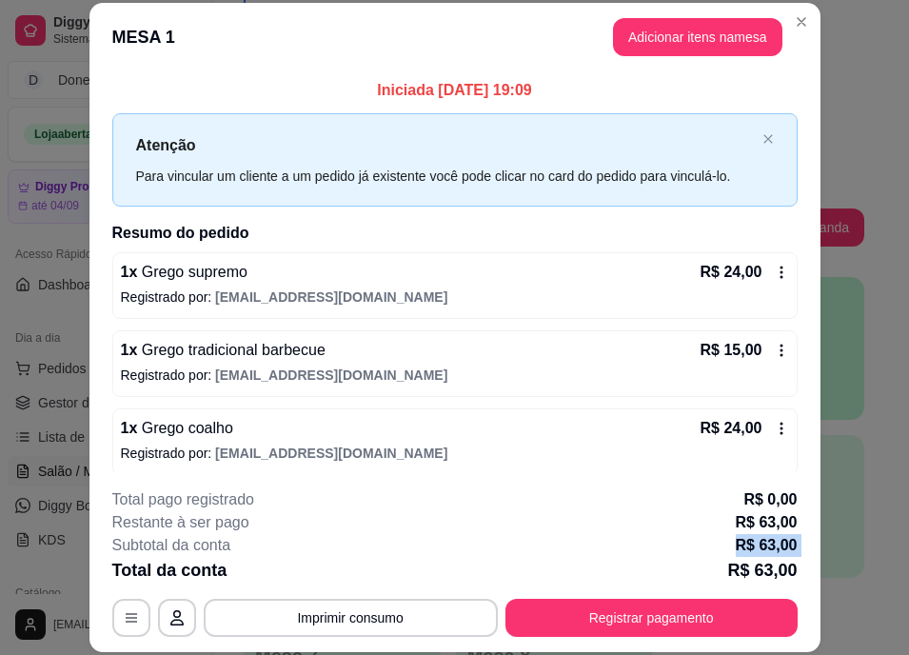
click at [579, 534] on div "Subtotal da conta R$ 63,00" at bounding box center [454, 545] width 685 height 23
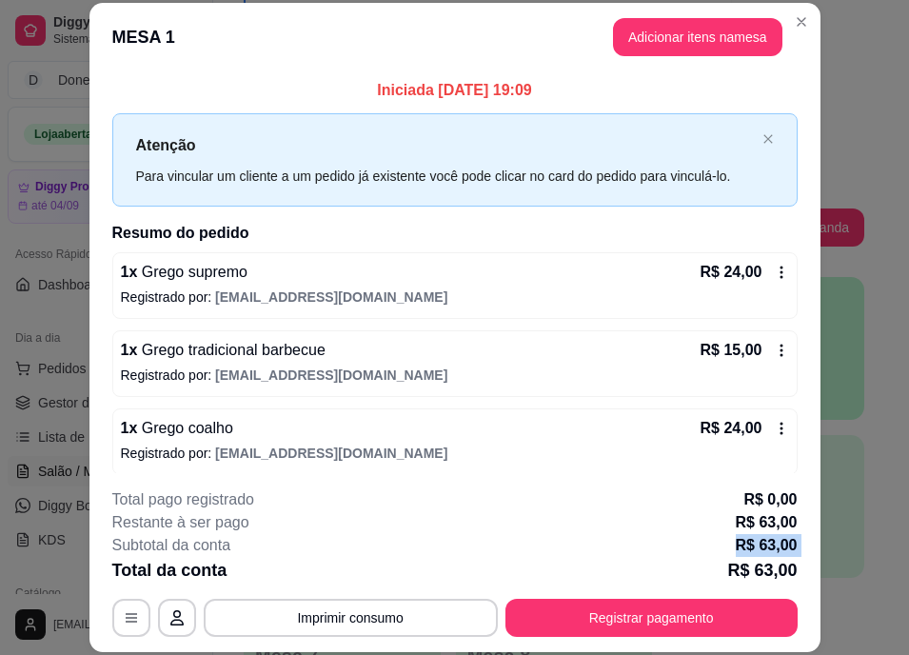
click at [579, 534] on div "Subtotal da conta R$ 63,00" at bounding box center [454, 545] width 685 height 23
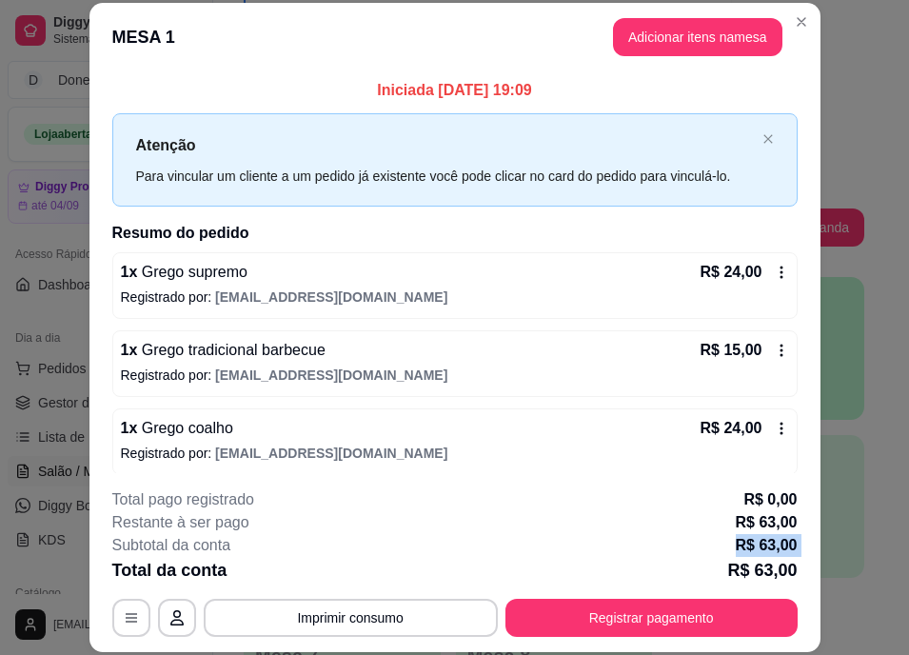
click at [579, 534] on div "Subtotal da conta R$ 63,00" at bounding box center [454, 545] width 685 height 23
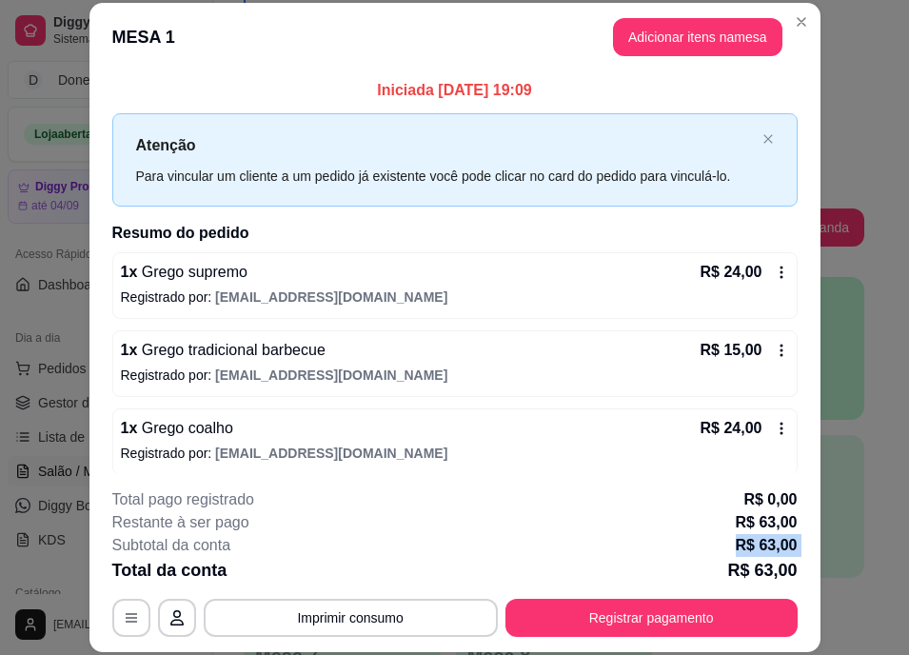
click at [579, 534] on div "Subtotal da conta R$ 63,00" at bounding box center [454, 545] width 685 height 23
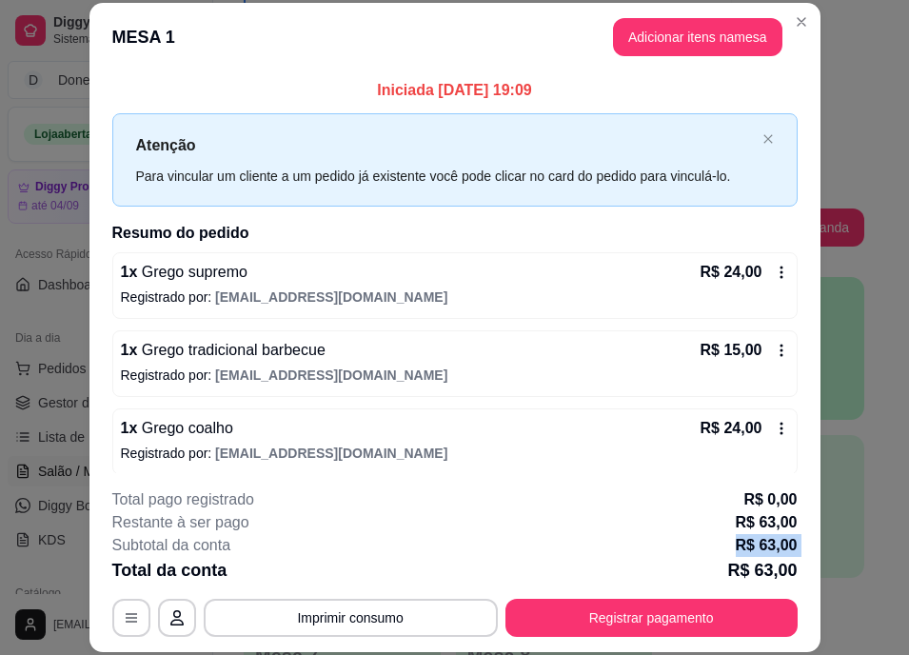
click at [579, 534] on div "Subtotal da conta R$ 63,00" at bounding box center [454, 545] width 685 height 23
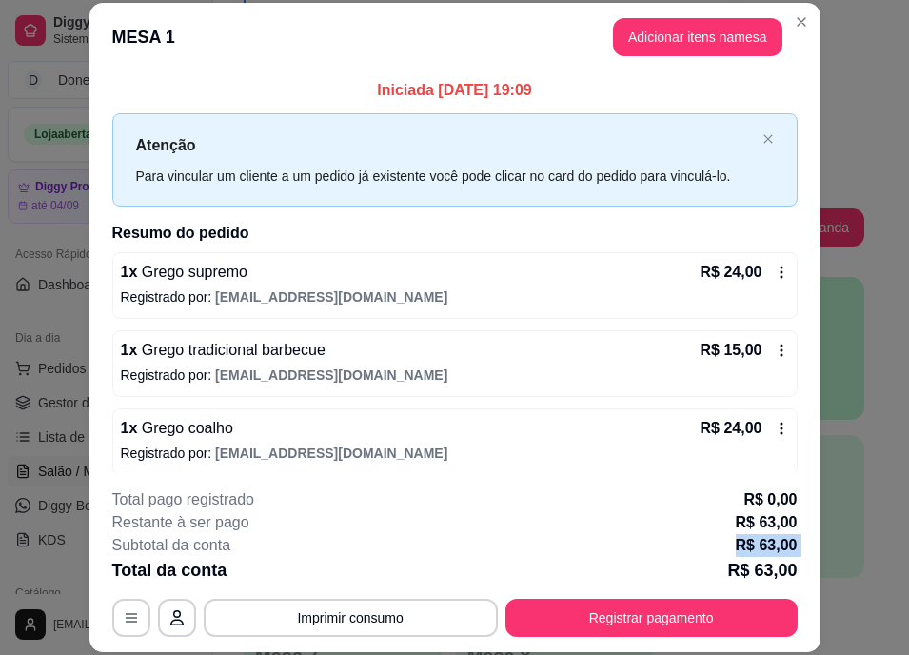
click at [579, 534] on div "Subtotal da conta R$ 63,00" at bounding box center [454, 545] width 685 height 23
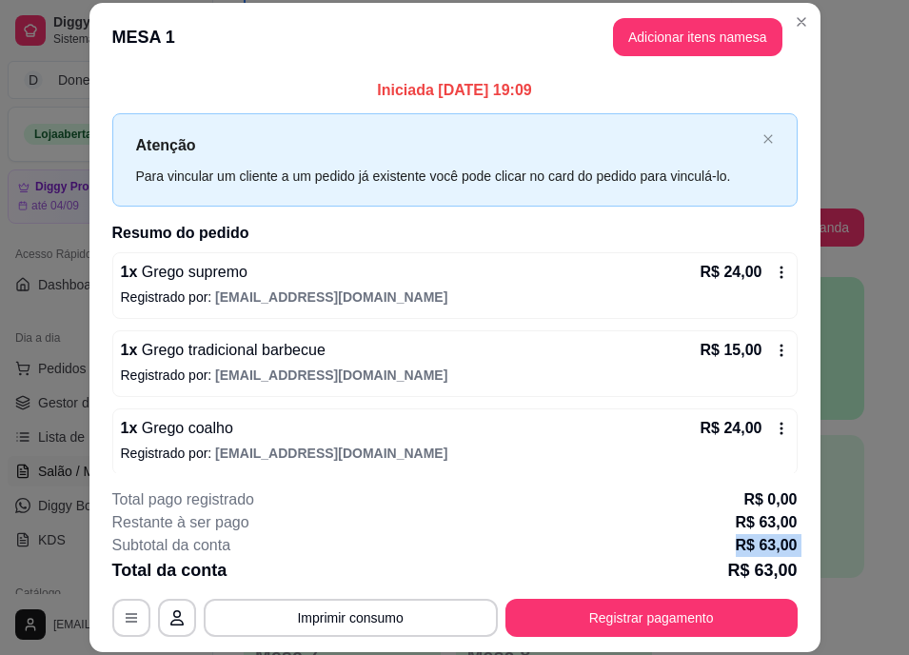
click at [579, 534] on div "Subtotal da conta R$ 63,00" at bounding box center [454, 545] width 685 height 23
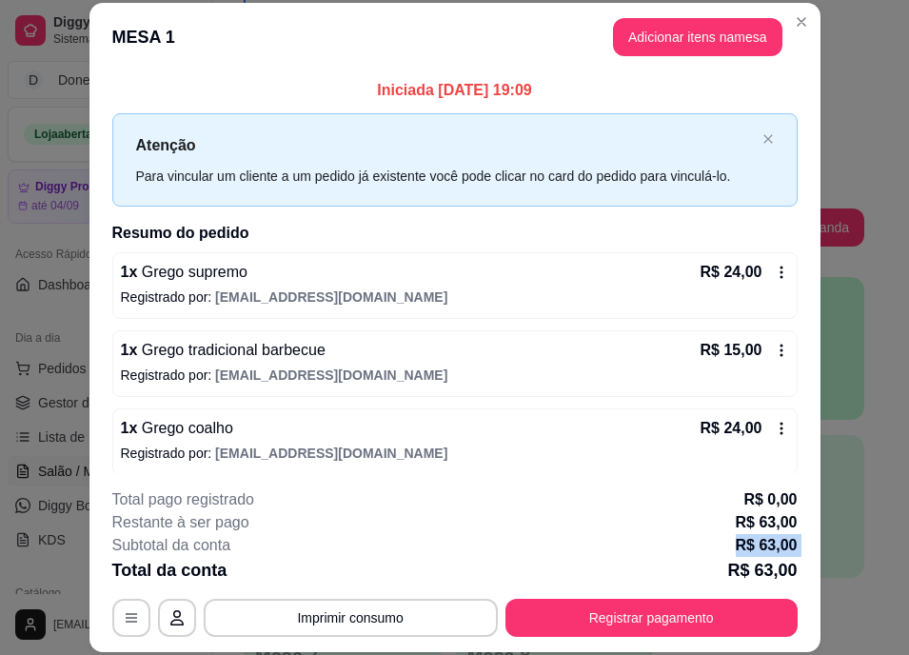
click at [579, 534] on div "Subtotal da conta R$ 63,00" at bounding box center [454, 545] width 685 height 23
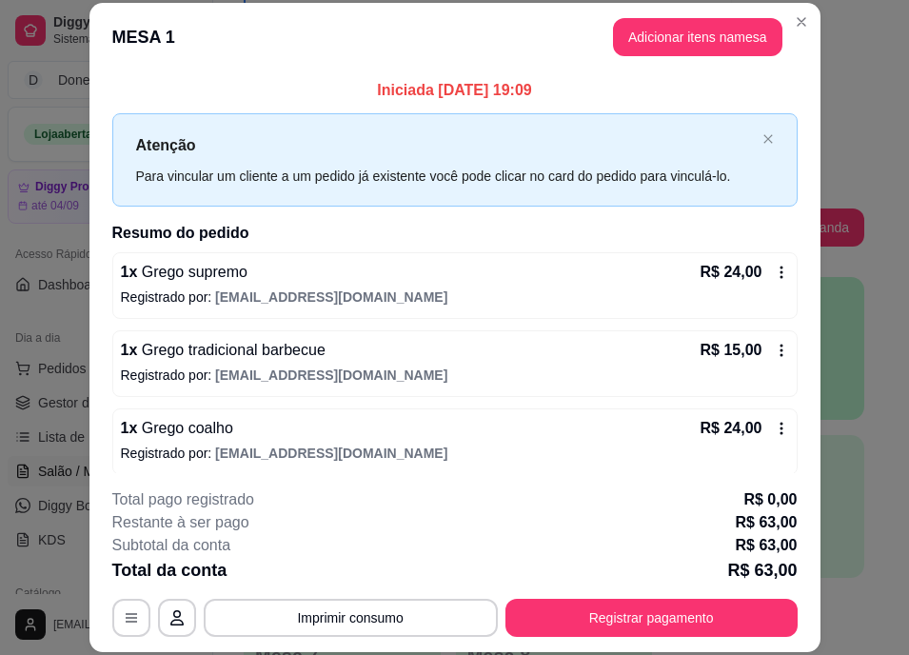
click at [579, 534] on div "Subtotal da conta R$ 63,00" at bounding box center [454, 545] width 685 height 23
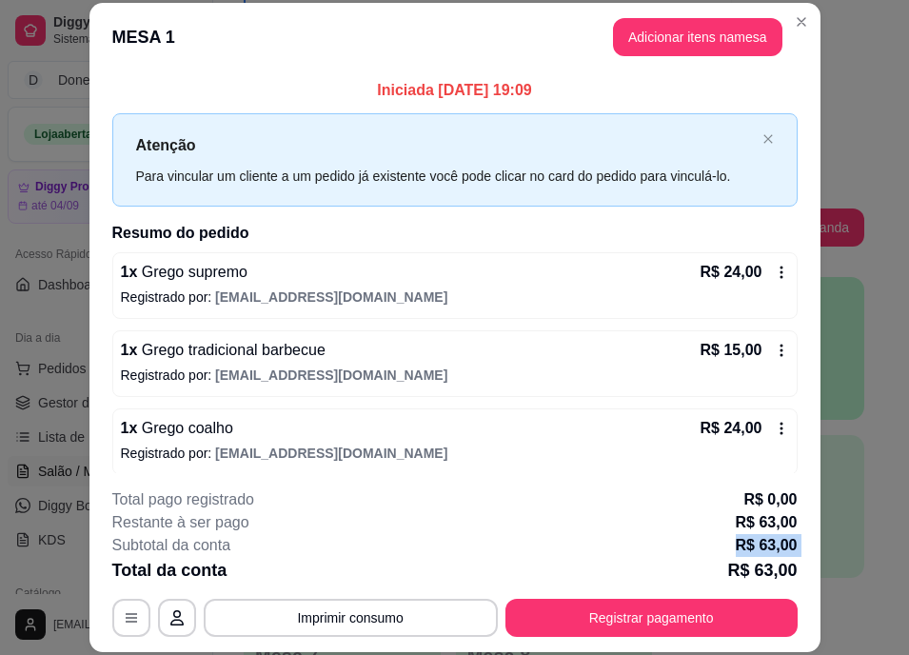
click at [579, 534] on div "Subtotal da conta R$ 63,00" at bounding box center [454, 545] width 685 height 23
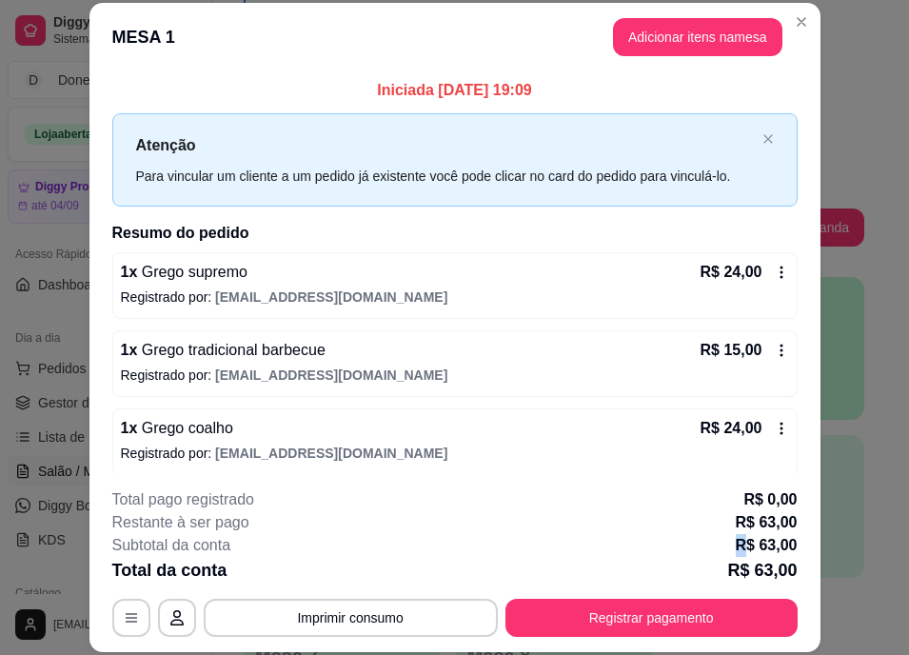
click at [579, 534] on div "Subtotal da conta R$ 63,00" at bounding box center [454, 545] width 685 height 23
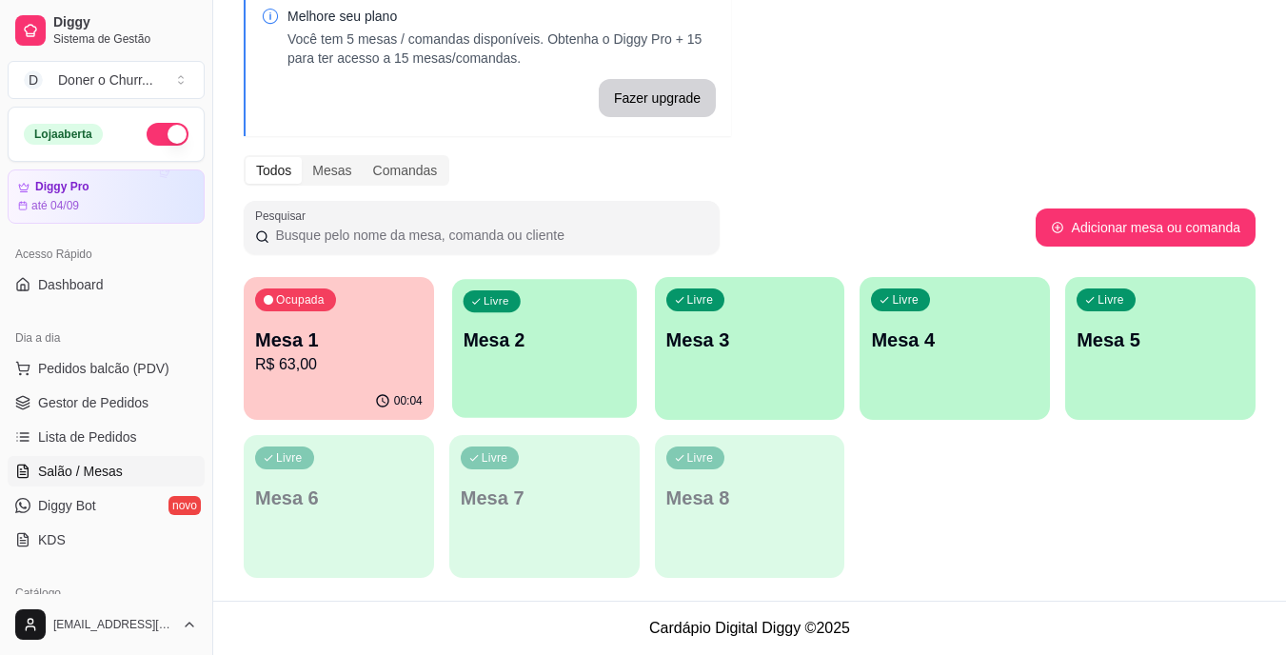
click at [512, 354] on div "Livre Mesa 2" at bounding box center [544, 337] width 185 height 116
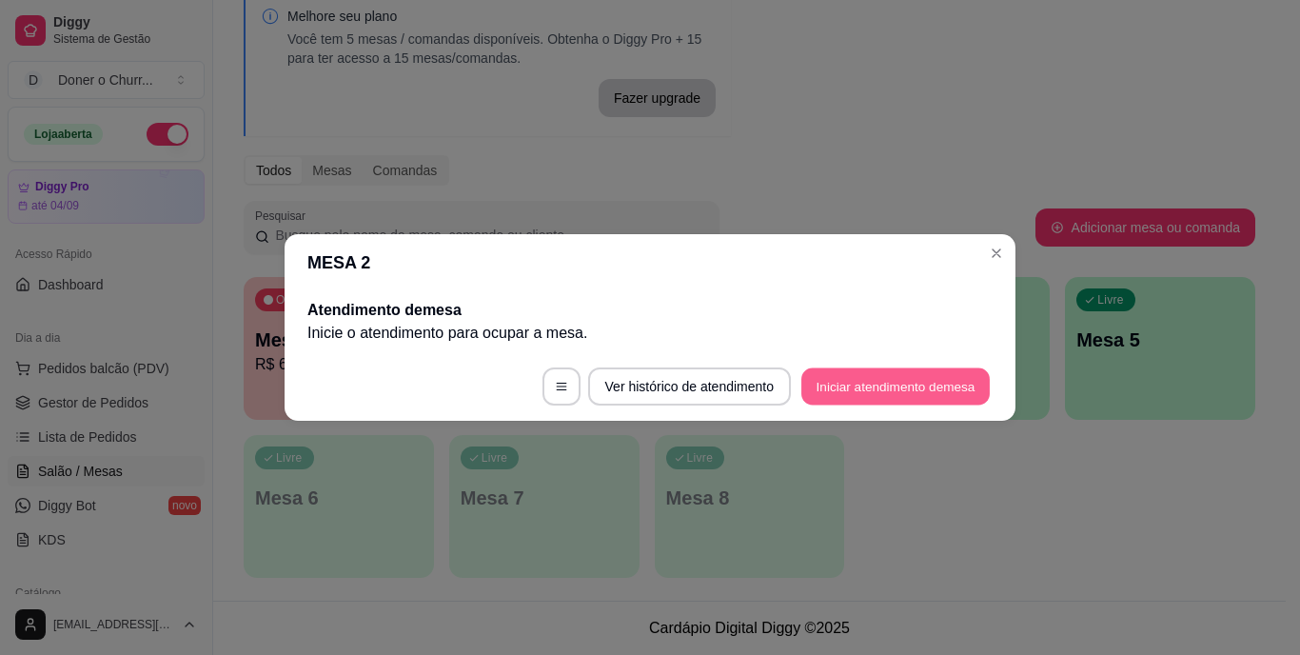
click at [831, 378] on button "Iniciar atendimento de mesa" at bounding box center [896, 386] width 188 height 37
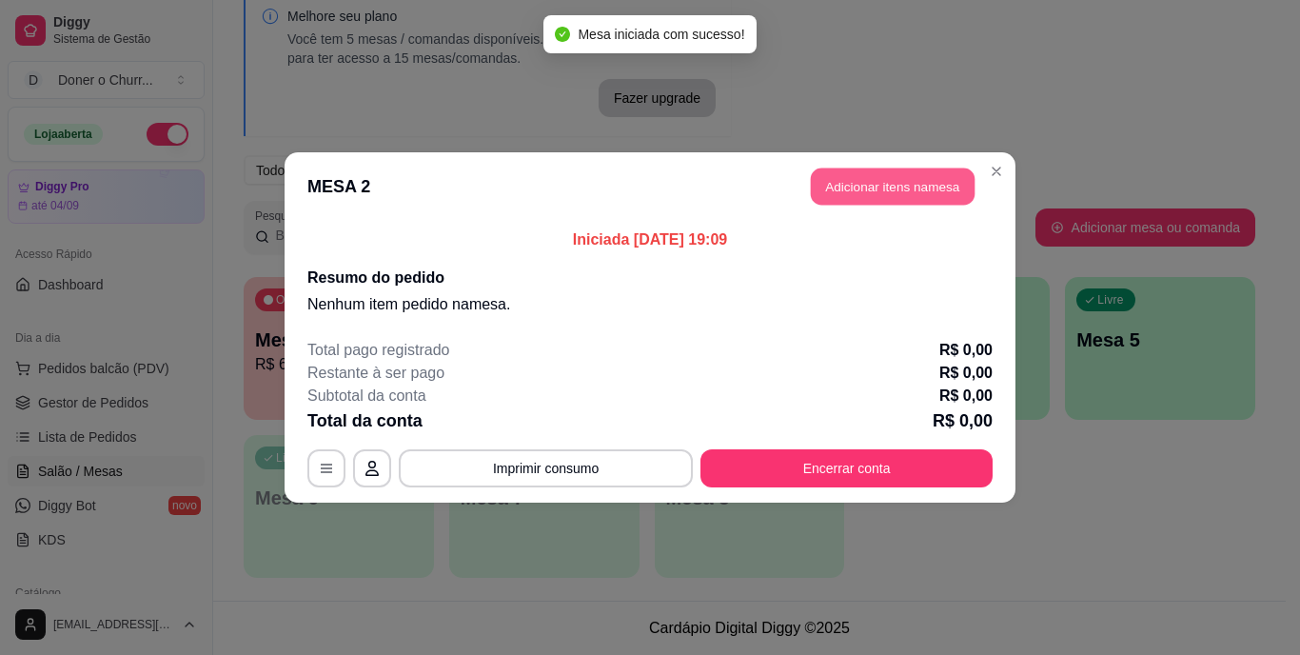
click at [877, 190] on button "Adicionar itens na mesa" at bounding box center [893, 186] width 164 height 37
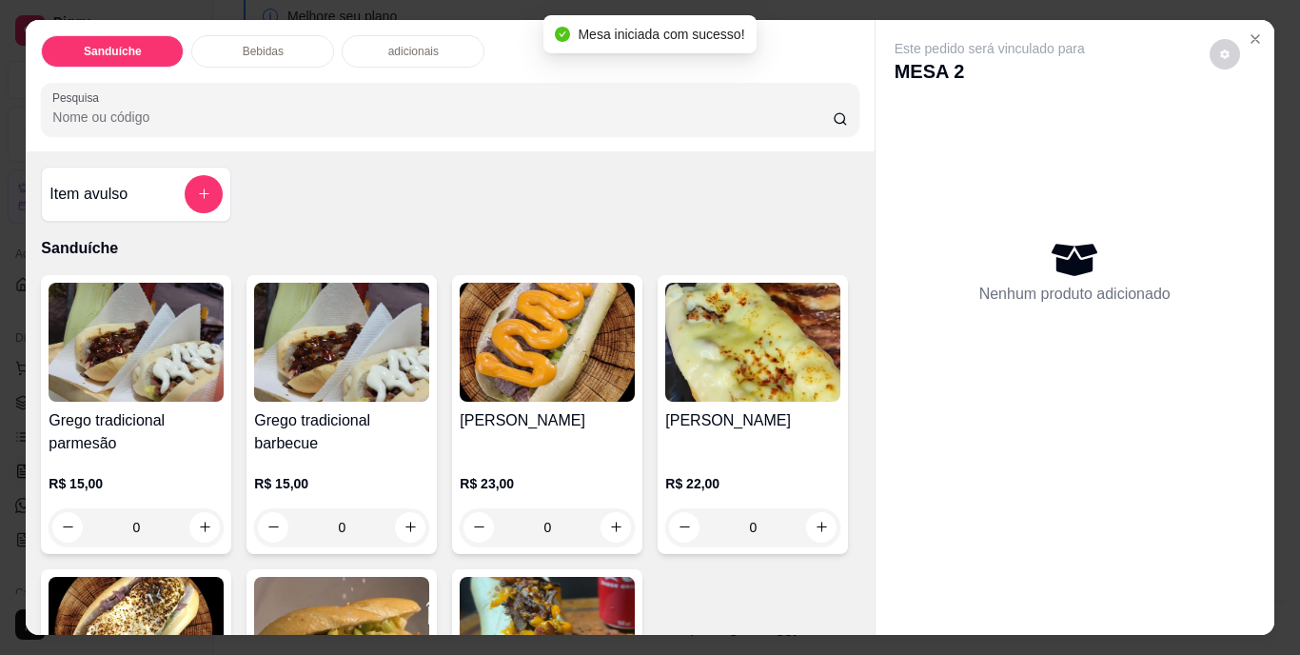
scroll to position [95, 0]
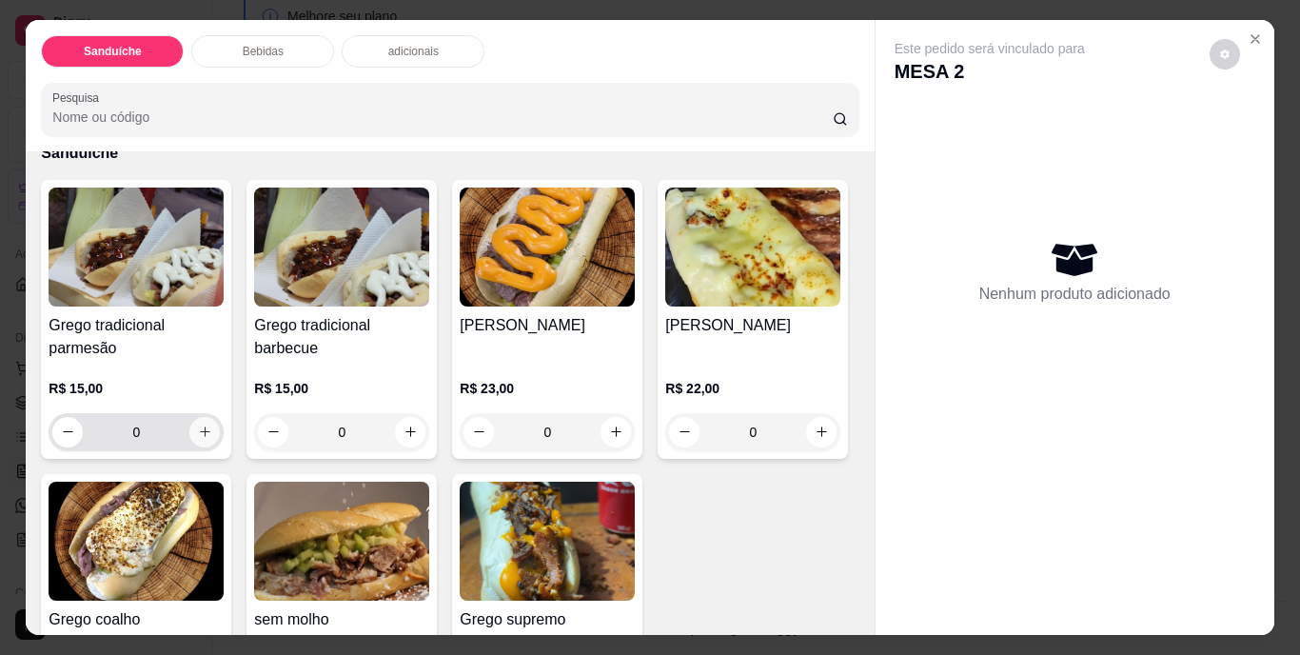
click at [198, 427] on icon "increase-product-quantity" at bounding box center [205, 432] width 14 height 14
type input "1"
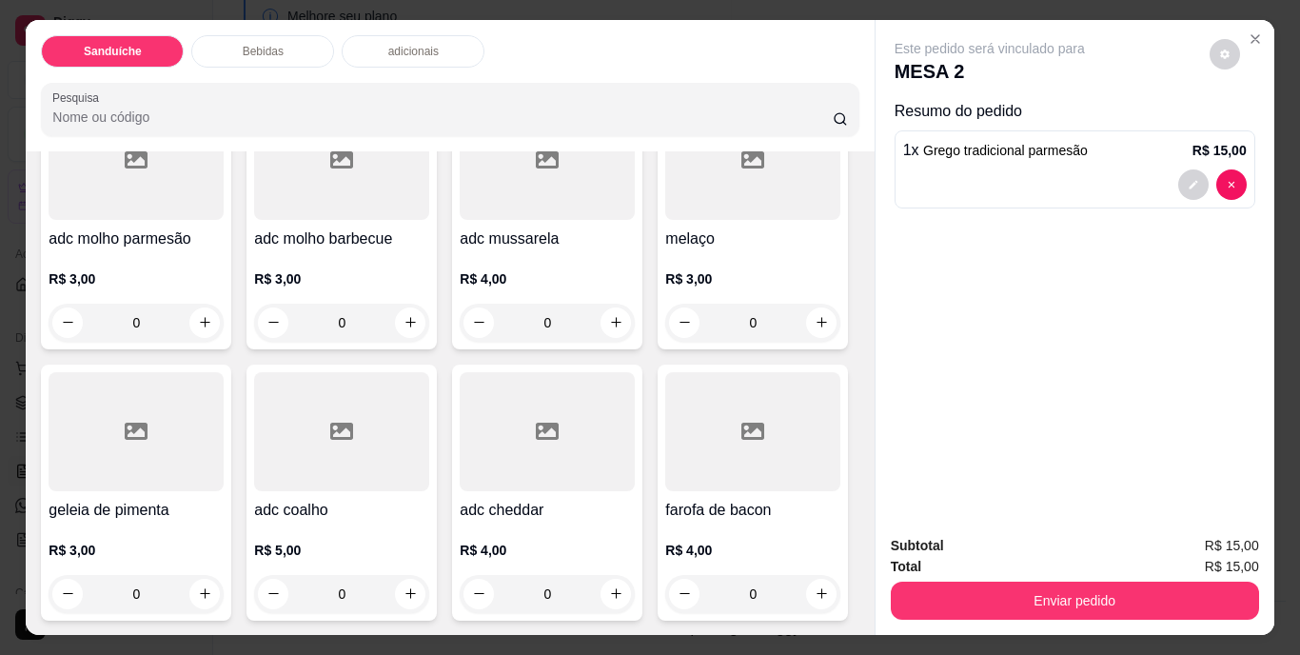
scroll to position [1333, 0]
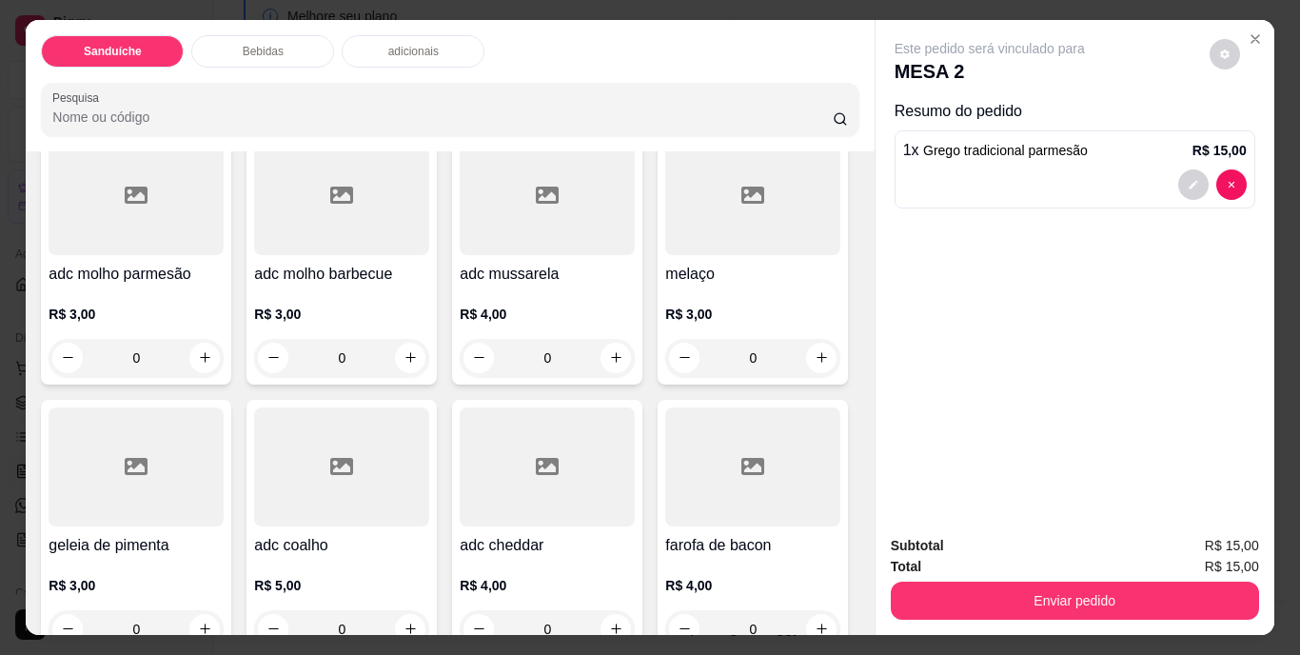
click at [220, 64] on button "increase-product-quantity" at bounding box center [204, 48] width 30 height 30
type input "1"
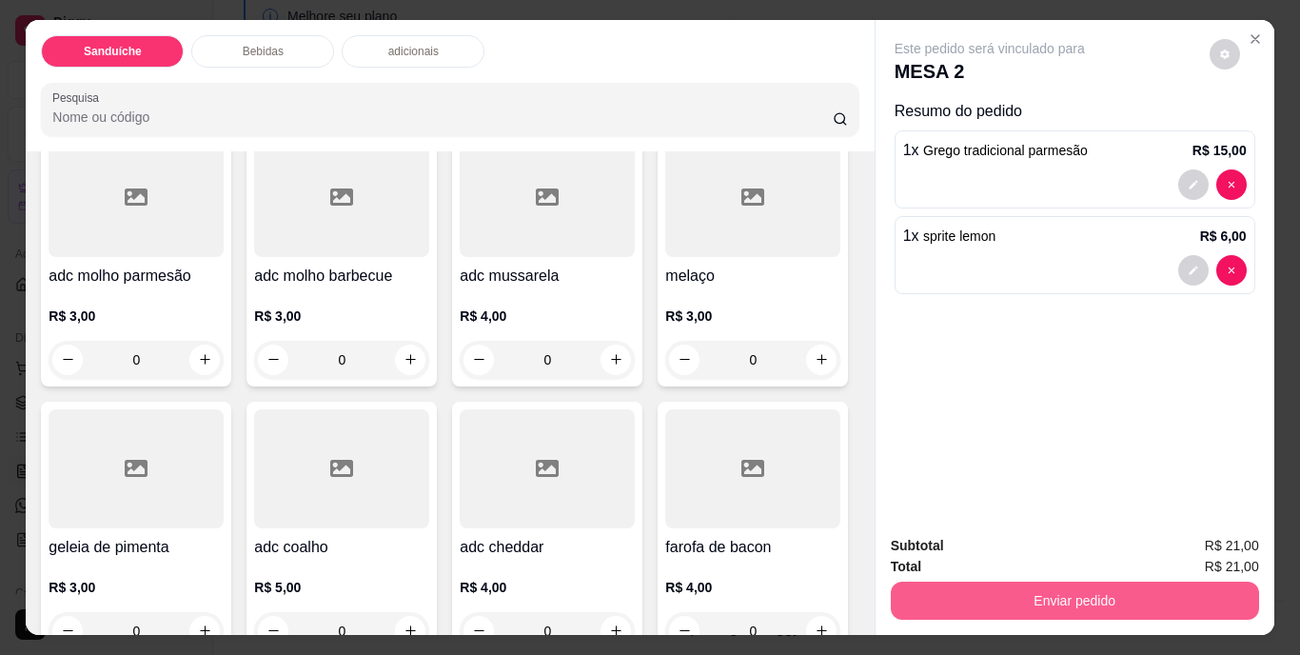
click at [1018, 602] on button "Enviar pedido" at bounding box center [1075, 601] width 368 height 38
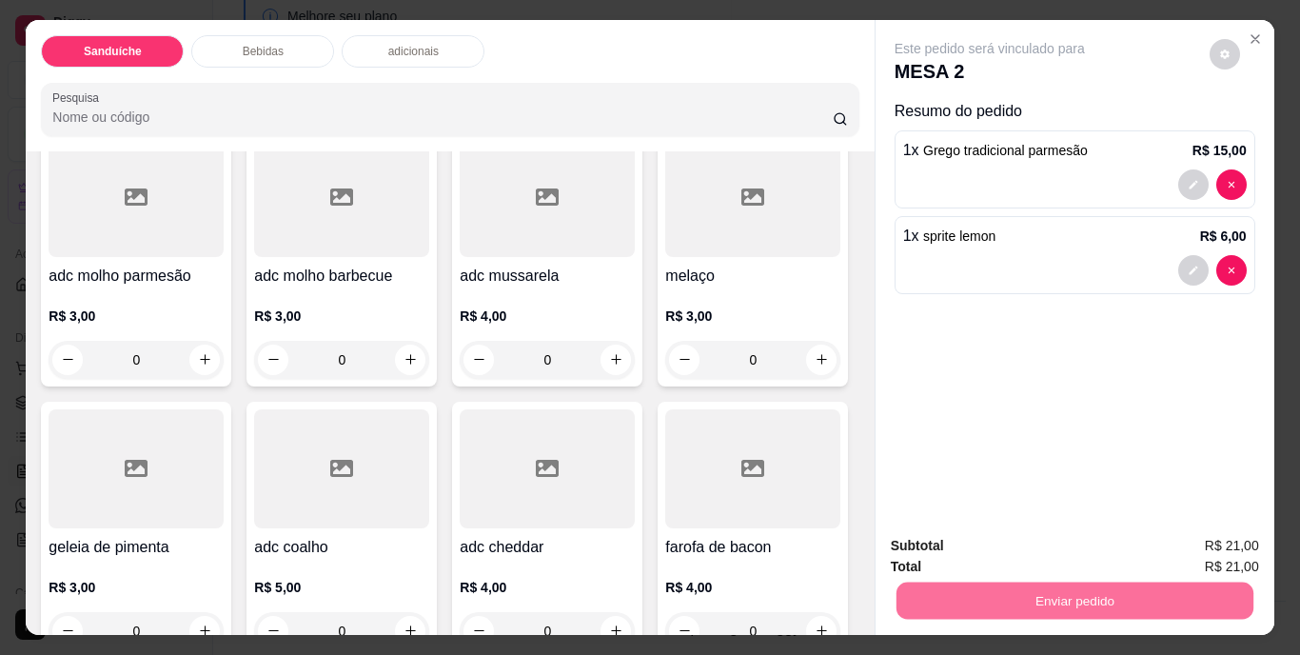
click at [1000, 558] on button "Não registrar e enviar pedido" at bounding box center [1012, 546] width 198 height 36
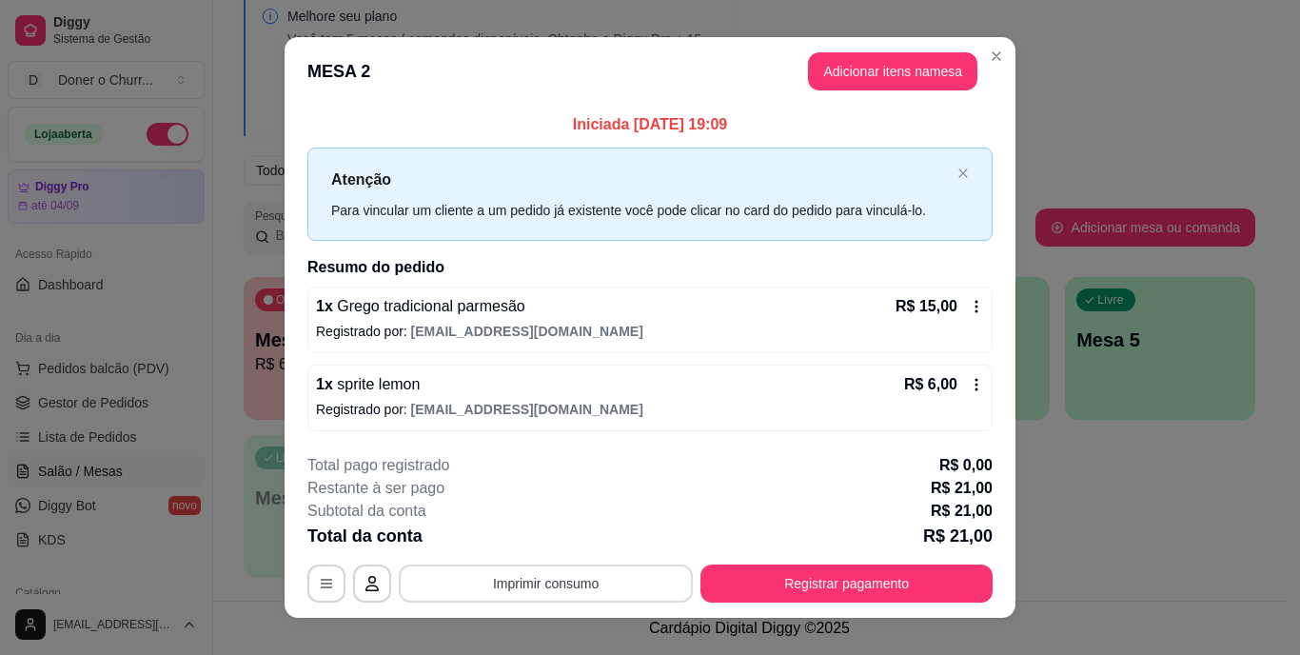
click at [522, 590] on button "Imprimir consumo" at bounding box center [546, 584] width 294 height 38
click at [533, 584] on button "Imprimir consumo" at bounding box center [547, 583] width 286 height 37
click at [528, 594] on button "Imprimir consumo" at bounding box center [547, 583] width 286 height 37
click at [549, 542] on button "IMPRESSORA" at bounding box center [545, 540] width 138 height 30
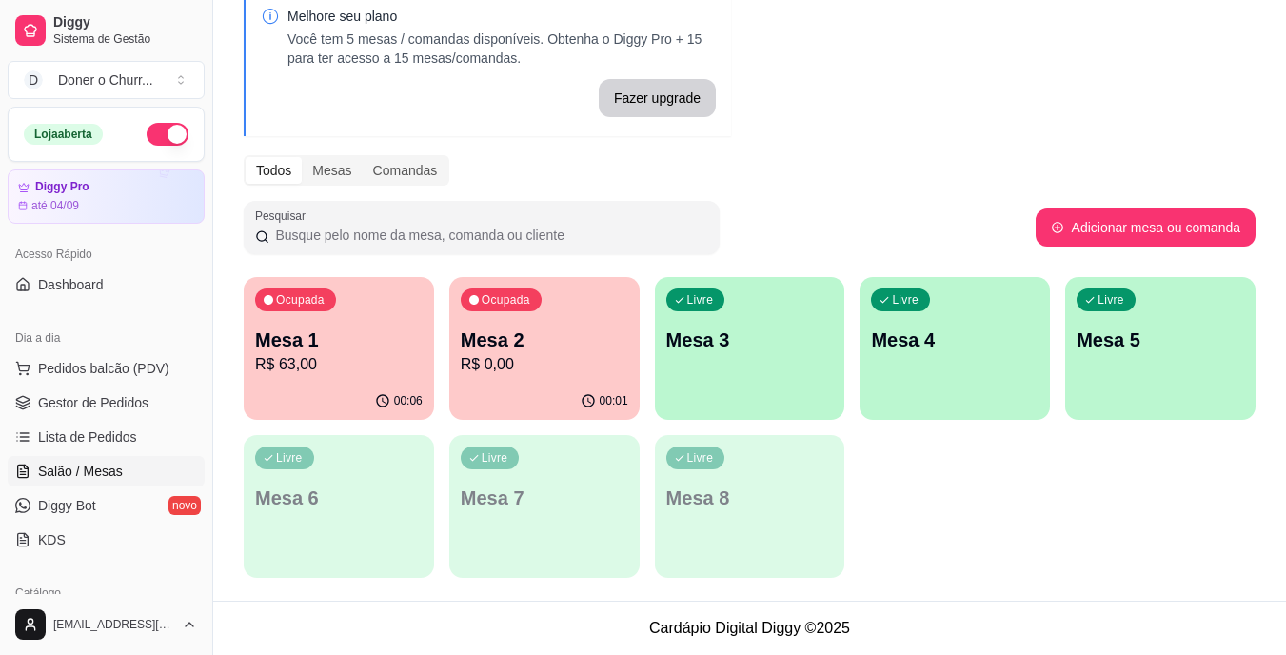
click at [355, 334] on p "Mesa 1" at bounding box center [339, 340] width 168 height 27
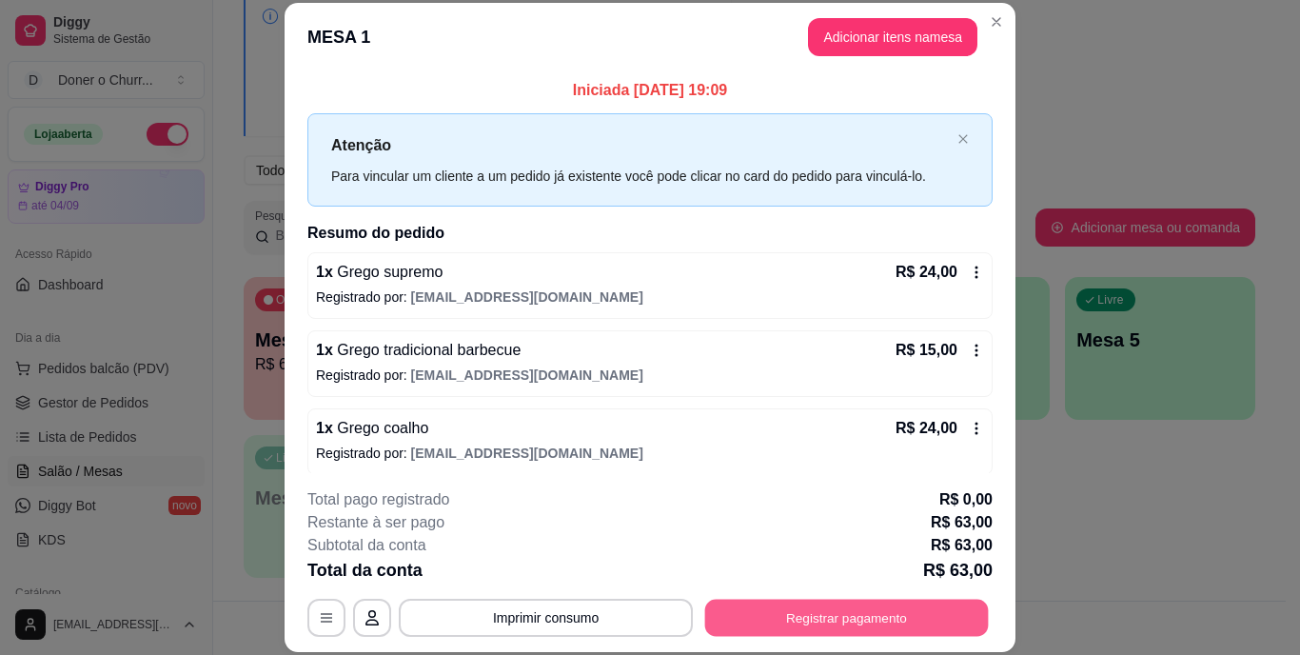
click at [868, 610] on button "Registrar pagamento" at bounding box center [847, 617] width 284 height 37
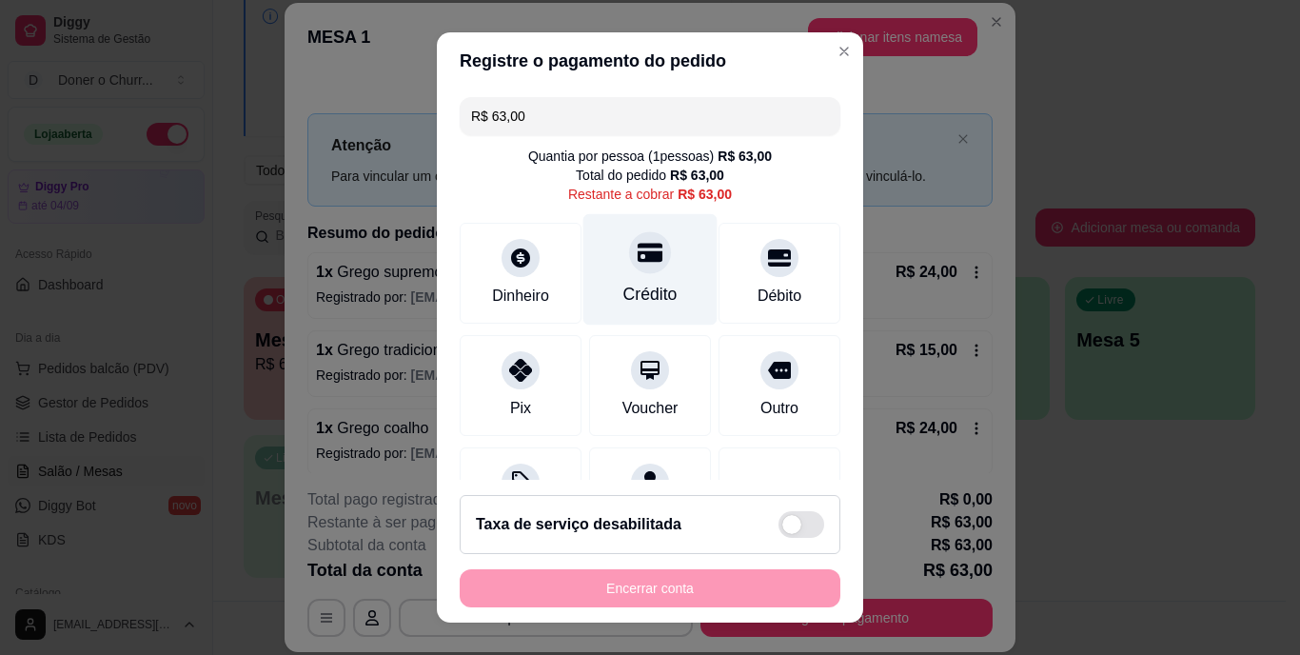
click at [619, 278] on div "Crédito" at bounding box center [651, 269] width 134 height 111
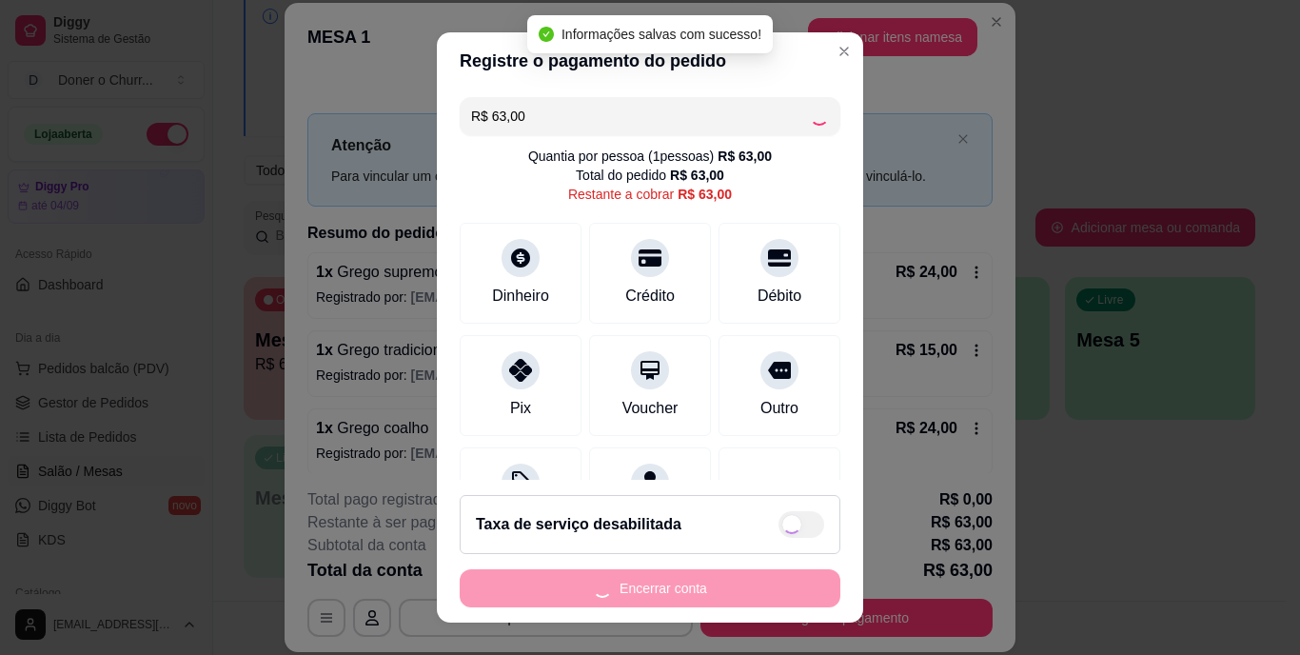
type input "R$ 0,00"
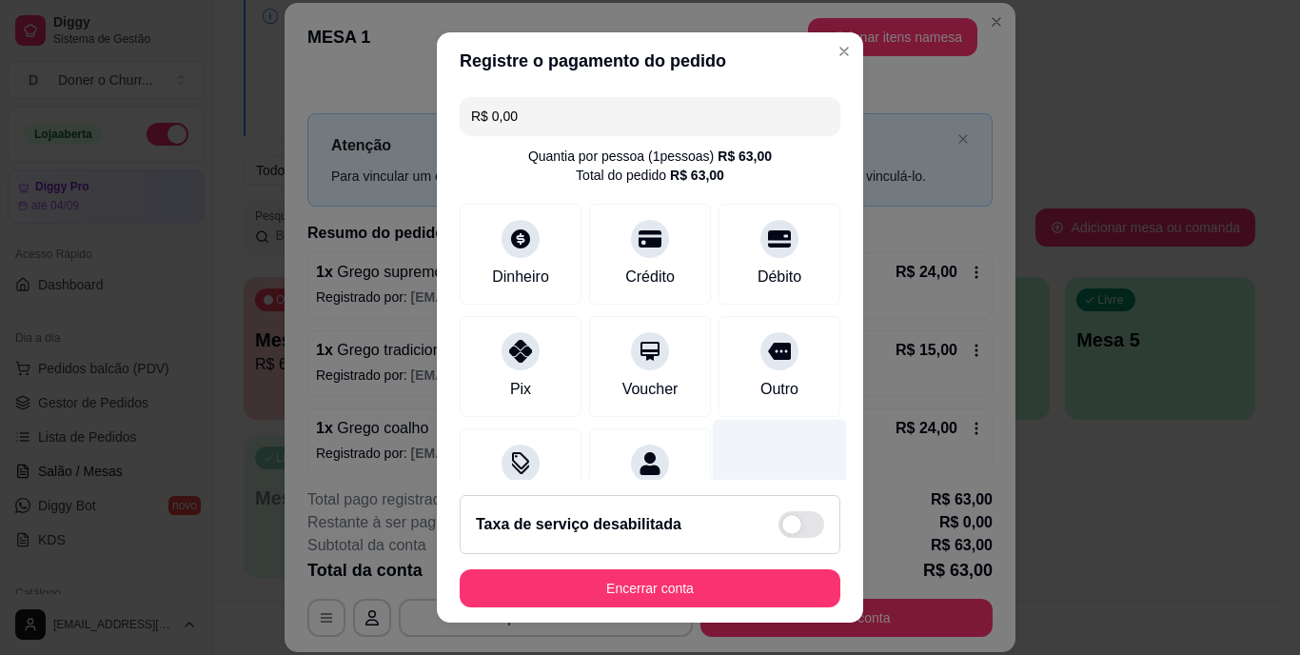
scroll to position [179, 0]
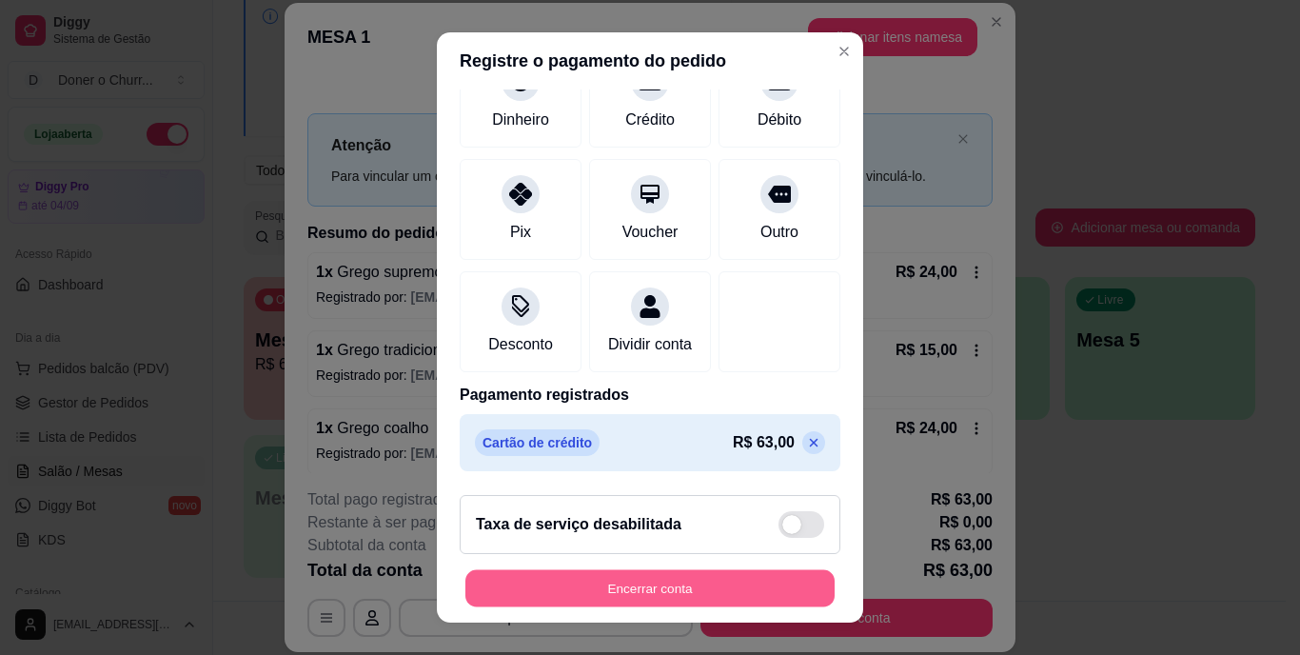
click at [705, 569] on div "Encerrar conta" at bounding box center [650, 588] width 381 height 38
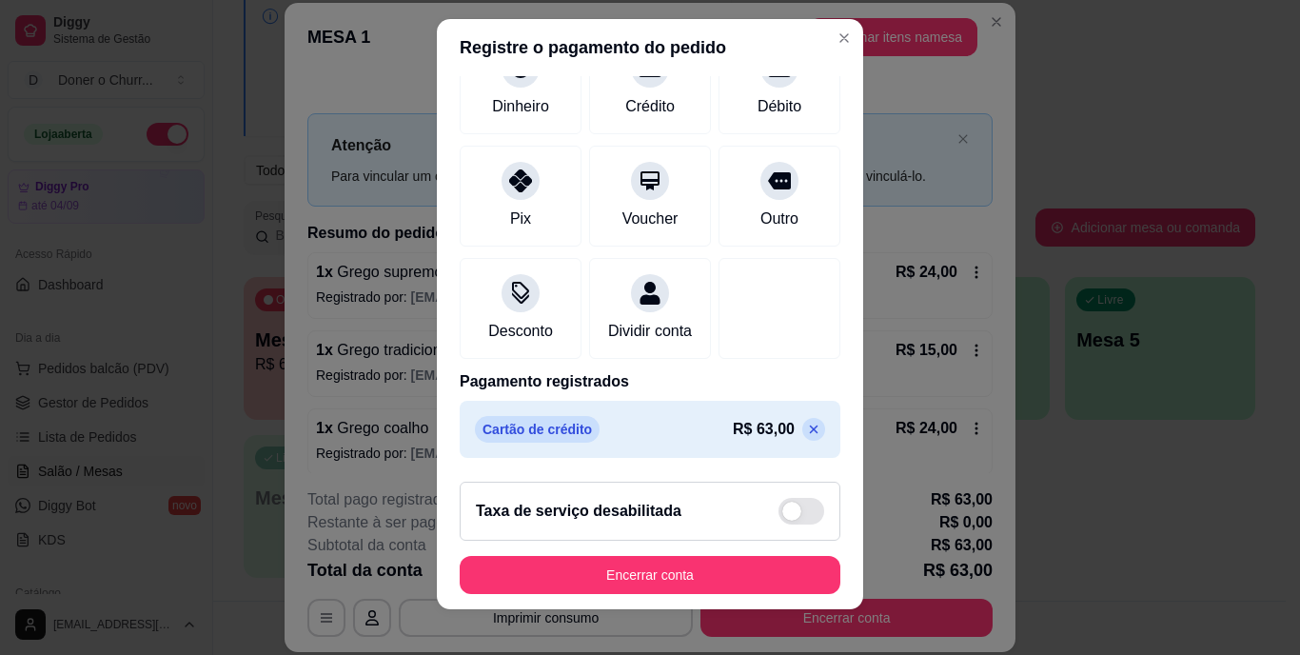
scroll to position [29, 0]
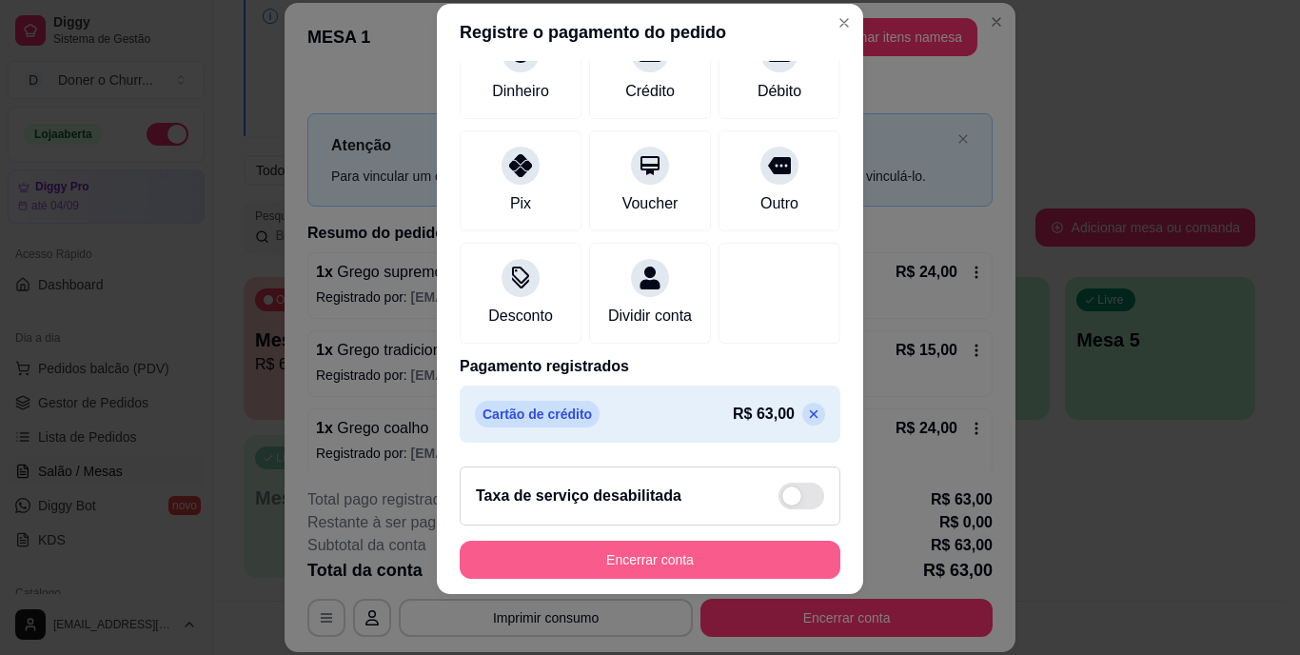
click at [652, 551] on button "Encerrar conta" at bounding box center [650, 560] width 381 height 38
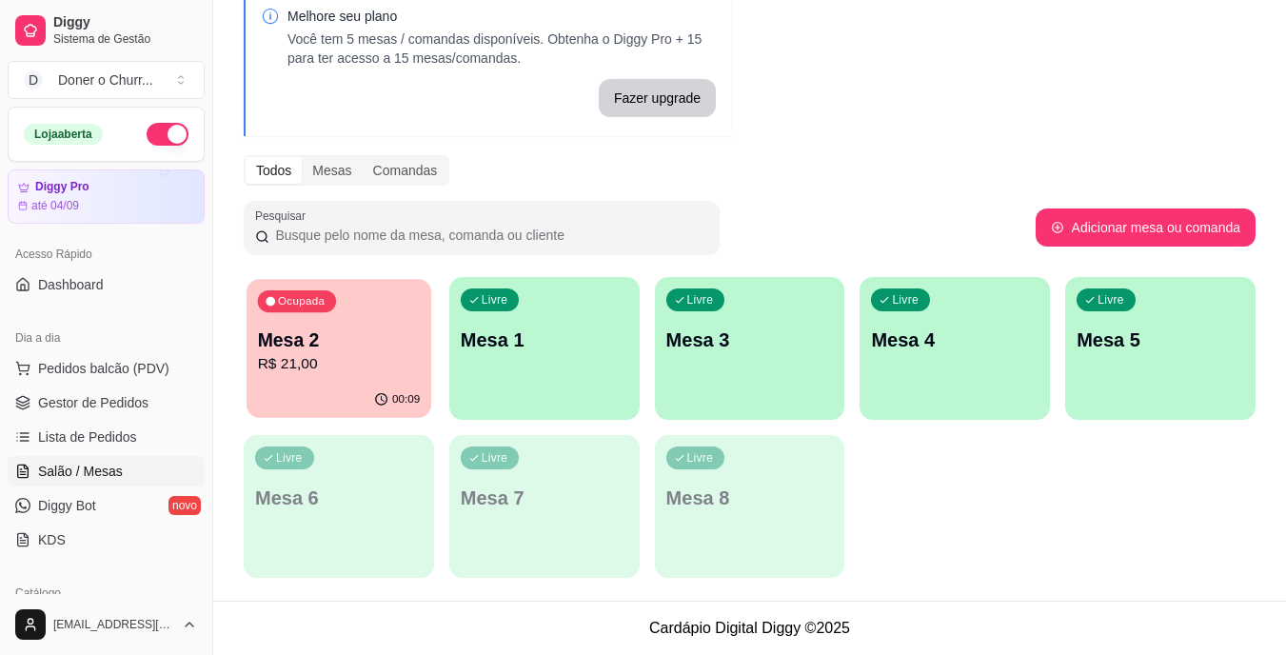
click at [367, 358] on p "R$ 21,00" at bounding box center [339, 364] width 163 height 22
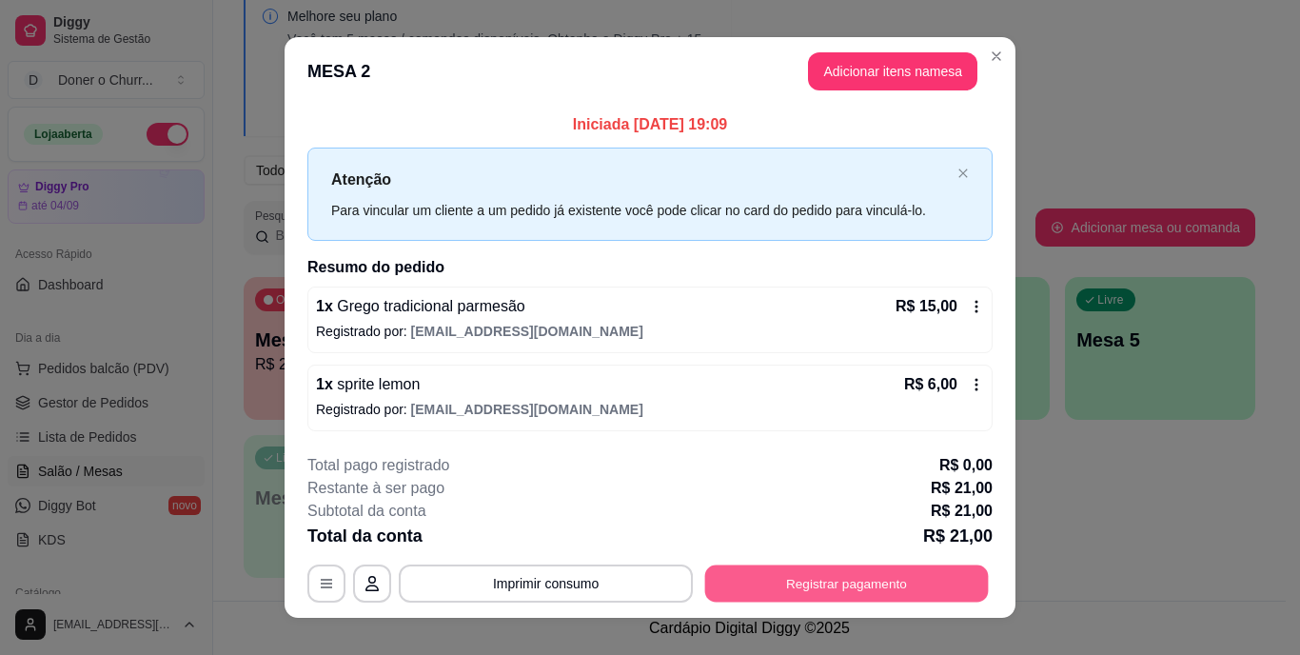
click at [832, 585] on button "Registrar pagamento" at bounding box center [847, 583] width 284 height 37
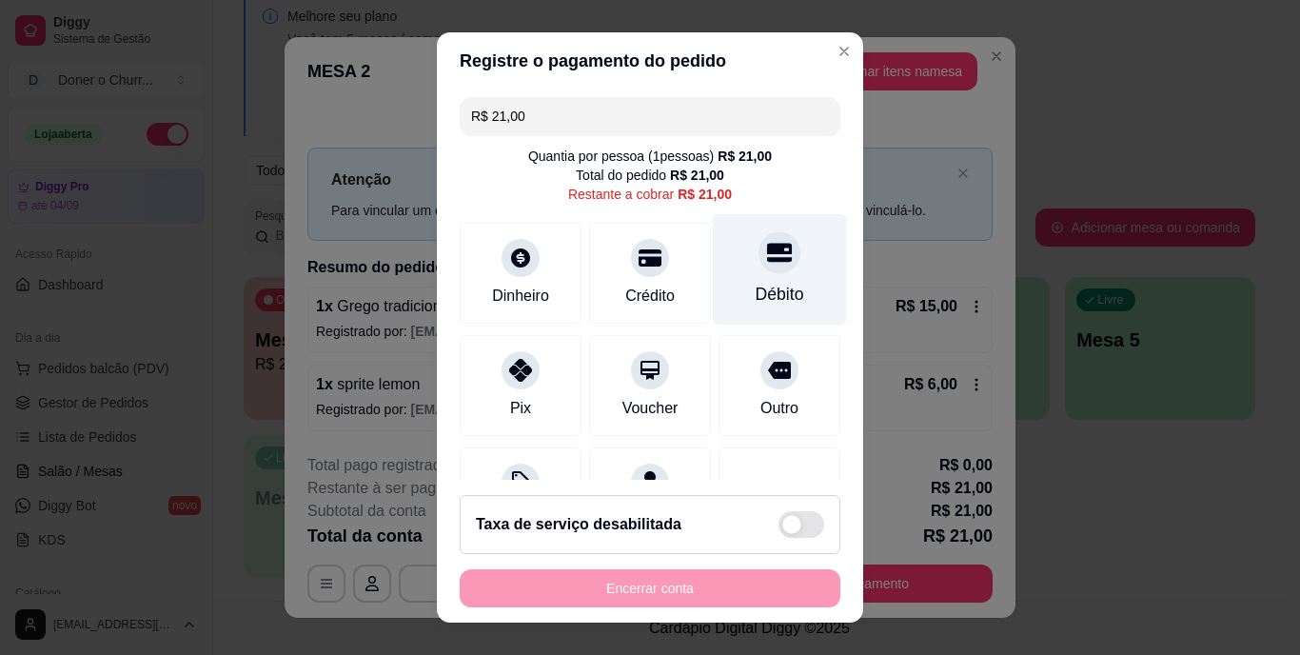
click at [759, 267] on div at bounding box center [780, 253] width 42 height 42
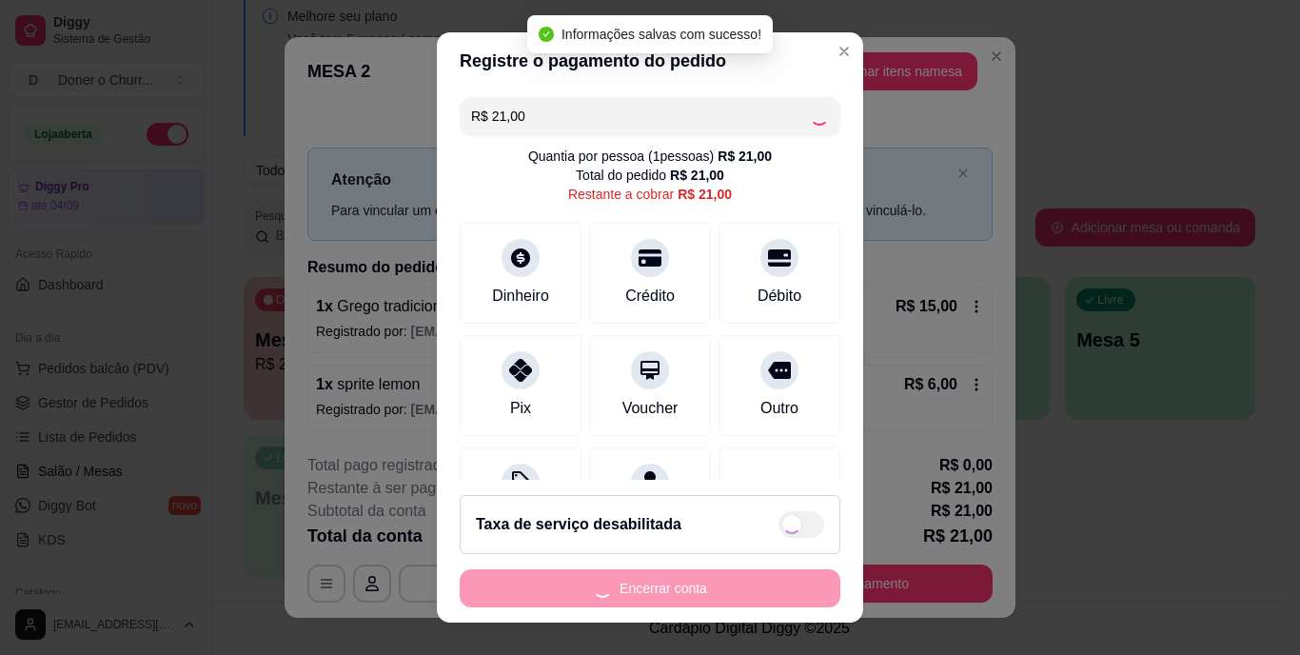
type input "R$ 0,00"
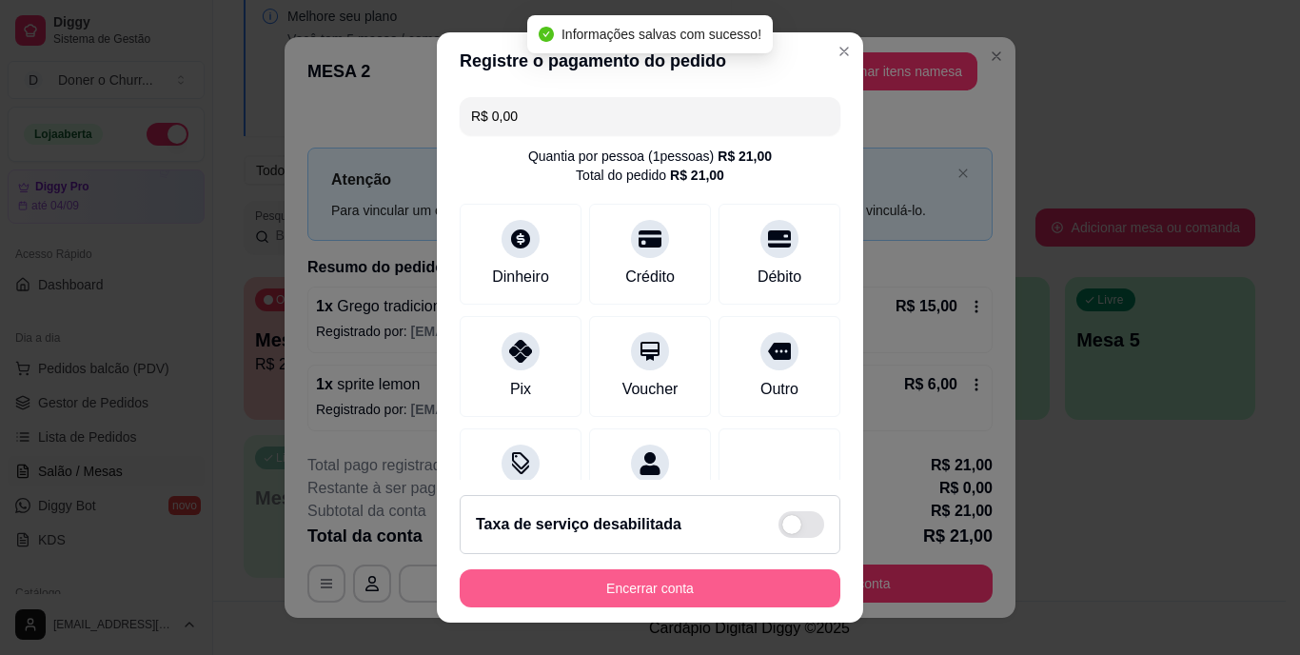
click at [685, 575] on button "Encerrar conta" at bounding box center [650, 588] width 381 height 38
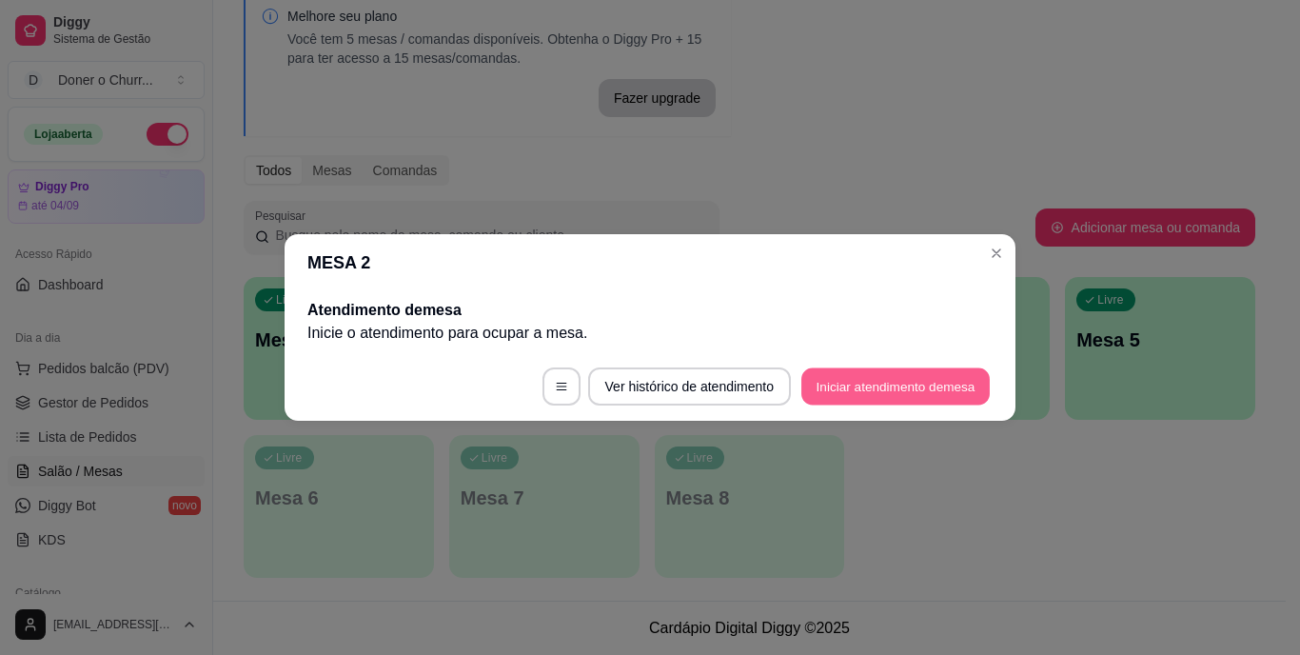
click at [882, 390] on button "Iniciar atendimento de mesa" at bounding box center [896, 386] width 188 height 37
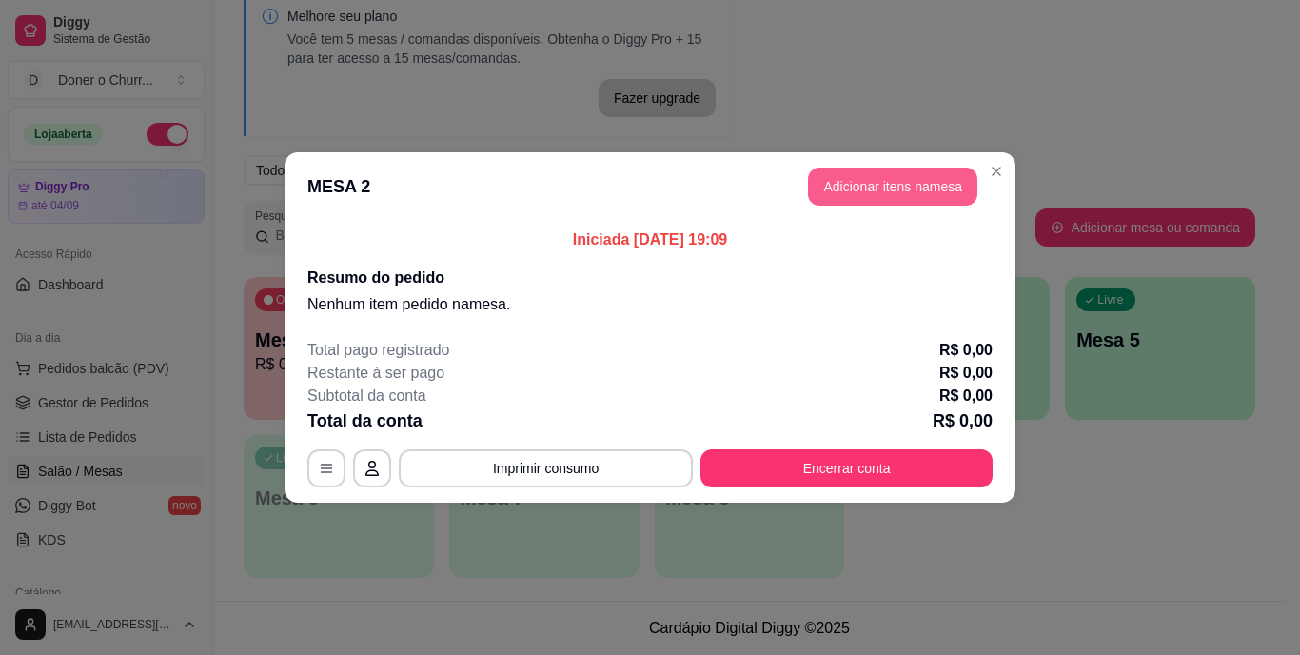
click at [888, 192] on button "Adicionar itens na mesa" at bounding box center [892, 187] width 169 height 38
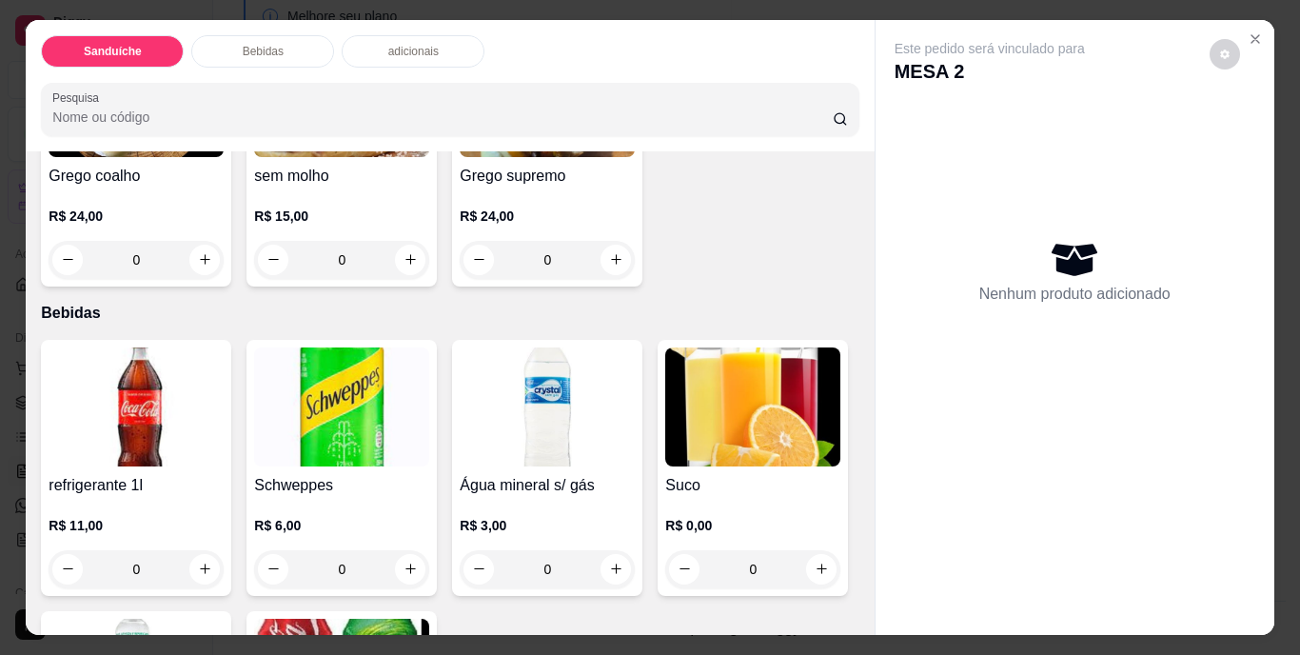
scroll to position [476, 0]
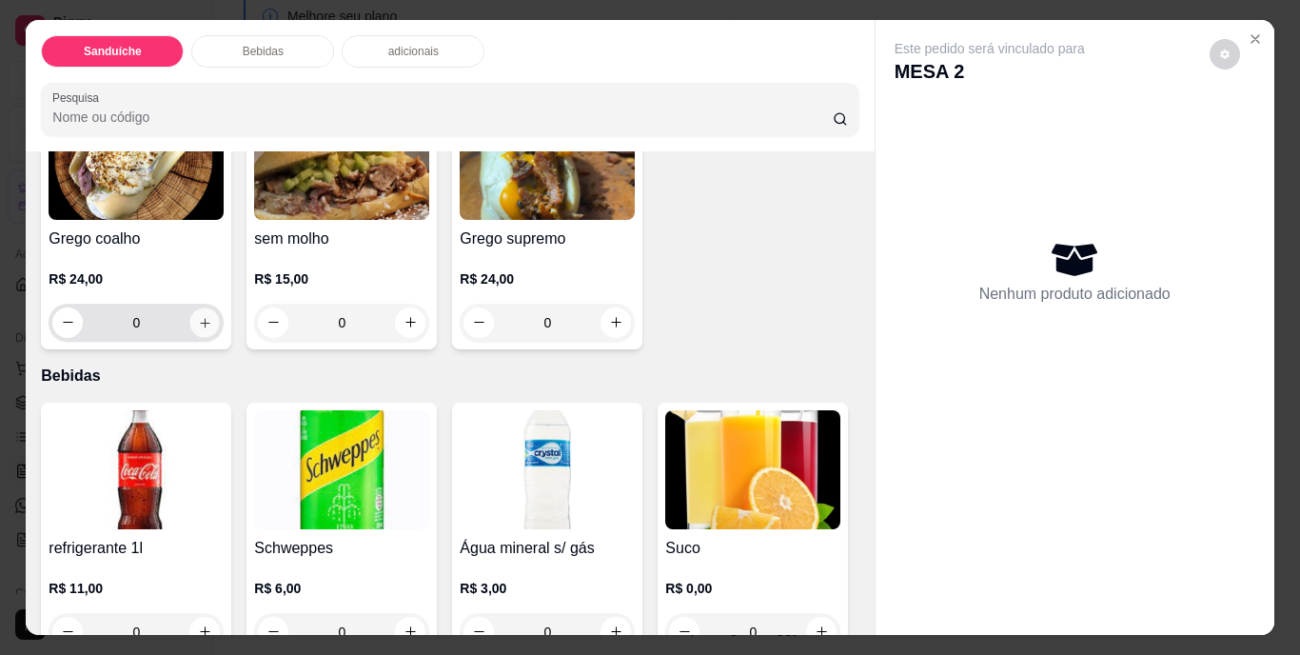
click at [212, 317] on icon "increase-product-quantity" at bounding box center [205, 322] width 14 height 14
type input "1"
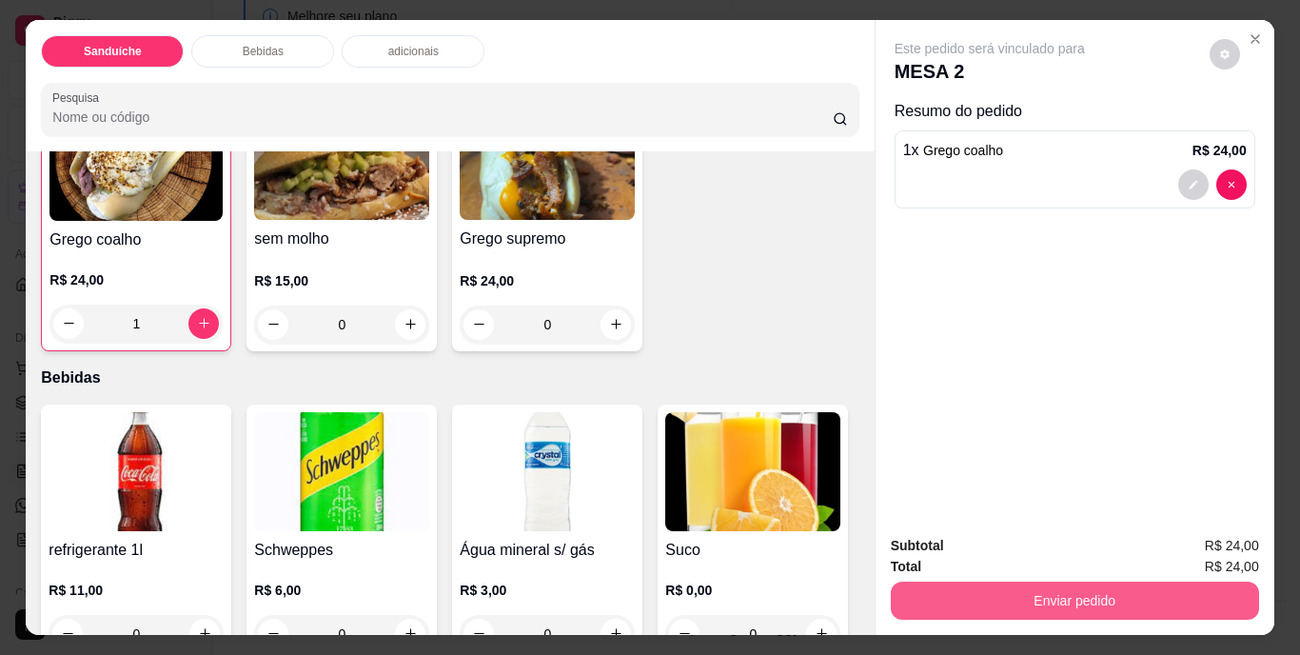
click at [1039, 583] on button "Enviar pedido" at bounding box center [1075, 601] width 368 height 38
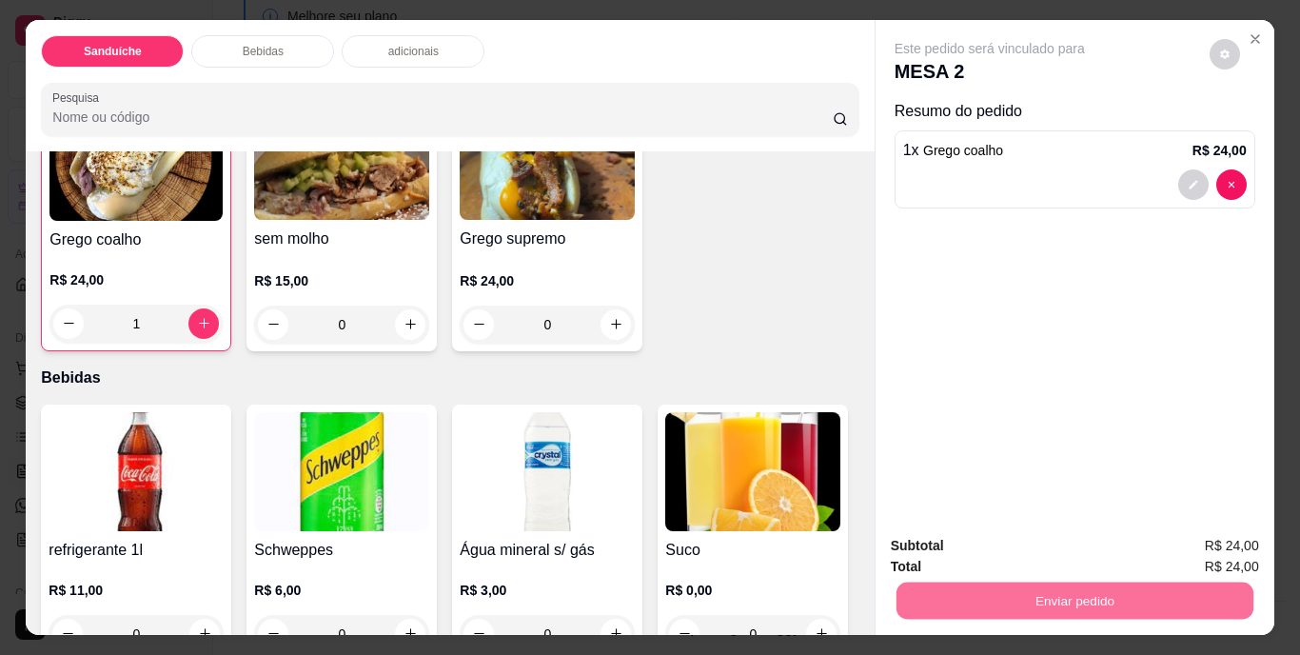
click at [1043, 545] on button "Não registrar e enviar pedido" at bounding box center [1012, 546] width 192 height 35
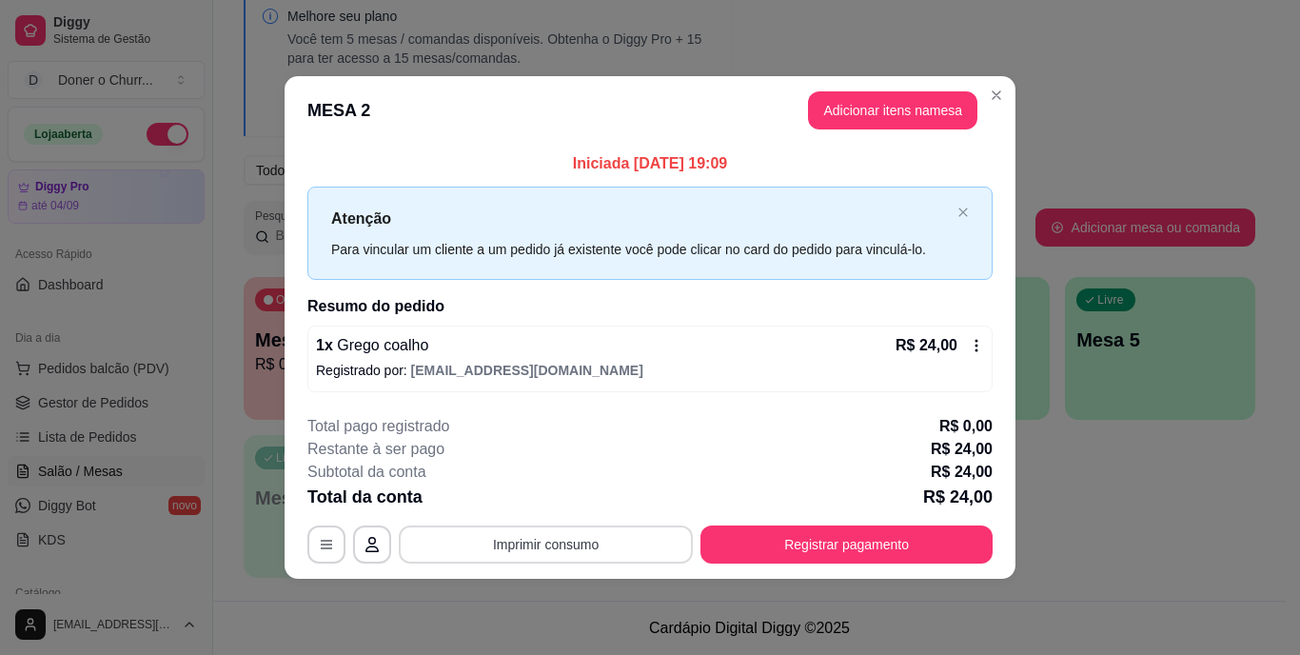
click at [530, 541] on button "Imprimir consumo" at bounding box center [546, 544] width 294 height 38
click at [559, 500] on button "IMPRESSORA" at bounding box center [552, 500] width 138 height 30
click at [148, 112] on div "**********" at bounding box center [650, 327] width 1300 height 655
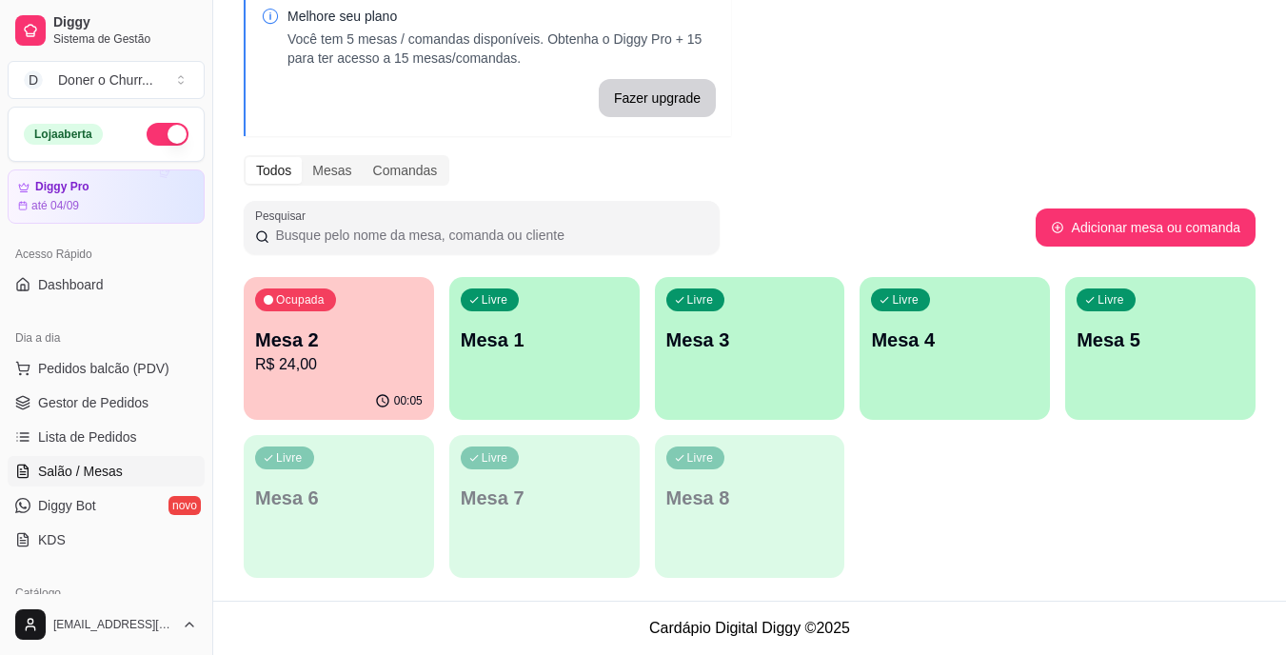
click at [147, 132] on button "button" at bounding box center [168, 134] width 42 height 23
click at [300, 344] on p "Mesa 2" at bounding box center [339, 340] width 163 height 26
click at [593, 337] on p "Mesa 1" at bounding box center [544, 340] width 163 height 26
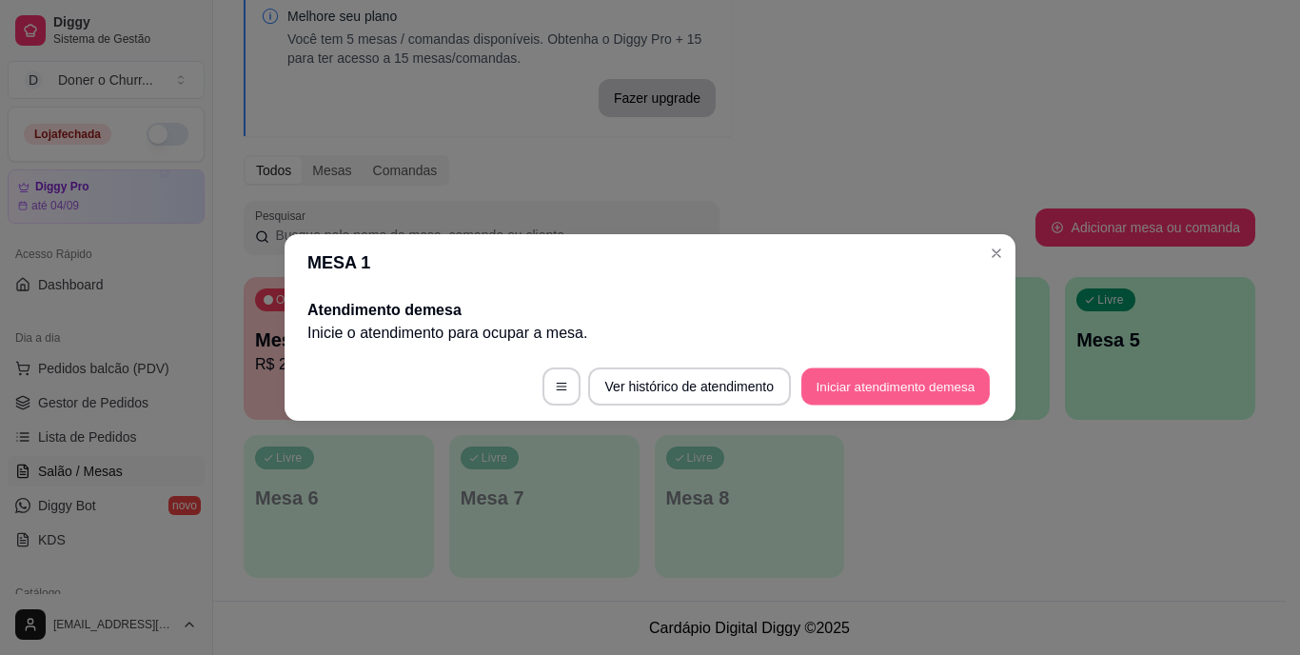
click at [881, 395] on button "Iniciar atendimento de mesa" at bounding box center [896, 386] width 188 height 37
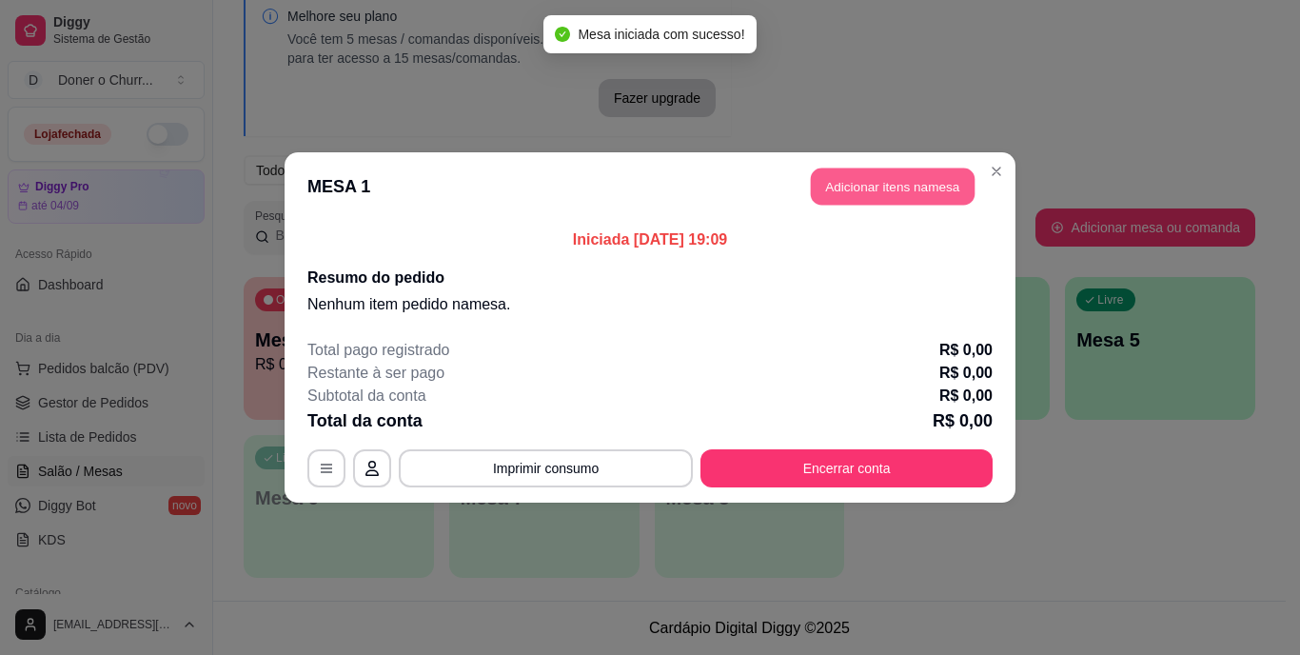
click at [901, 197] on button "Adicionar itens na mesa" at bounding box center [893, 186] width 164 height 37
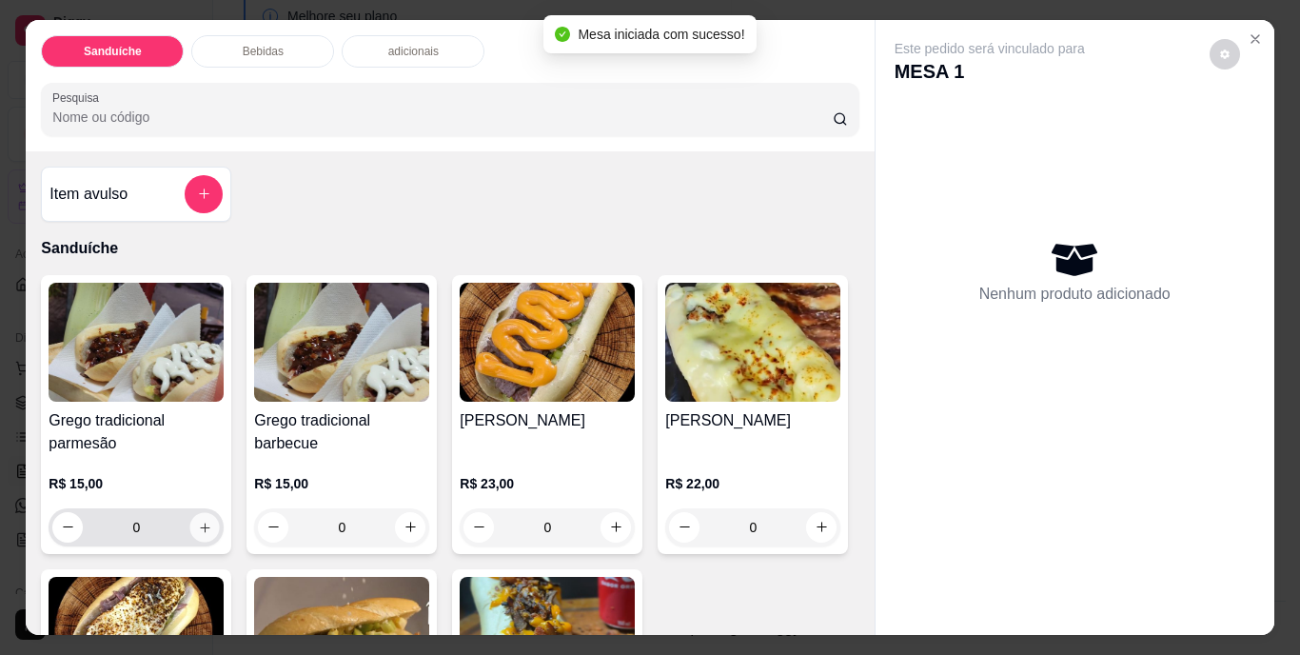
click at [198, 521] on icon "increase-product-quantity" at bounding box center [205, 527] width 14 height 14
type input "1"
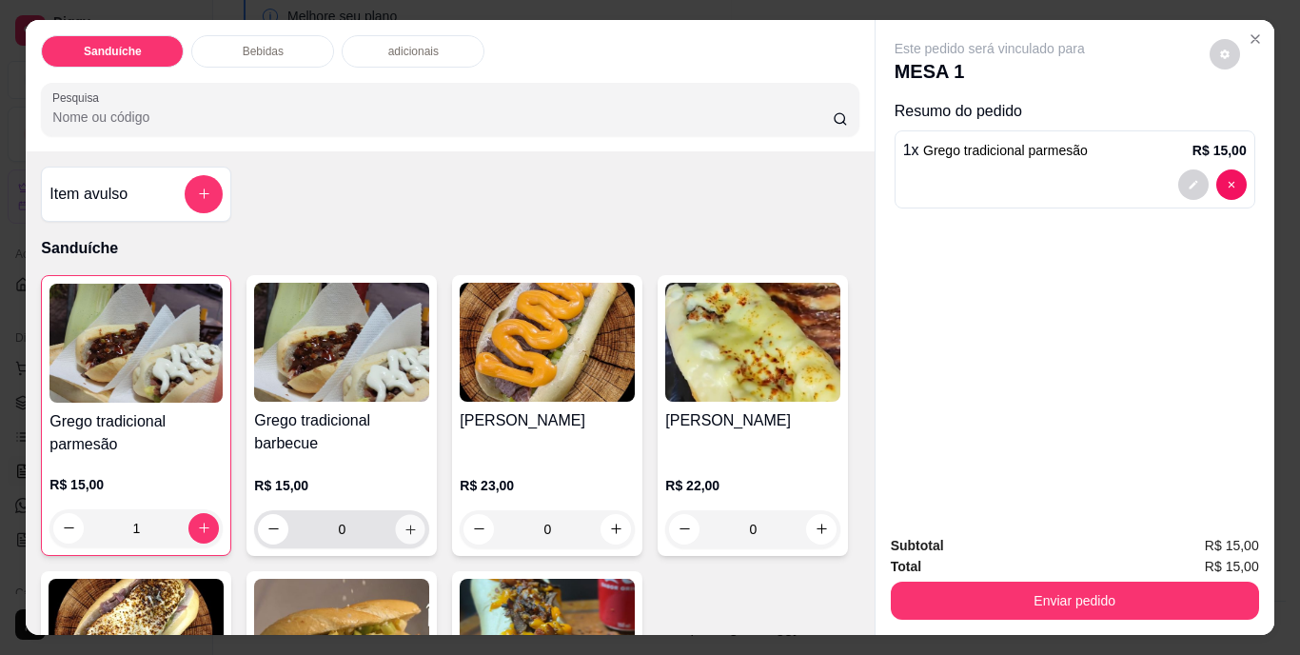
click at [404, 522] on icon "increase-product-quantity" at bounding box center [411, 529] width 14 height 14
type input "1"
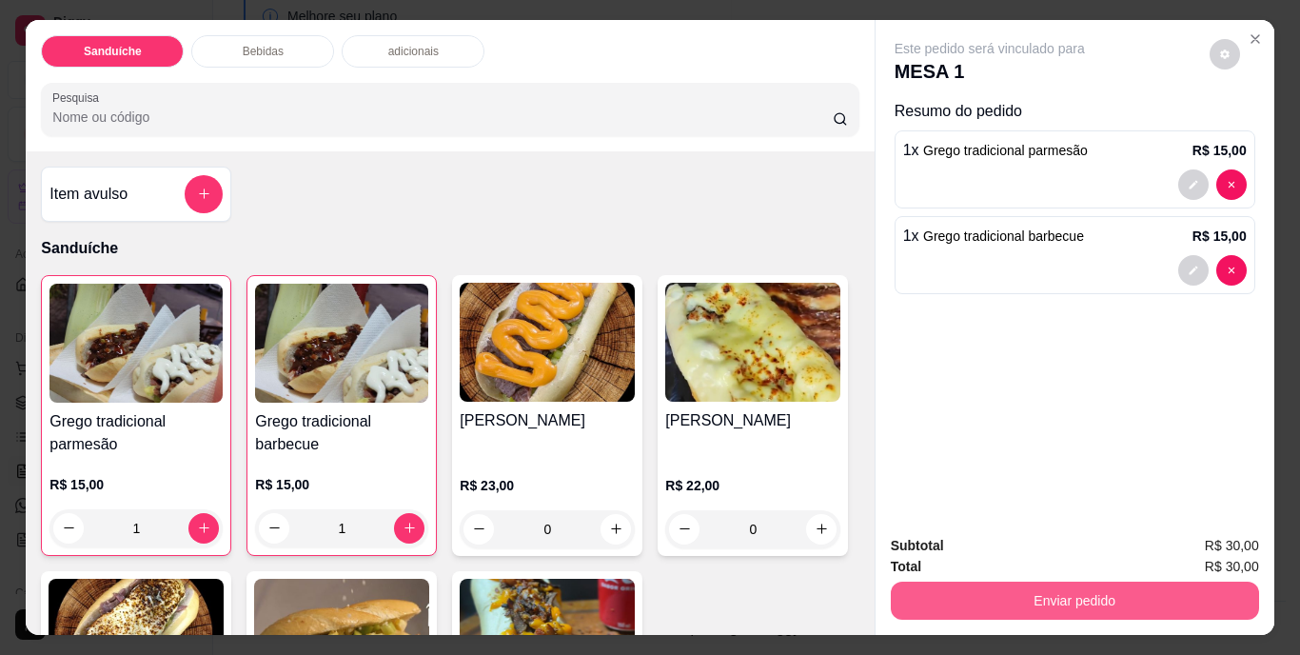
click at [959, 585] on button "Enviar pedido" at bounding box center [1075, 601] width 368 height 38
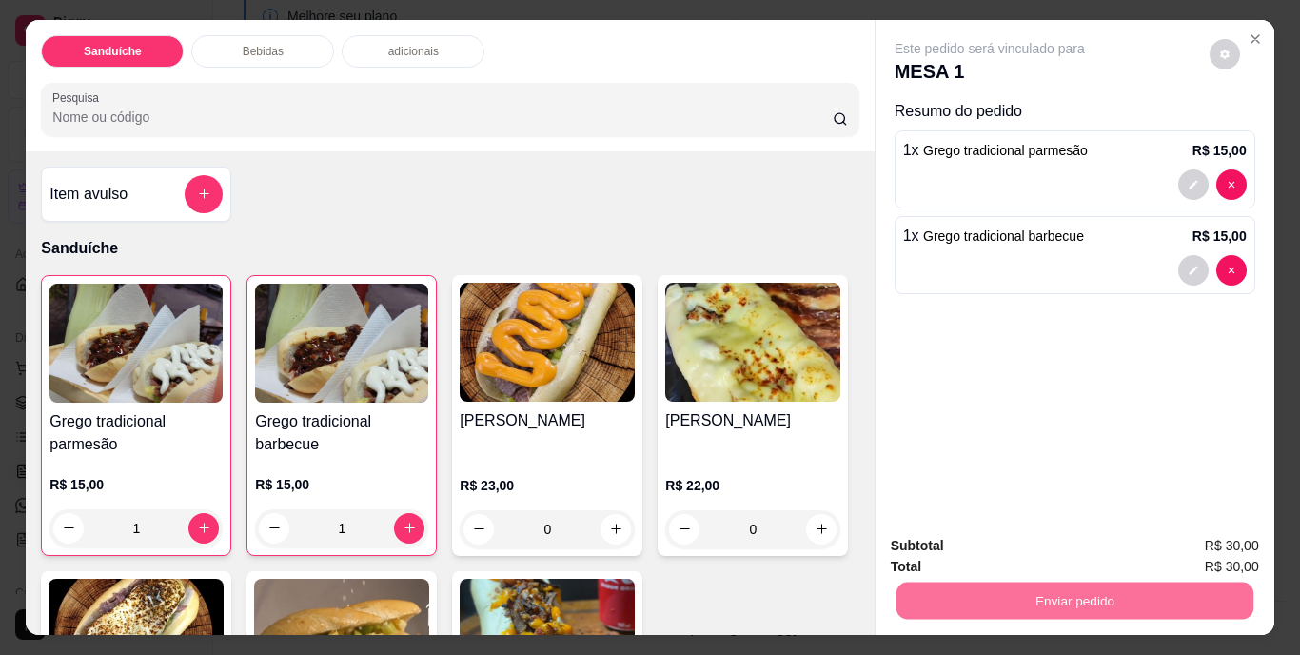
click at [1022, 546] on button "Não registrar e enviar pedido" at bounding box center [1012, 547] width 198 height 36
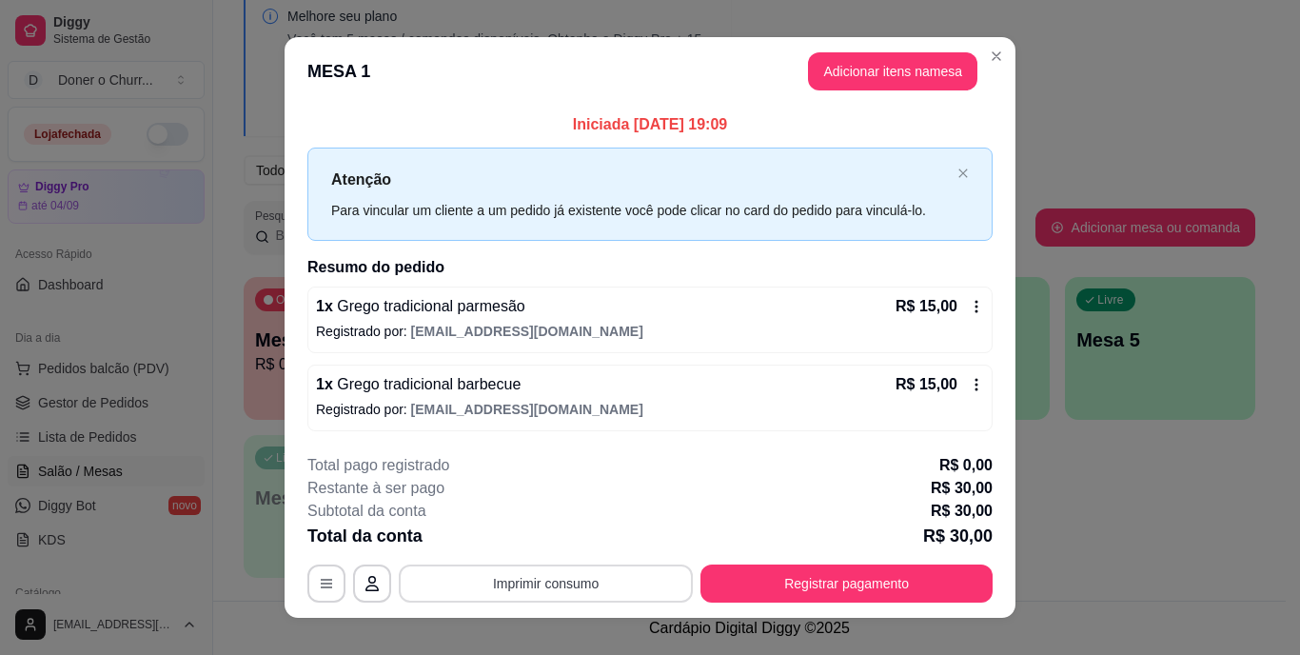
click at [532, 580] on button "Imprimir consumo" at bounding box center [546, 584] width 294 height 38
click at [568, 535] on button "IMPRESSORA" at bounding box center [545, 540] width 138 height 30
click at [543, 581] on button "Imprimir consumo" at bounding box center [546, 584] width 294 height 38
click at [564, 534] on button "IMPRESSORA" at bounding box center [545, 540] width 138 height 30
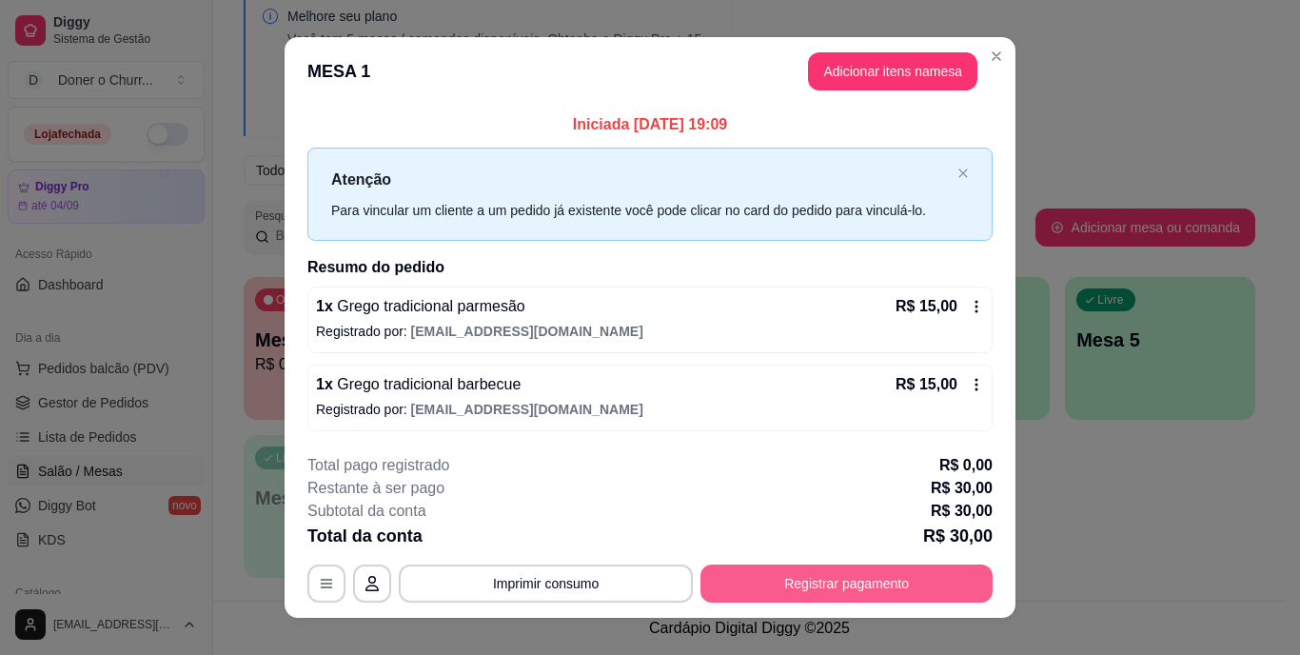
click at [842, 584] on button "Registrar pagamento" at bounding box center [847, 584] width 292 height 38
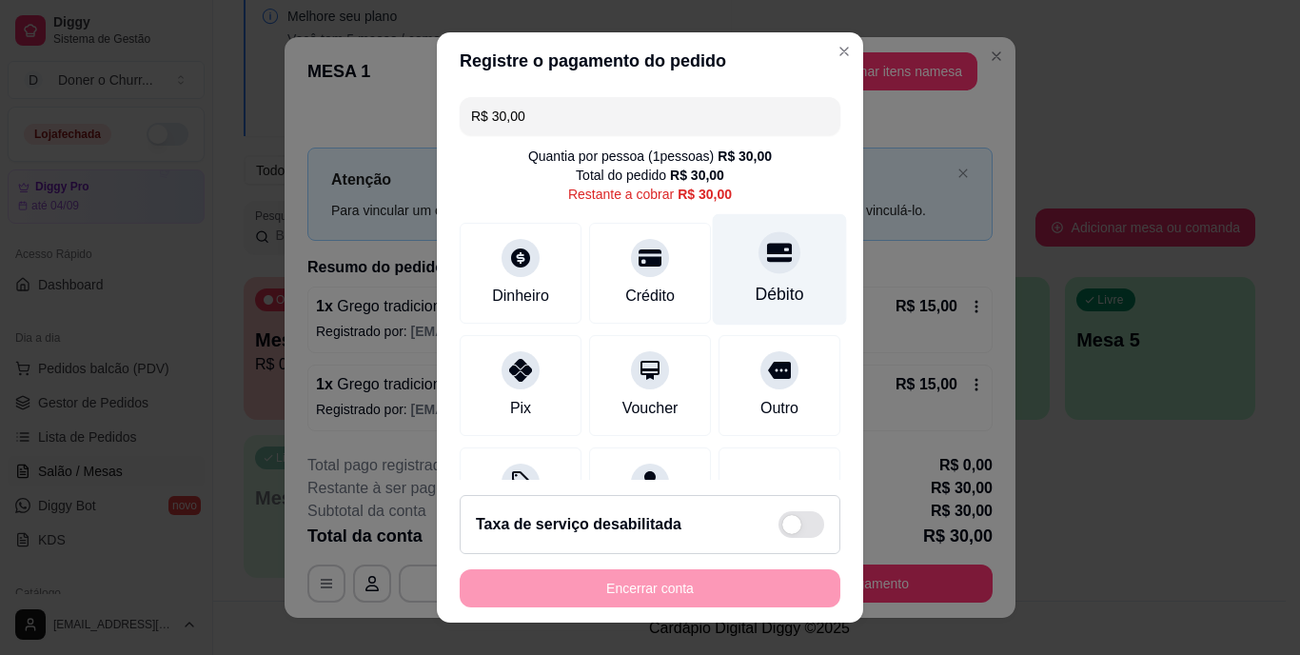
click at [759, 266] on div at bounding box center [780, 253] width 42 height 42
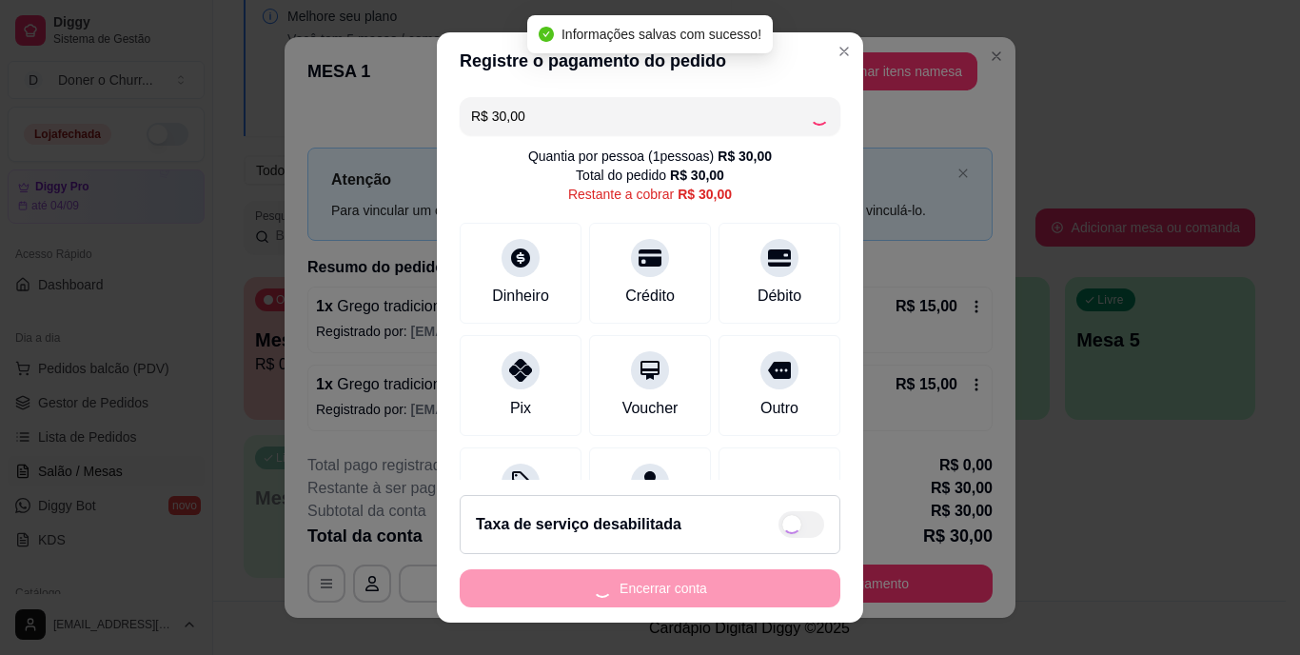
type input "R$ 0,00"
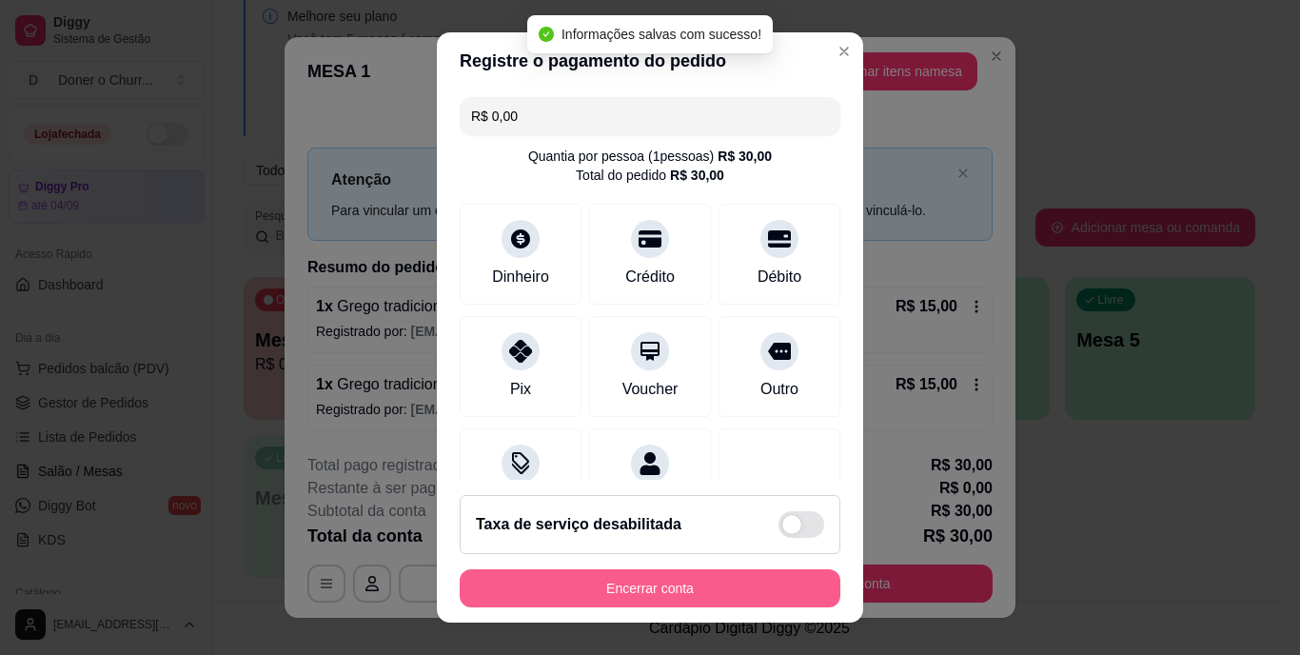
click at [624, 584] on button "Encerrar conta" at bounding box center [650, 588] width 381 height 38
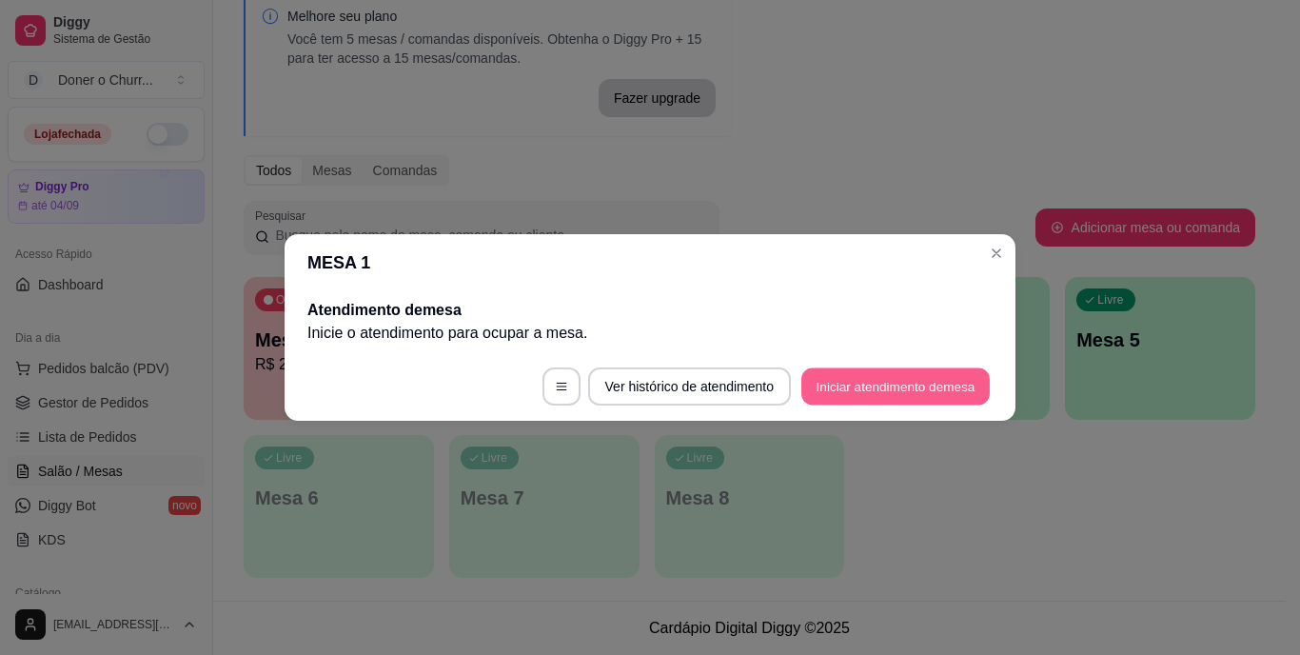
click at [925, 383] on button "Iniciar atendimento de mesa" at bounding box center [896, 386] width 188 height 37
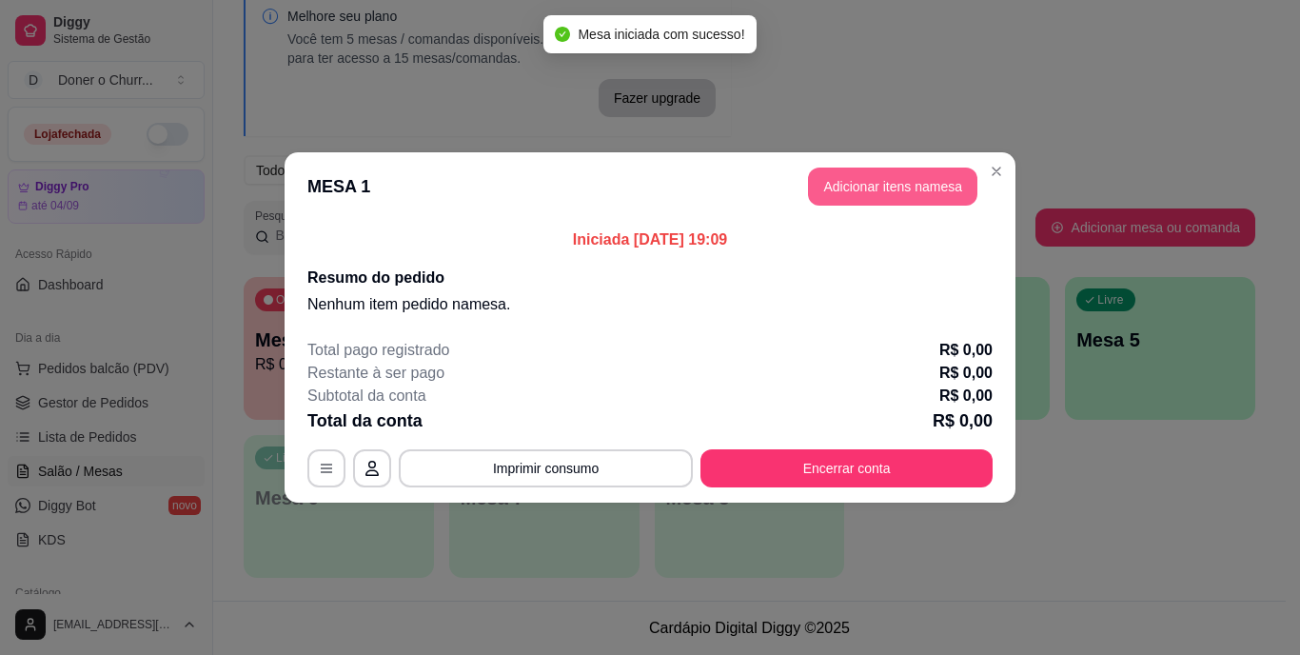
click at [907, 185] on button "Adicionar itens na mesa" at bounding box center [892, 187] width 169 height 38
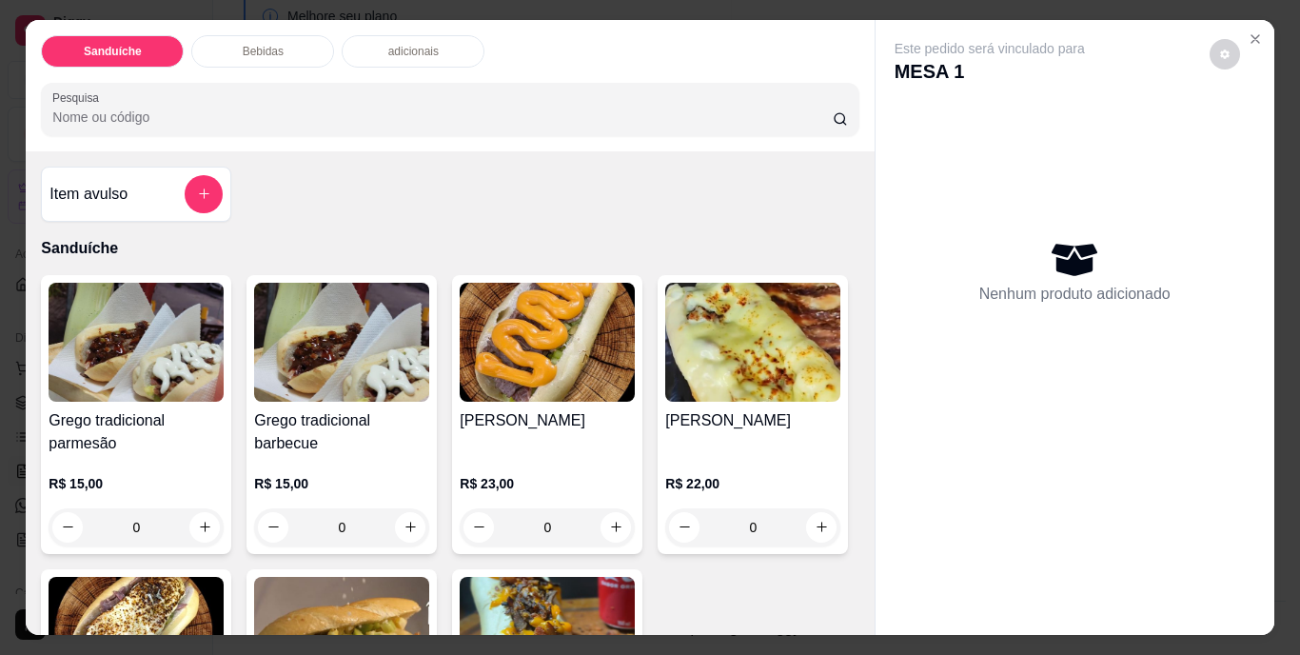
click at [198, 520] on icon "increase-product-quantity" at bounding box center [205, 527] width 14 height 14
type input "1"
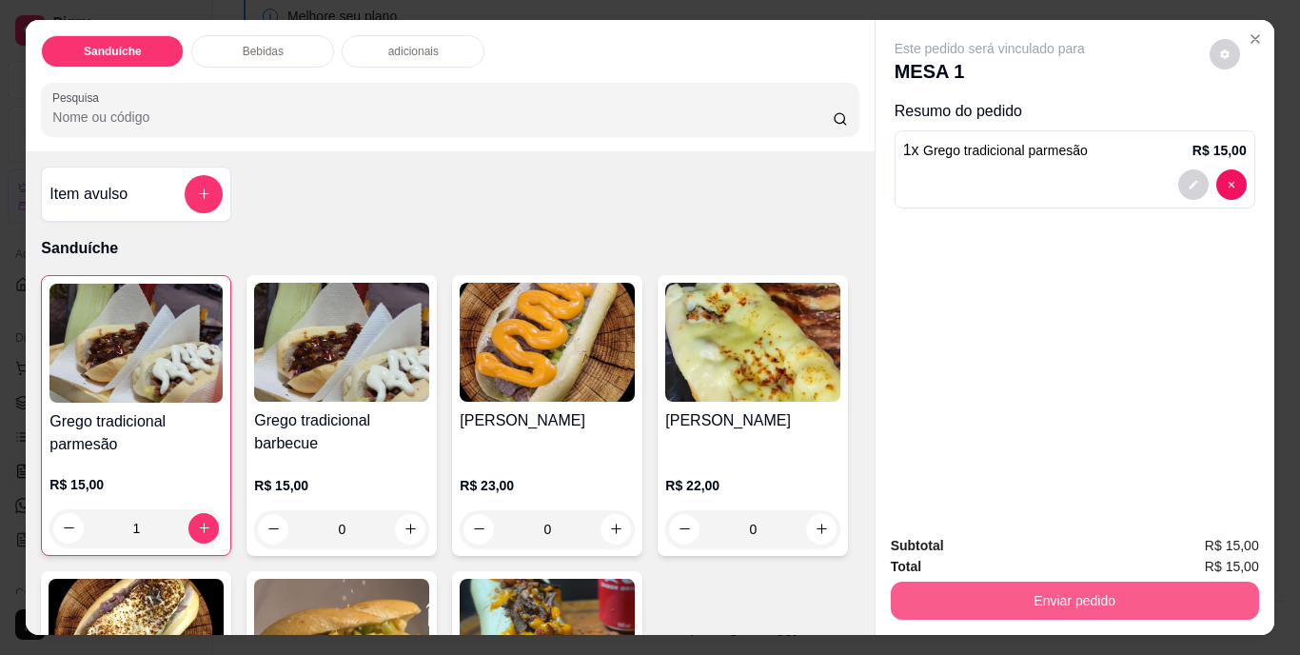
click at [1054, 597] on button "Enviar pedido" at bounding box center [1075, 601] width 368 height 38
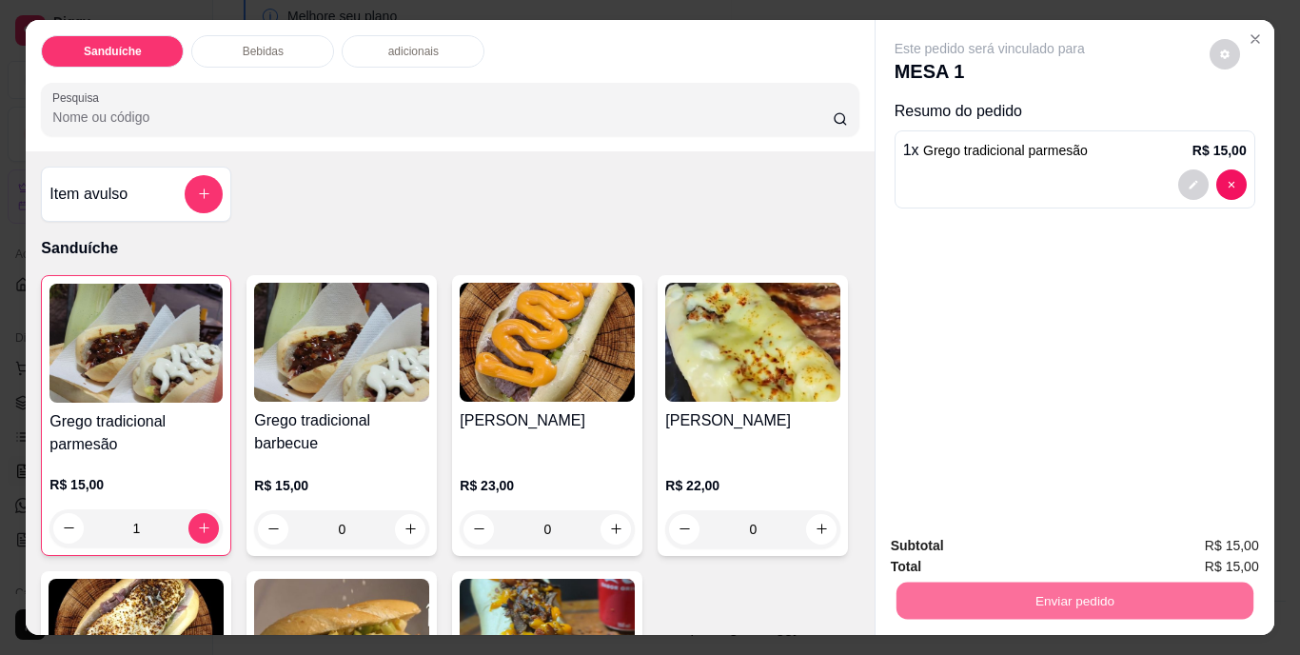
click at [1030, 547] on button "Não registrar e enviar pedido" at bounding box center [1012, 546] width 192 height 35
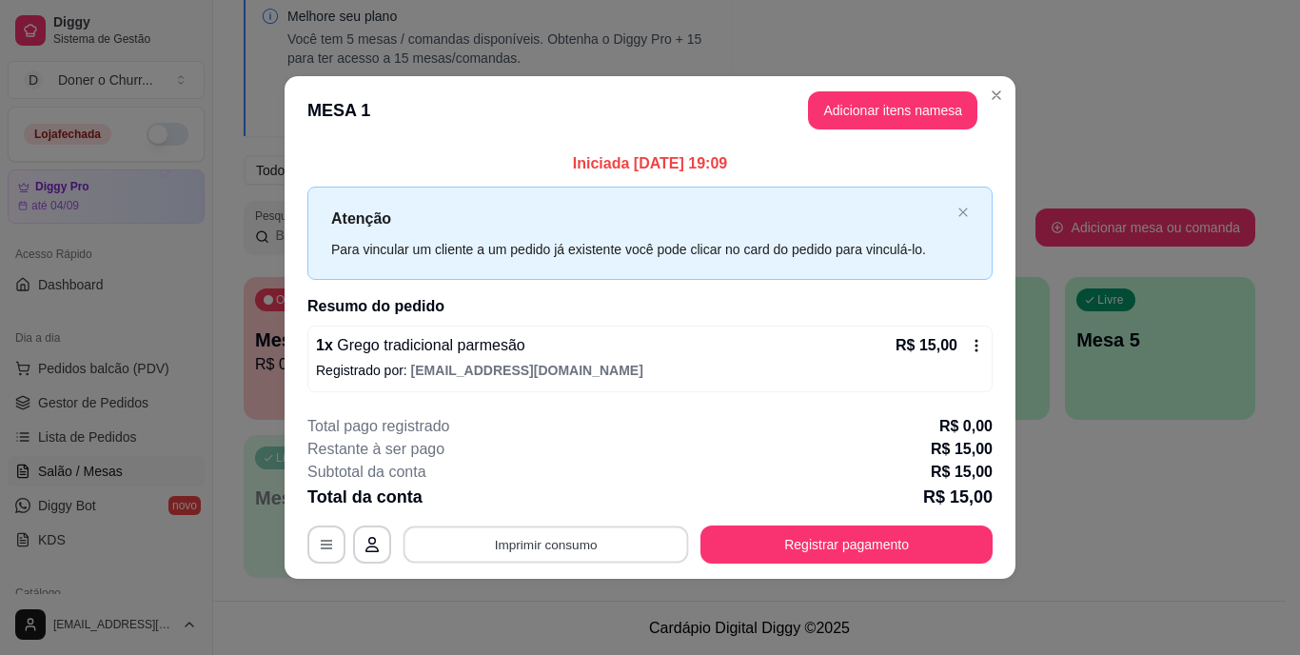
click at [555, 545] on button "Imprimir consumo" at bounding box center [547, 543] width 286 height 37
click at [558, 498] on button "IMPRESSORA" at bounding box center [552, 500] width 138 height 30
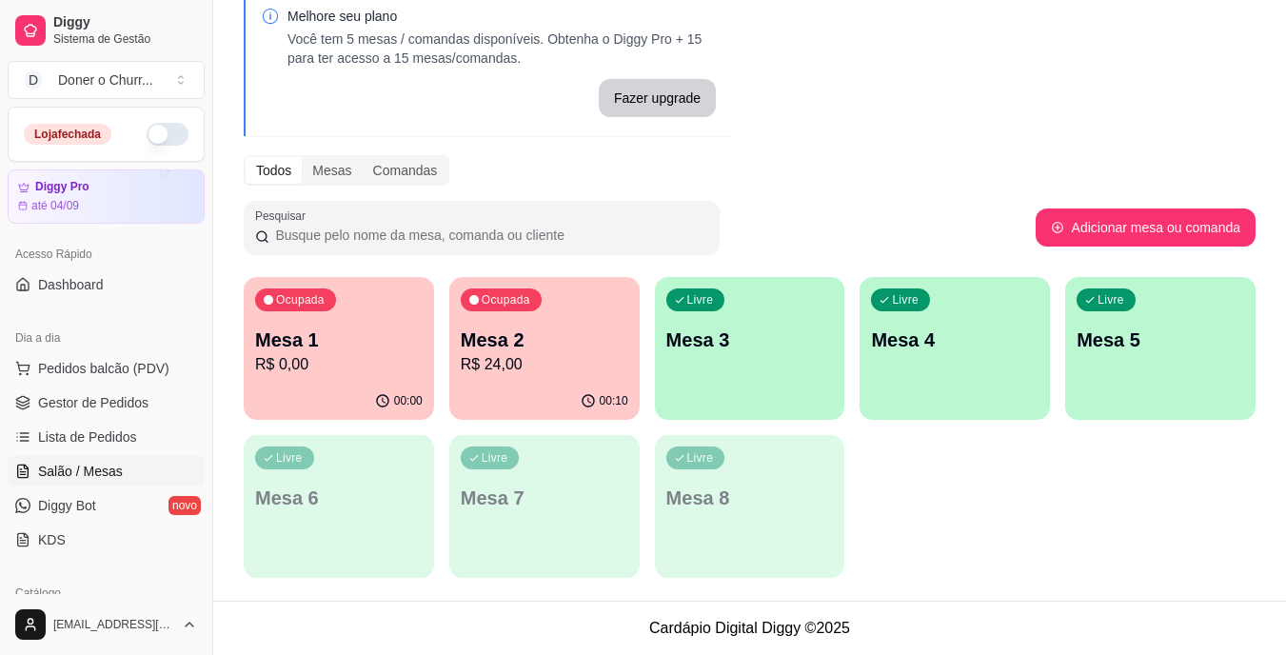
click at [753, 366] on div "Livre Mesa 3" at bounding box center [750, 337] width 190 height 120
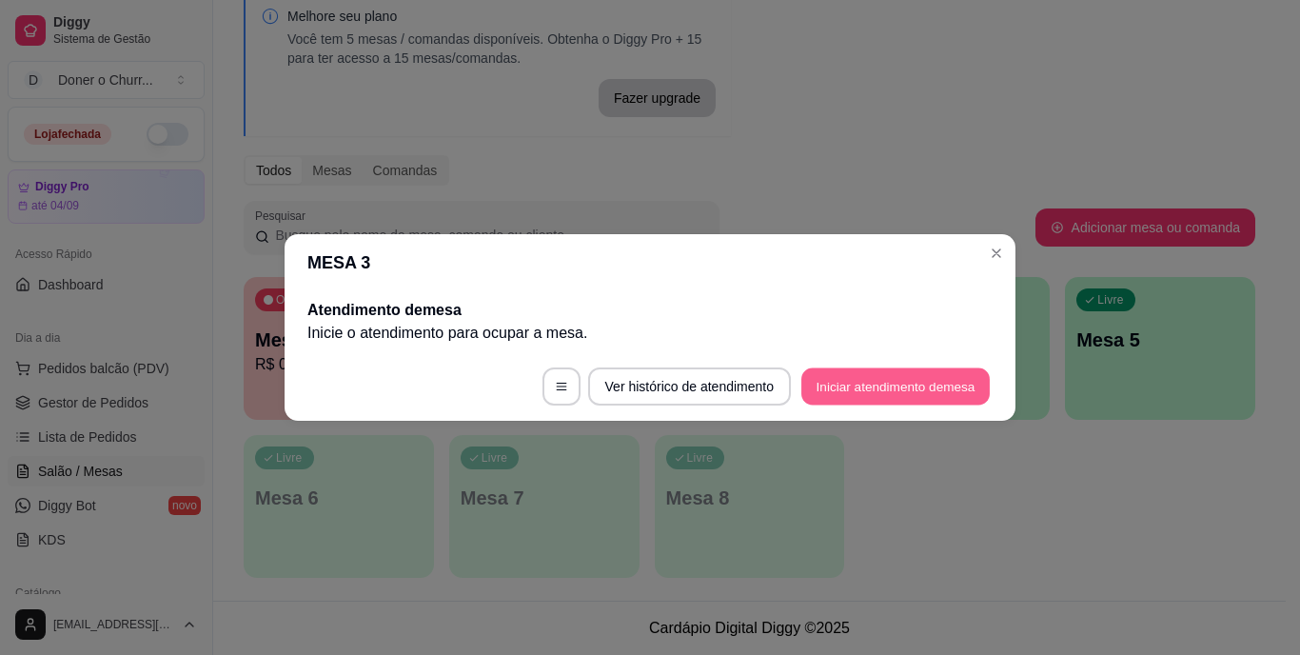
click at [858, 389] on button "Iniciar atendimento de mesa" at bounding box center [896, 386] width 188 height 37
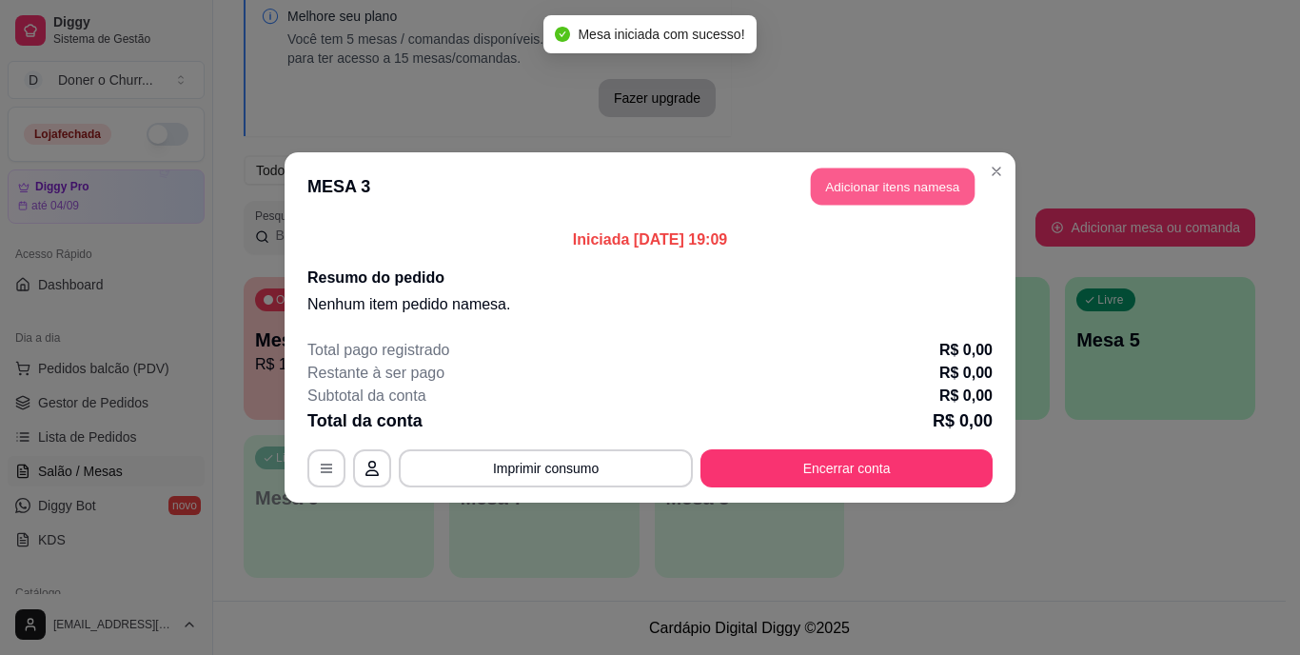
click at [895, 177] on button "Adicionar itens na mesa" at bounding box center [893, 186] width 164 height 37
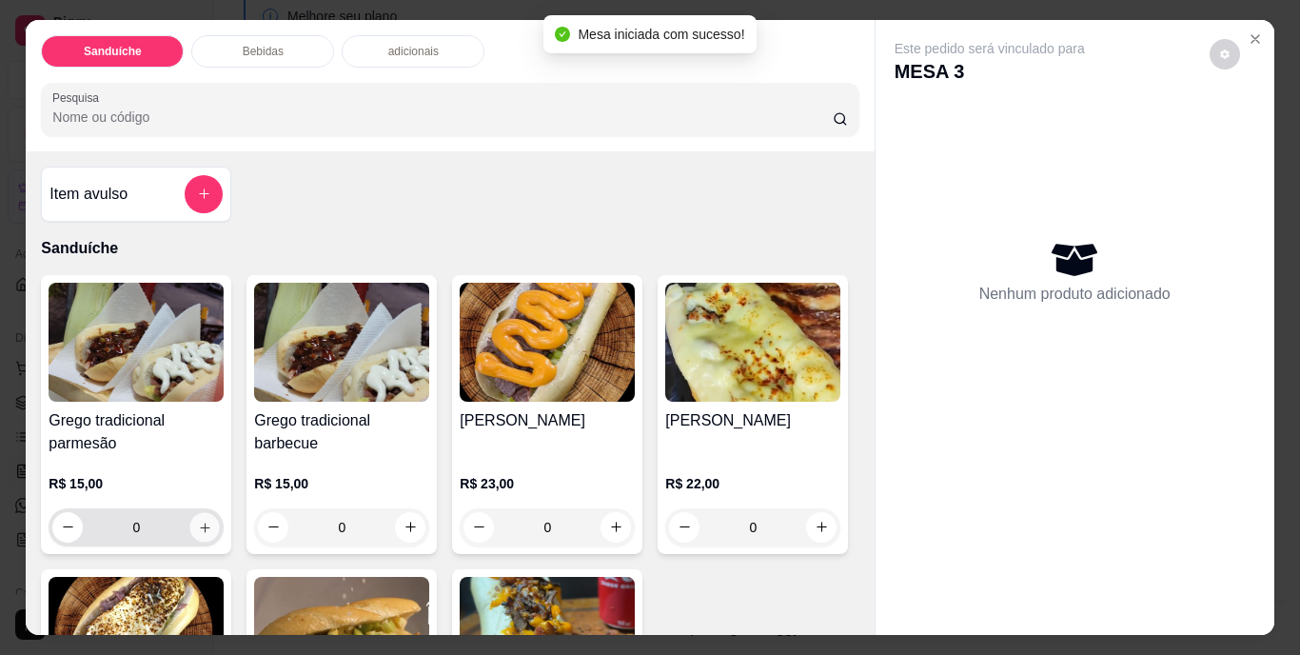
click at [200, 525] on icon "increase-product-quantity" at bounding box center [205, 527] width 14 height 14
type input "1"
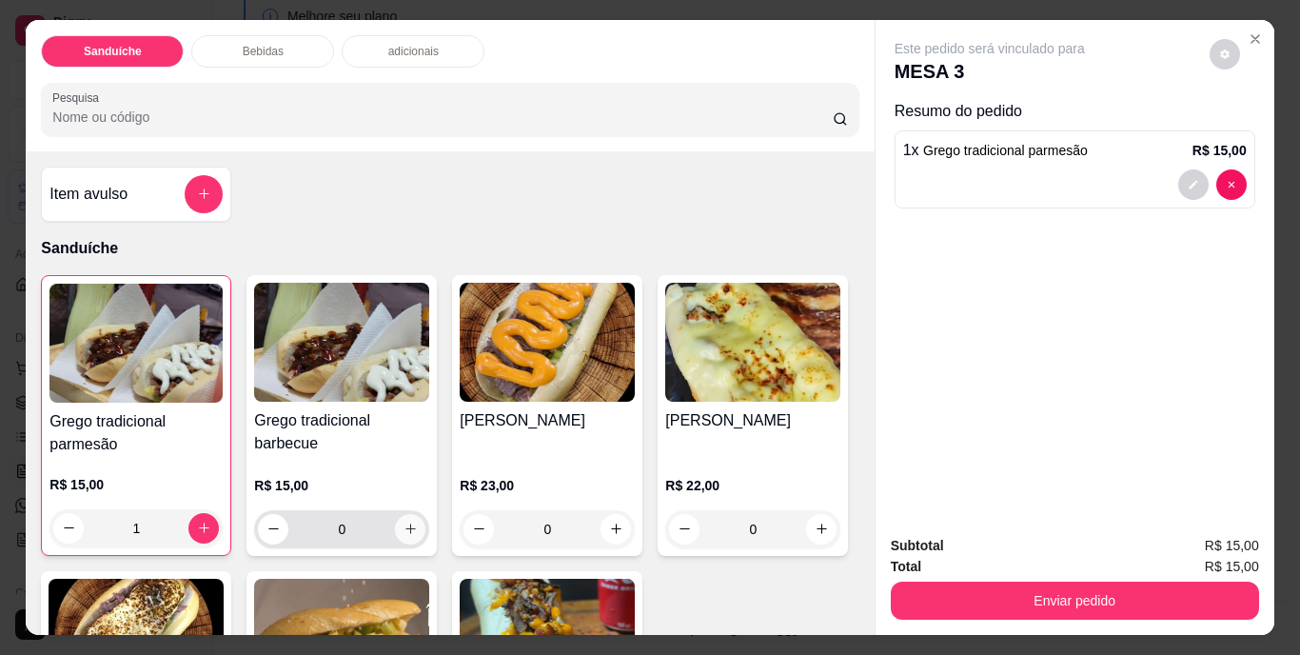
click at [403, 514] on button "increase-product-quantity" at bounding box center [410, 529] width 30 height 30
type input "1"
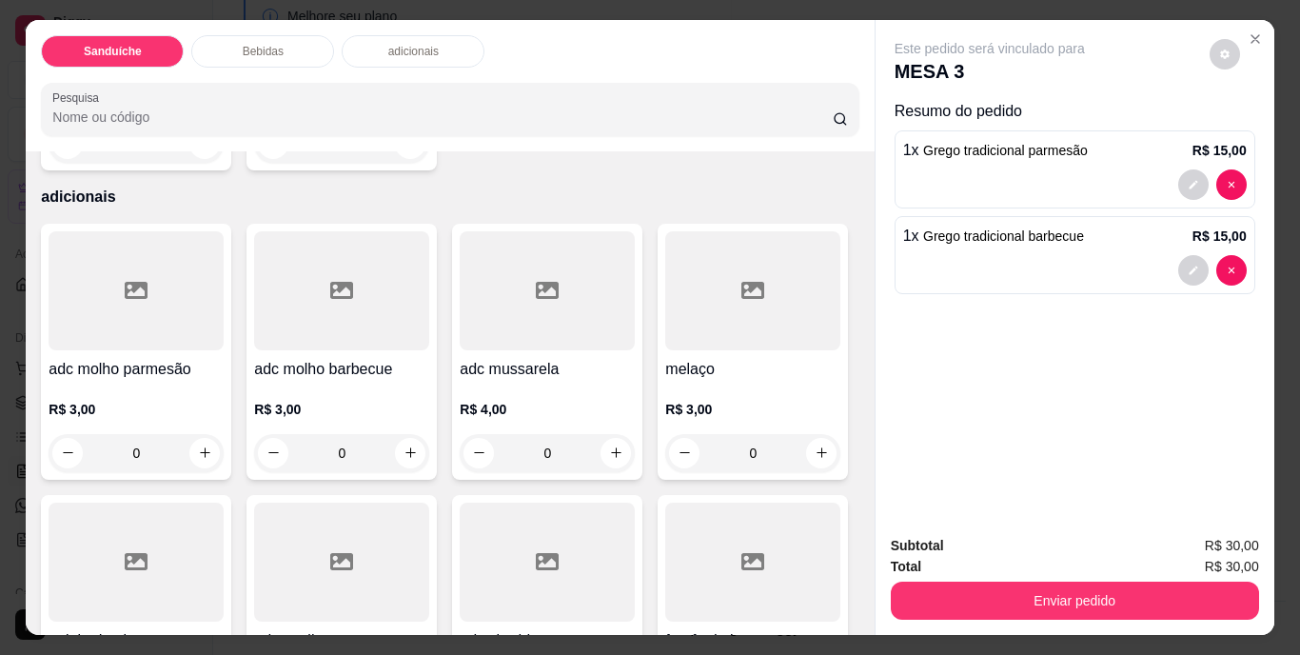
scroll to position [1428, 0]
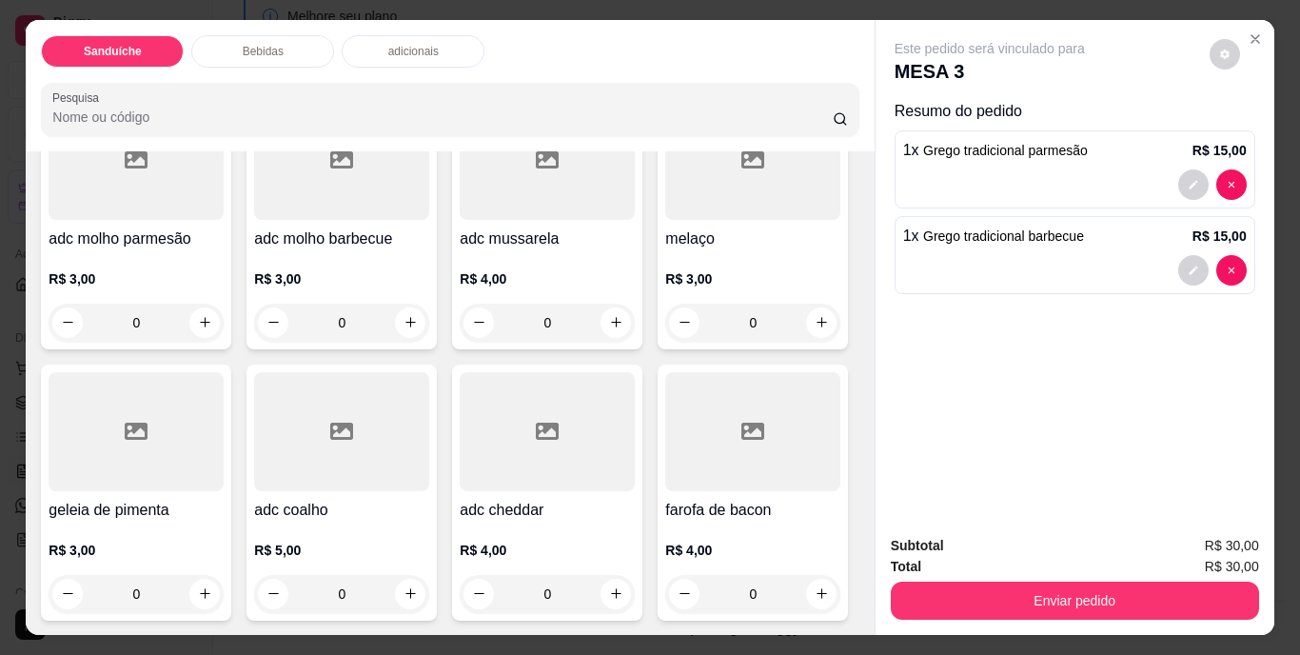
click at [426, 29] on button "increase-product-quantity" at bounding box center [410, 13] width 30 height 30
type input "1"
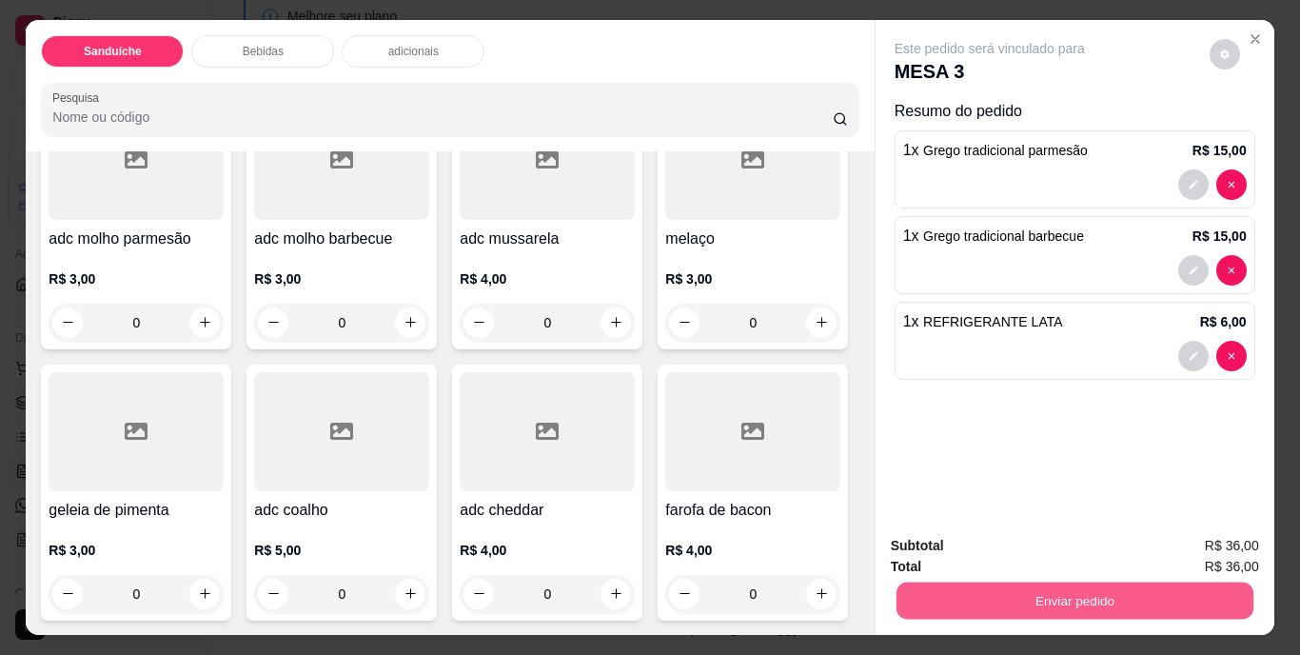
click at [1000, 599] on button "Enviar pedido" at bounding box center [1074, 601] width 357 height 37
click at [1002, 554] on button "Não registrar e enviar pedido" at bounding box center [1012, 547] width 198 height 36
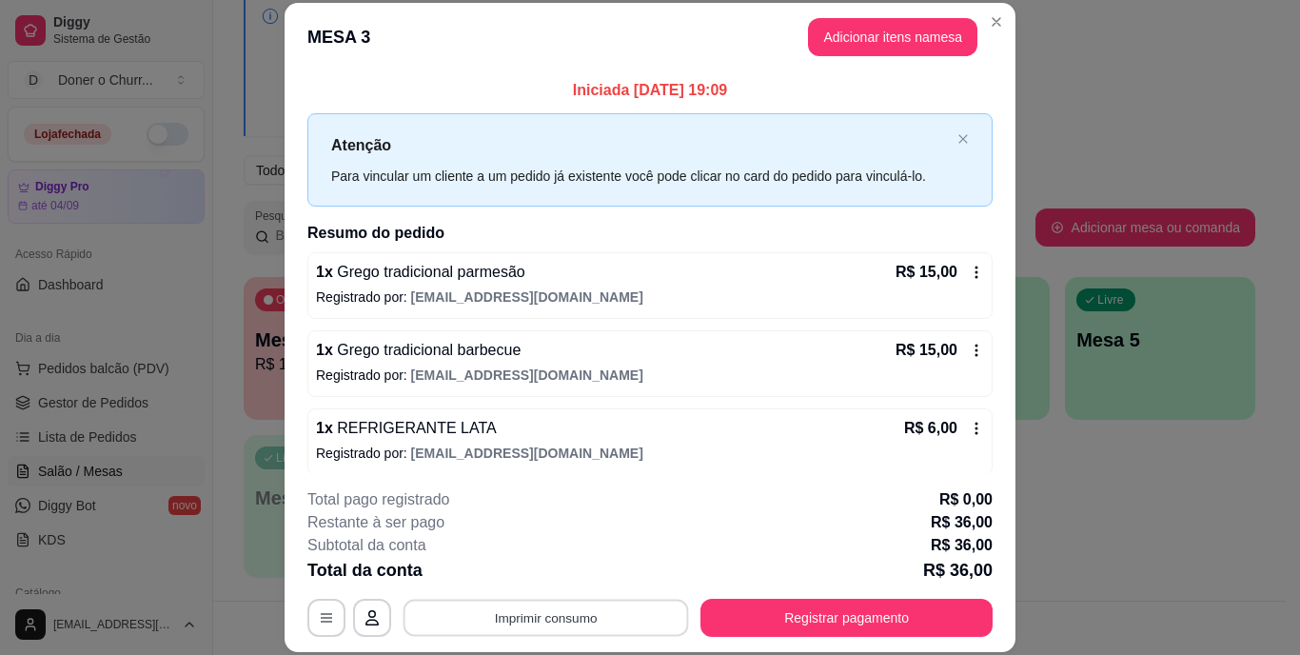
click at [525, 621] on button "Imprimir consumo" at bounding box center [547, 617] width 286 height 37
click at [547, 573] on button "IMPRESSORA" at bounding box center [545, 574] width 138 height 30
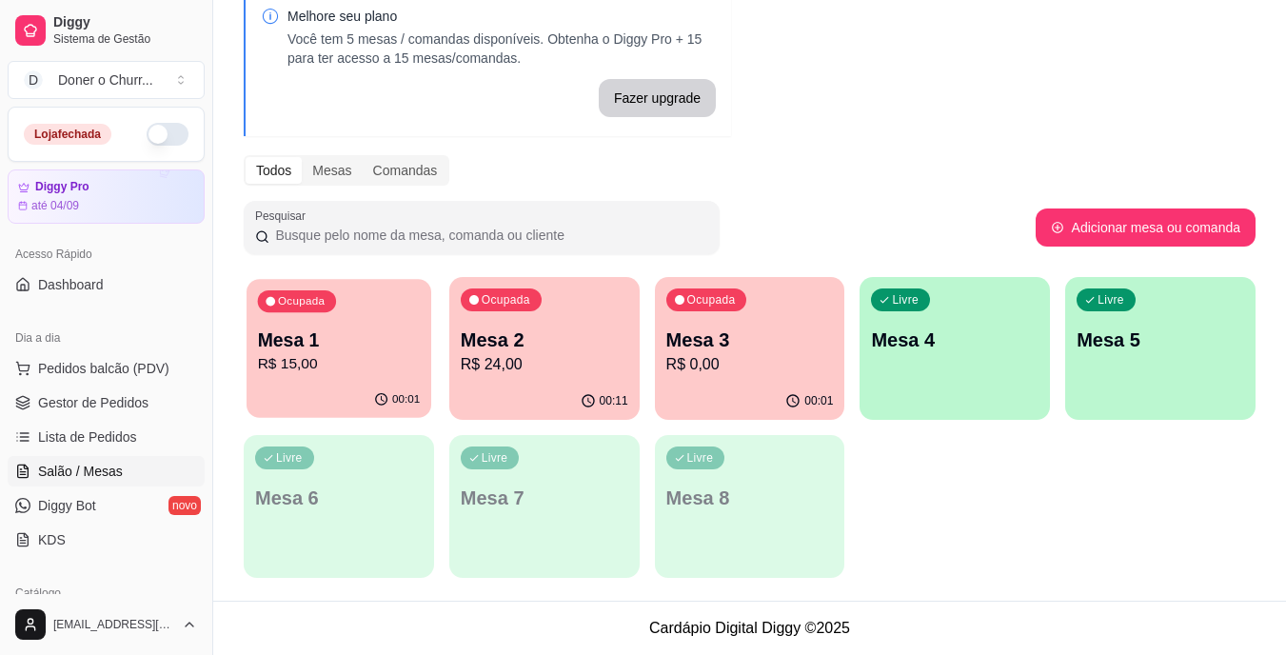
click at [375, 377] on div "Ocupada Mesa 1 R$ 15,00" at bounding box center [339, 330] width 185 height 103
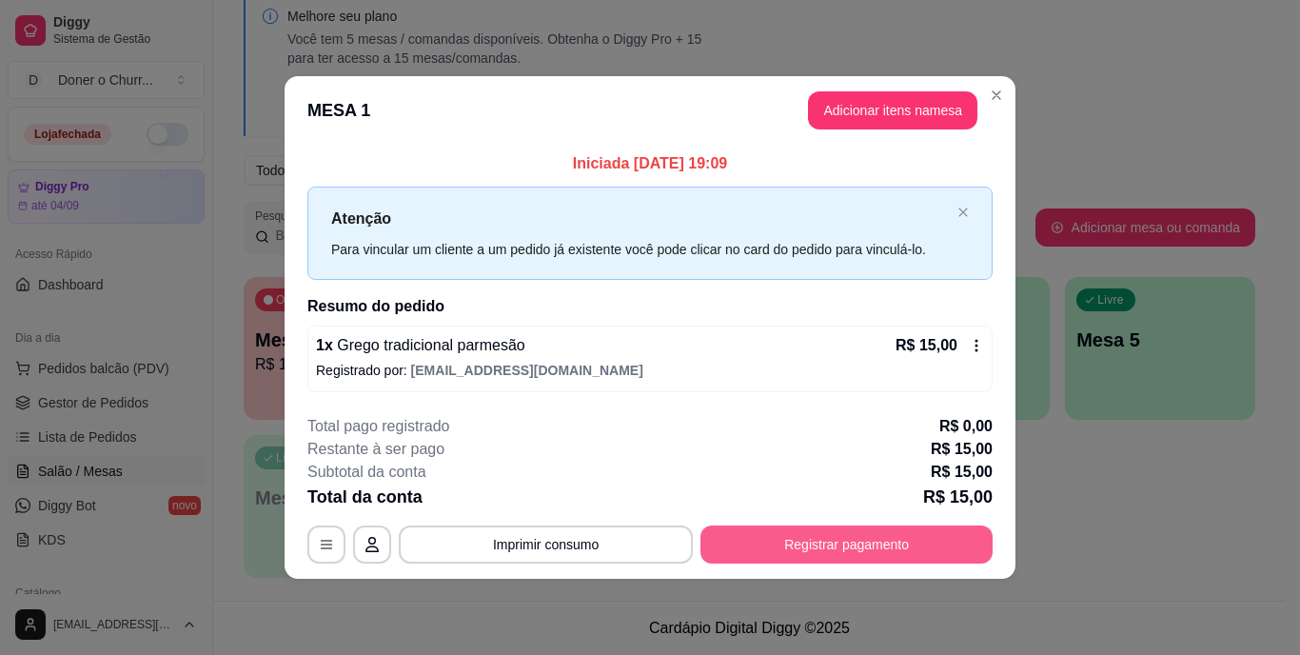
click at [831, 554] on button "Registrar pagamento" at bounding box center [847, 544] width 292 height 38
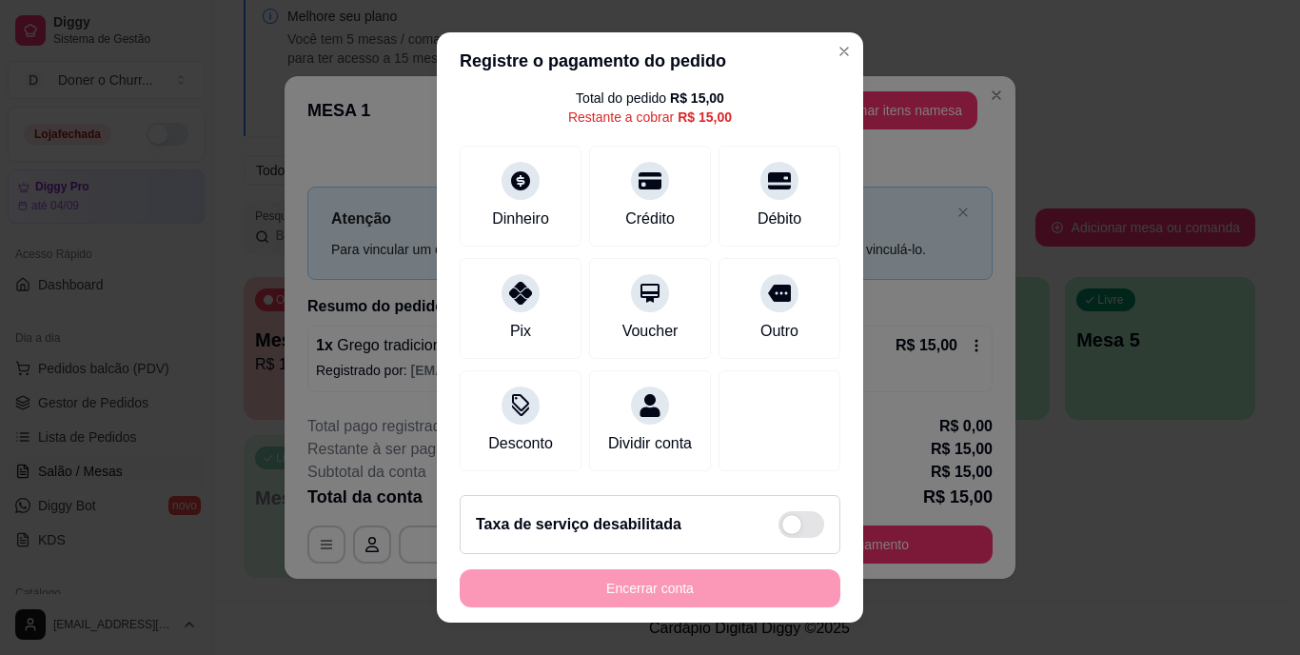
scroll to position [0, 0]
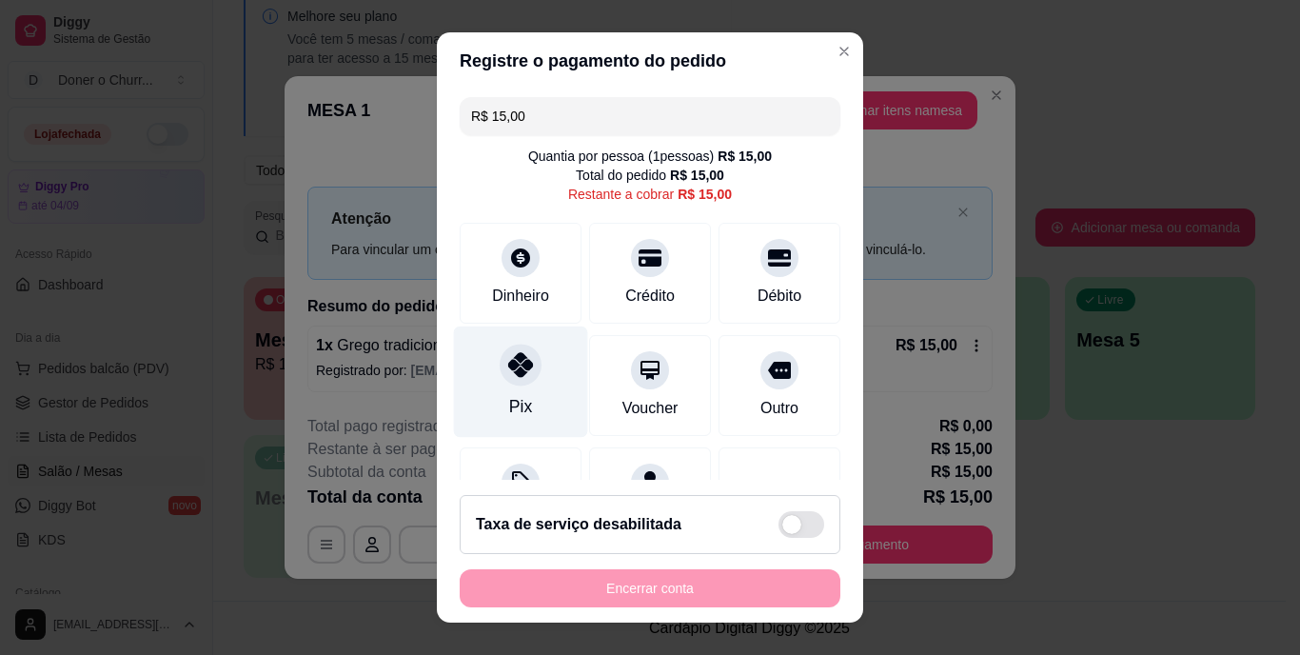
click at [504, 380] on div at bounding box center [521, 366] width 42 height 42
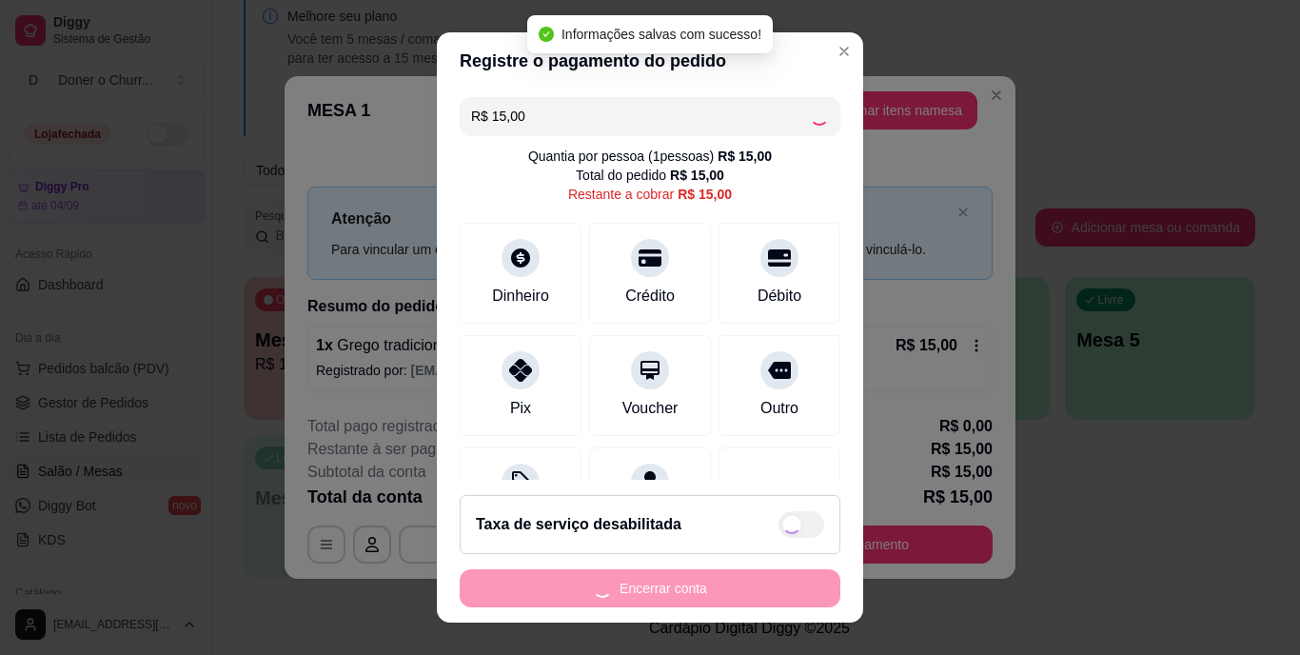
type input "R$ 0,00"
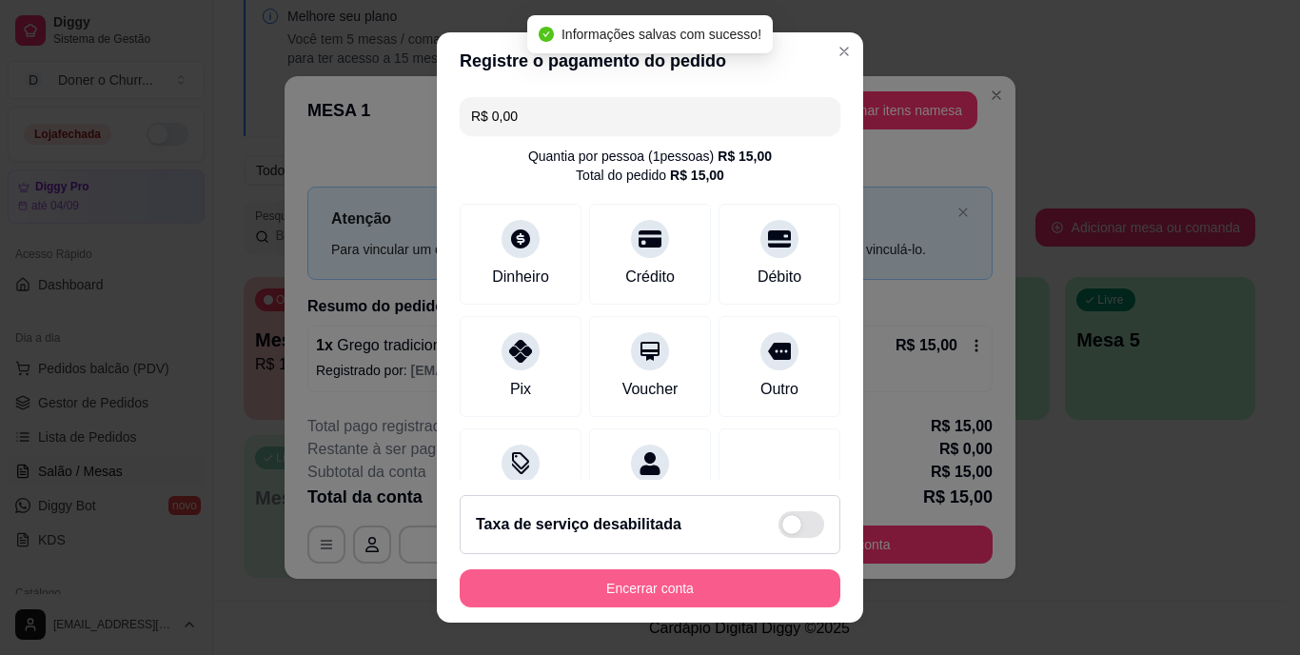
click at [643, 593] on button "Encerrar conta" at bounding box center [650, 588] width 381 height 38
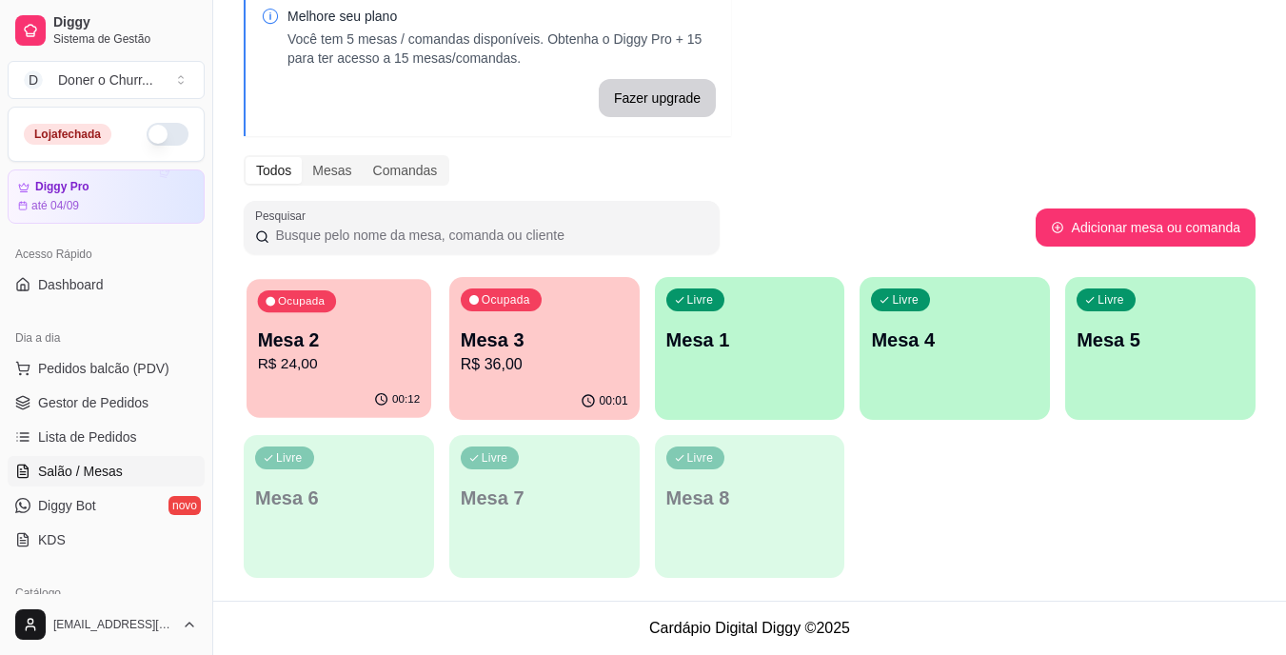
click at [378, 346] on p "Mesa 2" at bounding box center [339, 340] width 163 height 26
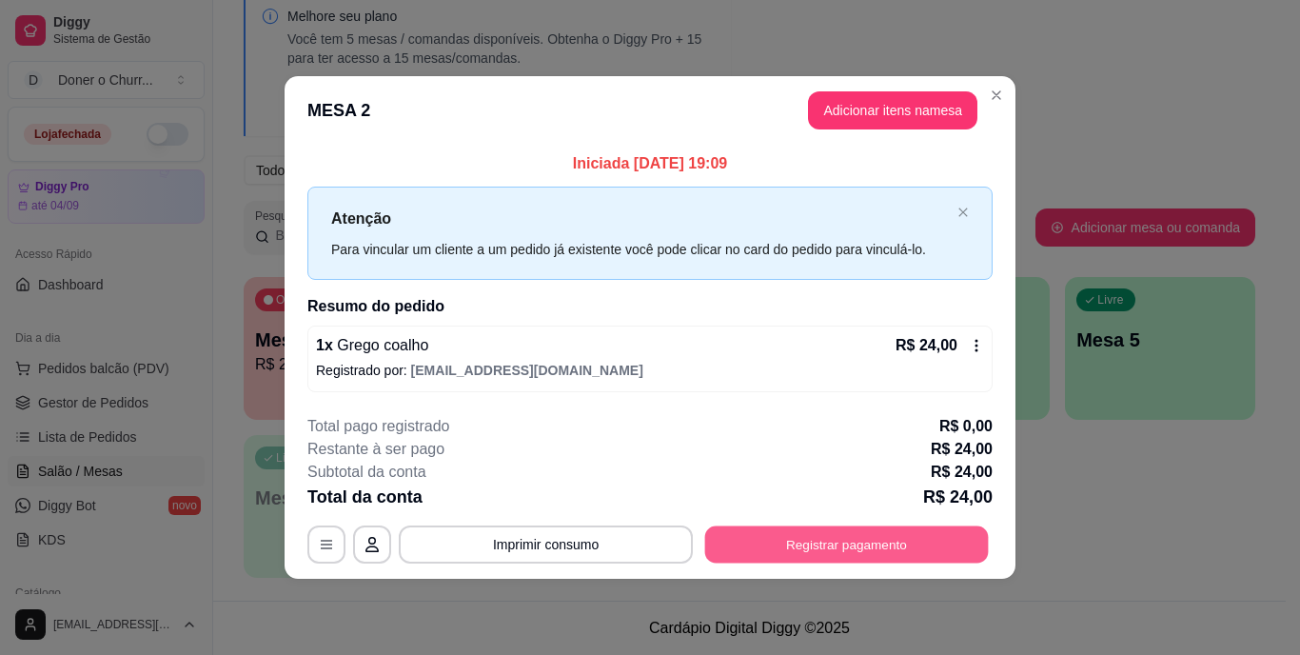
click at [792, 530] on button "Registrar pagamento" at bounding box center [847, 543] width 284 height 37
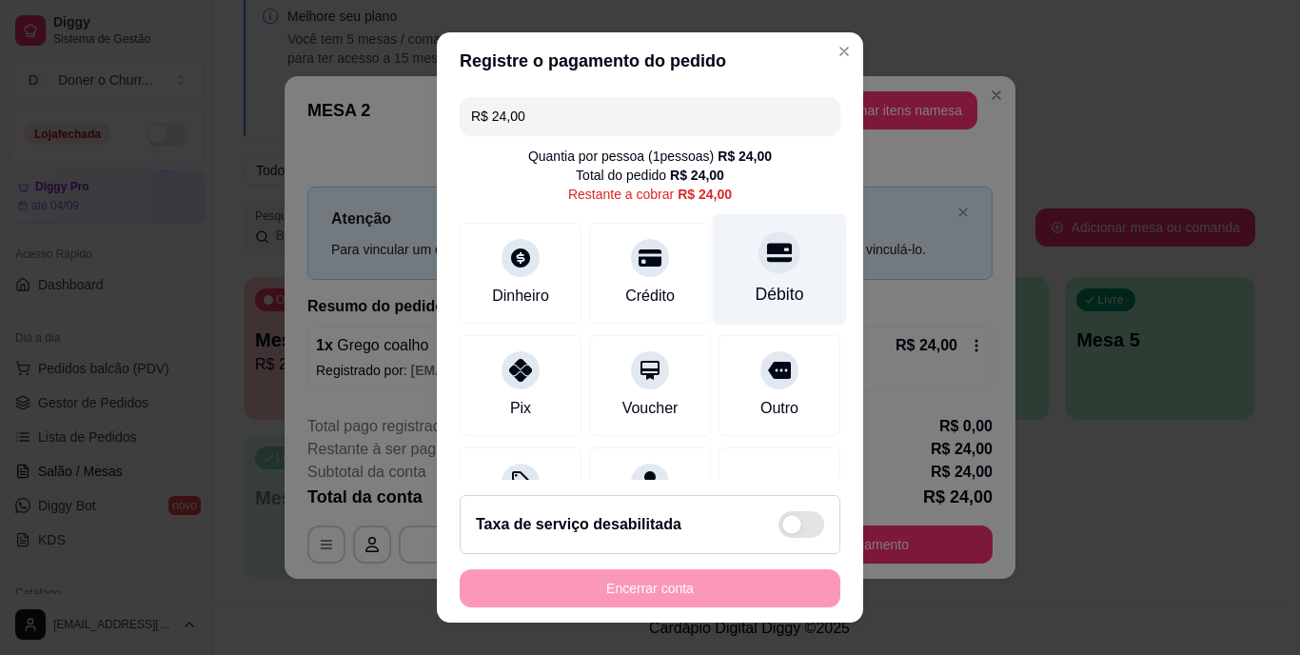
click at [759, 267] on div at bounding box center [780, 253] width 42 height 42
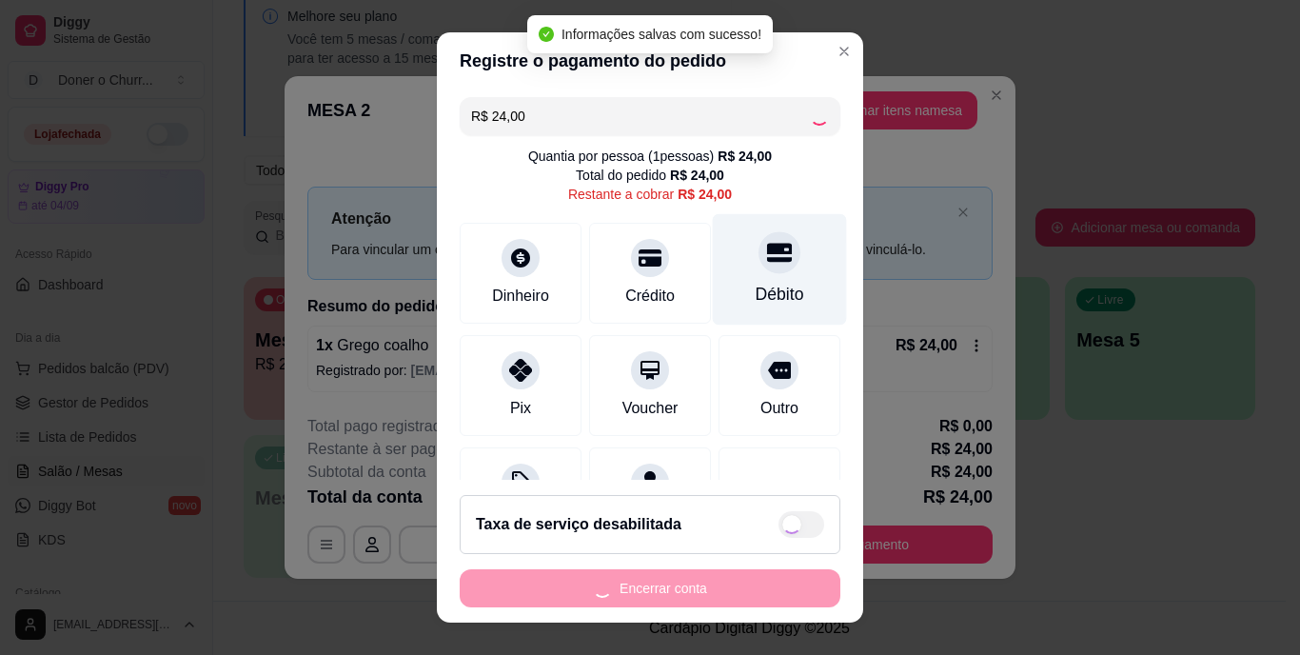
type input "R$ 0,00"
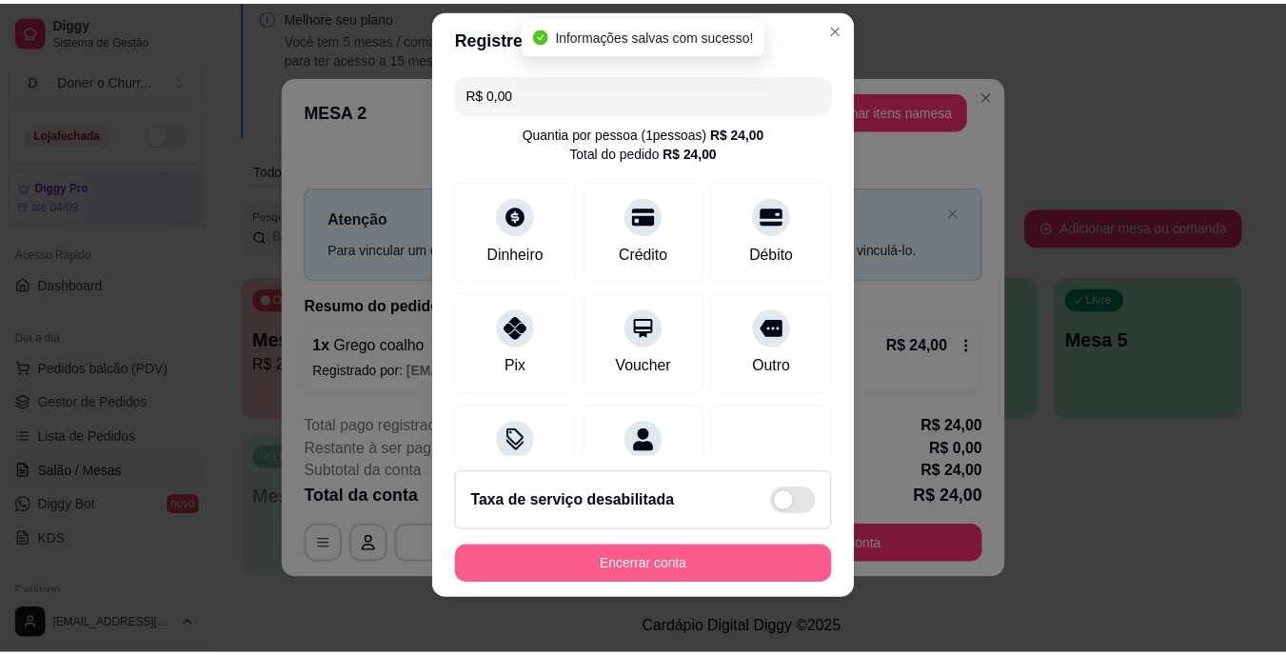
scroll to position [29, 0]
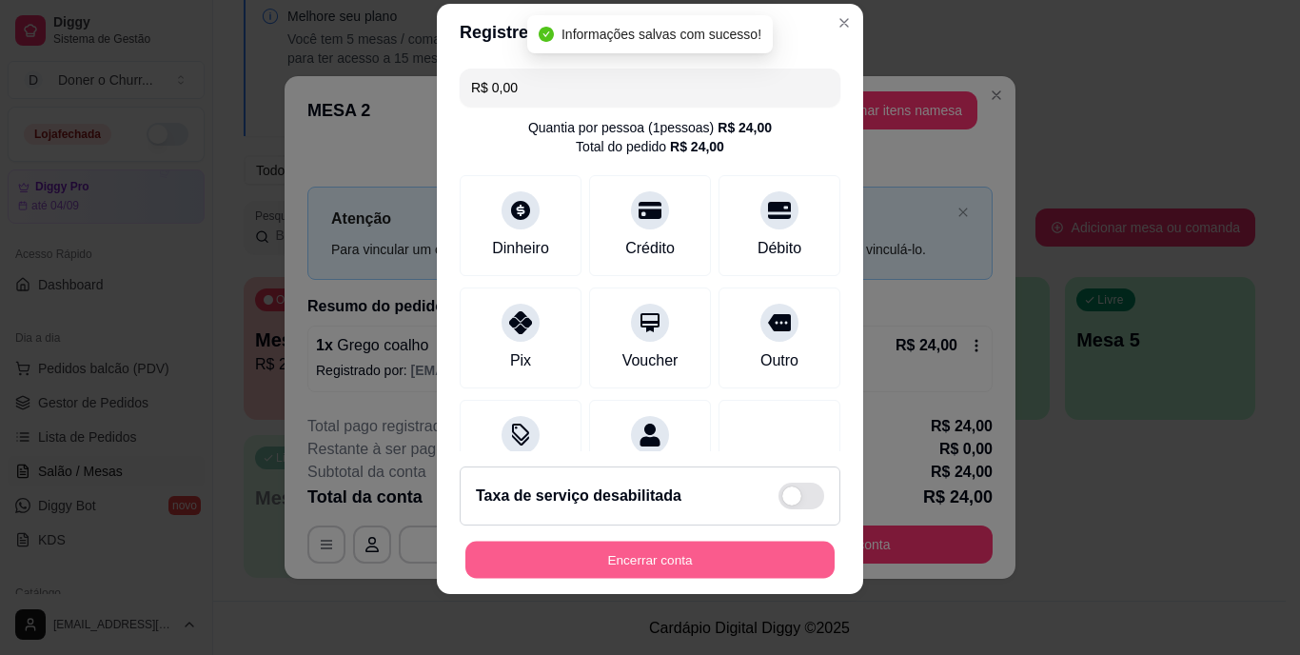
click at [639, 556] on button "Encerrar conta" at bounding box center [650, 559] width 369 height 37
